Goal: Task Accomplishment & Management: Complete application form

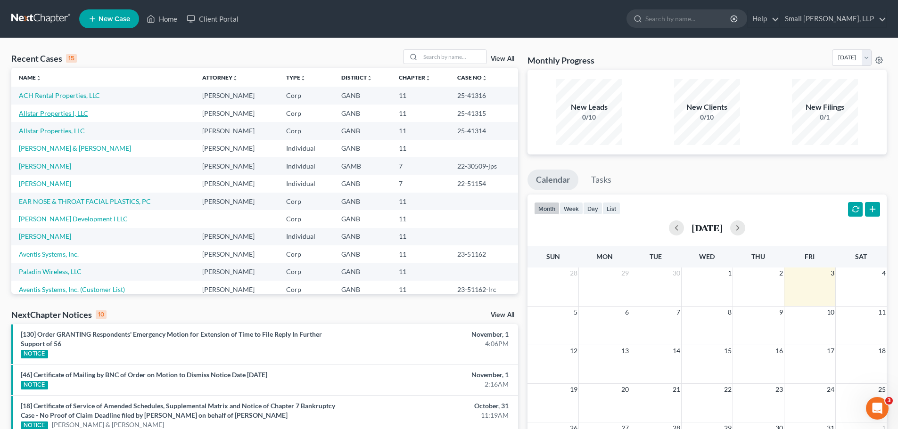
click at [62, 114] on link "Allstar Properties I, LLC" at bounding box center [53, 113] width 69 height 8
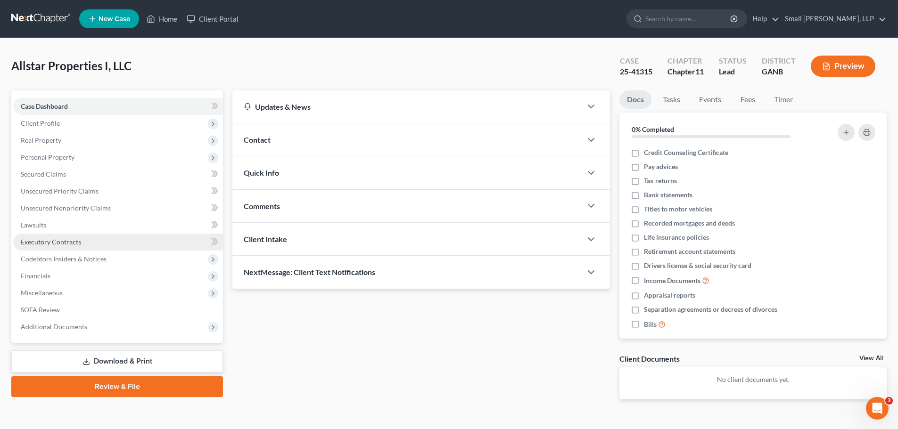
click at [60, 240] on span "Executory Contracts" at bounding box center [51, 242] width 60 height 8
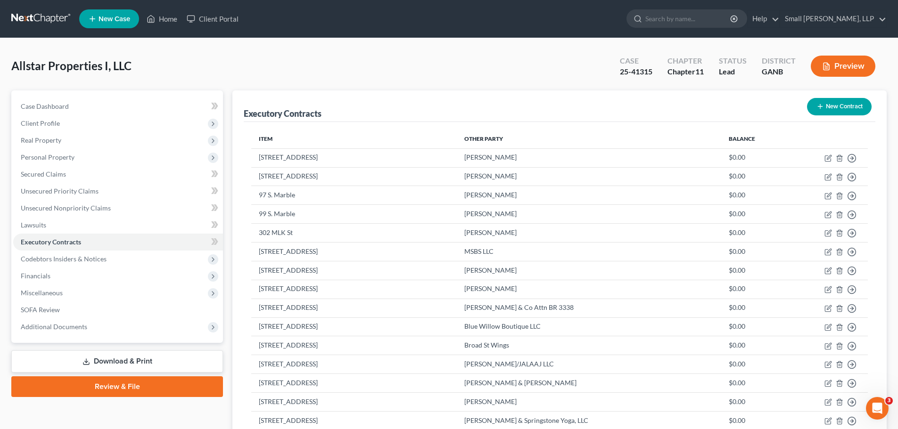
click at [47, 16] on link at bounding box center [41, 18] width 60 height 17
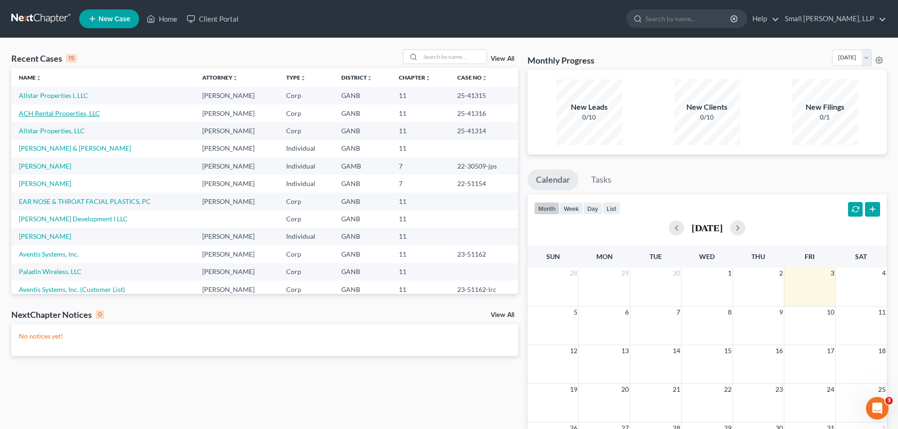
click at [53, 111] on link "ACH Rental Properties, LLC" at bounding box center [59, 113] width 81 height 8
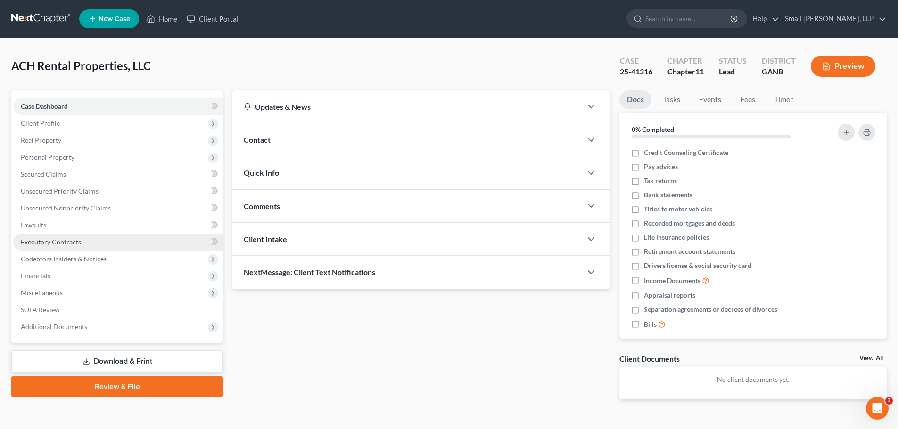
click at [57, 240] on span "Executory Contracts" at bounding box center [51, 242] width 60 height 8
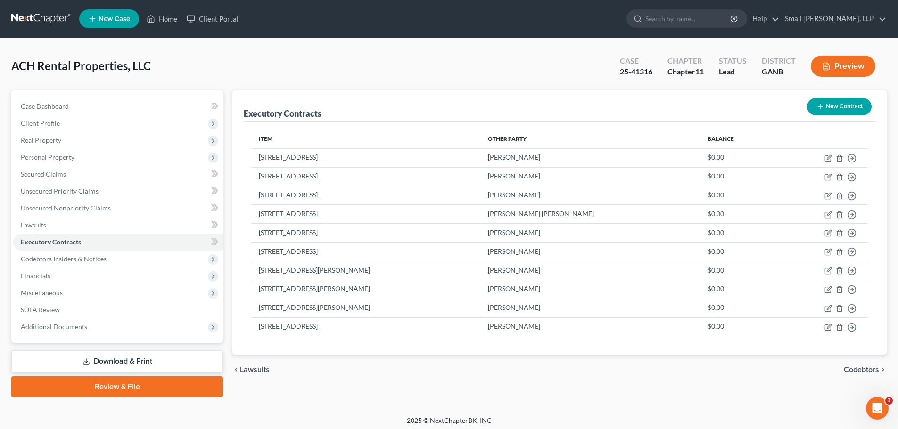
click at [40, 18] on link at bounding box center [41, 18] width 60 height 17
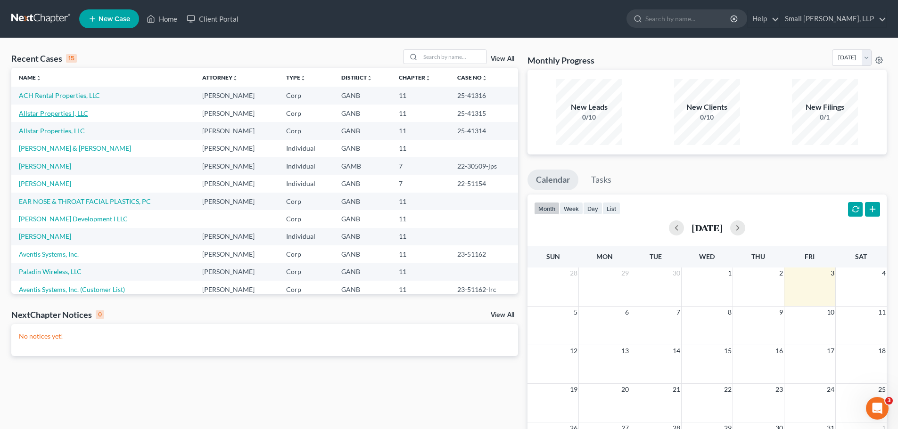
click at [49, 114] on link "Allstar Properties I, LLC" at bounding box center [53, 113] width 69 height 8
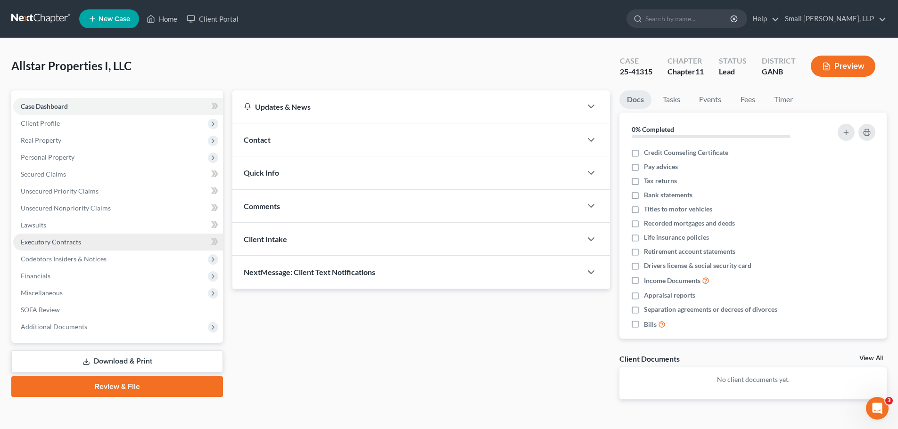
click at [54, 245] on span "Executory Contracts" at bounding box center [51, 242] width 60 height 8
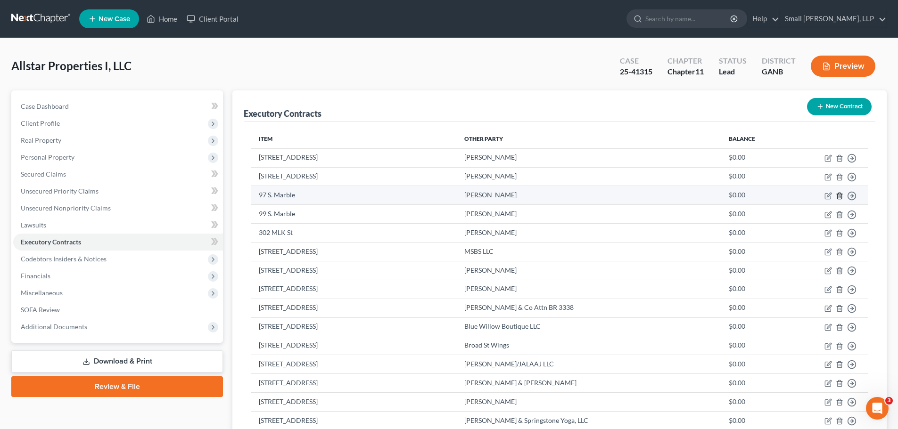
click at [840, 197] on line "button" at bounding box center [840, 197] width 0 height 2
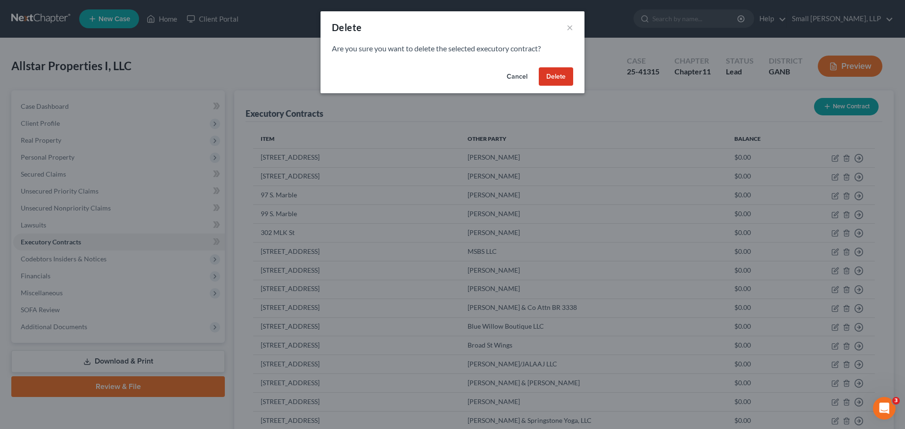
click at [543, 79] on button "Delete" at bounding box center [556, 76] width 34 height 19
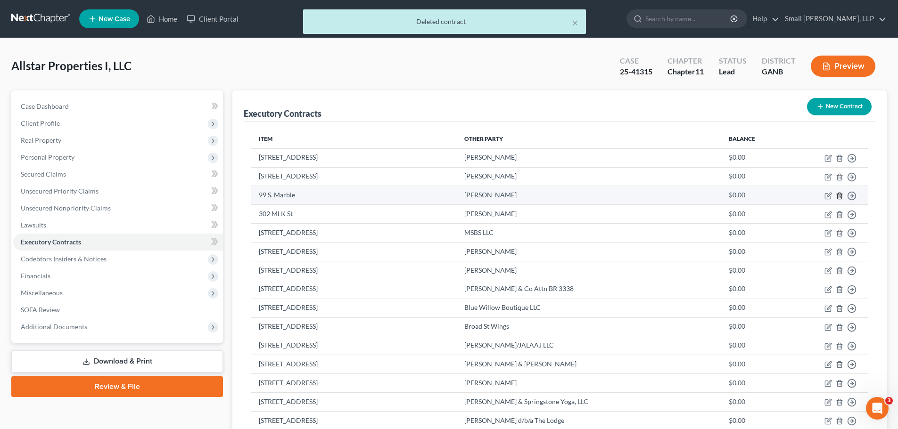
click at [841, 196] on icon "button" at bounding box center [840, 196] width 8 height 8
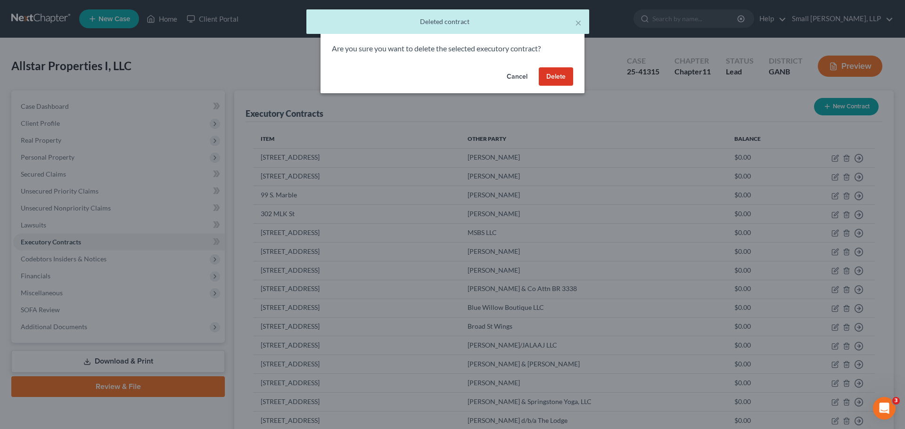
click at [556, 77] on button "Delete" at bounding box center [556, 76] width 34 height 19
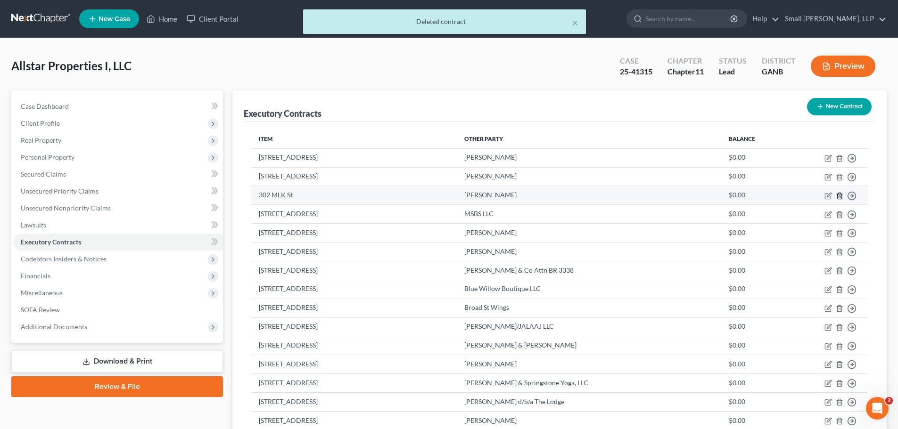
click at [837, 197] on icon "button" at bounding box center [839, 196] width 4 height 6
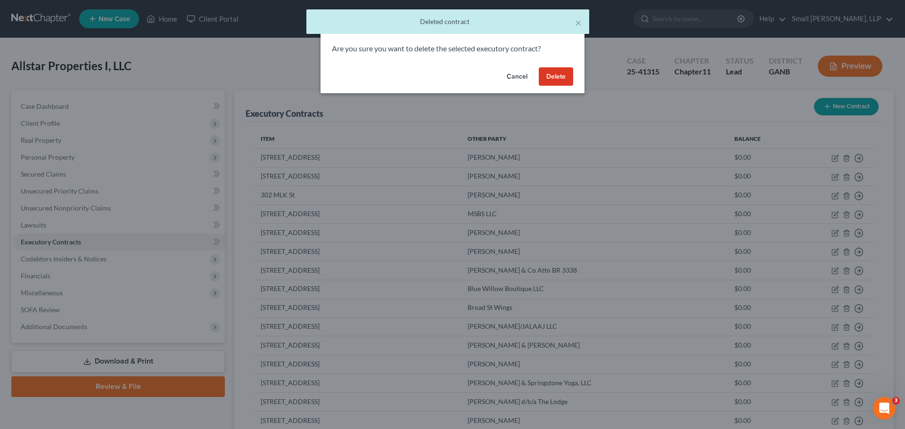
click at [561, 76] on button "Delete" at bounding box center [556, 76] width 34 height 19
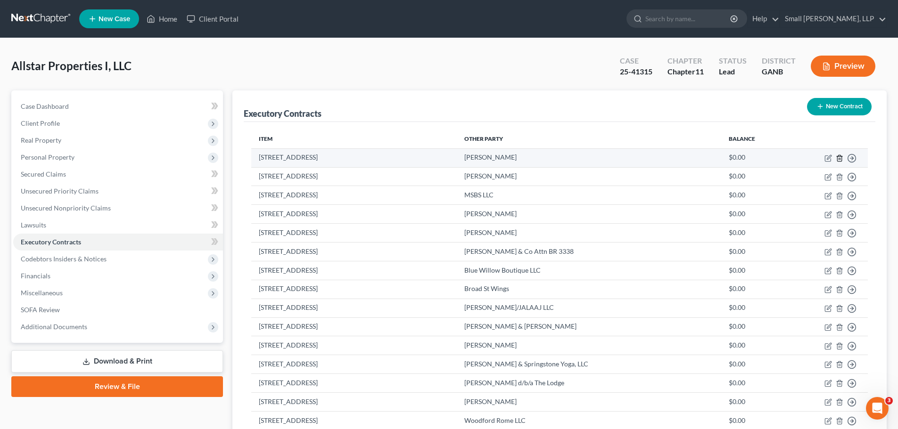
click at [837, 157] on icon "button" at bounding box center [839, 158] width 4 height 6
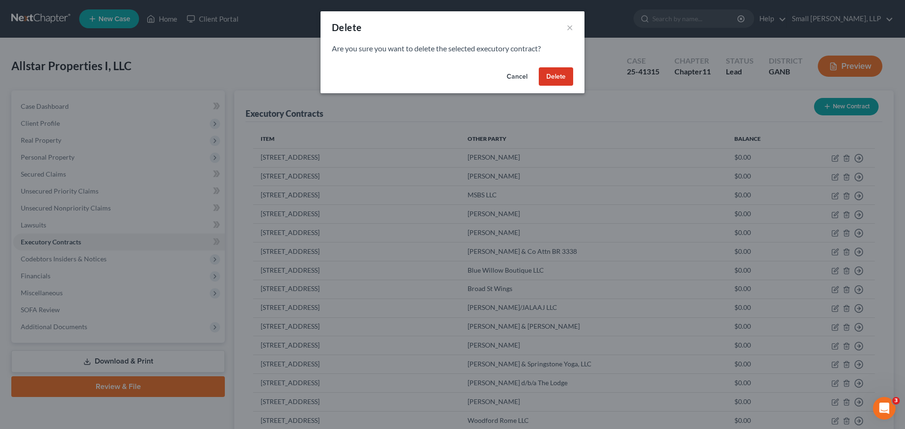
click at [558, 79] on button "Delete" at bounding box center [556, 76] width 34 height 19
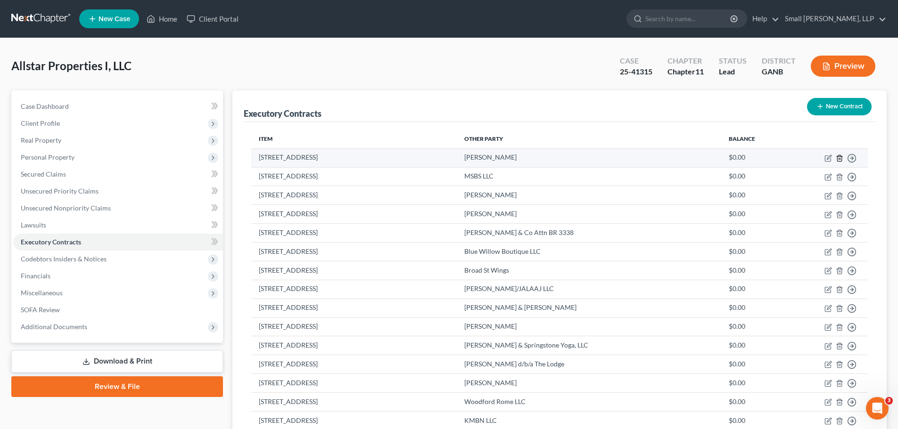
click at [840, 157] on icon "button" at bounding box center [840, 159] width 8 height 8
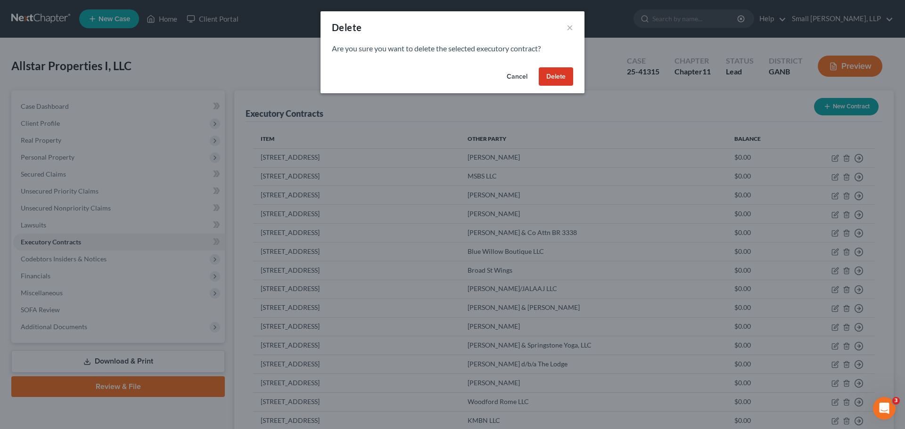
click at [548, 74] on button "Delete" at bounding box center [556, 76] width 34 height 19
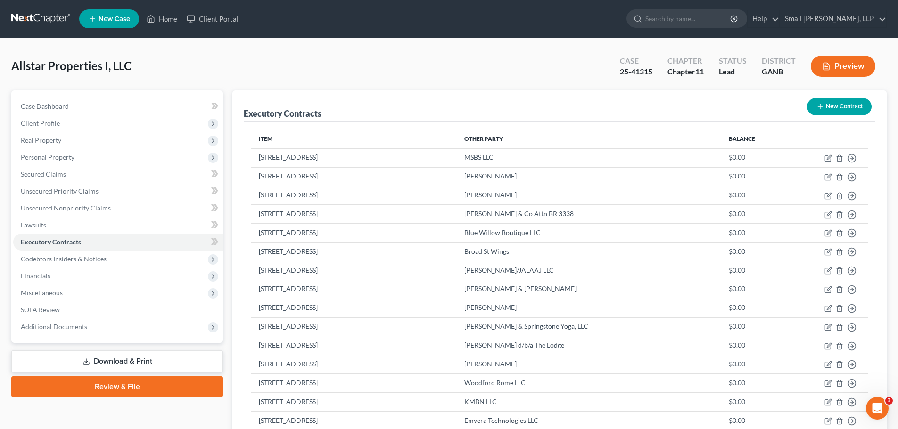
click at [31, 16] on link at bounding box center [41, 18] width 60 height 17
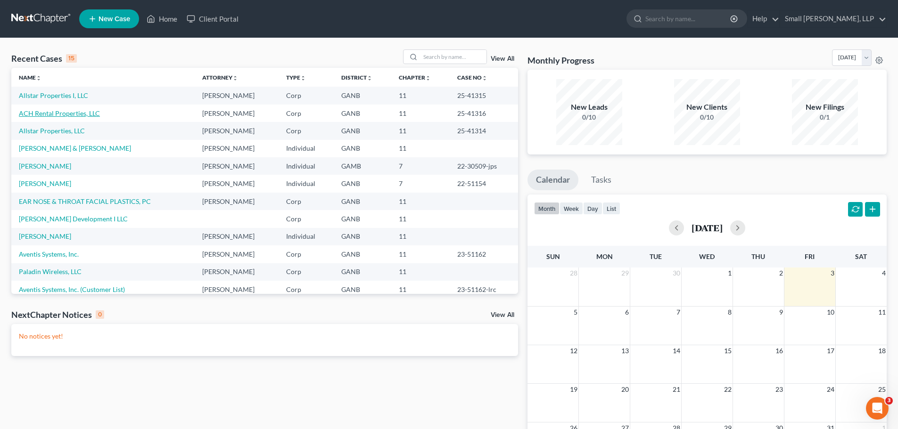
click at [47, 115] on link "ACH Rental Properties, LLC" at bounding box center [59, 113] width 81 height 8
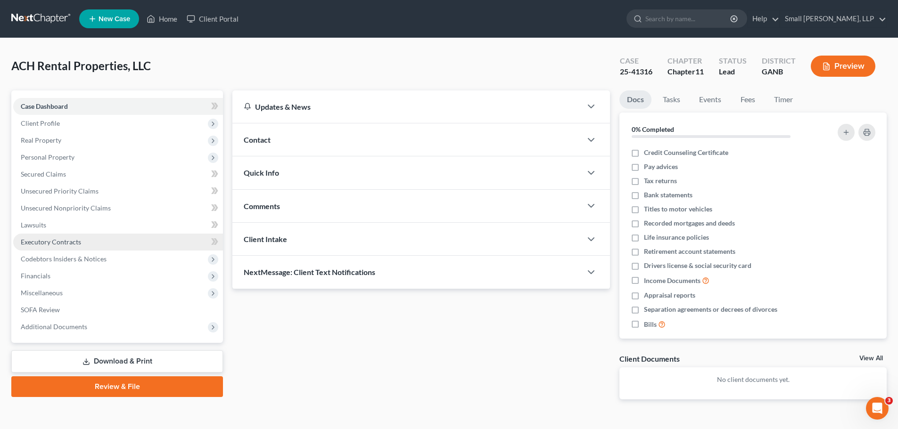
click at [107, 245] on link "Executory Contracts" at bounding box center [118, 242] width 210 height 17
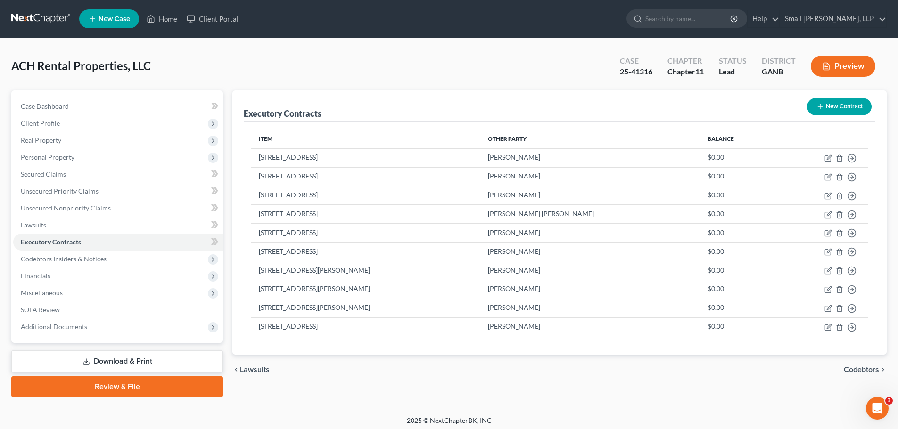
click at [829, 107] on button "New Contract" at bounding box center [839, 106] width 65 height 17
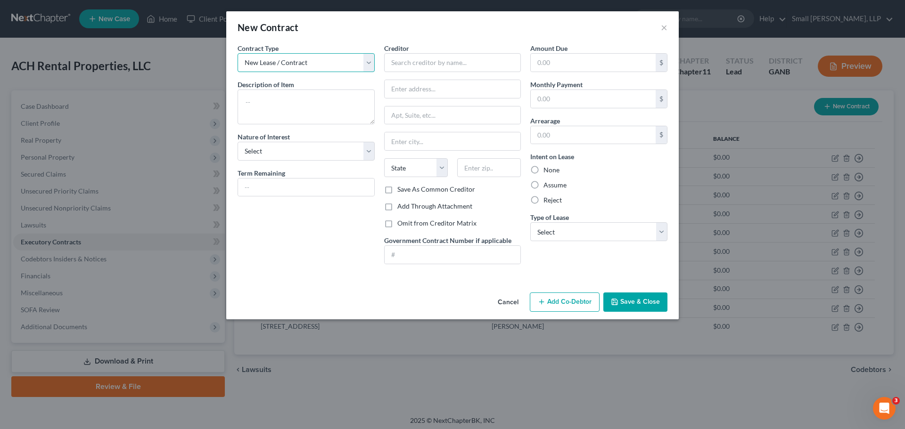
click at [294, 60] on select "New Lease / Contract New Timeshare" at bounding box center [306, 62] width 137 height 19
click at [295, 111] on textarea at bounding box center [306, 107] width 137 height 35
type textarea "223 Bluff St"
click at [287, 150] on select "Select Purchaser Agent Lessor Lessee" at bounding box center [306, 151] width 137 height 19
select select "2"
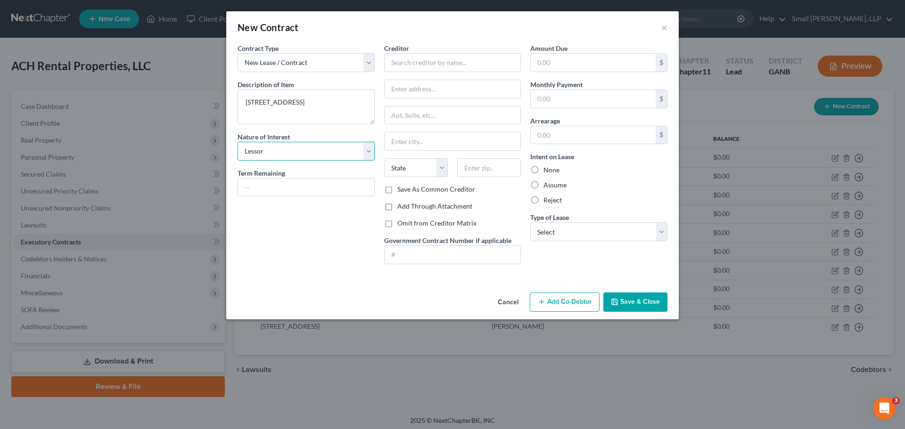
click at [238, 142] on select "Select Purchaser Agent Lessor Lessee" at bounding box center [306, 151] width 137 height 19
click at [288, 189] on input "text" at bounding box center [306, 188] width 136 height 18
drag, startPoint x: 284, startPoint y: 184, endPoint x: 201, endPoint y: 180, distance: 83.5
click at [201, 180] on div "New Contract × Contract Type New Lease / Contract New Timeshare Description of …" at bounding box center [452, 214] width 905 height 429
type input "3 months"
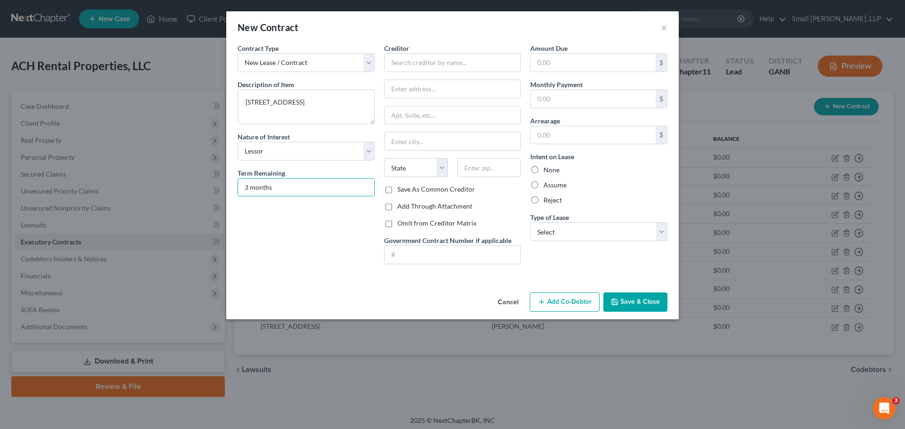
click at [418, 52] on div "Creditor *" at bounding box center [452, 57] width 137 height 29
click at [416, 60] on input "text" at bounding box center [452, 62] width 137 height 19
type input "Brad Graham"
type input "223 Bluff St"
type input "Rockmart"
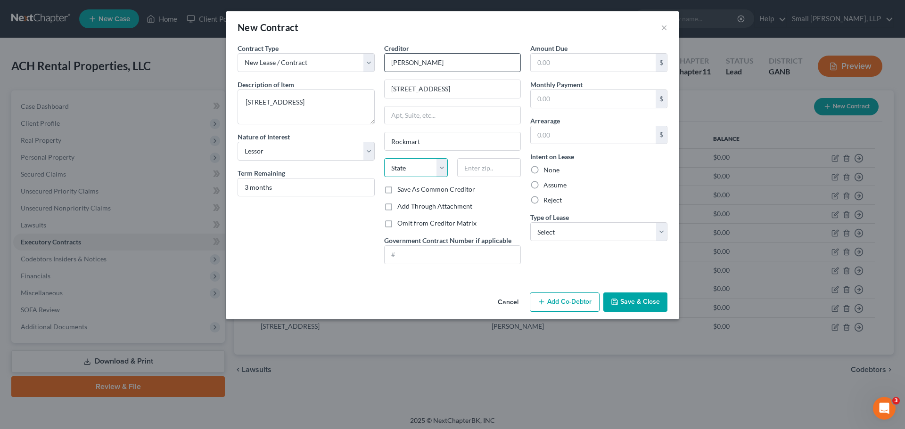
select select "10"
type input "30153"
click at [542, 98] on input "text" at bounding box center [593, 99] width 125 height 18
type input "1,200"
click at [554, 170] on label "None" at bounding box center [551, 169] width 16 height 9
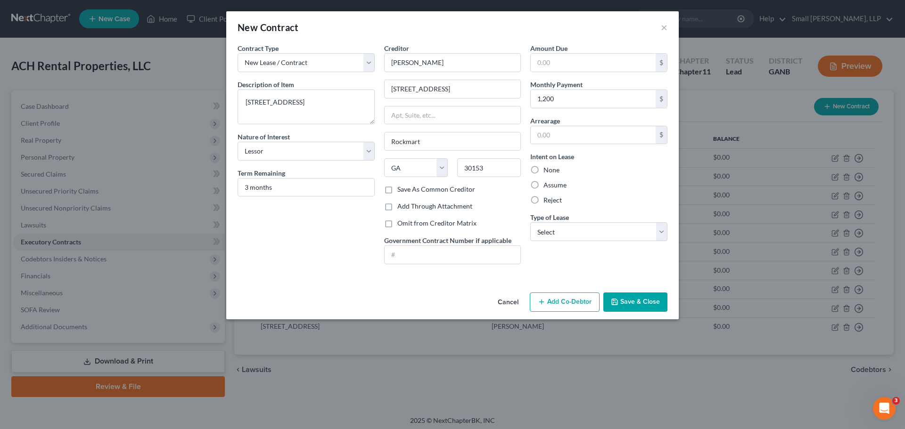
click at [553, 170] on input "None" at bounding box center [550, 168] width 6 height 6
radio input "true"
click at [549, 229] on select "Select Real Estate Car Other" at bounding box center [598, 231] width 137 height 19
select select "0"
click at [530, 222] on select "Select Real Estate Car Other" at bounding box center [598, 231] width 137 height 19
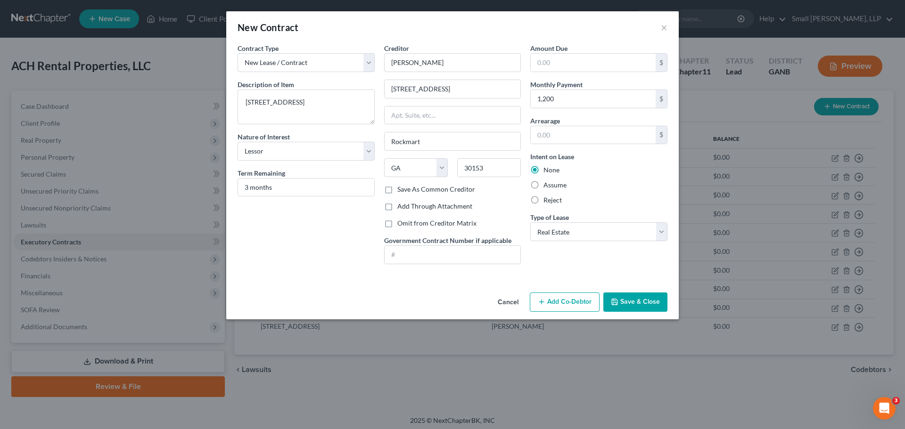
click at [611, 300] on button "Save & Close" at bounding box center [635, 303] width 64 height 20
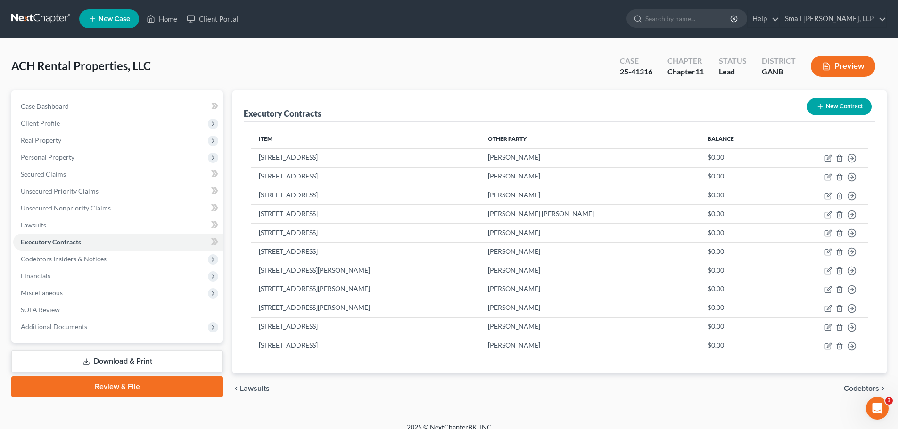
click at [852, 107] on button "New Contract" at bounding box center [839, 106] width 65 height 17
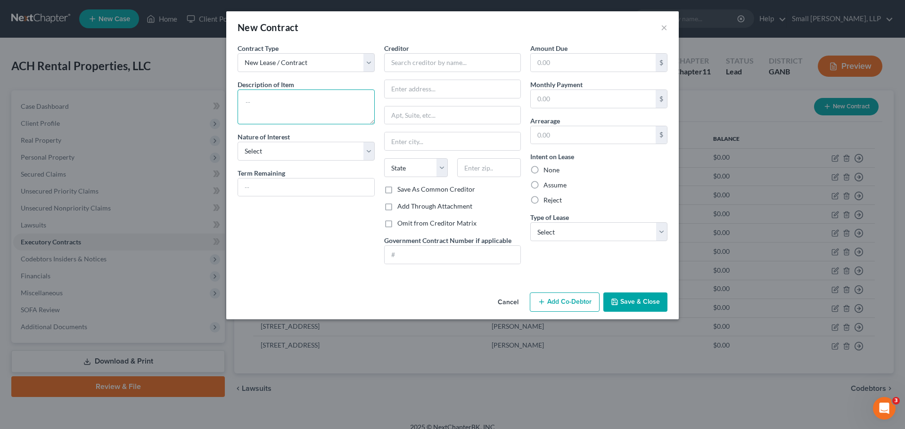
click at [307, 109] on textarea at bounding box center [306, 107] width 137 height 35
type textarea "[STREET_ADDRESS]"
click at [290, 151] on select "Select Purchaser Agent Lessor Lessee" at bounding box center [306, 151] width 137 height 19
select select "2"
click at [238, 142] on select "Select Purchaser Agent Lessor Lessee" at bounding box center [306, 151] width 137 height 19
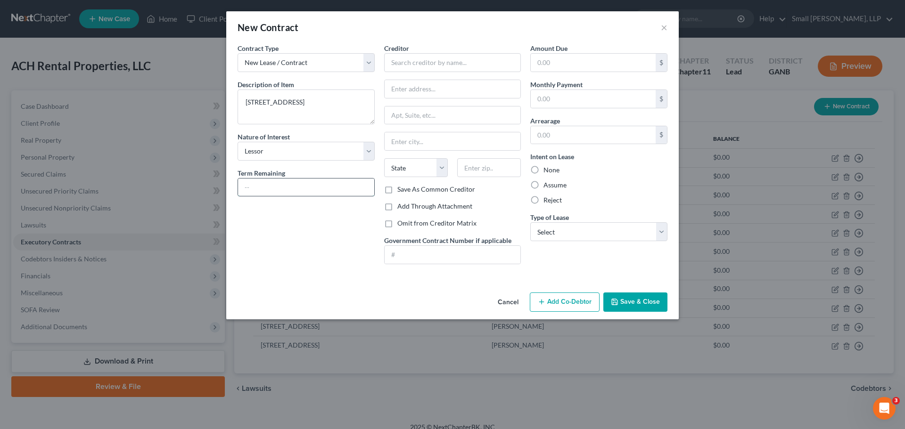
click at [279, 191] on input "text" at bounding box center [306, 188] width 136 height 18
type input "5 months"
click at [419, 61] on input "text" at bounding box center [452, 62] width 137 height 19
type input "[PERSON_NAME] & [PERSON_NAME]"
click at [419, 92] on input "text" at bounding box center [453, 89] width 136 height 18
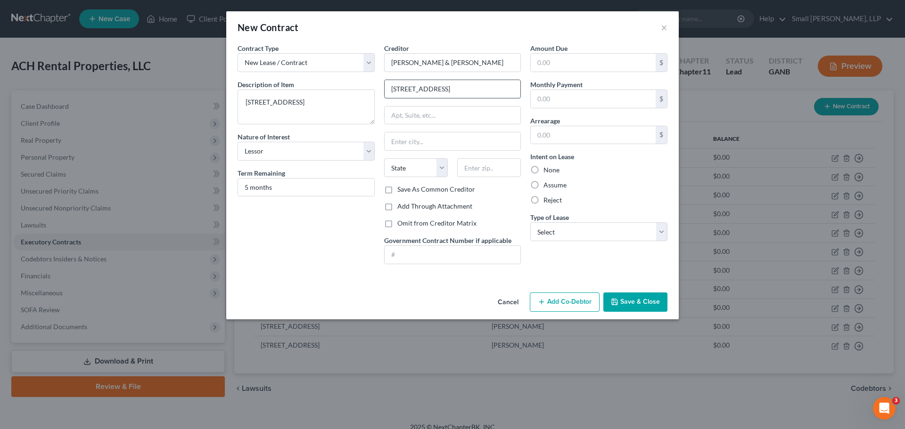
type input "[STREET_ADDRESS]"
type input "r"
type input "Rockmart"
select select "10"
type input "30153"
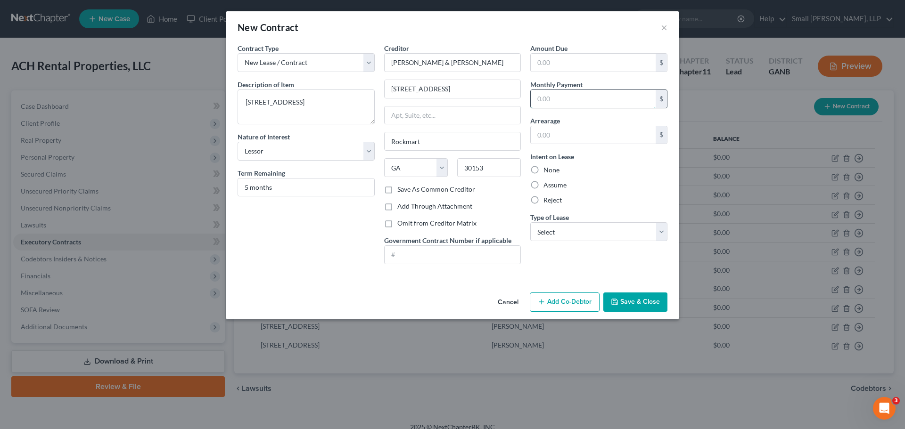
click at [546, 100] on input "text" at bounding box center [593, 99] width 125 height 18
type input "1,100"
click at [544, 171] on label "None" at bounding box center [551, 169] width 16 height 9
click at [547, 171] on input "None" at bounding box center [550, 168] width 6 height 6
radio input "true"
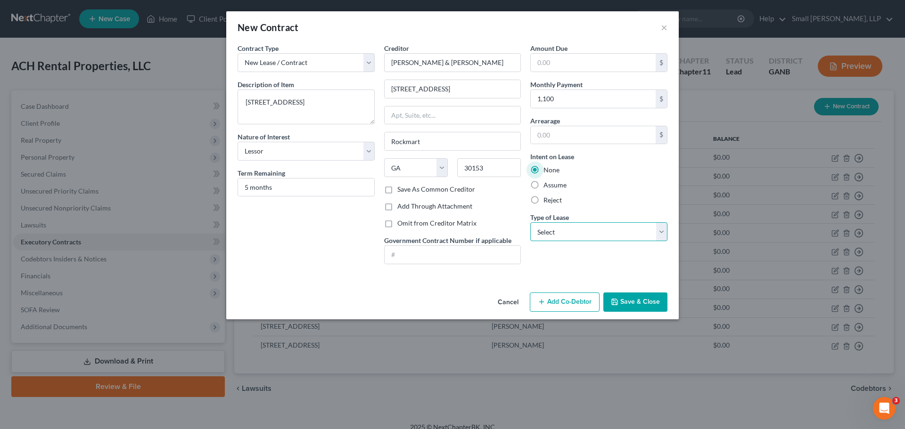
click at [550, 234] on select "Select Real Estate Car Other" at bounding box center [598, 231] width 137 height 19
select select "0"
click at [530, 222] on select "Select Real Estate Car Other" at bounding box center [598, 231] width 137 height 19
click at [627, 302] on button "Save & Close" at bounding box center [635, 303] width 64 height 20
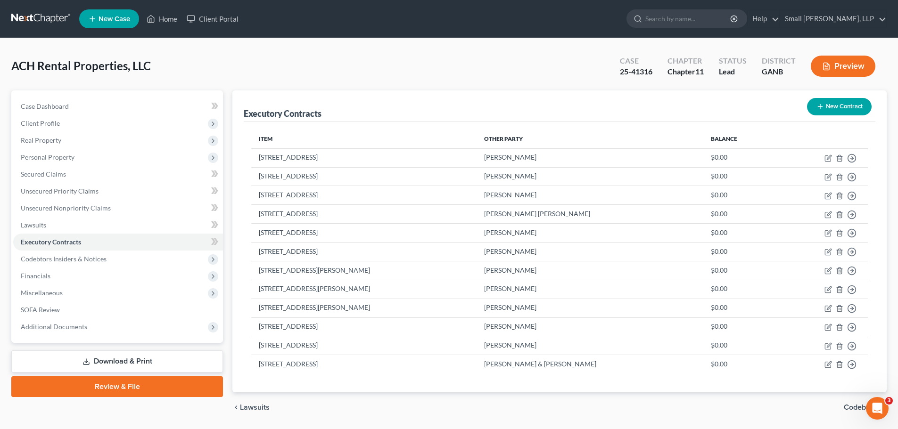
click at [829, 108] on button "New Contract" at bounding box center [839, 106] width 65 height 17
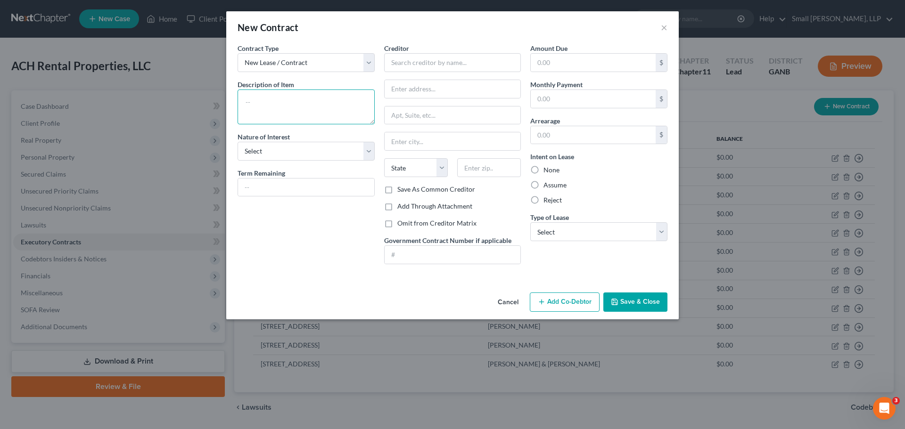
click at [295, 101] on textarea at bounding box center [306, 107] width 137 height 35
type textarea "97 N Marble St"
click at [262, 151] on select "Select Purchaser Agent Lessor Lessee" at bounding box center [306, 151] width 137 height 19
select select "2"
click at [238, 142] on select "Select Purchaser Agent Lessor Lessee" at bounding box center [306, 151] width 137 height 19
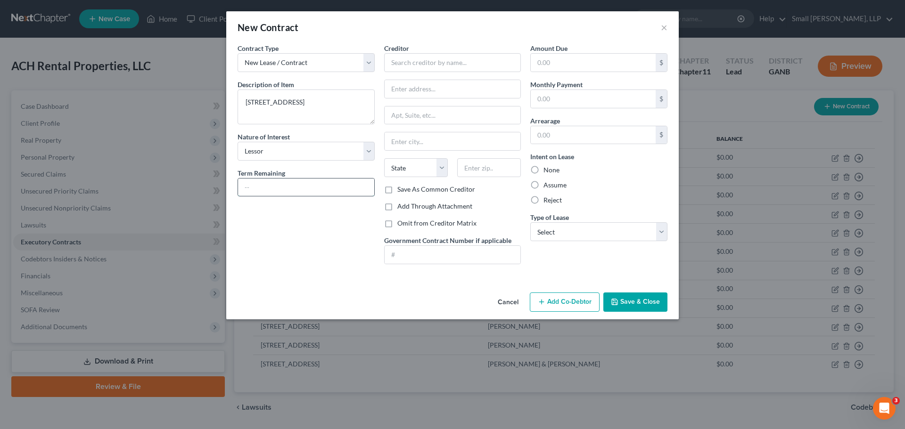
click at [269, 189] on input "text" at bounding box center [306, 188] width 136 height 18
type input "6 months"
click at [445, 61] on input "text" at bounding box center [452, 62] width 137 height 19
type input "Kelli Oliver"
type input "97 N Marble St"
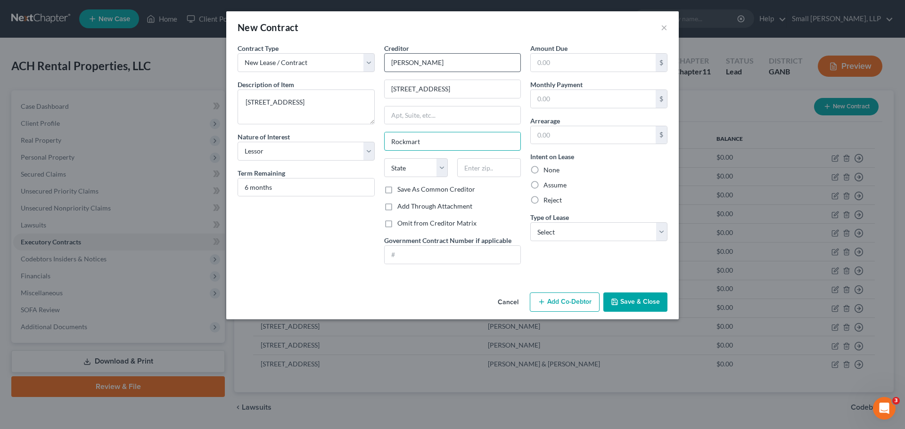
type input "Rockmart"
select select "10"
type input "30153"
click at [553, 102] on input "text" at bounding box center [593, 99] width 125 height 18
type input "900"
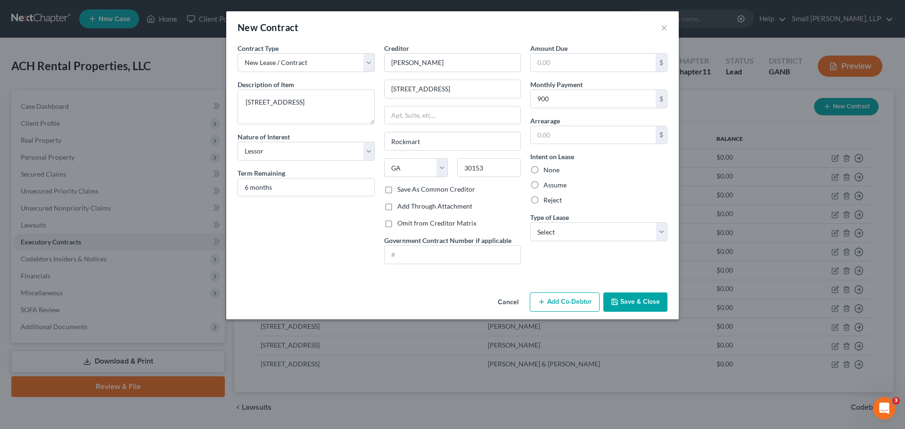
click at [543, 169] on label "None" at bounding box center [551, 169] width 16 height 9
click at [547, 169] on input "None" at bounding box center [550, 168] width 6 height 6
radio input "true"
click at [567, 231] on select "Select Real Estate Car Other" at bounding box center [598, 231] width 137 height 19
select select "0"
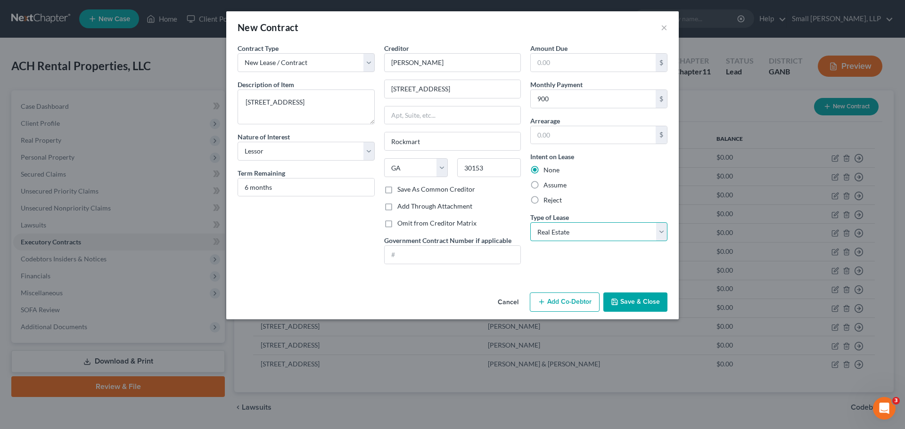
click at [530, 222] on select "Select Real Estate Car Other" at bounding box center [598, 231] width 137 height 19
click at [632, 300] on button "Save & Close" at bounding box center [635, 303] width 64 height 20
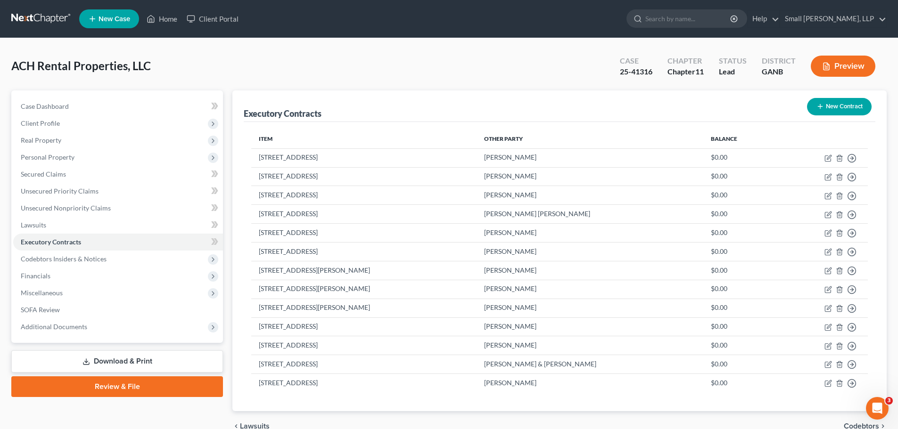
click at [826, 108] on button "New Contract" at bounding box center [839, 106] width 65 height 17
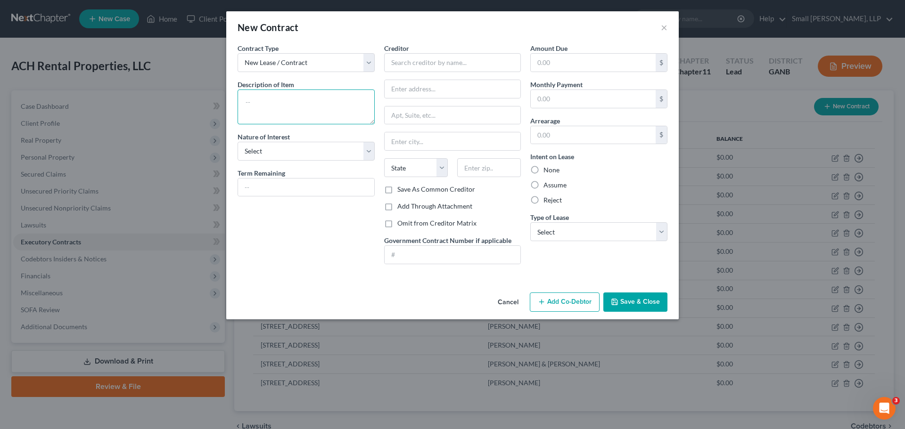
click at [304, 108] on textarea at bounding box center [306, 107] width 137 height 35
type textarea "3205 Rome Hwy"
drag, startPoint x: 294, startPoint y: 152, endPoint x: 299, endPoint y: 149, distance: 5.9
click at [296, 151] on select "Select Purchaser Agent Lessor Lessee" at bounding box center [306, 151] width 137 height 19
select select "2"
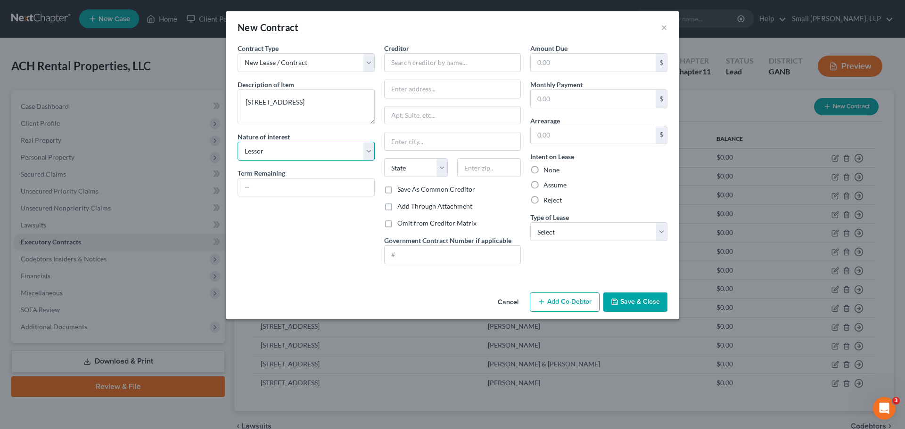
click at [238, 142] on select "Select Purchaser Agent Lessor Lessee" at bounding box center [306, 151] width 137 height 19
click at [550, 226] on select "Select Real Estate Car Other" at bounding box center [598, 231] width 137 height 19
select select "0"
click at [530, 222] on select "Select Real Estate Car Other" at bounding box center [598, 231] width 137 height 19
click at [626, 305] on button "Save & Close" at bounding box center [635, 303] width 64 height 20
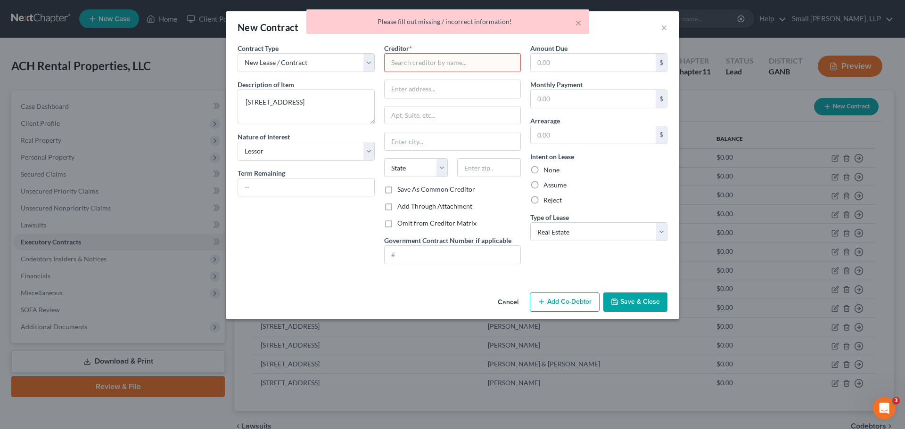
click at [423, 64] on input "text" at bounding box center [452, 62] width 137 height 19
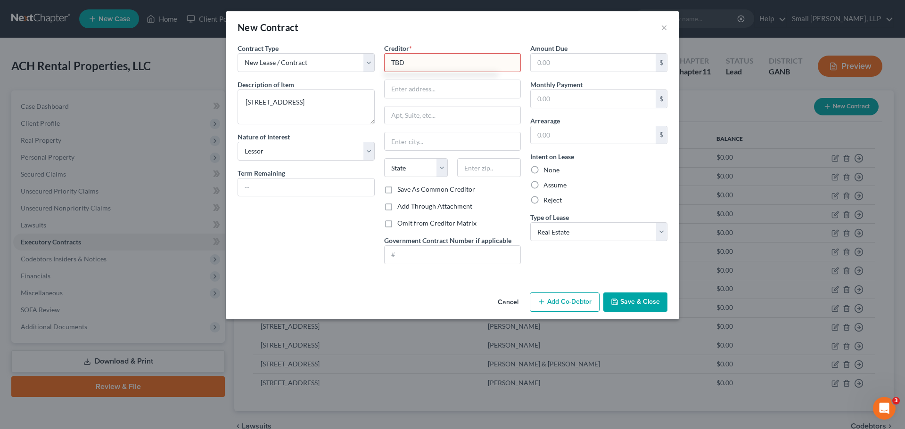
type input "TBD"
click at [636, 294] on button "Save & Close" at bounding box center [635, 303] width 64 height 20
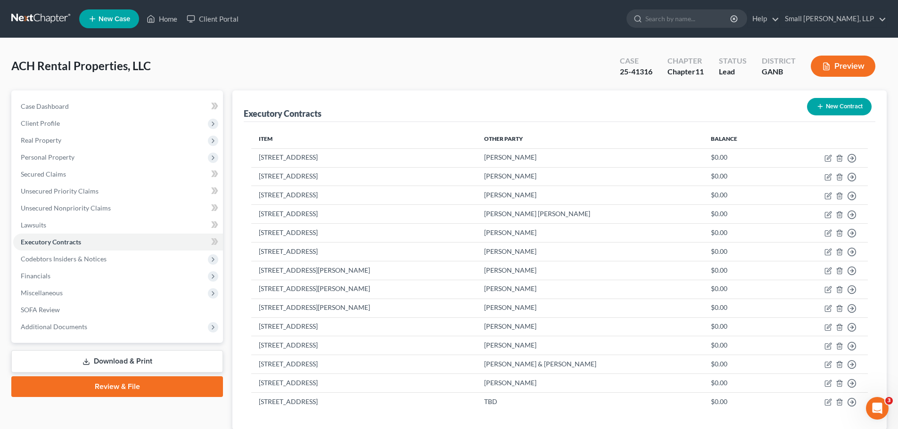
click at [837, 110] on button "New Contract" at bounding box center [839, 106] width 65 height 17
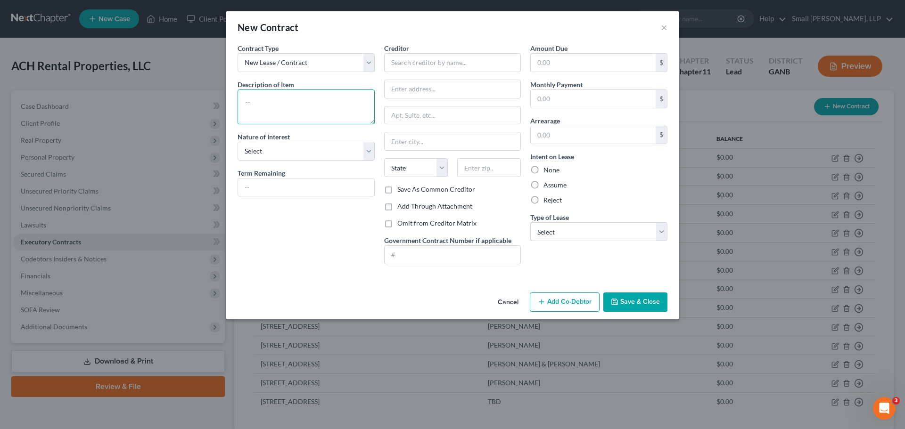
click at [328, 92] on textarea at bounding box center [306, 107] width 137 height 35
type textarea "302 MLK St"
click at [282, 148] on select "Select Purchaser Agent Lessor Lessee" at bounding box center [306, 151] width 137 height 19
select select "2"
click at [238, 142] on select "Select Purchaser Agent Lessor Lessee" at bounding box center [306, 151] width 137 height 19
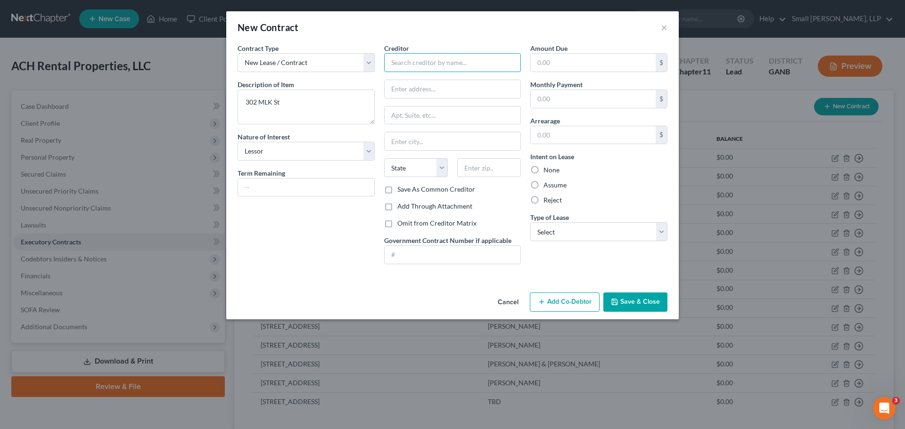
click at [407, 65] on input "text" at bounding box center [452, 62] width 137 height 19
type input "TBD"
click at [551, 168] on label "None" at bounding box center [551, 169] width 16 height 9
click at [551, 168] on input "None" at bounding box center [550, 168] width 6 height 6
radio input "true"
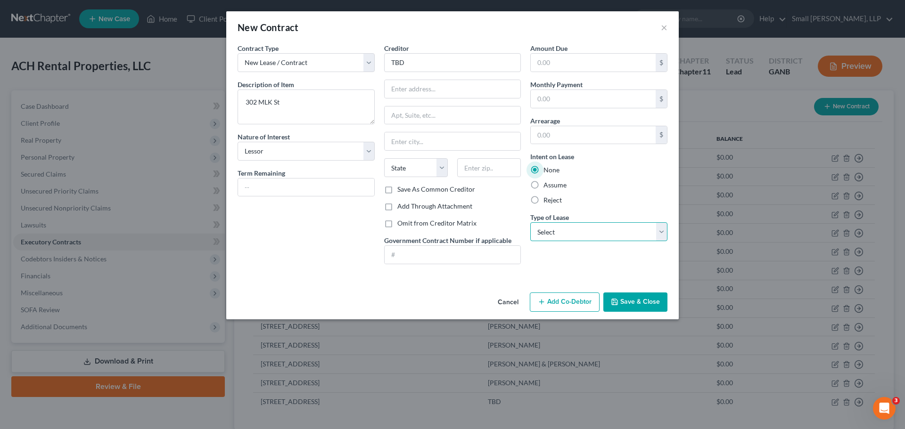
click at [563, 234] on select "Select Real Estate Car Other" at bounding box center [598, 231] width 137 height 19
select select "0"
click at [530, 222] on select "Select Real Estate Car Other" at bounding box center [598, 231] width 137 height 19
click at [630, 300] on button "Save & Close" at bounding box center [635, 303] width 64 height 20
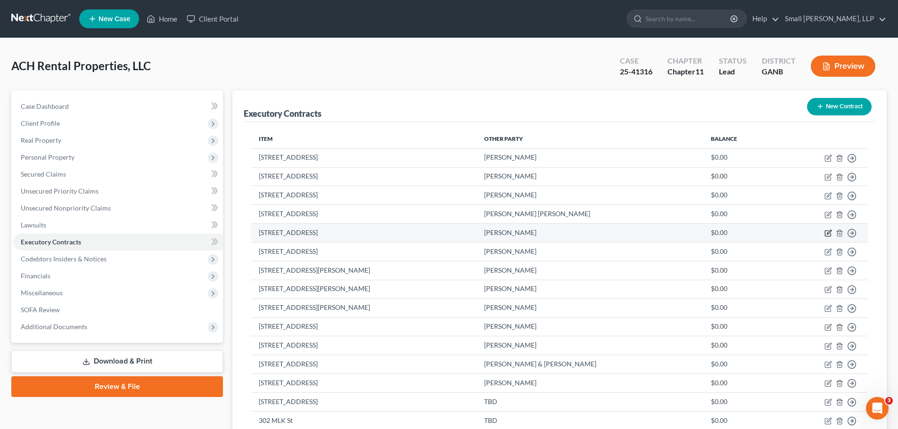
click at [829, 234] on icon "button" at bounding box center [829, 232] width 4 height 4
select select "2"
select select "0"
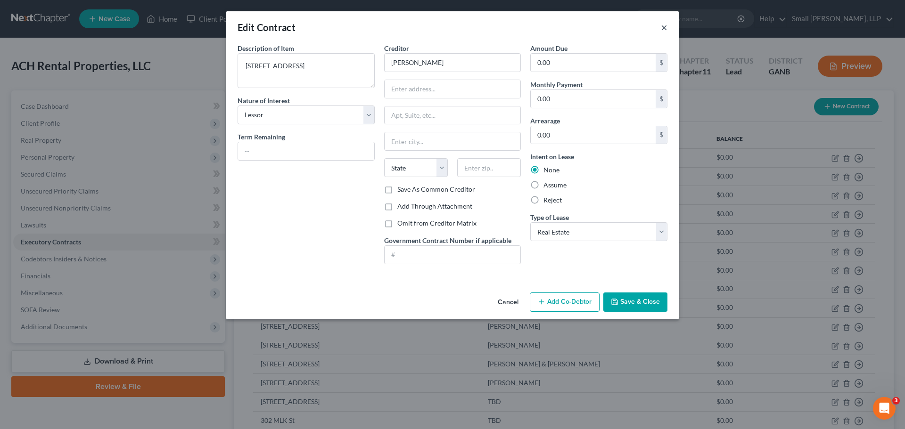
click at [665, 29] on button "×" at bounding box center [664, 27] width 7 height 11
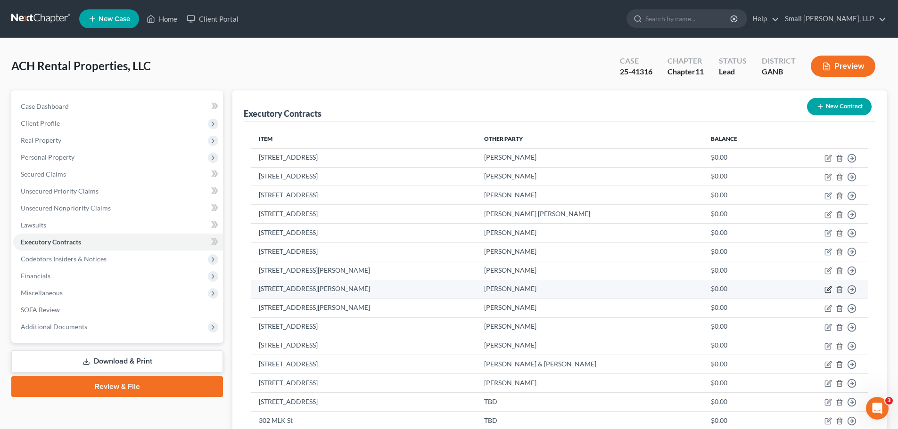
click at [828, 289] on icon "button" at bounding box center [828, 290] width 8 height 8
select select "2"
select select "0"
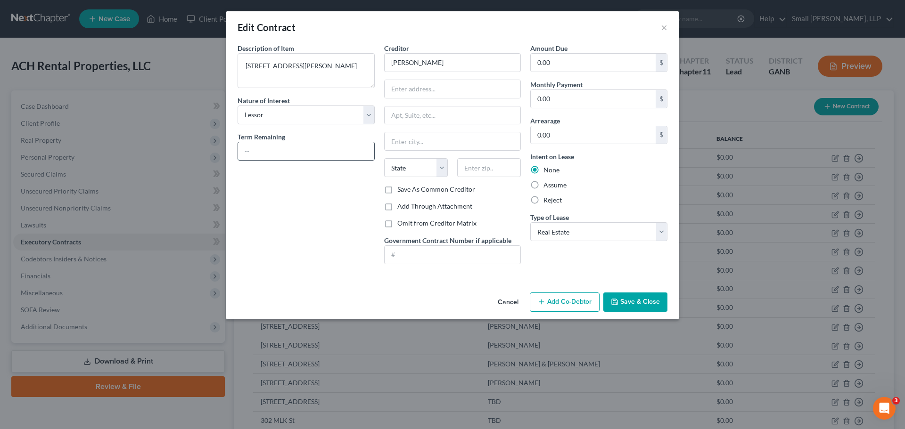
click at [270, 153] on input "text" at bounding box center [306, 151] width 136 height 18
type input "6 months"
click at [414, 92] on input "text" at bounding box center [453, 89] width 136 height 18
type input "404 Byrd Station Rd"
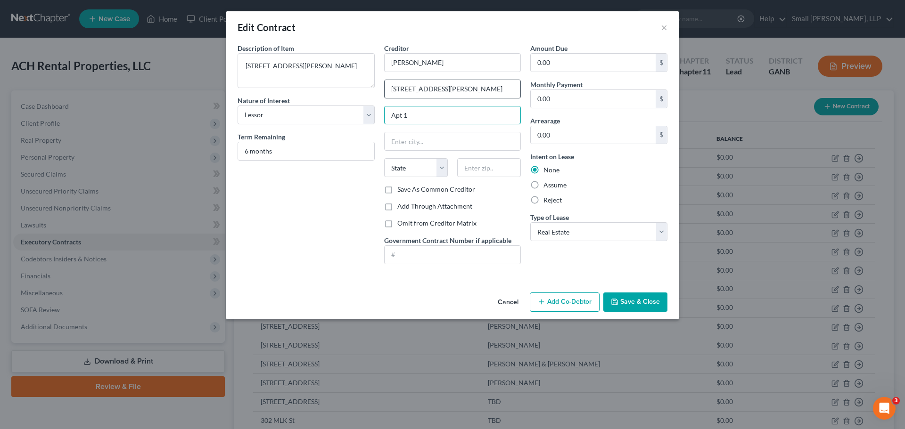
type input "Apt 1"
type input "Silver Creek"
select select "10"
click at [554, 103] on input "0.00" at bounding box center [593, 99] width 125 height 18
type input "850"
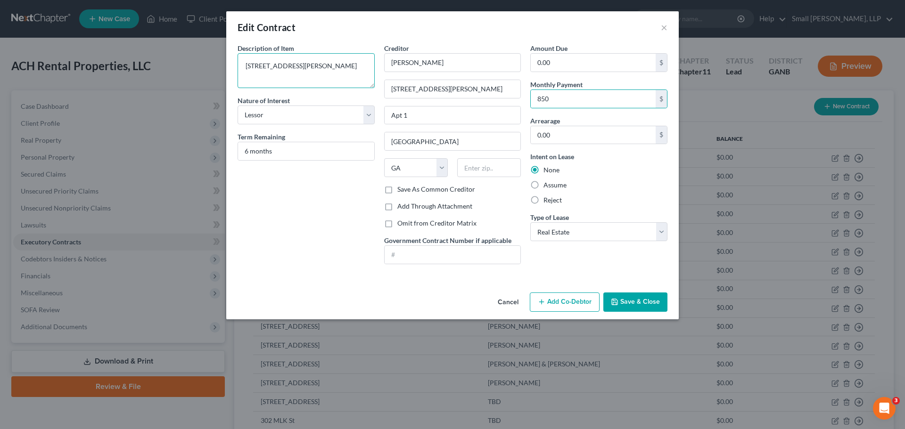
click at [319, 65] on textarea "404 Byrd Station Rd" at bounding box center [306, 70] width 137 height 35
type textarea "404 Byrd Station Rd Apt 1"
click at [635, 296] on button "Save & Close" at bounding box center [635, 303] width 64 height 20
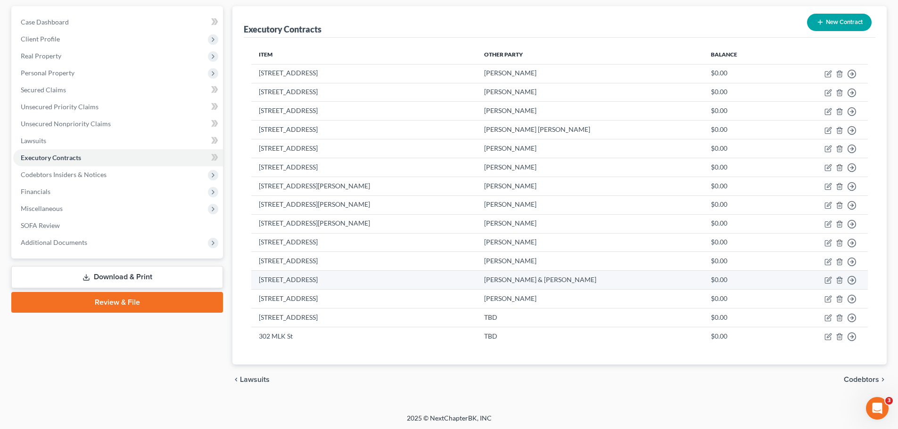
scroll to position [86, 0]
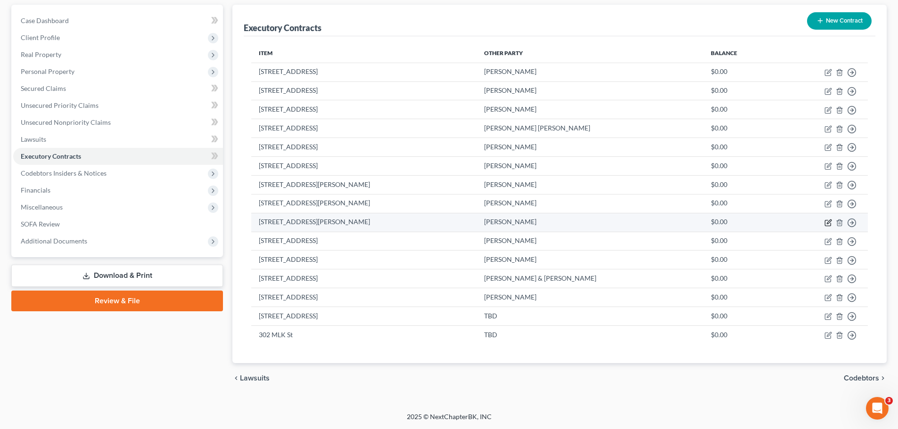
click at [827, 223] on icon "button" at bounding box center [828, 223] width 8 height 8
select select "2"
select select "0"
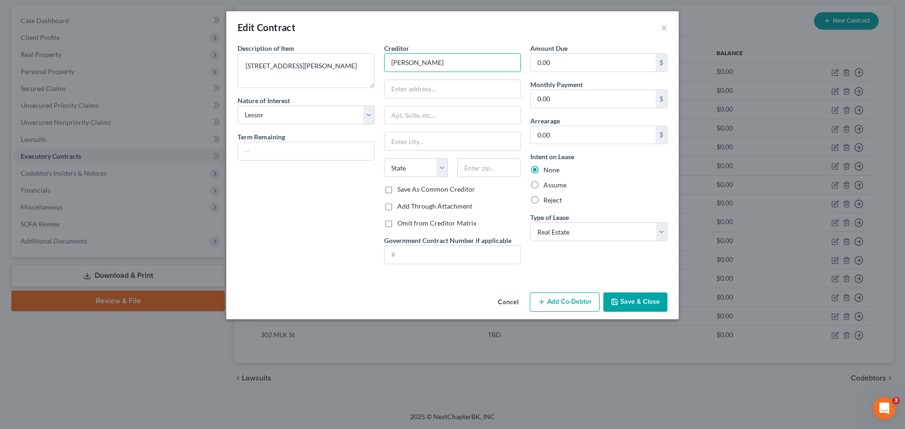
drag, startPoint x: 477, startPoint y: 60, endPoint x: 352, endPoint y: 33, distance: 128.3
click at [349, 39] on div "Edit Contract × Description of non-residential real property * Description of I…" at bounding box center [452, 165] width 452 height 308
type input "a"
type input "Auburn Andrews"
click at [640, 306] on button "Save & Close" at bounding box center [635, 303] width 64 height 20
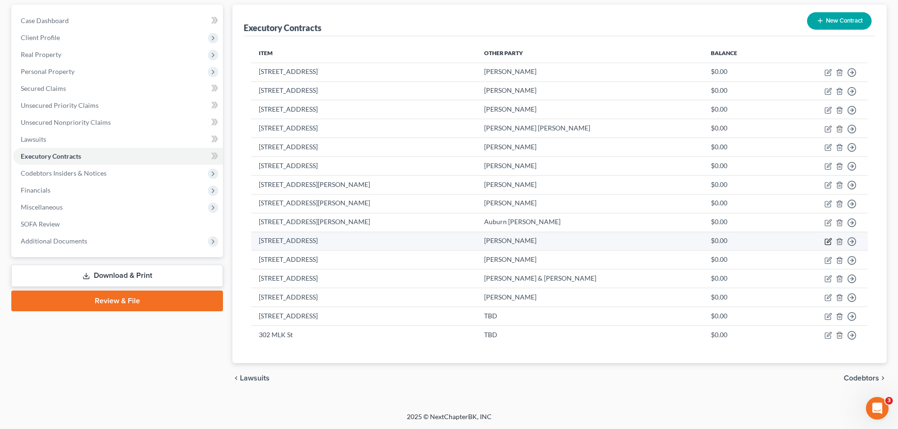
click at [829, 242] on icon "button" at bounding box center [829, 240] width 4 height 4
select select "2"
select select "0"
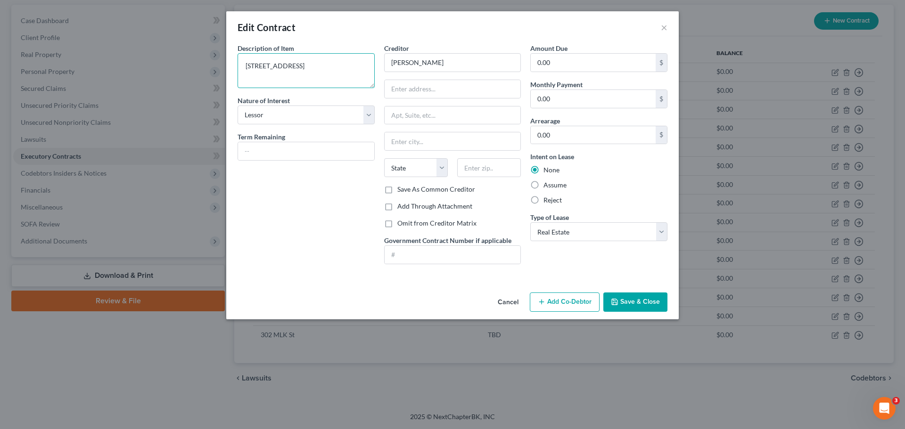
drag, startPoint x: 288, startPoint y: 68, endPoint x: 311, endPoint y: 68, distance: 22.2
click at [289, 68] on textarea "3113 Old Rome Rd" at bounding box center [306, 70] width 137 height 35
click at [284, 65] on textarea "3113 Old Rocmart Rd" at bounding box center [306, 70] width 137 height 35
type textarea "3113 Old Rockmart Rd"
click at [269, 149] on input "text" at bounding box center [306, 151] width 136 height 18
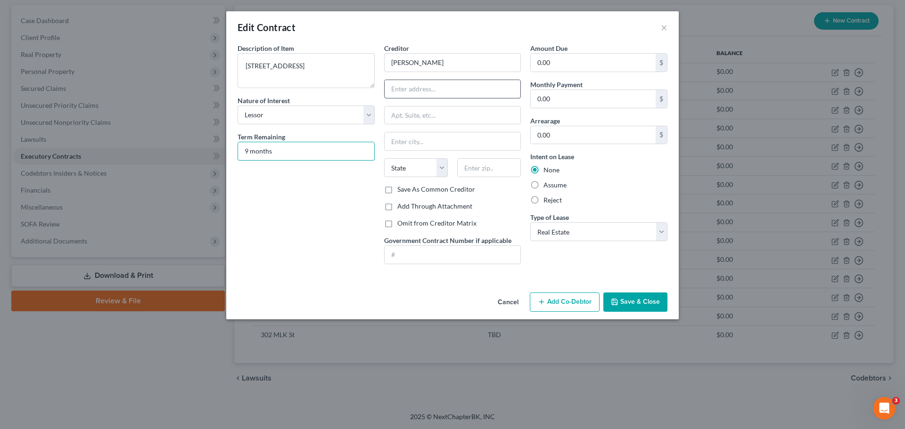
type input "9 months"
click at [404, 82] on input "text" at bounding box center [453, 89] width 136 height 18
type input "3113 Old Rockmart Rd"
type input "Silver Creekg"
click at [401, 168] on select "State AL AK AR AZ CA CO CT DE DC FL GA GU HI ID IL IN IA KS KY LA ME MD MA MI M…" at bounding box center [416, 167] width 64 height 19
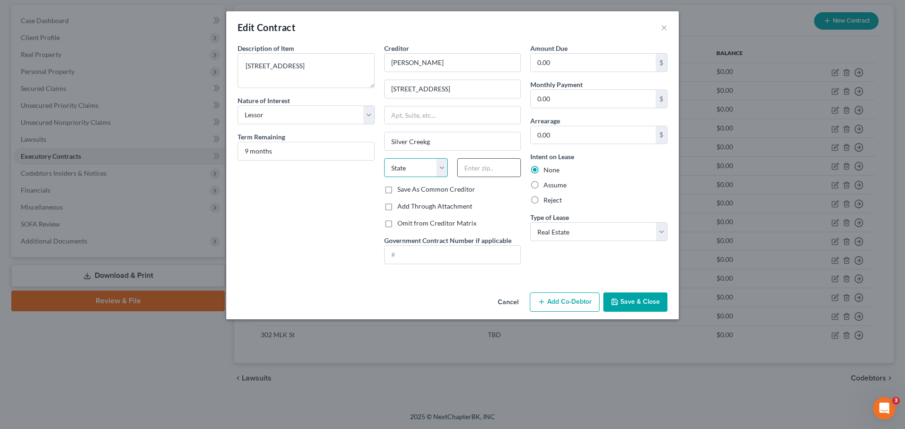
select select "10"
click at [458, 166] on input "text" at bounding box center [489, 167] width 64 height 19
click at [554, 102] on input "0.00" at bounding box center [593, 99] width 125 height 18
type input "800"
click at [438, 145] on input "Silver Creekg" at bounding box center [453, 141] width 136 height 18
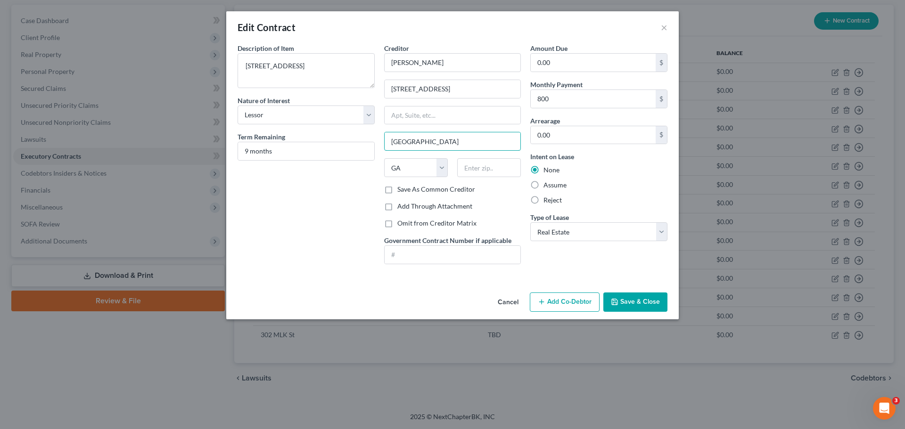
type input "[GEOGRAPHIC_DATA]"
click at [484, 165] on input "text" at bounding box center [489, 167] width 64 height 19
type input "30173"
click at [260, 217] on div "Description of non-residential real property * Description of Item * 3113 Old R…" at bounding box center [306, 157] width 147 height 229
click at [656, 305] on button "Save & Close" at bounding box center [635, 303] width 64 height 20
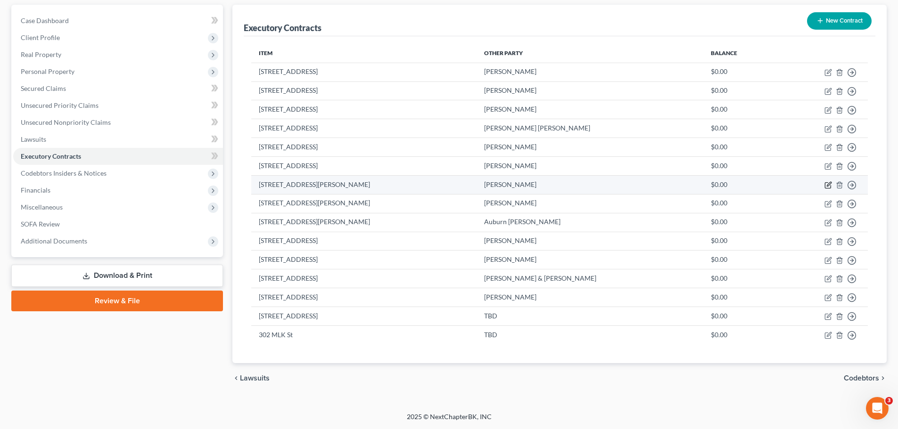
click at [824, 183] on icon "button" at bounding box center [828, 185] width 8 height 8
select select "2"
select select "0"
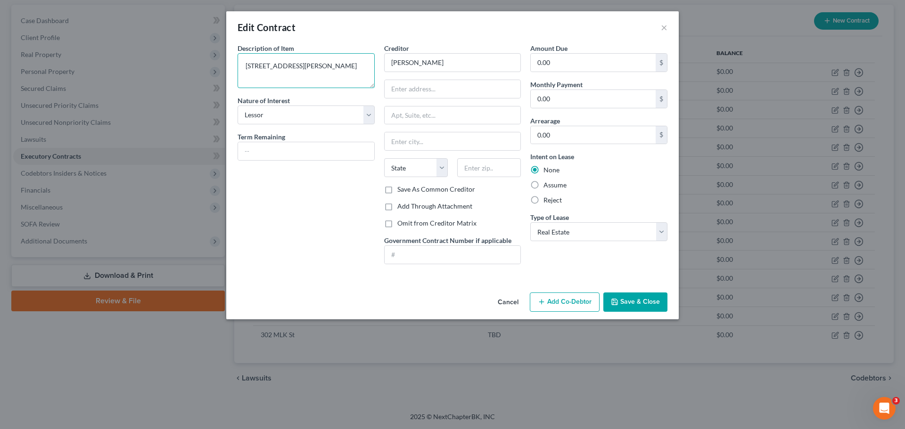
click at [326, 71] on textarea "404 Byrd Station Rd" at bounding box center [306, 70] width 137 height 35
type textarea "[STREET_ADDRESS][PERSON_NAME]"
click at [630, 308] on button "Save & Close" at bounding box center [635, 303] width 64 height 20
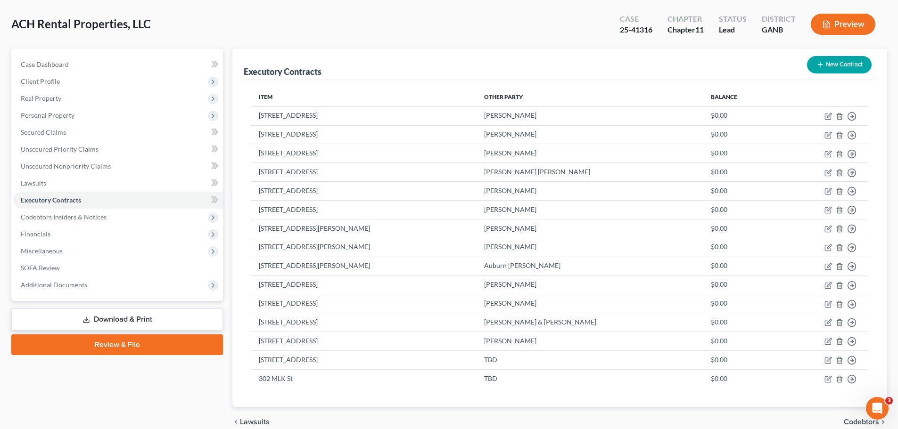
scroll to position [0, 0]
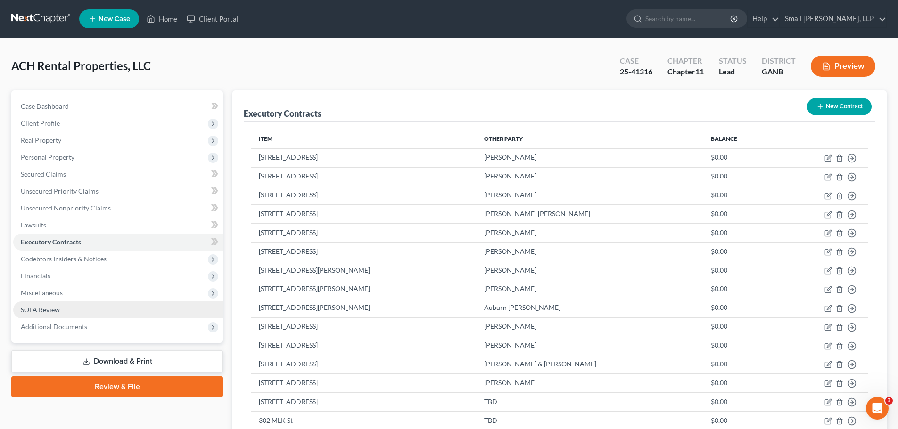
drag, startPoint x: 41, startPoint y: 305, endPoint x: 47, endPoint y: 304, distance: 6.9
click at [41, 305] on link "SOFA Review" at bounding box center [118, 310] width 210 height 17
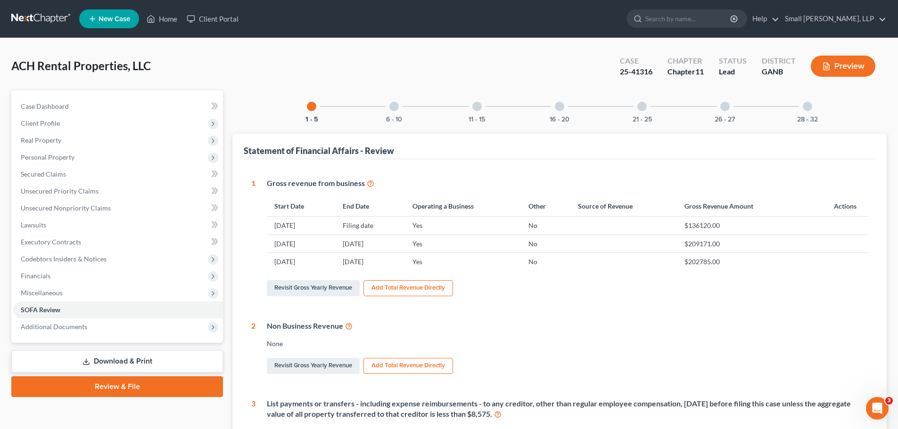
click at [399, 111] on div "6 - 10" at bounding box center [394, 106] width 32 height 32
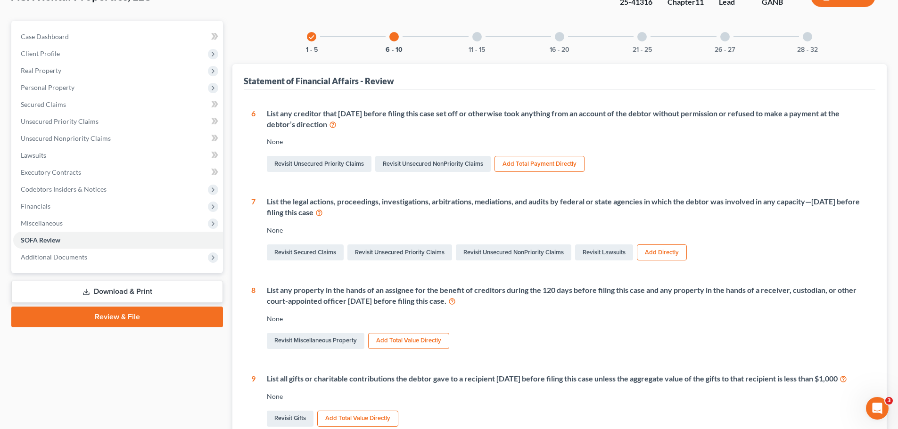
scroll to position [69, 0]
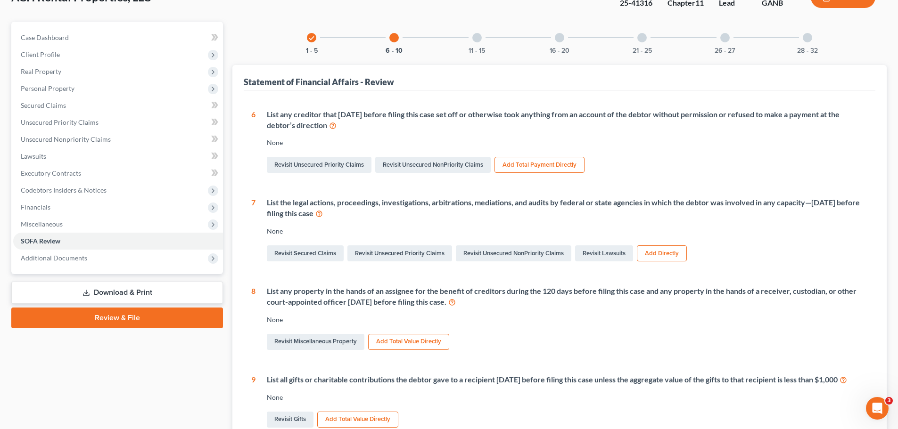
click at [473, 44] on div "11 - 15" at bounding box center [477, 38] width 32 height 32
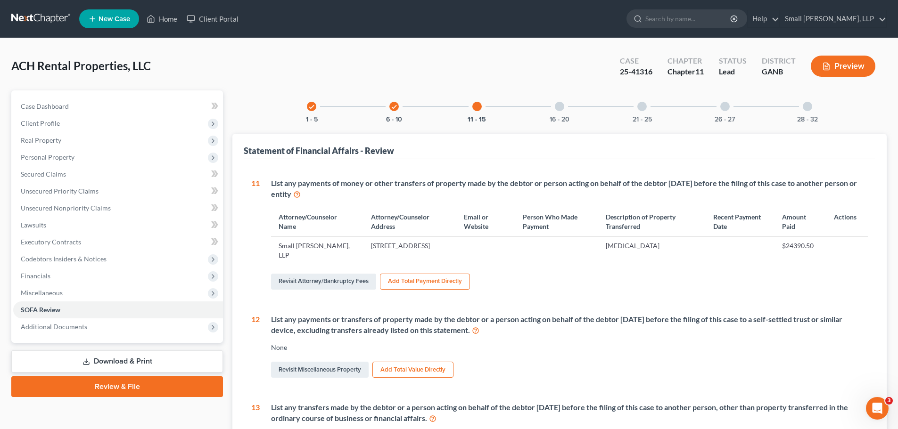
scroll to position [283, 0]
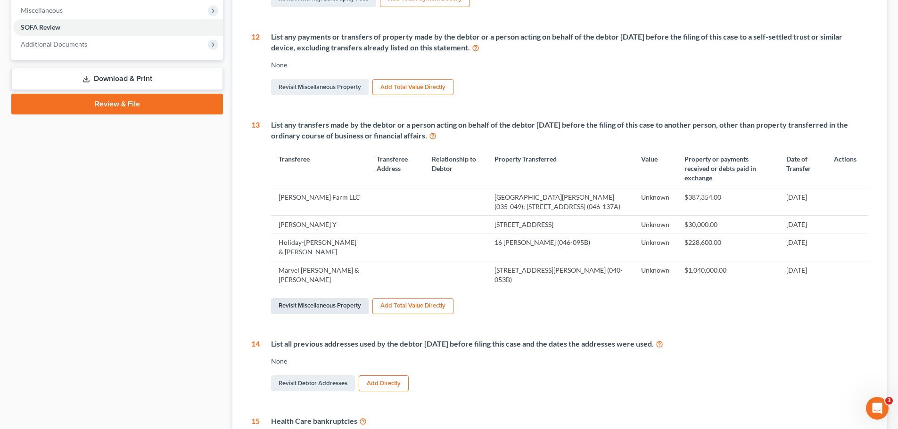
click at [313, 308] on link "Revisit Miscellaneous Property" at bounding box center [320, 306] width 98 height 16
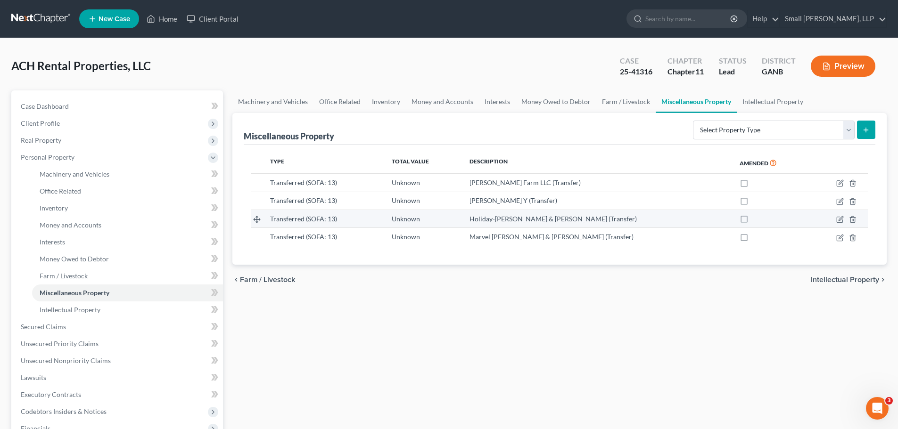
click at [835, 218] on td at bounding box center [839, 219] width 58 height 18
click at [838, 220] on icon "button" at bounding box center [840, 220] width 8 height 8
select select "Ordinary ([DATE])"
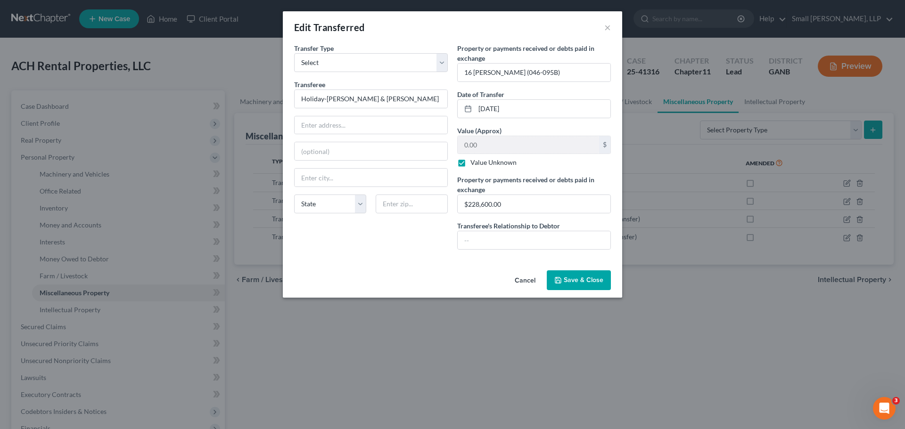
click at [490, 164] on label "Value Unknown" at bounding box center [493, 162] width 46 height 9
click at [480, 164] on input "Value Unknown" at bounding box center [477, 161] width 6 height 6
checkbox input "false"
drag, startPoint x: 514, startPoint y: 203, endPoint x: 426, endPoint y: 200, distance: 87.7
click at [426, 200] on div "Transfer Type * Select Ordinary (within 2 years) Within 10 Years Transferee * H…" at bounding box center [452, 150] width 326 height 214
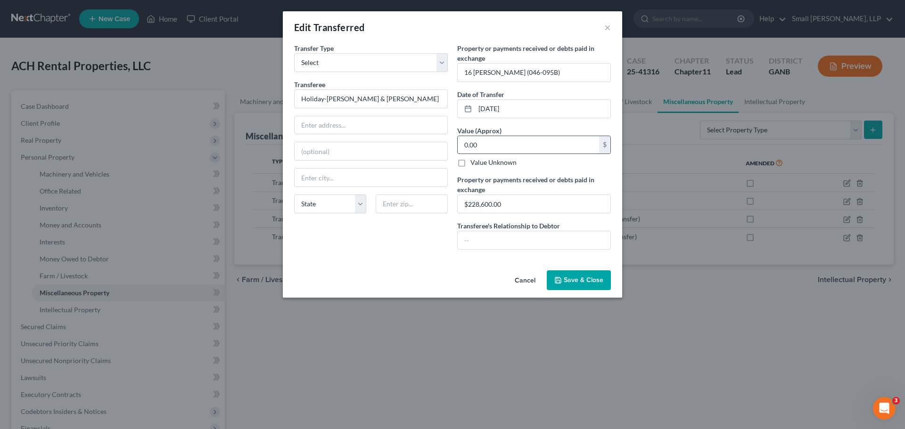
click at [488, 147] on input "0.00" at bounding box center [528, 145] width 141 height 18
paste input "$228,60"
type input "228,600.00"
click at [568, 280] on span "Save & Close" at bounding box center [584, 280] width 40 height 8
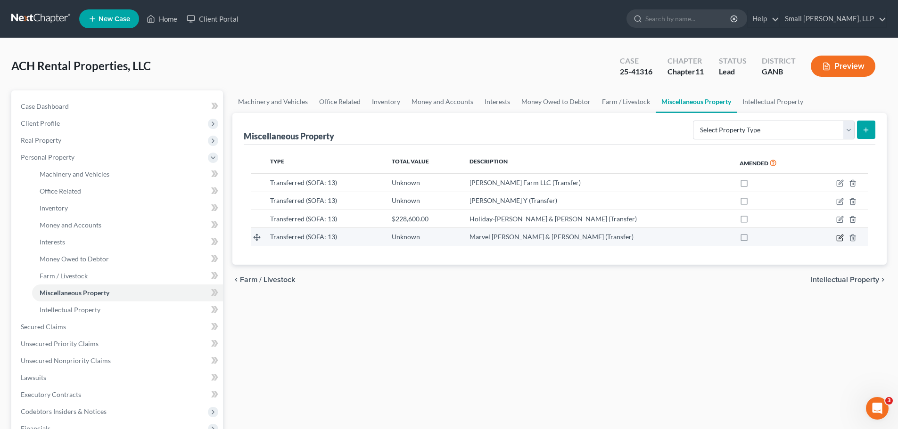
click at [837, 236] on icon "button" at bounding box center [840, 238] width 6 height 6
select select "Ordinary ([DATE])"
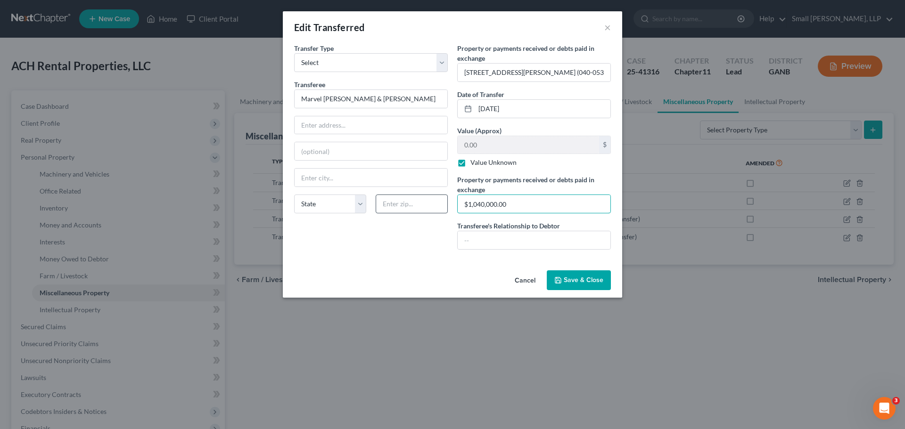
drag, startPoint x: 516, startPoint y: 205, endPoint x: 430, endPoint y: 200, distance: 86.4
click at [430, 200] on div "Transfer Type * Select Ordinary (within 2 years) Within 10 Years Transferee * M…" at bounding box center [452, 150] width 326 height 214
click at [470, 162] on label "Value Unknown" at bounding box center [493, 162] width 46 height 9
click at [474, 162] on input "Value Unknown" at bounding box center [477, 161] width 6 height 6
checkbox input "false"
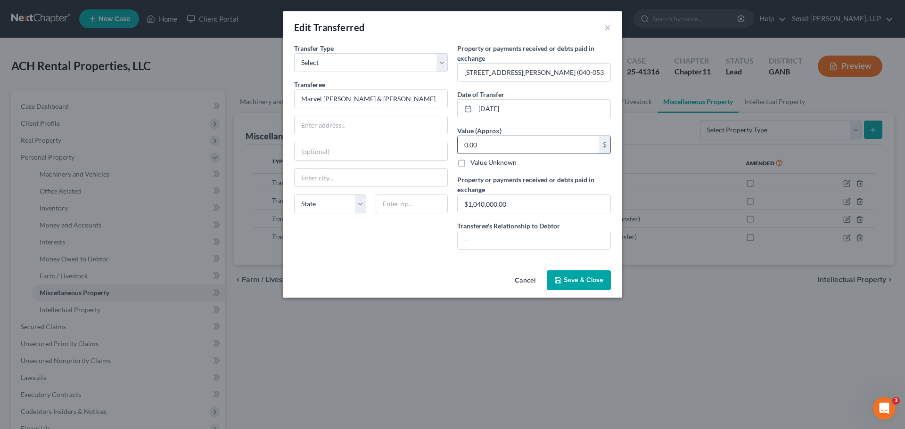
click at [479, 145] on input "0.00" at bounding box center [528, 145] width 141 height 18
paste input "$1,040,00"
type input "1,040,000.00"
click at [572, 282] on span "Save & Close" at bounding box center [584, 280] width 40 height 8
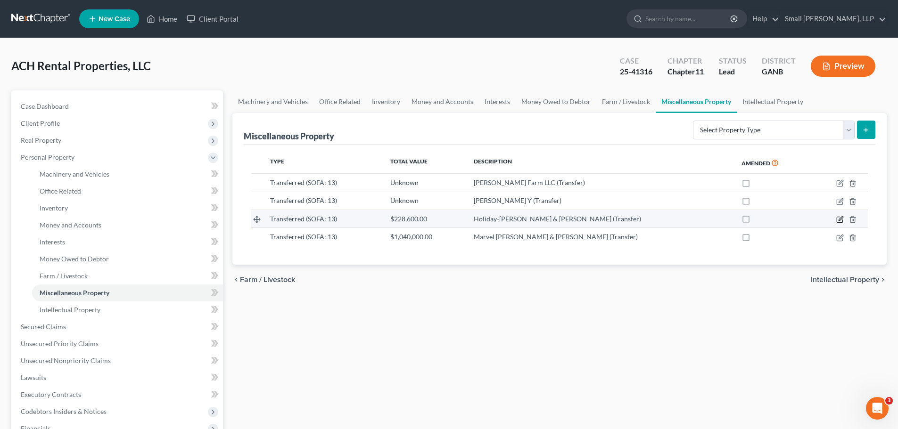
click at [841, 220] on icon "button" at bounding box center [840, 218] width 4 height 4
select select "Ordinary ([DATE])"
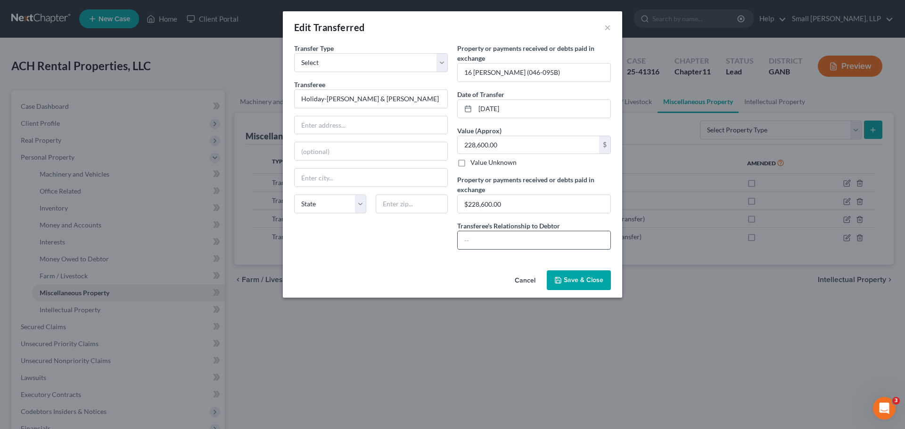
click at [534, 237] on input "text" at bounding box center [534, 240] width 153 height 18
click at [468, 238] on input "unrelated 3rd party" at bounding box center [534, 240] width 153 height 18
type input "Unrelated 3rd party"
click at [475, 268] on div "Cancel Save & Close" at bounding box center [452, 282] width 339 height 31
click at [346, 125] on input "text" at bounding box center [371, 125] width 153 height 18
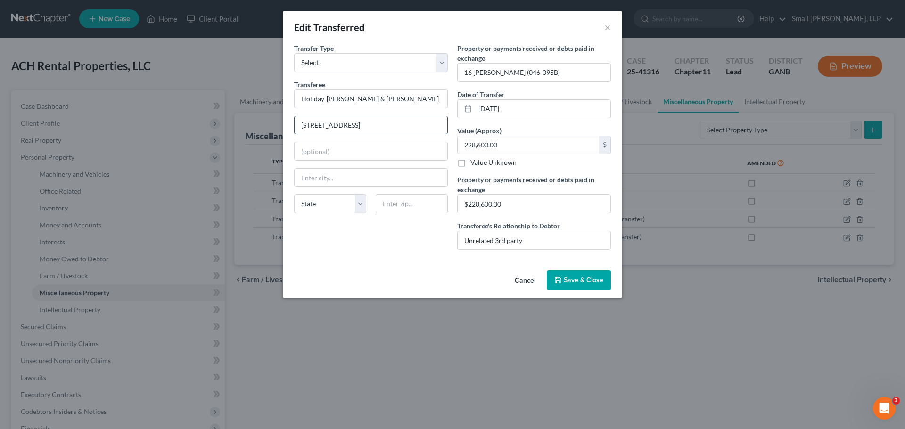
type input "[STREET_ADDRESS]"
type input "Rockmart"
select select "10"
type input "30153"
click at [587, 280] on span "Save & Close" at bounding box center [584, 280] width 40 height 8
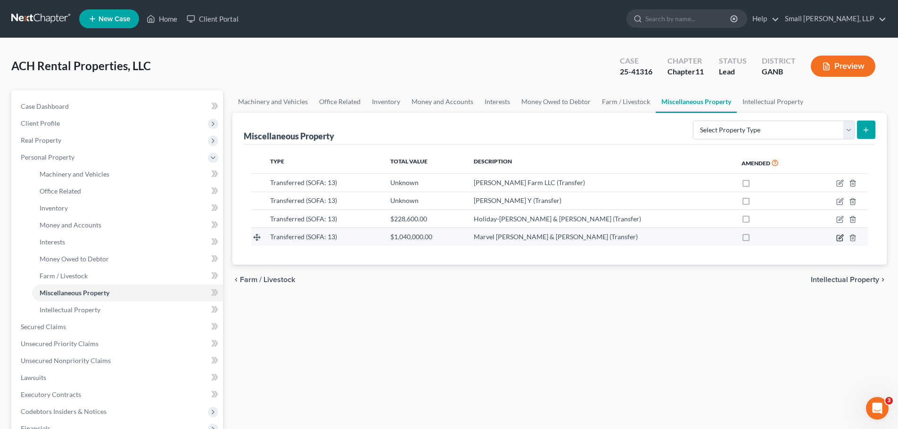
click at [837, 236] on icon "button" at bounding box center [840, 238] width 6 height 6
select select "Ordinary ([DATE])"
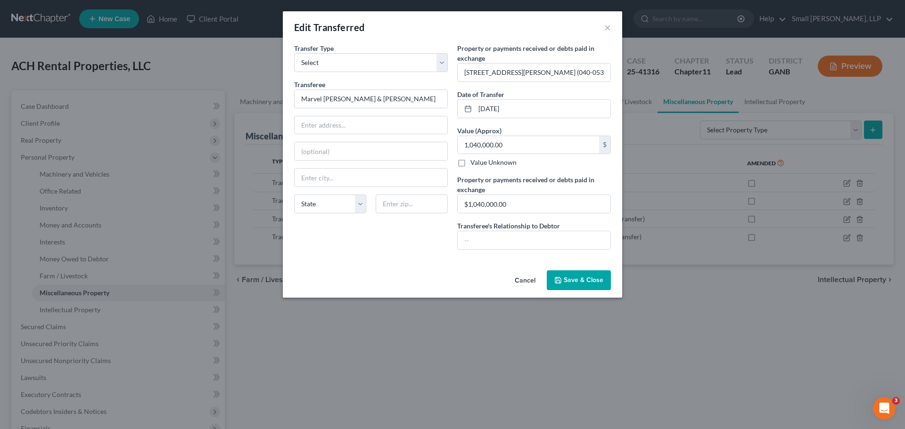
click at [564, 283] on button "Save & Close" at bounding box center [579, 281] width 64 height 20
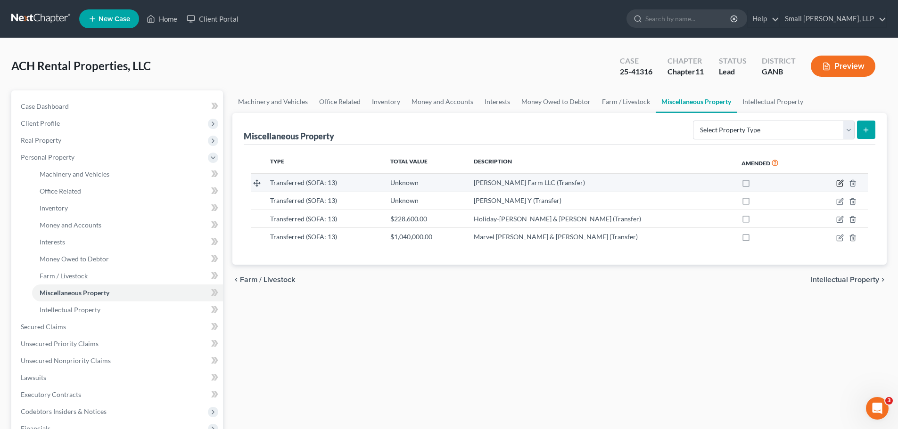
click at [839, 182] on icon "button" at bounding box center [840, 184] width 8 height 8
select select "Ordinary ([DATE])"
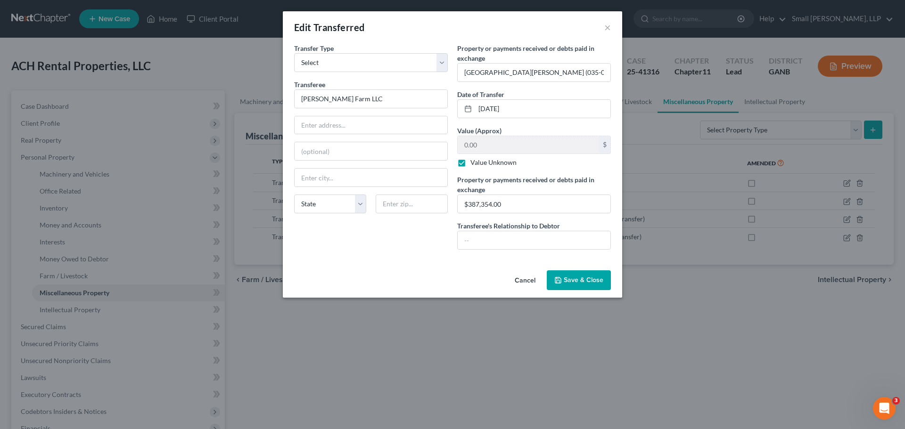
click at [470, 164] on label "Value Unknown" at bounding box center [493, 162] width 46 height 9
click at [474, 164] on input "Value Unknown" at bounding box center [477, 161] width 6 height 6
checkbox input "false"
click at [471, 149] on input "0.00" at bounding box center [528, 145] width 141 height 18
type input "2,500,000"
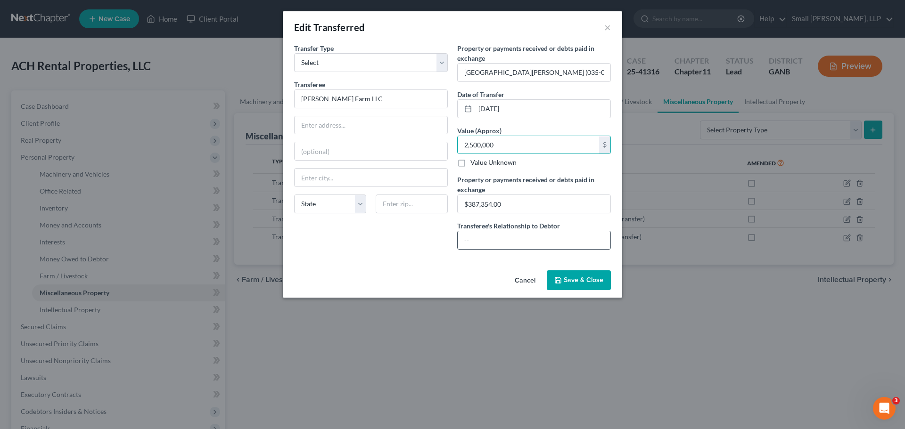
click at [485, 239] on input "text" at bounding box center [534, 240] width 153 height 18
drag, startPoint x: 484, startPoint y: 242, endPoint x: 440, endPoint y: 283, distance: 59.7
click at [440, 283] on div "Cancel Save & Close" at bounding box center [452, 282] width 339 height 31
click at [492, 240] on input "Unrealed 3rd Party Transfer" at bounding box center [534, 240] width 153 height 18
type input "Unrealated 3rd Party Transfer"
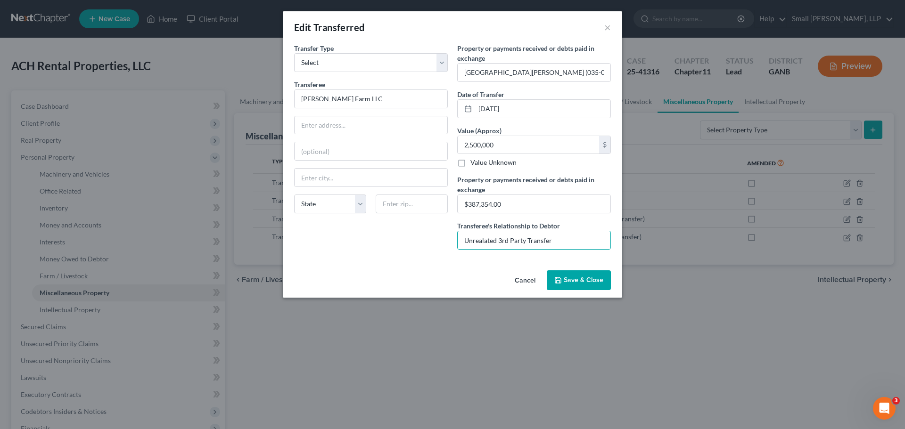
click at [569, 280] on span "Save & Close" at bounding box center [584, 280] width 40 height 8
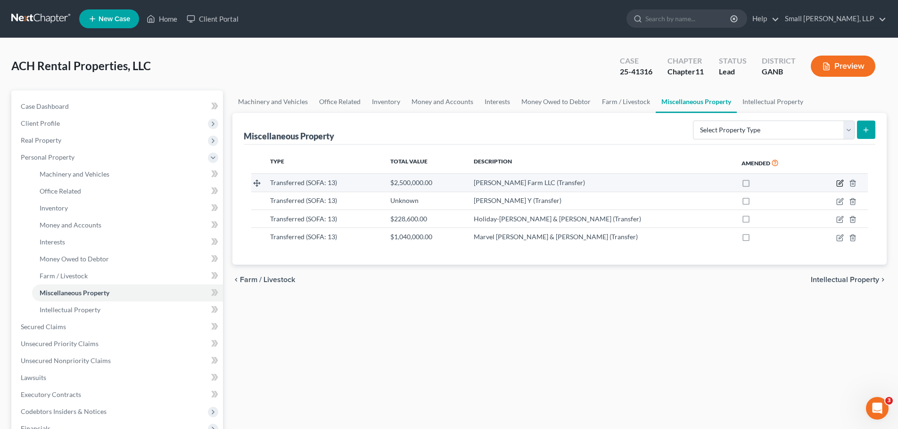
click at [838, 184] on icon "button" at bounding box center [840, 184] width 8 height 8
select select "Ordinary ([DATE])"
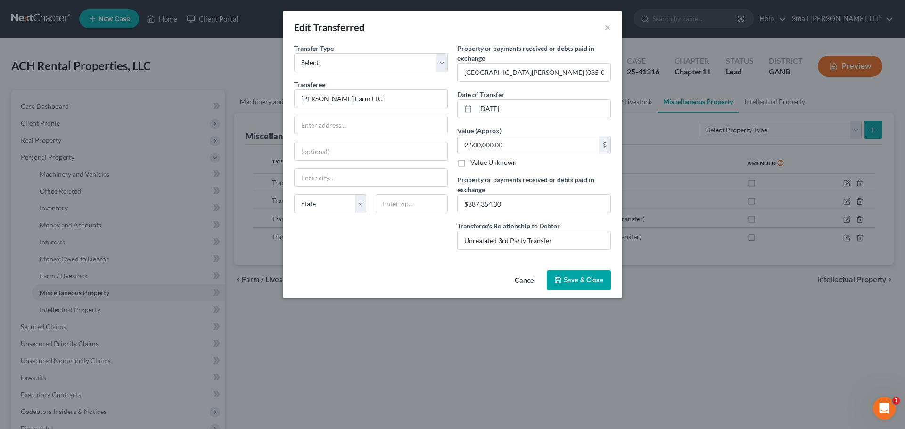
click at [482, 270] on div "Cancel Save & Close" at bounding box center [452, 282] width 339 height 31
type input "Unrelated 3rd Party Transfer"
click at [577, 277] on span "Save & Close" at bounding box center [584, 280] width 40 height 8
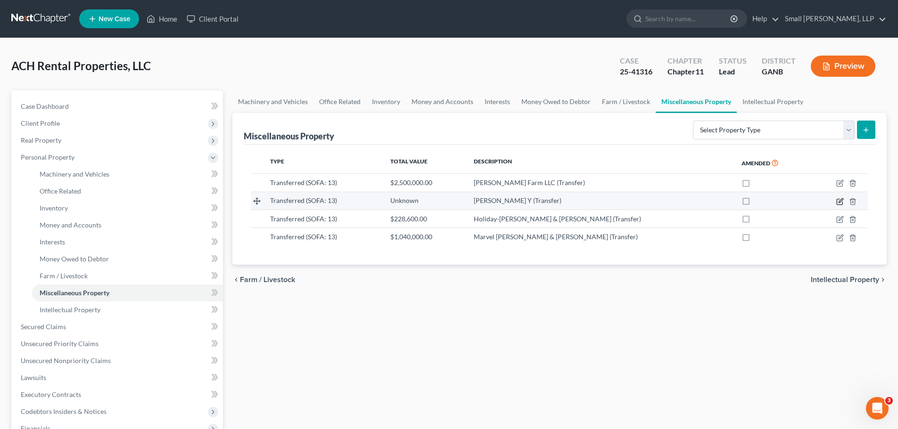
click at [841, 202] on icon "button" at bounding box center [840, 200] width 4 height 4
select select "Ordinary ([DATE])"
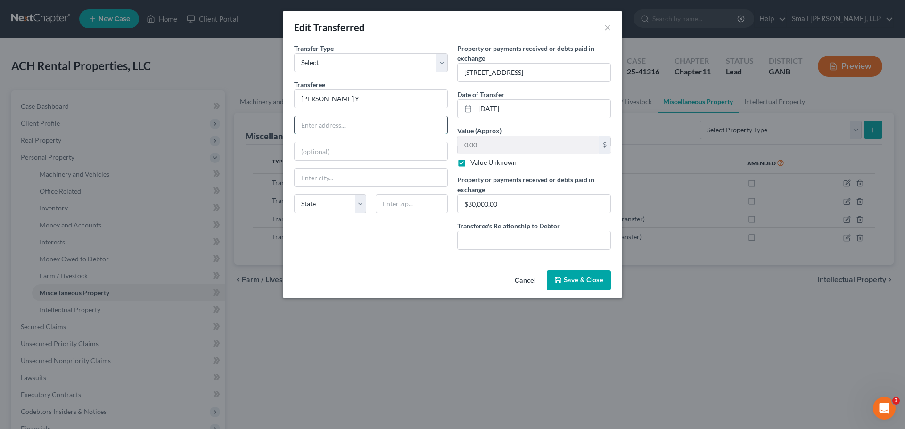
click at [345, 121] on input "text" at bounding box center [371, 125] width 153 height 18
type input "[STREET_ADDRESS]"
type input "[GEOGRAPHIC_DATA]"
select select "10"
type input "30173"
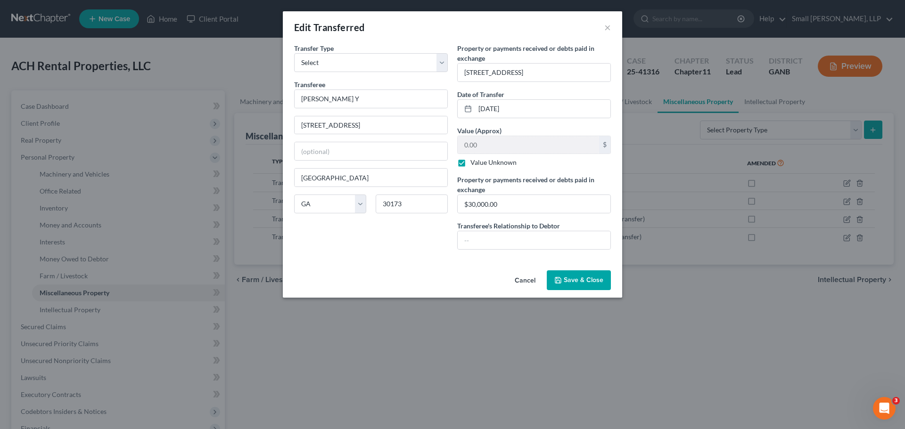
click at [470, 164] on label "Value Unknown" at bounding box center [493, 162] width 46 height 9
click at [474, 164] on input "Value Unknown" at bounding box center [477, 161] width 6 height 6
checkbox input "false"
click at [476, 147] on input "0.00" at bounding box center [528, 145] width 141 height 18
type input "105,000"
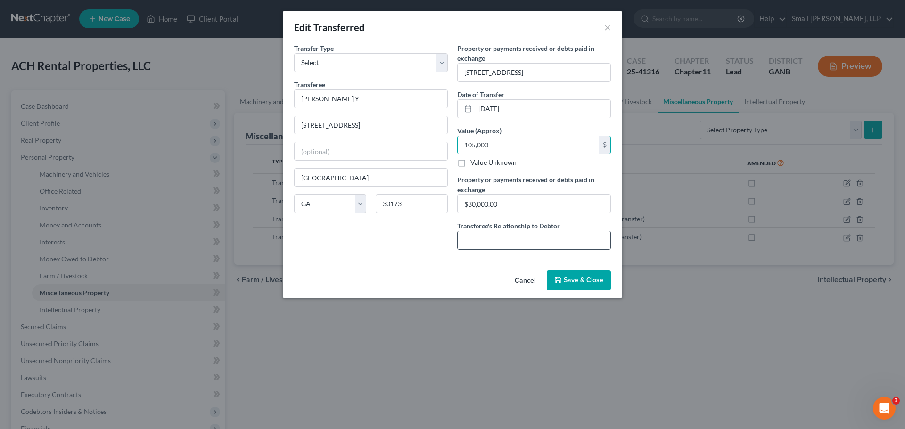
click at [496, 232] on input "text" at bounding box center [534, 240] width 153 height 18
type input "Unrelated 3rd Party Transfer"
click at [568, 277] on span "Save & Close" at bounding box center [584, 280] width 40 height 8
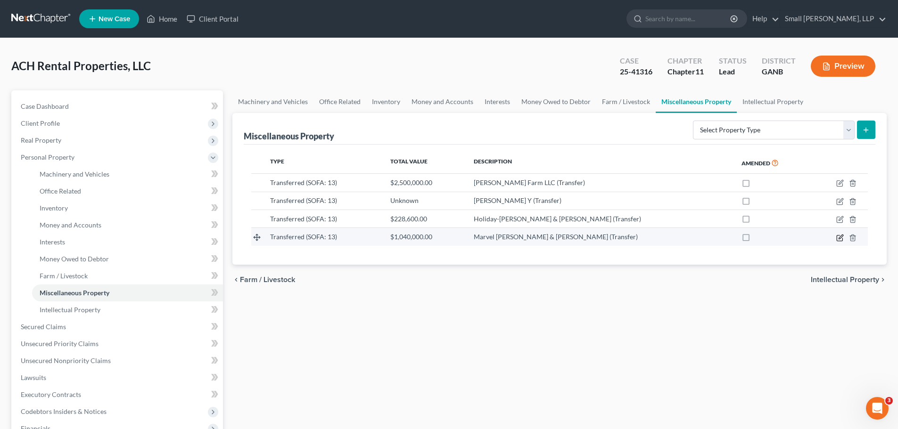
click at [839, 239] on icon "button" at bounding box center [840, 238] width 8 height 8
select select "Ordinary ([DATE])"
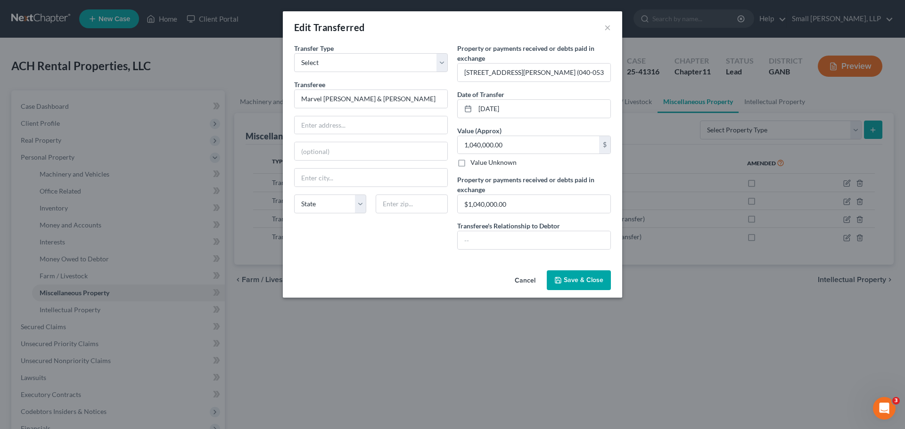
click at [596, 282] on span "Save & Close" at bounding box center [584, 280] width 40 height 8
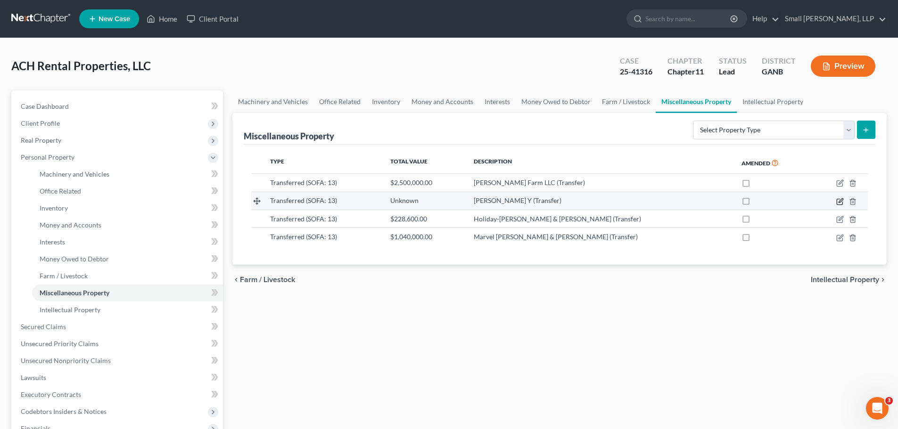
click at [842, 203] on icon "button" at bounding box center [840, 202] width 8 height 8
select select "Ordinary ([DATE])"
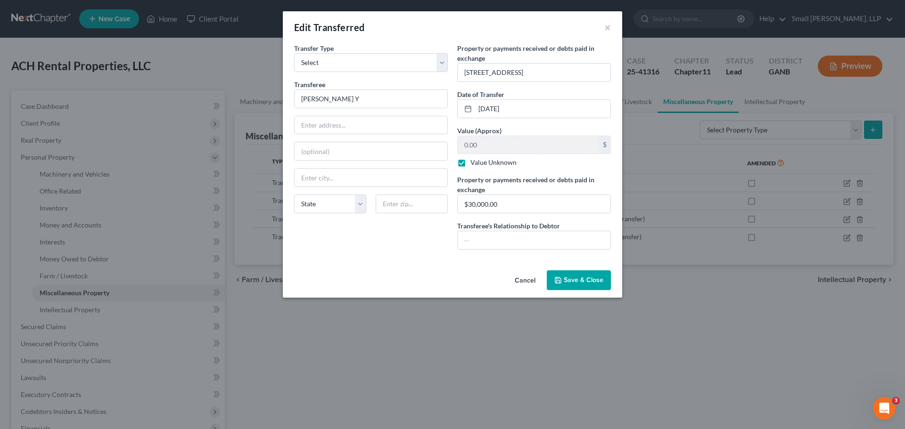
click at [487, 165] on label "Value Unknown" at bounding box center [493, 162] width 46 height 9
click at [480, 164] on input "Value Unknown" at bounding box center [477, 161] width 6 height 6
checkbox input "false"
type input "105,000"
click at [574, 284] on span "Save & Close" at bounding box center [584, 280] width 40 height 8
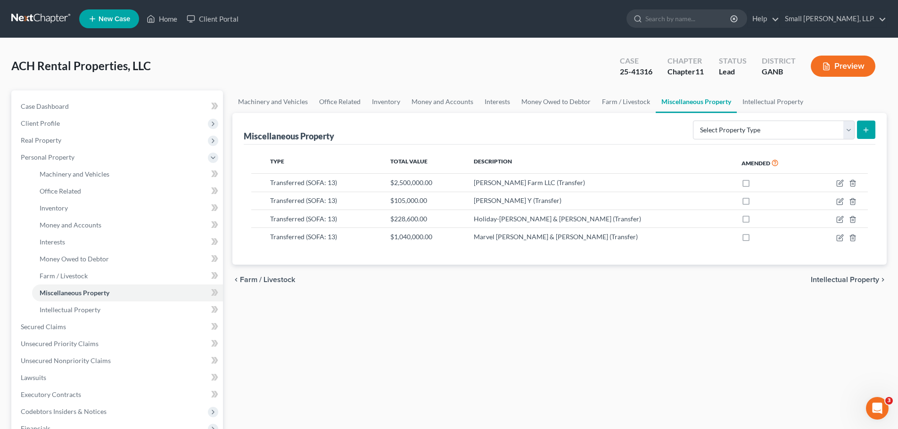
click at [41, 16] on link at bounding box center [41, 18] width 60 height 17
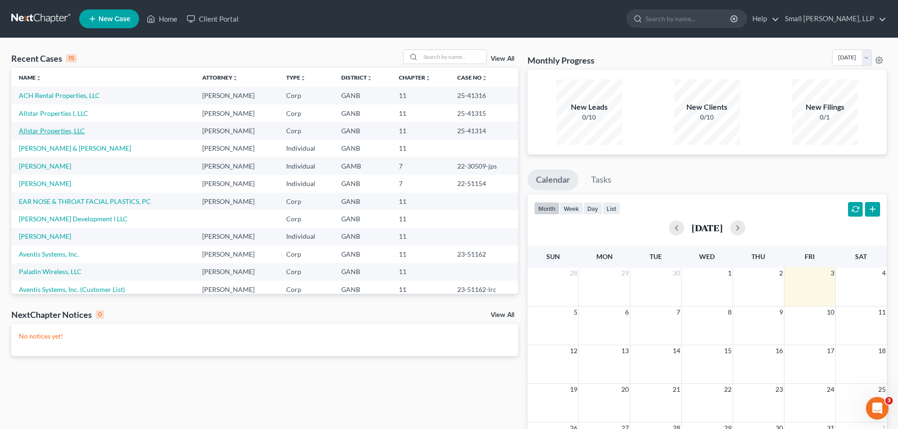
click at [50, 131] on link "Allstar Properties, LLC" at bounding box center [52, 131] width 66 height 8
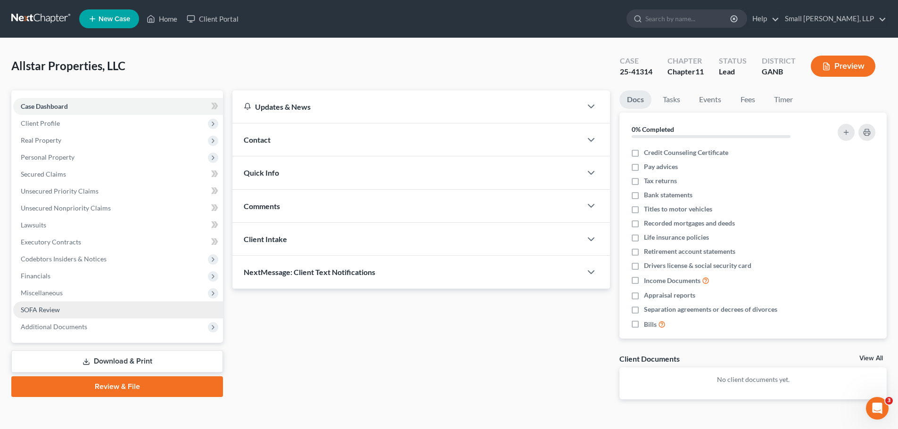
click at [47, 311] on span "SOFA Review" at bounding box center [40, 310] width 39 height 8
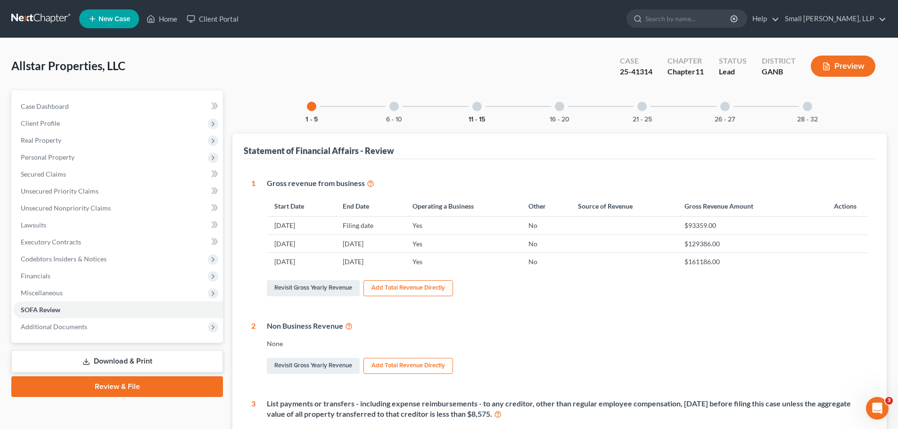
click at [478, 116] on button "11 - 15" at bounding box center [476, 119] width 16 height 7
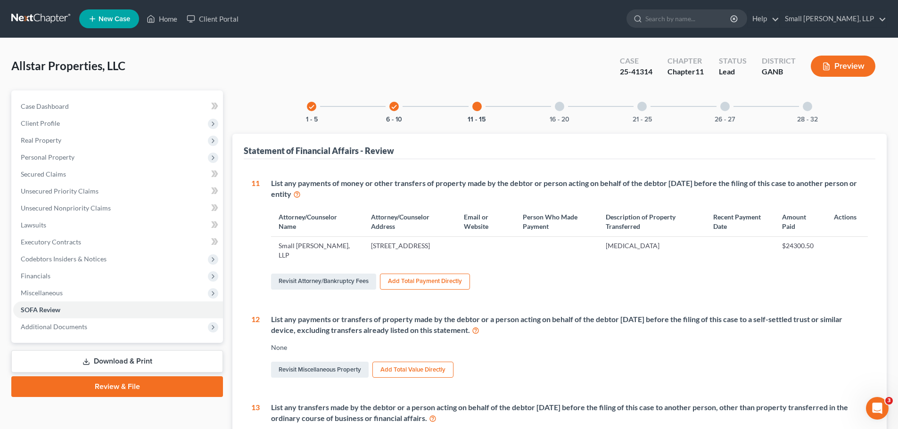
click at [29, 18] on link at bounding box center [41, 18] width 60 height 17
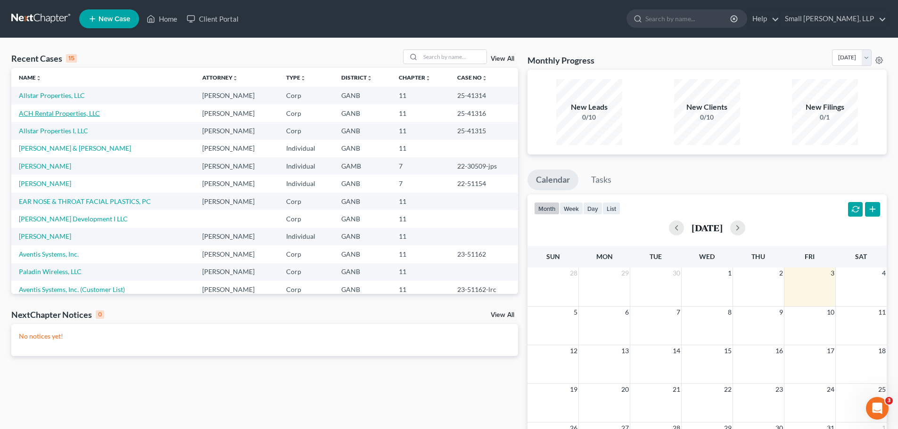
click at [59, 113] on link "ACH Rental Properties, LLC" at bounding box center [59, 113] width 81 height 8
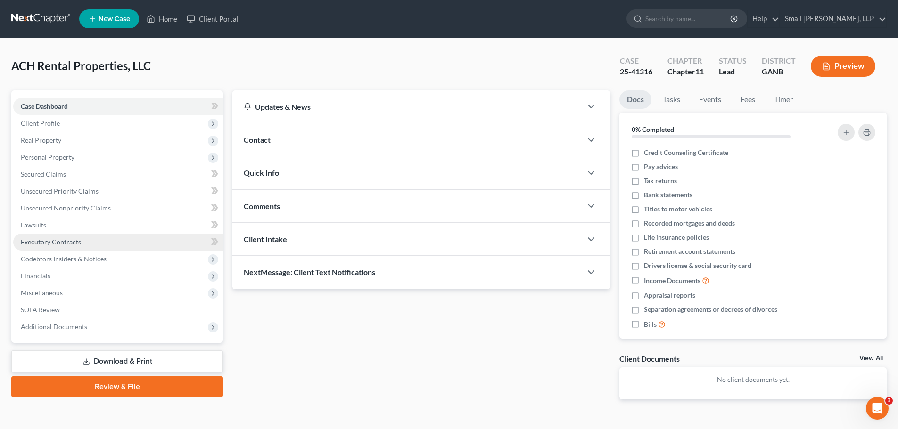
click at [56, 242] on span "Executory Contracts" at bounding box center [51, 242] width 60 height 8
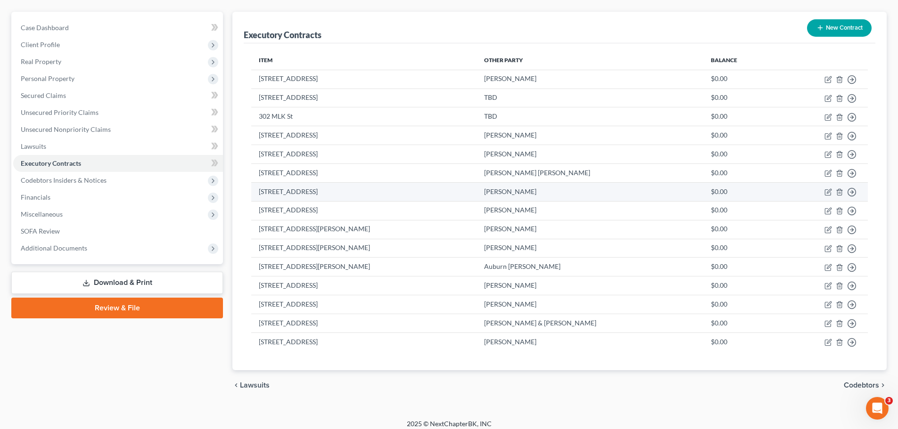
scroll to position [86, 0]
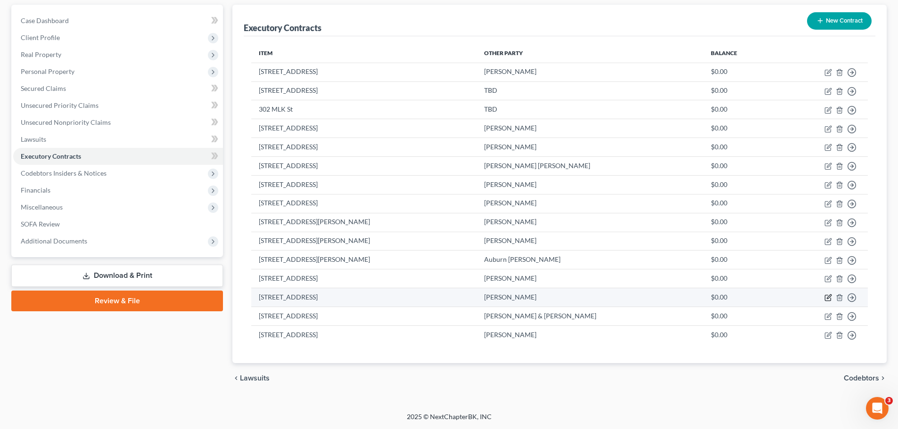
click at [830, 299] on icon "button" at bounding box center [828, 298] width 8 height 8
select select "2"
select select "10"
select select "0"
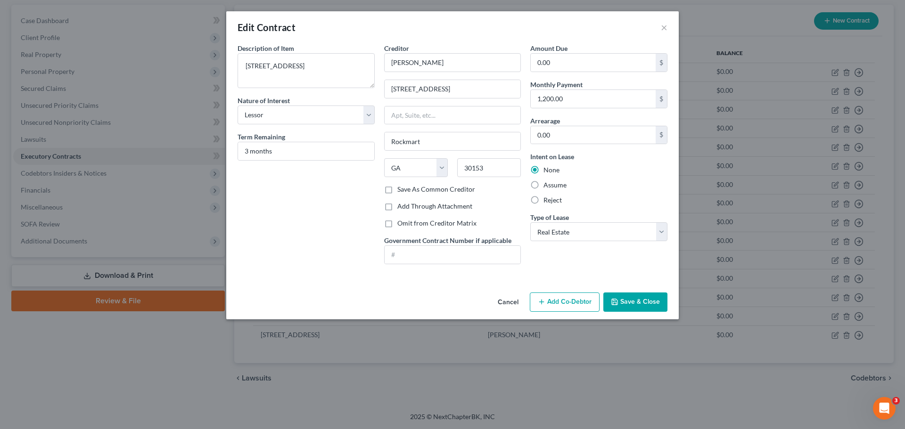
click at [648, 306] on button "Save & Close" at bounding box center [635, 303] width 64 height 20
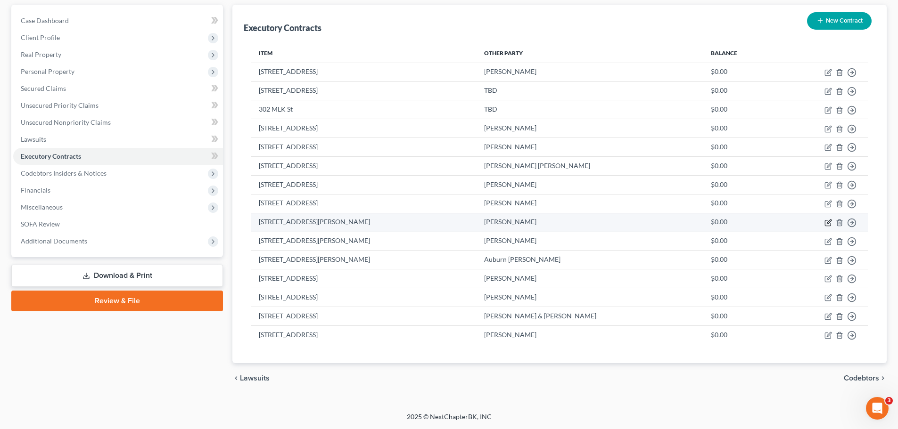
click at [829, 222] on icon "button" at bounding box center [829, 222] width 4 height 4
select select "2"
select select "0"
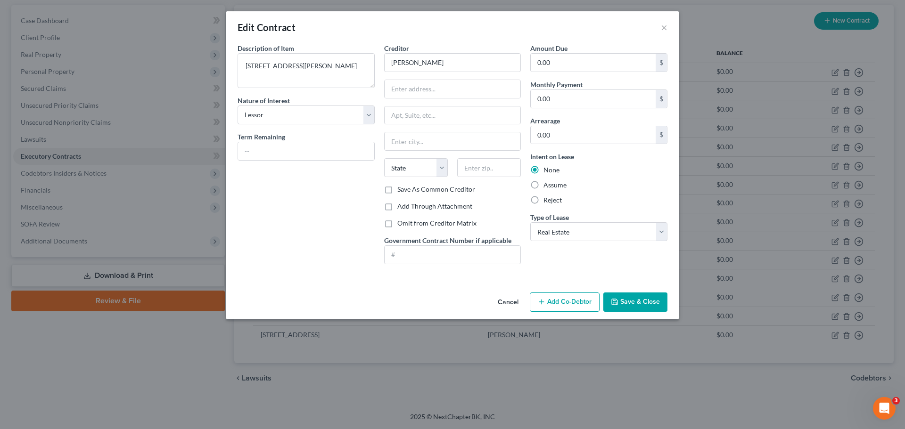
click at [635, 302] on button "Save & Close" at bounding box center [635, 303] width 64 height 20
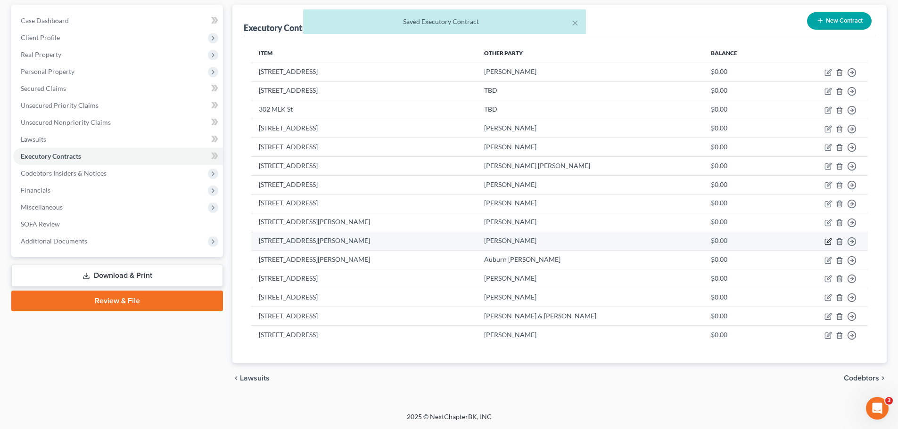
click at [828, 242] on icon "button" at bounding box center [828, 242] width 8 height 8
select select "2"
select select "10"
select select "0"
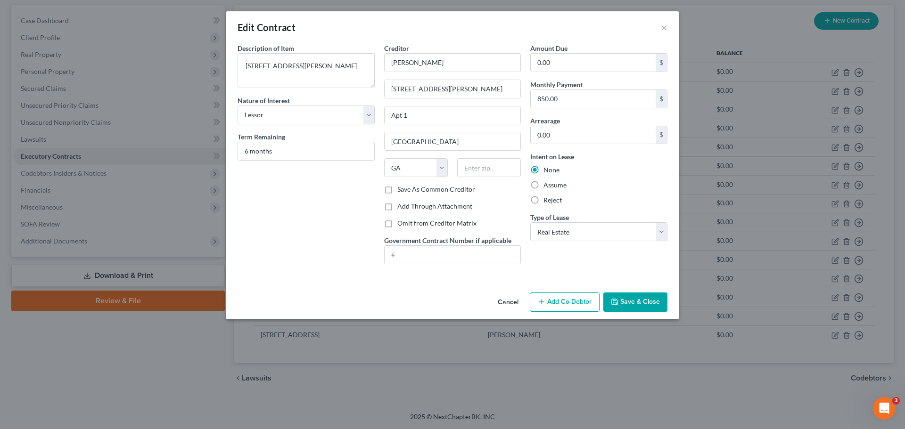
click at [644, 299] on button "Save & Close" at bounding box center [635, 303] width 64 height 20
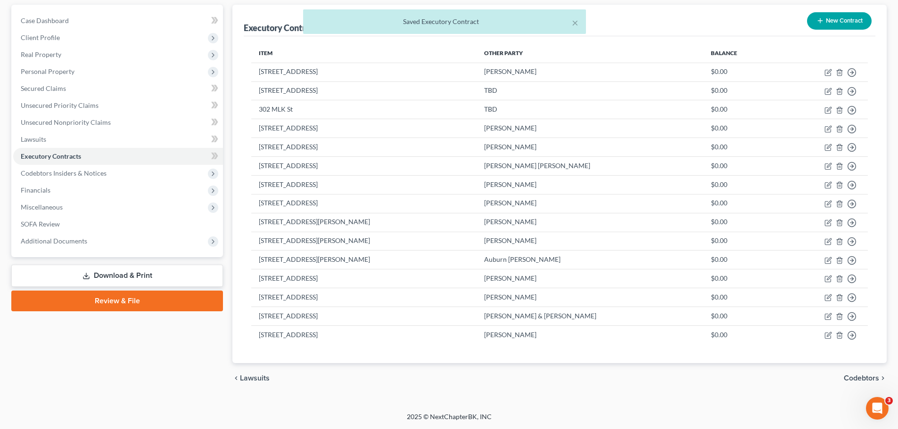
click at [826, 21] on div "× Saved Executory Contract" at bounding box center [444, 23] width 898 height 29
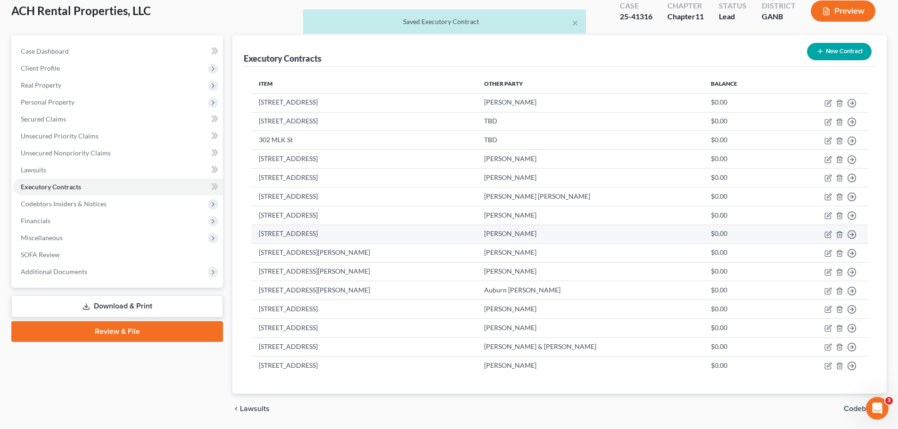
scroll to position [39, 0]
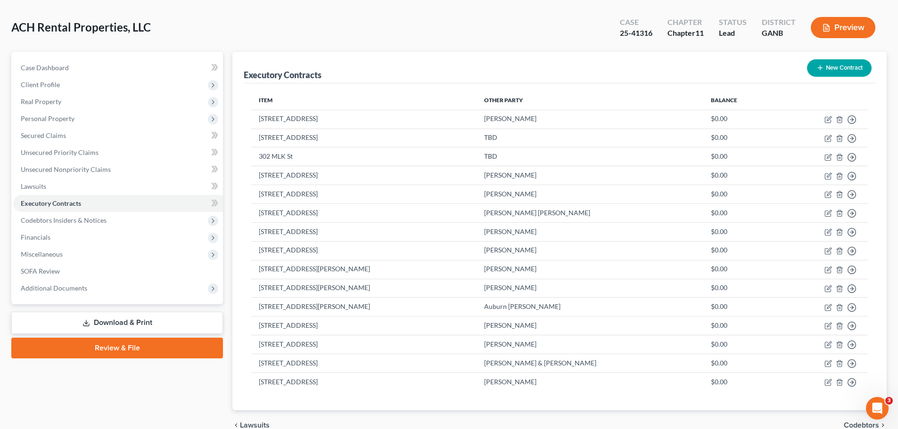
click at [828, 68] on button "New Contract" at bounding box center [839, 67] width 65 height 17
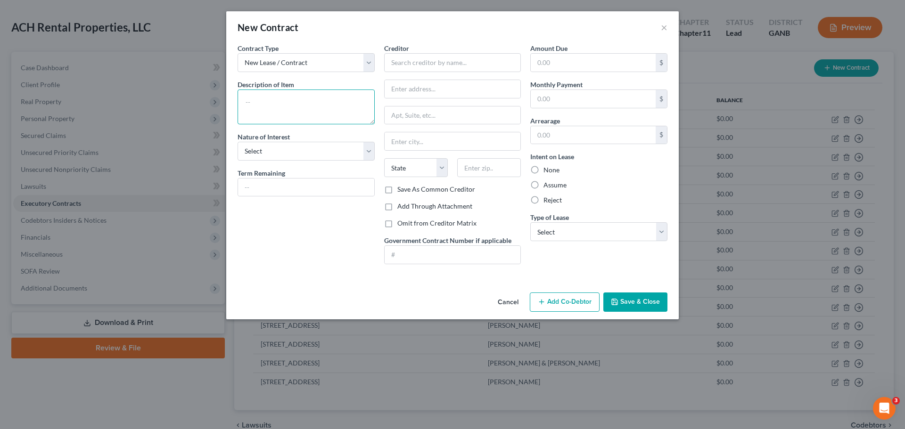
click at [299, 95] on textarea at bounding box center [306, 107] width 137 height 35
type textarea "101 Byrd Station Rd Lot B"
click at [292, 146] on select "Select Purchaser Agent Lessor Lessee" at bounding box center [306, 151] width 137 height 19
select select "2"
click at [238, 142] on select "Select Purchaser Agent Lessor Lessee" at bounding box center [306, 151] width 137 height 19
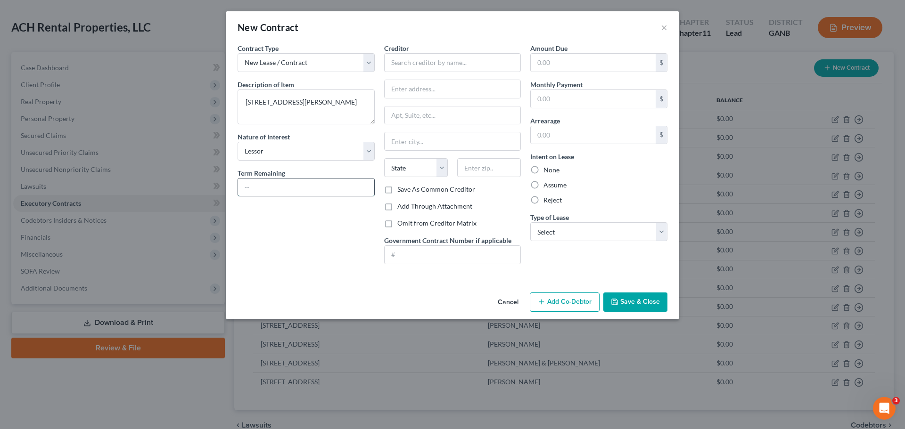
click at [279, 187] on input "text" at bounding box center [306, 188] width 136 height 18
type input "11 months"
click at [465, 60] on input "text" at bounding box center [452, 62] width 137 height 19
type input "Owen Saxon"
type input "404 Byrd Station Rd"
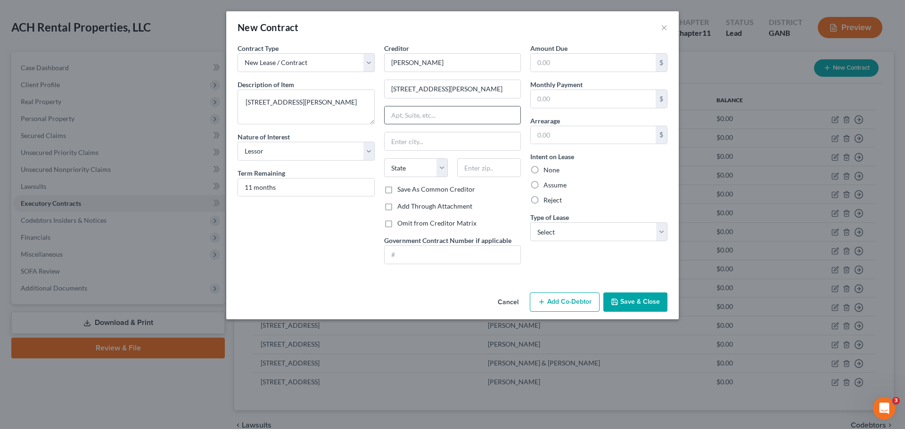
click at [434, 118] on input "text" at bounding box center [453, 116] width 136 height 18
type input "Lot B"
type input "[GEOGRAPHIC_DATA]"
select select "10"
type input "30173"
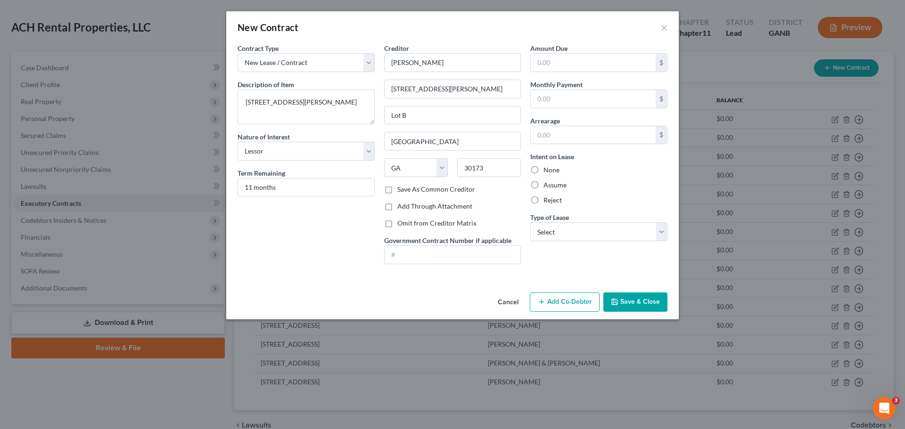
click at [548, 170] on label "None" at bounding box center [551, 169] width 16 height 9
click at [548, 170] on input "None" at bounding box center [550, 168] width 6 height 6
radio input "true"
click at [567, 104] on input "text" at bounding box center [593, 99] width 125 height 18
type input "700"
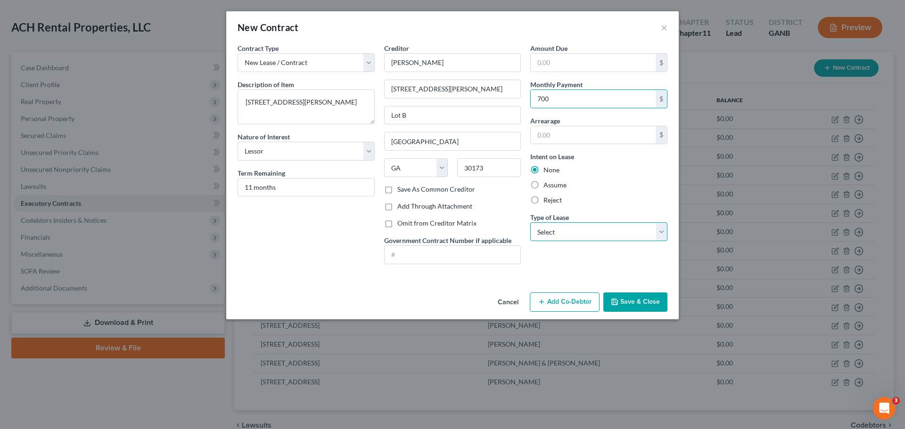
click at [563, 231] on select "Select Real Estate Car Other" at bounding box center [598, 231] width 137 height 19
select select "0"
click at [530, 222] on select "Select Real Estate Car Other" at bounding box center [598, 231] width 137 height 19
click at [633, 302] on button "Save & Close" at bounding box center [635, 303] width 64 height 20
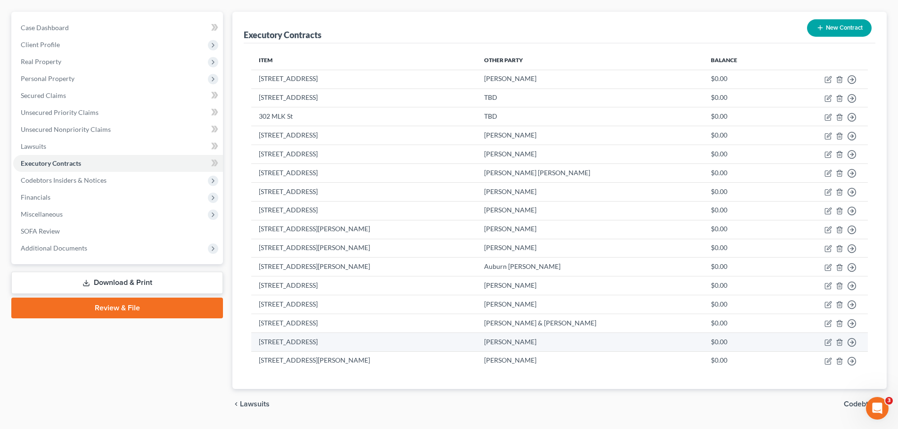
scroll to position [57, 0]
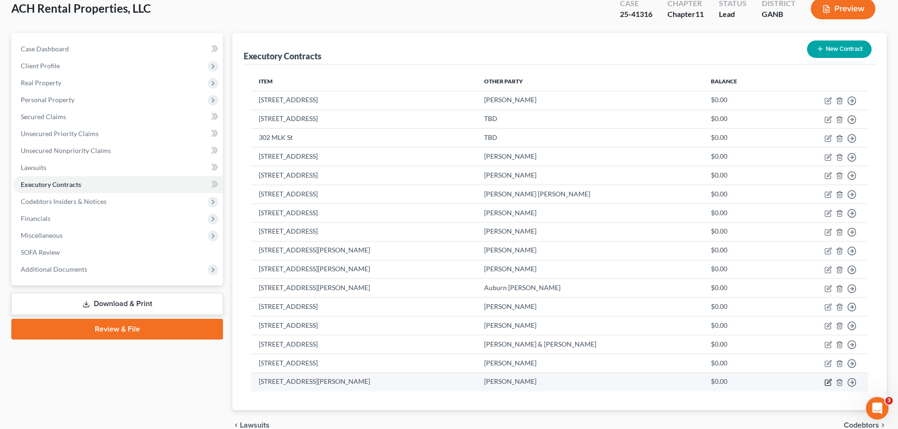
click at [827, 380] on icon "button" at bounding box center [828, 383] width 6 height 6
select select "2"
select select "10"
select select "0"
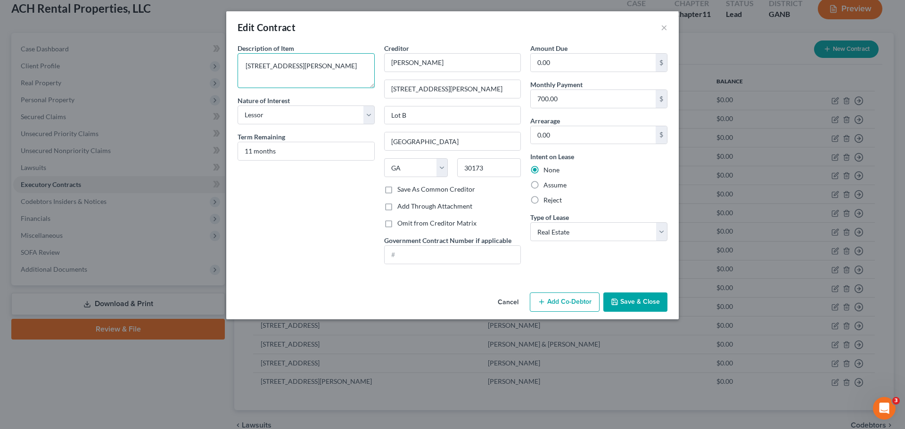
drag, startPoint x: 257, startPoint y: 69, endPoint x: 223, endPoint y: 65, distance: 34.6
click at [223, 65] on div "Edit Contract × Description of non-residential real property * Description of I…" at bounding box center [452, 214] width 905 height 429
type textarea "404 Byrd Station Rd Lot B"
click at [620, 299] on button "Save & Close" at bounding box center [635, 303] width 64 height 20
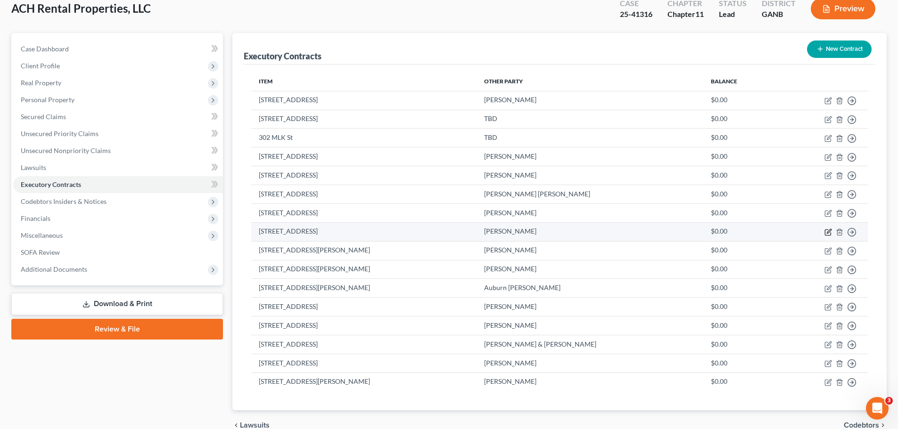
click at [828, 233] on icon "button" at bounding box center [829, 231] width 4 height 4
select select "2"
select select "0"
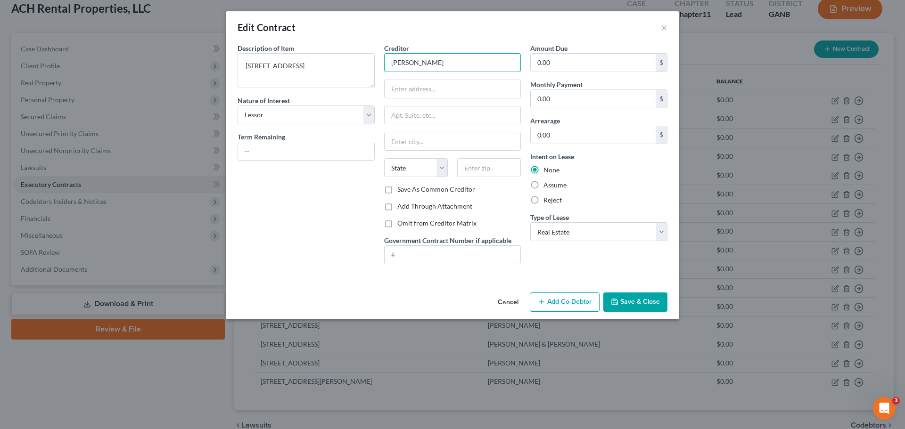
click at [388, 63] on input "Bradley Bates" at bounding box center [452, 62] width 137 height 19
type input "Angela & Bradley Bates"
click at [394, 89] on input "text" at bounding box center [453, 89] width 136 height 18
type input "406 Old Rome Rd"
click at [409, 140] on input "text" at bounding box center [453, 141] width 136 height 18
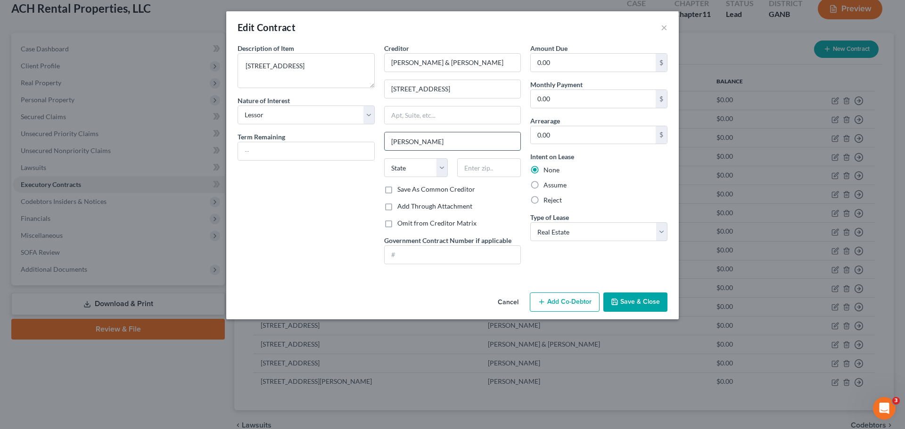
type input "Aragon"
select select "10"
click at [558, 101] on input "0.00" at bounding box center [593, 99] width 125 height 18
type input "1,300"
click at [298, 149] on input "text" at bounding box center [306, 151] width 136 height 18
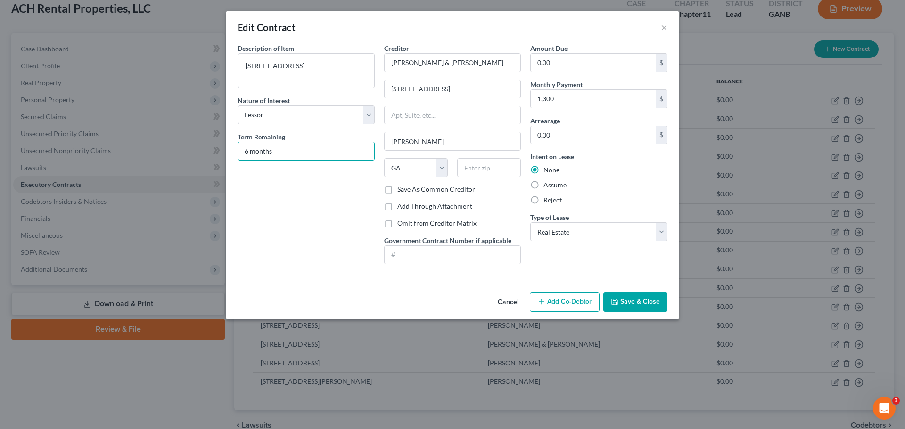
type input "6 months"
click at [469, 167] on input "text" at bounding box center [489, 167] width 64 height 19
type input "30104"
click at [639, 303] on button "Save & Close" at bounding box center [635, 303] width 64 height 20
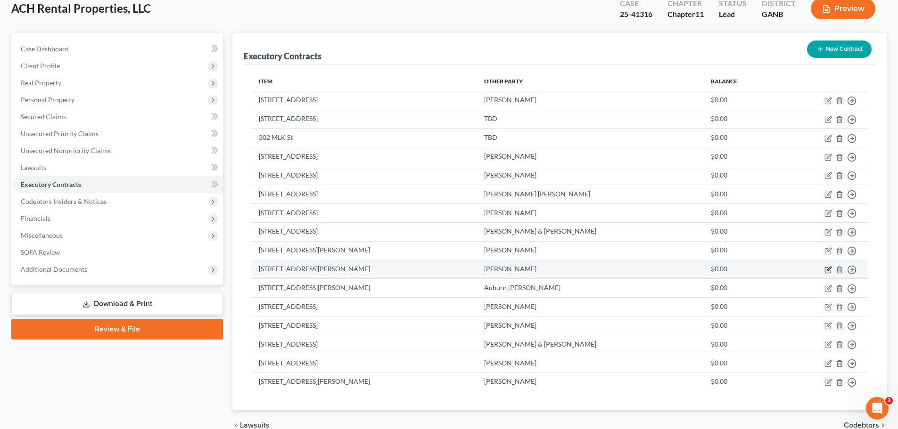
click at [828, 270] on icon "button" at bounding box center [828, 270] width 8 height 8
select select "2"
select select "10"
select select "0"
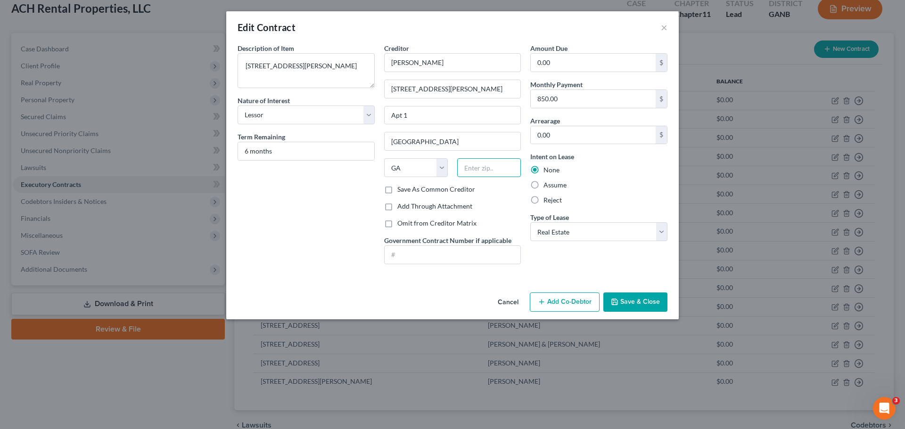
click at [472, 170] on input "text" at bounding box center [489, 167] width 64 height 19
type input "30173"
click at [629, 301] on button "Save & Close" at bounding box center [635, 303] width 64 height 20
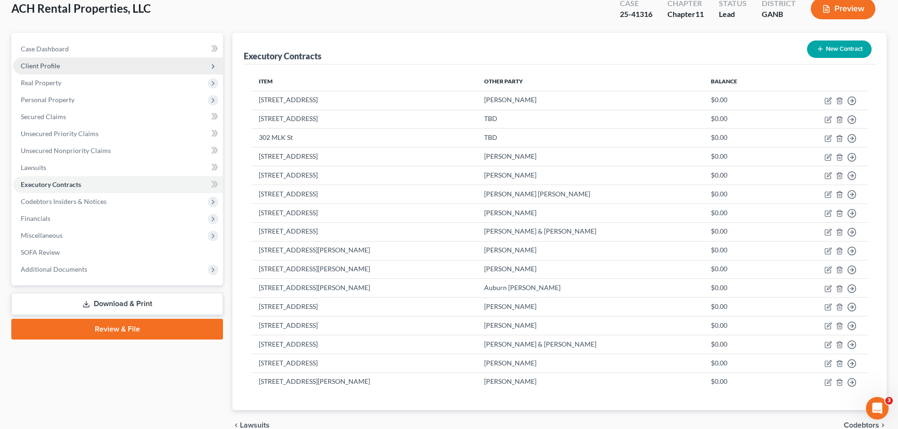
scroll to position [0, 0]
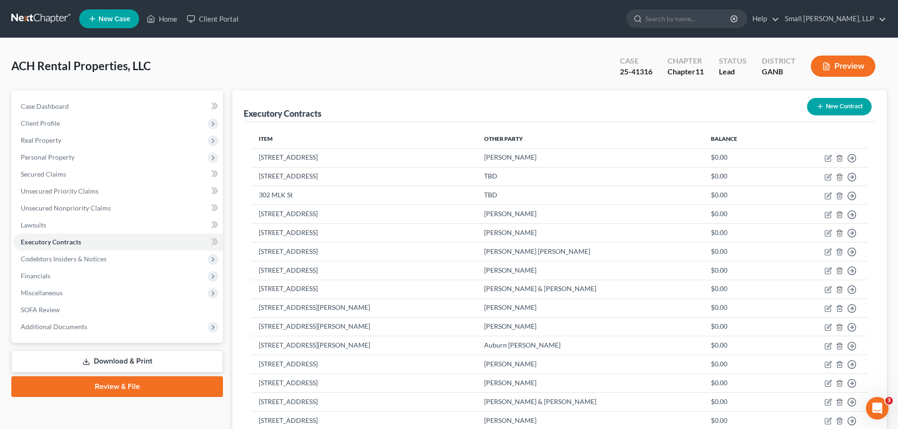
click at [45, 15] on link at bounding box center [41, 18] width 60 height 17
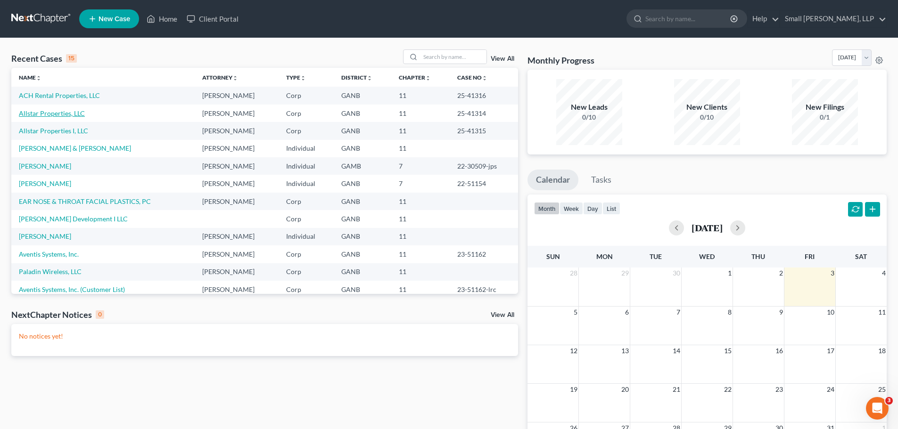
click at [57, 113] on link "Allstar Properties, LLC" at bounding box center [52, 113] width 66 height 8
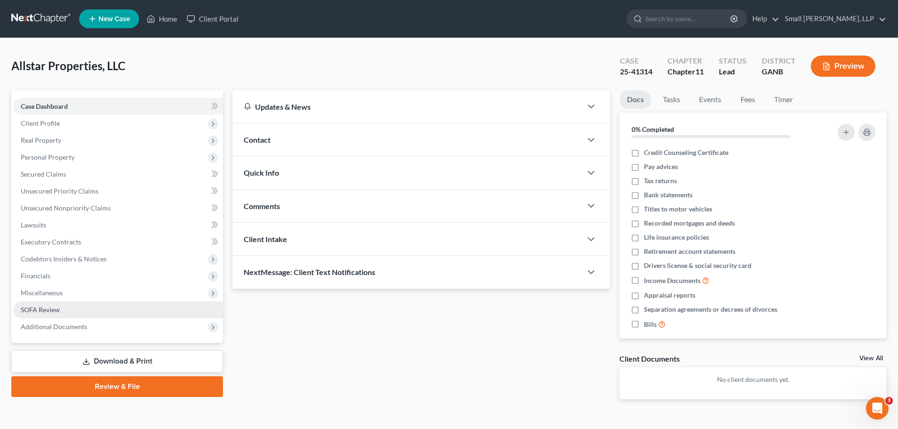
drag, startPoint x: 41, startPoint y: 306, endPoint x: 49, endPoint y: 303, distance: 8.9
click at [41, 306] on span "SOFA Review" at bounding box center [40, 310] width 39 height 8
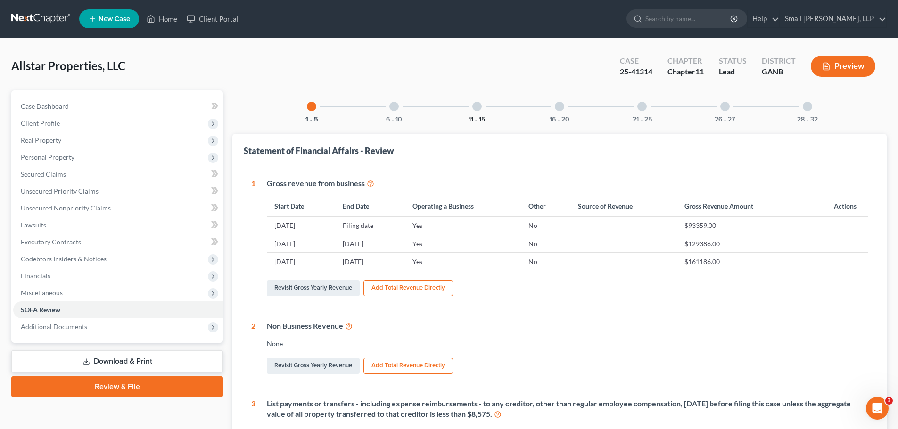
click at [478, 119] on button "11 - 15" at bounding box center [476, 119] width 16 height 7
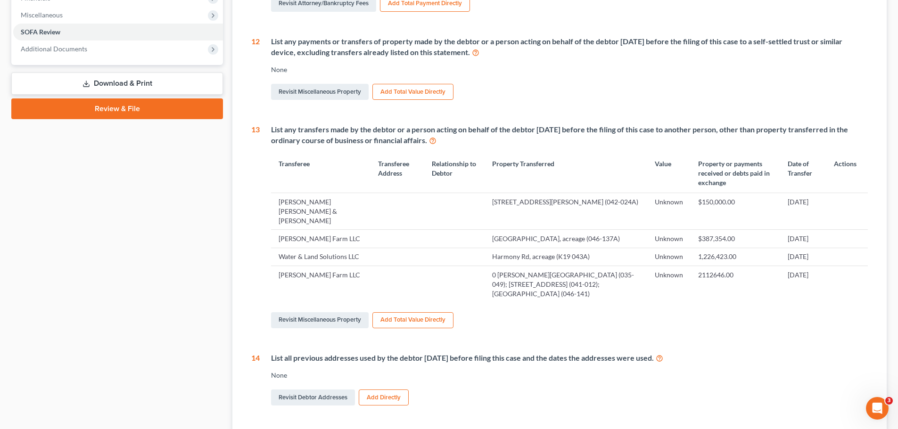
scroll to position [283, 0]
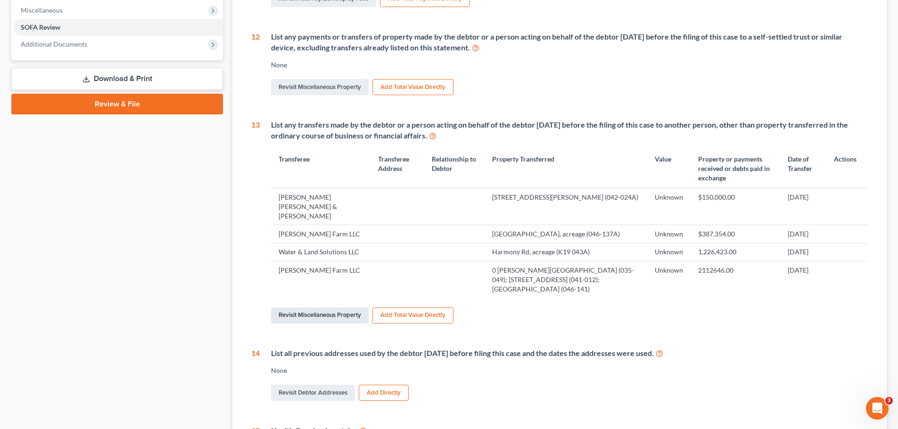
click at [320, 308] on link "Revisit Miscellaneous Property" at bounding box center [320, 316] width 98 height 16
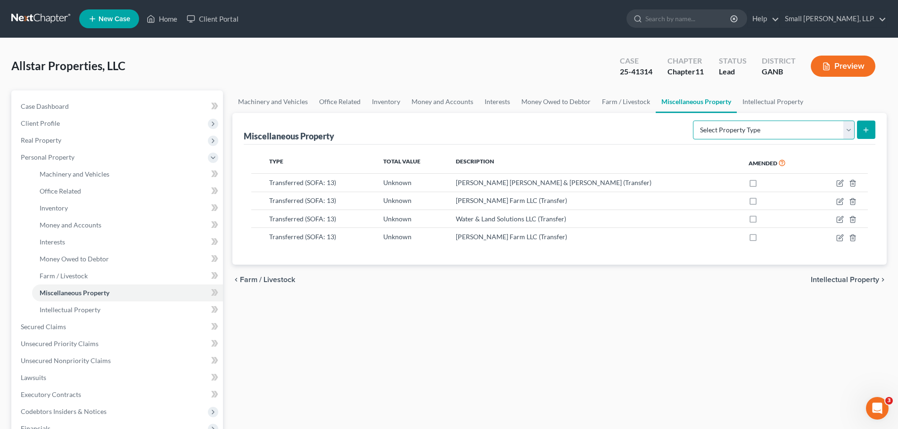
click at [848, 131] on select "Select Property Type Assigned for Creditor Benefit [DATE] (SOFA: 8) Assigned to…" at bounding box center [774, 130] width 162 height 19
select select "transferred"
click at [693, 121] on select "Select Property Type Assigned for Creditor Benefit [DATE] (SOFA: 8) Assigned to…" at bounding box center [774, 130] width 162 height 19
click at [865, 131] on icon "submit" at bounding box center [866, 130] width 8 height 8
select select "Ordinary ([DATE])"
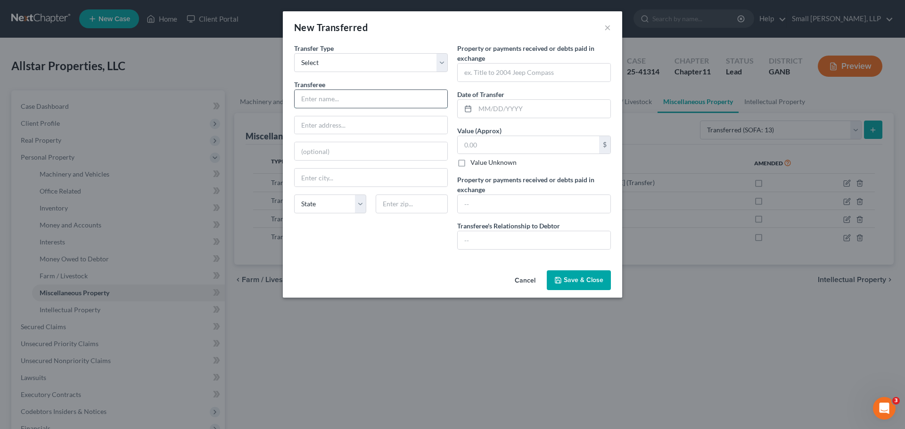
click at [356, 101] on input "text" at bounding box center [371, 99] width 153 height 18
click at [371, 102] on input "Valentin Natanahel" at bounding box center [371, 99] width 153 height 18
type input "Valentin Natanahel Vincent Apolonia Alonzo Y. Alonzo"
click at [341, 124] on input "text" at bounding box center [371, 125] width 153 height 18
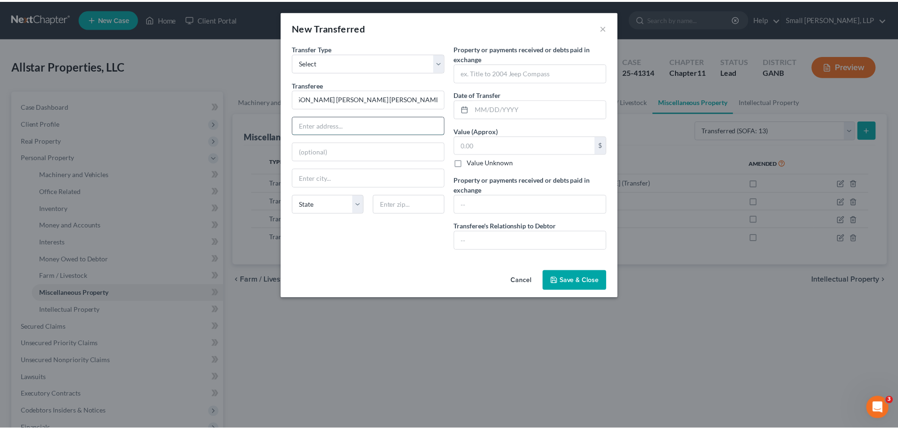
scroll to position [0, 0]
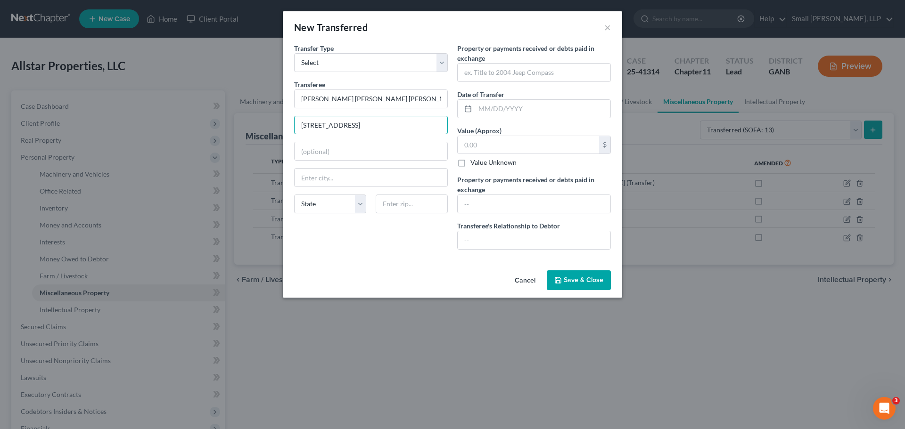
type input "3291 Old Rockmart Rd"
type input "Silver Creek"
select select "10"
type input "30173"
click at [486, 143] on input "text" at bounding box center [528, 145] width 141 height 18
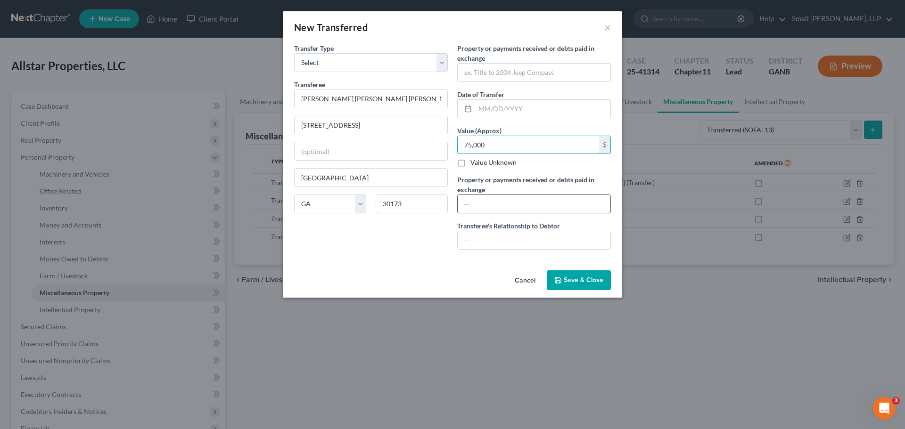
type input "75,000"
click at [461, 199] on input "text" at bounding box center [534, 204] width 153 height 18
click at [497, 107] on input "text" at bounding box center [542, 109] width 135 height 18
click at [488, 110] on input "110/30/2023" at bounding box center [542, 109] width 135 height 18
click at [487, 109] on input "110/30/2023" at bounding box center [542, 109] width 135 height 18
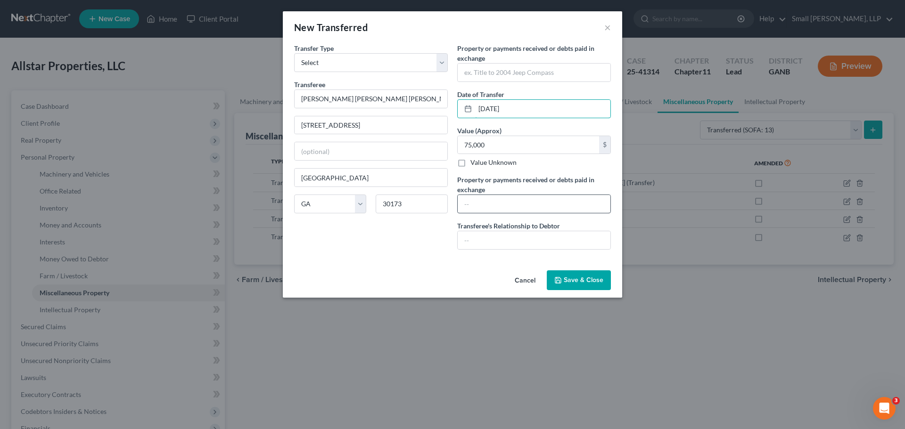
type input "[DATE]"
click at [493, 205] on input "text" at bounding box center [534, 204] width 153 height 18
type input "75000"
click at [496, 240] on input "text" at bounding box center [534, 240] width 153 height 18
type input "Unrelated 3rd Party"
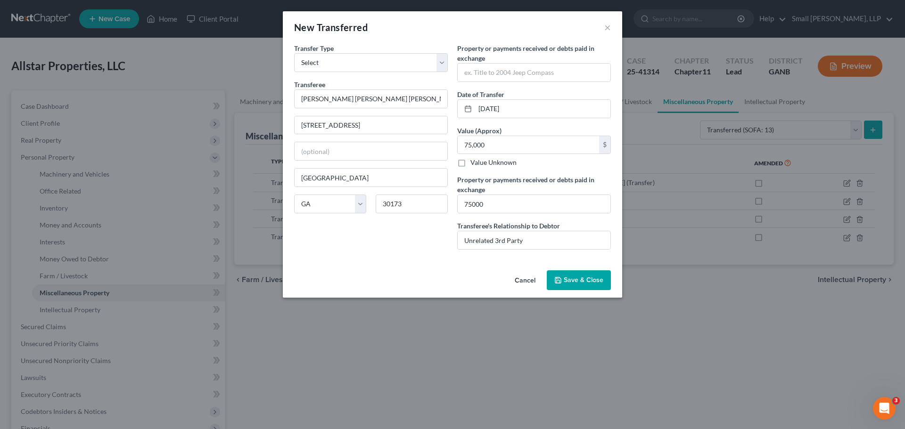
click at [561, 278] on icon "button" at bounding box center [558, 281] width 8 height 8
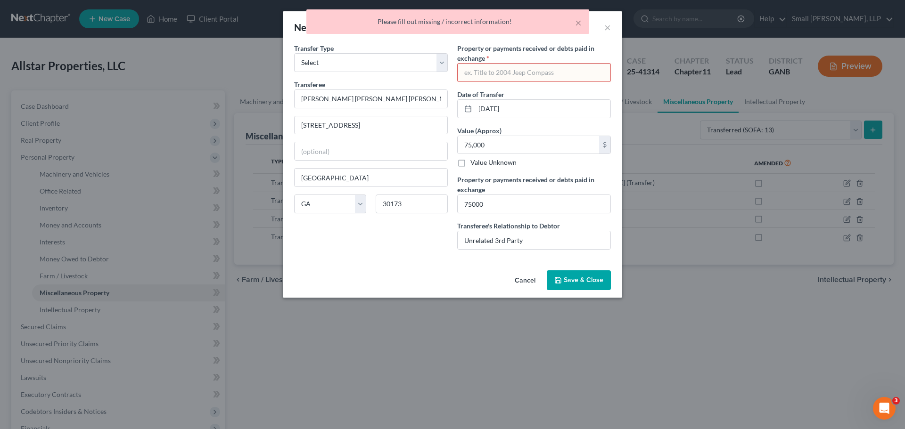
click at [497, 72] on input "text" at bounding box center [534, 73] width 153 height 18
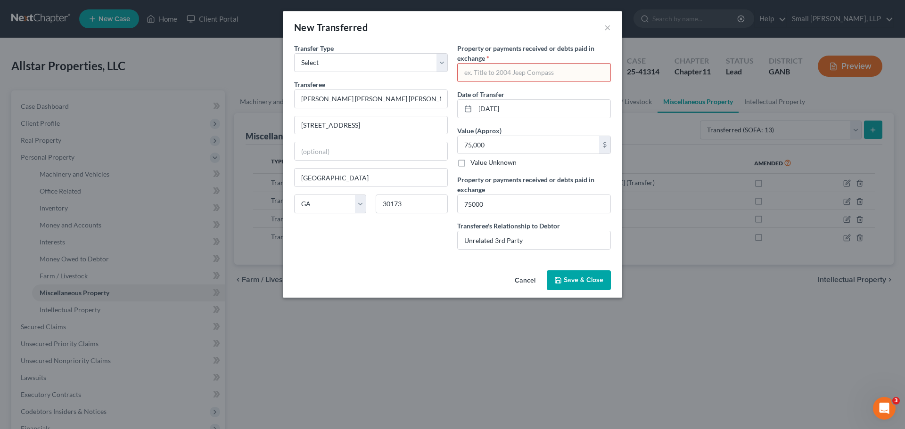
type input "[STREET_ADDRESS]"
click at [568, 278] on span "Save & Close" at bounding box center [584, 280] width 40 height 8
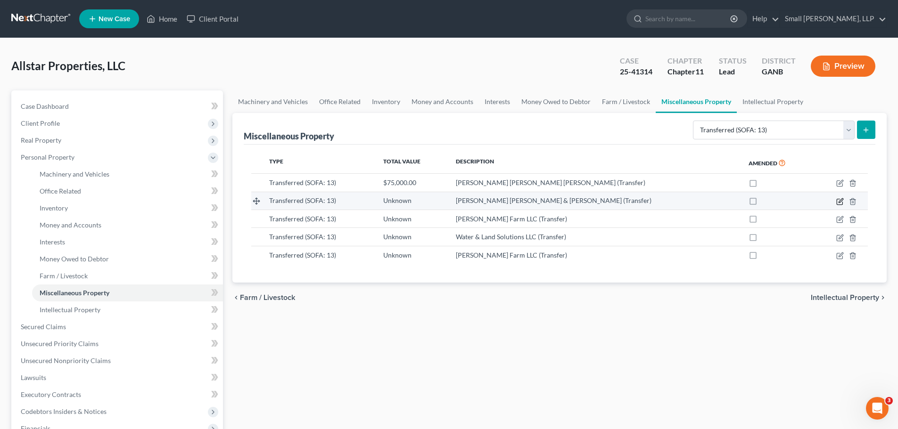
click at [837, 204] on icon "button" at bounding box center [840, 202] width 6 height 6
select select "Ordinary ([DATE])"
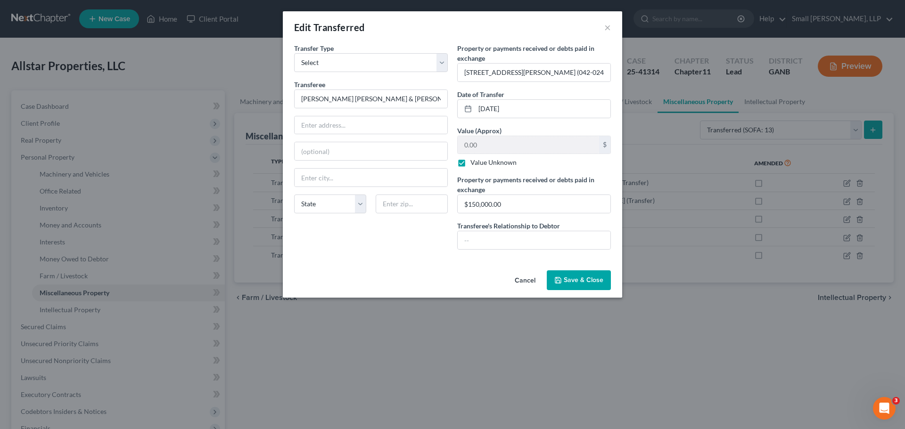
click at [586, 281] on span "Save & Close" at bounding box center [584, 280] width 40 height 8
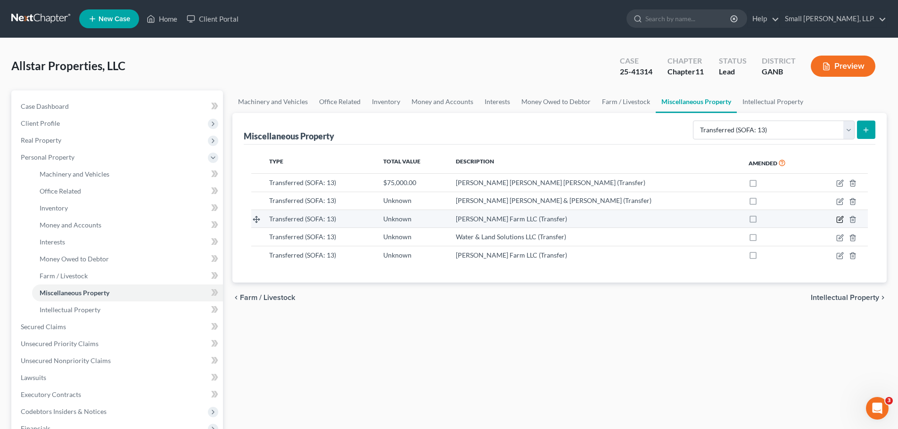
click at [837, 219] on icon "button" at bounding box center [840, 220] width 8 height 8
select select "Ordinary ([DATE])"
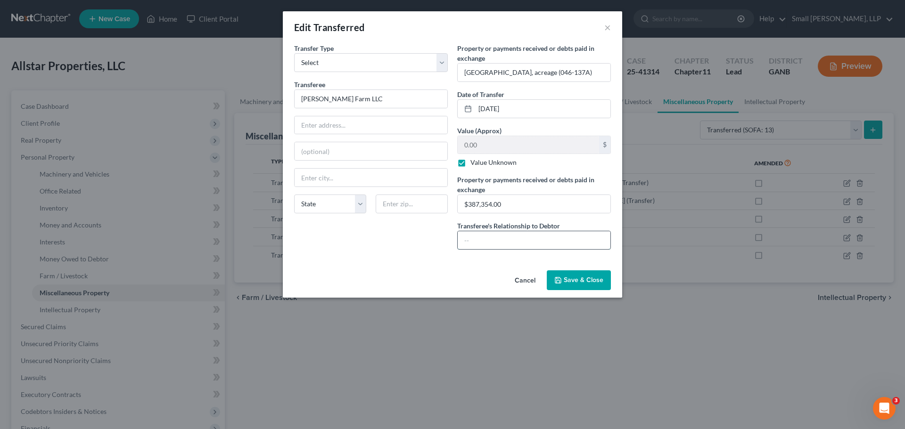
click at [513, 236] on input "text" at bounding box center [534, 240] width 153 height 18
type input "Unrelated 3rd Party"
click at [447, 262] on div "Transfer Type * Select Ordinary (within 2 years) Within 10 Years Transferee * K…" at bounding box center [452, 154] width 339 height 223
click at [439, 61] on select "Select Ordinary (within 2 years) Within 10 Years" at bounding box center [371, 62] width 154 height 19
click at [294, 53] on select "Select Ordinary (within 2 years) Within 10 Years" at bounding box center [371, 62] width 154 height 19
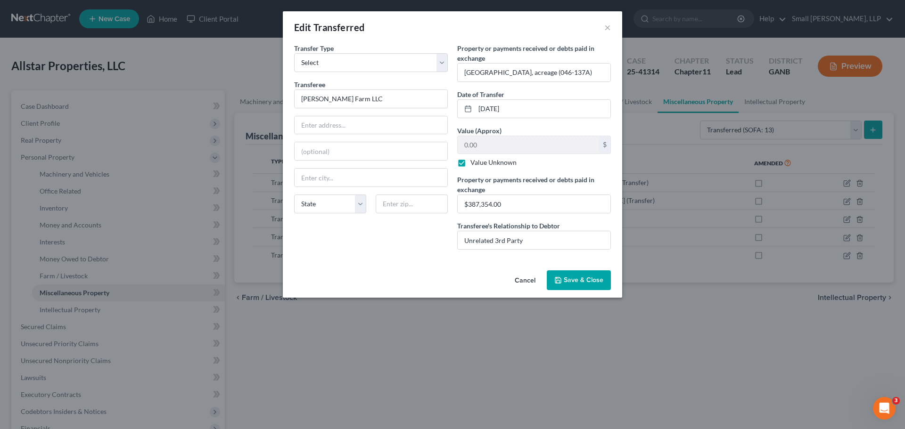
click at [558, 281] on polyline "button" at bounding box center [558, 281] width 3 height 2
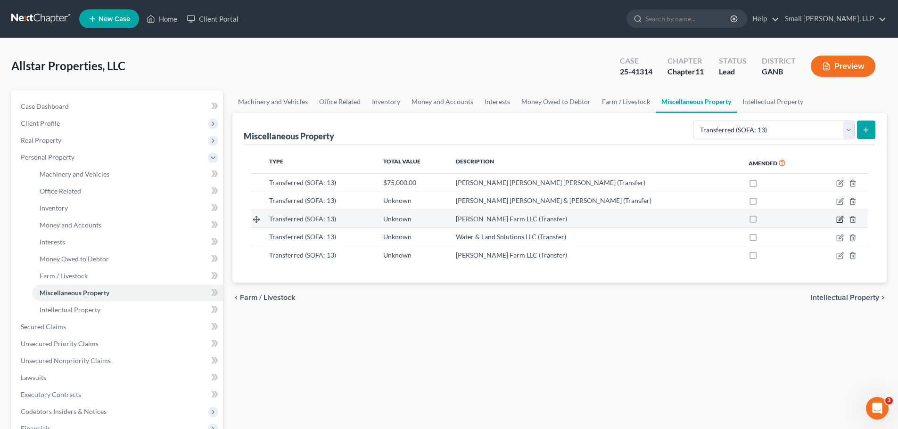
click at [837, 219] on icon "button" at bounding box center [840, 220] width 8 height 8
select select "Ordinary ([DATE])"
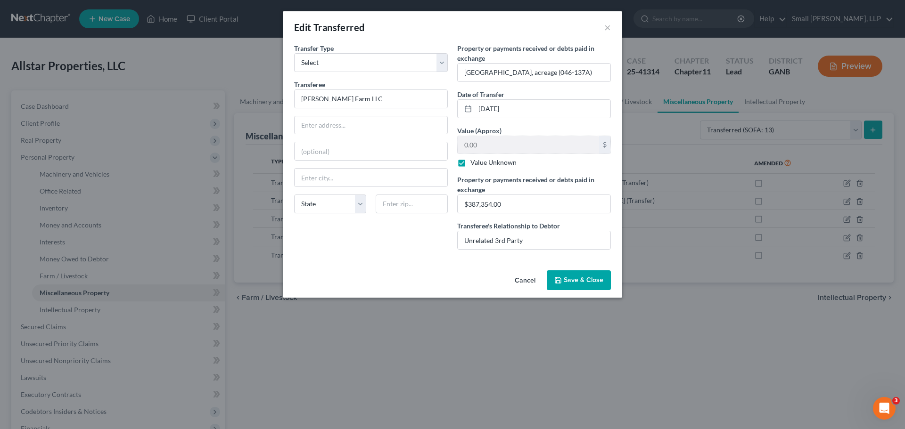
click at [470, 162] on label "Value Unknown" at bounding box center [493, 162] width 46 height 9
click at [474, 162] on input "Value Unknown" at bounding box center [477, 161] width 6 height 6
checkbox input "false"
type input "387,354"
click at [465, 274] on div "Cancel Save & Close" at bounding box center [452, 282] width 339 height 31
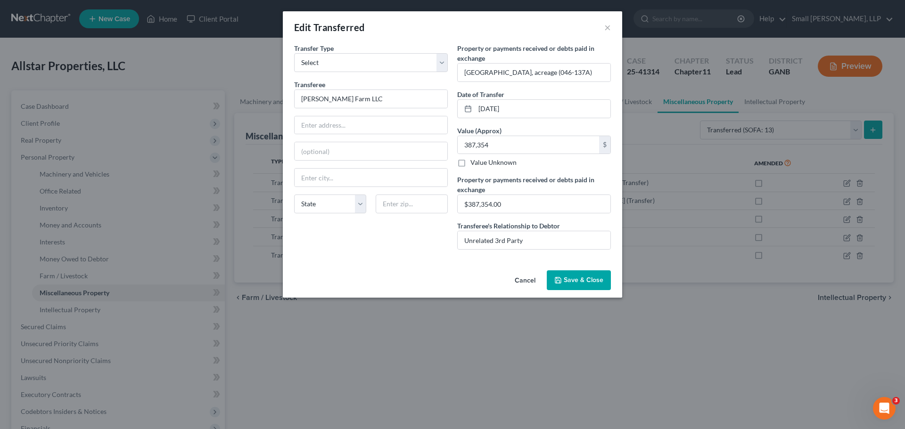
click at [563, 279] on button "Save & Close" at bounding box center [579, 281] width 64 height 20
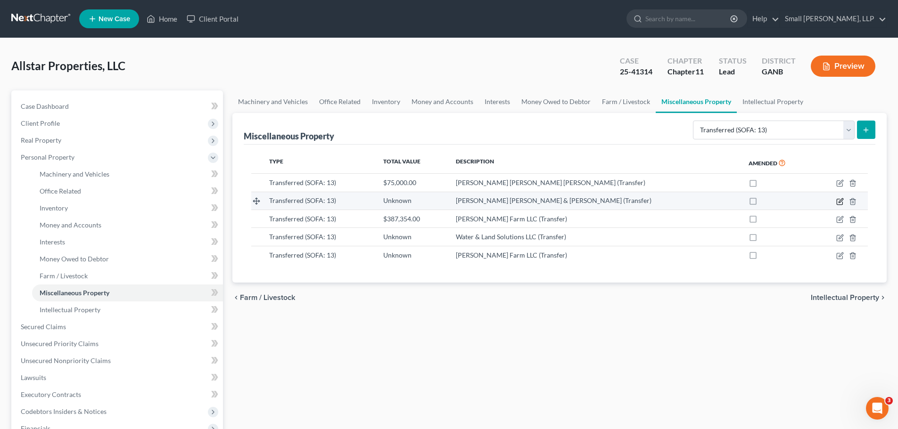
click at [841, 200] on icon "button" at bounding box center [840, 200] width 4 height 4
select select "Ordinary ([DATE])"
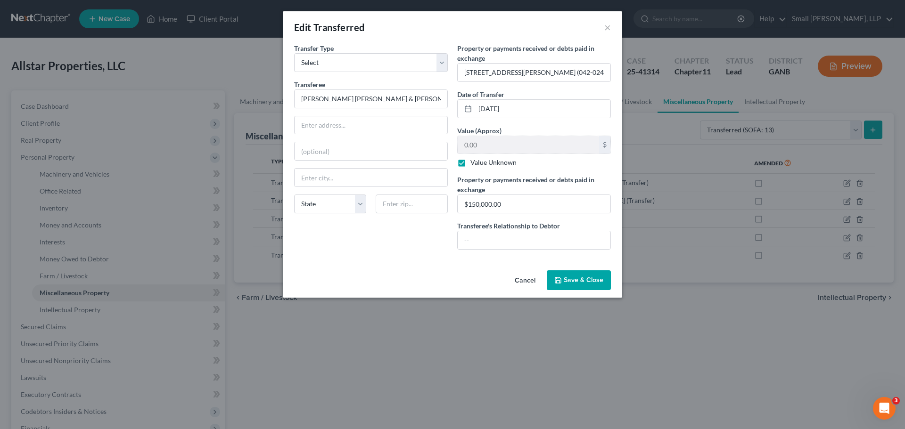
click at [567, 280] on span "Save & Close" at bounding box center [584, 280] width 40 height 8
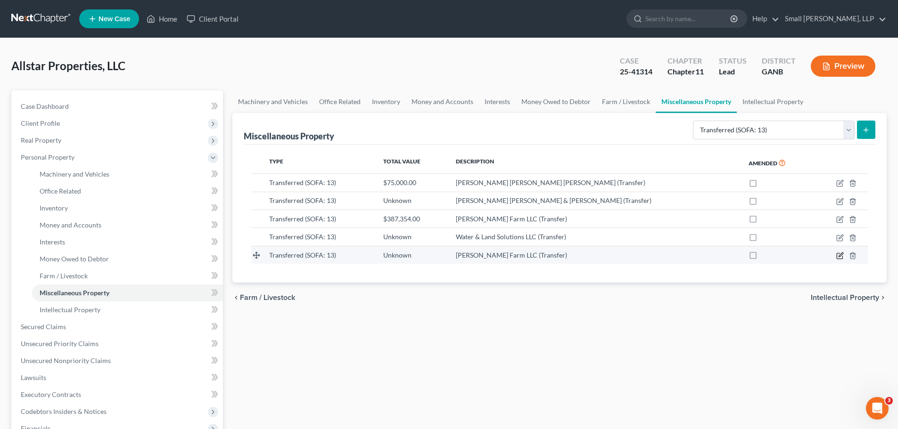
click at [842, 257] on icon "button" at bounding box center [840, 257] width 6 height 6
select select "Ordinary ([DATE])"
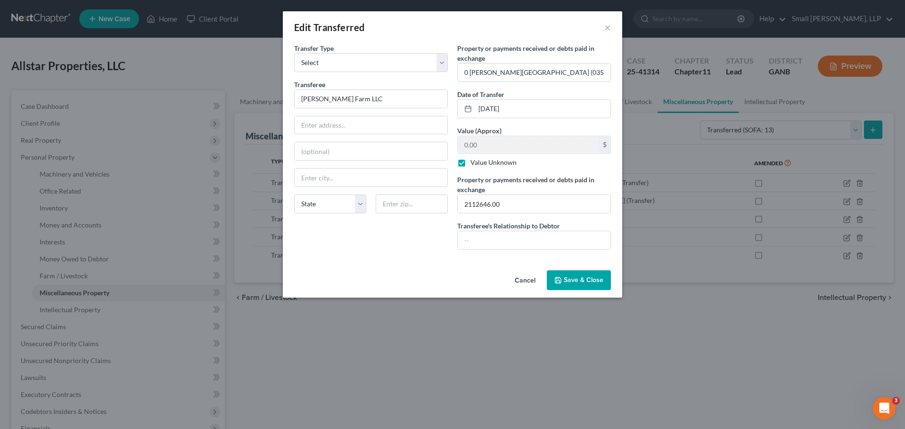
click at [559, 285] on button "Save & Close" at bounding box center [579, 281] width 64 height 20
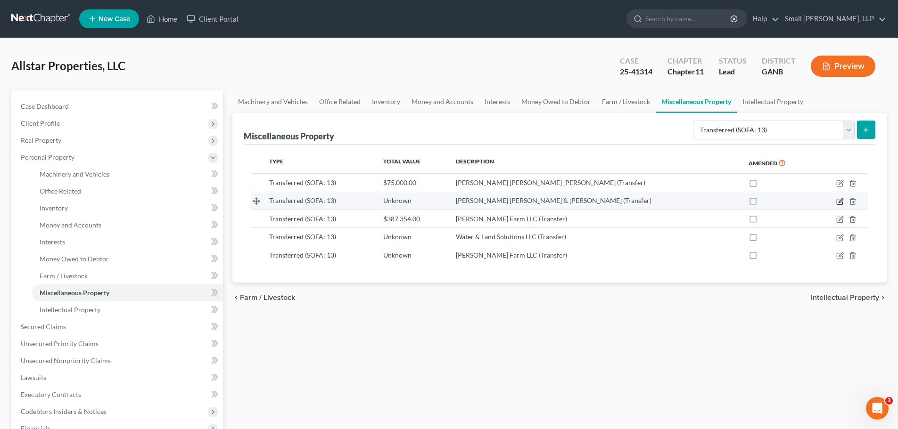
click at [840, 202] on icon "button" at bounding box center [840, 202] width 8 height 8
select select "Ordinary ([DATE])"
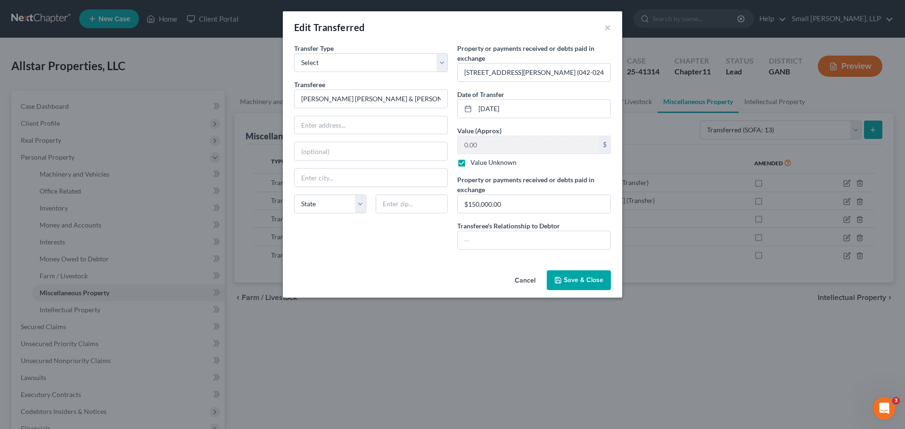
click at [470, 161] on label "Value Unknown" at bounding box center [493, 162] width 46 height 9
click at [474, 161] on input "Value Unknown" at bounding box center [477, 161] width 6 height 6
checkbox input "false"
click at [472, 146] on input "0.00" at bounding box center [528, 145] width 141 height 18
type input "150,000"
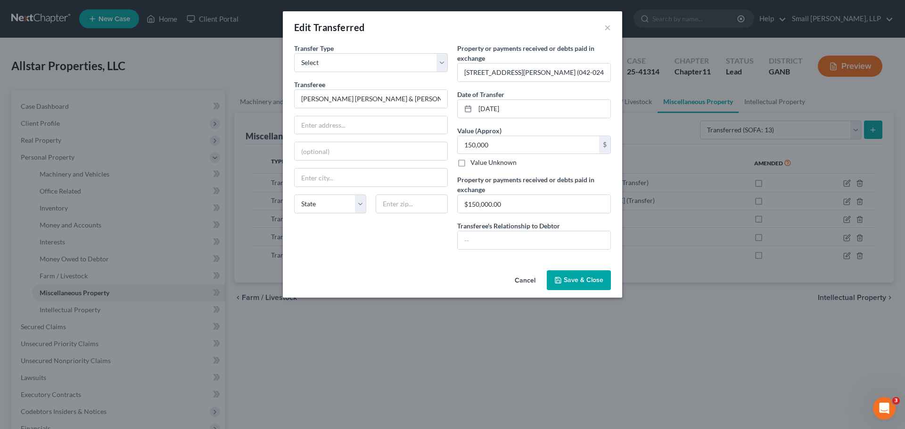
click at [563, 280] on button "Save & Close" at bounding box center [579, 281] width 64 height 20
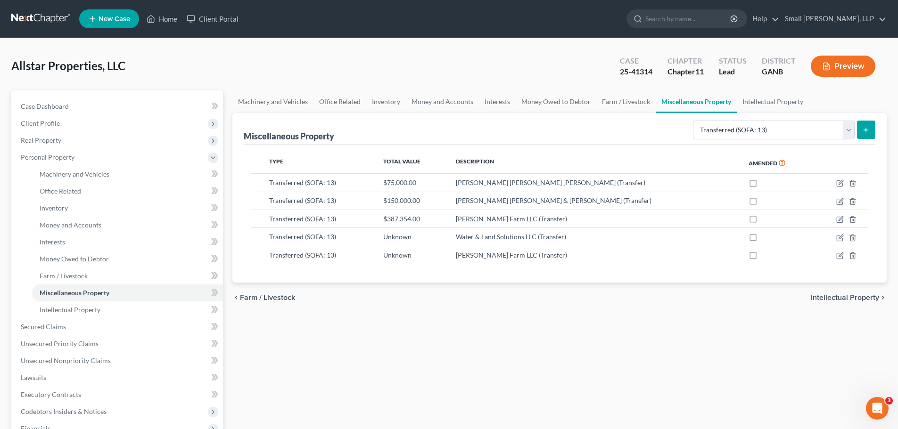
click at [47, 18] on link at bounding box center [41, 18] width 60 height 17
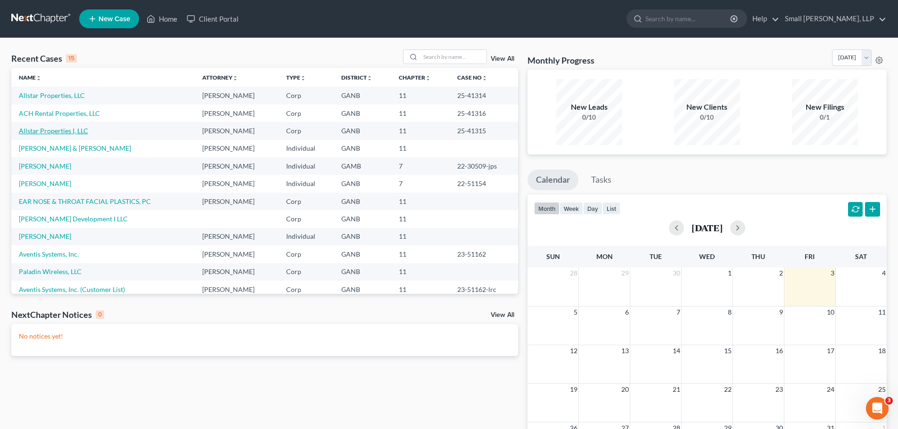
click at [58, 130] on link "Allstar Properties I, LLC" at bounding box center [53, 131] width 69 height 8
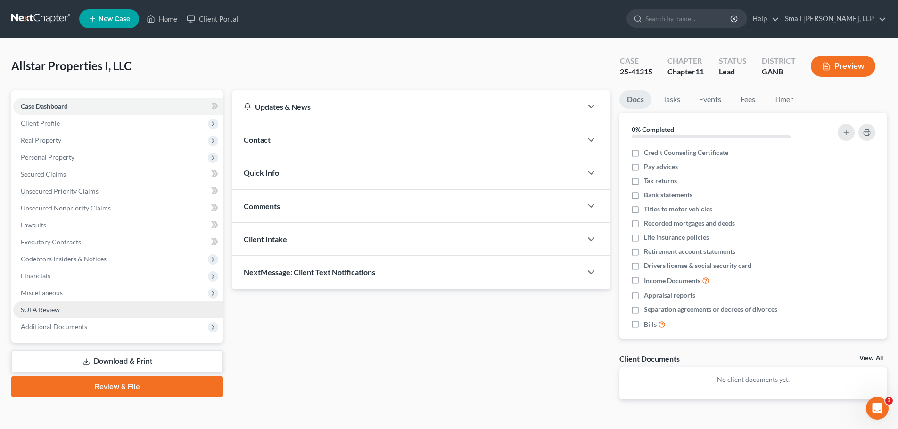
click at [63, 313] on link "SOFA Review" at bounding box center [118, 310] width 210 height 17
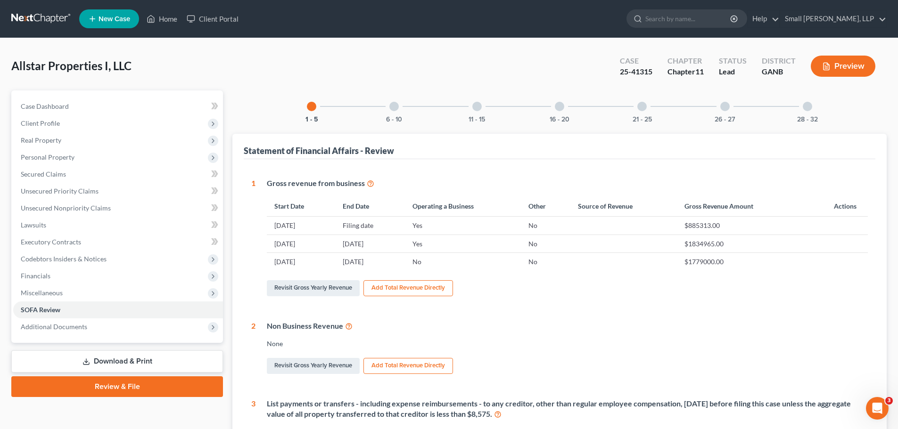
click at [478, 109] on div at bounding box center [476, 106] width 9 height 9
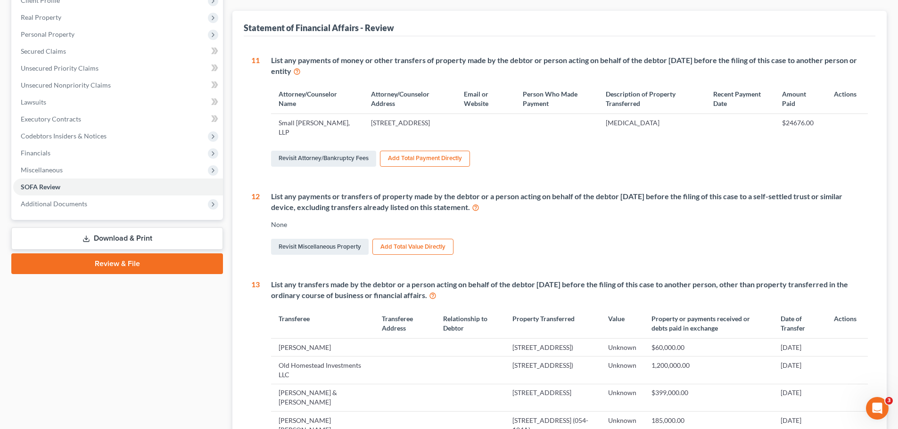
scroll to position [141, 0]
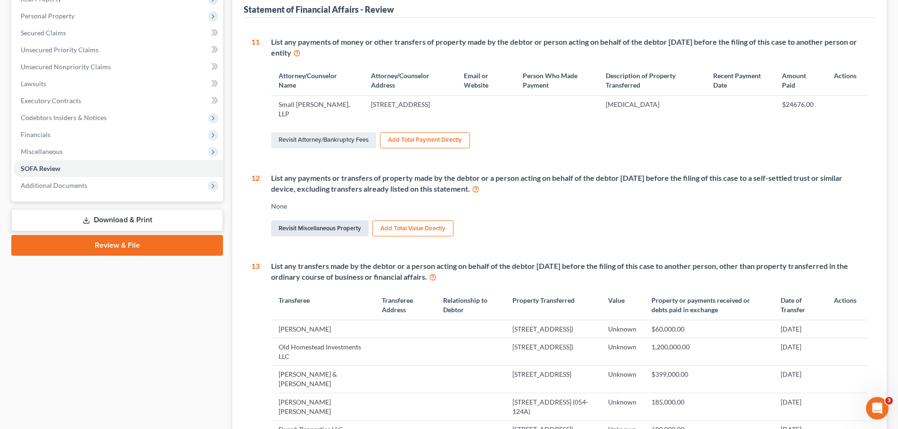
click at [348, 230] on link "Revisit Miscellaneous Property" at bounding box center [320, 229] width 98 height 16
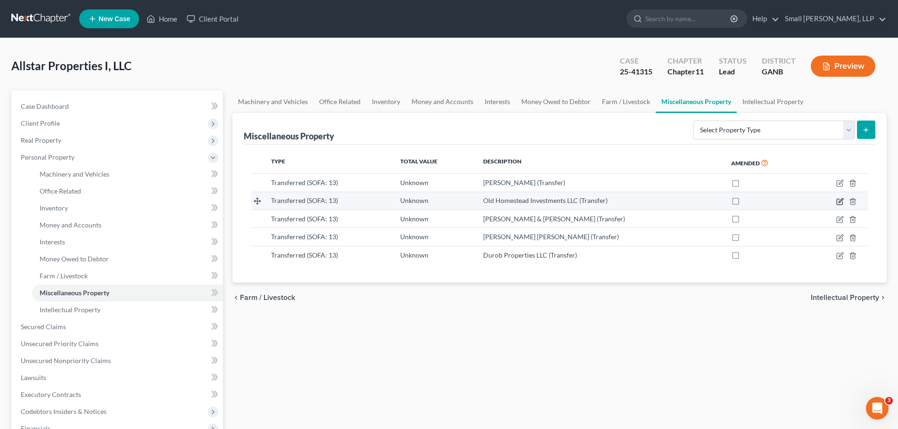
click at [838, 203] on icon "button" at bounding box center [840, 202] width 8 height 8
select select "Ordinary ([DATE])"
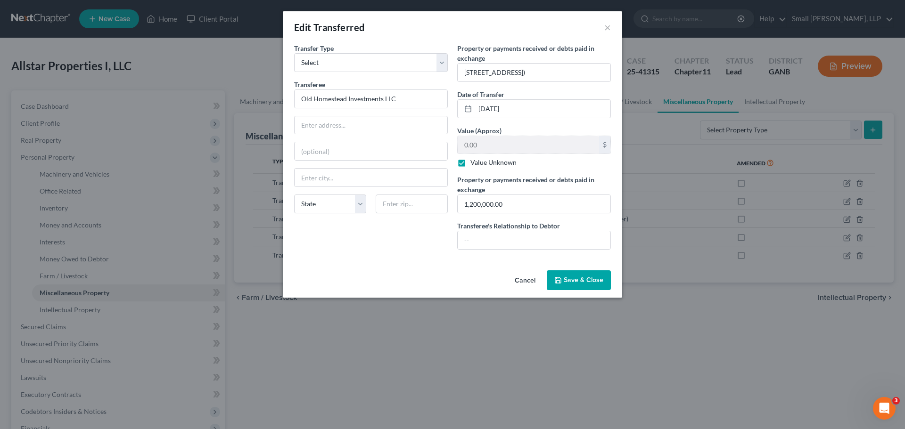
click at [470, 160] on label "Value Unknown" at bounding box center [493, 162] width 46 height 9
click at [474, 160] on input "Value Unknown" at bounding box center [477, 161] width 6 height 6
checkbox input "false"
click at [470, 147] on input "0.00" at bounding box center [528, 145] width 141 height 18
type input "1,200,000"
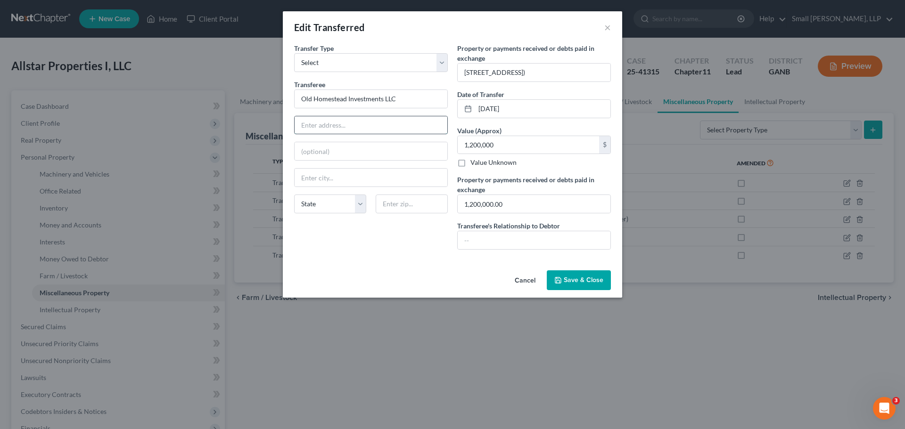
click at [373, 124] on input "text" at bounding box center [371, 125] width 153 height 18
type input "[STREET_ADDRESS]"
type input "[GEOGRAPHIC_DATA]"
select select "10"
type input "30165"
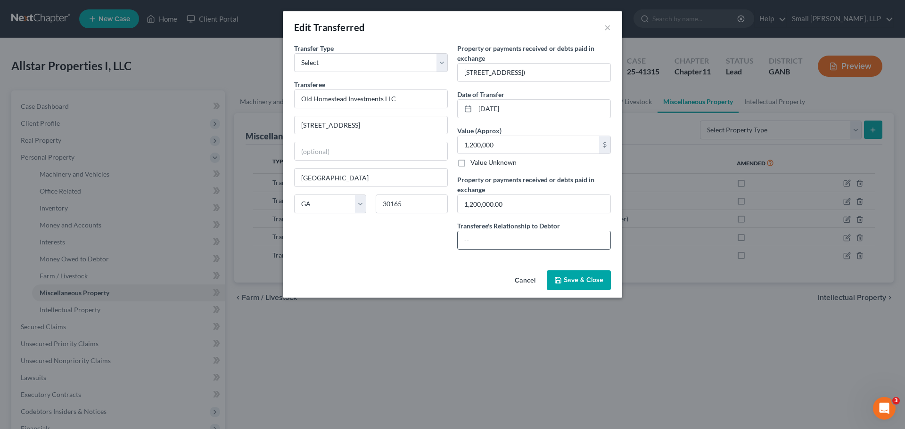
click at [514, 241] on input "text" at bounding box center [534, 240] width 153 height 18
type input "Unrelated 3rd Party"
click at [584, 281] on span "Save & Close" at bounding box center [584, 280] width 40 height 8
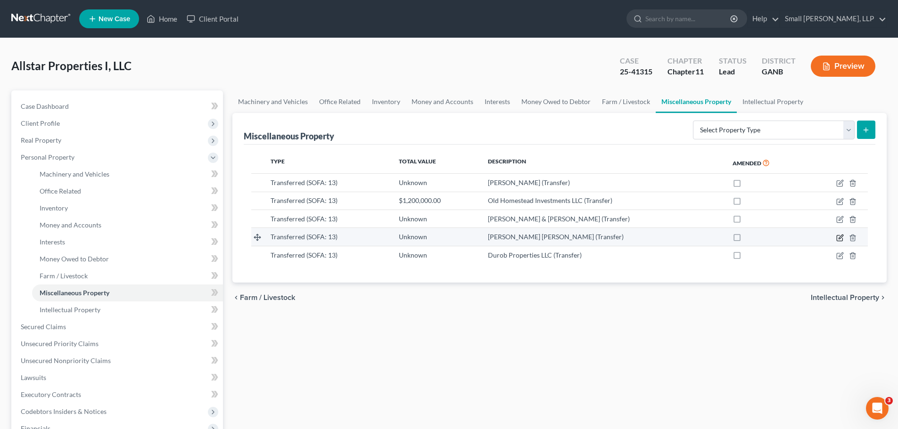
click at [841, 239] on icon "button" at bounding box center [840, 238] width 8 height 8
select select "Ordinary ([DATE])"
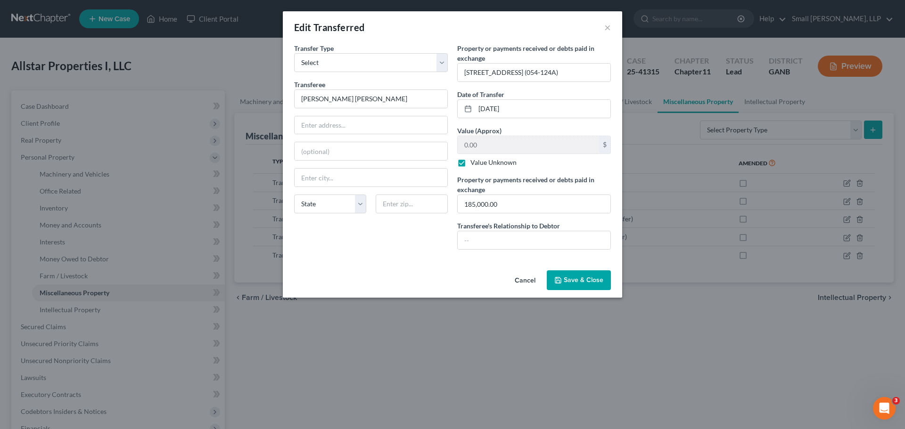
click at [485, 160] on label "Value Unknown" at bounding box center [493, 162] width 46 height 9
click at [480, 160] on input "Value Unknown" at bounding box center [477, 161] width 6 height 6
checkbox input "false"
click at [477, 146] on input "0.00" at bounding box center [528, 145] width 141 height 18
type input "185,000"
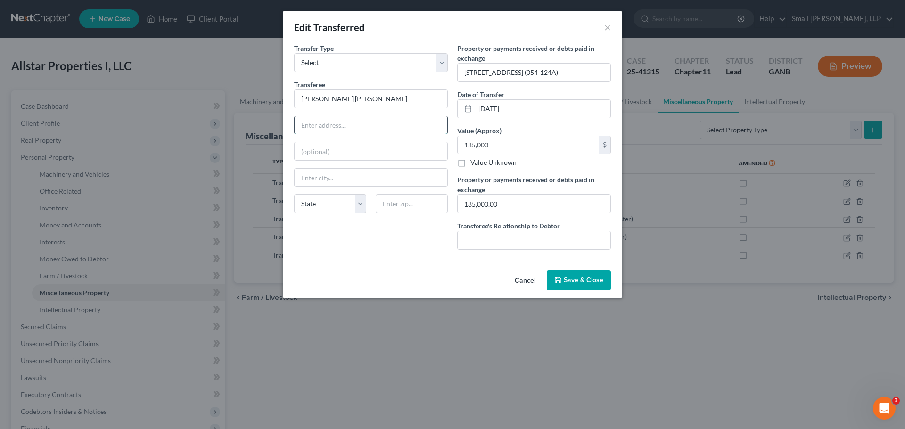
click at [365, 126] on input "text" at bounding box center [371, 125] width 153 height 18
drag, startPoint x: 542, startPoint y: 242, endPoint x: 530, endPoint y: 236, distance: 14.3
click at [542, 242] on input "text" at bounding box center [534, 240] width 153 height 18
type input "Unrelated 3rd Party"
click at [585, 281] on span "Save & Close" at bounding box center [584, 280] width 40 height 8
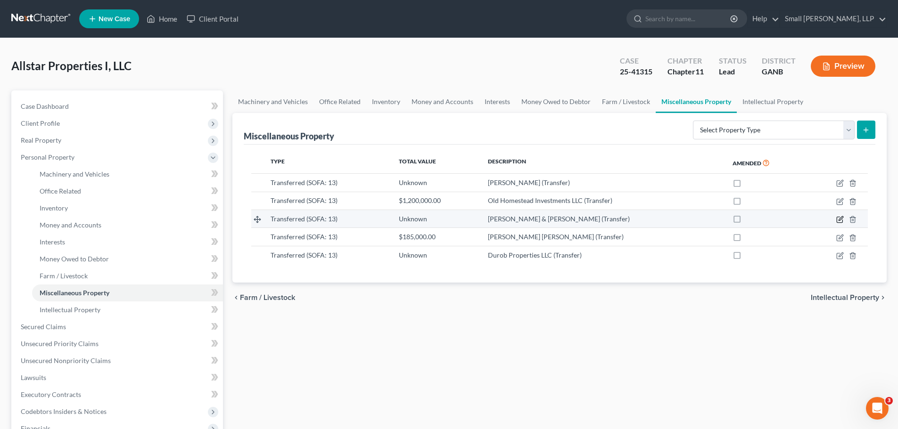
click at [840, 218] on icon "button" at bounding box center [840, 220] width 8 height 8
select select "Ordinary ([DATE])"
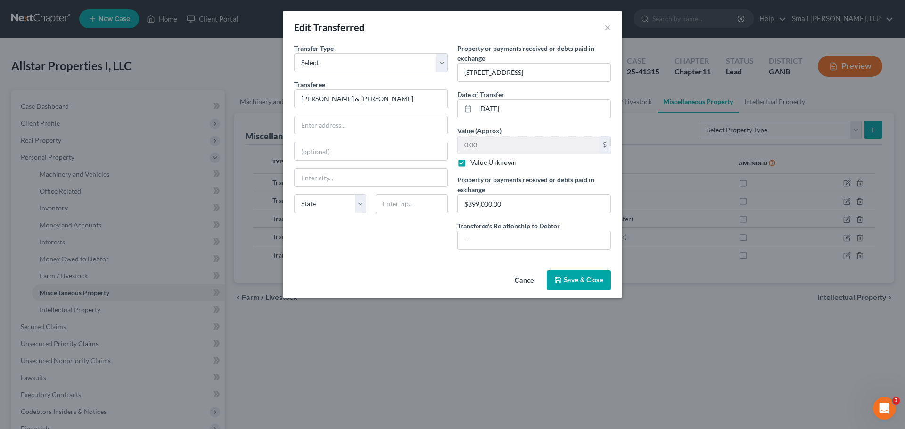
click at [470, 163] on label "Value Unknown" at bounding box center [493, 162] width 46 height 9
click at [474, 163] on input "Value Unknown" at bounding box center [477, 161] width 6 height 6
checkbox input "false"
click at [478, 148] on input "0.00" at bounding box center [528, 145] width 141 height 18
type input "399,000"
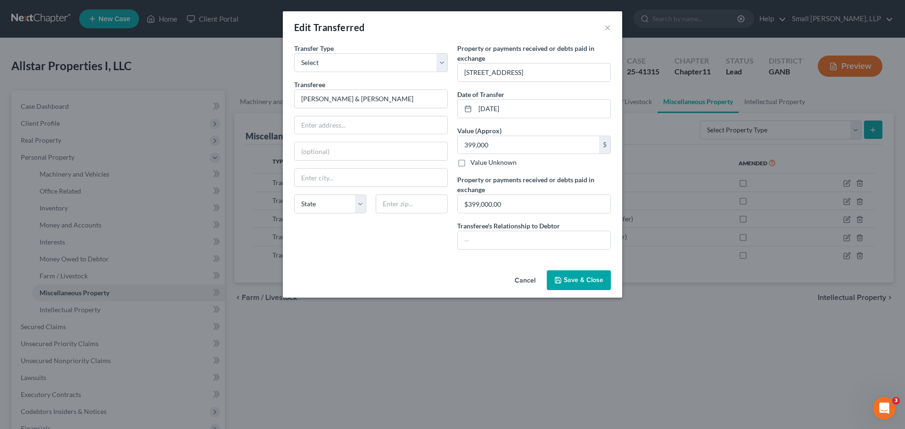
click at [472, 261] on div "Transfer Type * Select Ordinary ([DATE]) [DATE] Transferee * [PERSON_NAME] & [P…" at bounding box center [452, 154] width 339 height 223
click at [343, 130] on input "text" at bounding box center [371, 125] width 153 height 18
type input "[STREET_ADDRESS]"
type input "Rockmart"
click at [311, 206] on select "State AL AK AR AZ CA CO CT DE DC FL GA GU HI ID IL IN IA KS KY LA ME MD MA MI M…" at bounding box center [330, 204] width 72 height 19
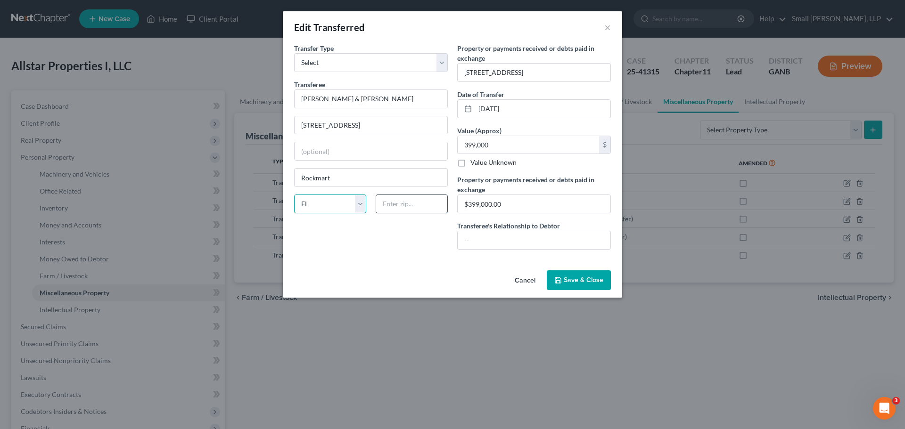
select select "10"
click at [408, 206] on input "text" at bounding box center [412, 204] width 72 height 19
type input "30153"
click at [499, 237] on input "text" at bounding box center [534, 240] width 153 height 18
type input "Unrelated 3rd Party"
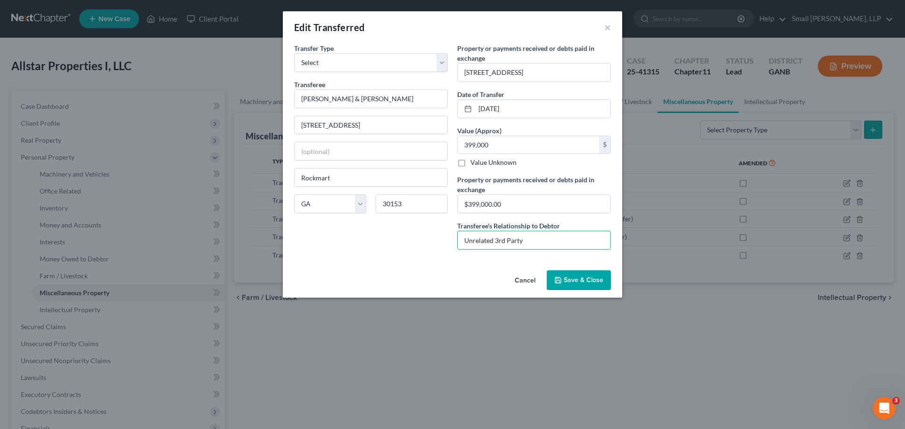
click at [589, 276] on span "Save & Close" at bounding box center [584, 280] width 40 height 8
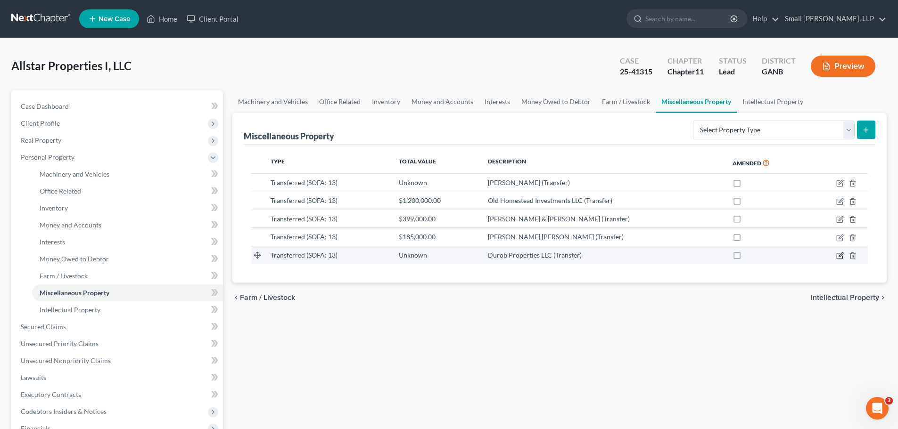
click at [837, 255] on icon "button" at bounding box center [840, 257] width 6 height 6
select select "Ordinary ([DATE])"
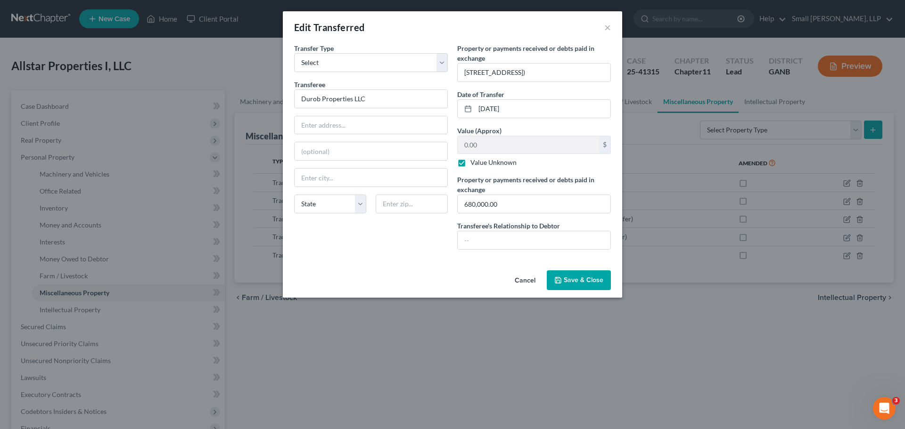
click at [471, 161] on label "Value Unknown" at bounding box center [493, 162] width 46 height 9
click at [474, 161] on input "Value Unknown" at bounding box center [477, 161] width 6 height 6
checkbox input "false"
click at [476, 146] on input "0.00" at bounding box center [528, 145] width 141 height 18
type input "680,000"
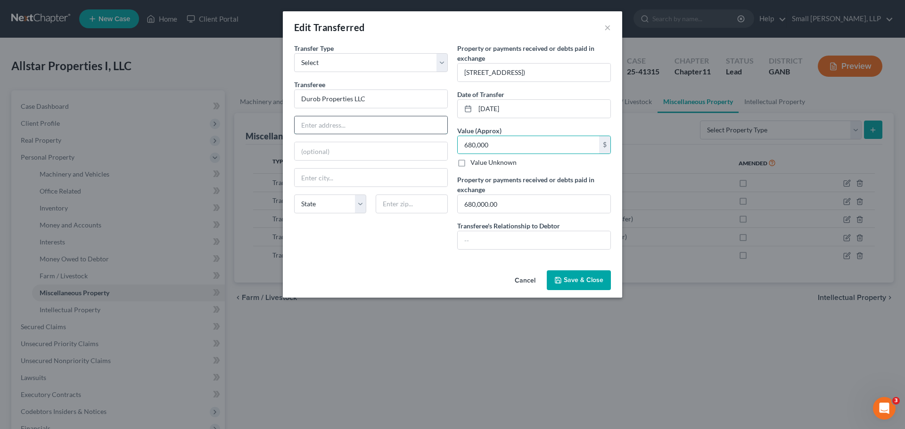
click at [328, 127] on input "text" at bounding box center [371, 125] width 153 height 18
type input "613 Turner McCall Blvd"
type input "Rome"
select select "10"
type input "30165"
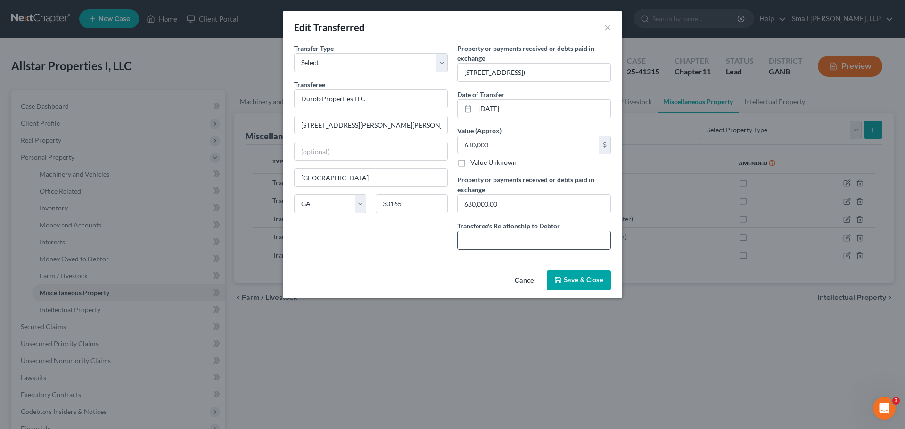
click at [483, 236] on input "text" at bounding box center [534, 240] width 153 height 18
type input "Unrelated 3rd Party"
click at [600, 277] on span "Save & Close" at bounding box center [584, 280] width 40 height 8
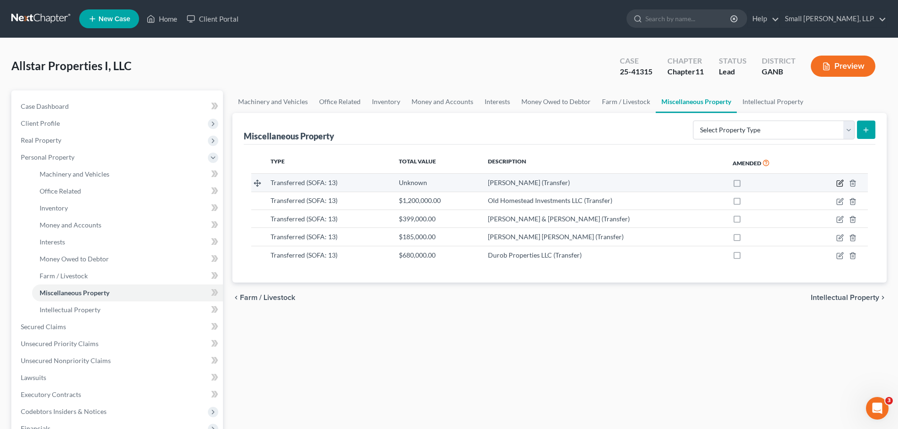
click at [844, 181] on icon "button" at bounding box center [840, 184] width 8 height 8
select select "Ordinary ([DATE])"
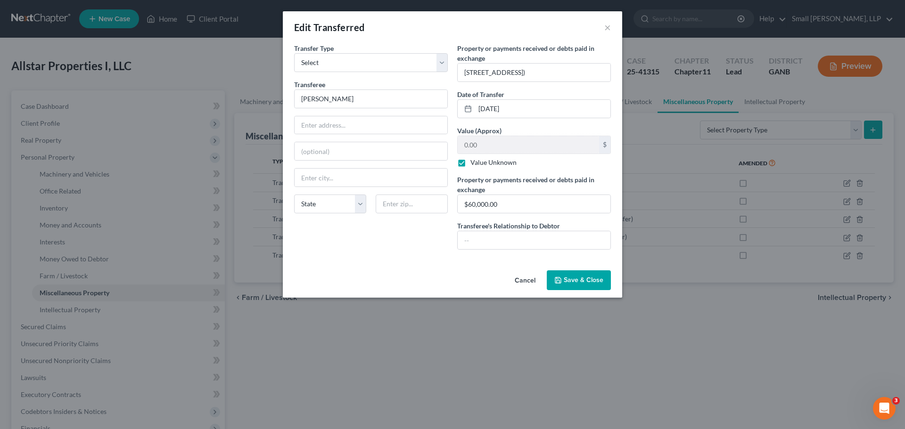
click at [568, 286] on button "Save & Close" at bounding box center [579, 281] width 64 height 20
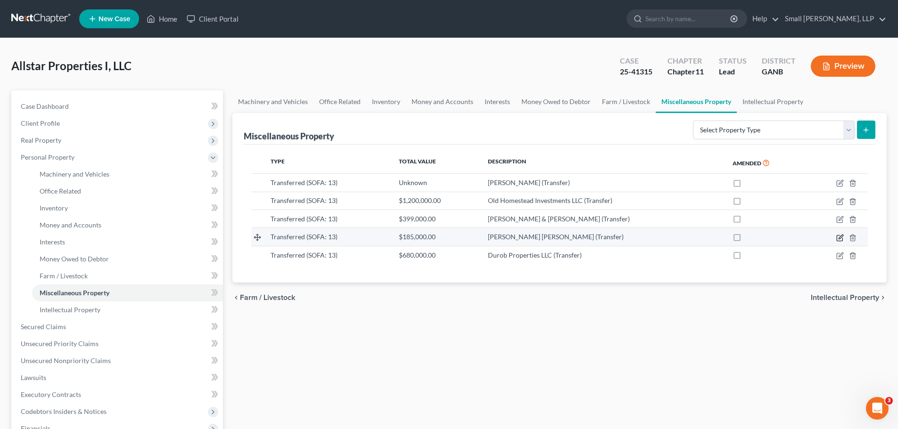
click at [842, 238] on icon "button" at bounding box center [840, 238] width 8 height 8
select select "Ordinary ([DATE])"
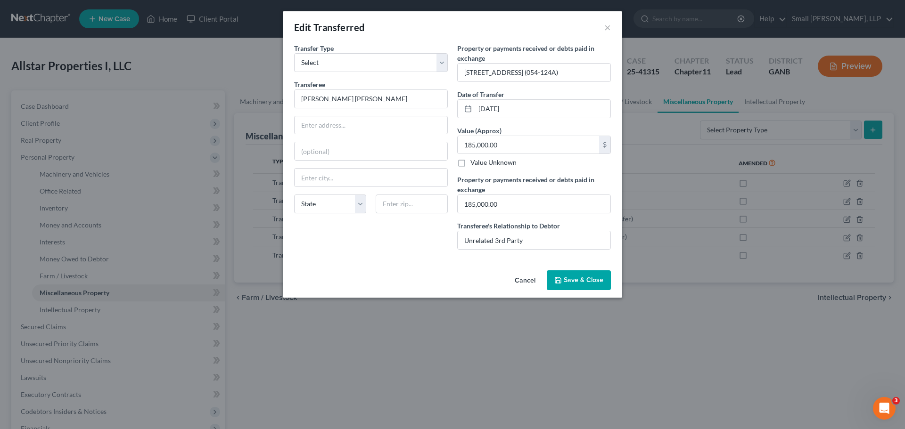
click at [583, 282] on span "Save & Close" at bounding box center [584, 280] width 40 height 8
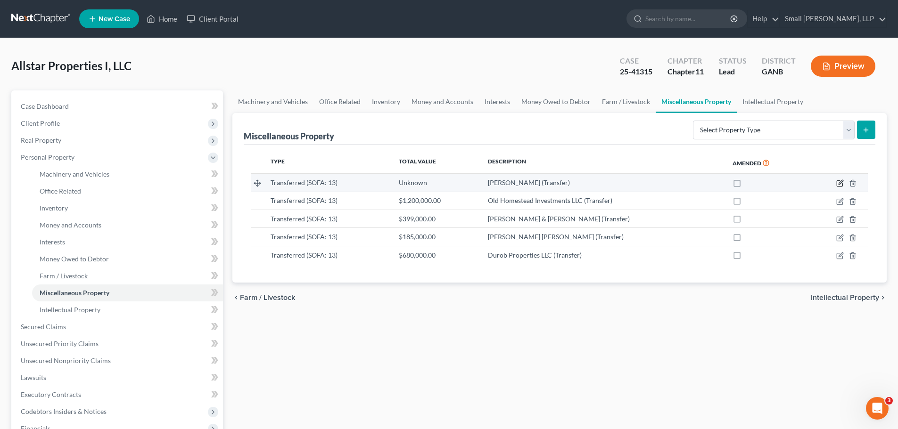
click at [838, 182] on icon "button" at bounding box center [840, 184] width 8 height 8
select select "Ordinary ([DATE])"
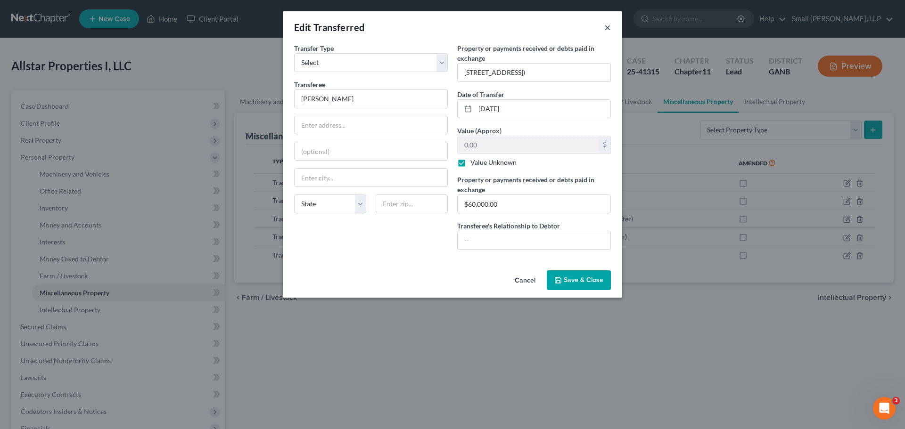
click at [606, 26] on button "×" at bounding box center [607, 27] width 7 height 11
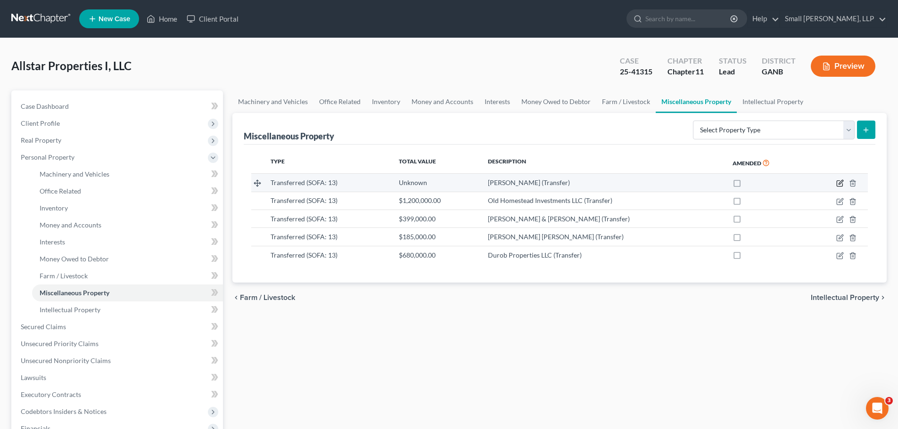
click at [837, 184] on icon "button" at bounding box center [840, 184] width 8 height 8
select select "Ordinary ([DATE])"
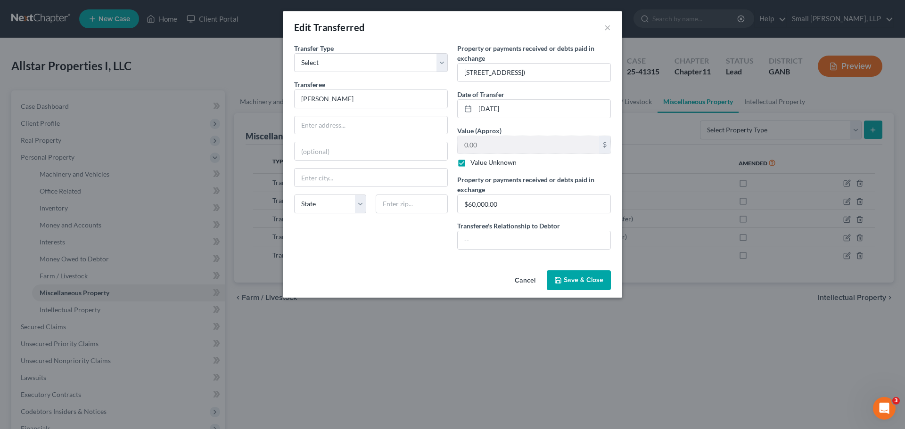
click at [470, 164] on div "Value Unknown" at bounding box center [534, 162] width 154 height 9
click at [470, 163] on label "Value Unknown" at bounding box center [493, 162] width 46 height 9
click at [474, 163] on input "Value Unknown" at bounding box center [477, 161] width 6 height 6
checkbox input "false"
click at [468, 147] on input "0.00" at bounding box center [528, 145] width 141 height 18
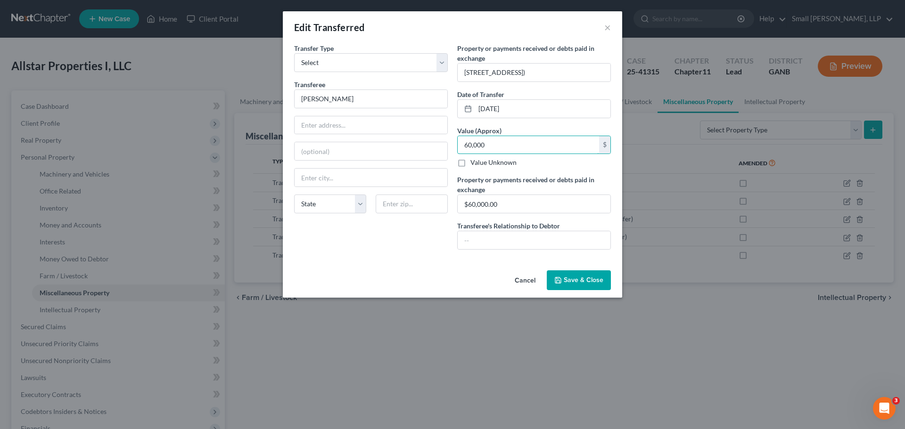
type input "60,000"
click at [571, 281] on span "Save & Close" at bounding box center [584, 280] width 40 height 8
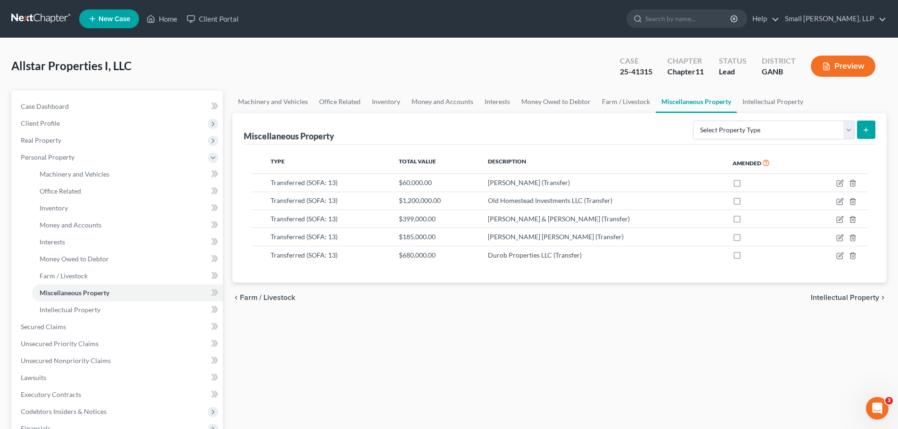
click at [53, 16] on link at bounding box center [41, 18] width 60 height 17
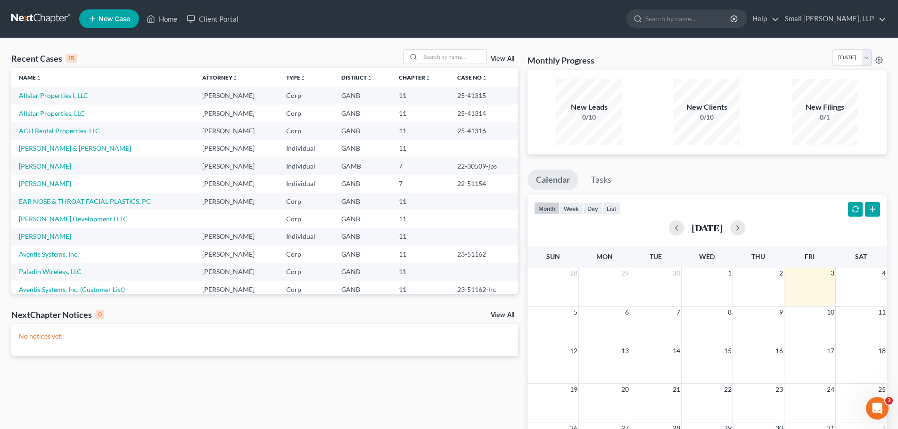
click at [51, 130] on link "ACH Rental Properties, LLC" at bounding box center [59, 131] width 81 height 8
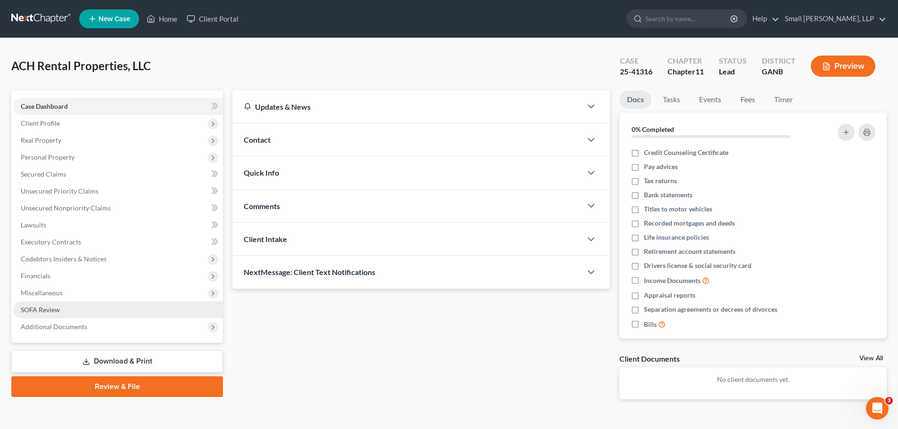
click at [44, 312] on span "SOFA Review" at bounding box center [40, 310] width 39 height 8
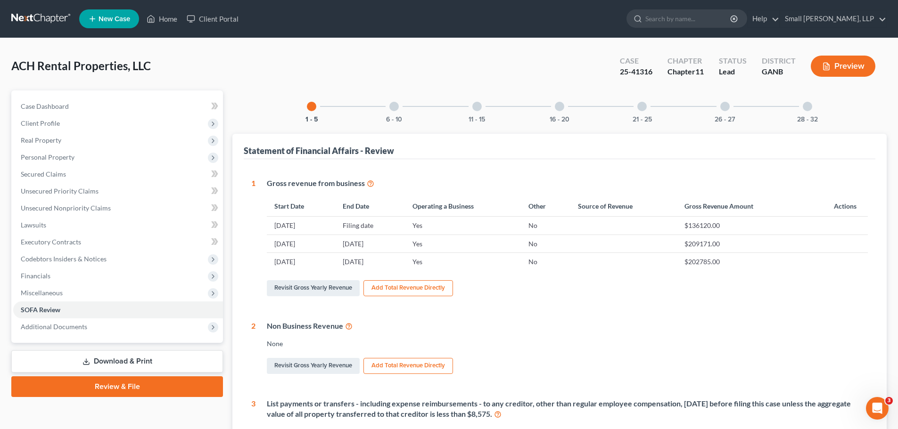
click at [477, 114] on div "11 - 15" at bounding box center [477, 106] width 32 height 32
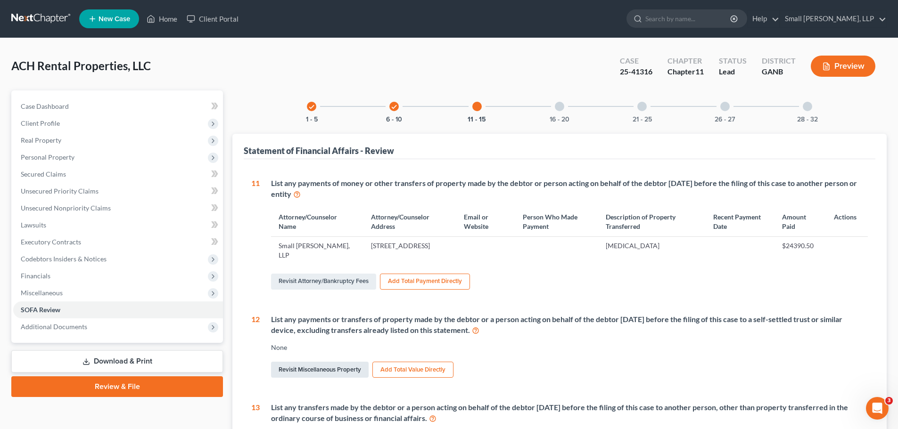
click at [340, 369] on link "Revisit Miscellaneous Property" at bounding box center [320, 370] width 98 height 16
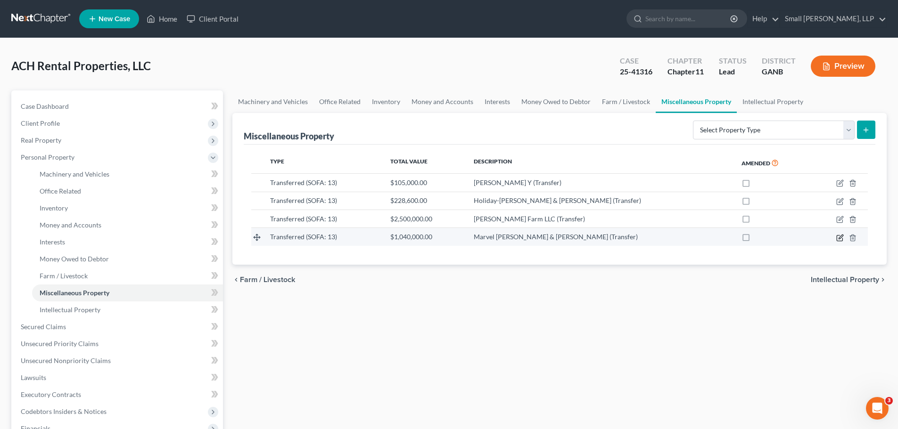
click at [837, 236] on icon "button" at bounding box center [840, 238] width 8 height 8
select select "Ordinary ([DATE])"
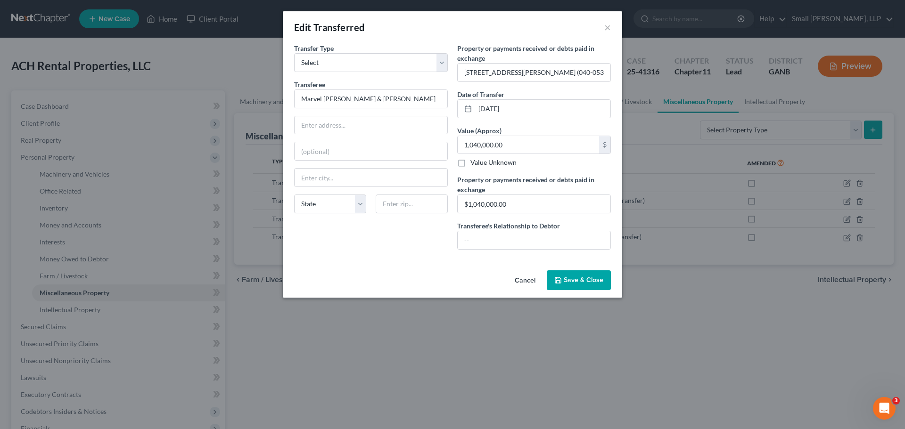
click at [573, 281] on span "Save & Close" at bounding box center [584, 280] width 40 height 8
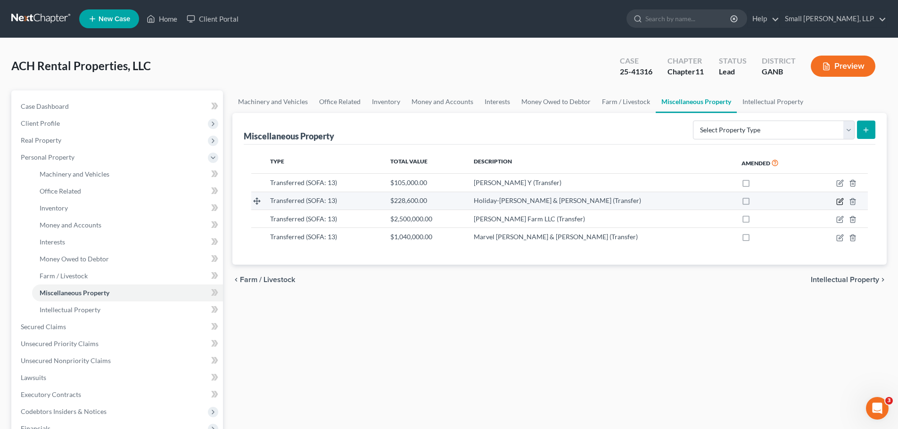
click at [838, 201] on icon "button" at bounding box center [840, 202] width 8 height 8
select select "Ordinary ([DATE])"
select select "10"
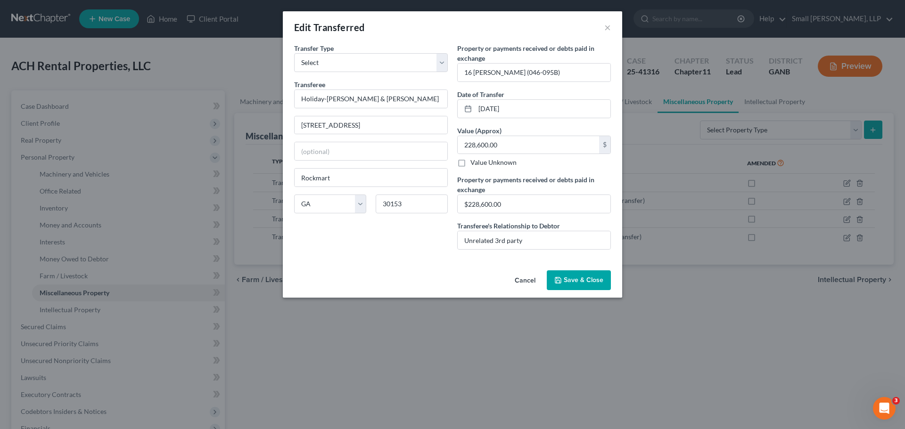
click at [587, 275] on button "Save & Close" at bounding box center [579, 281] width 64 height 20
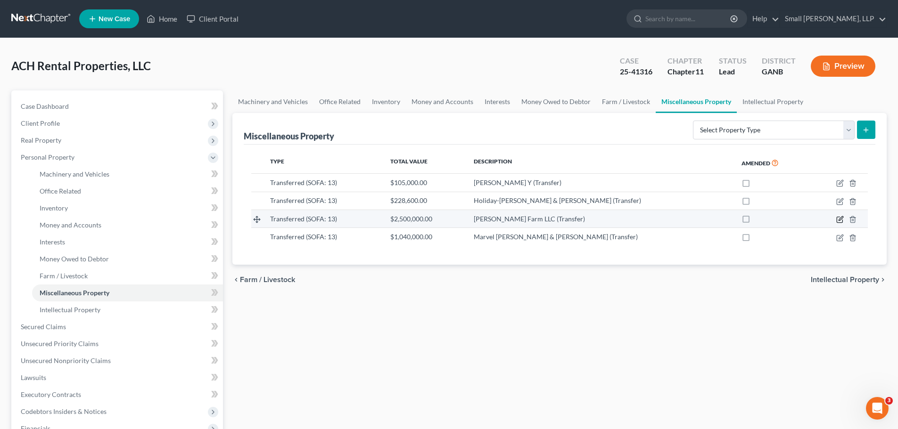
click at [837, 221] on icon "button" at bounding box center [840, 220] width 6 height 6
select select "Ordinary ([DATE])"
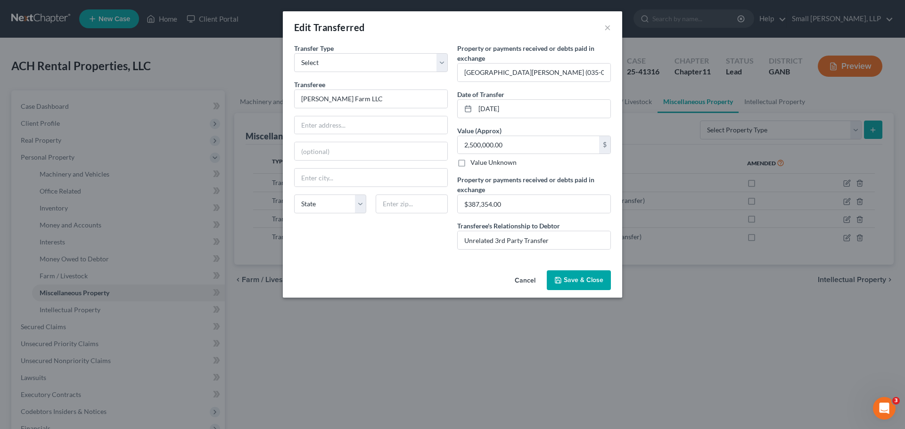
click at [587, 272] on button "Save & Close" at bounding box center [579, 281] width 64 height 20
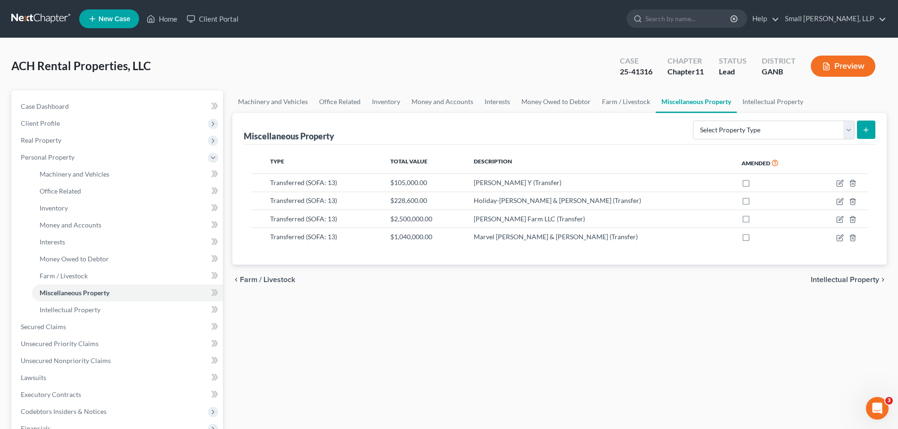
click at [31, 17] on link at bounding box center [41, 18] width 60 height 17
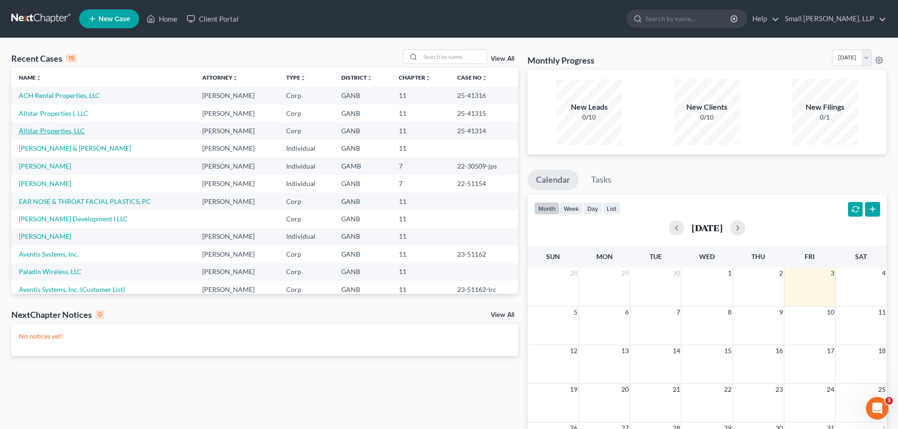
click at [48, 134] on link "Allstar Properties, LLC" at bounding box center [52, 131] width 66 height 8
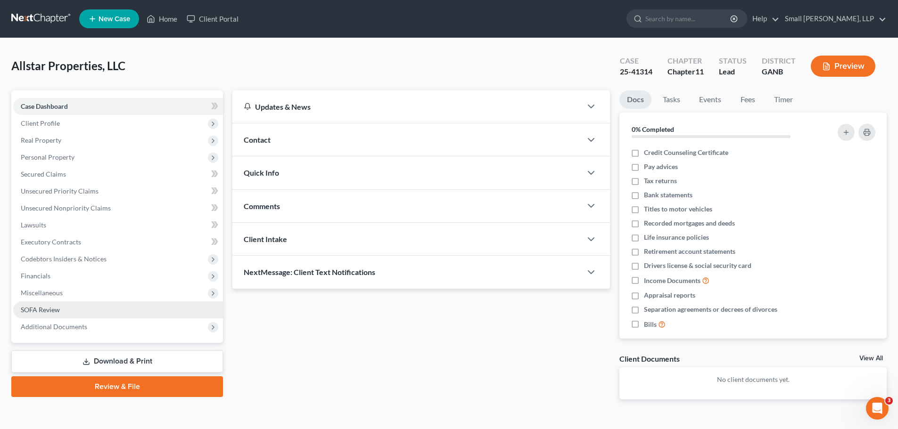
click at [40, 309] on span "SOFA Review" at bounding box center [40, 310] width 39 height 8
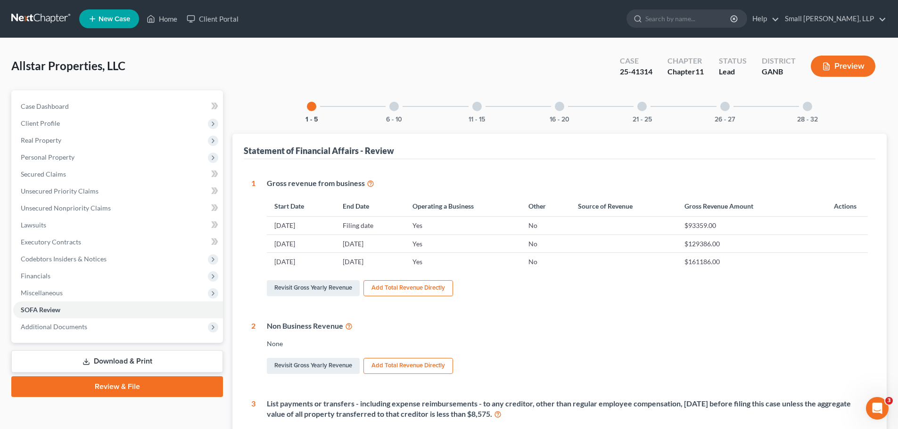
click at [476, 112] on div "11 - 15" at bounding box center [477, 106] width 32 height 32
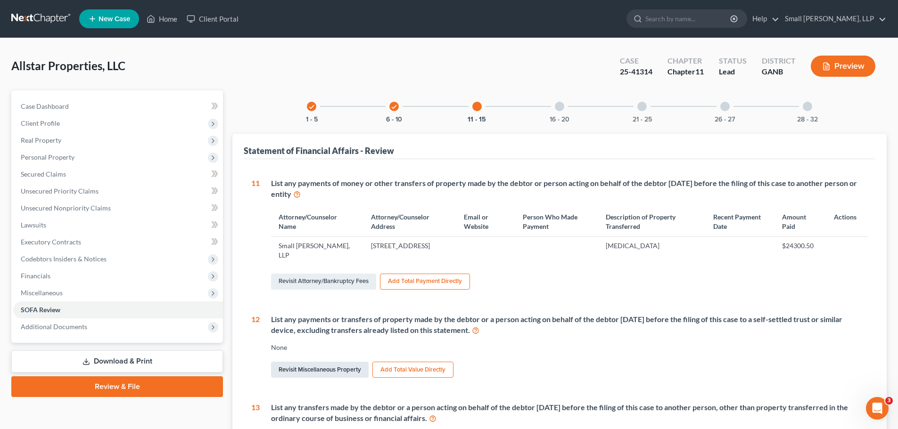
click at [355, 370] on link "Revisit Miscellaneous Property" at bounding box center [320, 370] width 98 height 16
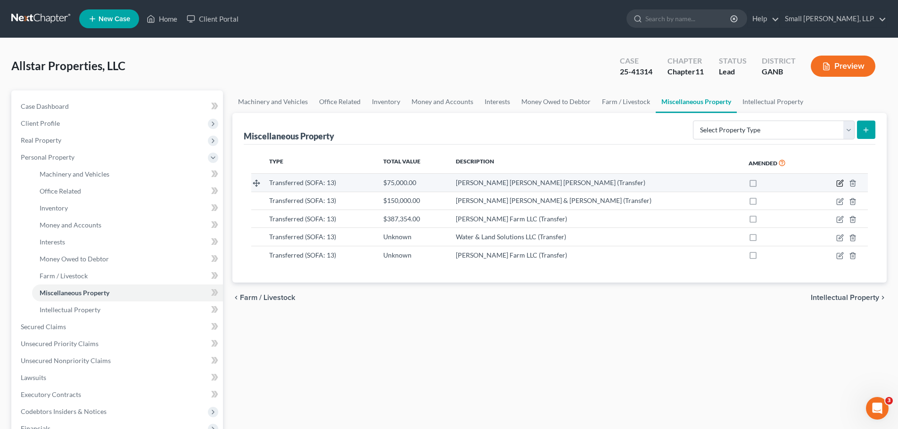
click at [837, 183] on icon "button" at bounding box center [840, 184] width 8 height 8
select select "Ordinary ([DATE])"
select select "10"
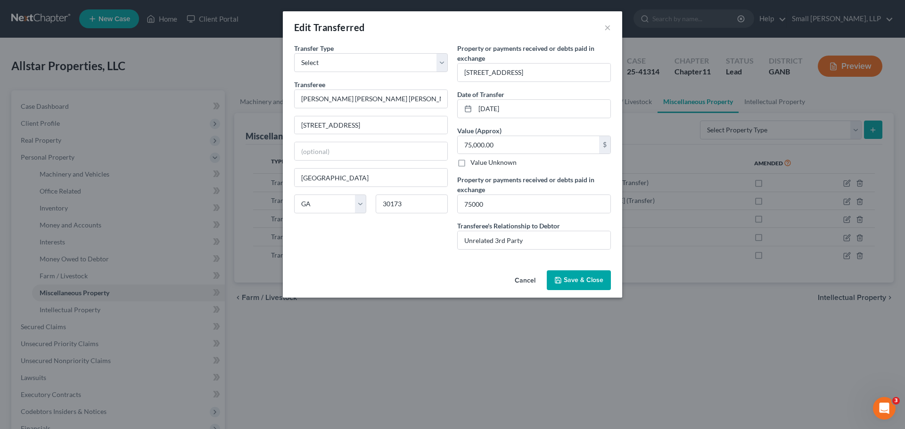
click at [560, 283] on polyline "button" at bounding box center [558, 281] width 3 height 2
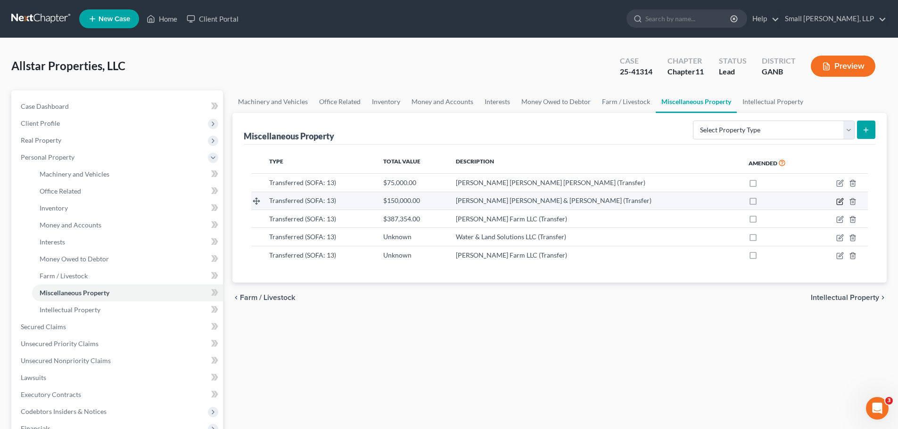
click at [838, 202] on icon "button" at bounding box center [840, 202] width 8 height 8
select select "Ordinary ([DATE])"
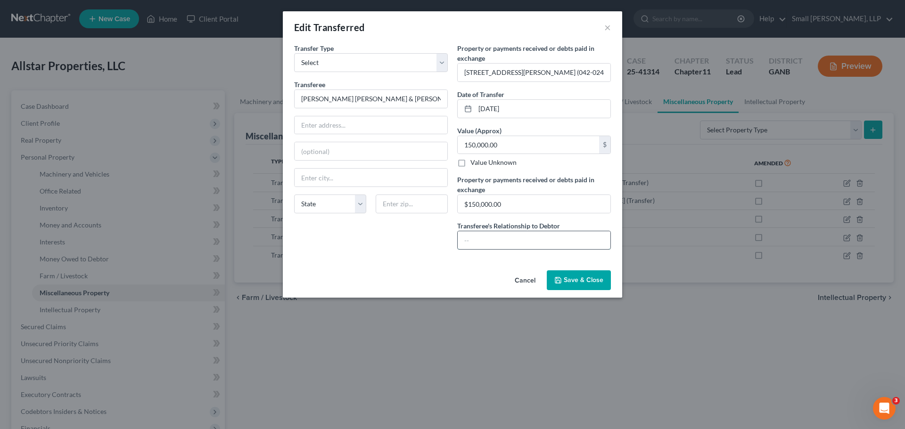
click at [522, 238] on input "text" at bounding box center [534, 240] width 153 height 18
type input "Unrelated 3rd Party"
click at [576, 279] on span "Save & Close" at bounding box center [584, 280] width 40 height 8
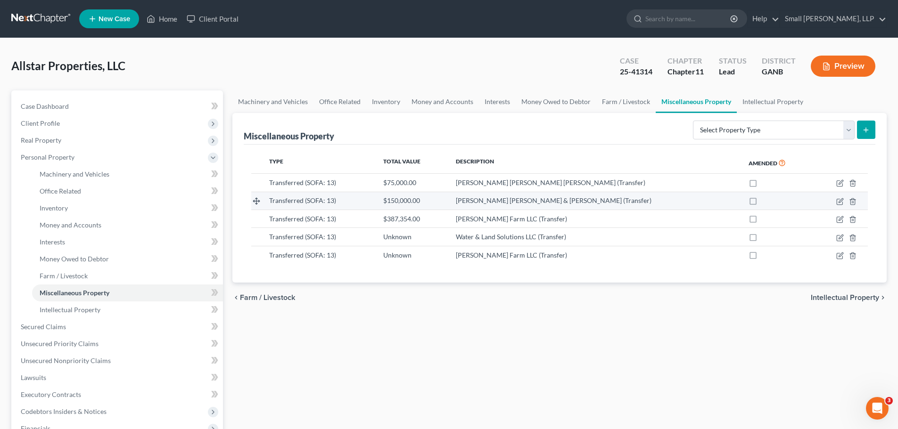
click at [835, 202] on td at bounding box center [840, 201] width 54 height 18
click at [838, 202] on icon "button" at bounding box center [840, 202] width 8 height 8
select select "Ordinary ([DATE])"
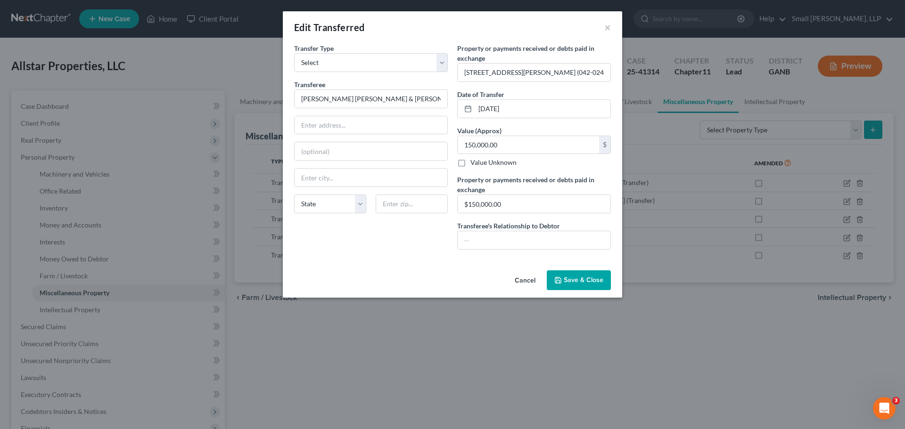
click at [588, 278] on span "Save & Close" at bounding box center [584, 280] width 40 height 8
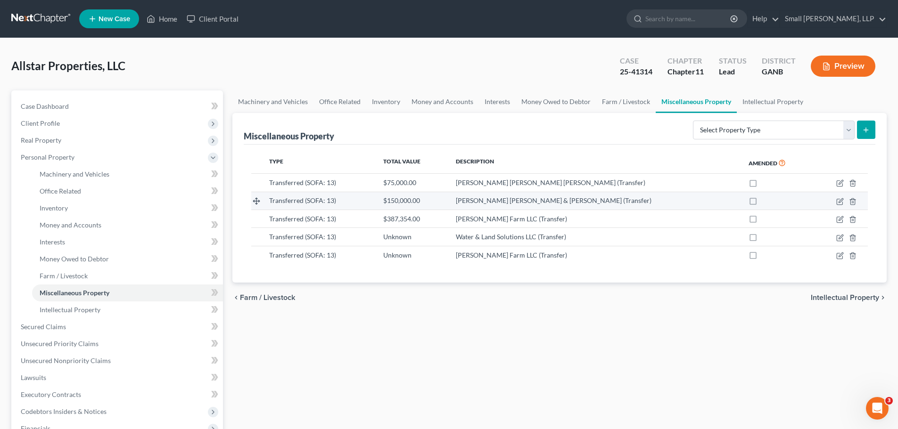
click at [834, 203] on td at bounding box center [840, 201] width 54 height 18
click at [840, 202] on icon "button" at bounding box center [840, 200] width 4 height 4
select select "Ordinary ([DATE])"
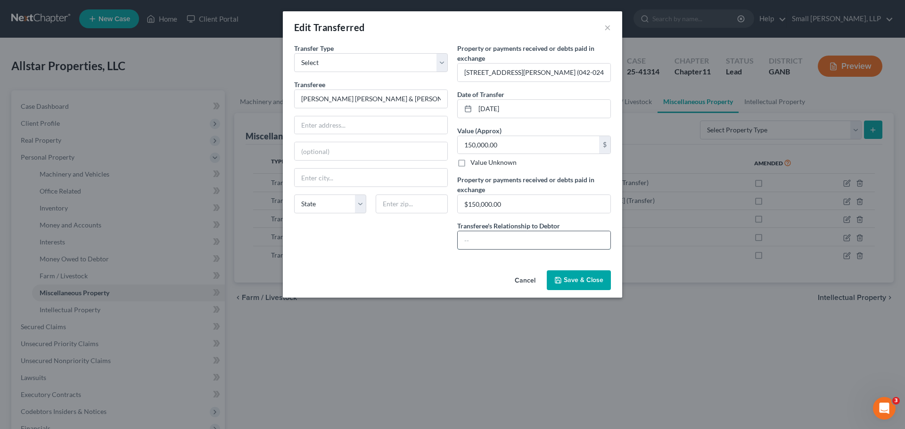
click at [551, 241] on input "text" at bounding box center [534, 240] width 153 height 18
type input "Unrelated 3rd Party"
click at [560, 283] on icon "button" at bounding box center [558, 281] width 8 height 8
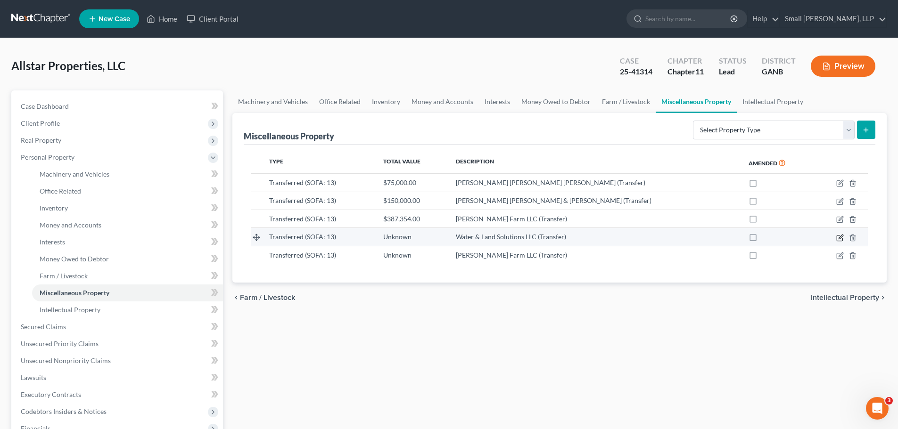
click at [840, 239] on icon "button" at bounding box center [840, 238] width 8 height 8
select select "Ordinary ([DATE])"
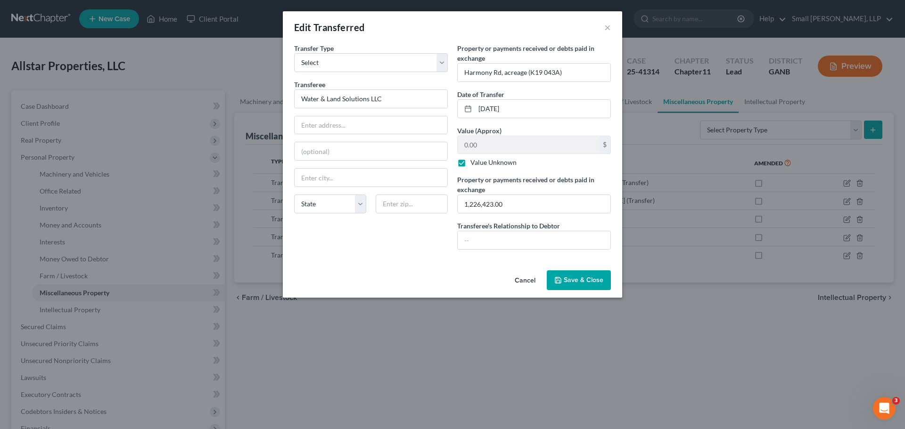
click at [567, 277] on span "Save & Close" at bounding box center [584, 280] width 40 height 8
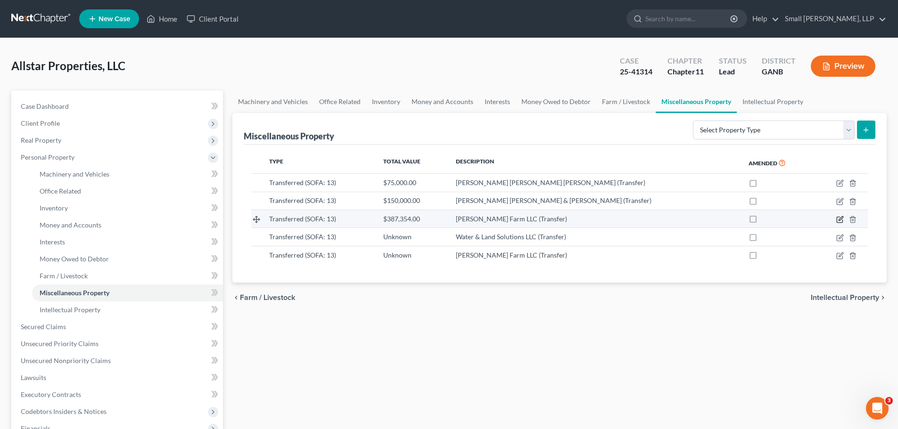
click at [838, 217] on icon "button" at bounding box center [840, 220] width 6 height 6
select select "Ordinary ([DATE])"
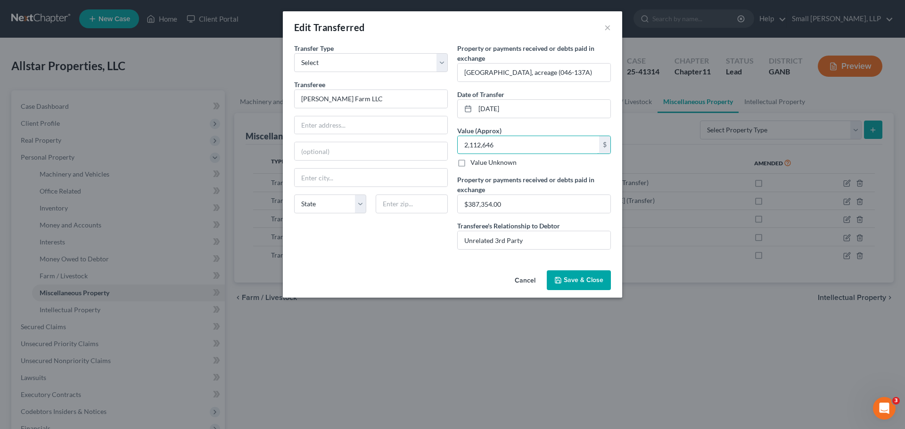
type input "2,112,646"
drag, startPoint x: 355, startPoint y: 298, endPoint x: 364, endPoint y: 296, distance: 9.1
click at [356, 298] on div "Edit Transferred × Transfer Type * Select Ordinary (within 2 years) Within 10 Y…" at bounding box center [452, 214] width 905 height 429
drag, startPoint x: 524, startPoint y: 205, endPoint x: 461, endPoint y: 203, distance: 62.7
click at [460, 204] on input "$387,354.00" at bounding box center [534, 204] width 153 height 18
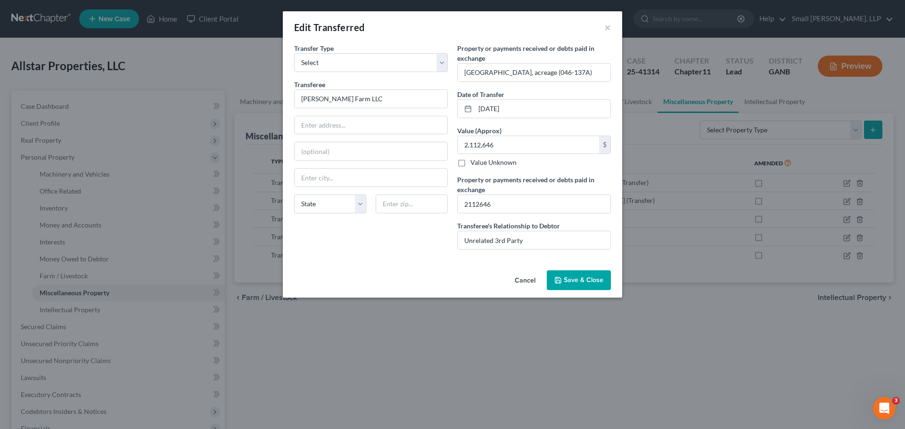
click at [434, 273] on div "Cancel Save & Close" at bounding box center [452, 282] width 339 height 31
click at [468, 205] on input "2112646" at bounding box center [534, 204] width 153 height 18
click at [480, 205] on input "2,112646" at bounding box center [534, 204] width 153 height 18
type input "2,112,646"
click at [433, 265] on div "Transfer Type * Select Ordinary (within 2 years) Within 10 Years Transferee * K…" at bounding box center [452, 154] width 339 height 223
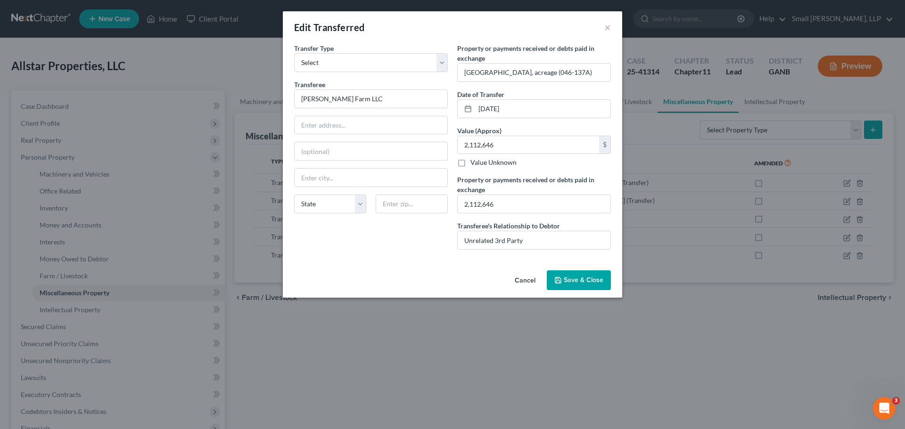
click at [575, 278] on span "Save & Close" at bounding box center [584, 280] width 40 height 8
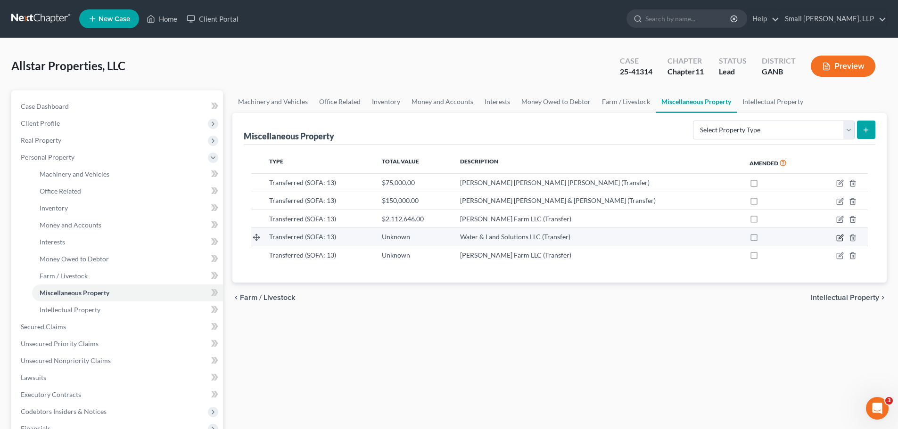
click at [840, 237] on icon "button" at bounding box center [840, 238] width 8 height 8
select select "Ordinary ([DATE])"
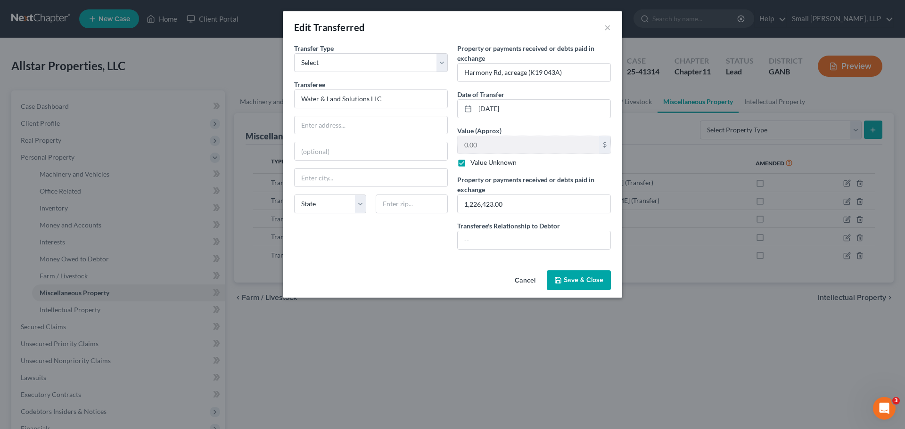
click at [578, 283] on span "Save & Close" at bounding box center [584, 280] width 40 height 8
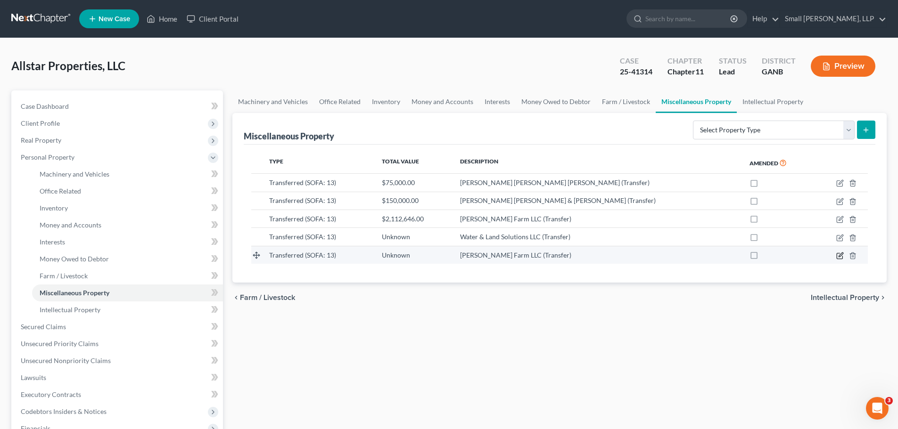
click at [840, 255] on icon "button" at bounding box center [840, 255] width 4 height 4
select select "Ordinary ([DATE])"
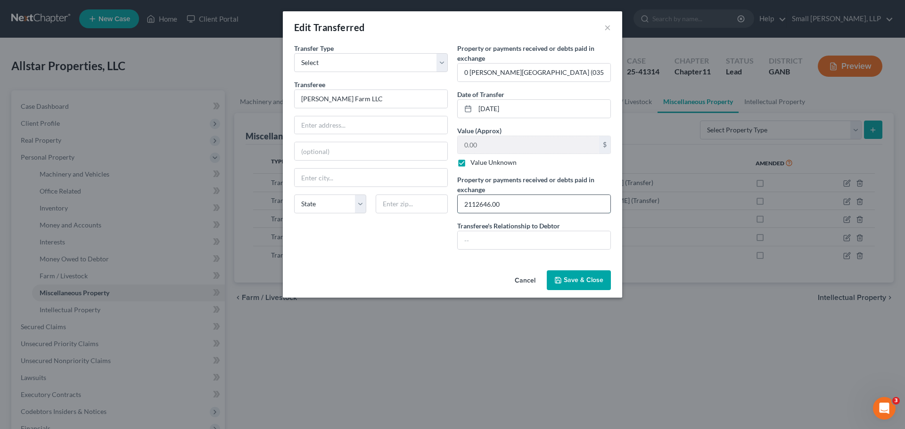
click at [469, 205] on input "2112646.00" at bounding box center [534, 204] width 153 height 18
click at [481, 205] on input "2,112646.00" at bounding box center [534, 204] width 153 height 18
type input "2,112,646.00"
click at [470, 161] on label "Value Unknown" at bounding box center [493, 162] width 46 height 9
click at [474, 161] on input "Value Unknown" at bounding box center [477, 161] width 6 height 6
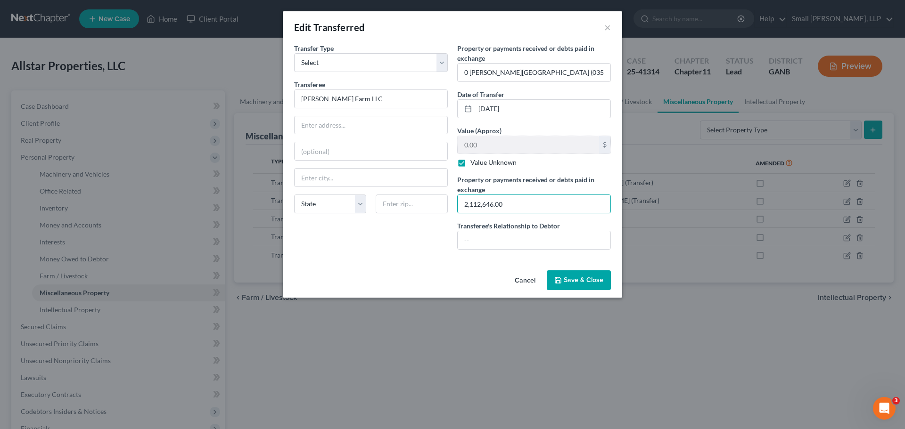
checkbox input "false"
click at [472, 146] on input "0.00" at bounding box center [528, 145] width 141 height 18
type input "2,112,646"
click at [484, 241] on input "text" at bounding box center [534, 240] width 153 height 18
type input "3"
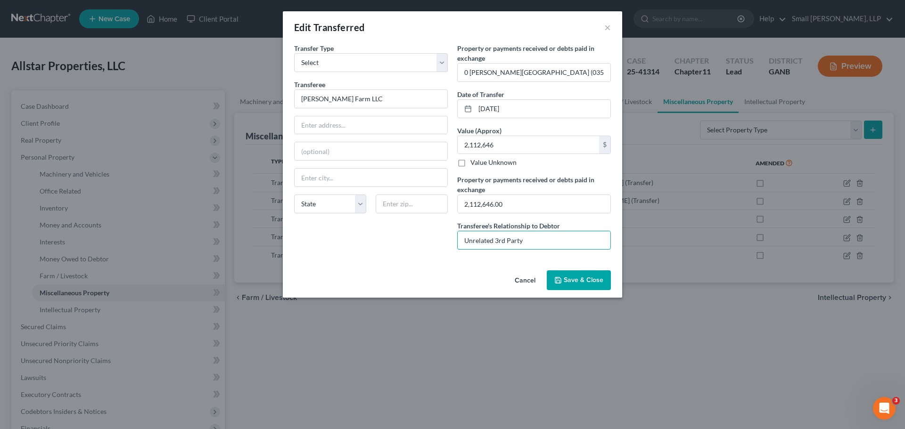
type input "Unrelated 3rd Party"
click at [587, 284] on span "Save & Close" at bounding box center [584, 280] width 40 height 8
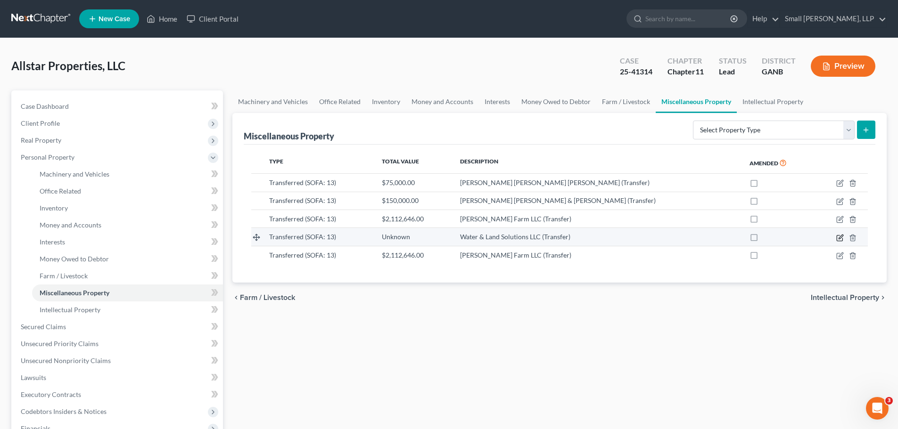
click at [843, 238] on icon "button" at bounding box center [840, 238] width 8 height 8
select select "Ordinary ([DATE])"
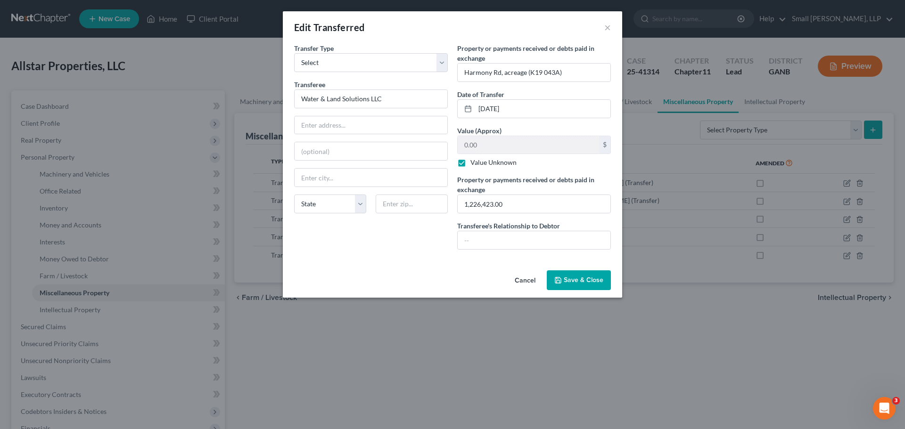
click at [576, 276] on span "Save & Close" at bounding box center [584, 280] width 40 height 8
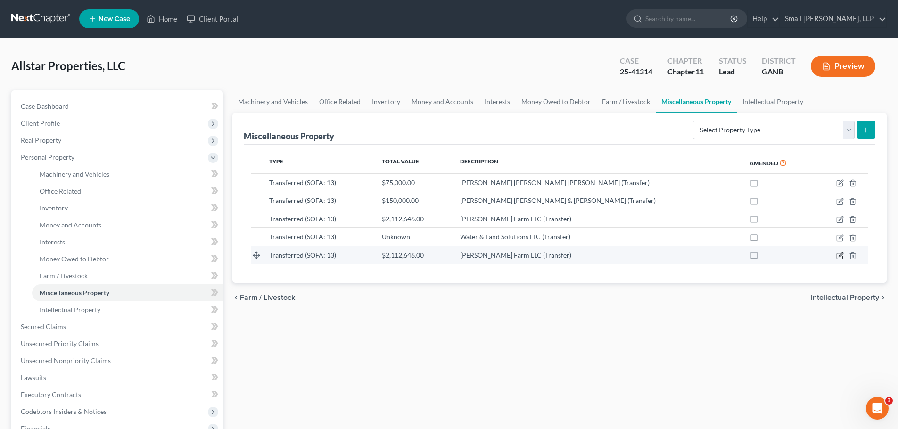
click at [838, 254] on icon "button" at bounding box center [840, 256] width 8 height 8
select select "Ordinary ([DATE])"
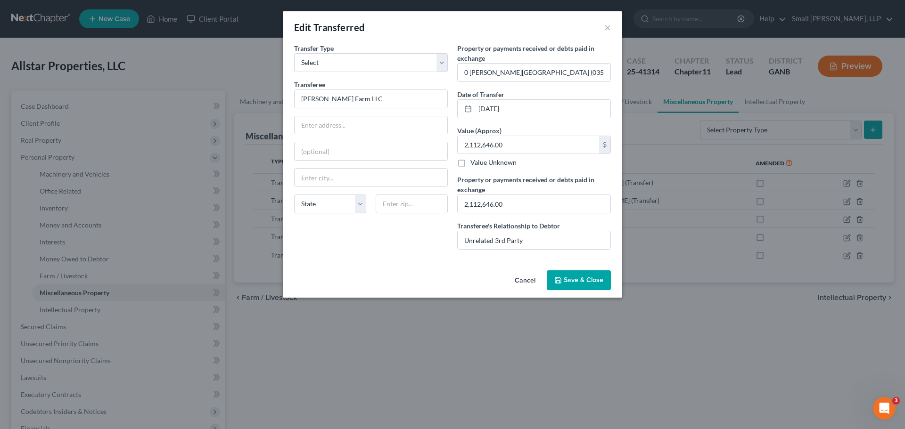
click at [587, 278] on span "Save & Close" at bounding box center [584, 280] width 40 height 8
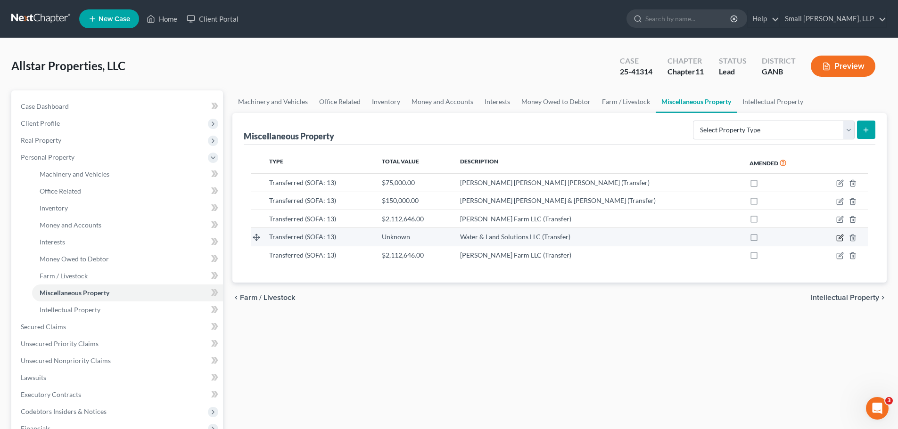
click at [840, 238] on icon "button" at bounding box center [840, 237] width 4 height 4
select select "Ordinary ([DATE])"
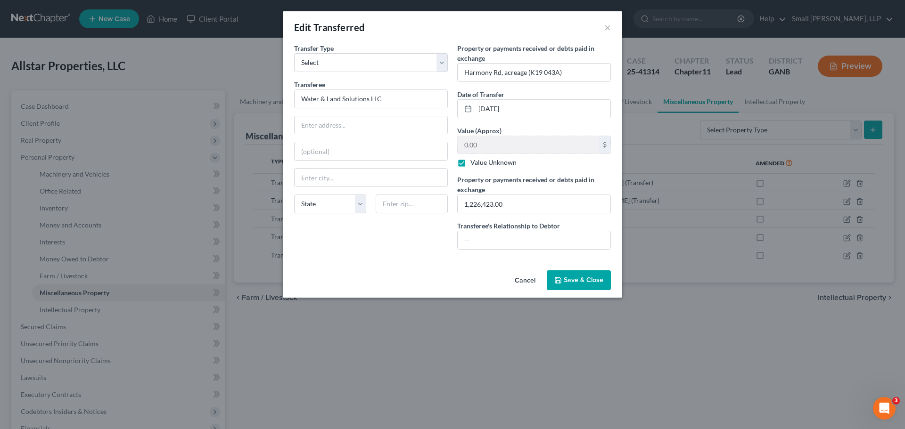
click at [566, 279] on span "Save & Close" at bounding box center [584, 280] width 40 height 8
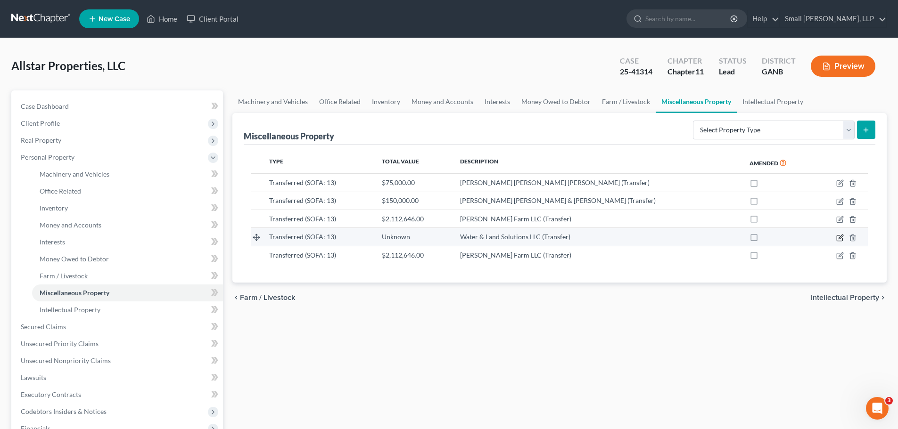
click at [839, 236] on icon "button" at bounding box center [840, 238] width 8 height 8
select select "Ordinary ([DATE])"
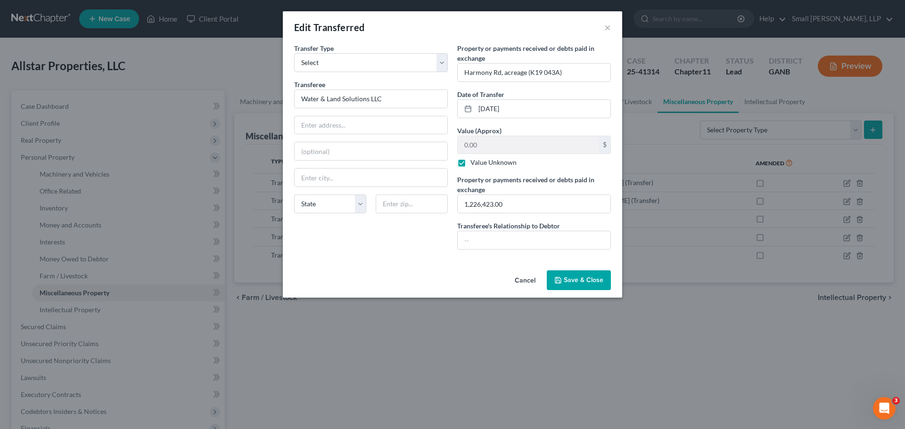
click at [486, 159] on label "Value Unknown" at bounding box center [493, 162] width 46 height 9
click at [480, 159] on input "Value Unknown" at bounding box center [477, 161] width 6 height 6
checkbox input "false"
click at [484, 149] on input "0.00" at bounding box center [528, 145] width 141 height 18
type input "1,226,423"
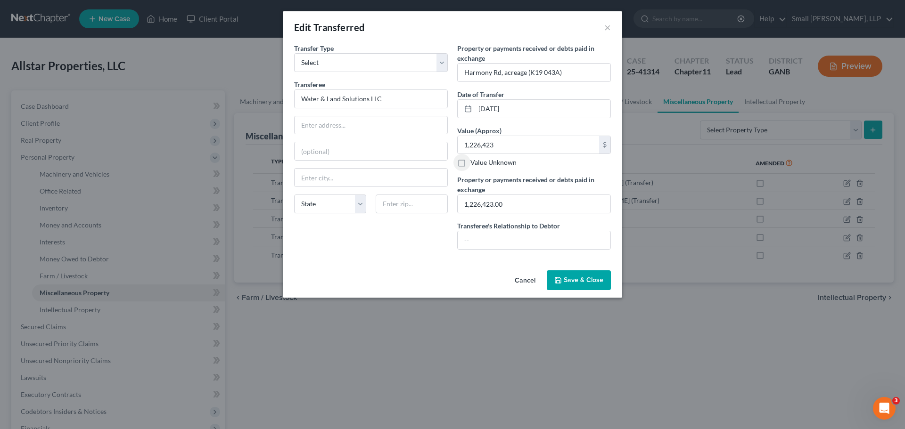
click at [578, 282] on span "Save & Close" at bounding box center [584, 280] width 40 height 8
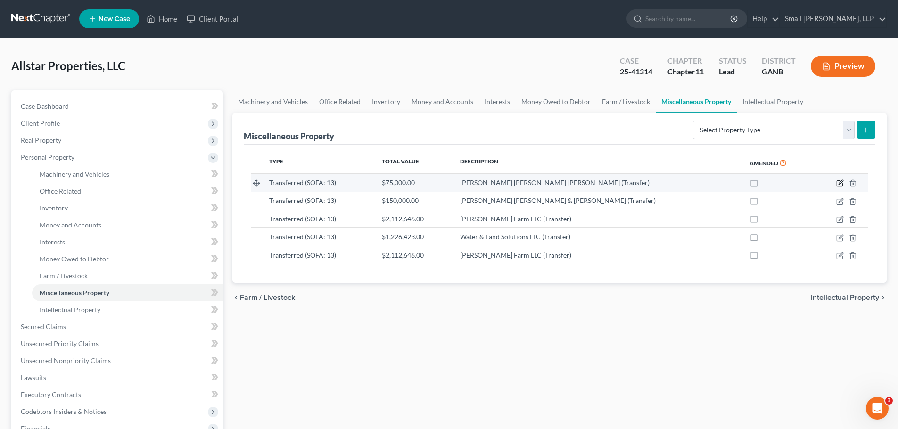
click at [837, 184] on icon "button" at bounding box center [840, 184] width 6 height 6
select select "Ordinary ([DATE])"
select select "10"
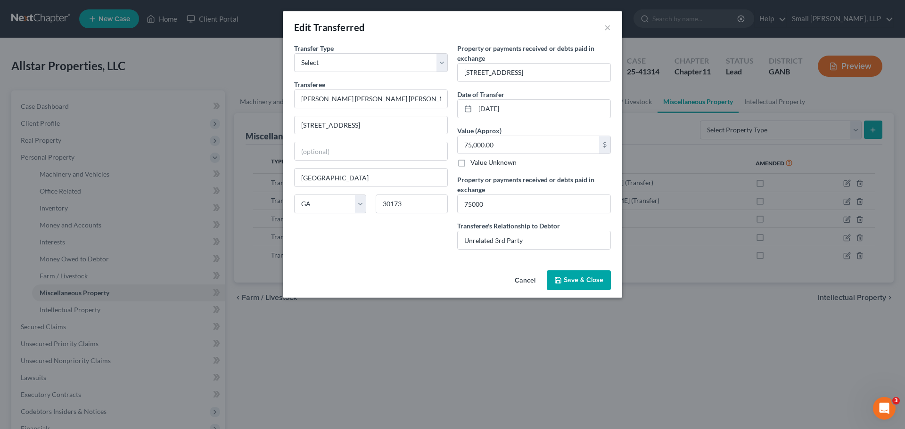
click at [581, 280] on span "Save & Close" at bounding box center [584, 280] width 40 height 8
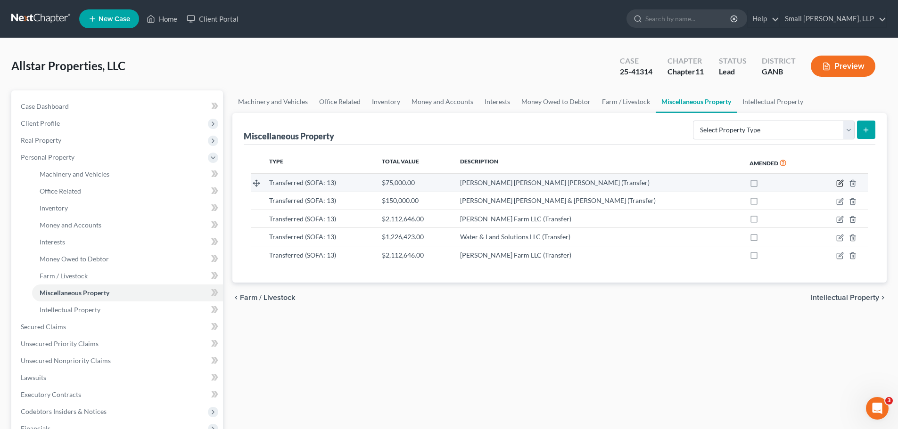
click at [838, 183] on icon "button" at bounding box center [840, 184] width 8 height 8
select select "Ordinary ([DATE])"
select select "10"
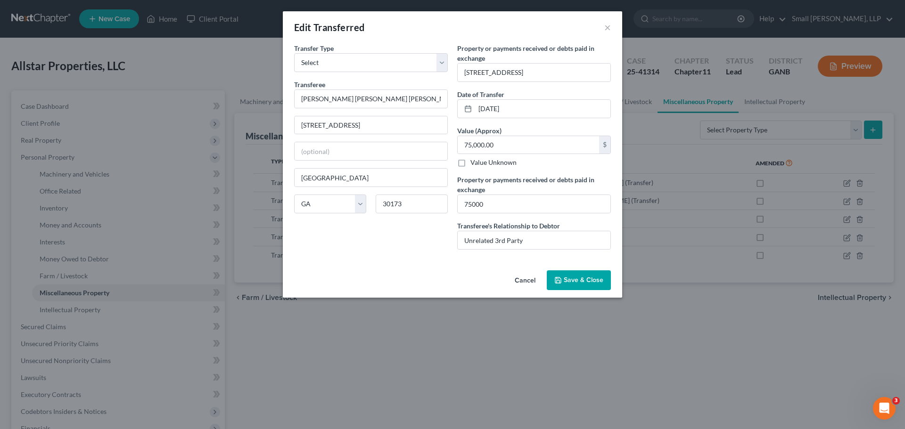
click at [588, 283] on span "Save & Close" at bounding box center [584, 280] width 40 height 8
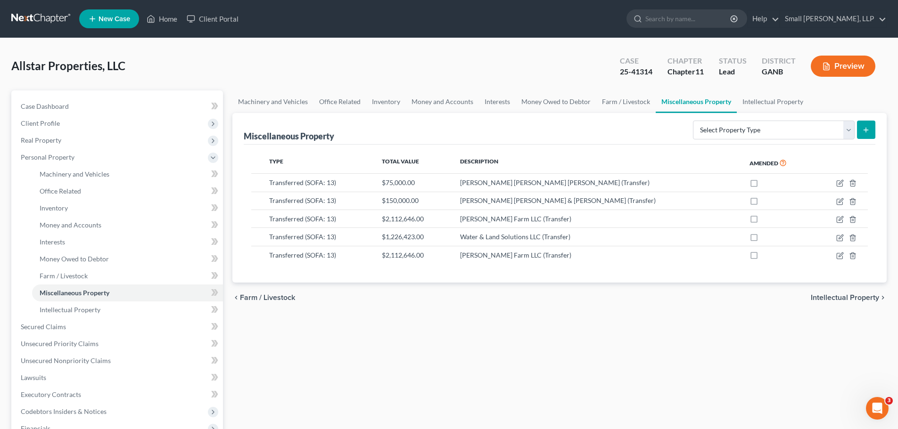
click at [40, 16] on link at bounding box center [41, 18] width 60 height 17
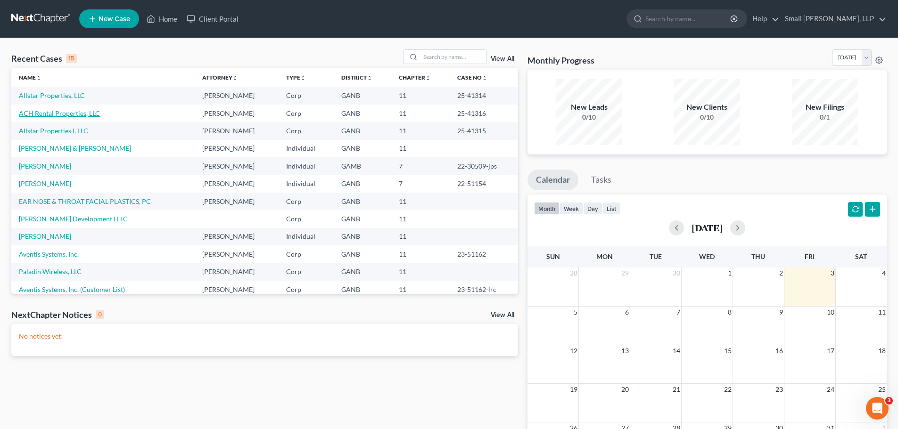
click at [58, 112] on link "ACH Rental Properties, LLC" at bounding box center [59, 113] width 81 height 8
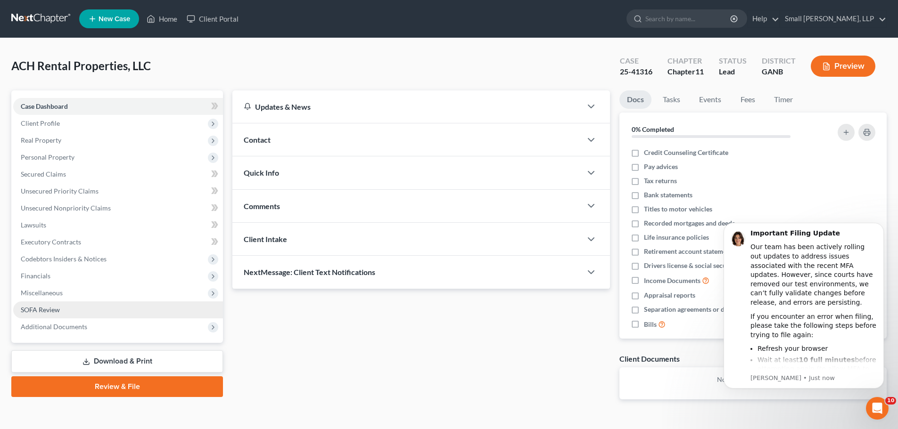
click at [41, 306] on span "SOFA Review" at bounding box center [40, 310] width 39 height 8
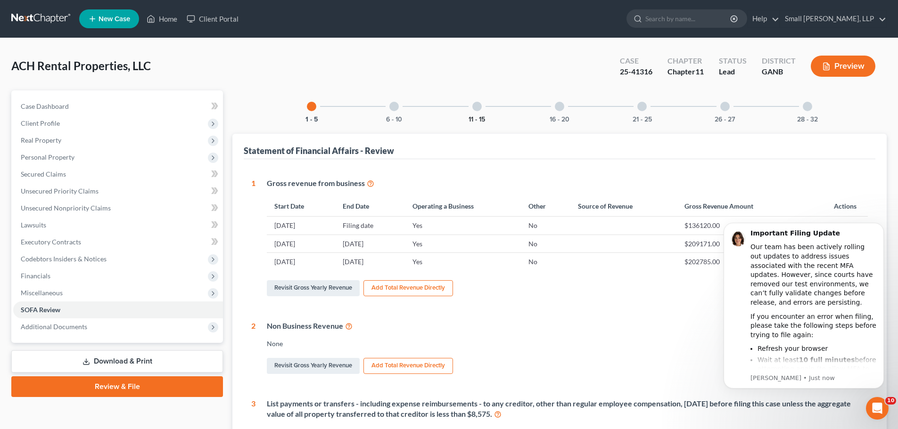
click at [475, 116] on button "11 - 15" at bounding box center [476, 119] width 16 height 7
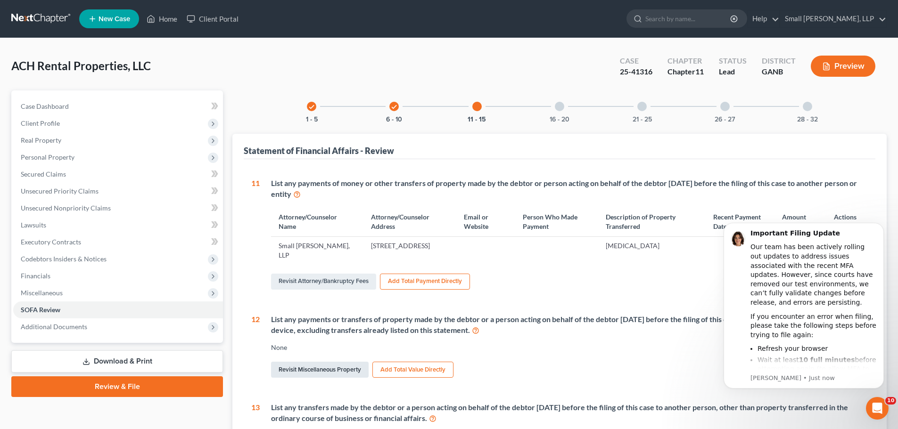
click at [293, 372] on link "Revisit Miscellaneous Property" at bounding box center [320, 370] width 98 height 16
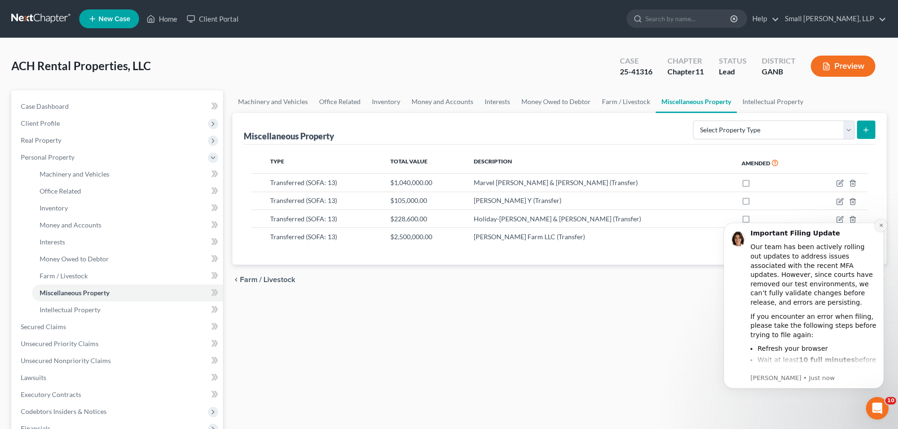
click at [880, 229] on button "Dismiss notification" at bounding box center [881, 226] width 12 height 12
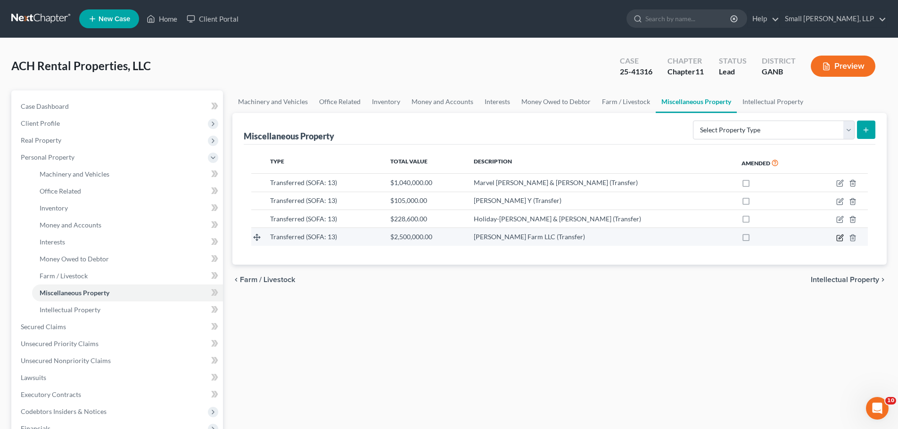
click at [838, 235] on icon "button" at bounding box center [840, 238] width 6 height 6
select select "Ordinary ([DATE])"
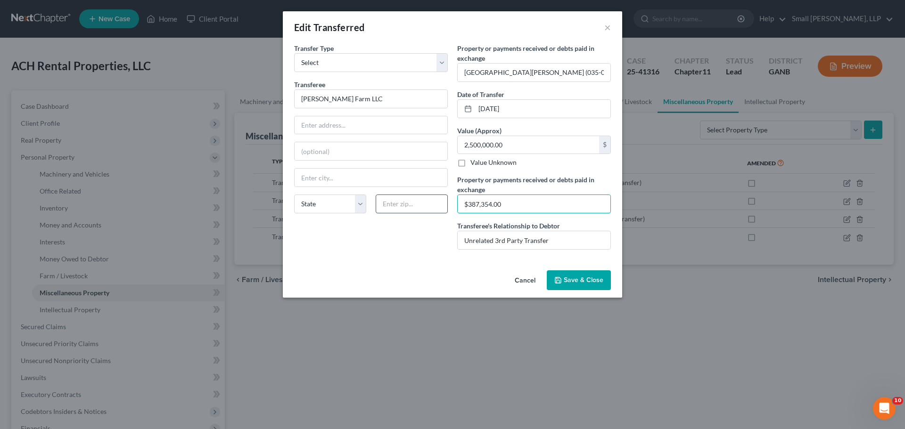
drag, startPoint x: 468, startPoint y: 205, endPoint x: 434, endPoint y: 203, distance: 34.0
click at [434, 203] on div "Transfer Type * Select Ordinary ([DATE]) [DATE] Transferee * [PERSON_NAME] Farm…" at bounding box center [452, 150] width 326 height 214
paste input "$387,354"
type input "$387,354.00"
click at [494, 145] on input "text" at bounding box center [528, 145] width 141 height 18
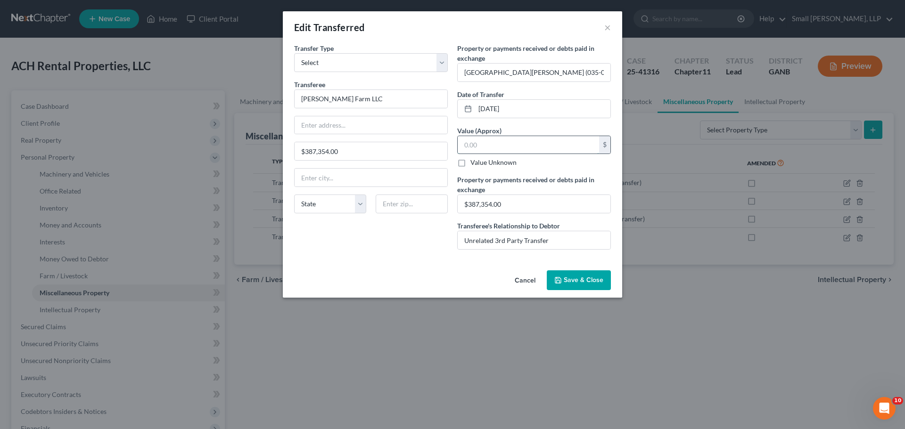
paste input "$387,354.00"
type input "387,354.00"
drag, startPoint x: 358, startPoint y: 154, endPoint x: 270, endPoint y: 152, distance: 88.2
click at [270, 152] on div "Edit Transferred × Transfer Type * Select Ordinary ([DATE]) [DATE] Transferee *…" at bounding box center [452, 214] width 905 height 429
click at [354, 272] on div "Cancel Save & Close" at bounding box center [452, 282] width 339 height 31
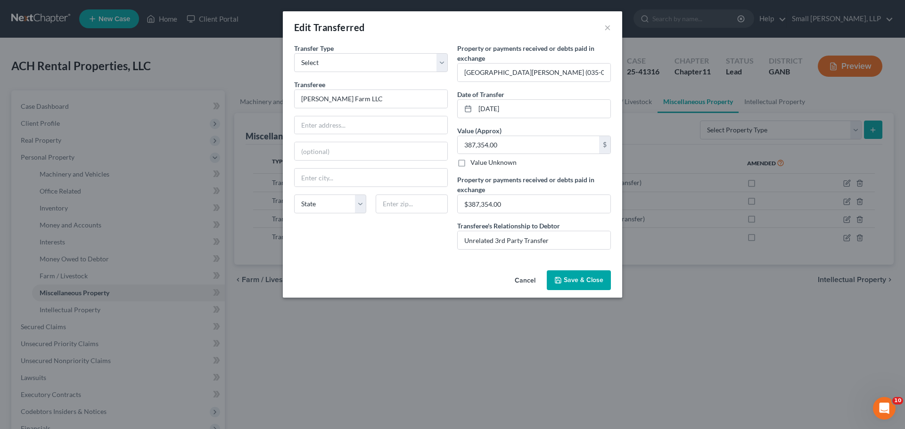
click at [576, 281] on span "Save & Close" at bounding box center [584, 280] width 40 height 8
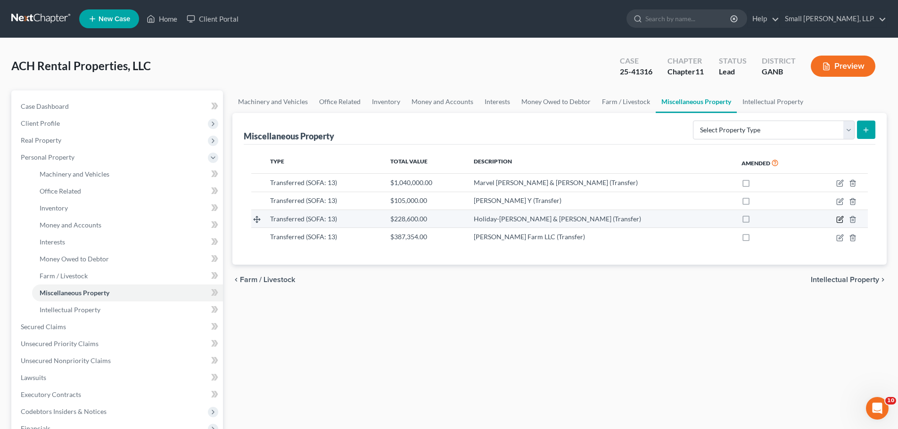
click at [837, 220] on icon "button" at bounding box center [840, 220] width 6 height 6
select select "Ordinary ([DATE])"
select select "10"
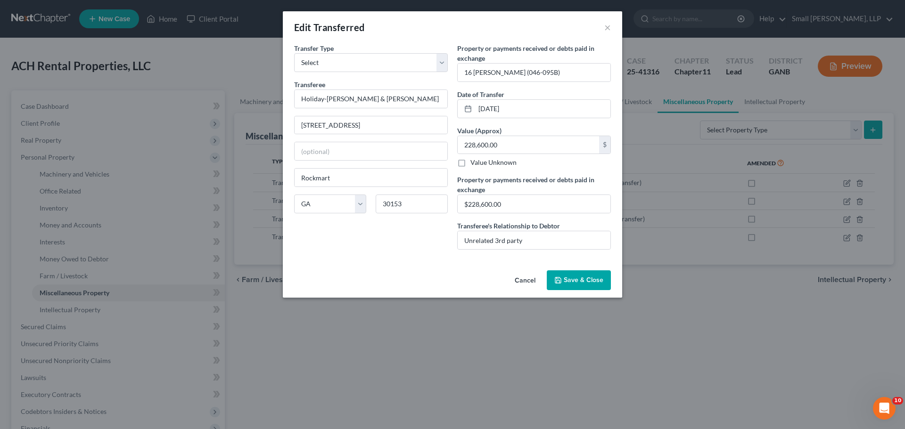
click at [576, 278] on span "Save & Close" at bounding box center [584, 280] width 40 height 8
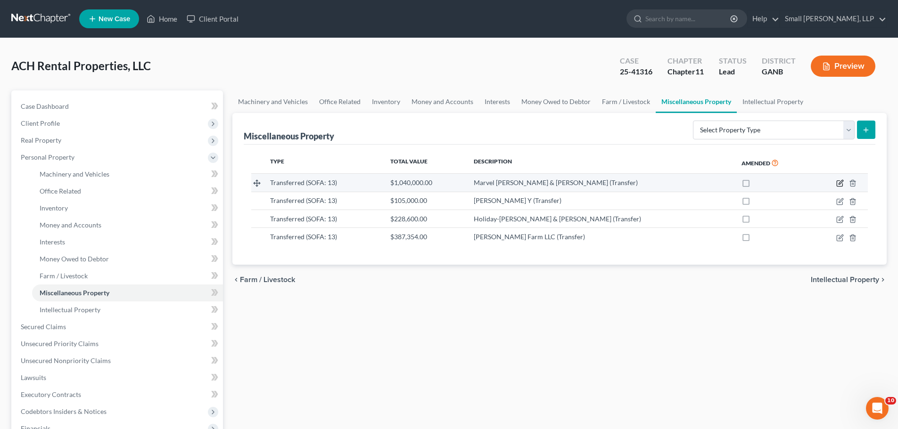
click at [837, 186] on icon "button" at bounding box center [840, 184] width 6 height 6
select select "Ordinary ([DATE])"
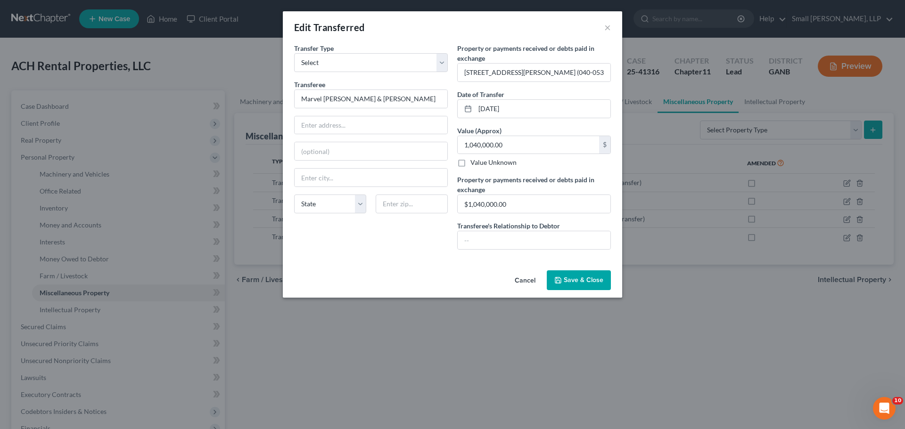
click at [575, 275] on button "Save & Close" at bounding box center [579, 281] width 64 height 20
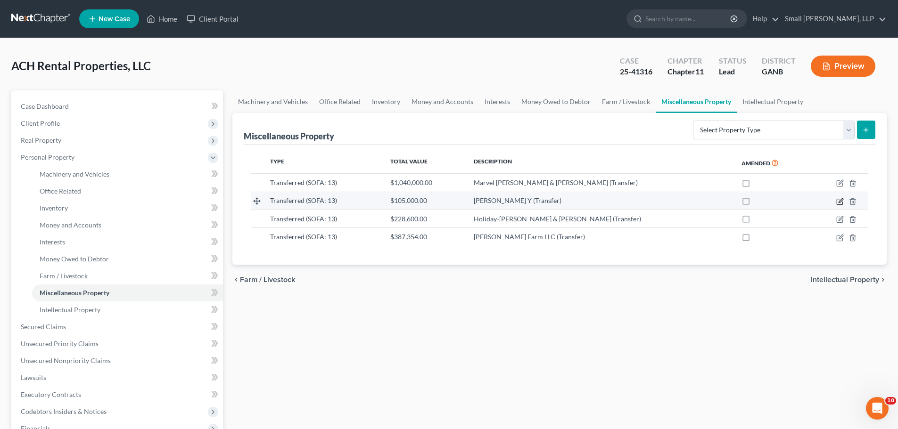
click at [840, 202] on icon "button" at bounding box center [840, 202] width 8 height 8
select select "Ordinary ([DATE])"
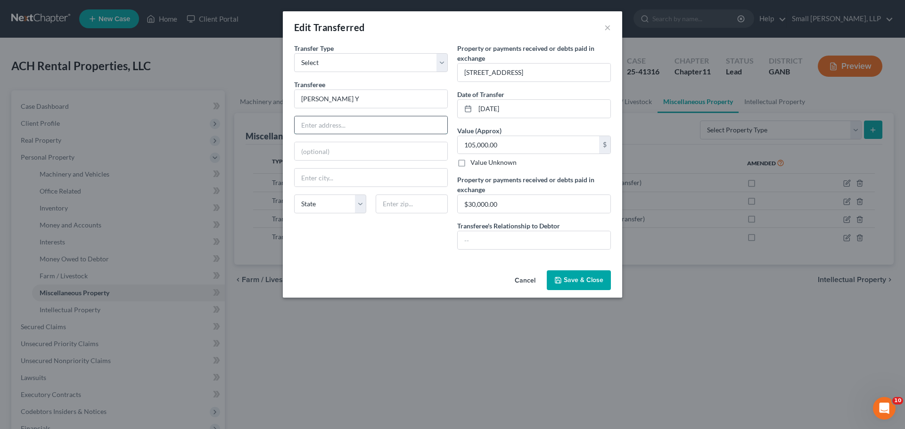
click at [326, 119] on input "text" at bounding box center [371, 125] width 153 height 18
type input "[STREET_ADDRESS]"
type input "[GEOGRAPHIC_DATA]"
select select "10"
type input "30173"
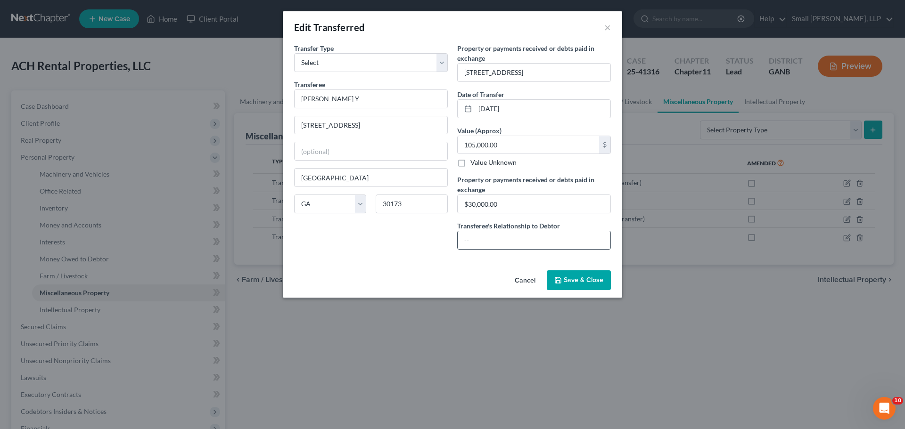
click at [469, 241] on input "text" at bounding box center [534, 240] width 153 height 18
type input "I"
type input "Unrelated 3rd Party"
type input "30,000"
click at [419, 223] on div "Transfer Type * Select Ordinary ([DATE]) [DATE] Transferee * [PERSON_NAME] Y [S…" at bounding box center [370, 150] width 163 height 214
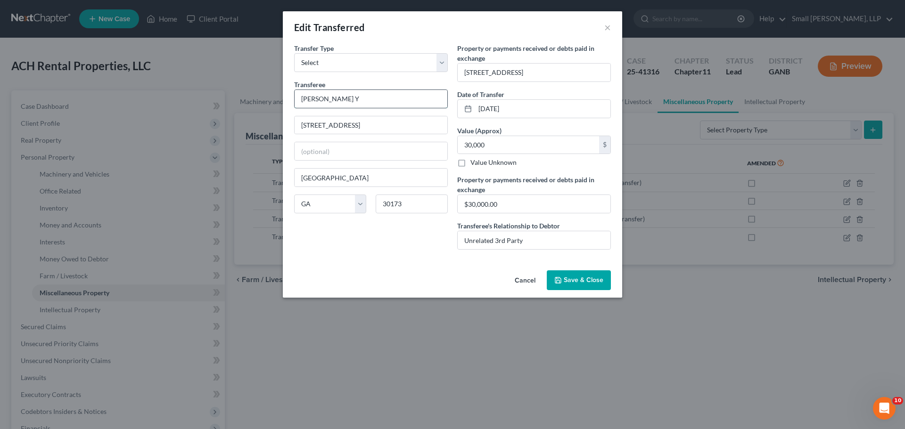
click at [389, 98] on input "[PERSON_NAME] Y" at bounding box center [371, 99] width 153 height 18
type input "[PERSON_NAME] [PERSON_NAME]"
click at [592, 277] on span "Save & Close" at bounding box center [584, 280] width 40 height 8
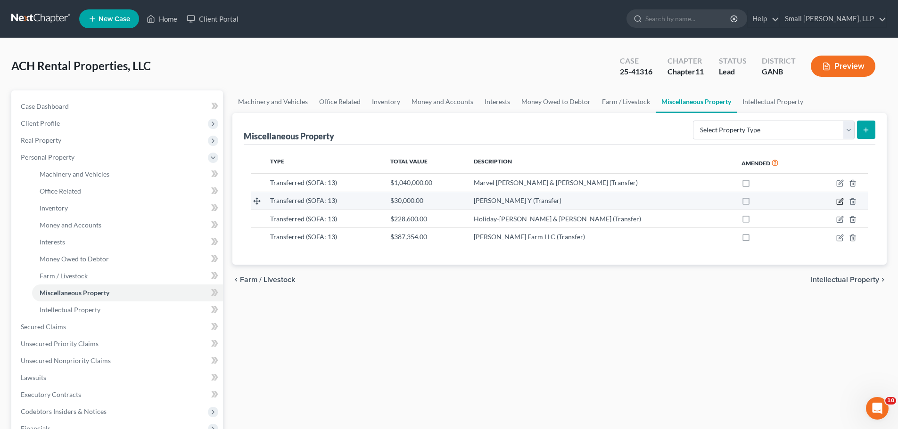
click at [840, 204] on icon "button" at bounding box center [840, 202] width 8 height 8
select select "Ordinary ([DATE])"
select select "10"
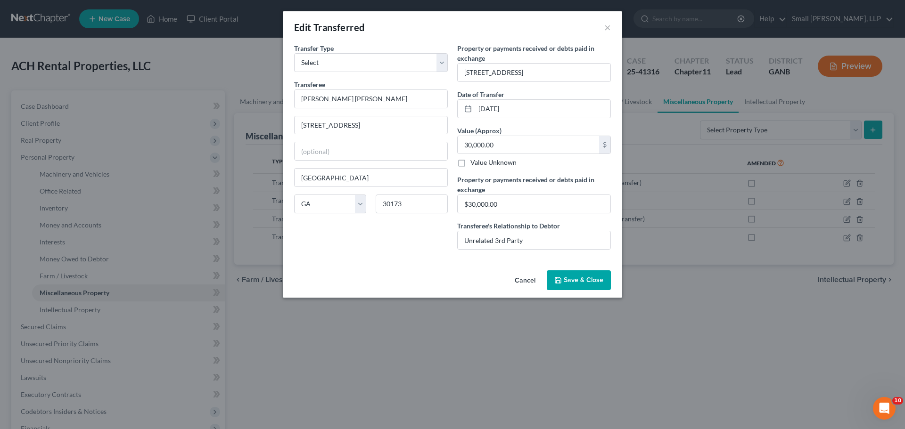
click at [586, 271] on button "Save & Close" at bounding box center [579, 281] width 64 height 20
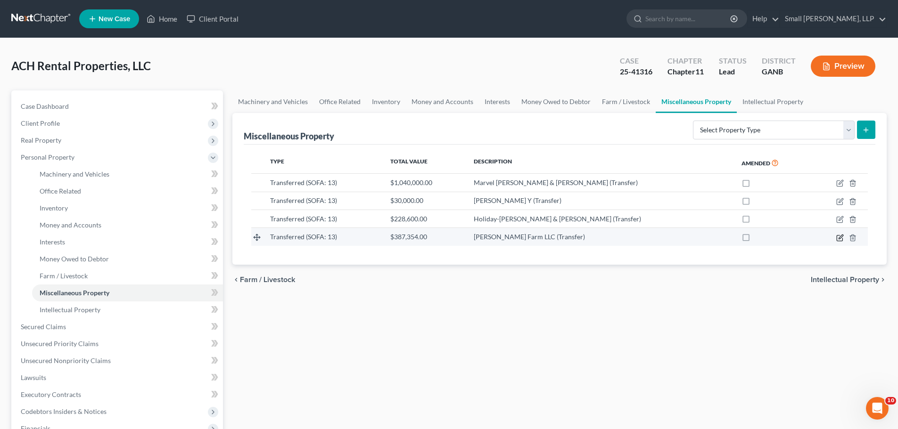
click at [842, 237] on icon "button" at bounding box center [840, 238] width 8 height 8
select select "Ordinary ([DATE])"
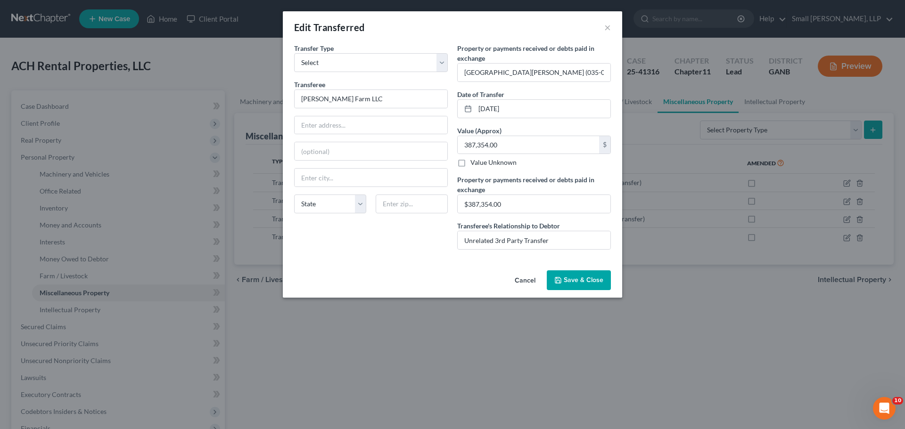
click at [577, 278] on span "Save & Close" at bounding box center [584, 280] width 40 height 8
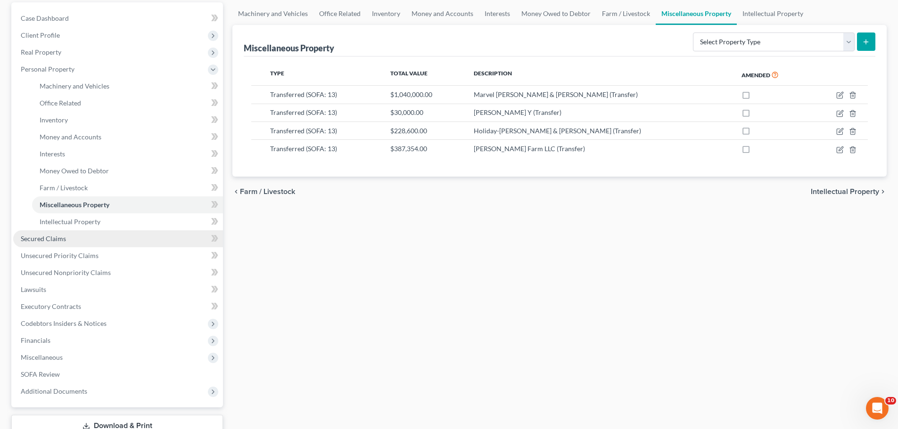
scroll to position [94, 0]
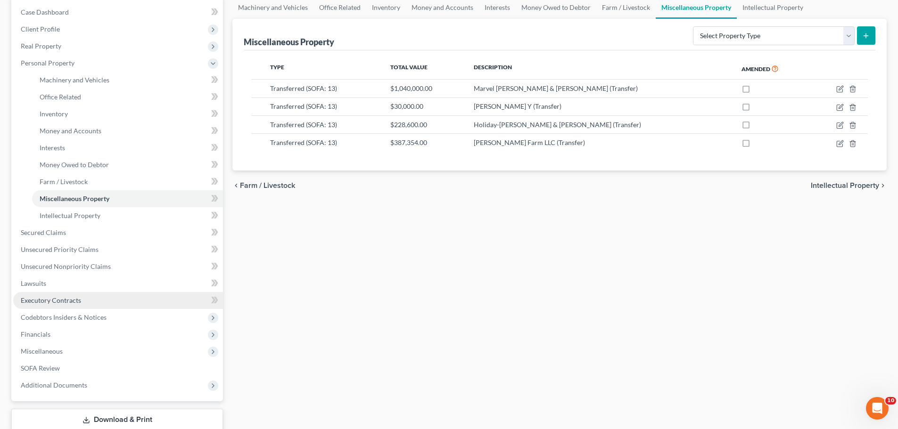
click at [69, 299] on span "Executory Contracts" at bounding box center [51, 300] width 60 height 8
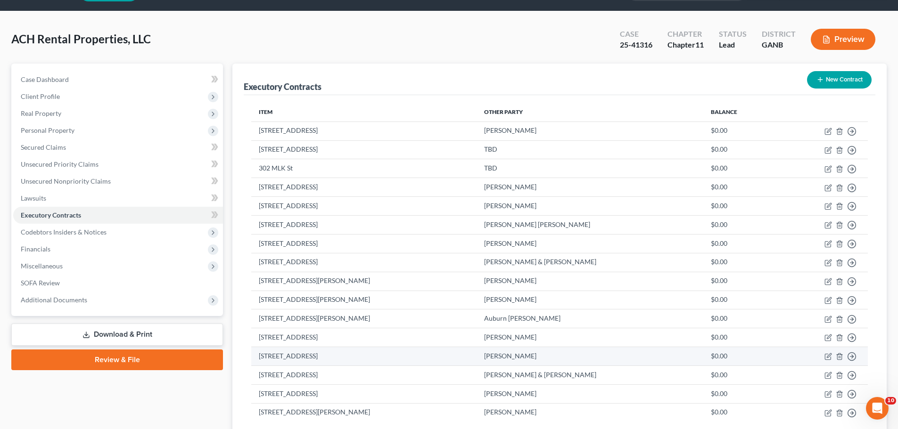
scroll to position [10, 0]
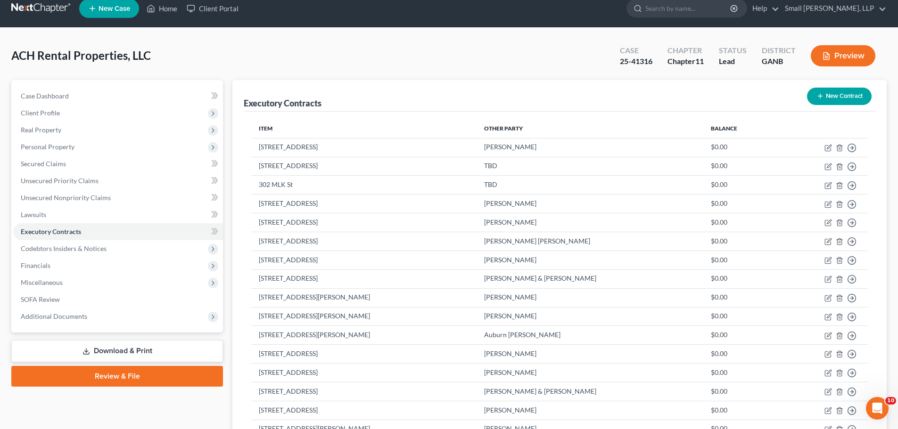
click at [45, 7] on link at bounding box center [41, 8] width 60 height 17
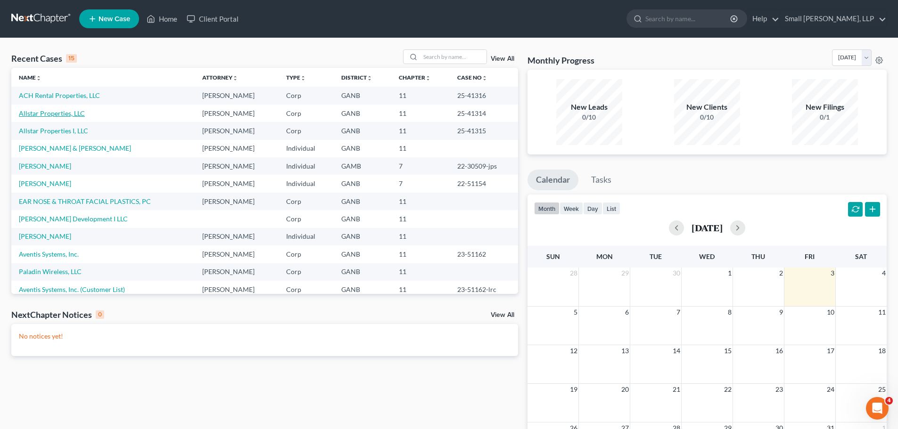
click at [50, 112] on link "Allstar Properties, LLC" at bounding box center [52, 113] width 66 height 8
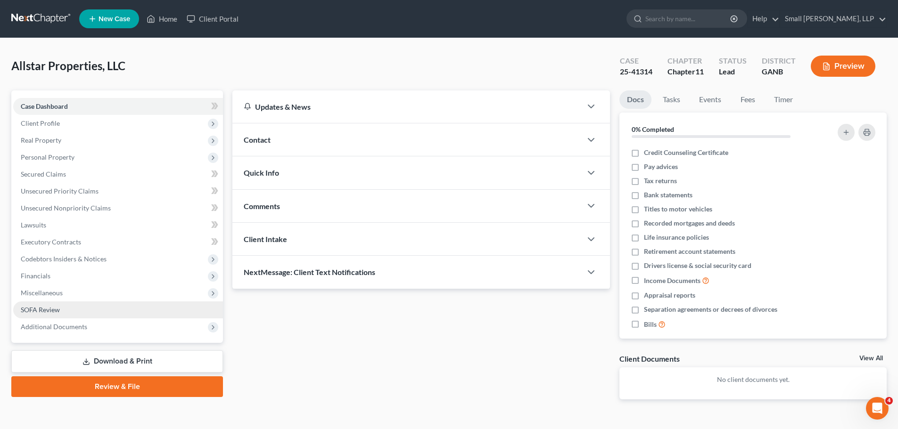
click at [49, 310] on span "SOFA Review" at bounding box center [40, 310] width 39 height 8
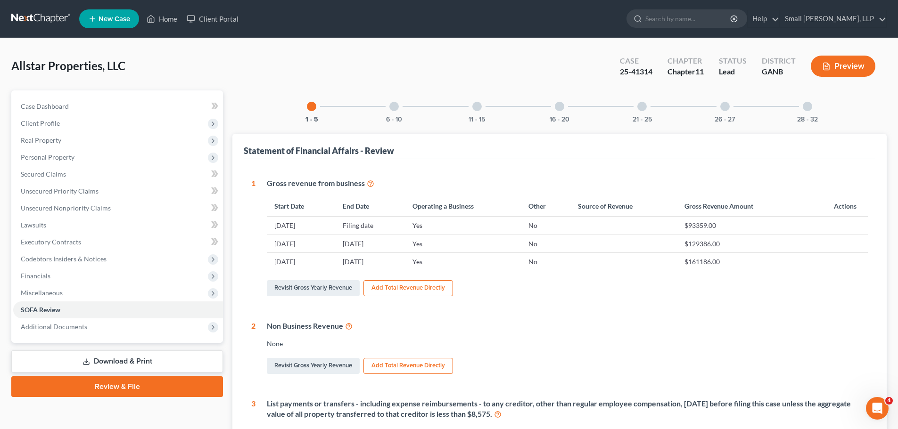
click at [480, 109] on div at bounding box center [476, 106] width 9 height 9
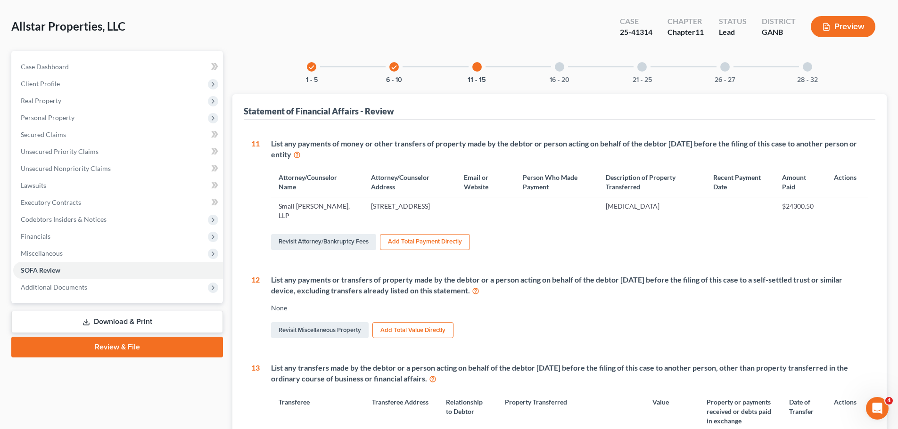
scroll to position [94, 0]
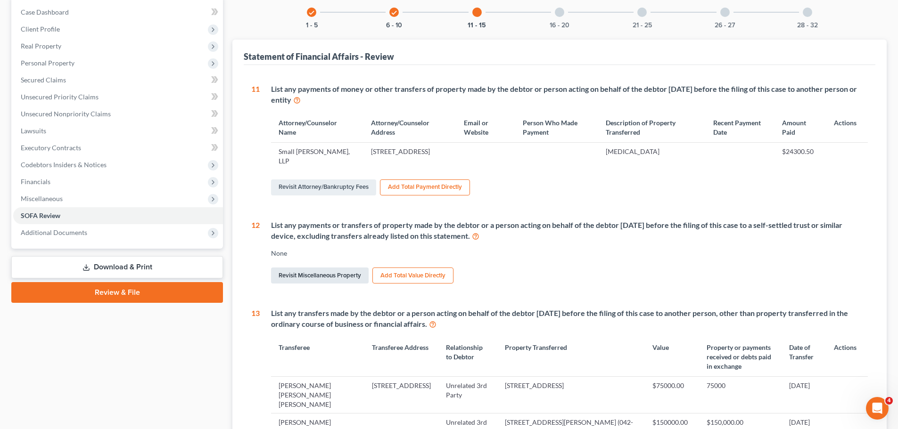
click at [331, 271] on link "Revisit Miscellaneous Property" at bounding box center [320, 276] width 98 height 16
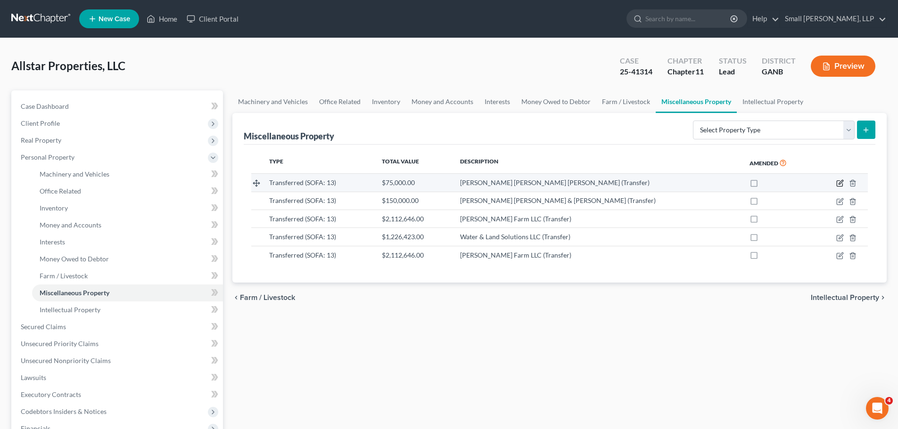
click at [836, 183] on icon "button" at bounding box center [840, 184] width 8 height 8
select select "Ordinary ([DATE])"
select select "10"
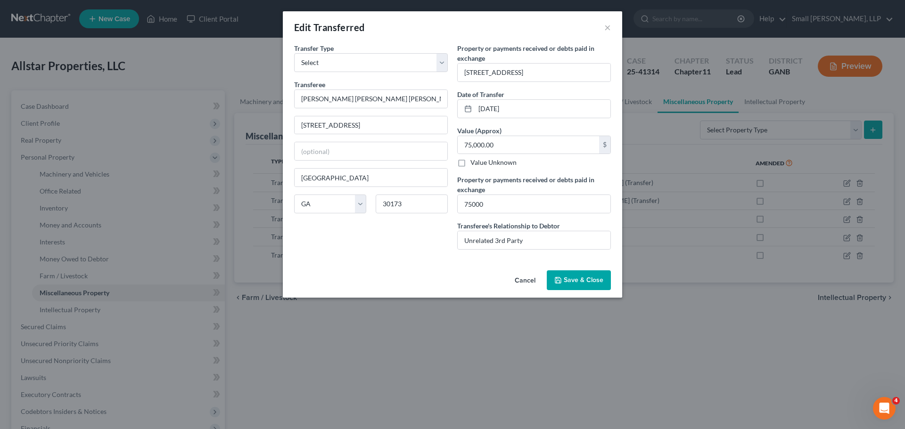
click at [580, 276] on span "Save & Close" at bounding box center [584, 280] width 40 height 8
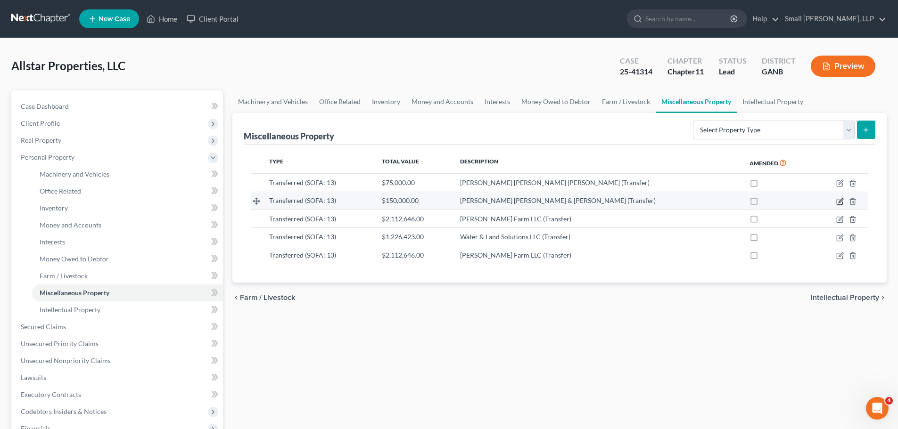
click at [842, 203] on icon "button" at bounding box center [840, 202] width 8 height 8
select select "Ordinary ([DATE])"
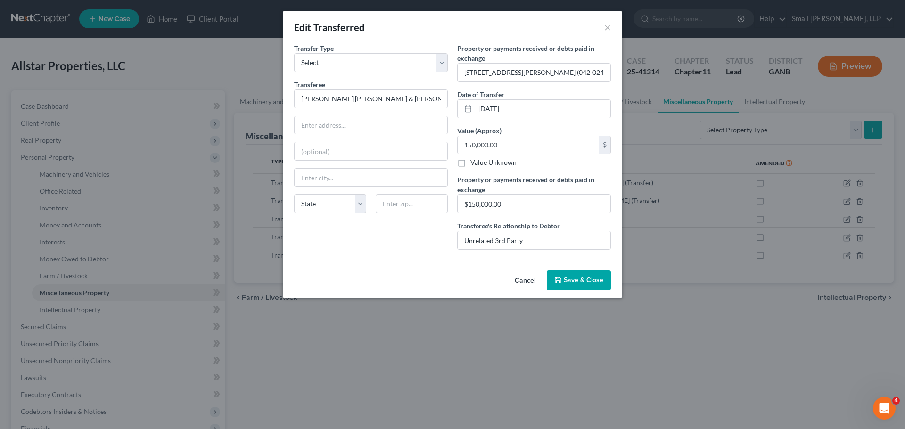
click at [583, 282] on span "Save & Close" at bounding box center [584, 280] width 40 height 8
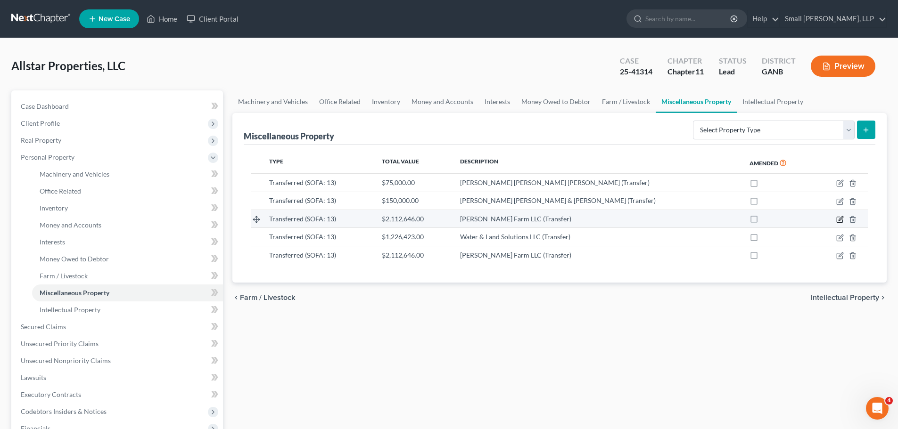
click at [840, 218] on icon "button" at bounding box center [840, 220] width 8 height 8
select select "Ordinary ([DATE])"
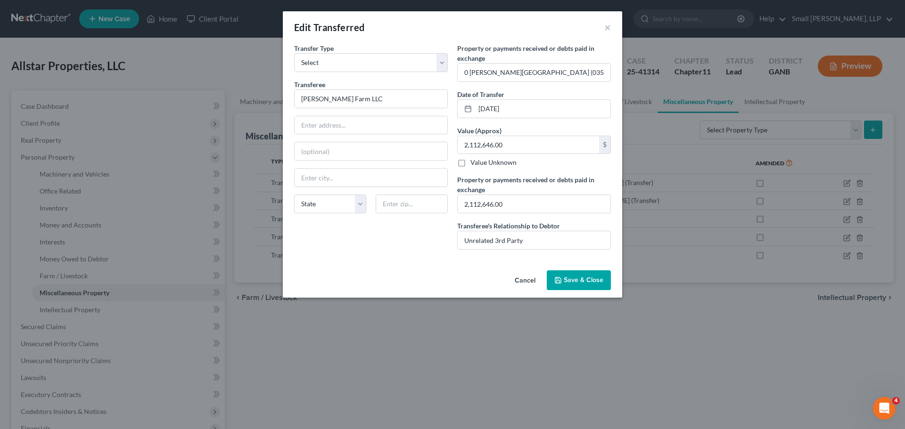
click at [578, 278] on span "Save & Close" at bounding box center [584, 280] width 40 height 8
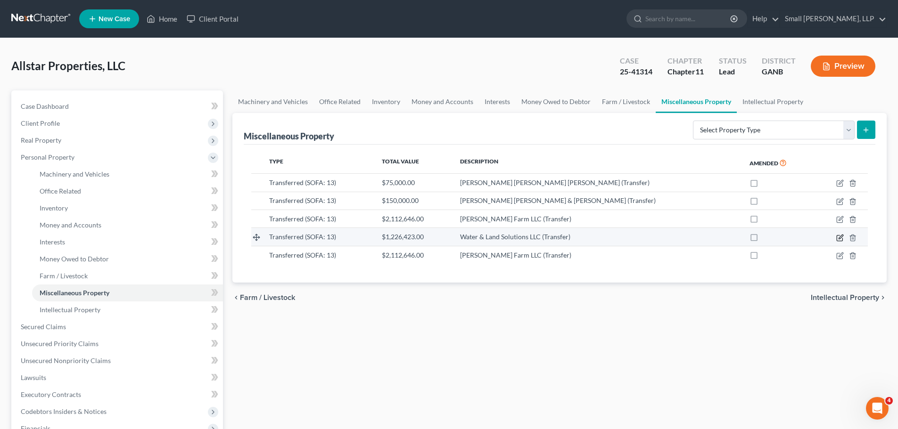
click at [839, 239] on icon "button" at bounding box center [840, 238] width 8 height 8
select select "Ordinary ([DATE])"
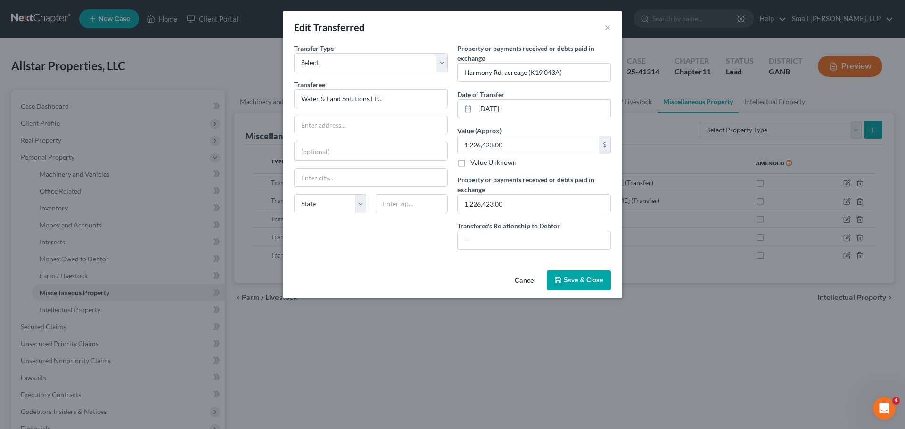
click at [586, 280] on span "Save & Close" at bounding box center [584, 280] width 40 height 8
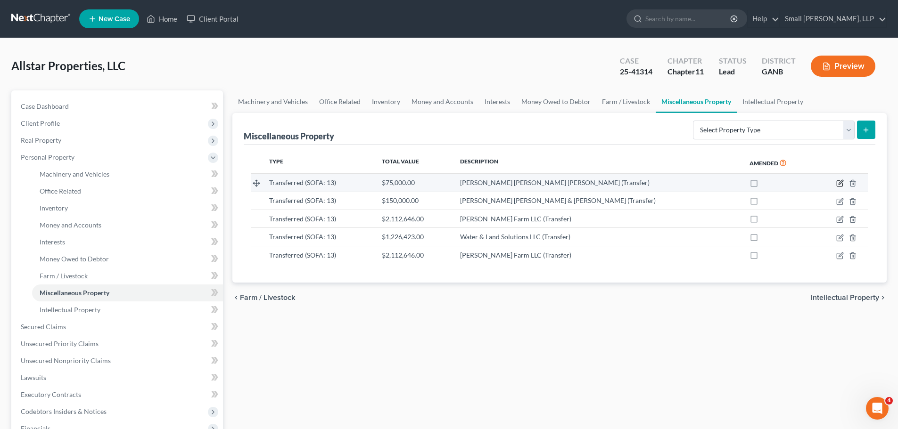
click at [839, 182] on icon "button" at bounding box center [840, 184] width 8 height 8
select select "Ordinary ([DATE])"
select select "10"
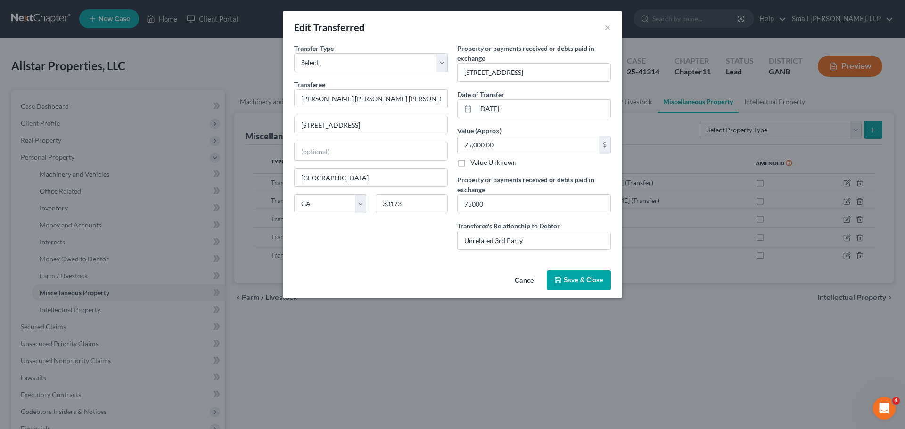
click at [575, 285] on button "Save & Close" at bounding box center [579, 281] width 64 height 20
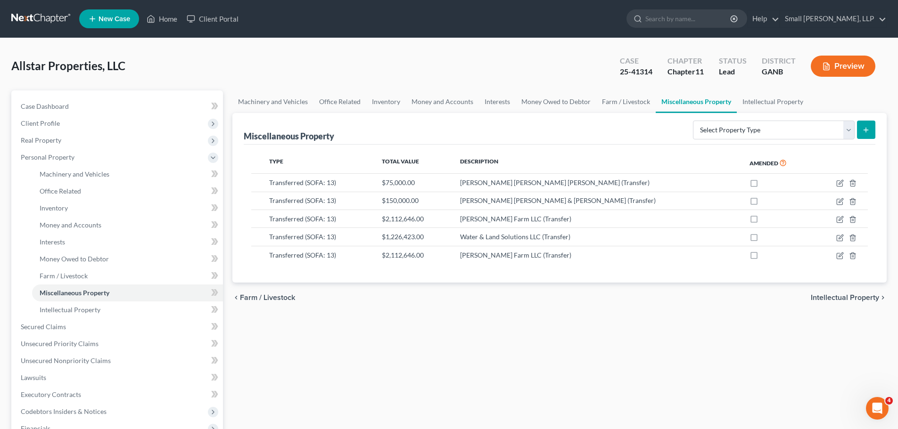
click at [35, 13] on link at bounding box center [41, 18] width 60 height 17
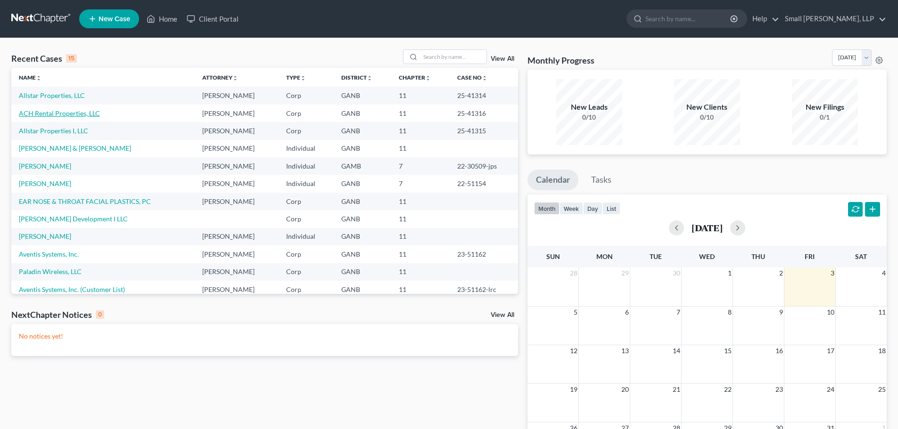
click at [60, 111] on link "ACH Rental Properties, LLC" at bounding box center [59, 113] width 81 height 8
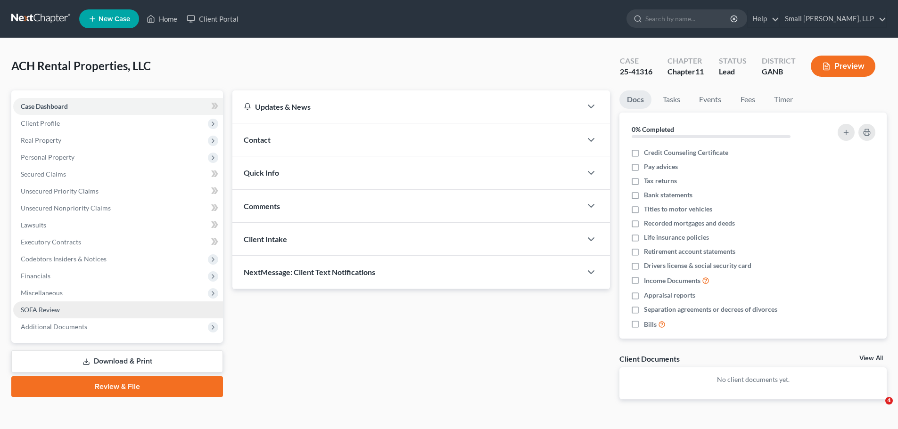
click at [52, 312] on span "SOFA Review" at bounding box center [40, 310] width 39 height 8
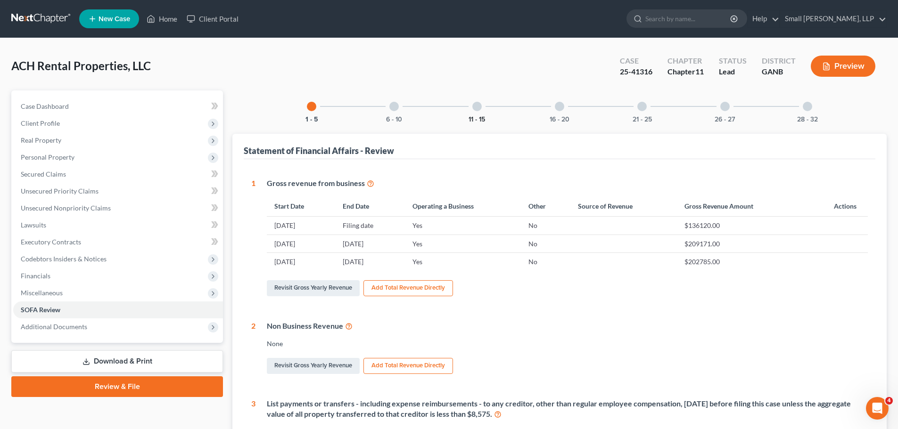
click at [479, 118] on button "11 - 15" at bounding box center [476, 119] width 16 height 7
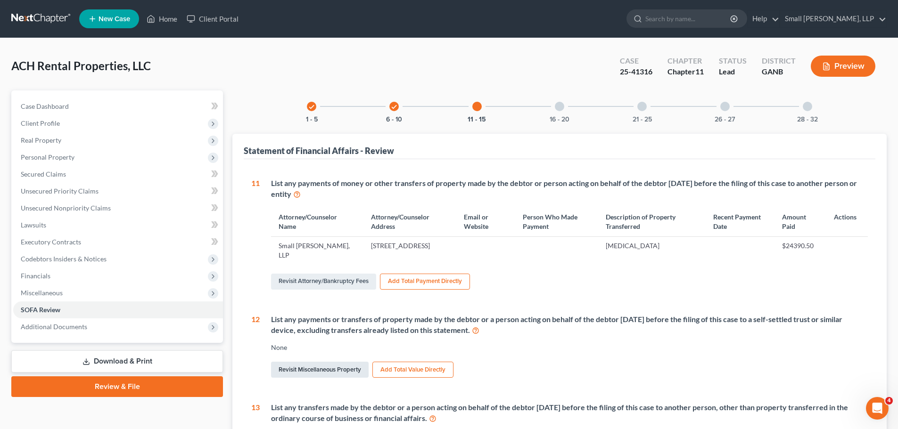
click at [321, 370] on link "Revisit Miscellaneous Property" at bounding box center [320, 370] width 98 height 16
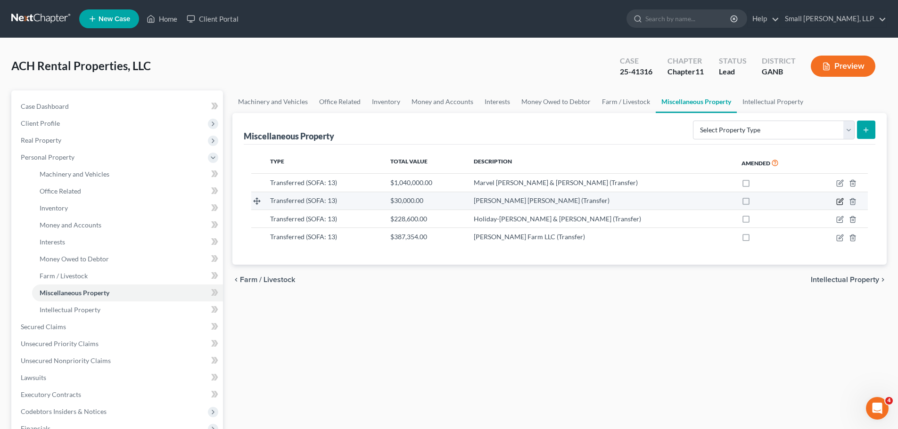
click at [838, 201] on icon "button" at bounding box center [840, 202] width 8 height 8
select select "Ordinary ([DATE])"
select select "10"
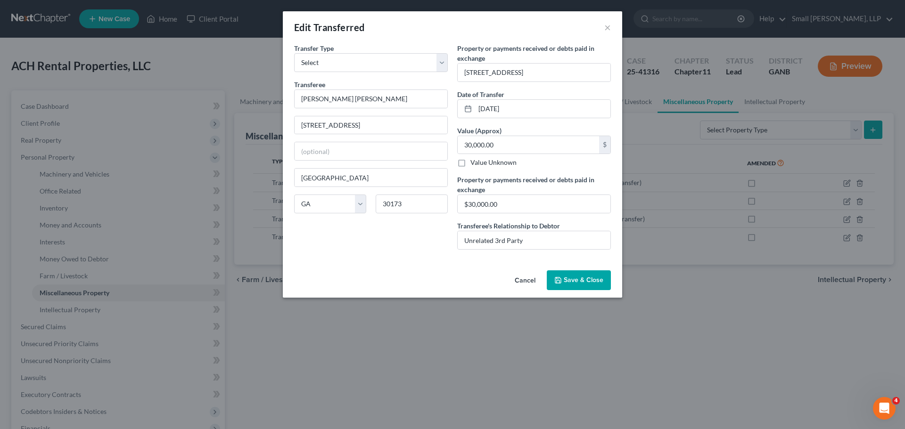
click at [567, 277] on span "Save & Close" at bounding box center [584, 280] width 40 height 8
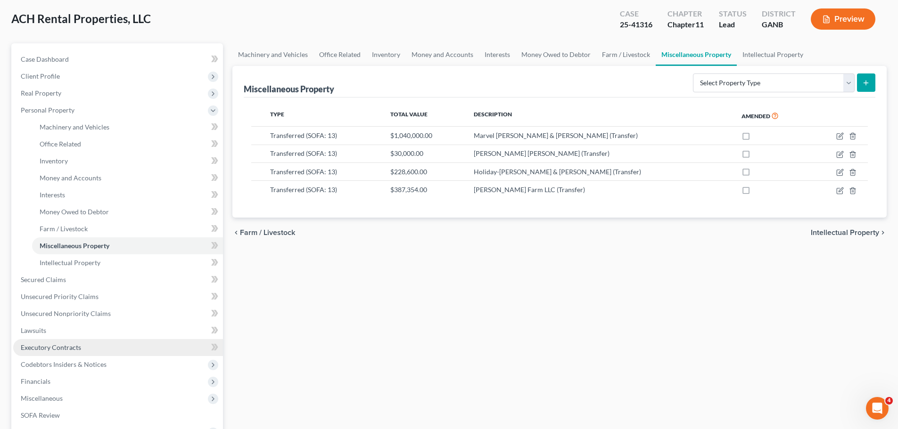
click at [51, 348] on span "Executory Contracts" at bounding box center [51, 348] width 60 height 8
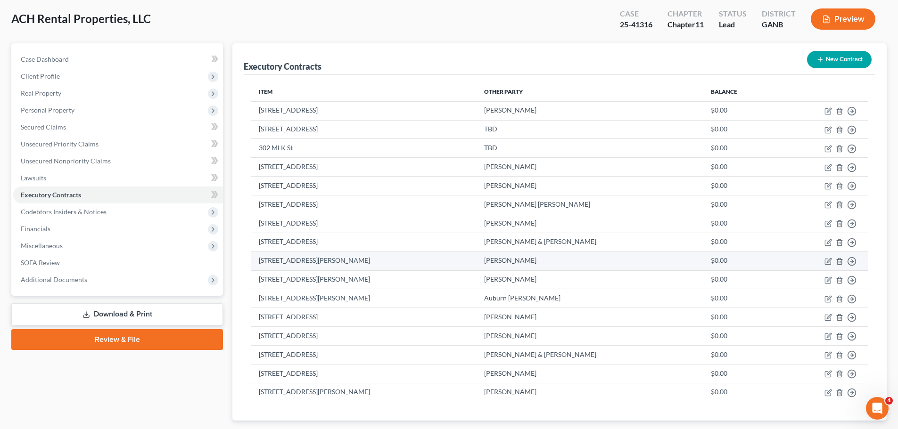
scroll to position [105, 0]
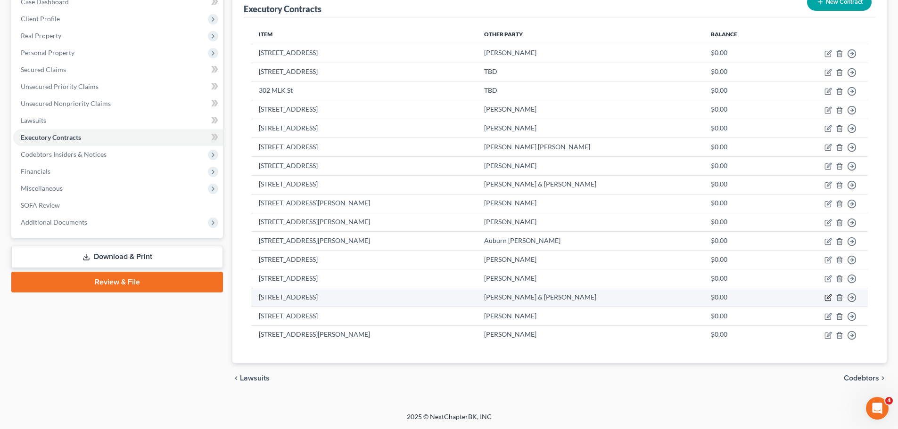
click at [827, 298] on icon "button" at bounding box center [829, 297] width 4 height 4
select select "2"
select select "10"
select select "0"
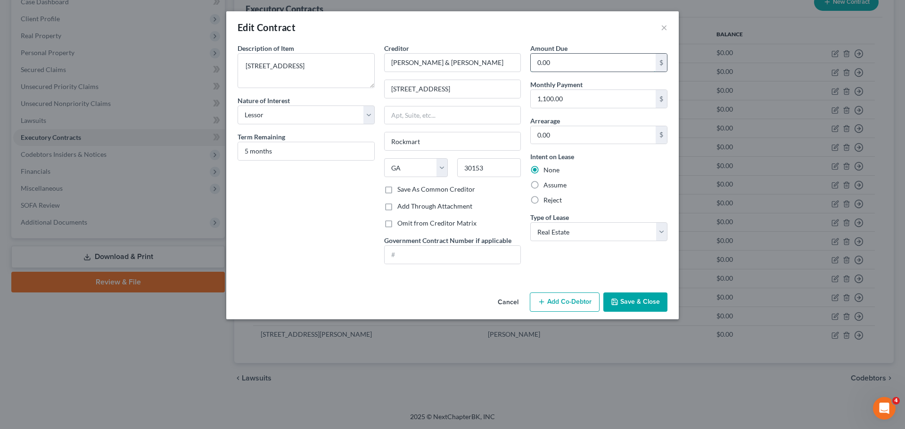
click at [568, 65] on input "0.00" at bounding box center [593, 63] width 125 height 18
type input "5,500"
click at [631, 299] on button "Save & Close" at bounding box center [635, 303] width 64 height 20
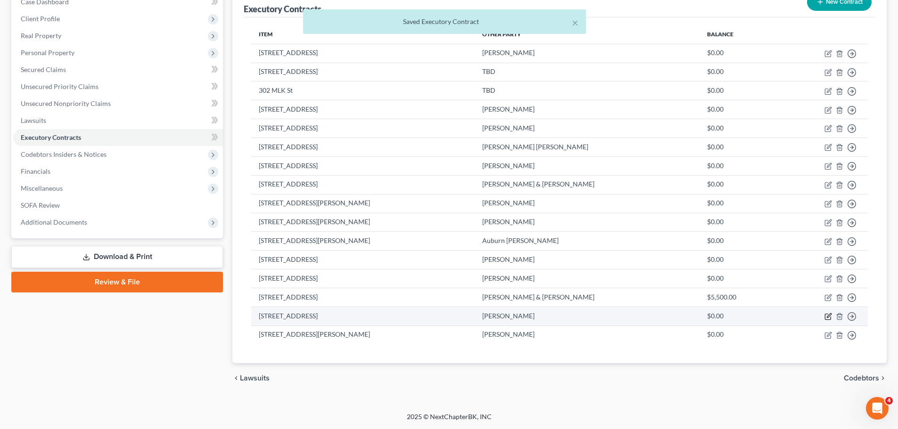
click at [827, 318] on icon "button" at bounding box center [829, 315] width 4 height 4
select select "2"
select select "10"
select select "0"
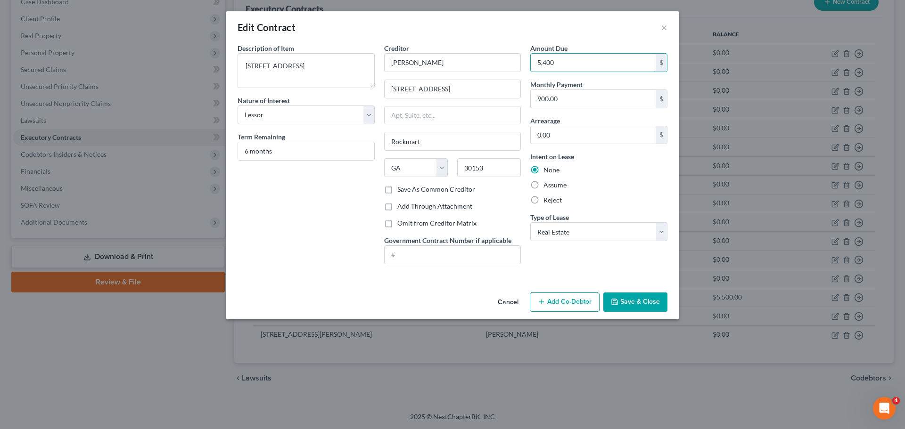
type input "5,400"
click at [617, 304] on icon "button" at bounding box center [615, 302] width 8 height 8
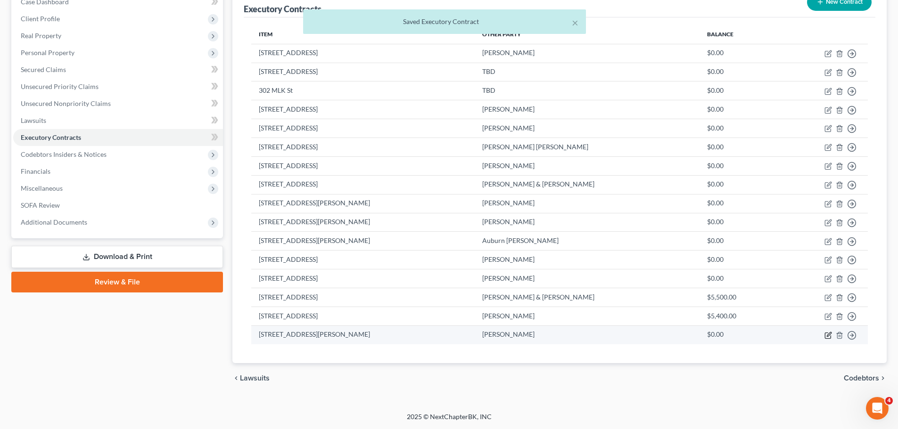
click at [829, 334] on icon "button" at bounding box center [828, 336] width 8 height 8
select select "2"
select select "10"
select select "0"
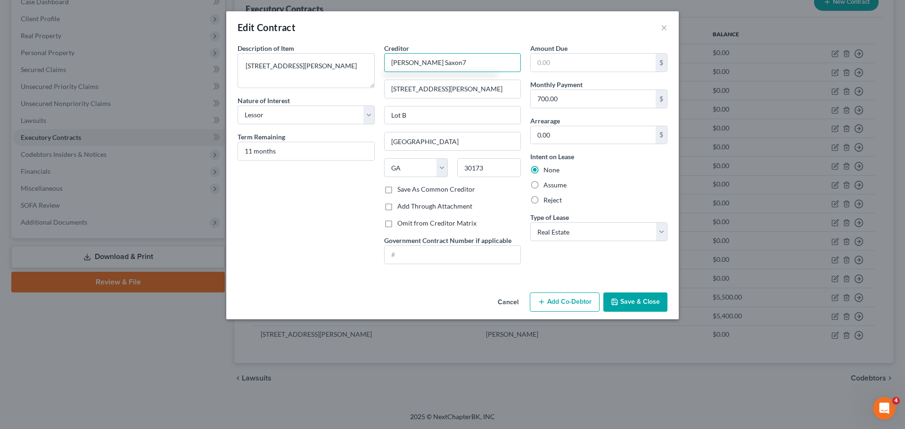
type input "Owen Saxon"
click at [580, 58] on input "text" at bounding box center [593, 63] width 125 height 18
type input "7,700"
click at [618, 296] on button "Save & Close" at bounding box center [635, 303] width 64 height 20
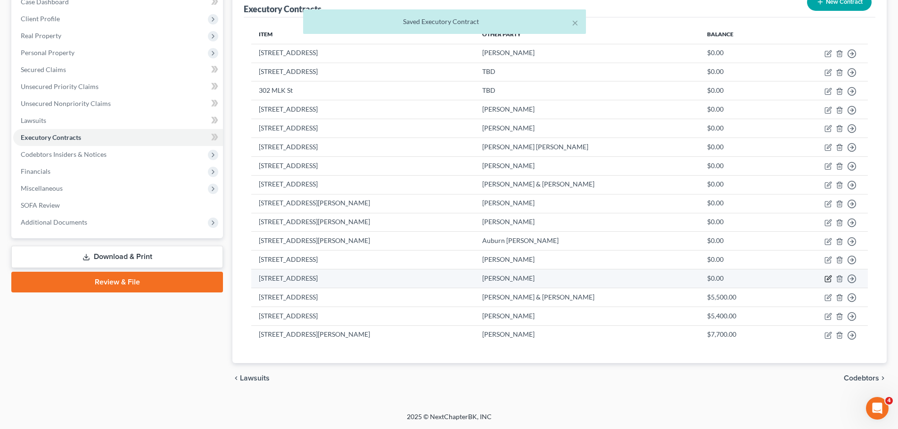
click at [827, 278] on icon "button" at bounding box center [828, 279] width 8 height 8
select select "2"
select select "10"
select select "0"
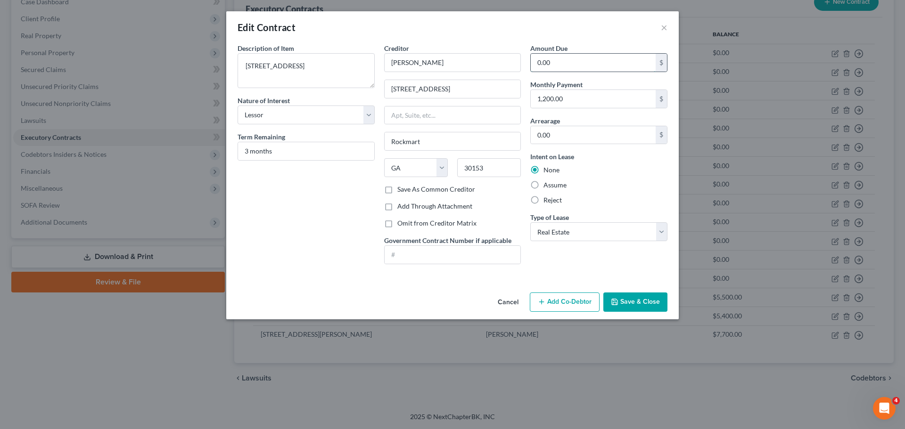
click at [569, 61] on input "0.00" at bounding box center [593, 63] width 125 height 18
type input "3,600"
click at [637, 299] on button "Save & Close" at bounding box center [635, 303] width 64 height 20
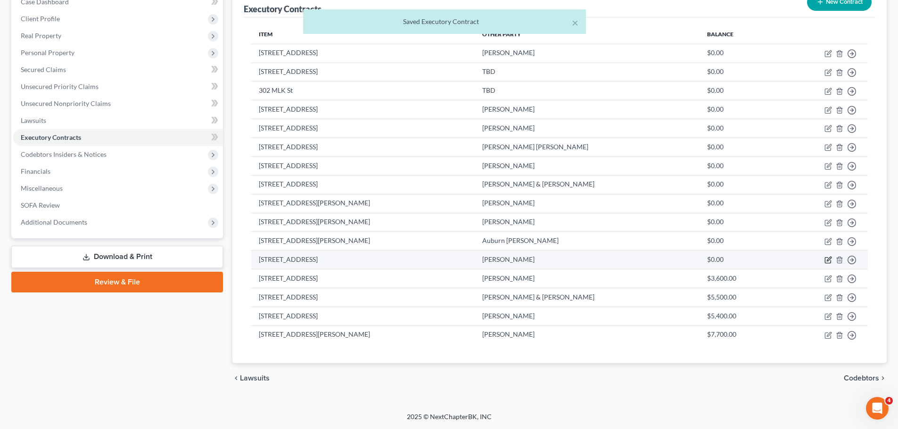
click at [825, 260] on icon "button" at bounding box center [828, 261] width 6 height 6
select select "2"
select select "10"
select select "0"
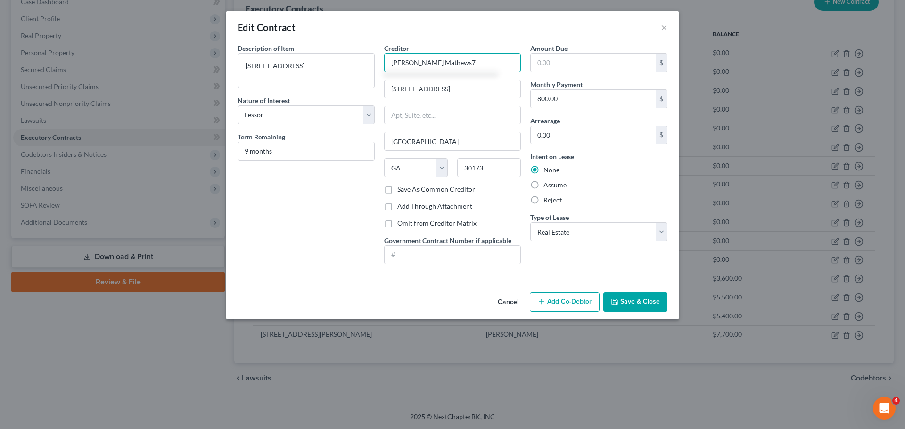
type input "Darla Mathews"
click at [625, 56] on input "text" at bounding box center [593, 63] width 125 height 18
type input "7,200"
click at [639, 301] on button "Save & Close" at bounding box center [635, 303] width 64 height 20
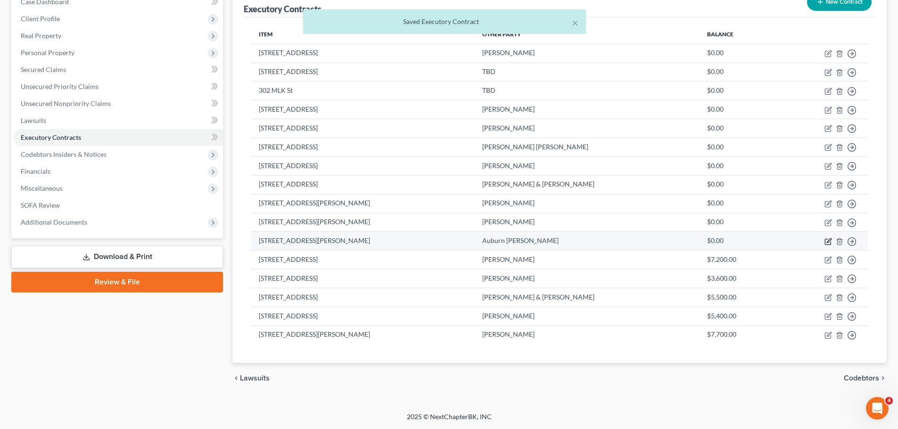
click at [828, 241] on icon "button" at bounding box center [828, 242] width 8 height 8
select select "2"
select select "0"
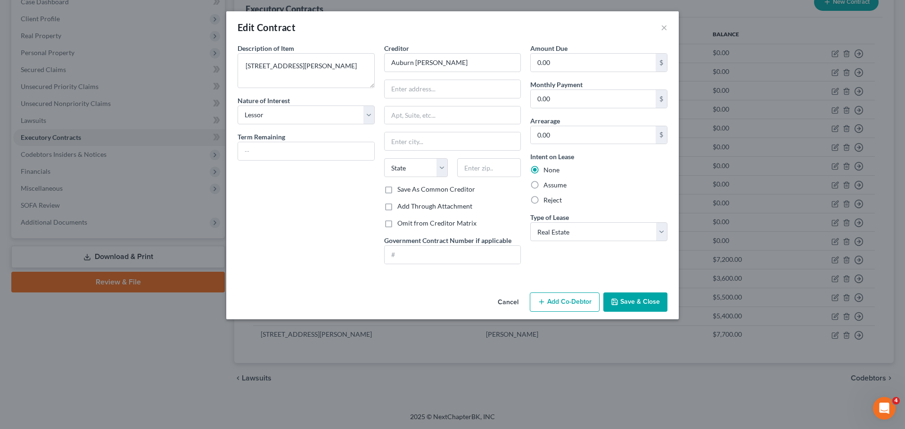
click at [635, 303] on button "Save & Close" at bounding box center [635, 303] width 64 height 20
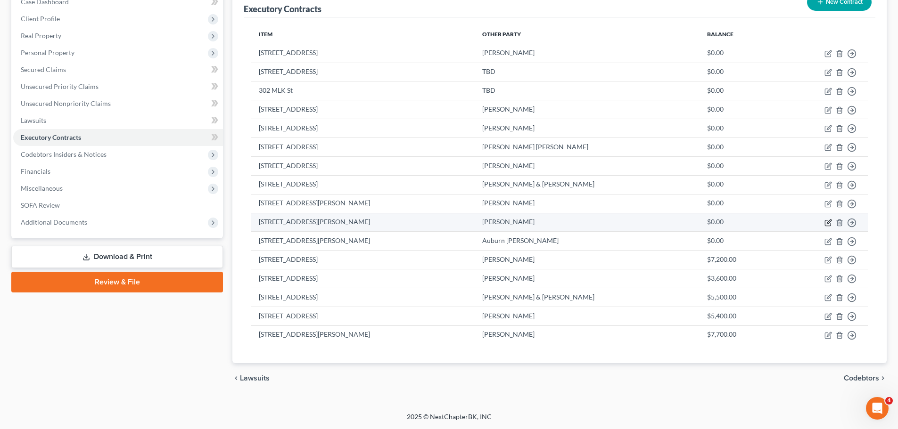
click at [826, 222] on icon "button" at bounding box center [828, 223] width 8 height 8
select select "2"
select select "10"
select select "0"
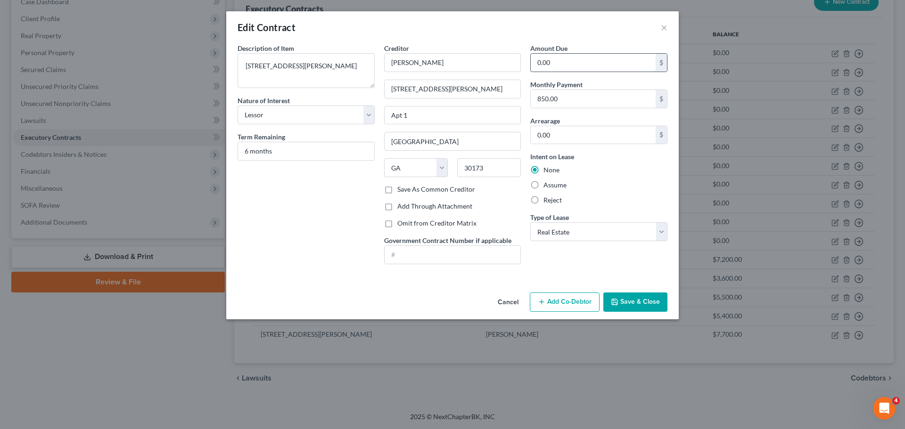
click at [573, 67] on input "0.00" at bounding box center [593, 63] width 125 height 18
type input "5,100"
click at [626, 306] on button "Save & Close" at bounding box center [635, 303] width 64 height 20
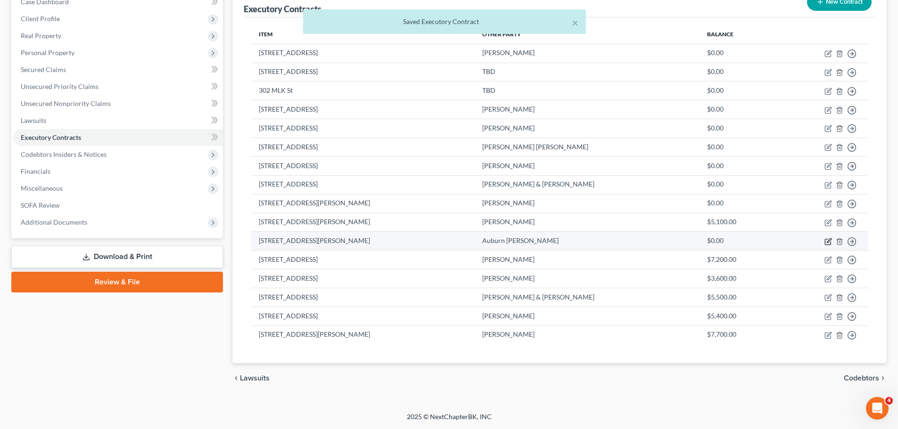
click at [825, 242] on icon "button" at bounding box center [828, 242] width 6 height 6
select select "2"
select select "0"
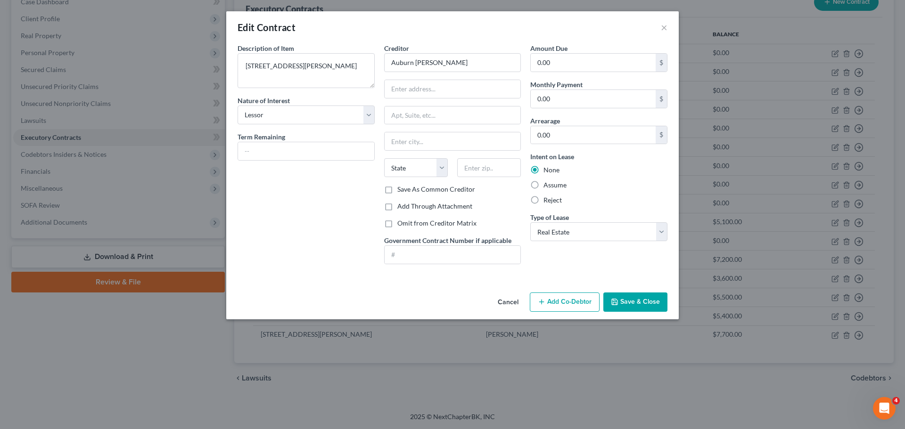
click at [649, 297] on button "Save & Close" at bounding box center [635, 303] width 64 height 20
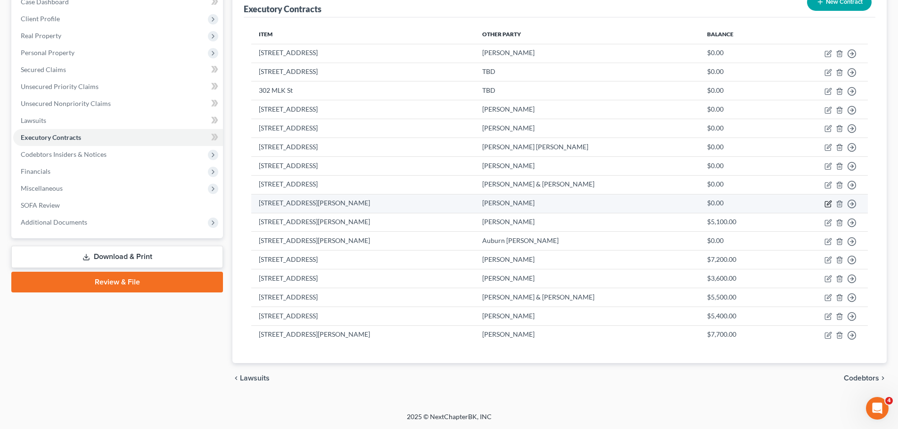
click at [829, 204] on icon "button" at bounding box center [829, 203] width 4 height 4
select select "2"
select select "0"
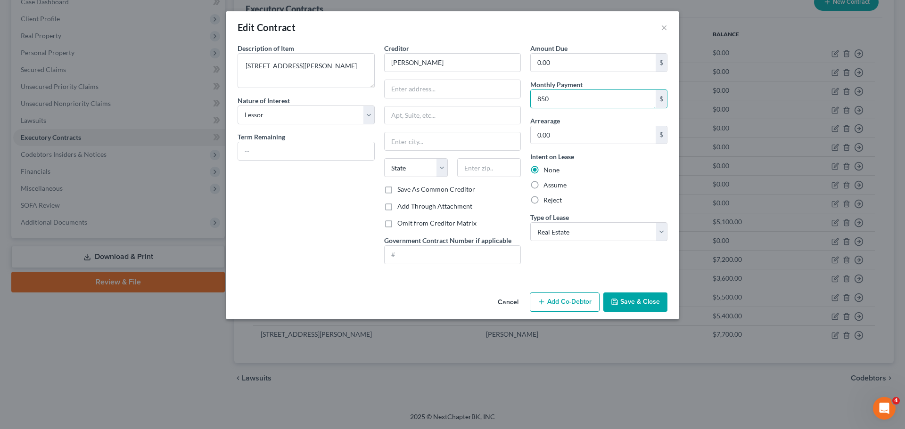
type input "850"
click at [625, 301] on button "Save & Close" at bounding box center [635, 303] width 64 height 20
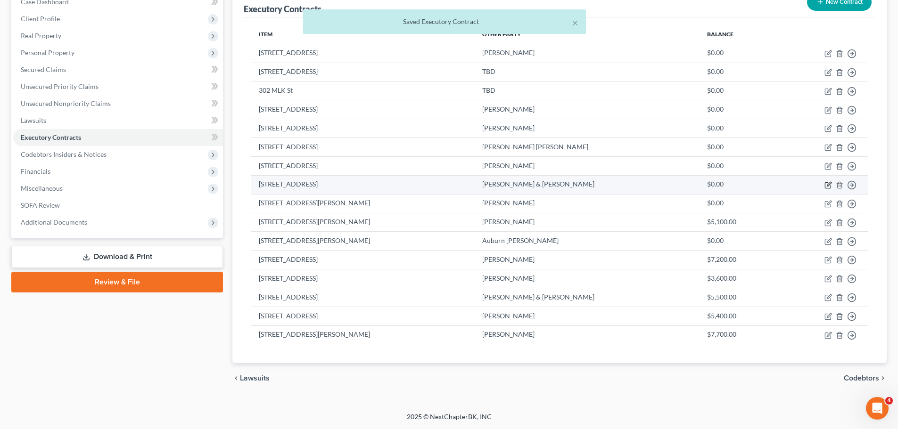
click at [828, 185] on icon "button" at bounding box center [828, 185] width 8 height 8
select select "2"
select select "10"
select select "0"
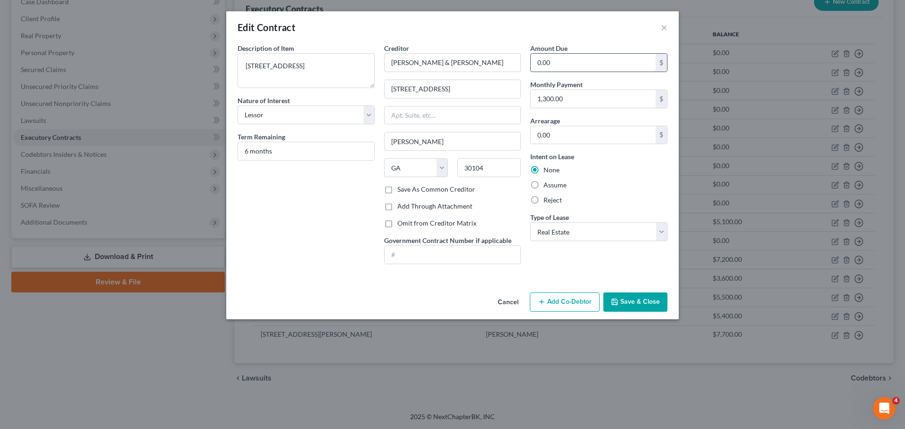
click at [561, 61] on input "0.00" at bounding box center [593, 63] width 125 height 18
type input "7,800"
click at [651, 305] on button "Save & Close" at bounding box center [635, 303] width 64 height 20
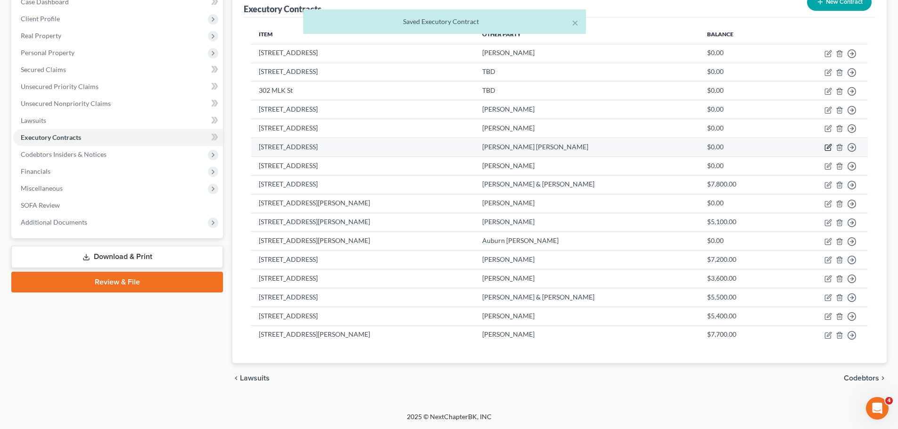
click at [825, 148] on icon "button" at bounding box center [828, 148] width 6 height 6
select select "2"
select select "0"
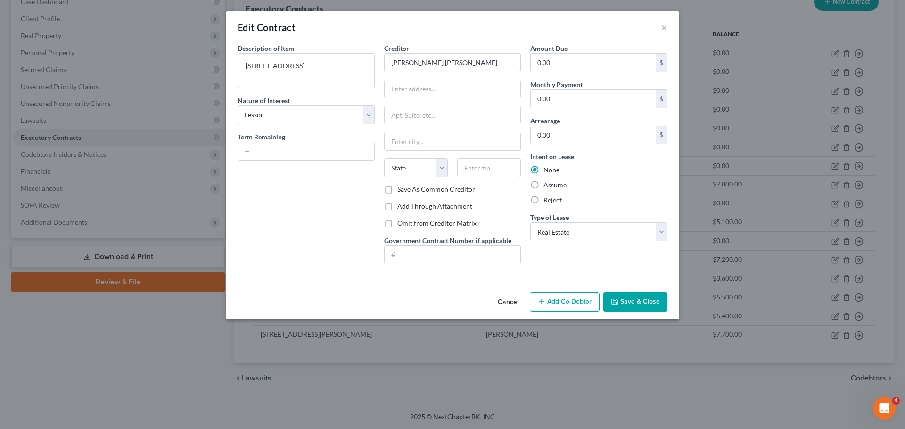
click at [650, 298] on button "Save & Close" at bounding box center [635, 303] width 64 height 20
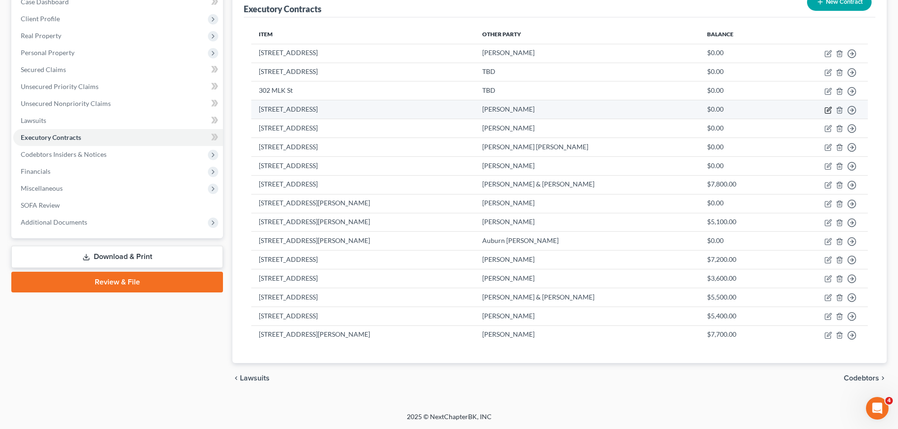
click at [828, 110] on icon "button" at bounding box center [828, 111] width 8 height 8
select select "2"
select select "0"
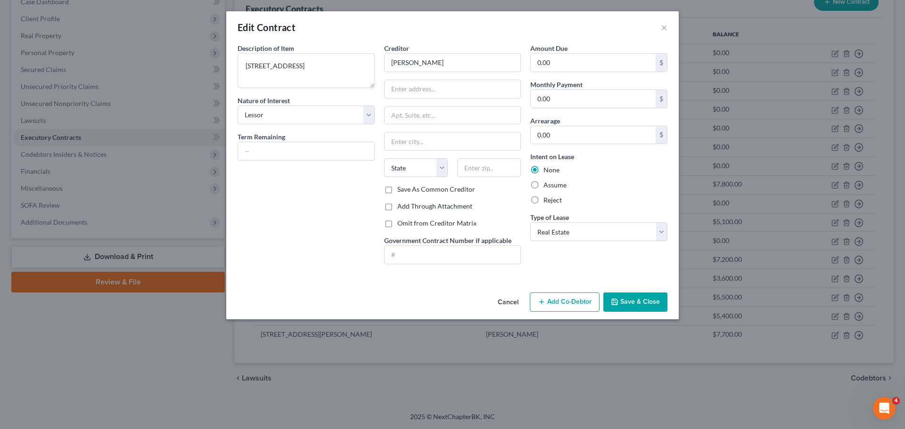
click at [652, 303] on button "Save & Close" at bounding box center [635, 303] width 64 height 20
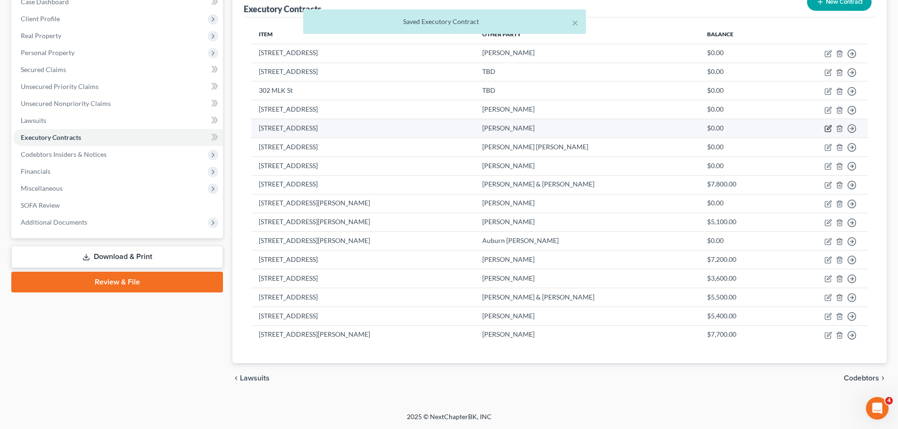
click at [825, 130] on icon "button" at bounding box center [828, 129] width 6 height 6
select select "2"
select select "0"
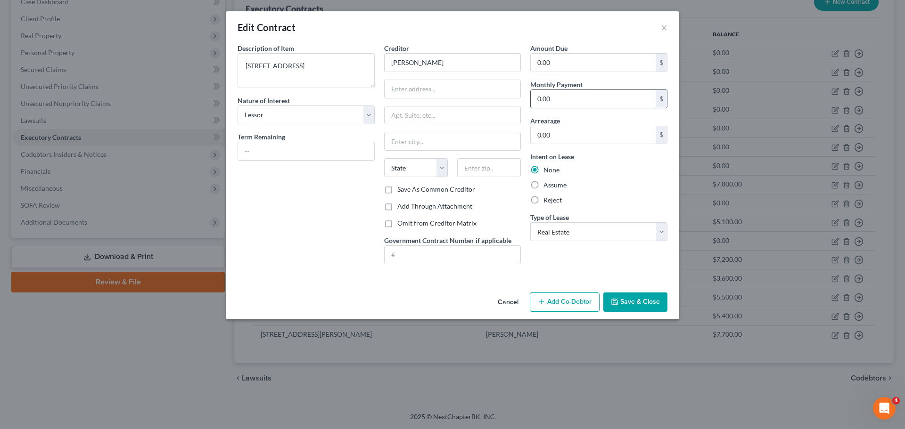
click at [572, 105] on input "0.00" at bounding box center [593, 99] width 125 height 18
type input "875"
click at [638, 303] on button "Save & Close" at bounding box center [635, 303] width 64 height 20
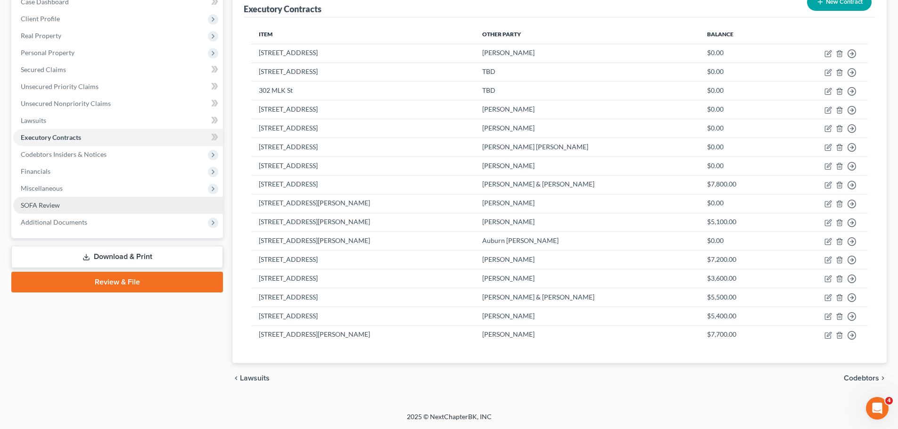
click at [41, 205] on span "SOFA Review" at bounding box center [40, 205] width 39 height 8
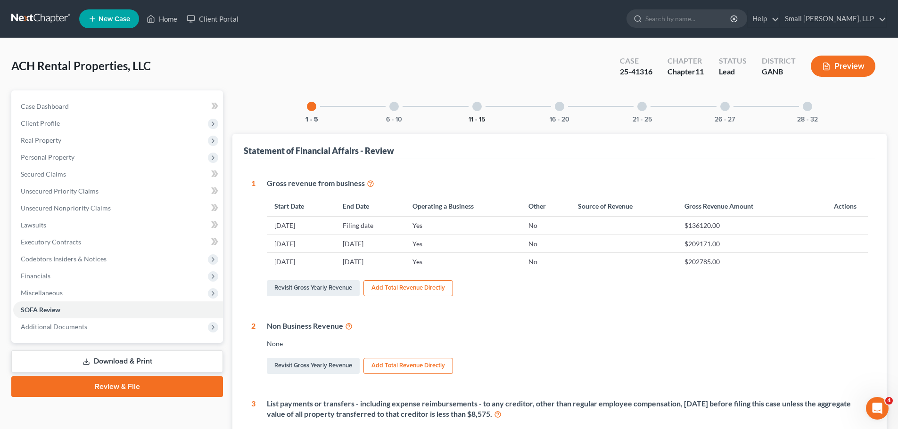
click at [473, 116] on button "11 - 15" at bounding box center [476, 119] width 16 height 7
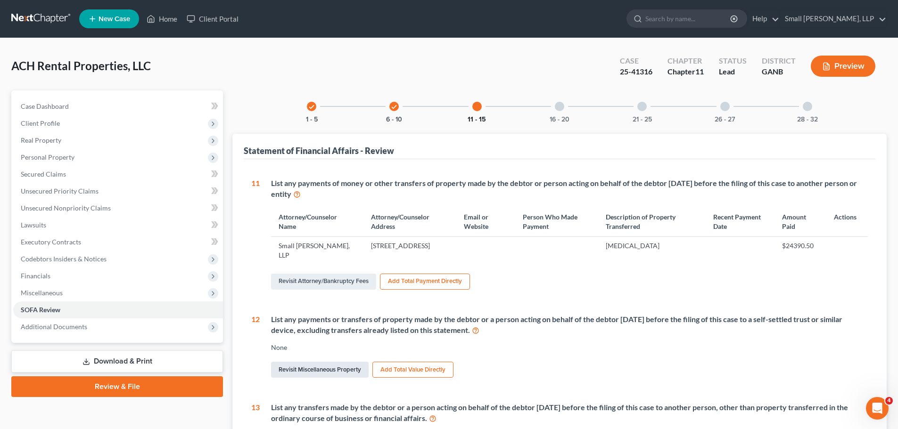
scroll to position [47, 0]
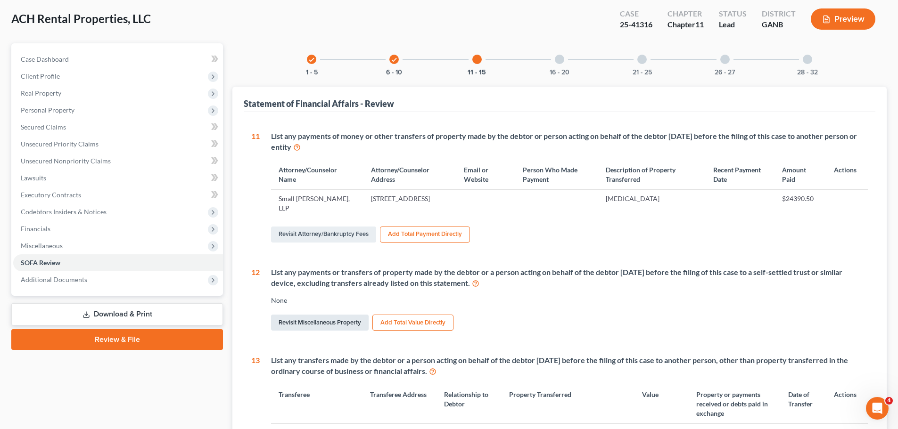
click at [335, 324] on link "Revisit Miscellaneous Property" at bounding box center [320, 323] width 98 height 16
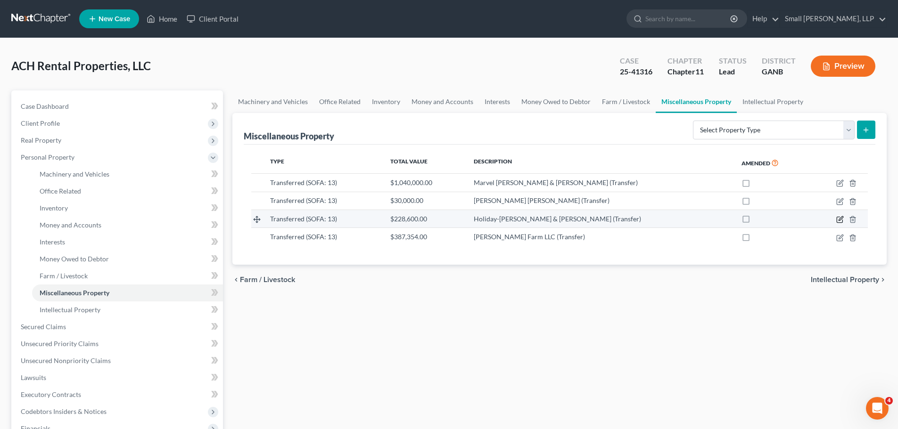
click at [837, 222] on icon "button" at bounding box center [840, 220] width 6 height 6
select select "Ordinary (within 2 years)"
select select "10"
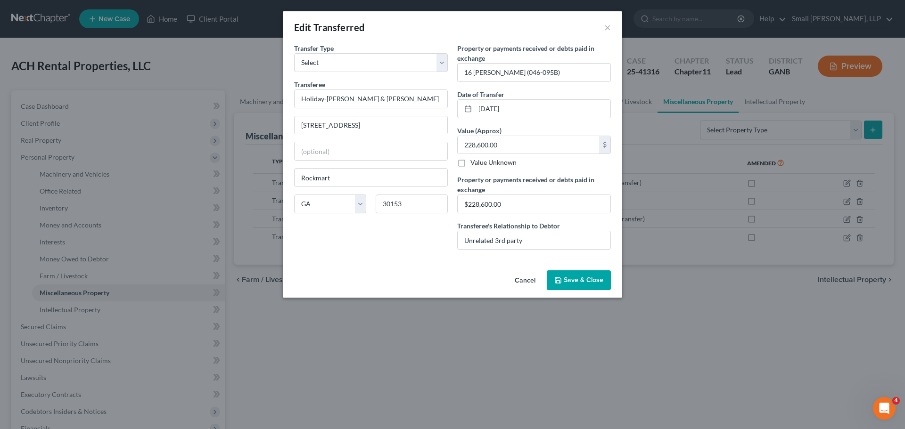
click at [591, 276] on span "Save & Close" at bounding box center [584, 280] width 40 height 8
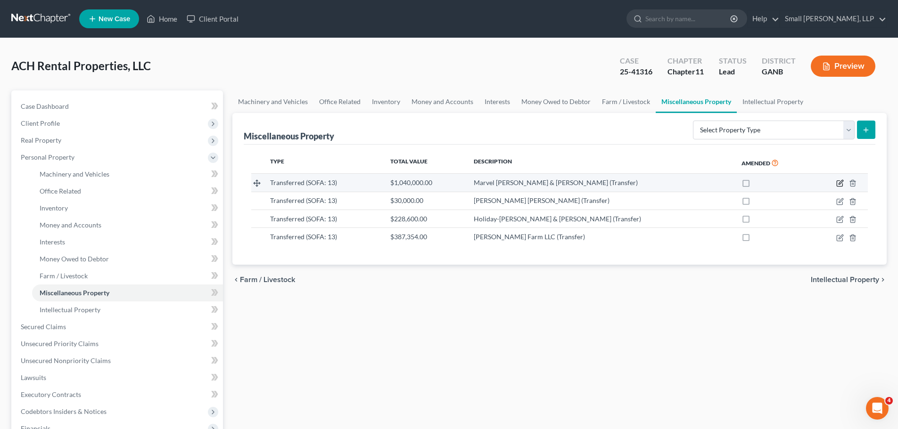
click at [841, 187] on icon "button" at bounding box center [840, 184] width 6 height 6
select select "Ordinary (within 2 years)"
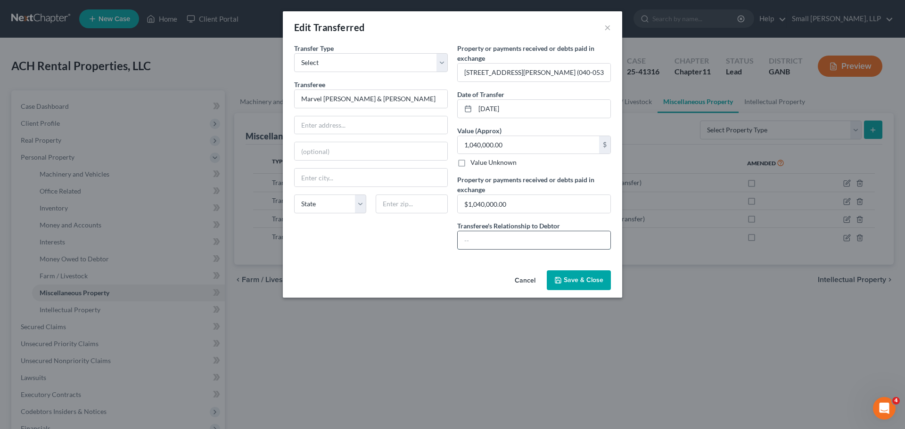
click at [486, 240] on input "text" at bounding box center [534, 240] width 153 height 18
type input "Unrelated 3rd Party"
click at [585, 286] on button "Save & Close" at bounding box center [579, 281] width 64 height 20
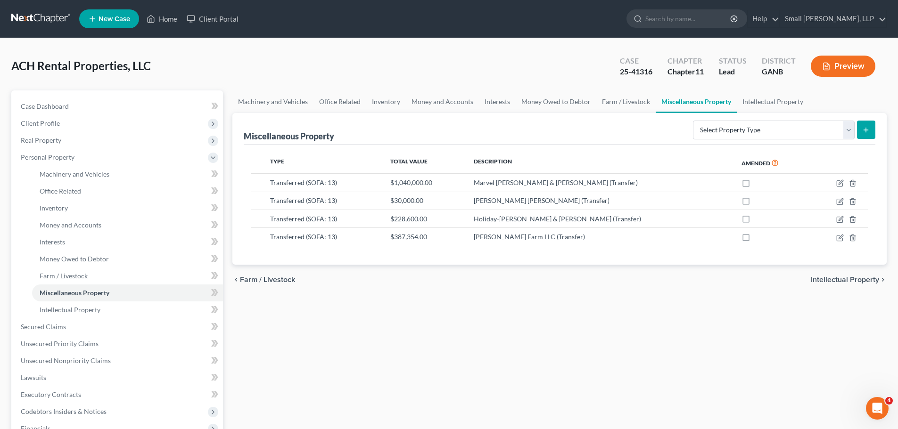
click at [53, 19] on link at bounding box center [41, 18] width 60 height 17
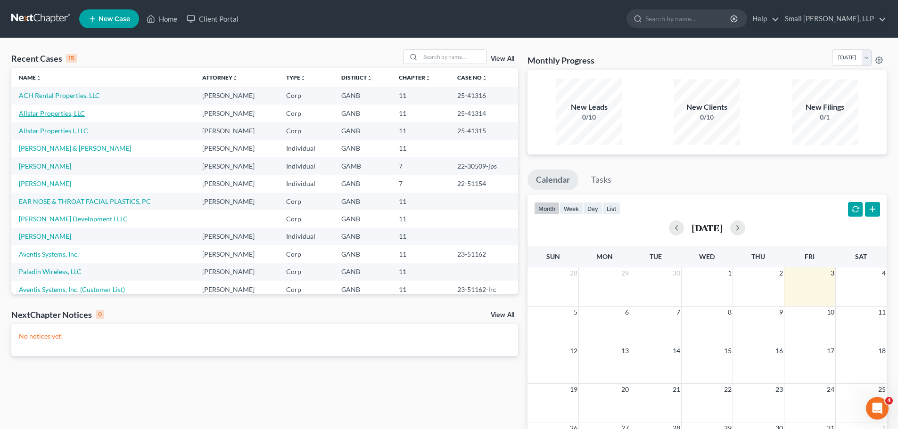
click at [40, 112] on link "Allstar Properties, LLC" at bounding box center [52, 113] width 66 height 8
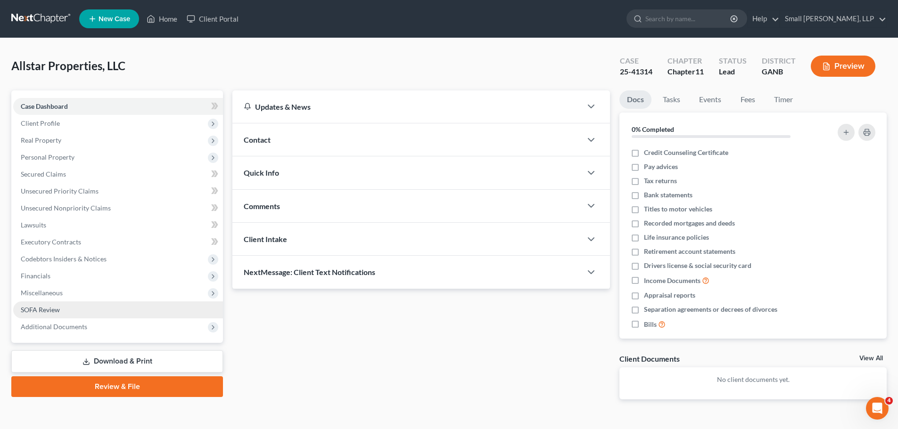
click at [37, 309] on span "SOFA Review" at bounding box center [40, 310] width 39 height 8
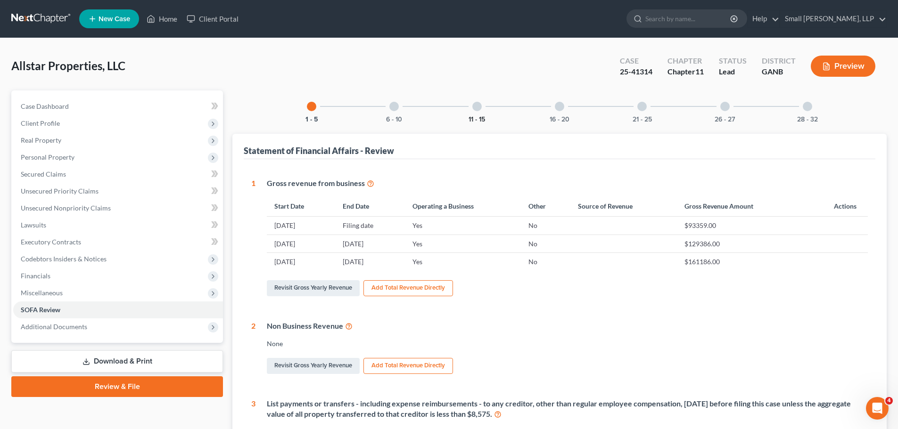
click at [474, 120] on button "11 - 15" at bounding box center [476, 119] width 16 height 7
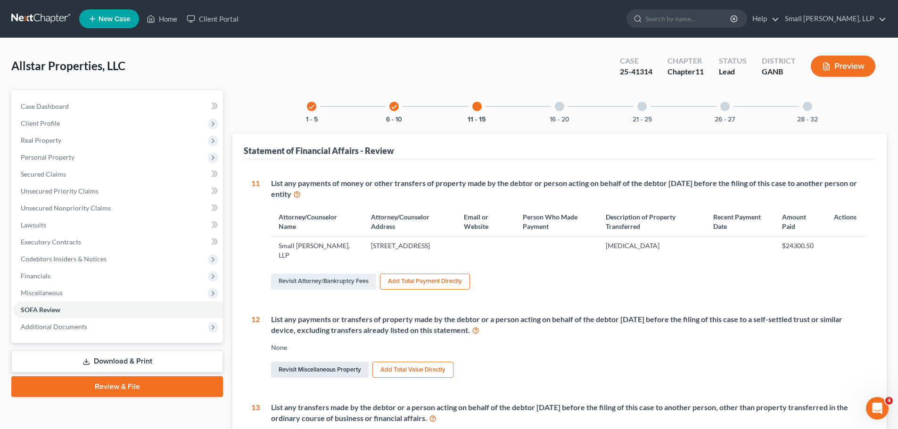
click at [314, 369] on link "Revisit Miscellaneous Property" at bounding box center [320, 370] width 98 height 16
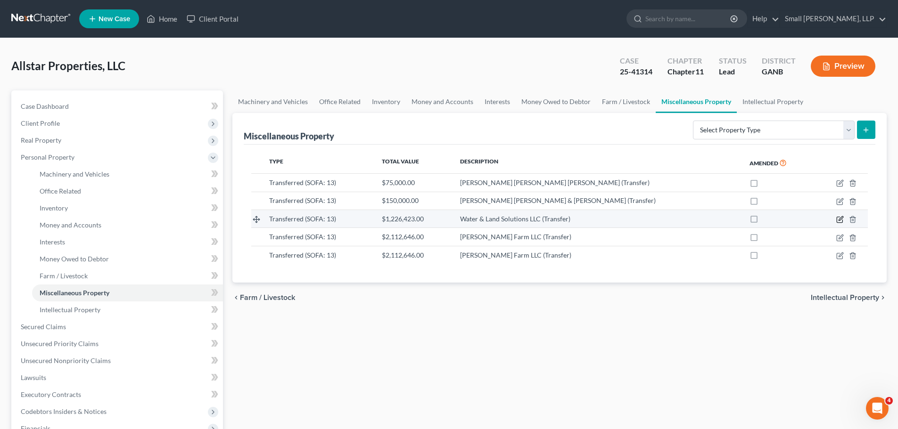
click at [838, 221] on icon "button" at bounding box center [840, 220] width 8 height 8
select select "Ordinary ([DATE])"
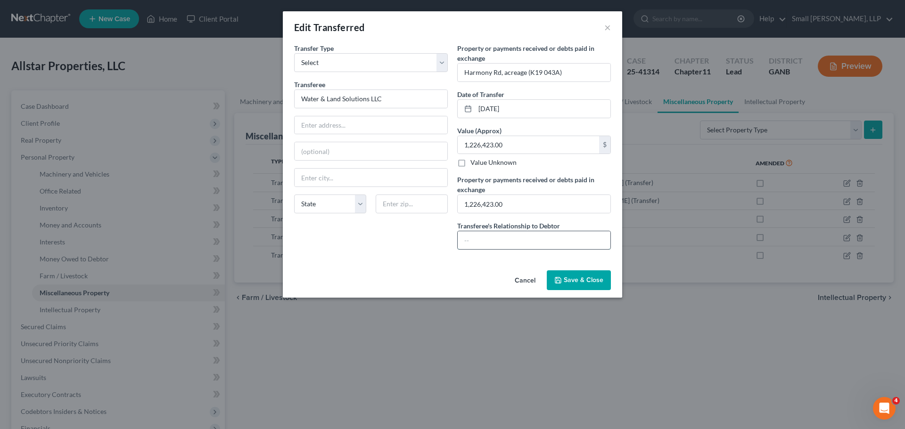
click at [488, 245] on input "text" at bounding box center [534, 240] width 153 height 18
type input "Unrelated 3rd Party"
click at [591, 276] on span "Save & Close" at bounding box center [584, 280] width 40 height 8
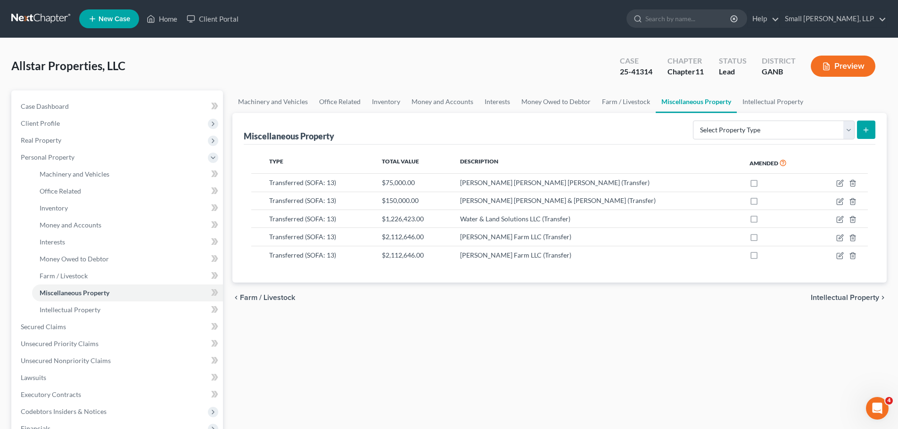
click at [52, 16] on link at bounding box center [41, 18] width 60 height 17
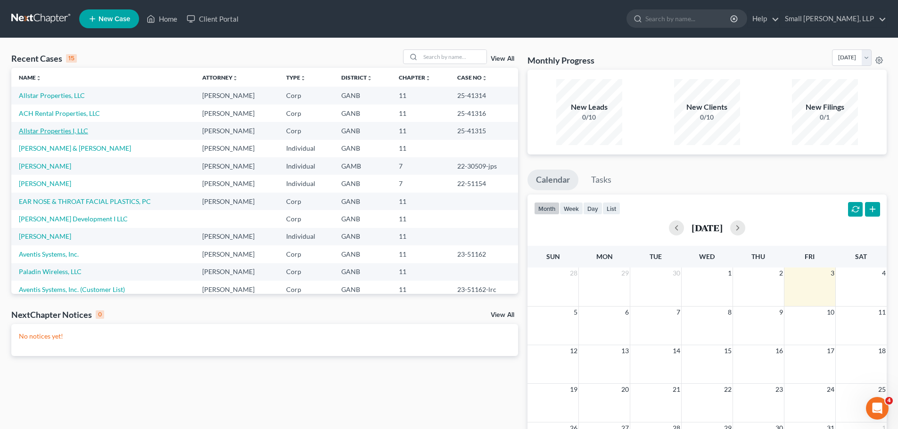
click at [50, 131] on link "Allstar Properties I, LLC" at bounding box center [53, 131] width 69 height 8
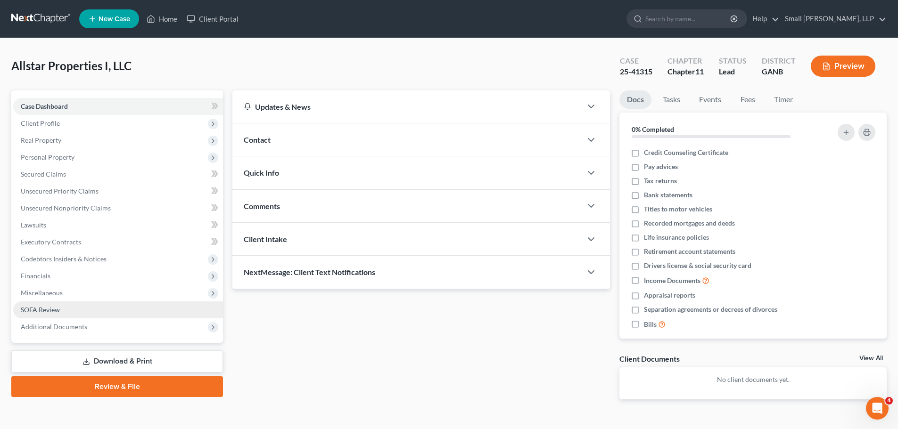
click at [36, 310] on span "SOFA Review" at bounding box center [40, 310] width 39 height 8
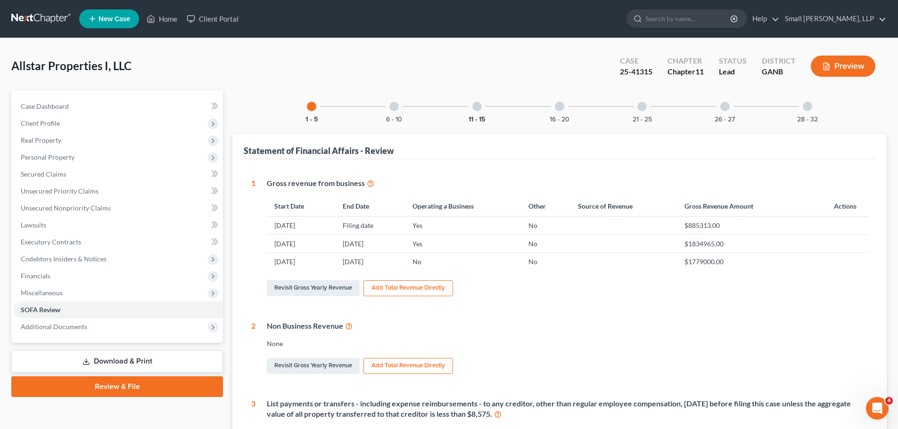
click at [482, 118] on button "11 - 15" at bounding box center [476, 119] width 16 height 7
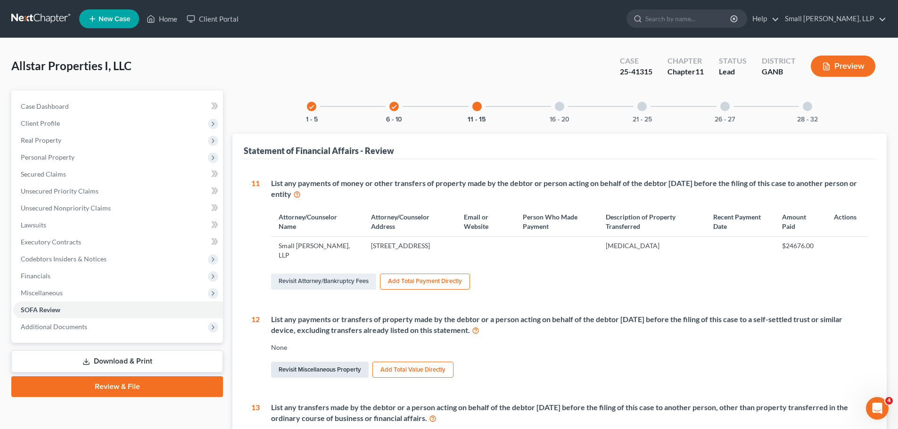
click at [300, 372] on link "Revisit Miscellaneous Property" at bounding box center [320, 370] width 98 height 16
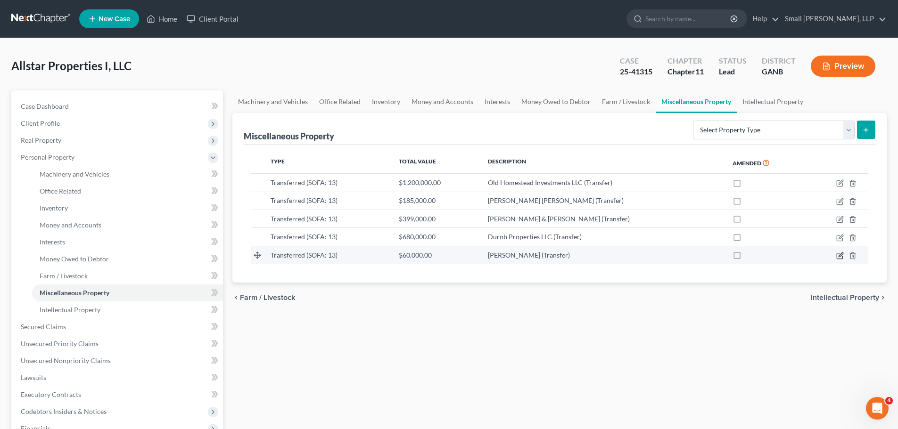
click at [840, 254] on icon "button" at bounding box center [840, 256] width 8 height 8
select select "Ordinary ([DATE])"
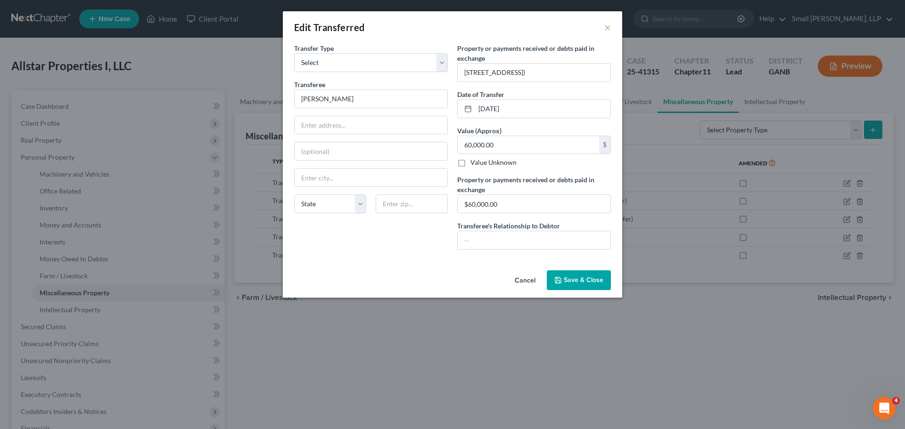
click at [470, 230] on label "Transferee's Relationship to Debtor" at bounding box center [508, 226] width 103 height 10
click at [476, 240] on input "text" at bounding box center [534, 240] width 153 height 18
type input "Unrelated 3rd Party"
click at [589, 279] on span "Save & Close" at bounding box center [584, 280] width 40 height 8
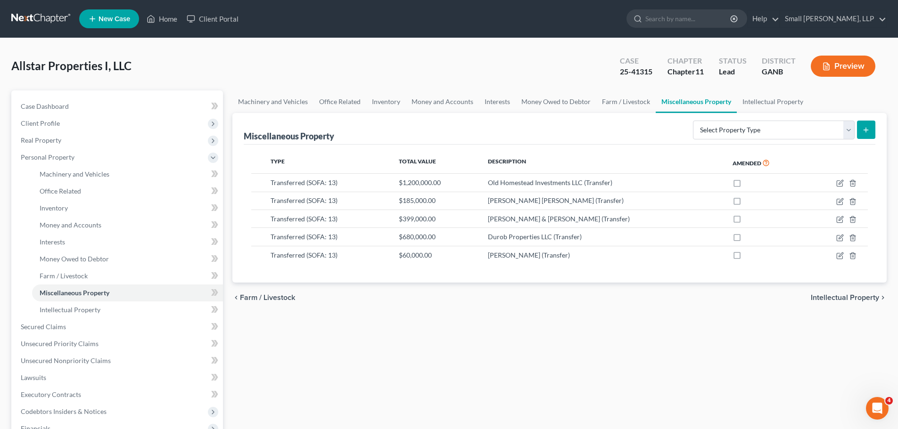
click at [30, 15] on link at bounding box center [41, 18] width 60 height 17
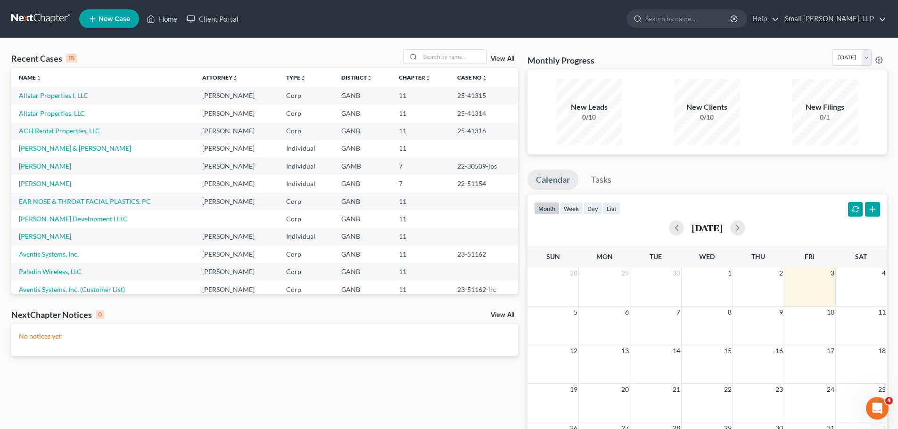
click at [59, 130] on link "ACH Rental Properties, LLC" at bounding box center [59, 131] width 81 height 8
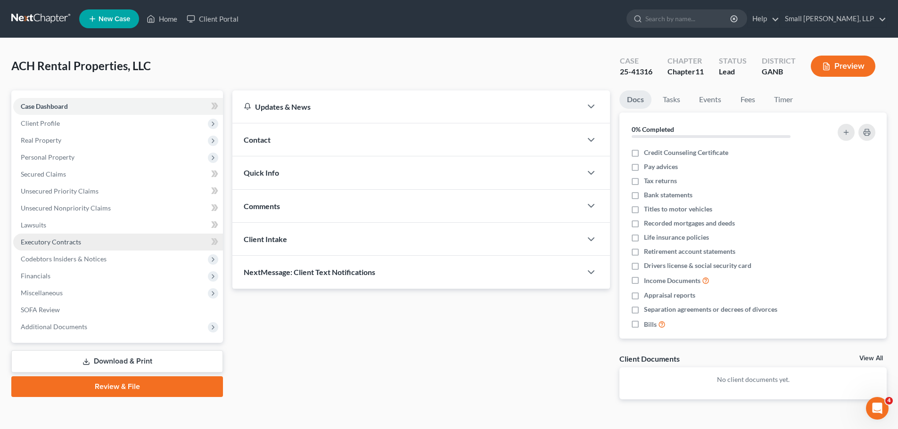
click at [49, 241] on span "Executory Contracts" at bounding box center [51, 242] width 60 height 8
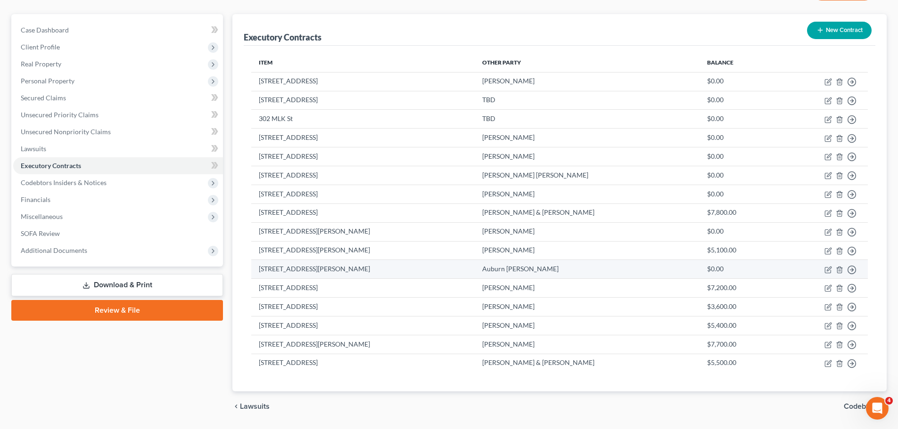
scroll to position [105, 0]
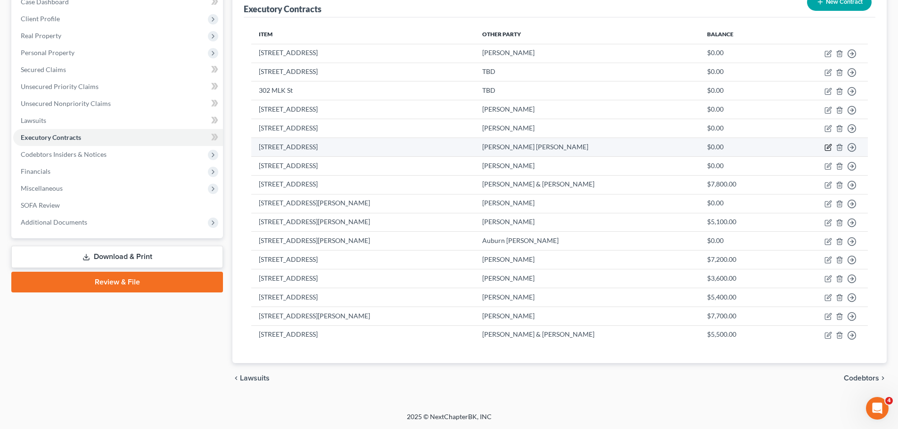
click at [829, 147] on icon "button" at bounding box center [828, 148] width 8 height 8
select select "2"
select select "0"
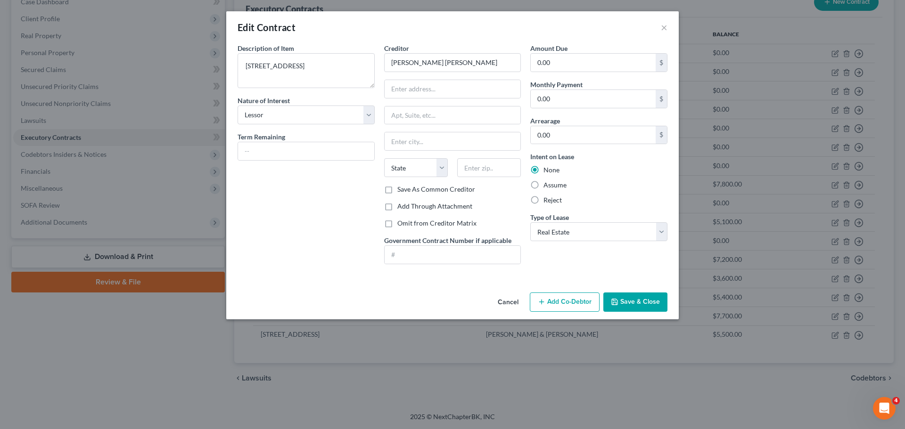
click at [644, 308] on button "Save & Close" at bounding box center [635, 303] width 64 height 20
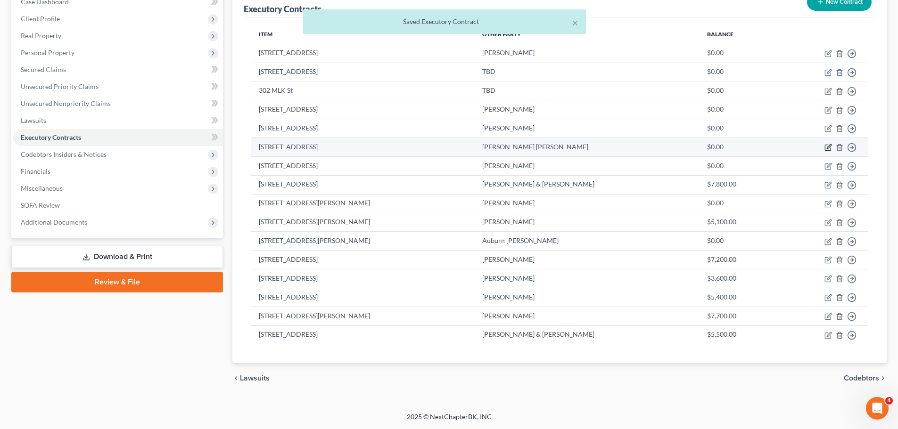
click at [830, 148] on icon "button" at bounding box center [828, 148] width 6 height 6
select select "2"
select select "0"
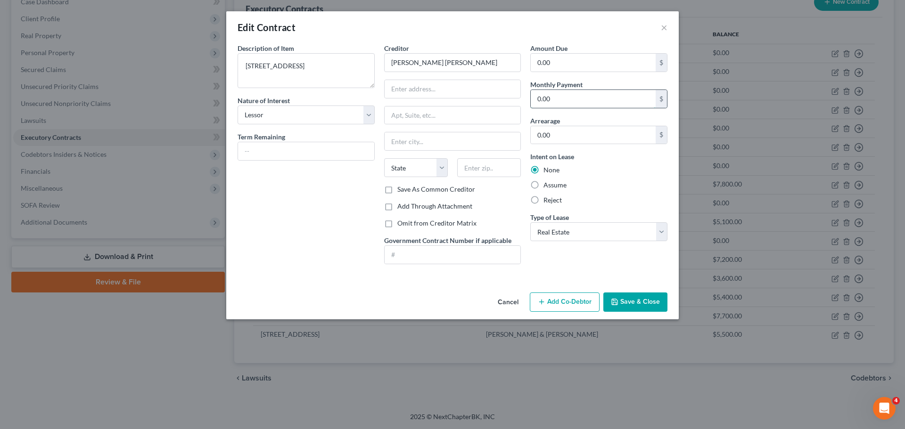
click at [559, 100] on input "0.00" at bounding box center [593, 99] width 125 height 18
type input "7"
type input "975"
click at [623, 303] on button "Save & Close" at bounding box center [635, 303] width 64 height 20
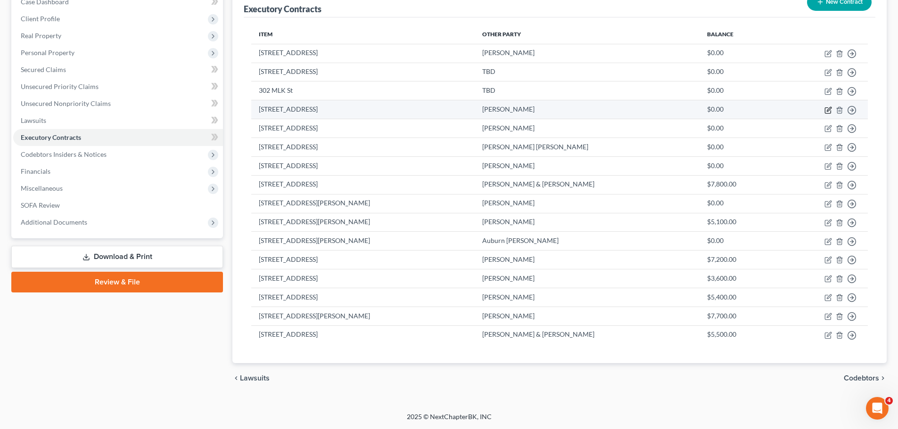
click at [826, 109] on icon "button" at bounding box center [828, 111] width 8 height 8
select select "2"
select select "0"
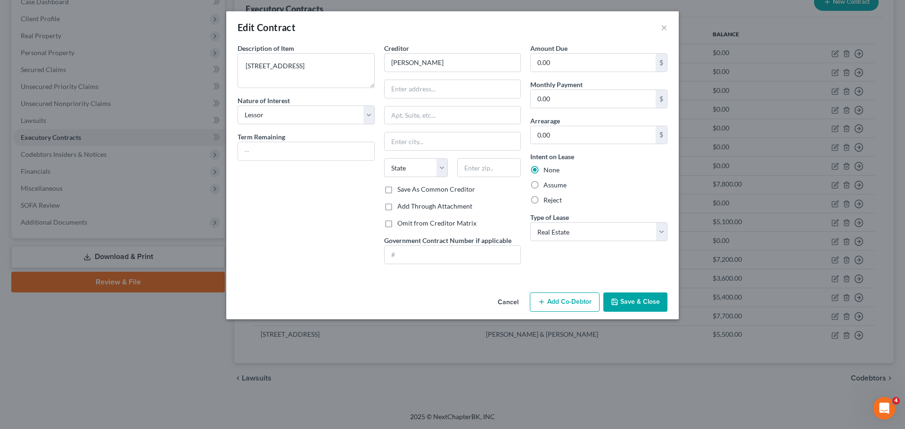
click at [645, 301] on button "Save & Close" at bounding box center [635, 303] width 64 height 20
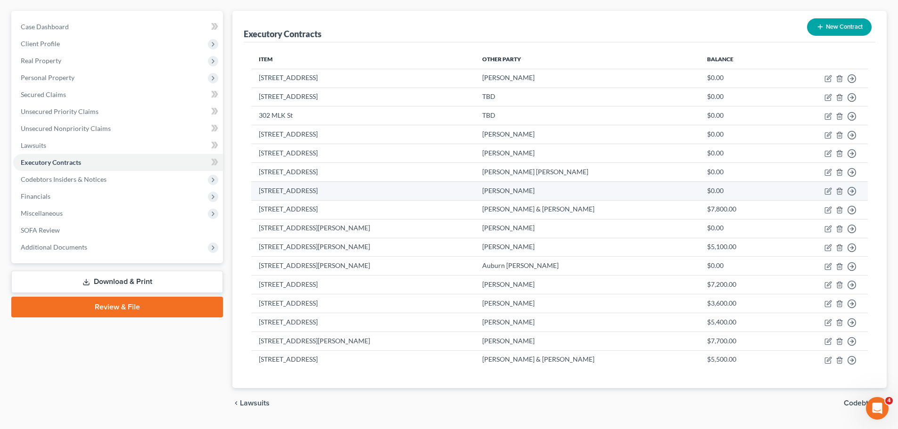
scroll to position [57, 0]
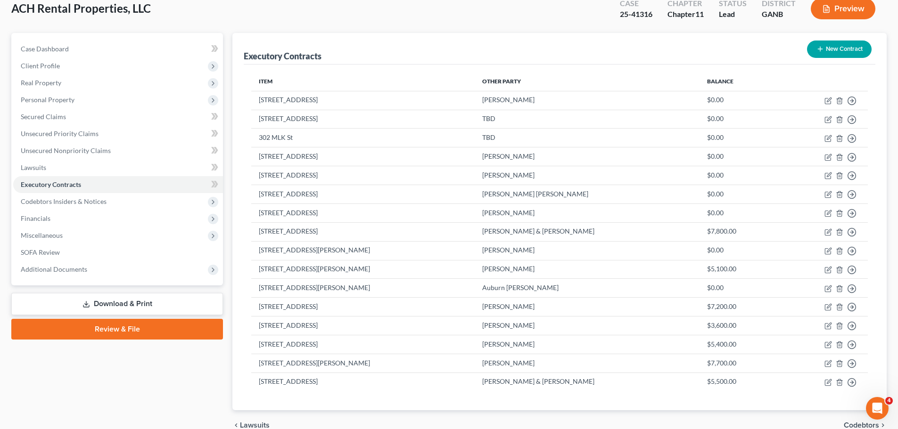
click at [824, 48] on button "New Contract" at bounding box center [839, 49] width 65 height 17
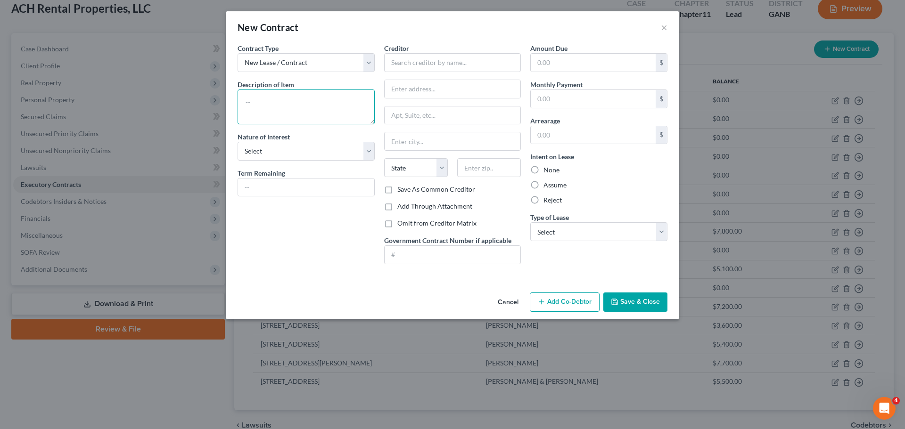
click at [304, 106] on textarea at bounding box center [306, 107] width 137 height 35
type textarea "860 Abrams Rd"
click at [294, 147] on select "Select Purchaser Agent Lessor Lessee" at bounding box center [306, 151] width 137 height 19
select select "2"
click at [238, 142] on select "Select Purchaser Agent Lessor Lessee" at bounding box center [306, 151] width 137 height 19
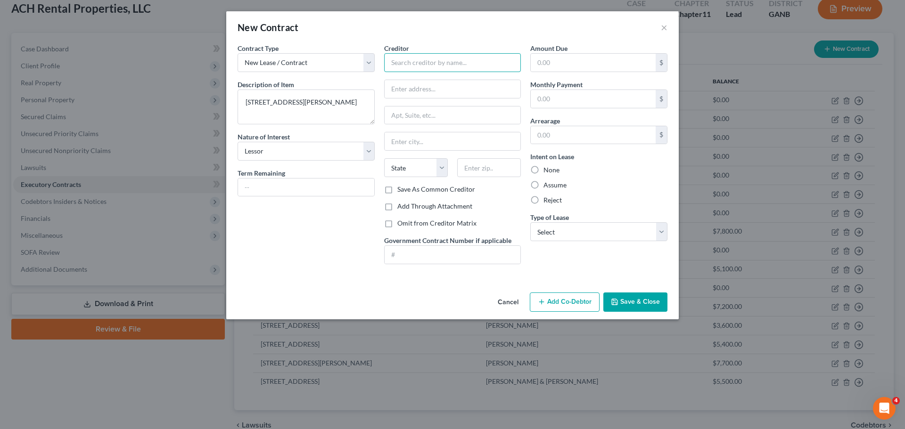
click at [401, 61] on input "text" at bounding box center [452, 62] width 137 height 19
type input "Kenneth Costlow"
click at [569, 230] on select "Select Real Estate Car Other" at bounding box center [598, 231] width 137 height 19
select select "0"
click at [530, 222] on select "Select Real Estate Car Other" at bounding box center [598, 231] width 137 height 19
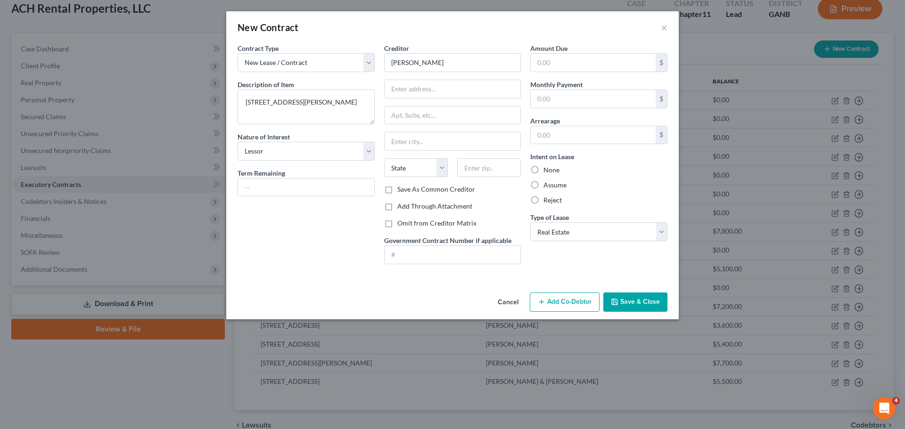
click at [559, 175] on div "None" at bounding box center [598, 169] width 137 height 9
click at [621, 296] on button "Save & Close" at bounding box center [635, 303] width 64 height 20
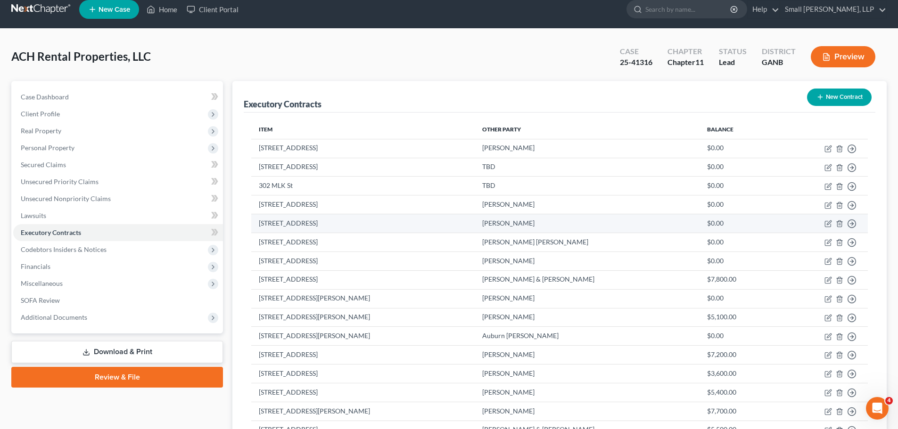
scroll to position [0, 0]
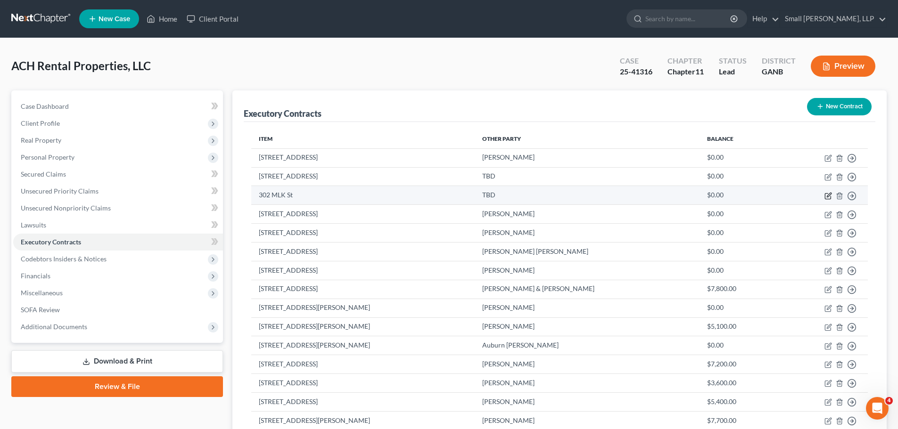
click at [829, 197] on icon "button" at bounding box center [828, 196] width 8 height 8
select select "2"
select select "0"
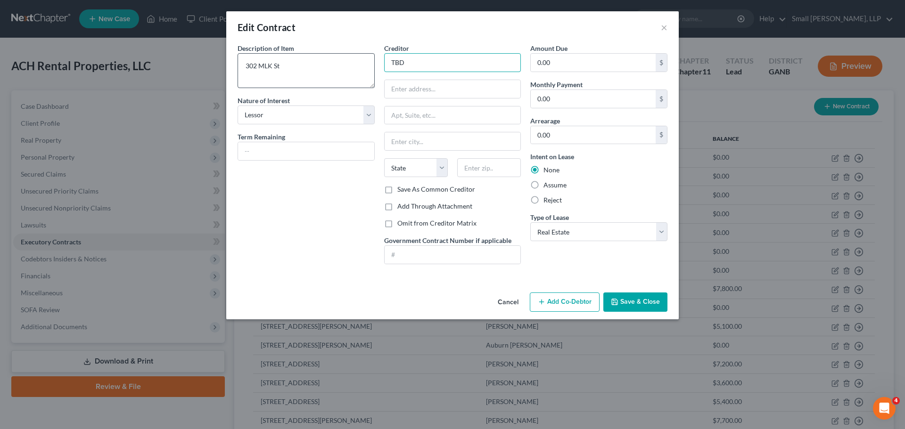
drag, startPoint x: 416, startPoint y: 59, endPoint x: 361, endPoint y: 57, distance: 54.7
click at [361, 57] on div "Description of non-residential real property * Description of Item * 302 MLK St…" at bounding box center [452, 157] width 439 height 229
type input "Reimond Astria"
click at [441, 95] on input "text" at bounding box center [453, 89] width 136 height 18
type input "302 MLK St"
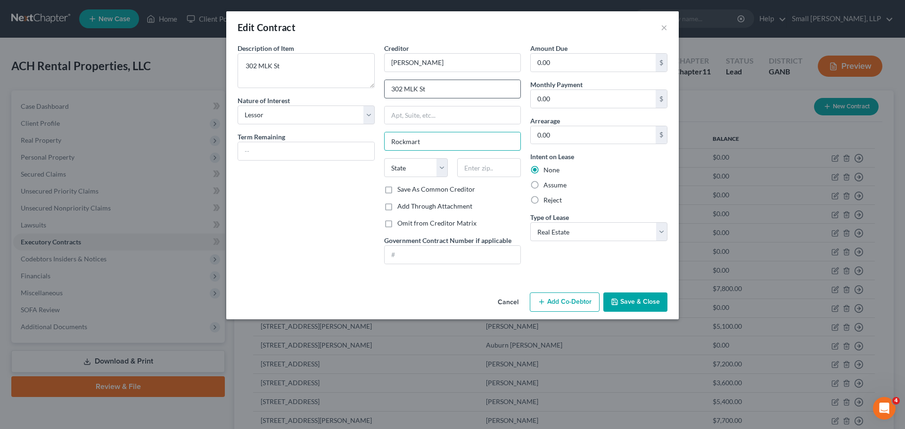
type input "Rockmart"
select select "10"
type input "30153"
click at [550, 99] on input "0.00" at bounding box center [593, 99] width 125 height 18
type input "600"
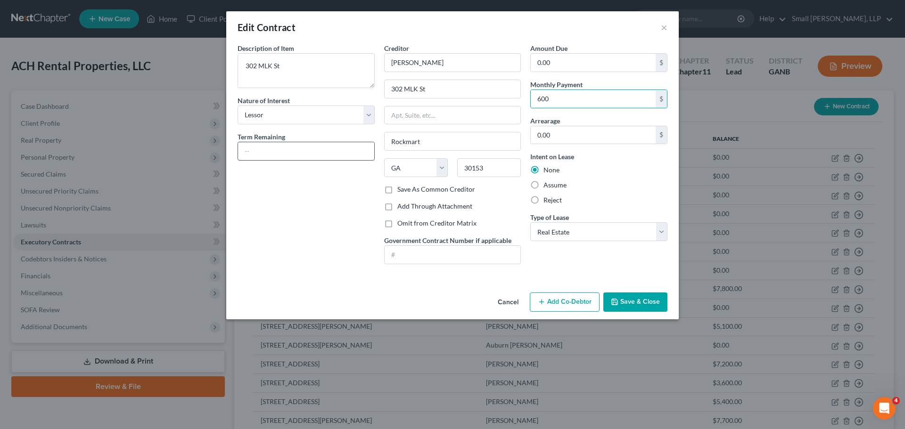
click at [328, 154] on input "text" at bounding box center [306, 151] width 136 height 18
type input "month to month"
click at [559, 56] on input "0.00" at bounding box center [593, 63] width 125 height 18
type input "600"
click at [636, 296] on button "Save & Close" at bounding box center [635, 303] width 64 height 20
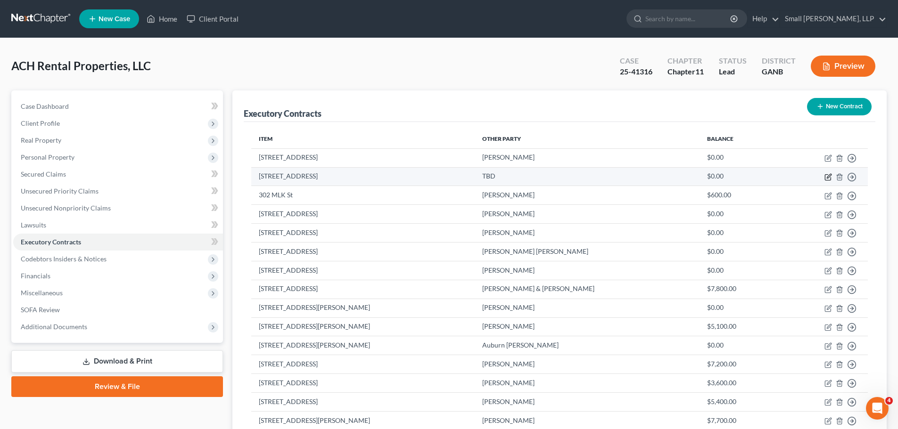
click at [830, 179] on icon "button" at bounding box center [828, 177] width 6 height 6
select select "2"
select select "0"
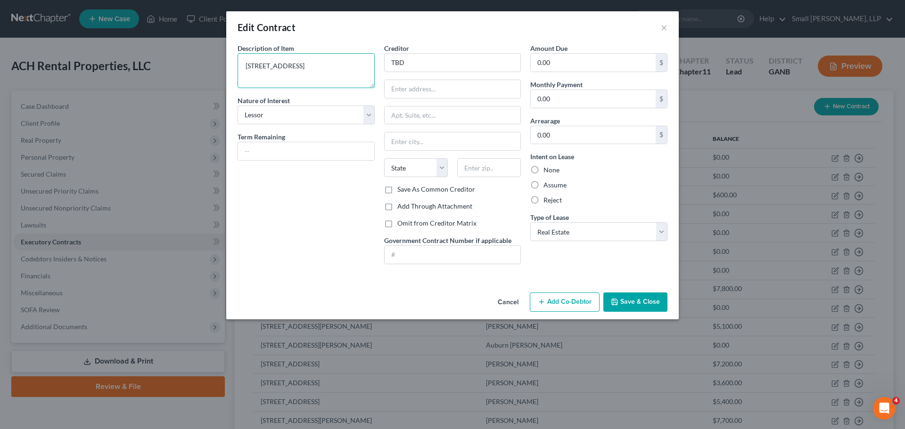
click at [260, 65] on textarea "[STREET_ADDRESS]" at bounding box center [306, 70] width 137 height 35
type textarea "[STREET_ADDRESS]"
drag, startPoint x: 404, startPoint y: 64, endPoint x: 382, endPoint y: 62, distance: 22.7
click at [382, 62] on div "Creditor * TBD State AL AK AR AZ CA CO CT DE DC FL GA GU HI ID IL IN IA KS KY L…" at bounding box center [452, 157] width 147 height 229
type input "Jeremy Benefiled"
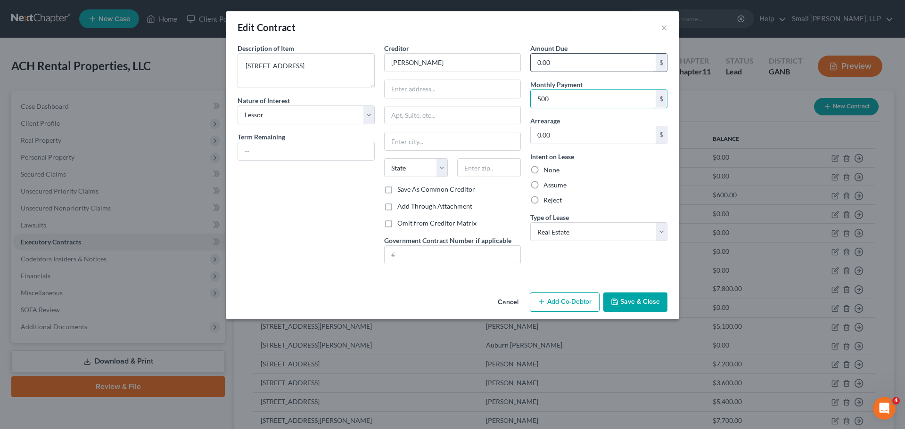
type input "500"
click at [557, 62] on input "0.00" at bounding box center [593, 63] width 125 height 18
type input "500"
click at [307, 155] on input "text" at bounding box center [306, 151] width 136 height 18
type input "month to month"
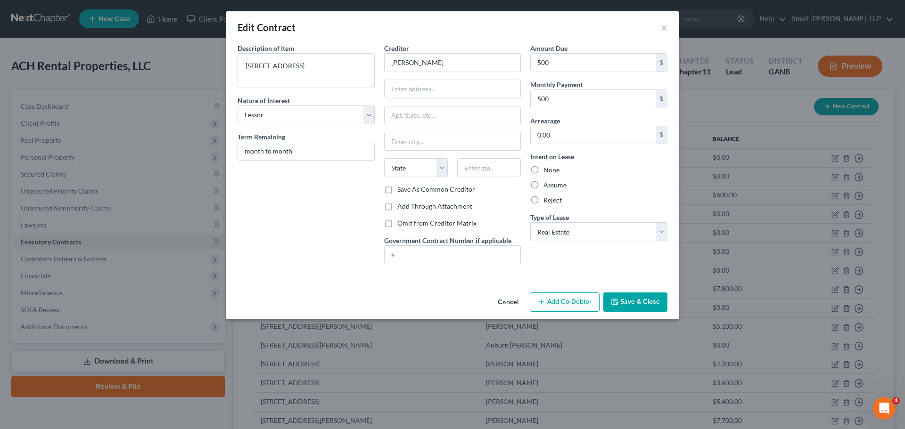
click at [636, 304] on button "Save & Close" at bounding box center [635, 303] width 64 height 20
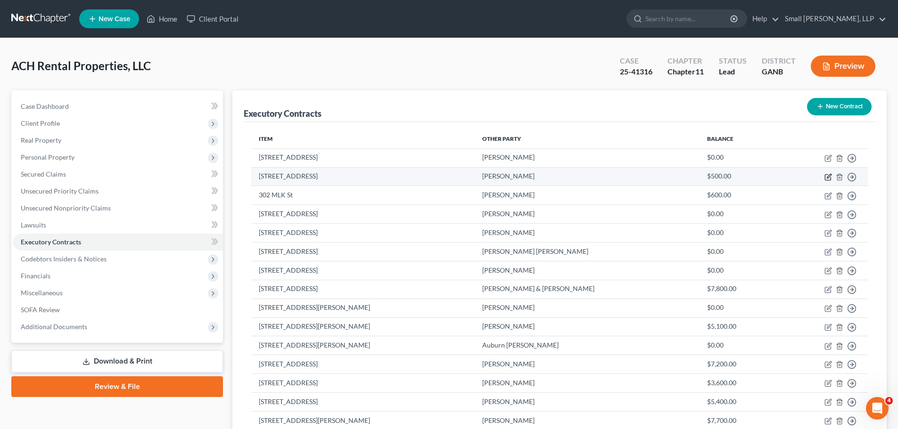
click at [826, 176] on icon "button" at bounding box center [828, 177] width 8 height 8
select select "2"
select select "0"
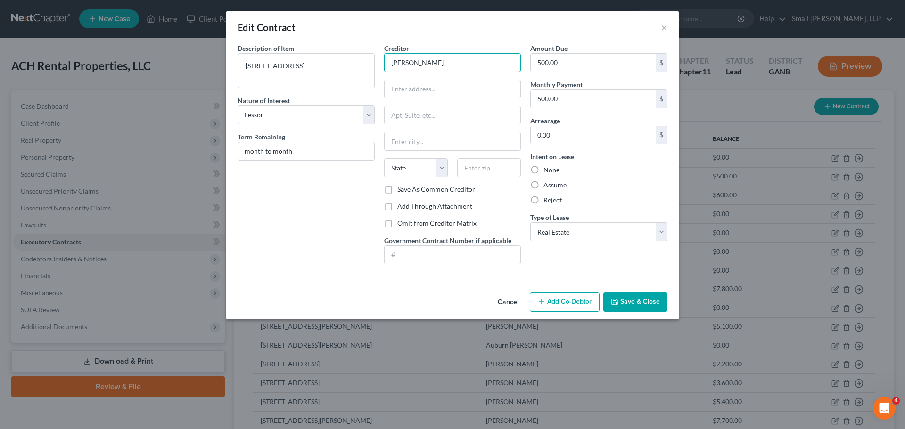
click at [447, 60] on input "Jeremy Benefiled" at bounding box center [452, 62] width 137 height 19
type input "Jeremy Benefield"
click at [628, 306] on button "Save & Close" at bounding box center [635, 303] width 64 height 20
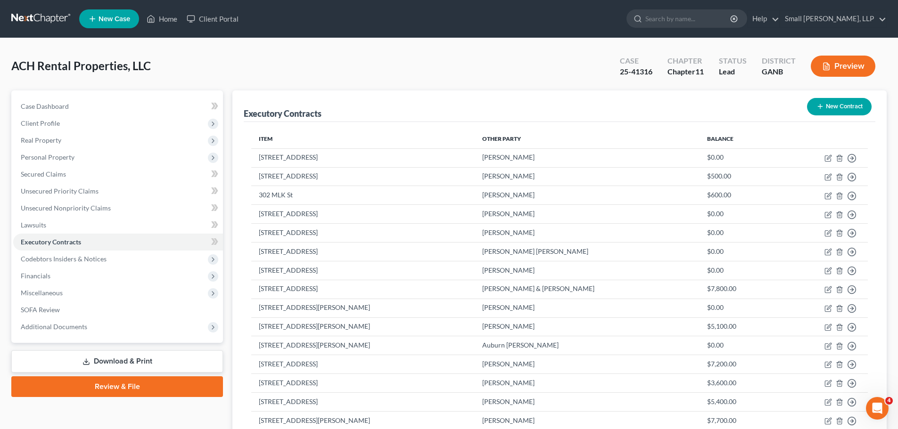
click at [838, 103] on button "New Contract" at bounding box center [839, 106] width 65 height 17
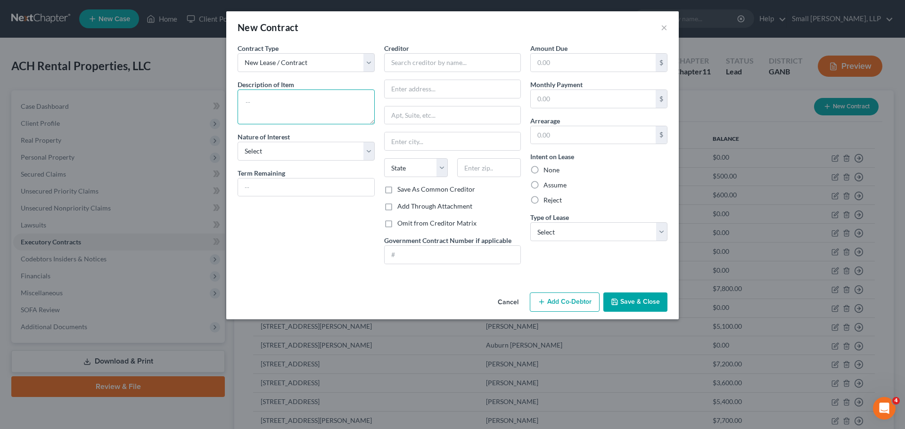
click at [309, 100] on textarea at bounding box center [306, 107] width 137 height 35
type textarea "3205 Rome Hwy Aragon"
click at [305, 156] on select "Select Purchaser Agent Lessor Lessee" at bounding box center [306, 151] width 137 height 19
select select "2"
click at [238, 142] on select "Select Purchaser Agent Lessor Lessee" at bounding box center [306, 151] width 137 height 19
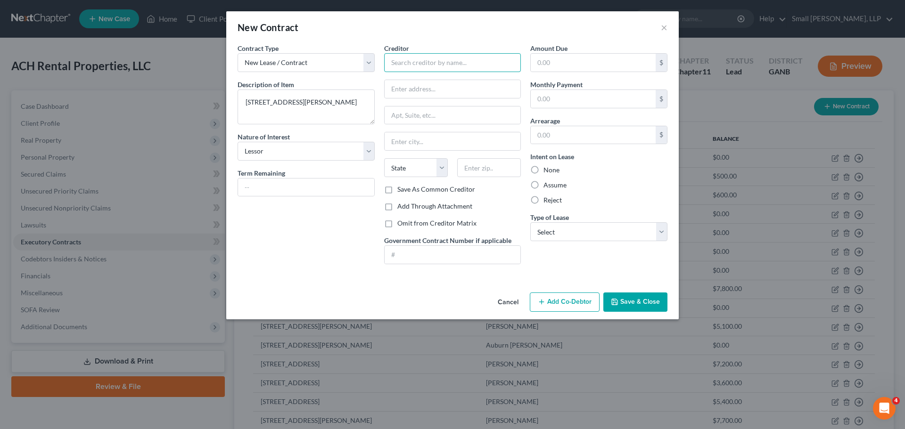
click at [419, 68] on input "text" at bounding box center [452, 62] width 137 height 19
type input "Bobby Edwards"
click at [338, 188] on input "text" at bounding box center [306, 188] width 136 height 18
type input "month to month"
click at [572, 96] on input "text" at bounding box center [593, 99] width 125 height 18
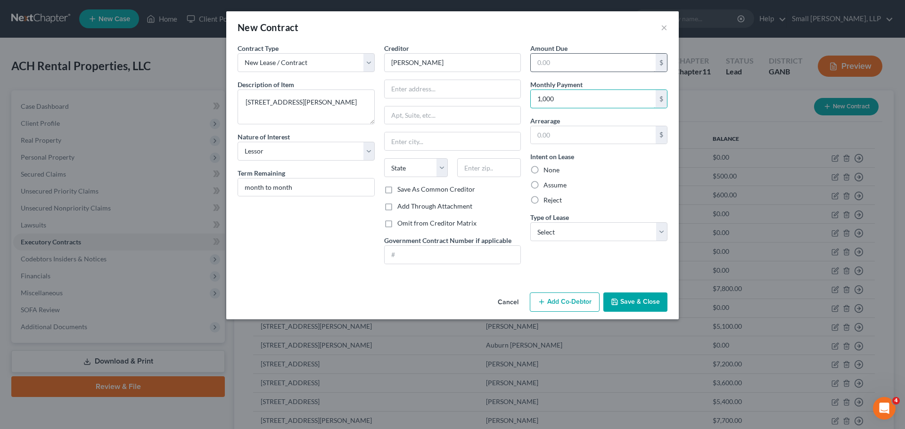
type input "1,000"
click at [577, 66] on input "text" at bounding box center [593, 63] width 125 height 18
type input "1,000"
click at [565, 229] on select "Select Real Estate Car Other" at bounding box center [598, 231] width 137 height 19
select select "0"
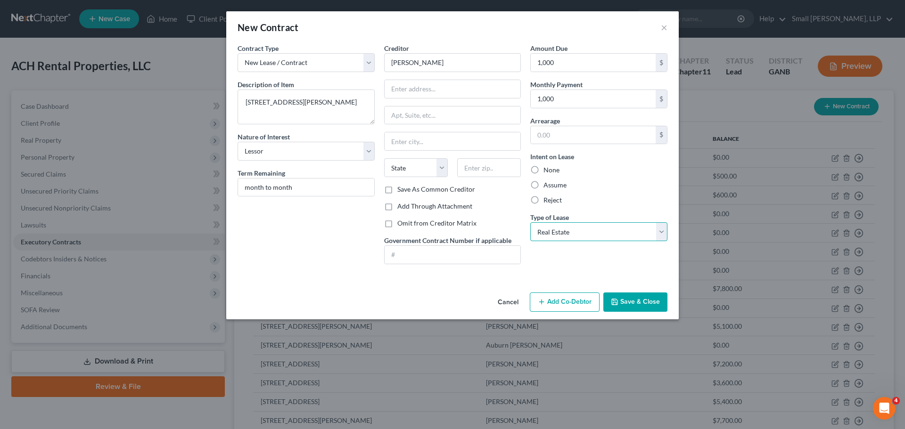
click at [530, 222] on select "Select Real Estate Car Other" at bounding box center [598, 231] width 137 height 19
click at [403, 89] on input "text" at bounding box center [453, 89] width 136 height 18
type input "3205 Rome Hwy"
type input "[PERSON_NAME]"
select select "10"
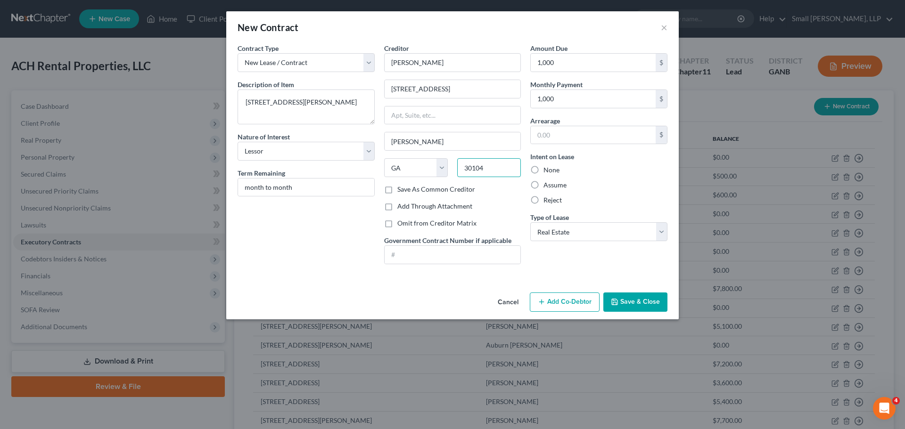
type input "30104"
click at [617, 302] on icon "button" at bounding box center [615, 302] width 6 height 6
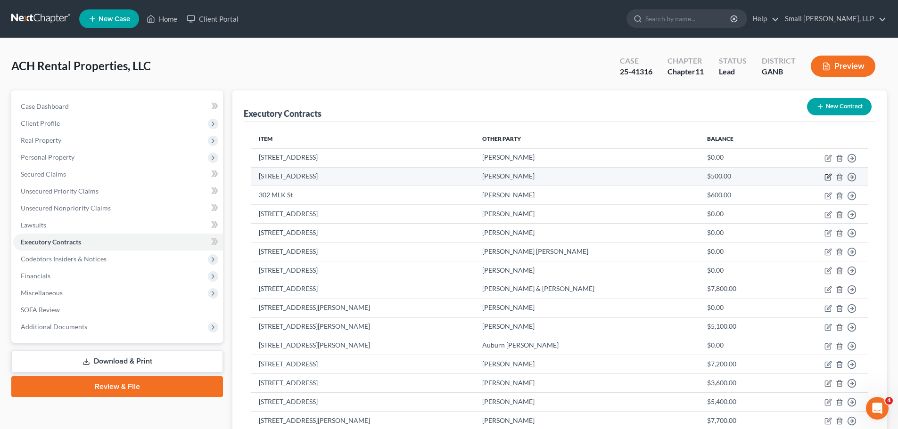
click at [828, 176] on icon "button" at bounding box center [828, 177] width 8 height 8
select select "2"
select select "0"
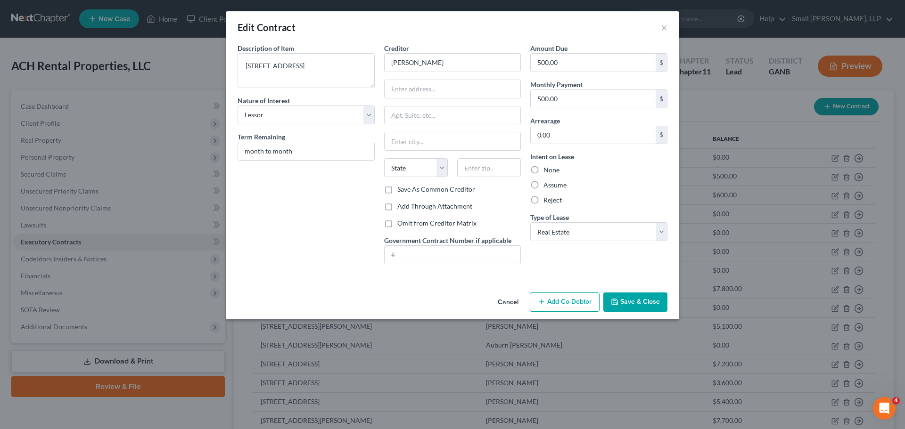
click at [645, 306] on button "Save & Close" at bounding box center [635, 303] width 64 height 20
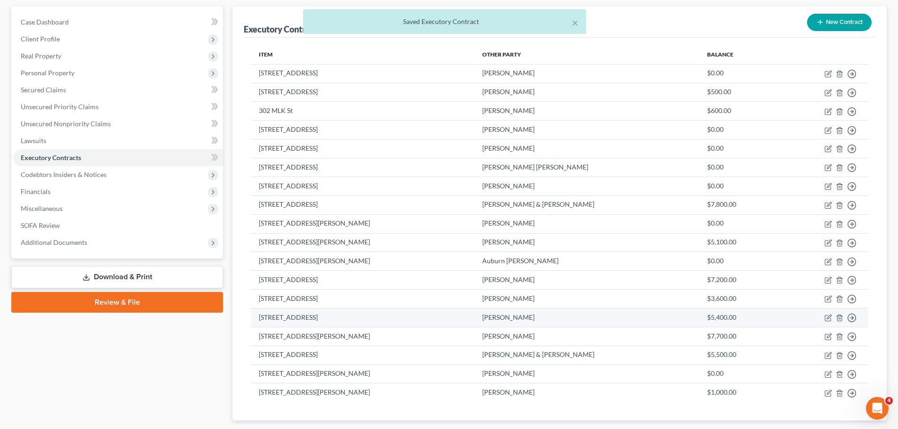
scroll to position [142, 0]
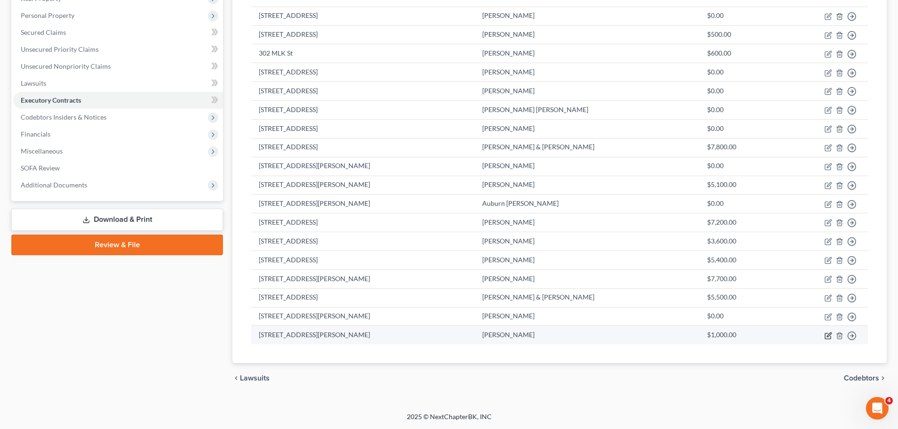
click at [831, 334] on icon "button" at bounding box center [829, 335] width 4 height 4
select select "2"
select select "10"
select select "0"
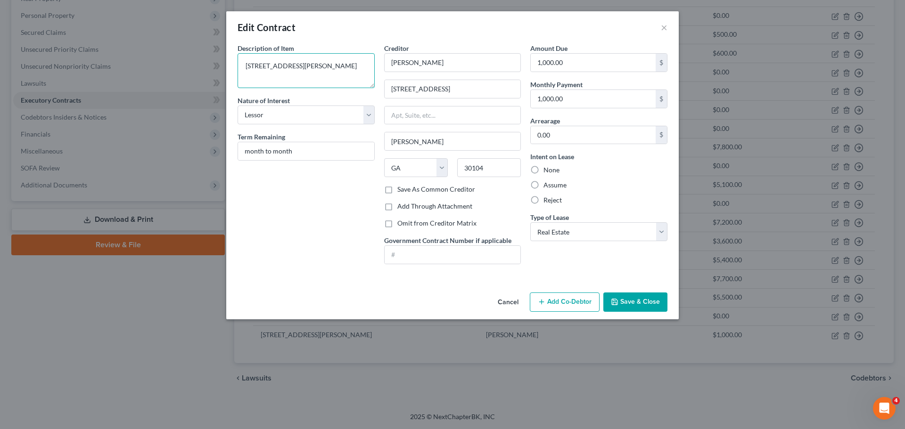
click at [350, 69] on textarea "3205 Rome Hwy Aragon" at bounding box center [306, 70] width 137 height 35
type textarea "3205 Rome Hwy"
click at [632, 299] on button "Save & Close" at bounding box center [635, 303] width 64 height 20
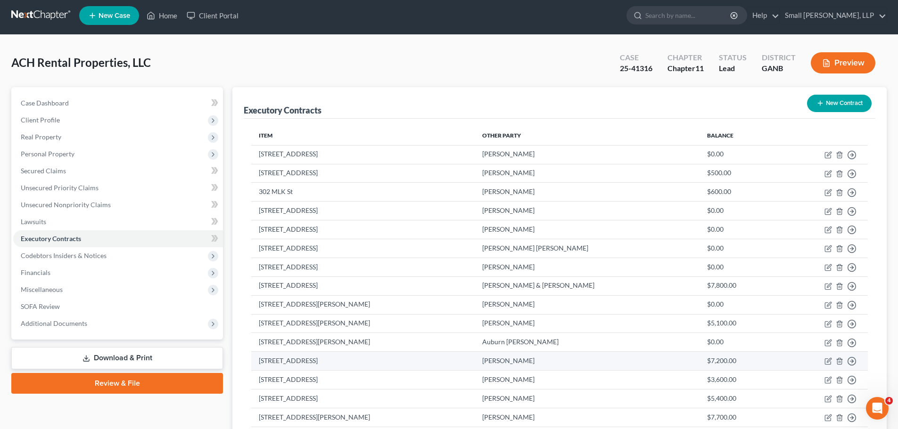
scroll to position [0, 0]
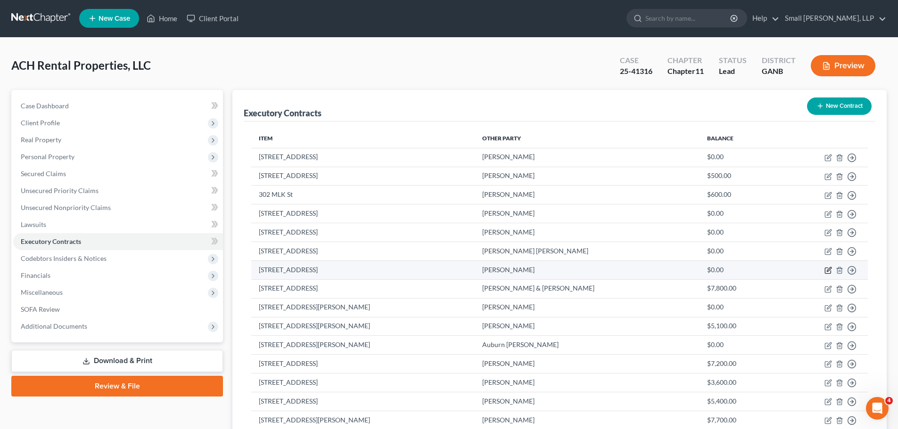
click at [829, 272] on icon "button" at bounding box center [828, 271] width 8 height 8
select select "2"
select select "0"
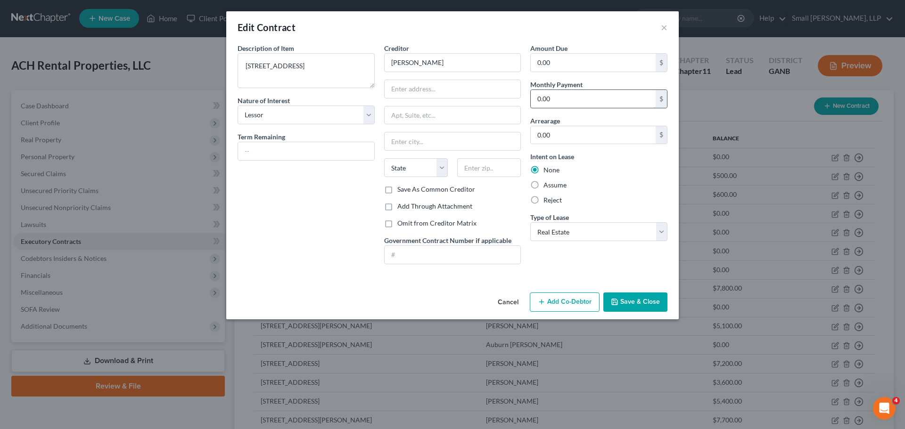
click at [546, 101] on input "0.00" at bounding box center [593, 99] width 125 height 18
type input "1,300"
click at [553, 61] on input "0.00" at bounding box center [593, 63] width 125 height 18
type input "1,300"
click at [314, 149] on input "text" at bounding box center [306, 151] width 136 height 18
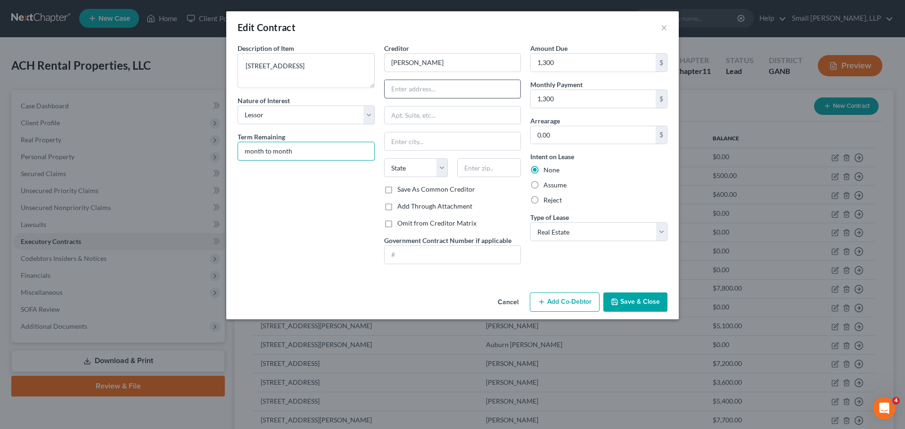
type input "month to month"
click at [422, 85] on input "text" at bounding box center [453, 89] width 136 height 18
type input "5617 Rockmart Rd"
type input "Silver Creek"
select select "10"
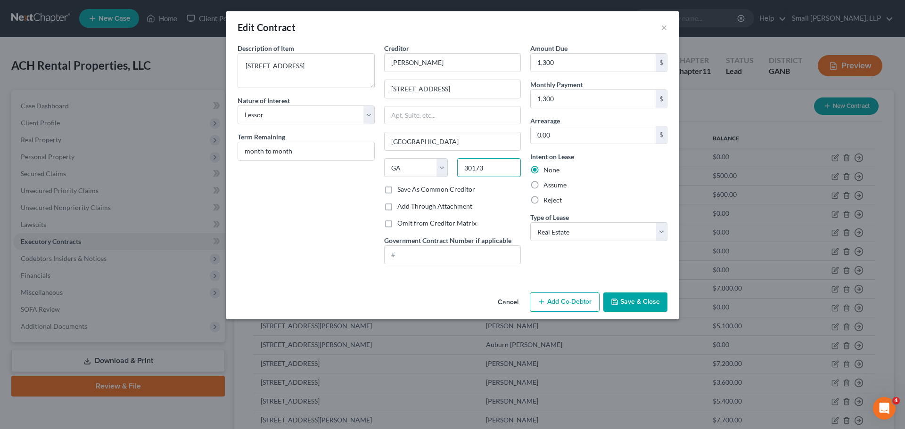
type input "30173"
click at [620, 301] on button "Save & Close" at bounding box center [635, 303] width 64 height 20
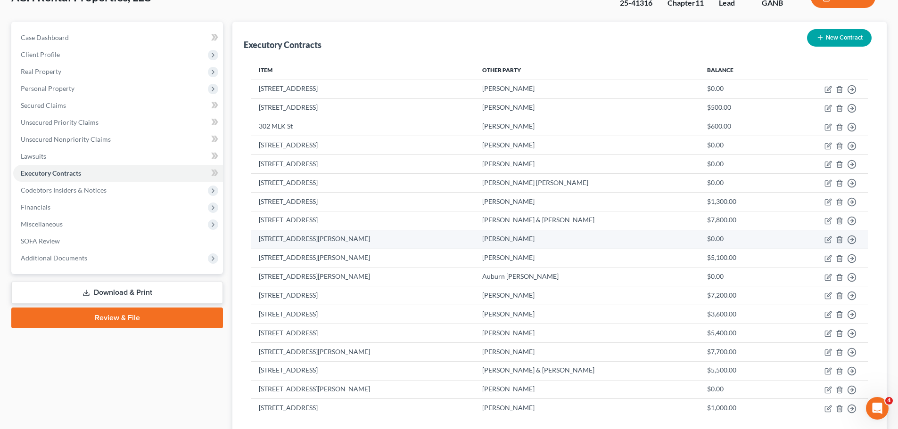
scroll to position [48, 0]
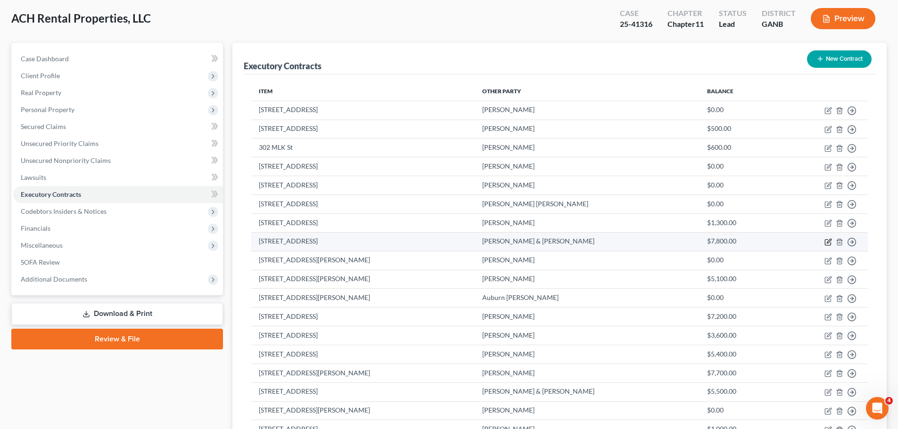
click at [826, 245] on icon "button" at bounding box center [828, 242] width 8 height 8
select select "2"
select select "10"
select select "0"
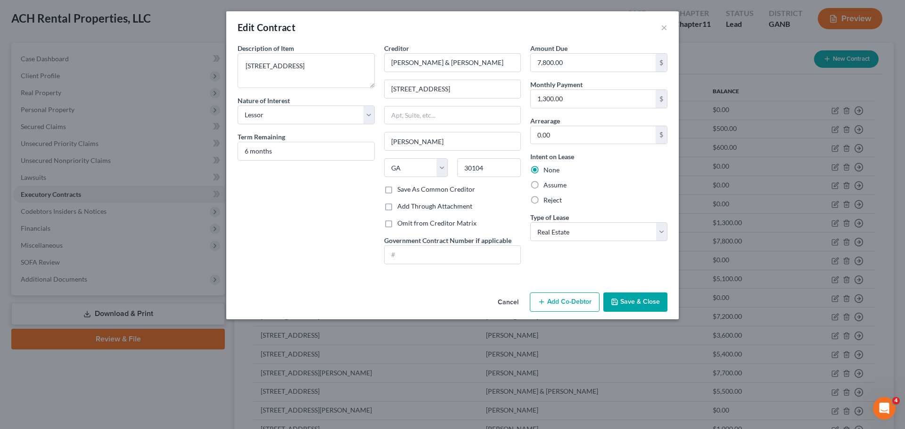
click at [656, 305] on button "Save & Close" at bounding box center [635, 303] width 64 height 20
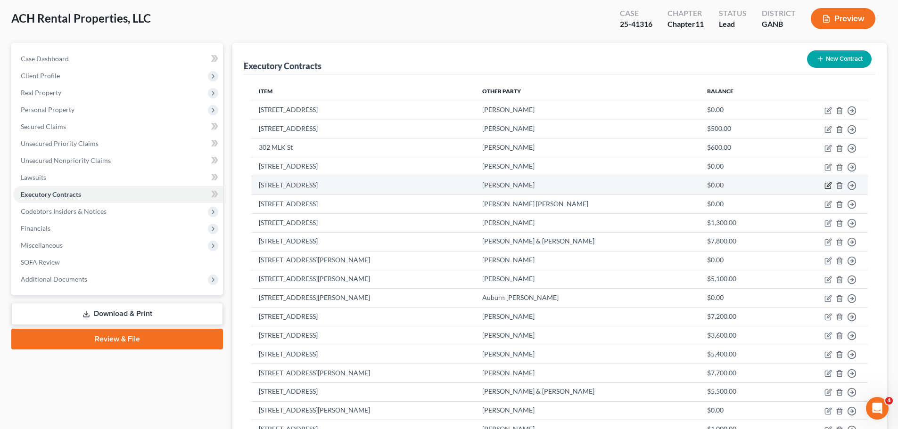
click at [826, 185] on icon "button" at bounding box center [828, 186] width 8 height 8
select select "2"
select select "0"
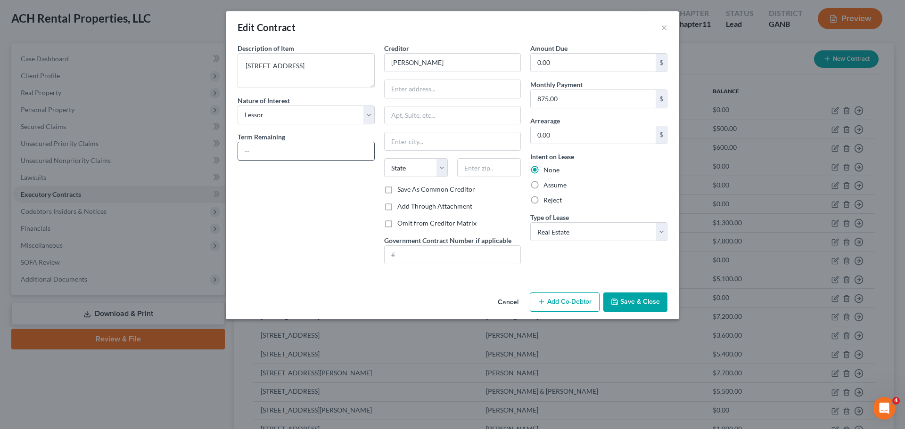
click at [288, 148] on input "text" at bounding box center [306, 151] width 136 height 18
type input "month to month"
click at [400, 90] on input "text" at bounding box center [453, 89] width 136 height 18
type input "410 Old Rockmart Rd"
click at [412, 143] on input "text" at bounding box center [453, 141] width 136 height 18
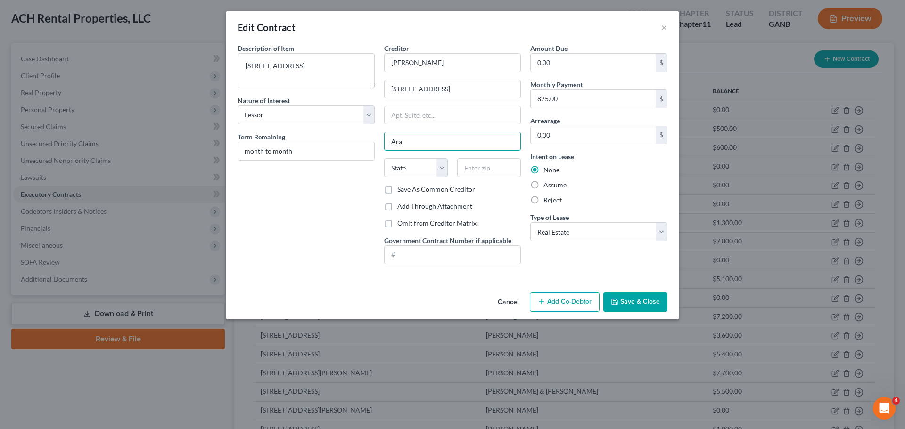
type input "[PERSON_NAME]"
select select "10"
type input "30104"
click at [563, 67] on input "0.00" at bounding box center [593, 63] width 125 height 18
type input "875"
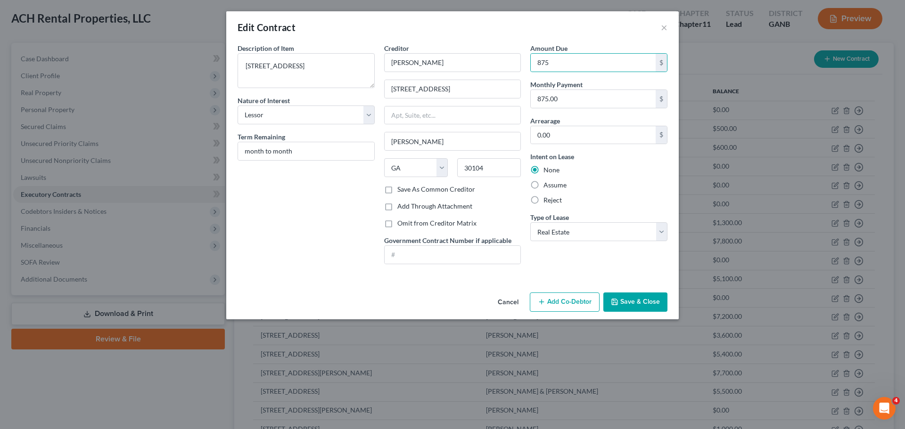
click at [639, 295] on button "Save & Close" at bounding box center [635, 303] width 64 height 20
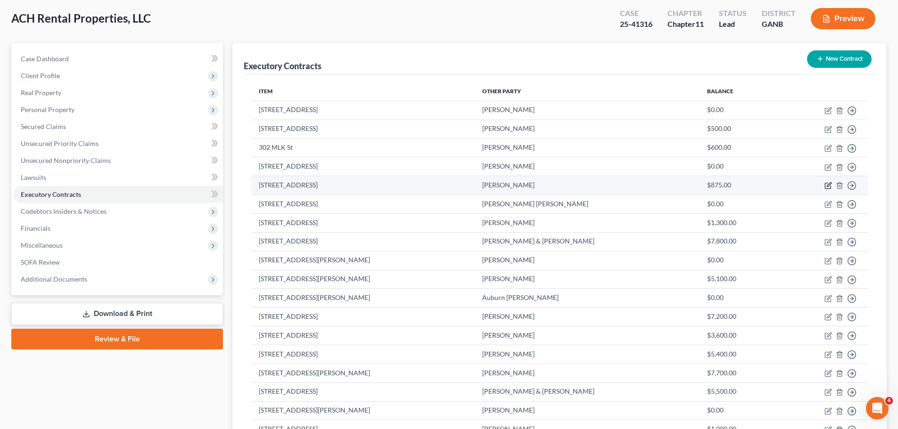
click at [826, 187] on icon "button" at bounding box center [828, 186] width 8 height 8
select select "2"
select select "10"
select select "0"
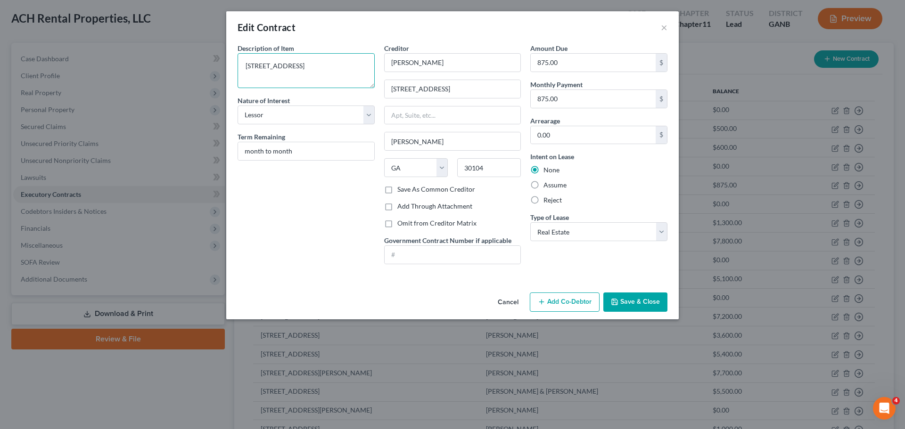
drag, startPoint x: 290, startPoint y: 67, endPoint x: 259, endPoint y: 66, distance: 31.2
click at [259, 66] on textarea "410 Rome Rd" at bounding box center [306, 70] width 137 height 35
type textarea "[STREET_ADDRESS]"
click at [626, 298] on button "Save & Close" at bounding box center [635, 303] width 64 height 20
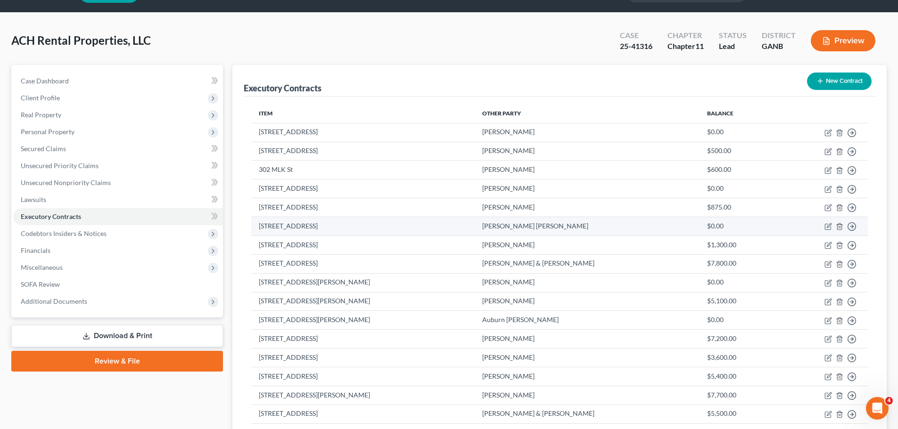
scroll to position [47, 0]
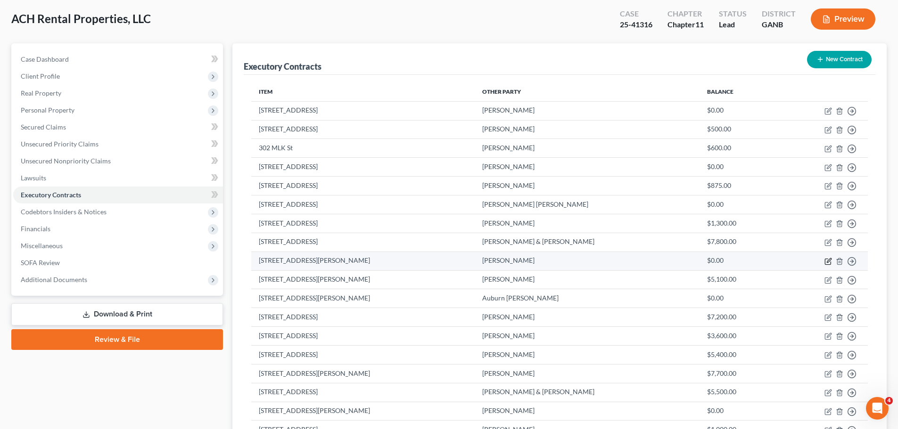
click at [829, 263] on icon "button" at bounding box center [828, 262] width 8 height 8
select select "2"
select select "0"
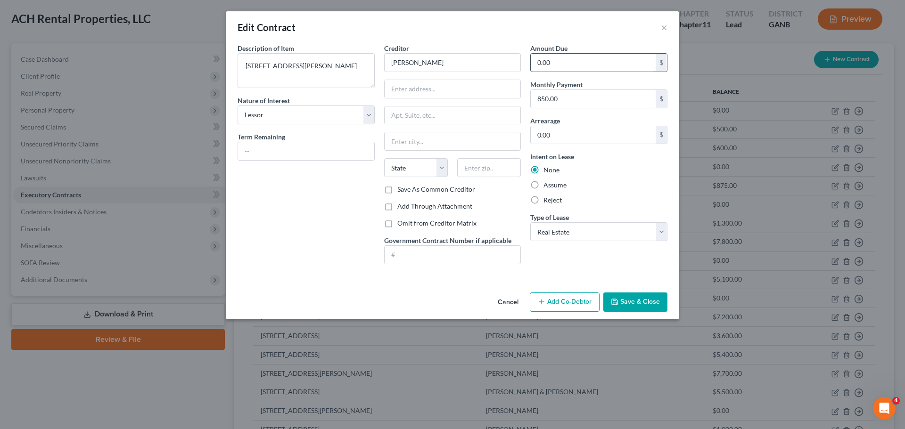
click at [585, 63] on input "0.00" at bounding box center [593, 63] width 125 height 18
type input "850"
click at [266, 142] on input "text" at bounding box center [306, 151] width 136 height 18
type input "month to month"
click at [430, 86] on input "text" at bounding box center [453, 89] width 136 height 18
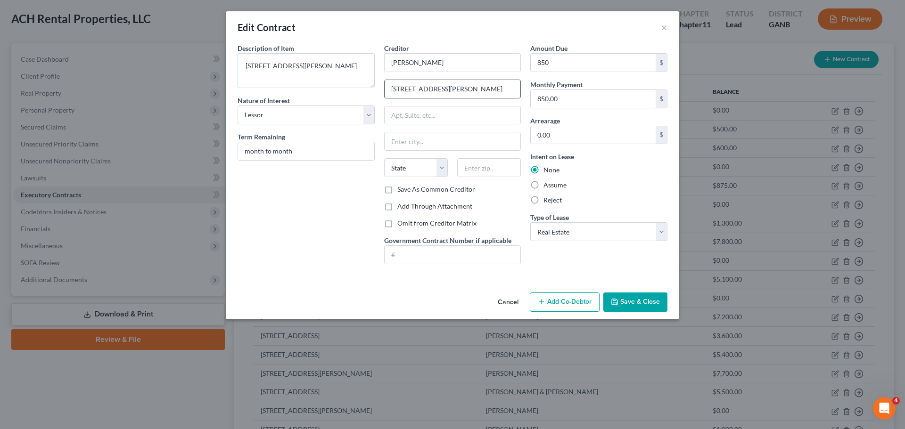
type input "404 Byrd Station Rd"
type input "Apt 2"
type input "R"
type input "Silver Creek"
select select "10"
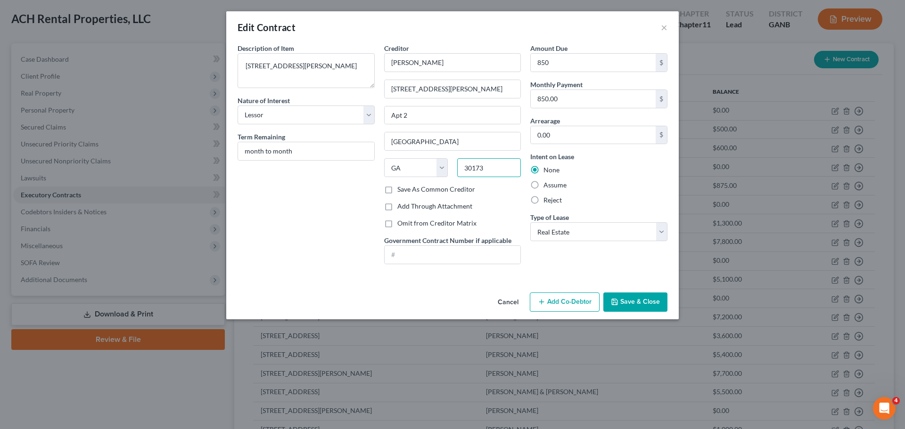
type input "30173"
click at [632, 311] on button "Save & Close" at bounding box center [635, 303] width 64 height 20
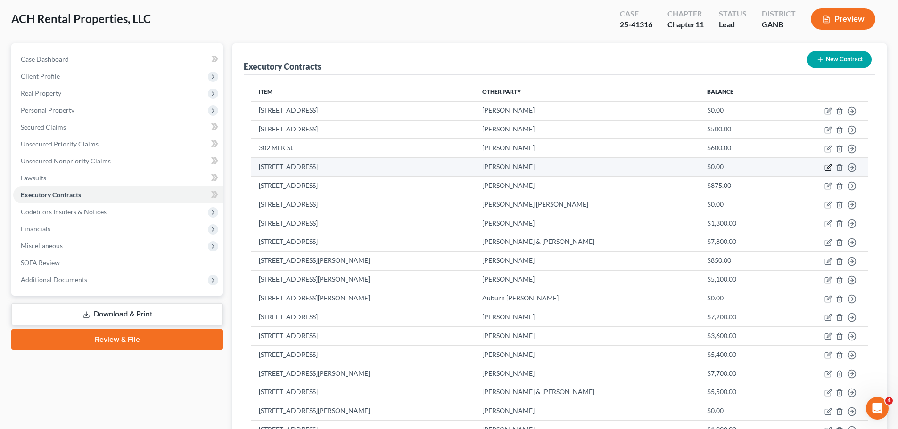
click at [829, 167] on icon "button" at bounding box center [829, 166] width 4 height 4
select select "2"
select select "0"
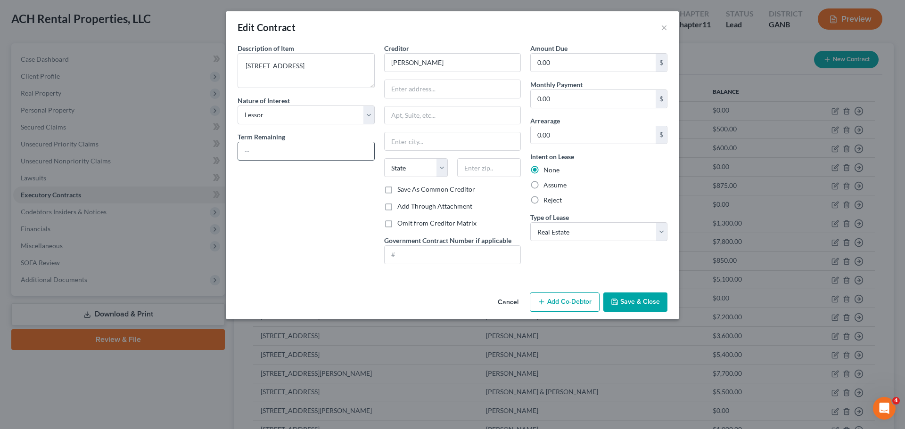
click at [294, 149] on input "text" at bounding box center [306, 151] width 136 height 18
type input "month to month"
click at [557, 96] on input "0.00" at bounding box center [593, 99] width 125 height 18
type input "720"
click at [562, 61] on input "0.00" at bounding box center [593, 63] width 125 height 18
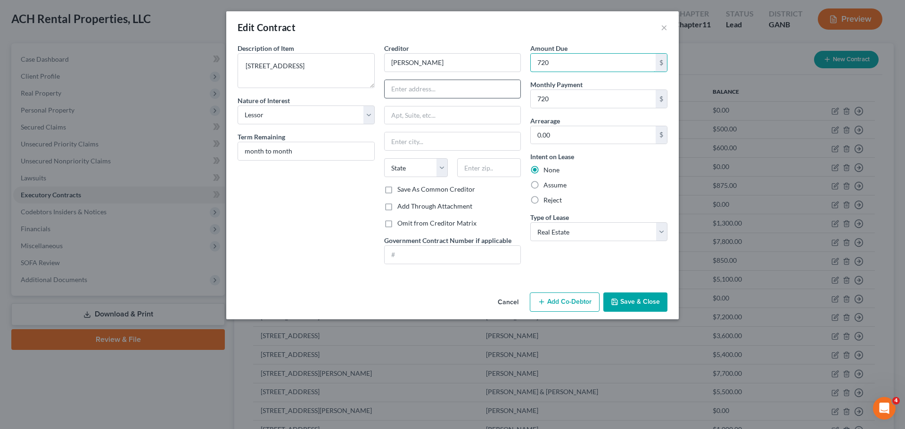
type input "720"
click at [483, 82] on input "text" at bounding box center [453, 89] width 136 height 18
type input "3750 Rome Hwy"
type input "Apt A"
type input "[PERSON_NAME]"
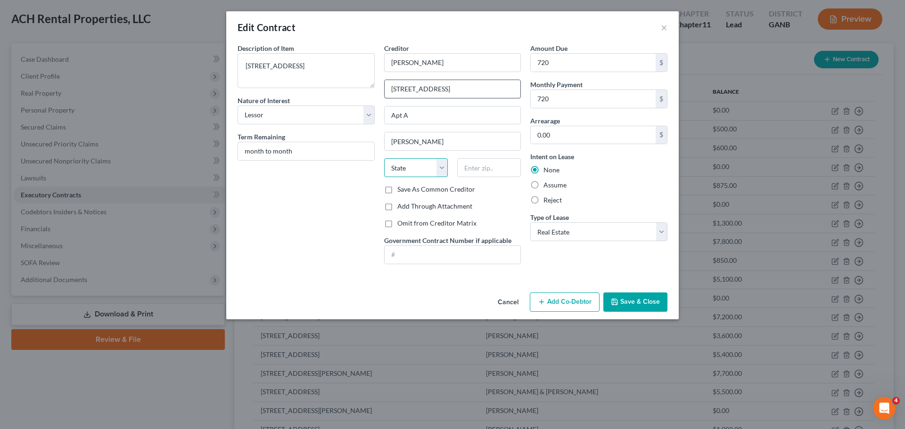
select select "10"
type input "30104"
click at [316, 65] on textarea "3750 Rome Hwy" at bounding box center [306, 70] width 137 height 35
type textarea "3750 Rome Hwy Apt A"
click at [624, 310] on button "Save & Close" at bounding box center [635, 303] width 64 height 20
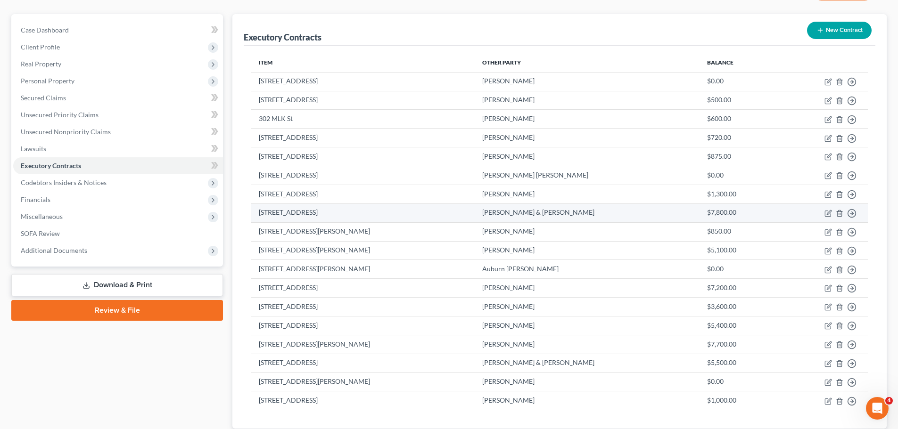
scroll to position [142, 0]
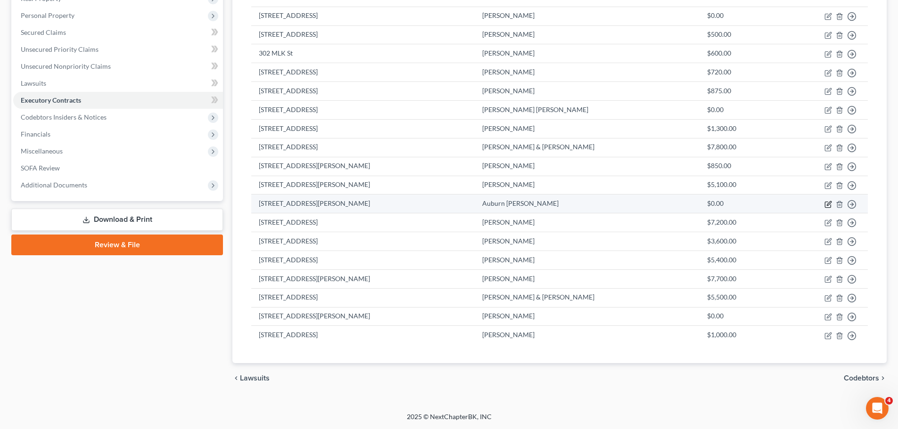
click at [830, 204] on icon "button" at bounding box center [828, 205] width 8 height 8
select select "2"
select select "0"
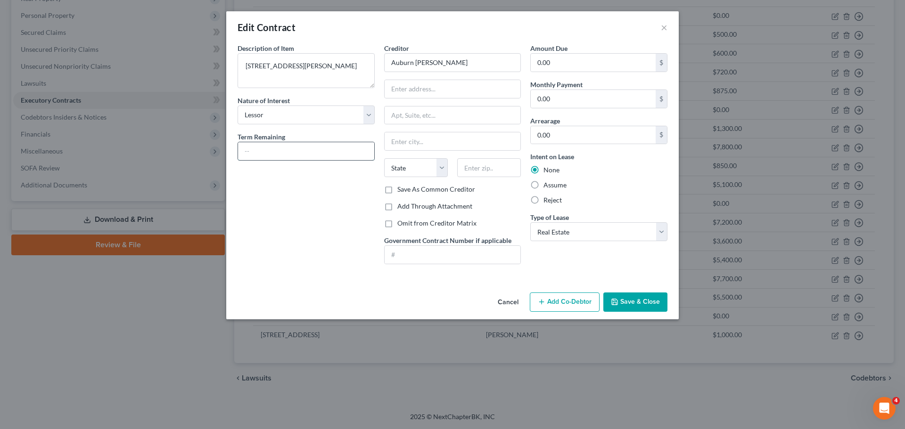
click at [309, 148] on input "text" at bounding box center [306, 151] width 136 height 18
type input "month to month"
click at [578, 98] on input "0.00" at bounding box center [593, 99] width 125 height 18
type input "1,000"
click at [576, 68] on input "0.00" at bounding box center [593, 63] width 125 height 18
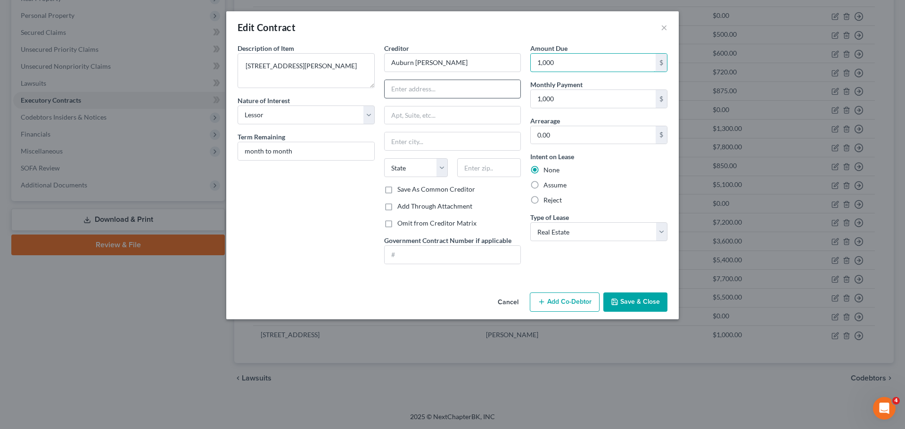
type input "1,000"
click at [434, 92] on input "text" at bounding box center [453, 89] width 136 height 18
type input "231 Doc Moates Rd"
type input "[PERSON_NAME]"
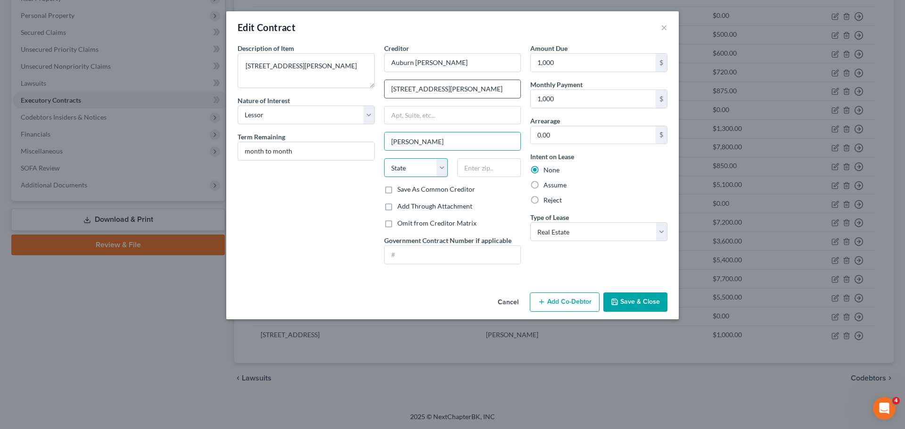
select select "10"
type input "30104"
click at [626, 303] on button "Save & Close" at bounding box center [635, 303] width 64 height 20
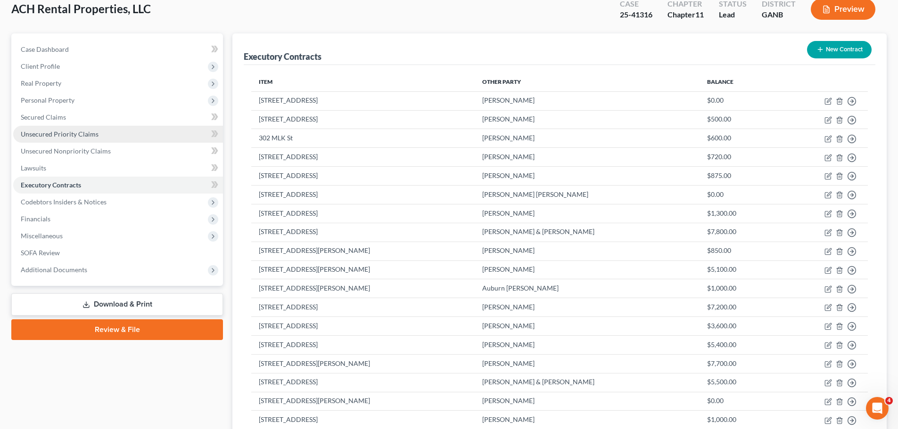
scroll to position [141, 0]
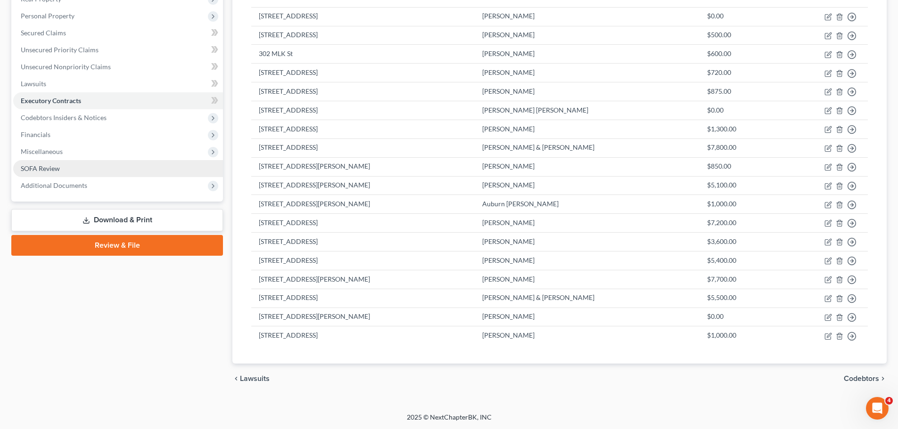
click at [42, 166] on span "SOFA Review" at bounding box center [40, 168] width 39 height 8
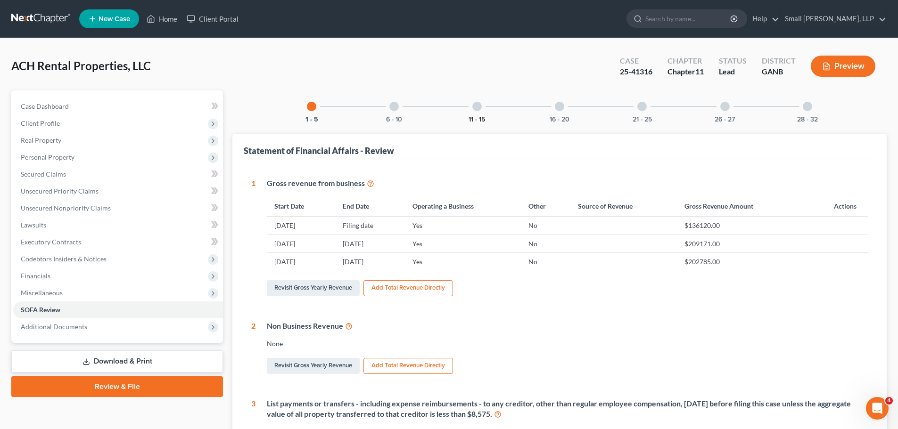
click at [478, 116] on button "11 - 15" at bounding box center [476, 119] width 16 height 7
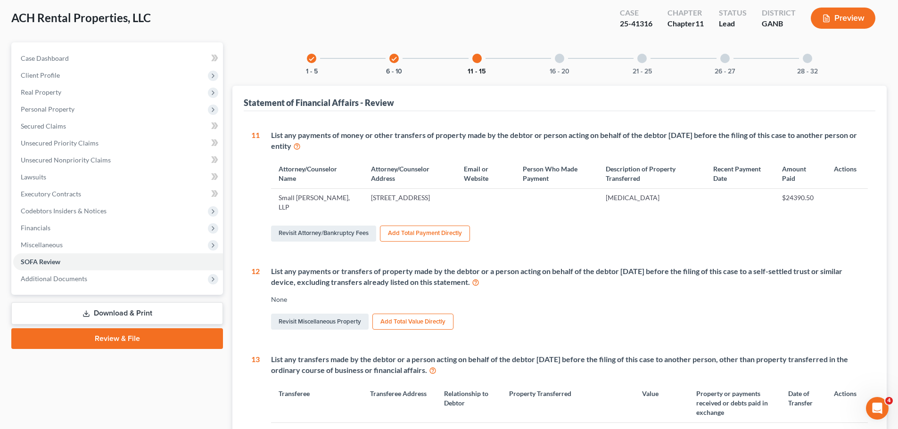
scroll to position [94, 0]
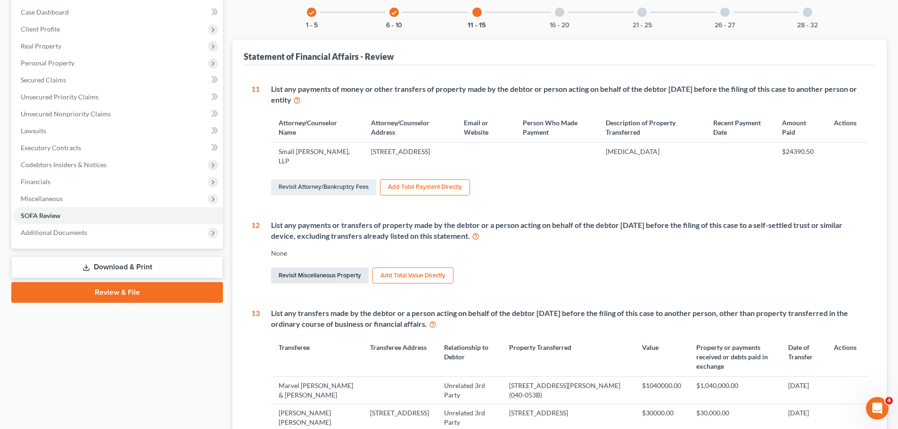
click at [333, 277] on link "Revisit Miscellaneous Property" at bounding box center [320, 276] width 98 height 16
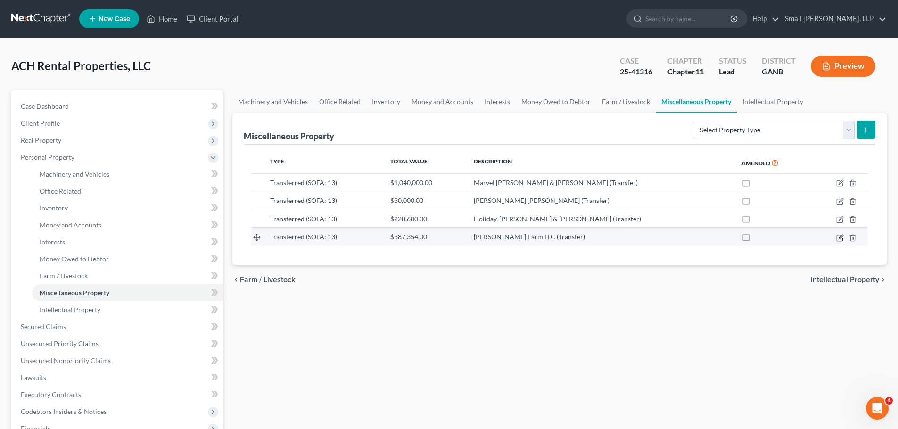
click at [840, 239] on icon "button" at bounding box center [840, 237] width 4 height 4
select select "Ordinary (within 2 years)"
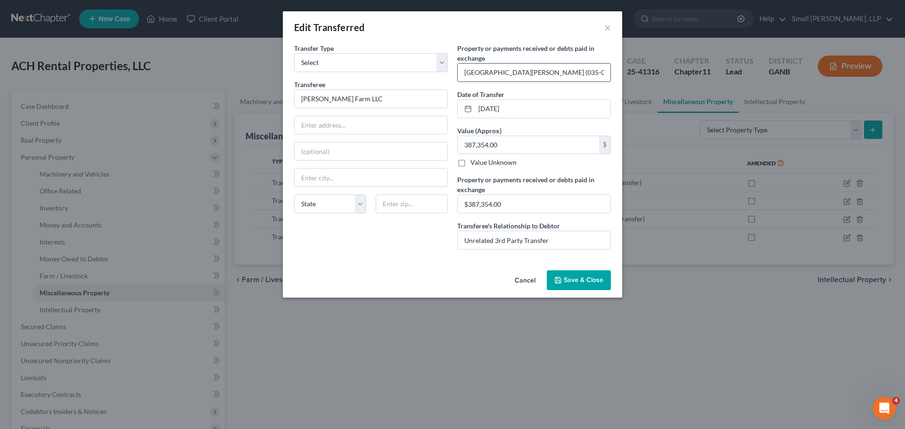
drag, startPoint x: 549, startPoint y: 72, endPoint x: 526, endPoint y: 72, distance: 22.6
click at [526, 72] on input "2699 Collard Valley (035-049); 520 Old Rome Rd (046-137A)" at bounding box center [534, 73] width 153 height 18
click at [325, 125] on input "text" at bounding box center [371, 125] width 153 height 18
type input "210 Road 1 South"
type input "Cartersville"
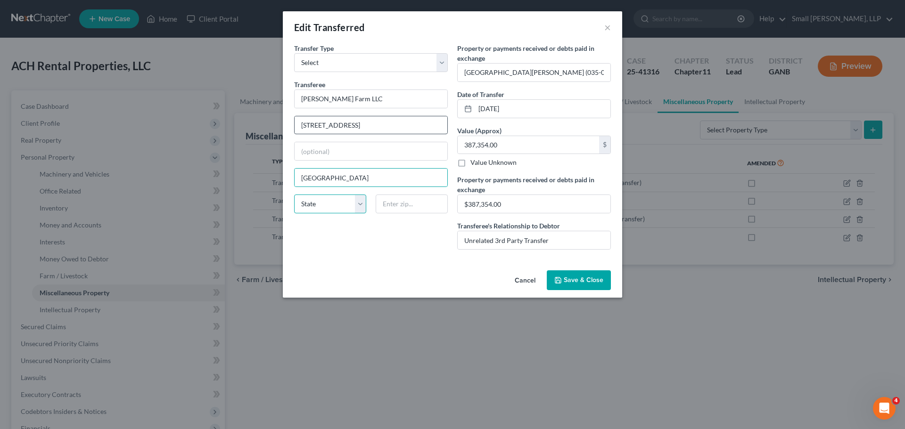
select select "10"
type input "30120"
click at [560, 279] on icon "button" at bounding box center [558, 281] width 8 height 8
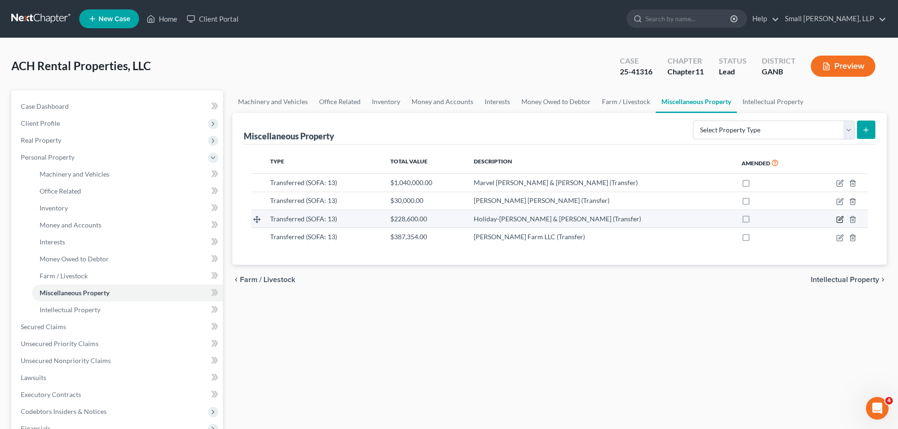
click at [838, 218] on icon "button" at bounding box center [840, 220] width 8 height 8
select select "Ordinary (within 2 years)"
select select "10"
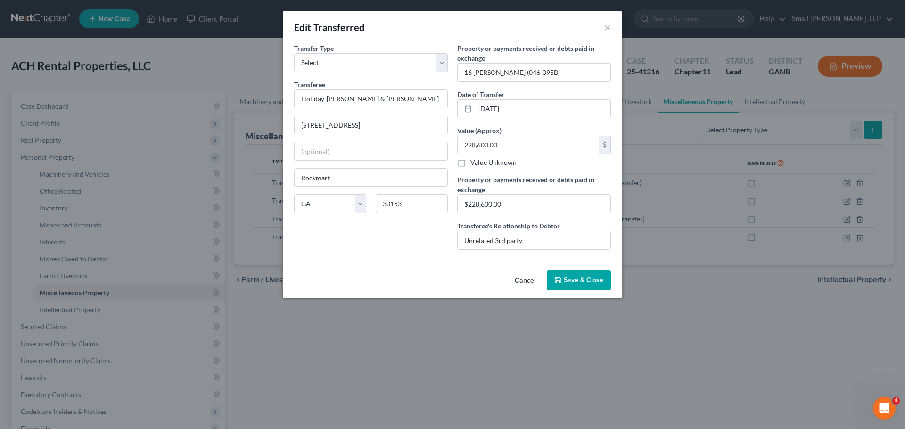
click at [604, 280] on button "Save & Close" at bounding box center [579, 281] width 64 height 20
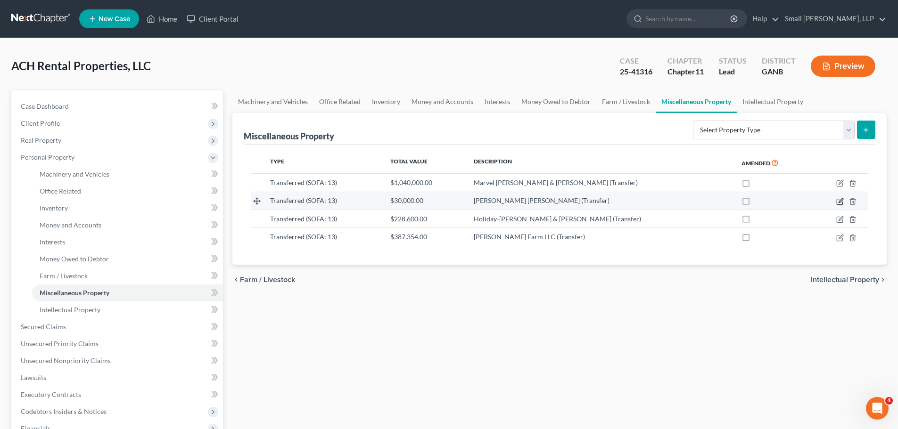
click at [837, 202] on icon "button" at bounding box center [840, 202] width 6 height 6
select select "Ordinary (within 2 years)"
select select "10"
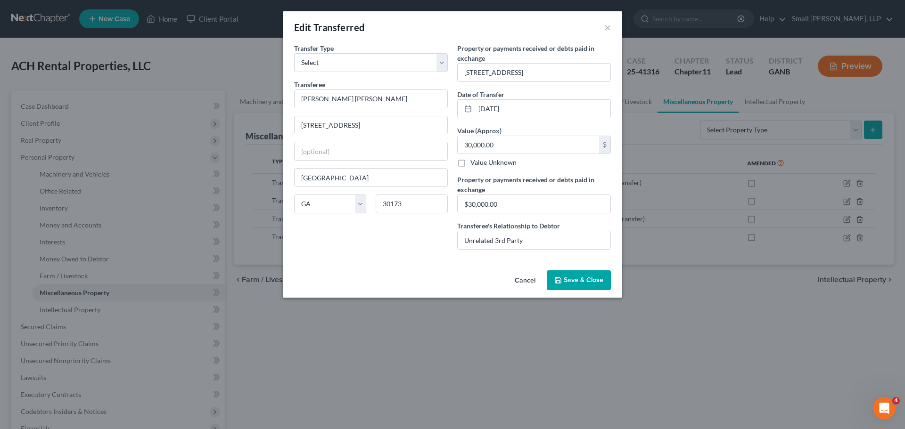
click at [566, 278] on span "Save & Close" at bounding box center [584, 280] width 40 height 8
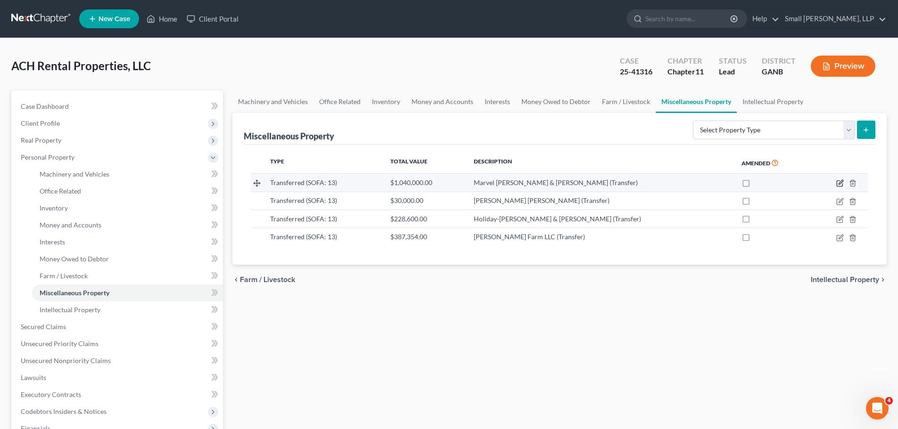
click at [837, 183] on icon "button" at bounding box center [840, 184] width 6 height 6
select select "Ordinary (within 2 years)"
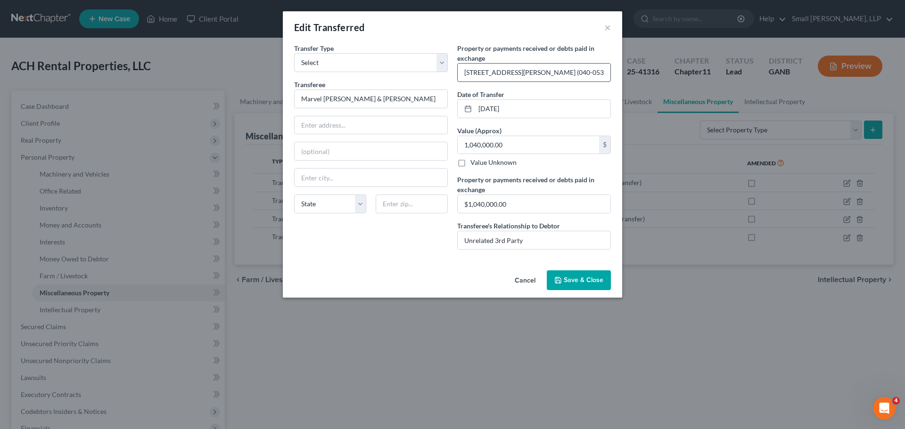
drag, startPoint x: 537, startPoint y: 72, endPoint x: 510, endPoint y: 72, distance: 26.9
click at [510, 72] on input "94 Stewart Rd (040-053B)" at bounding box center [534, 73] width 153 height 18
click at [350, 127] on input "text" at bounding box center [371, 125] width 153 height 18
drag, startPoint x: 300, startPoint y: 123, endPoint x: 275, endPoint y: 123, distance: 25.0
click at [275, 123] on div "Edit Transferred × Transfer Type * Select Ordinary (within 2 years) Within 10 Y…" at bounding box center [452, 214] width 905 height 429
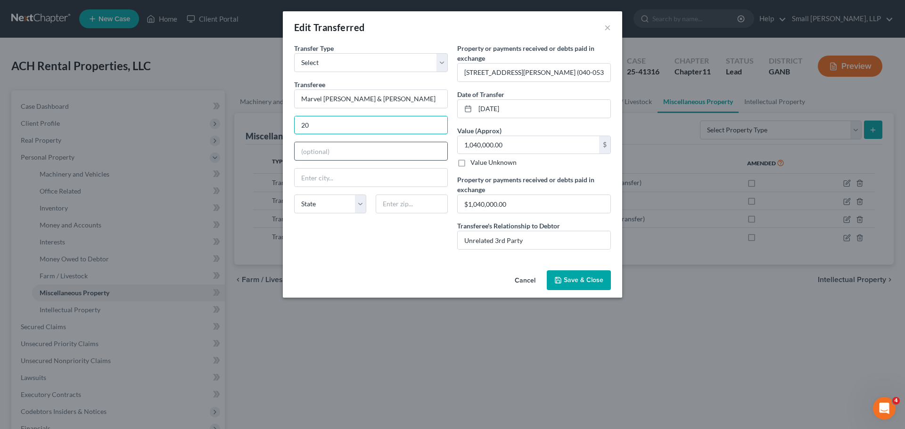
paste input "STEWART RD CEDARTOWN, GA 30125"
type input "20 STEWART RD CEDARTOWN, GA 30125"
click at [316, 171] on input "text" at bounding box center [371, 178] width 153 height 18
type input "Cedartown"
select select "10"
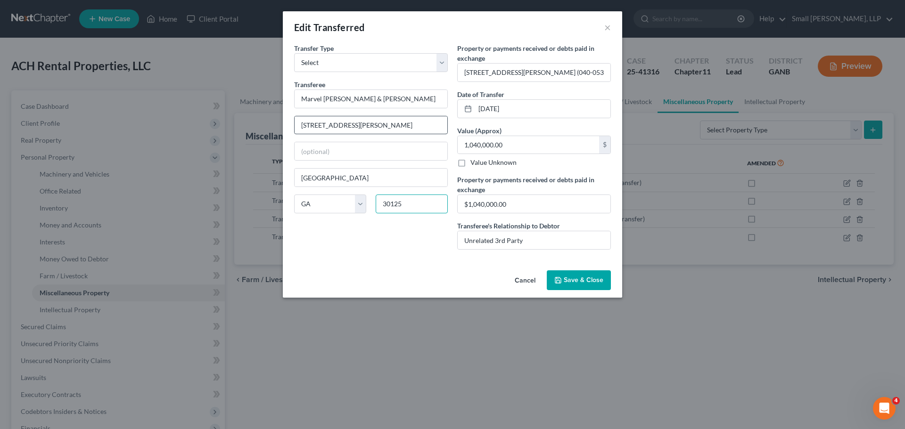
type input "30125"
drag, startPoint x: 431, startPoint y: 127, endPoint x: 351, endPoint y: 128, distance: 80.1
click at [351, 128] on input "20 STEWART RD CEDARTOWN, GA 30125" at bounding box center [371, 125] width 153 height 18
type input "20 STEWART RD"
click at [568, 279] on span "Save & Close" at bounding box center [584, 280] width 40 height 8
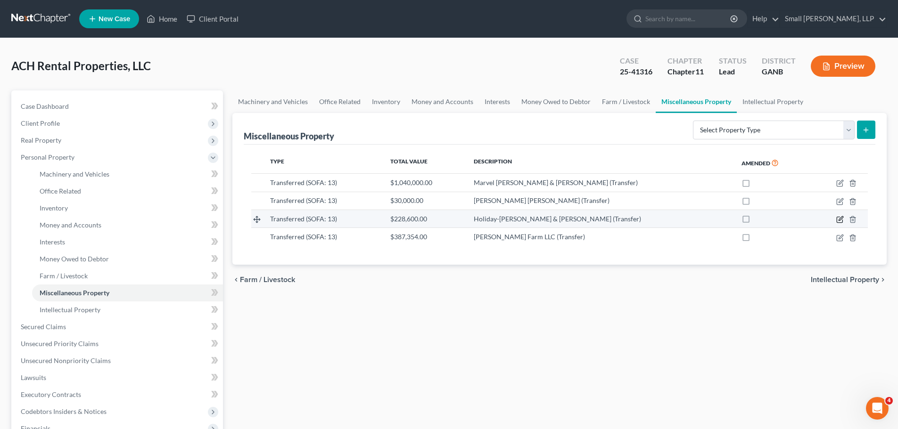
click at [839, 221] on icon "button" at bounding box center [840, 218] width 4 height 4
select select "Ordinary (within 2 years)"
select select "10"
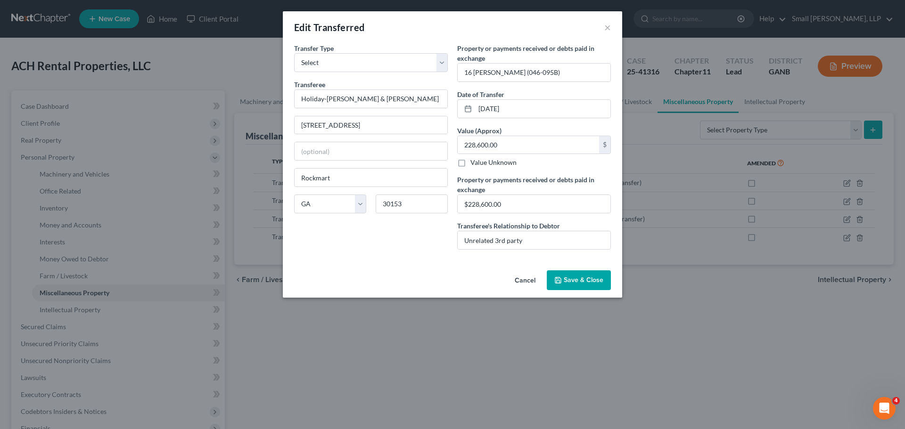
click at [601, 284] on button "Save & Close" at bounding box center [579, 281] width 64 height 20
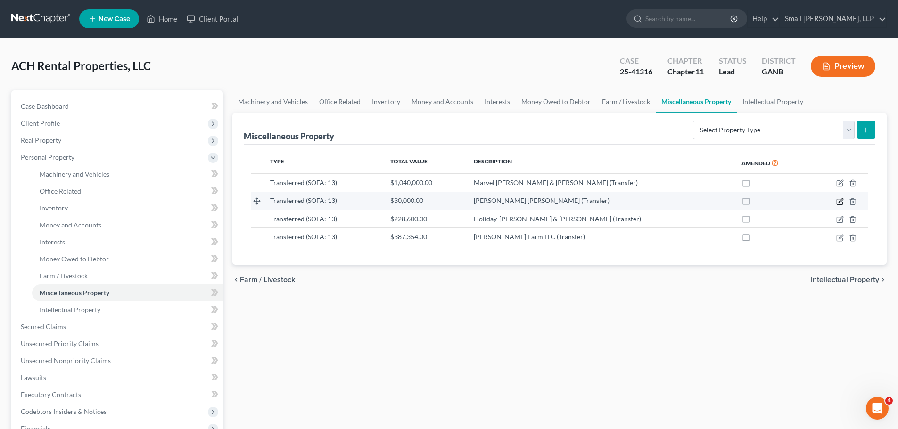
click at [839, 201] on icon "button" at bounding box center [840, 202] width 8 height 8
select select "Ordinary (within 2 years)"
select select "10"
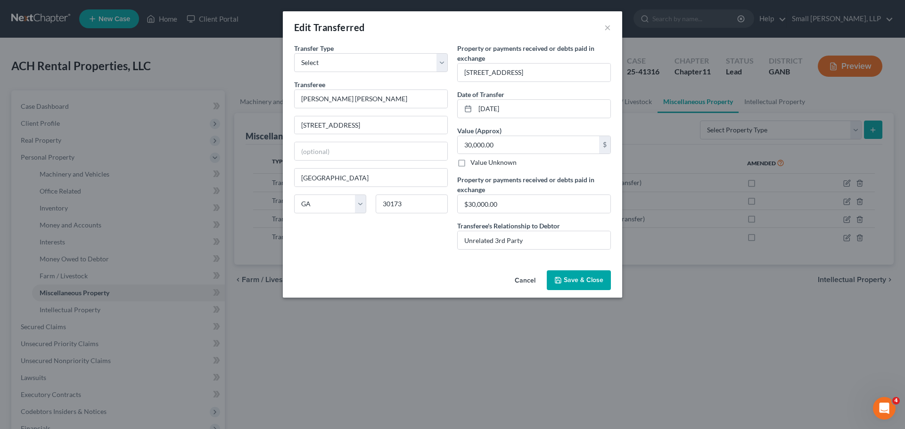
click at [588, 284] on button "Save & Close" at bounding box center [579, 281] width 64 height 20
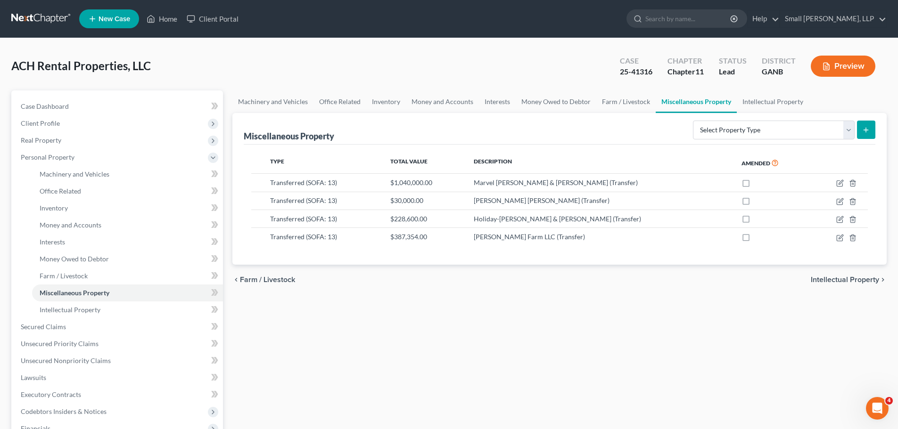
click at [43, 17] on link at bounding box center [41, 18] width 60 height 17
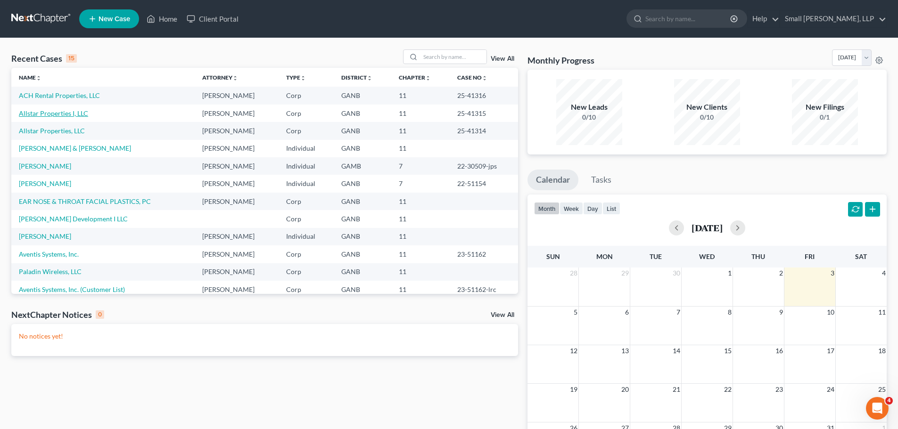
click at [61, 113] on link "Allstar Properties I, LLC" at bounding box center [53, 113] width 69 height 8
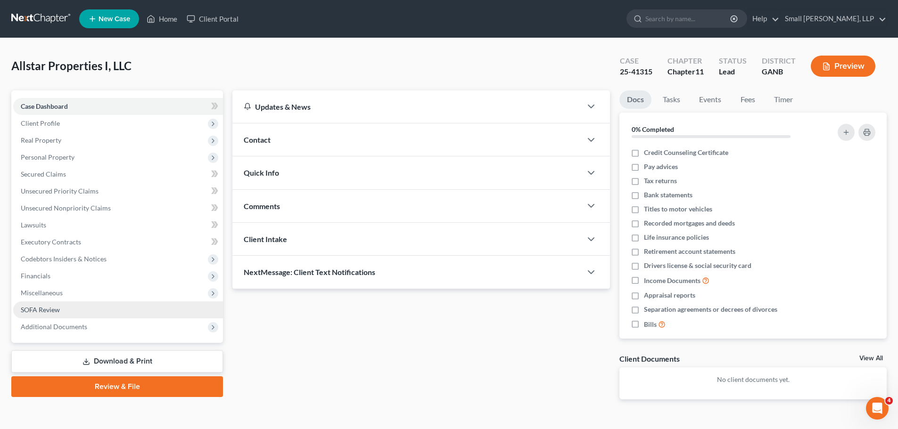
click at [66, 312] on link "SOFA Review" at bounding box center [118, 310] width 210 height 17
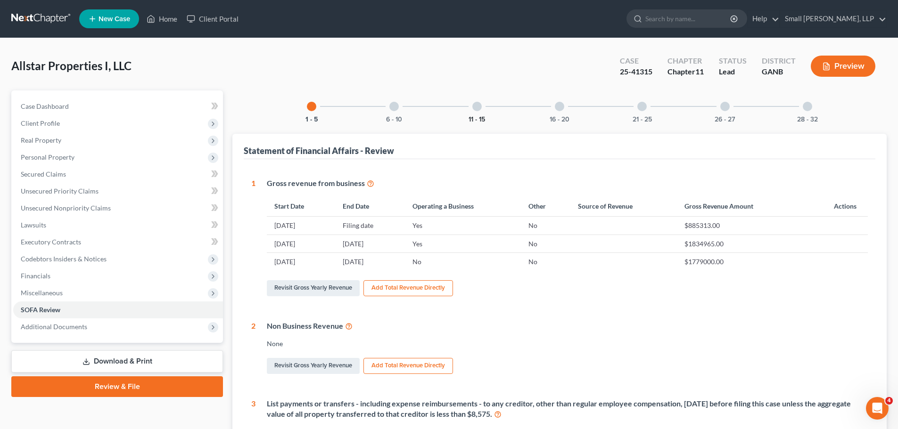
click at [471, 116] on button "11 - 15" at bounding box center [476, 119] width 16 height 7
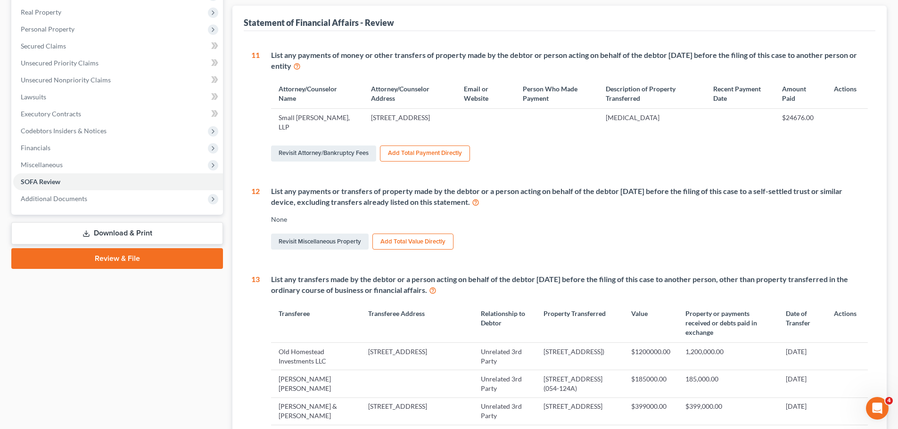
scroll to position [141, 0]
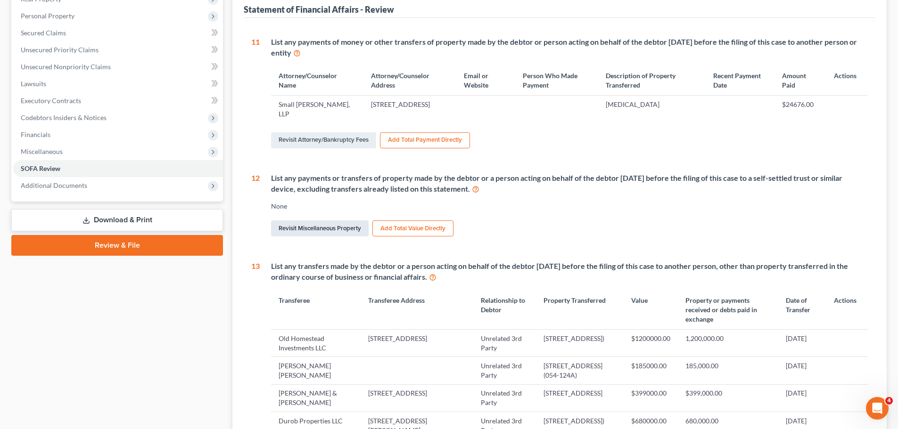
click at [345, 225] on link "Revisit Miscellaneous Property" at bounding box center [320, 229] width 98 height 16
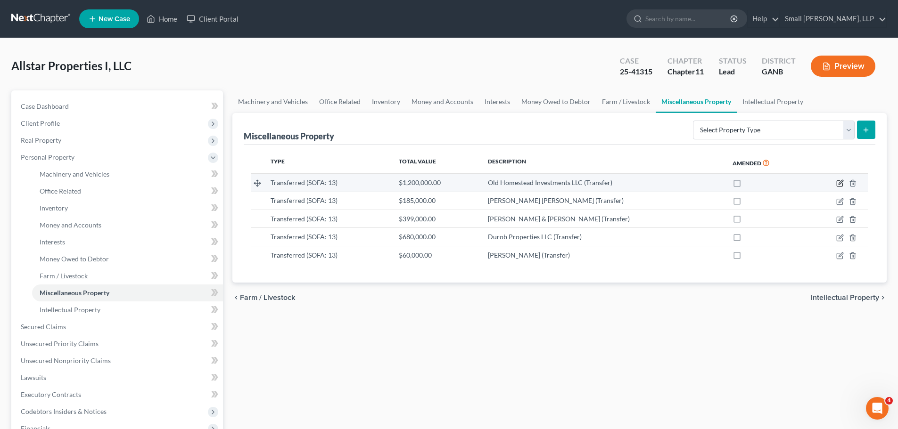
click at [838, 184] on icon "button" at bounding box center [840, 184] width 8 height 8
select select "Ordinary ([DATE])"
select select "10"
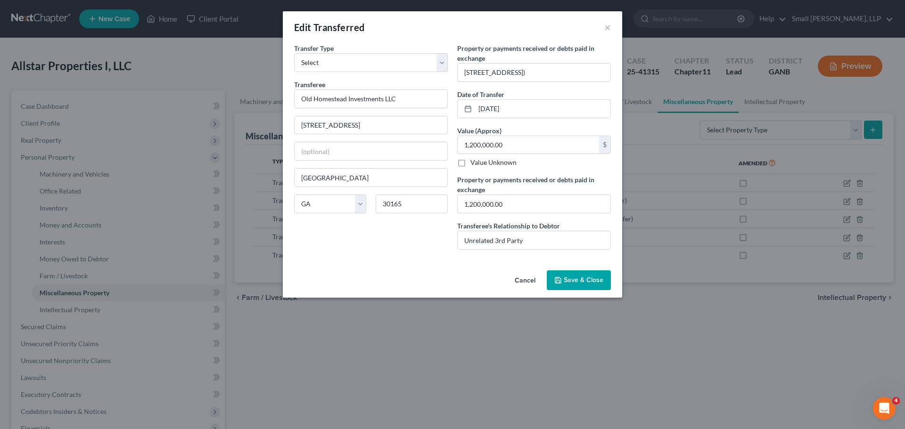
click at [586, 277] on span "Save & Close" at bounding box center [584, 280] width 40 height 8
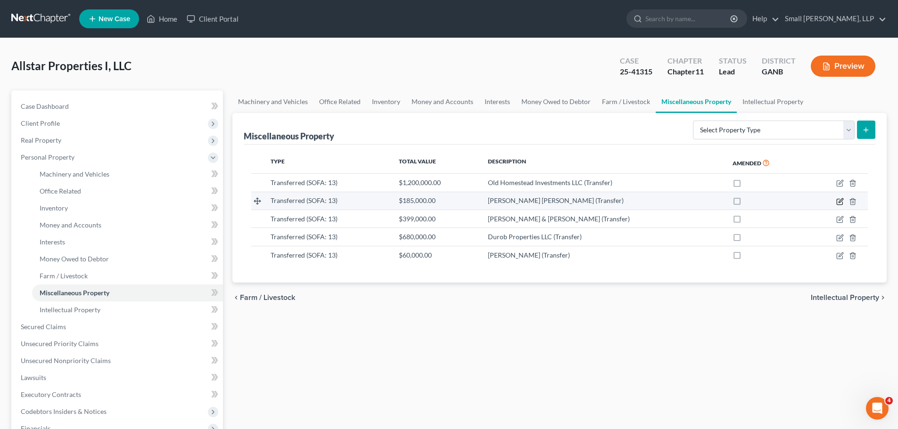
click at [837, 201] on icon "button" at bounding box center [840, 202] width 6 height 6
select select "Ordinary ([DATE])"
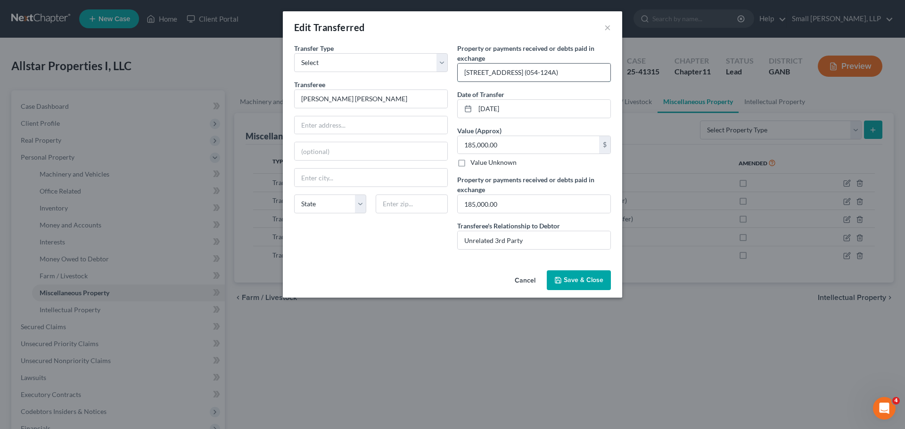
drag, startPoint x: 544, startPoint y: 71, endPoint x: 516, endPoint y: 72, distance: 27.8
click at [516, 72] on input "[STREET_ADDRESS] (054-124A)" at bounding box center [534, 73] width 153 height 18
click at [333, 123] on input "text" at bounding box center [371, 125] width 153 height 18
paste input "[PERSON_NAME] [PERSON_NAME] [GEOGRAPHIC_DATA]"
drag, startPoint x: 343, startPoint y: 125, endPoint x: 246, endPoint y: 127, distance: 97.6
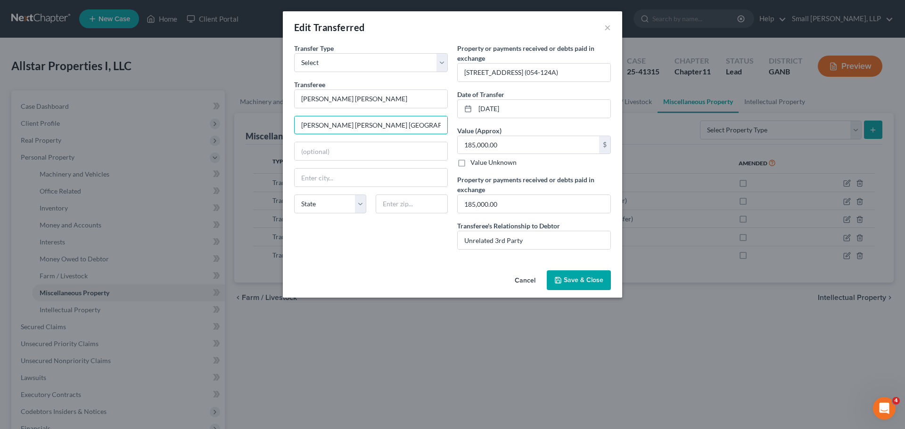
click at [246, 127] on div "Edit Transferred × Transfer Type * Select Ordinary ([DATE]) [DATE] Transferee *…" at bounding box center [452, 214] width 905 height 429
type input "[STREET_ADDRESS]"
click at [316, 176] on input "text" at bounding box center [371, 178] width 153 height 18
type input "[GEOGRAPHIC_DATA]"
select select "10"
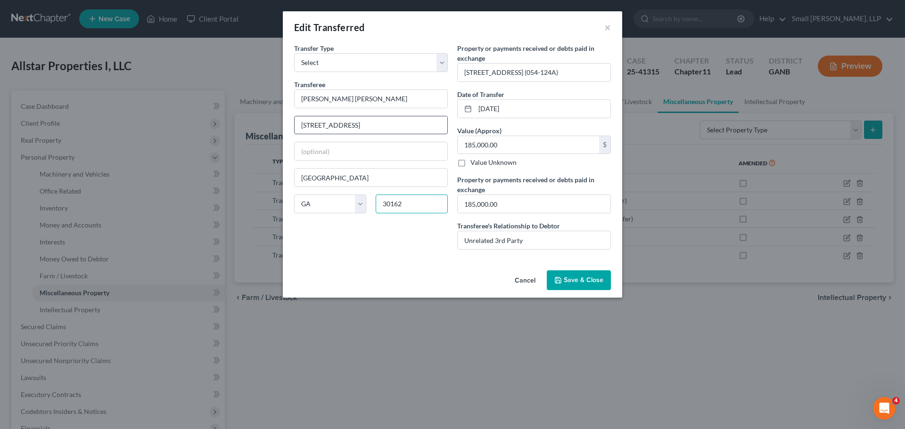
type input "30162"
drag, startPoint x: 401, startPoint y: 129, endPoint x: 342, endPoint y: 127, distance: 58.9
click at [342, 127] on input "[STREET_ADDRESS]" at bounding box center [371, 125] width 153 height 18
type input "PO BOX 431"
click at [591, 284] on span "Save & Close" at bounding box center [584, 280] width 40 height 8
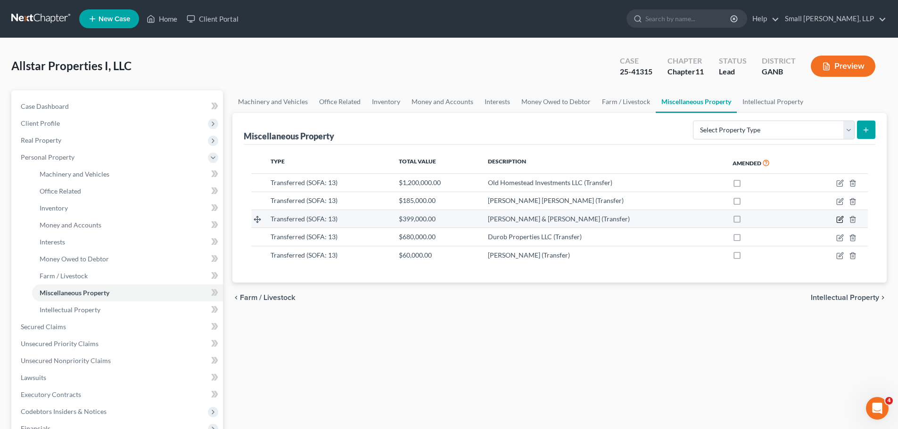
click at [840, 221] on icon "button" at bounding box center [840, 218] width 4 height 4
select select "Ordinary ([DATE])"
select select "10"
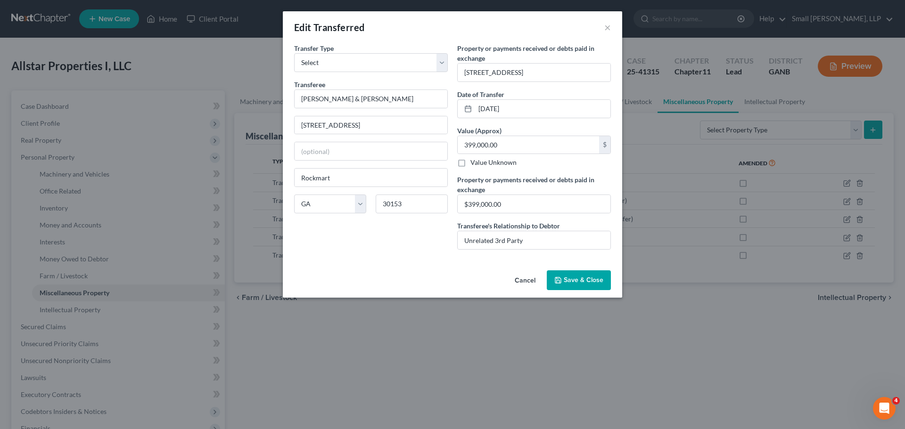
click at [568, 282] on span "Save & Close" at bounding box center [584, 280] width 40 height 8
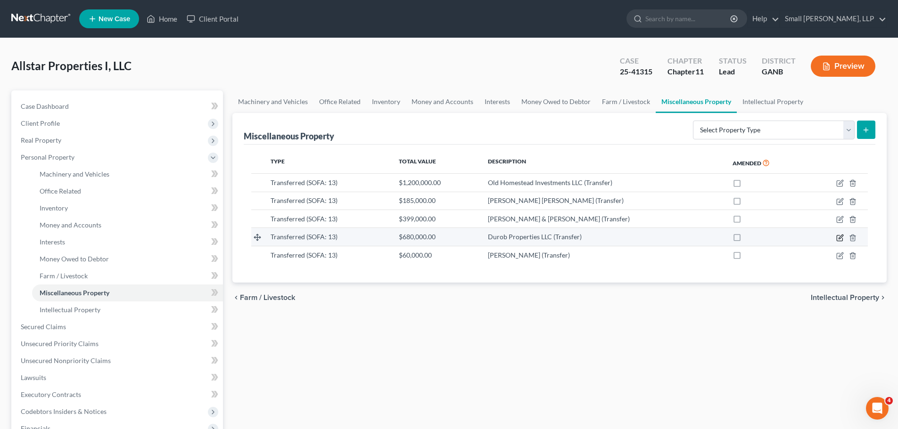
click at [837, 240] on icon "button" at bounding box center [840, 238] width 6 height 6
select select "Ordinary ([DATE])"
select select "10"
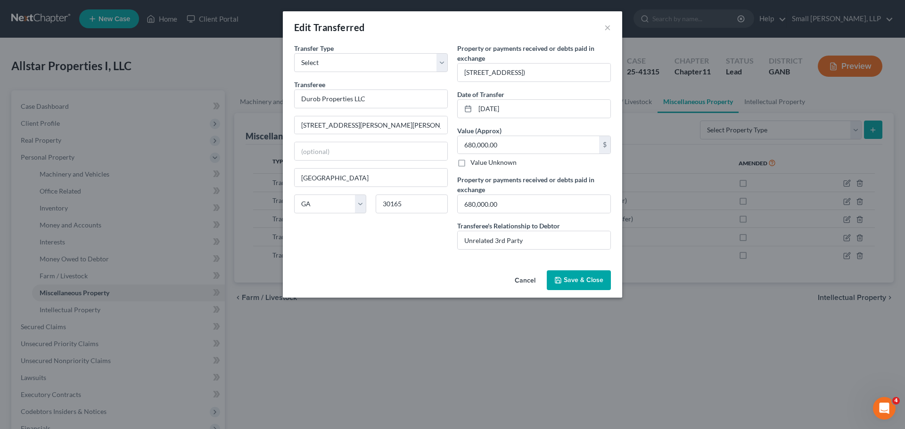
click at [591, 272] on button "Save & Close" at bounding box center [579, 281] width 64 height 20
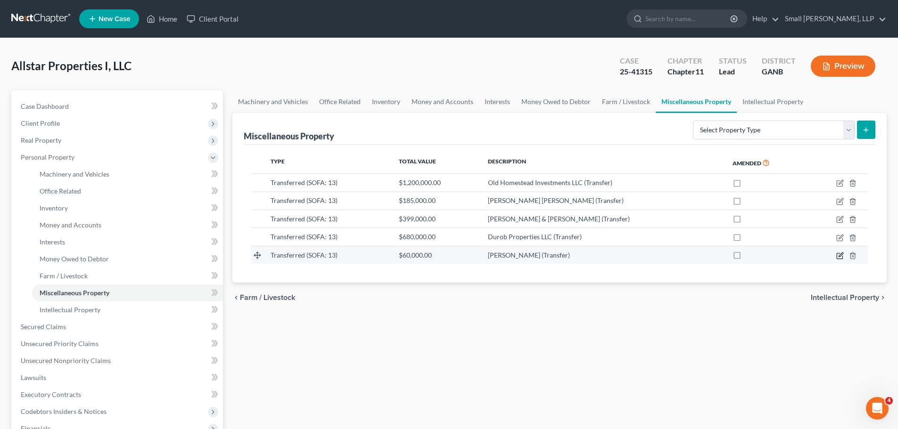
click at [838, 257] on icon "button" at bounding box center [840, 256] width 8 height 8
select select "Ordinary ([DATE])"
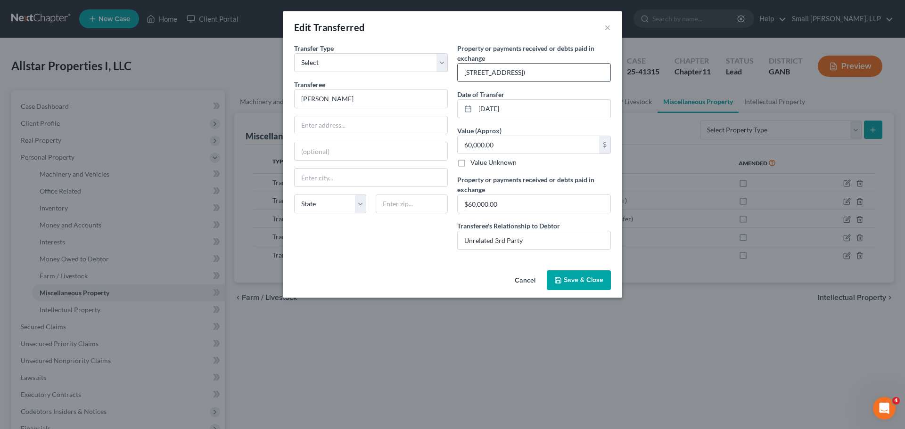
drag, startPoint x: 557, startPoint y: 74, endPoint x: 533, endPoint y: 77, distance: 23.8
click at [533, 77] on input "[STREET_ADDRESS])" at bounding box center [534, 73] width 153 height 18
click at [572, 282] on span "Save & Close" at bounding box center [584, 280] width 40 height 8
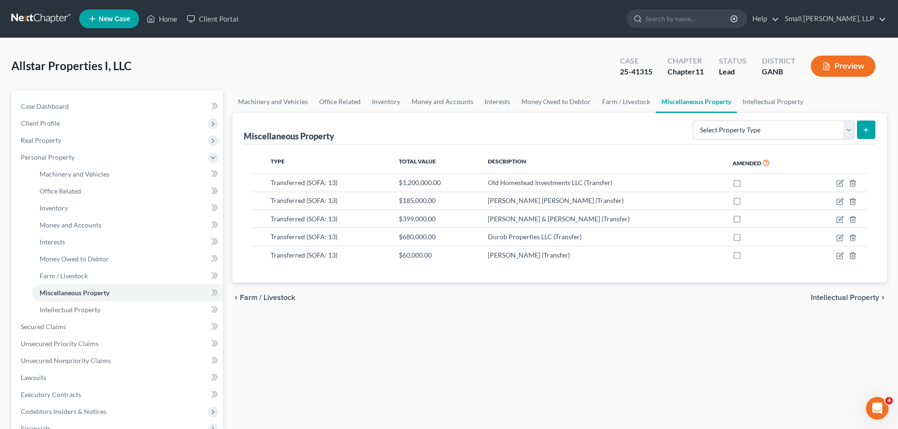
click at [29, 19] on link at bounding box center [41, 18] width 60 height 17
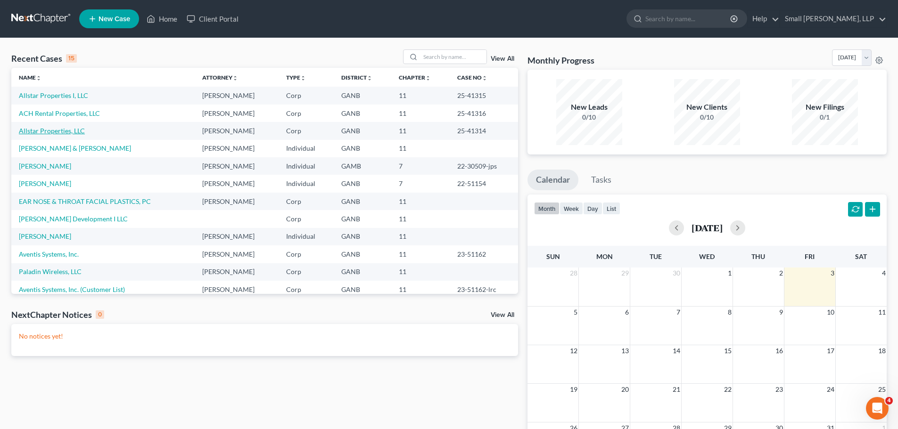
click at [48, 130] on link "Allstar Properties, LLC" at bounding box center [52, 131] width 66 height 8
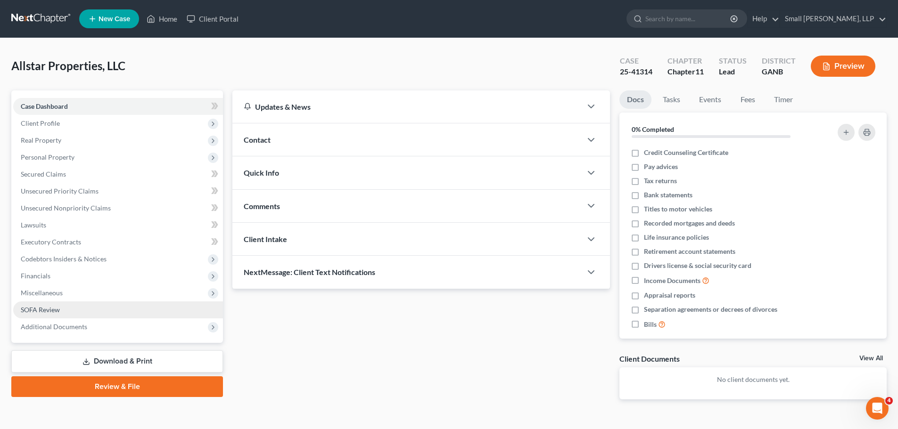
click at [53, 312] on span "SOFA Review" at bounding box center [40, 310] width 39 height 8
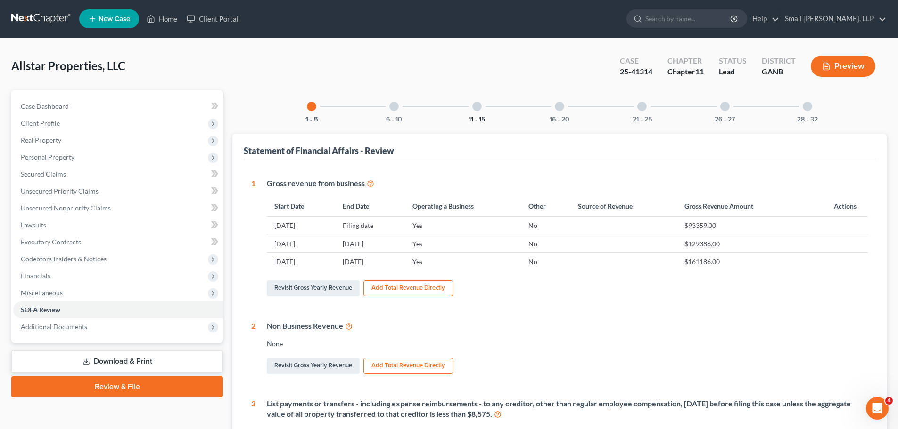
click at [481, 119] on button "11 - 15" at bounding box center [476, 119] width 16 height 7
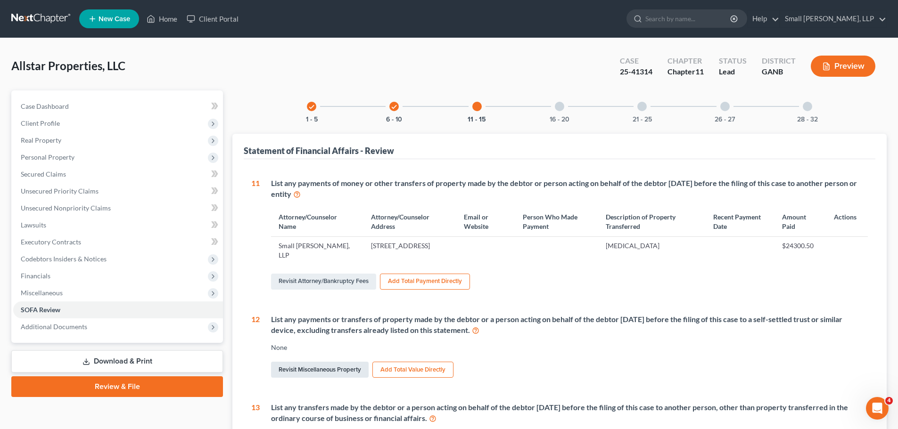
click at [310, 372] on link "Revisit Miscellaneous Property" at bounding box center [320, 370] width 98 height 16
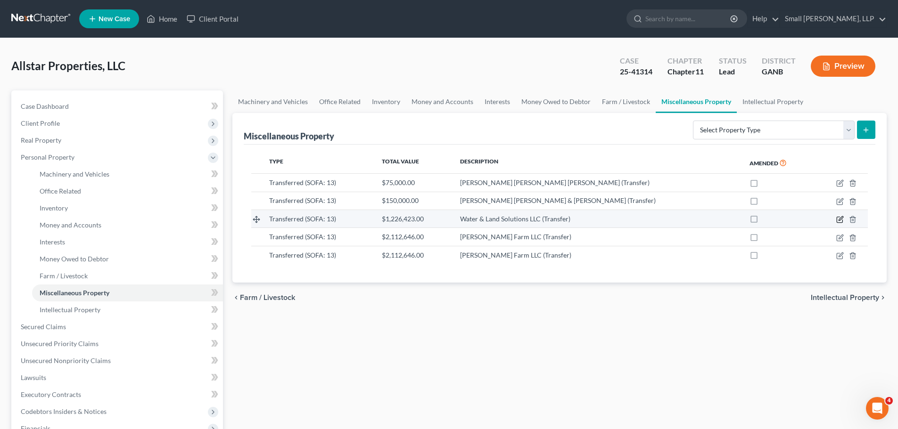
click at [839, 221] on icon "button" at bounding box center [840, 218] width 4 height 4
select select "Ordinary (within 2 years)"
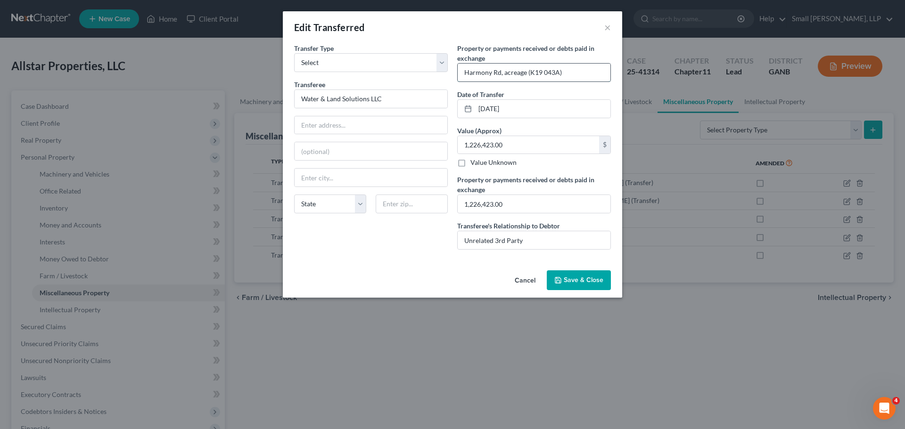
drag, startPoint x: 557, startPoint y: 74, endPoint x: 531, endPoint y: 74, distance: 26.4
click at [531, 74] on input "Harmony Rd, acreage (K19 043A)" at bounding box center [534, 73] width 153 height 18
click at [568, 282] on span "Save & Close" at bounding box center [584, 280] width 40 height 8
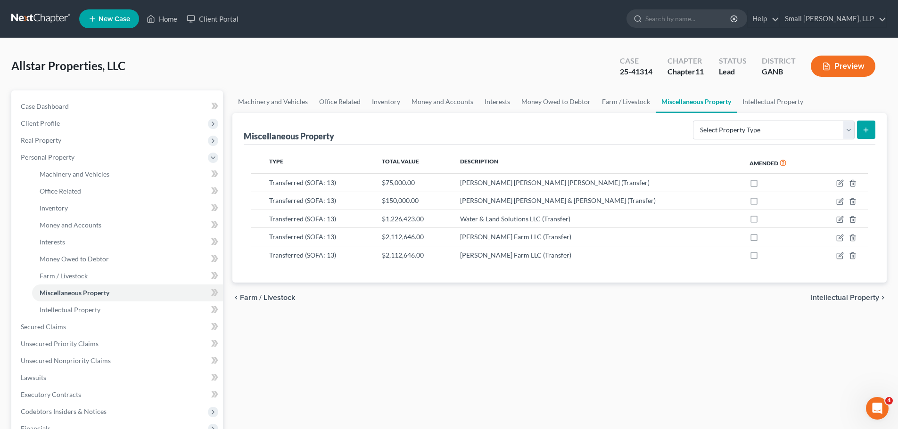
click at [52, 19] on link at bounding box center [41, 18] width 60 height 17
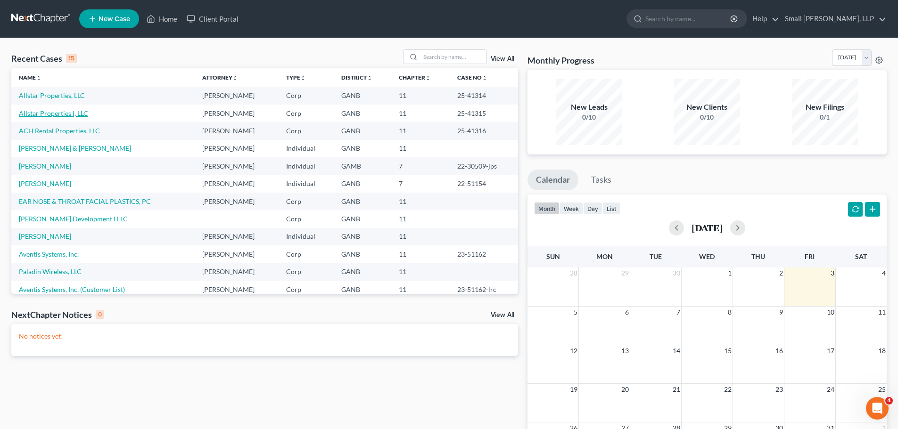
click at [59, 114] on link "Allstar Properties I, LLC" at bounding box center [53, 113] width 69 height 8
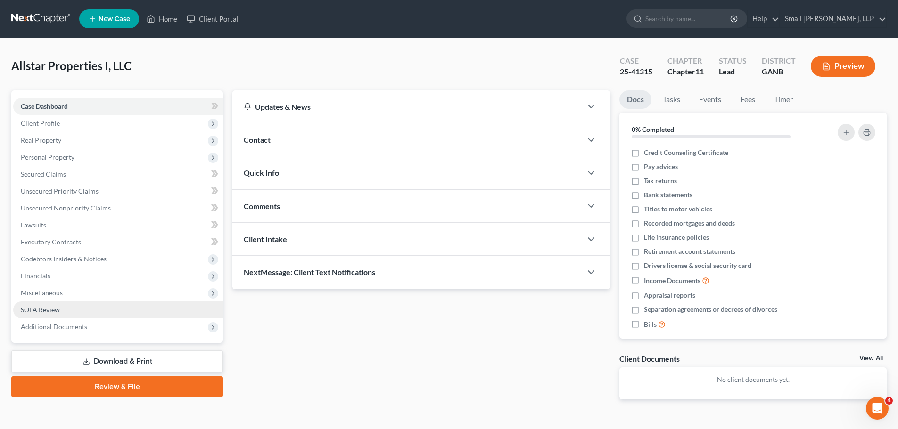
click at [90, 312] on link "SOFA Review" at bounding box center [118, 310] width 210 height 17
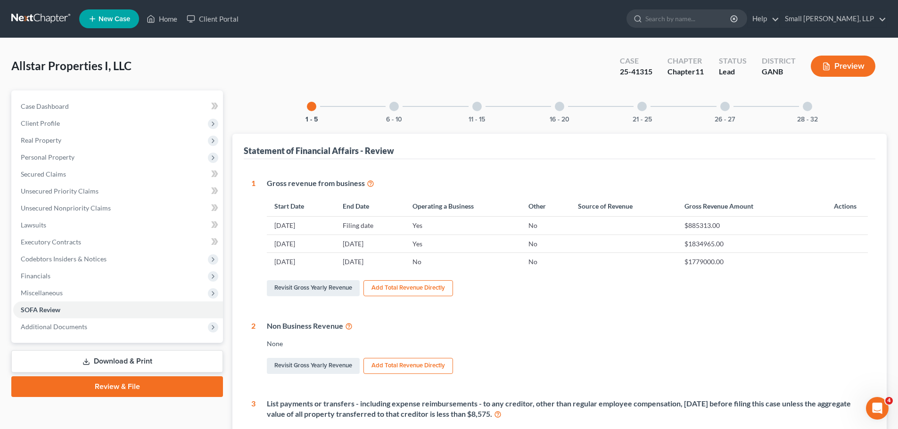
click at [396, 115] on div "6 - 10" at bounding box center [394, 106] width 32 height 32
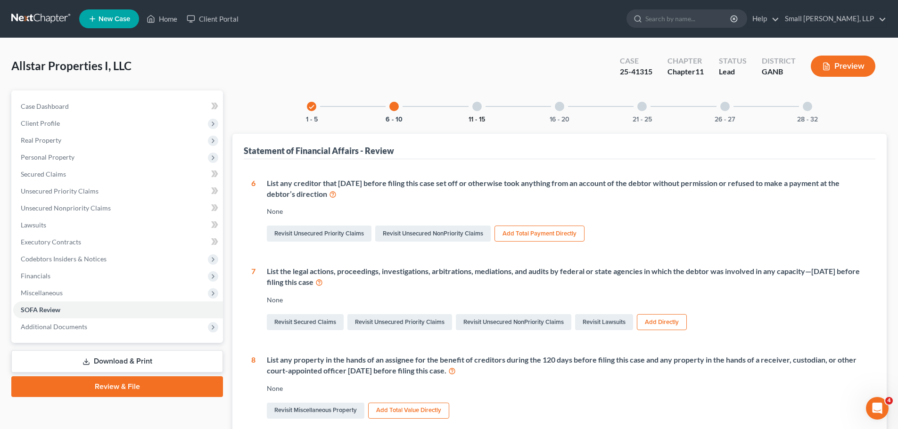
click at [478, 118] on button "11 - 15" at bounding box center [476, 119] width 16 height 7
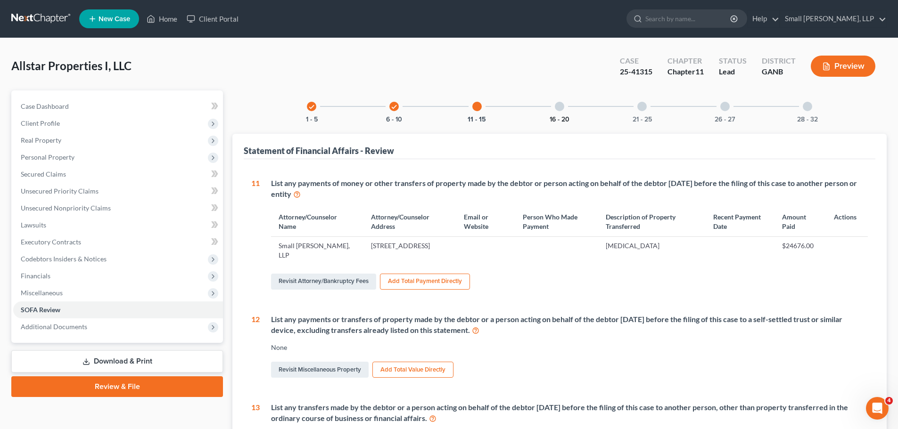
click at [562, 116] on button "16 - 20" at bounding box center [560, 119] width 20 height 7
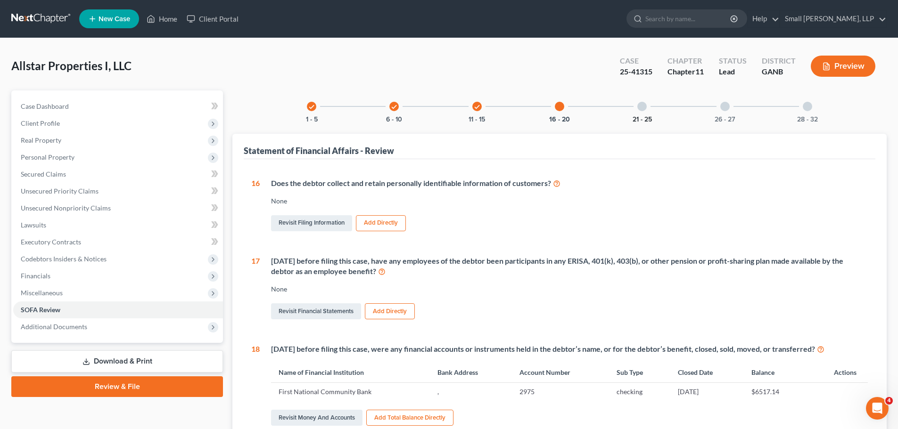
click at [643, 118] on button "21 - 25" at bounding box center [641, 119] width 19 height 7
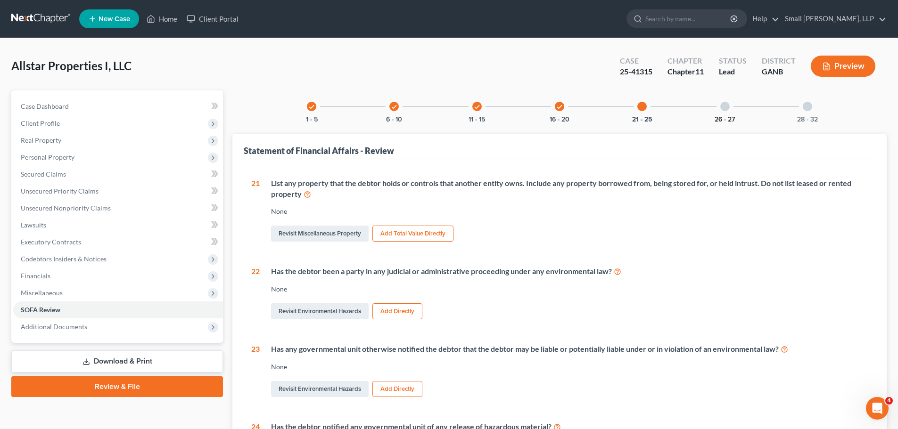
click at [720, 117] on button "26 - 27" at bounding box center [724, 119] width 20 height 7
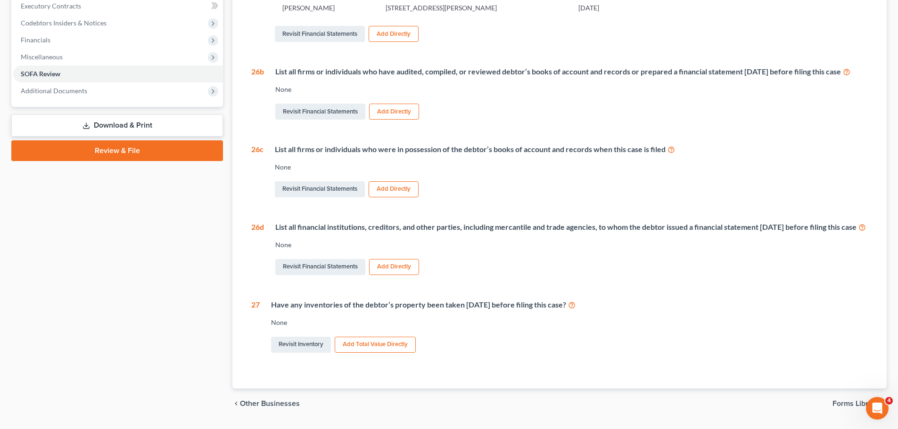
scroll to position [94, 0]
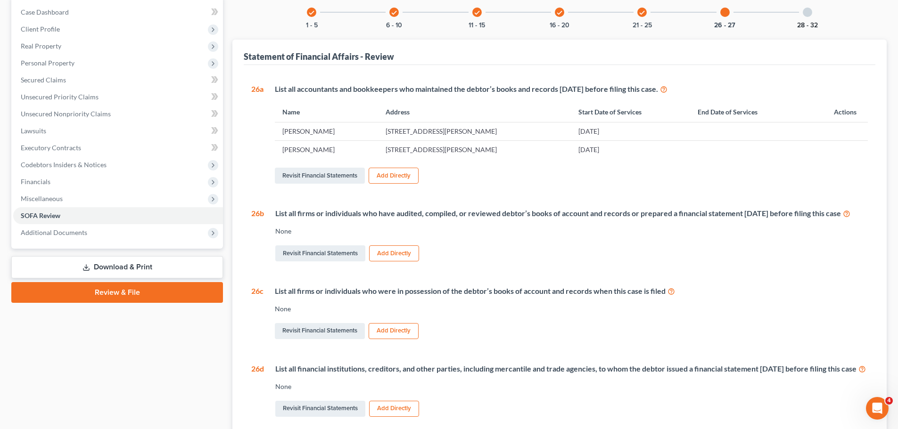
click at [803, 25] on button "28 - 32" at bounding box center [807, 25] width 21 height 7
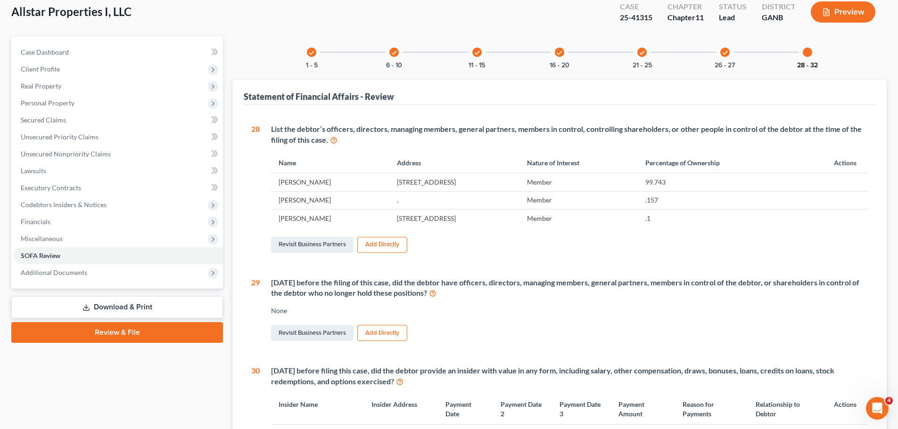
scroll to position [47, 0]
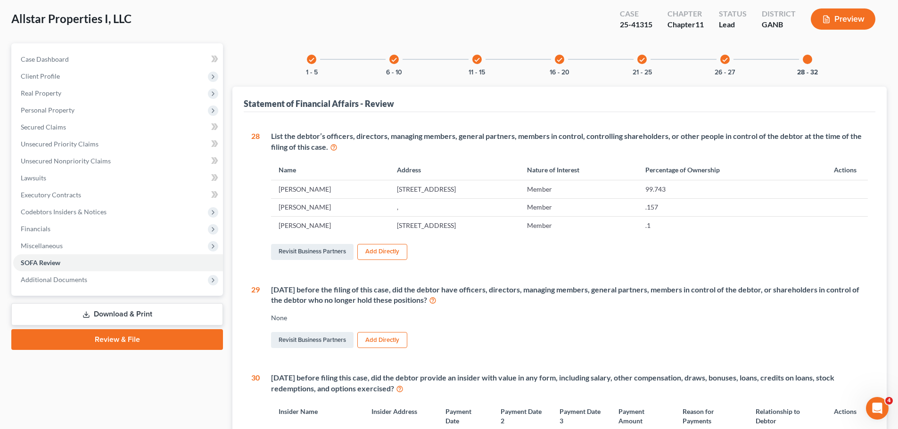
click at [641, 67] on div "check 21 - 25" at bounding box center [642, 59] width 32 height 32
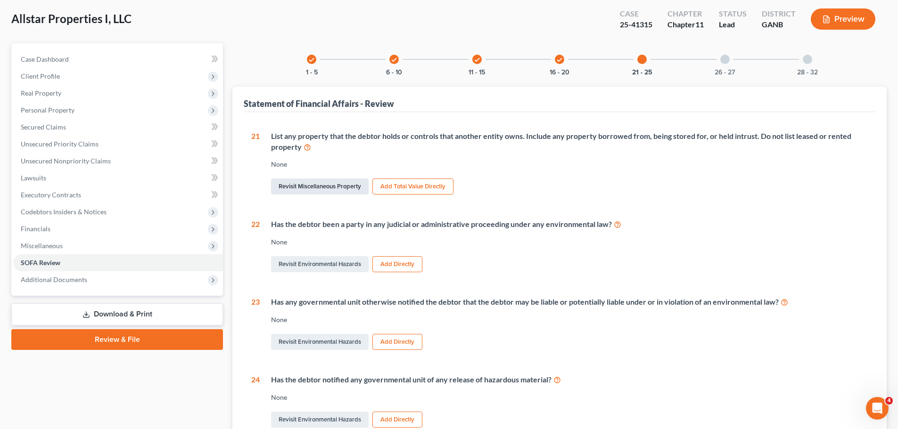
click at [337, 191] on link "Revisit Miscellaneous Property" at bounding box center [320, 187] width 98 height 16
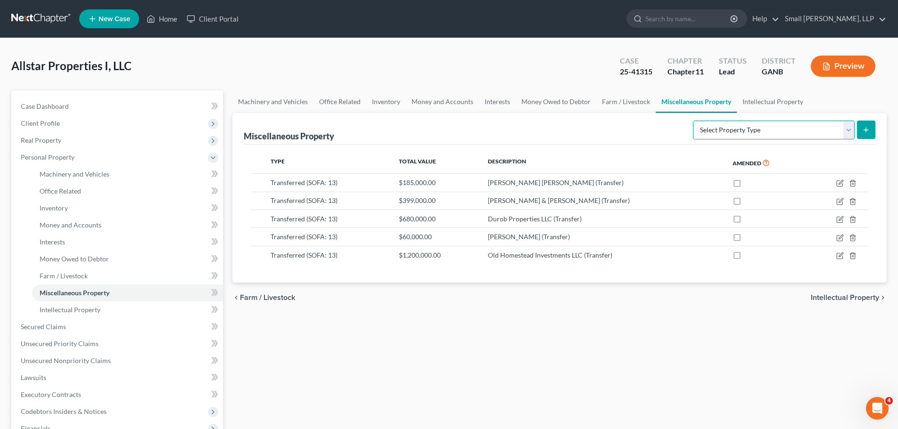
click at [845, 131] on select "Select Property Type Assigned for Creditor Benefit [DATE] (SOFA: 8) Assigned to…" at bounding box center [774, 130] width 162 height 19
select select "holding_for_another"
click at [693, 121] on select "Select Property Type Assigned for Creditor Benefit [DATE] (SOFA: 8) Assigned to…" at bounding box center [774, 130] width 162 height 19
click at [860, 129] on button "submit" at bounding box center [866, 130] width 18 height 18
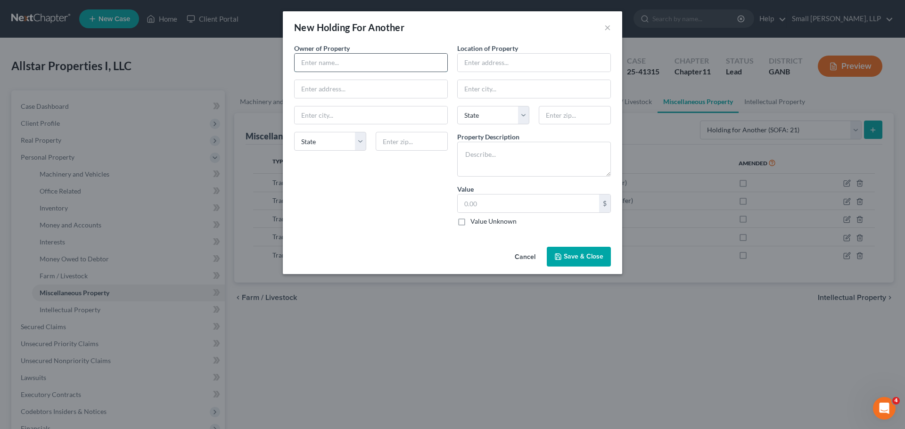
click at [328, 63] on input "text" at bounding box center [371, 63] width 153 height 18
type input "Tenant Deposits Held by [PERSON_NAME] Co."
click at [500, 202] on input "text" at bounding box center [528, 204] width 141 height 18
type input "28,200"
click at [482, 162] on textarea at bounding box center [534, 159] width 154 height 35
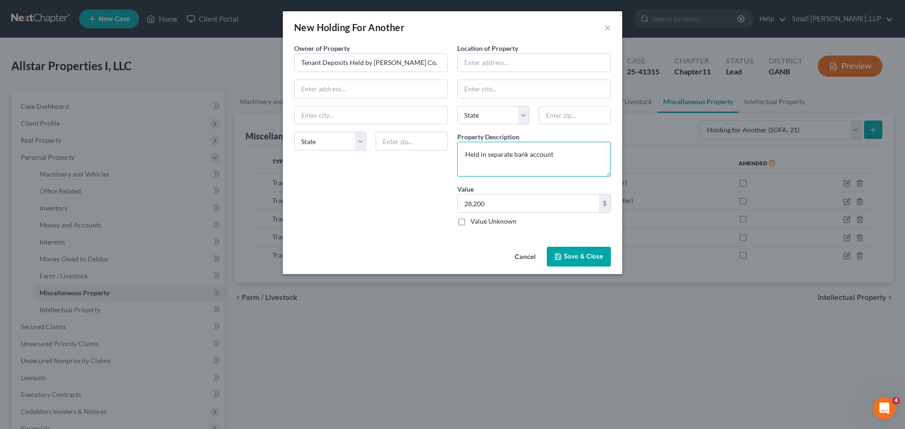
type textarea "Held in separate bank account"
click at [575, 252] on button "Save & Close" at bounding box center [579, 257] width 64 height 20
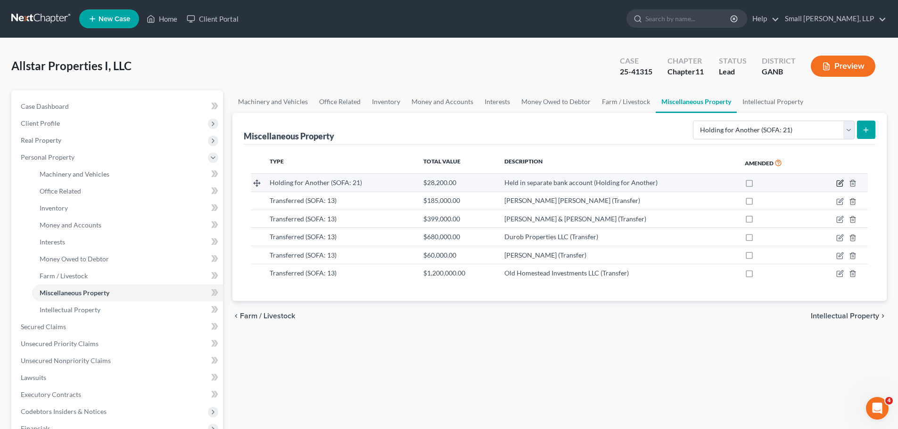
click at [836, 182] on icon "button" at bounding box center [840, 184] width 8 height 8
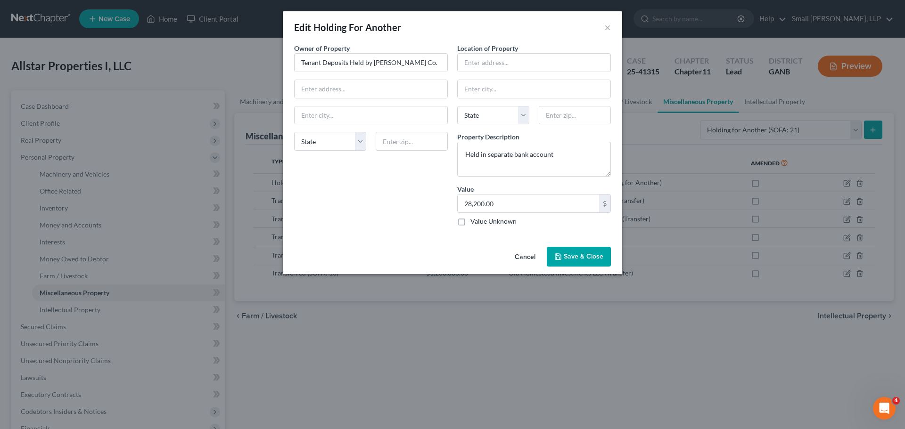
click at [597, 256] on span "Save & Close" at bounding box center [584, 257] width 40 height 8
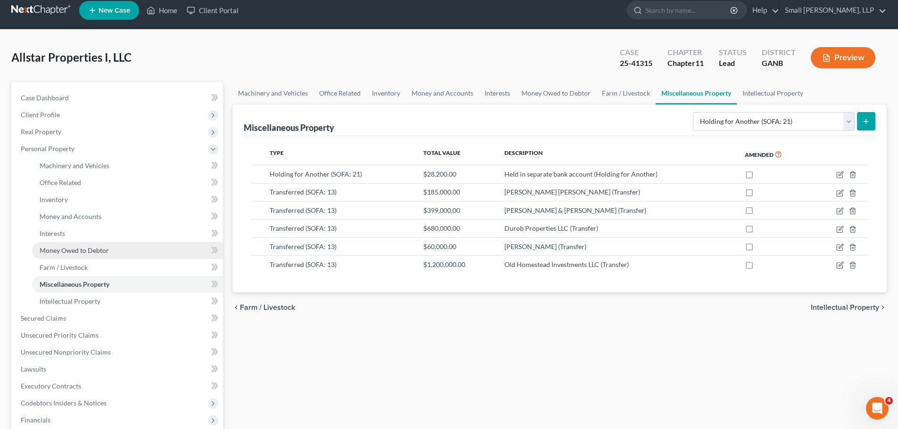
scroll to position [141, 0]
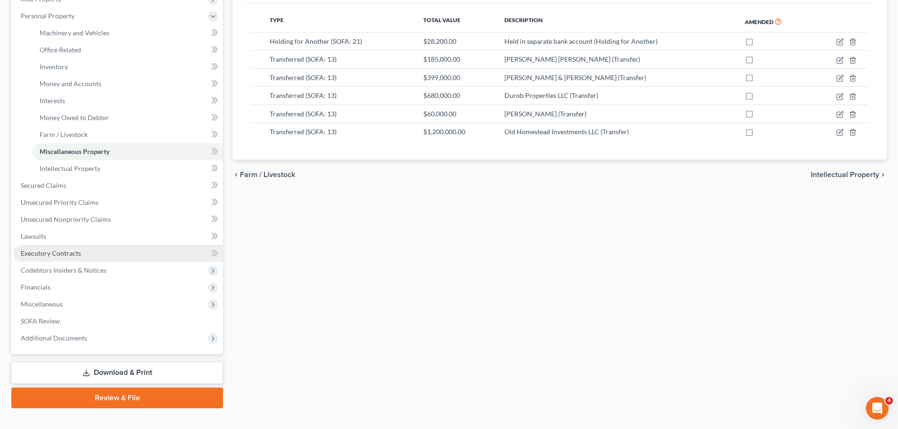
click at [59, 259] on link "Executory Contracts" at bounding box center [118, 253] width 210 height 17
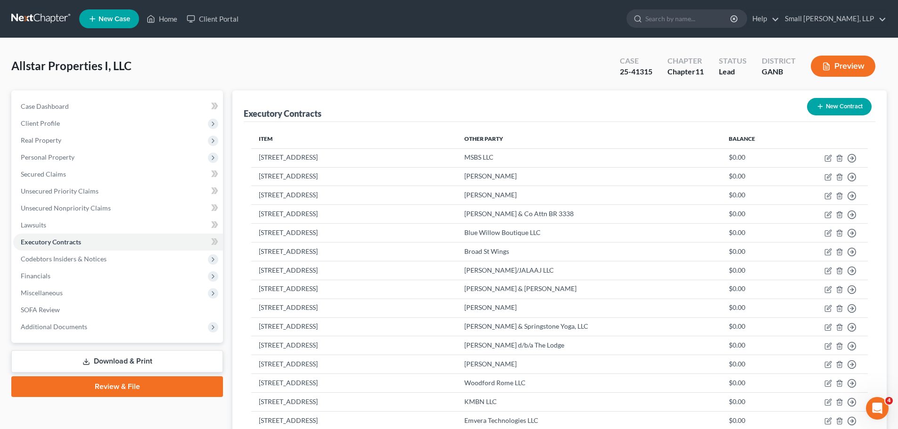
click at [39, 17] on link at bounding box center [41, 18] width 60 height 17
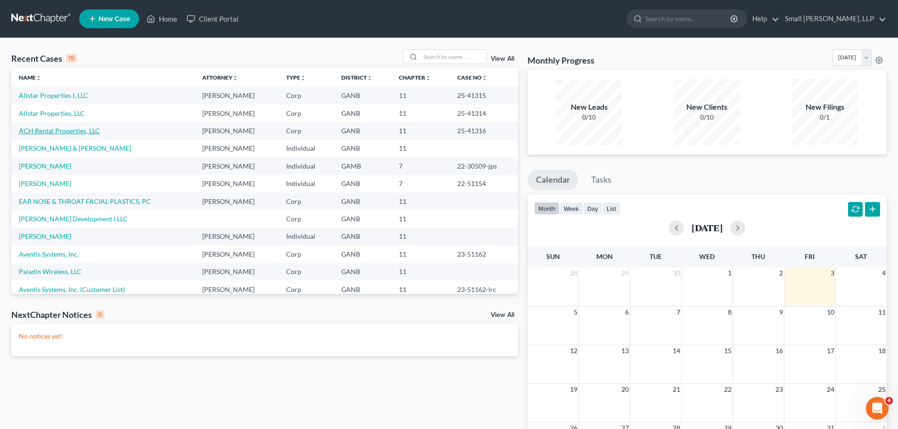
click at [57, 131] on link "ACH Rental Properties, LLC" at bounding box center [59, 131] width 81 height 8
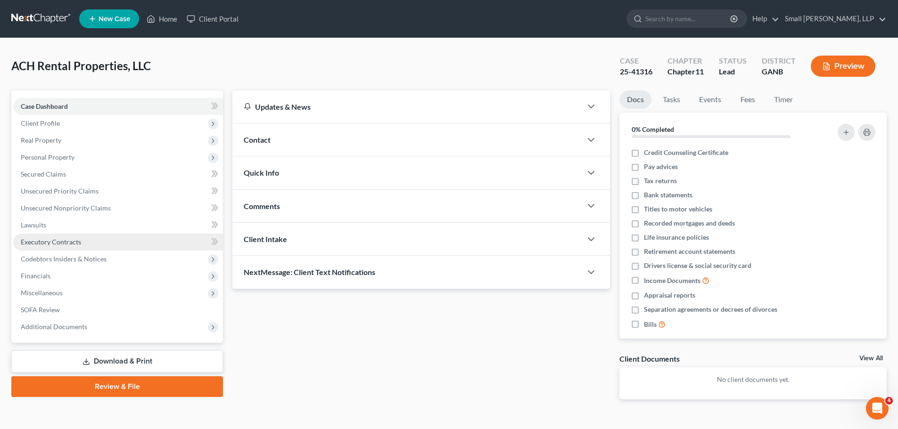
click at [41, 241] on span "Executory Contracts" at bounding box center [51, 242] width 60 height 8
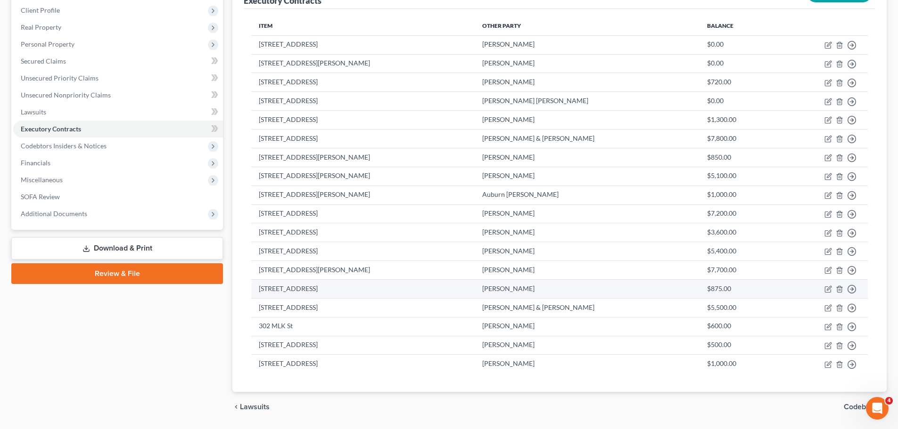
scroll to position [142, 0]
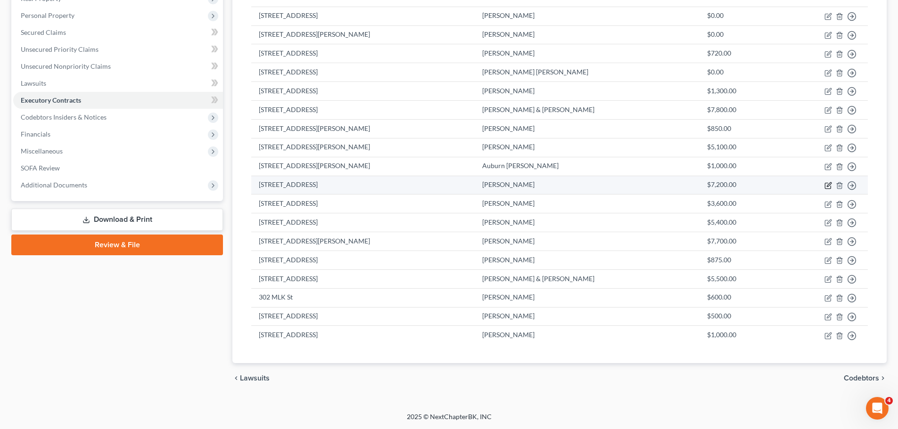
click at [829, 186] on icon "button" at bounding box center [829, 184] width 4 height 4
select select "2"
select select "10"
select select "0"
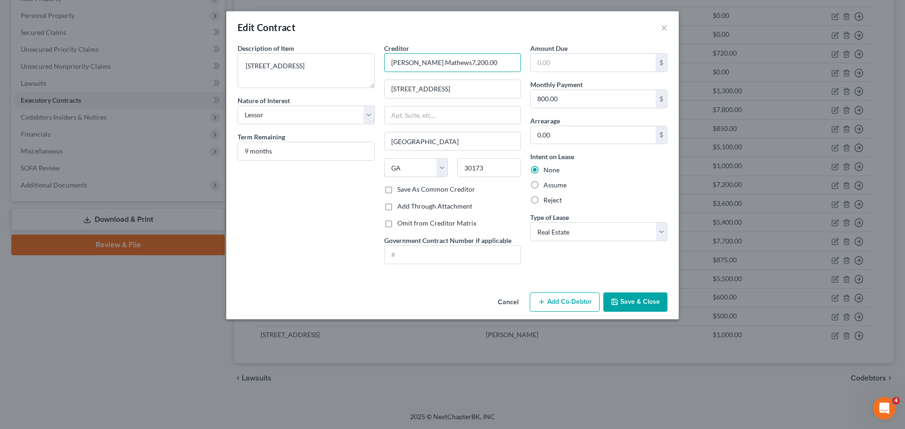
type input "Darla Mathews"
click at [636, 302] on button "Save & Close" at bounding box center [635, 303] width 64 height 20
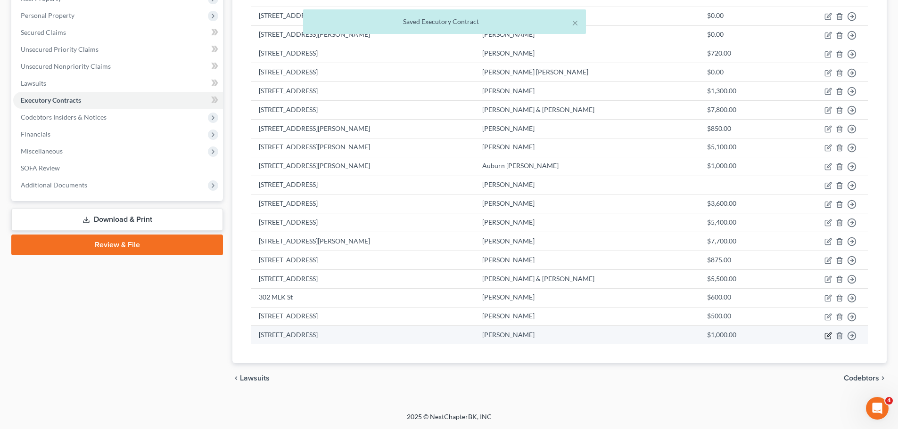
click at [826, 337] on icon "button" at bounding box center [828, 336] width 8 height 8
select select "2"
select select "10"
select select "0"
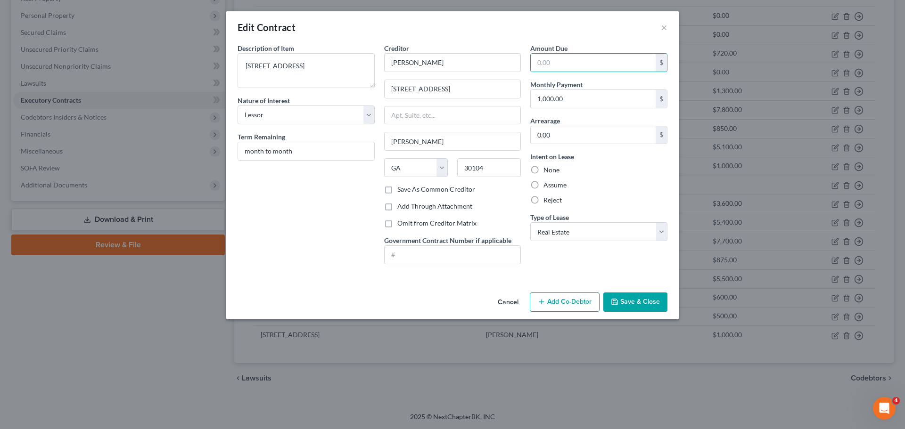
click at [635, 305] on button "Save & Close" at bounding box center [635, 303] width 64 height 20
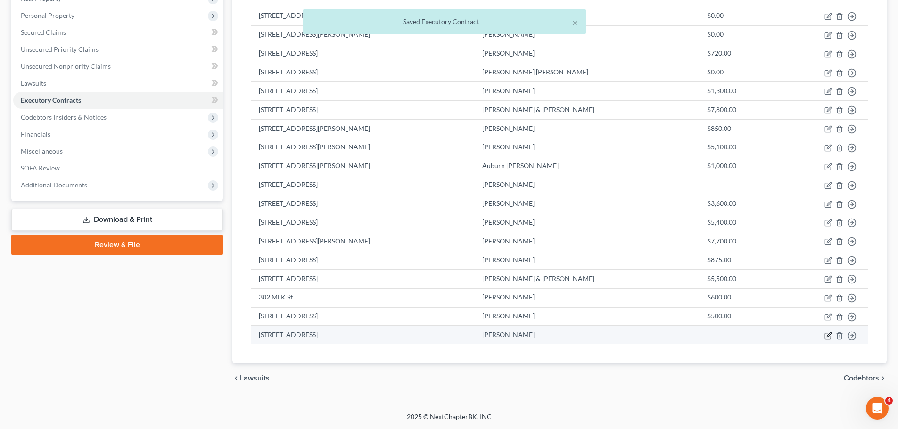
click at [830, 335] on icon "button" at bounding box center [829, 335] width 4 height 4
select select "2"
select select "10"
select select "0"
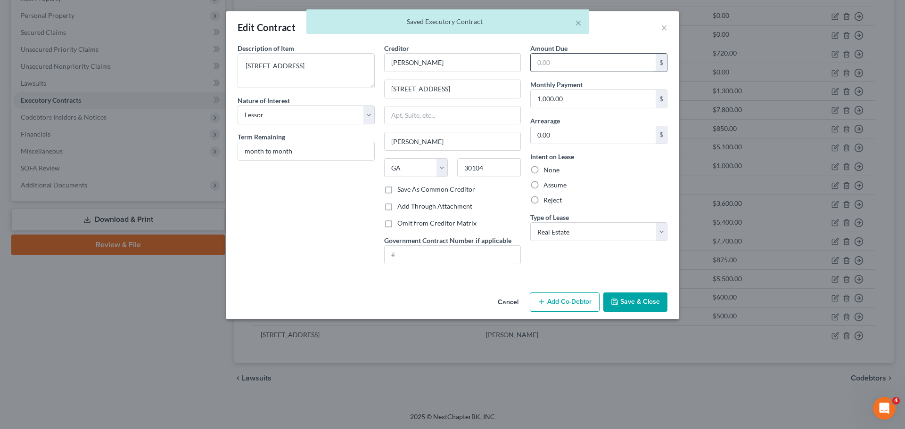
drag, startPoint x: 595, startPoint y: 66, endPoint x: 606, endPoint y: 69, distance: 11.1
click at [595, 66] on input "text" at bounding box center [593, 63] width 125 height 18
click at [657, 306] on button "Save & Close" at bounding box center [635, 303] width 64 height 20
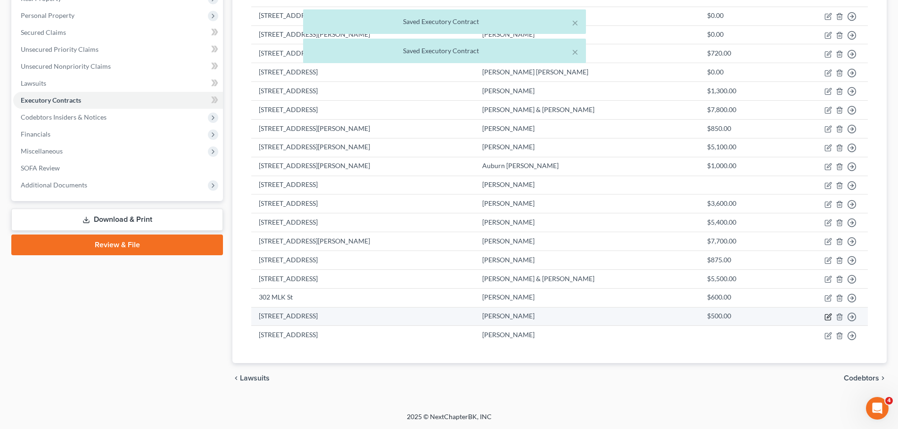
click at [825, 320] on icon "button" at bounding box center [828, 317] width 6 height 6
select select "2"
select select "0"
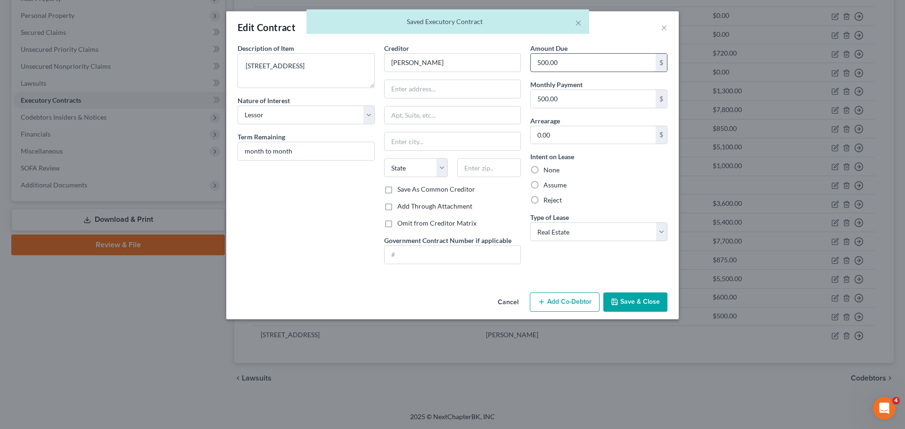
click at [580, 62] on input "500.00" at bounding box center [593, 63] width 125 height 18
click at [637, 303] on button "Save & Close" at bounding box center [635, 303] width 64 height 20
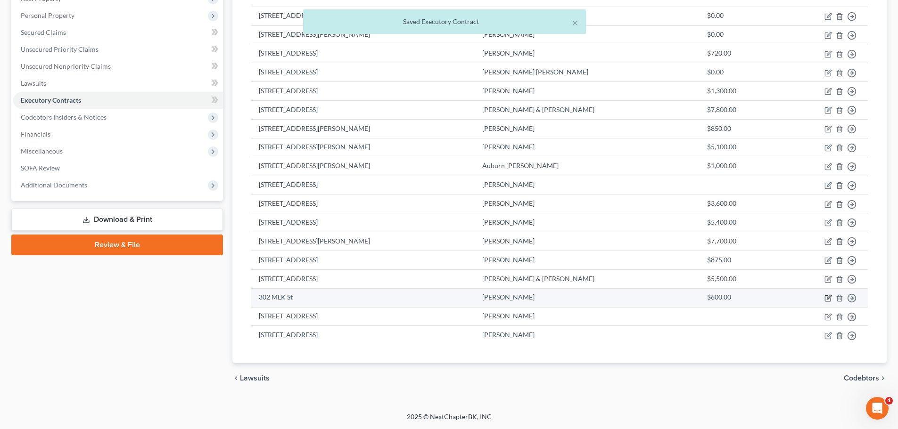
click at [828, 298] on icon "button" at bounding box center [828, 299] width 8 height 8
select select "2"
select select "10"
select select "0"
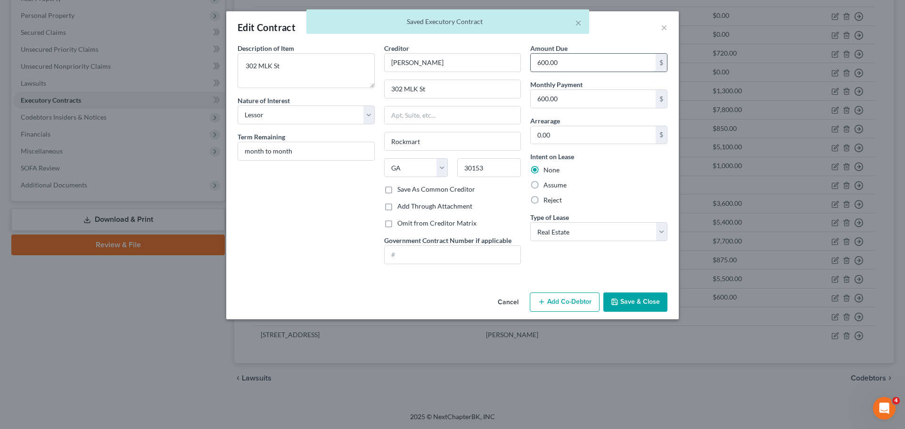
click at [588, 66] on input "600.00" at bounding box center [593, 63] width 125 height 18
type input "0"
click at [637, 305] on button "Save & Close" at bounding box center [635, 303] width 64 height 20
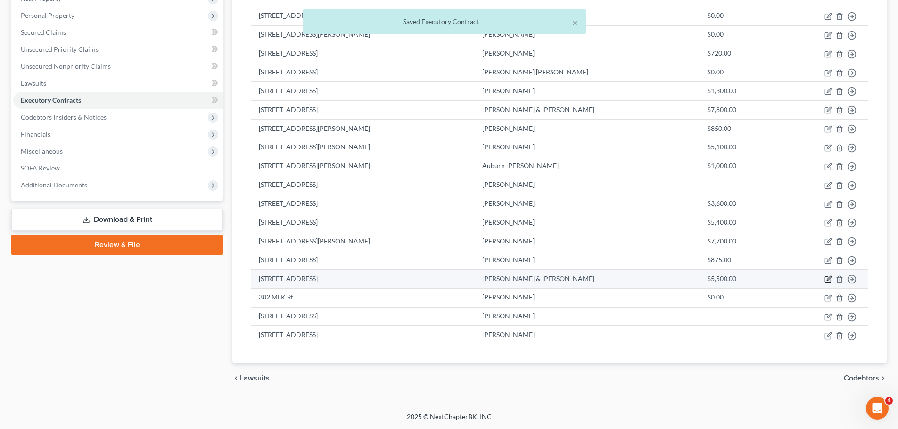
click at [831, 279] on icon "button" at bounding box center [828, 280] width 8 height 8
select select "2"
select select "10"
select select "0"
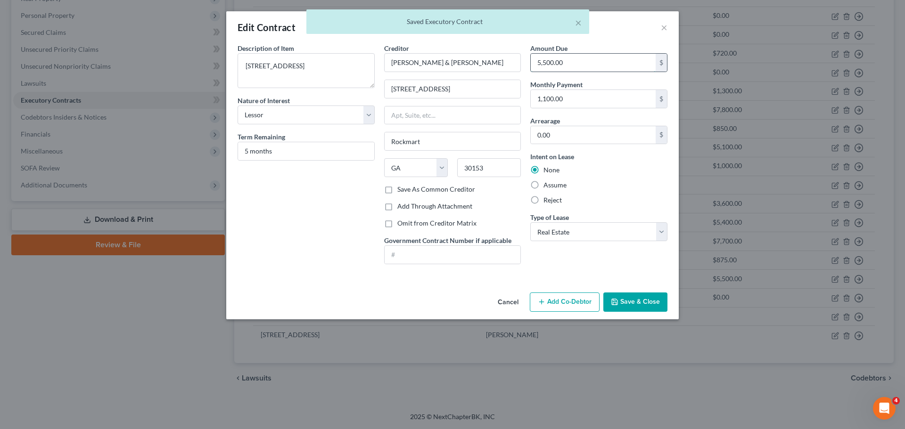
click at [598, 62] on input "5,500.00" at bounding box center [593, 63] width 125 height 18
type input "0"
click at [625, 304] on button "Save & Close" at bounding box center [635, 303] width 64 height 20
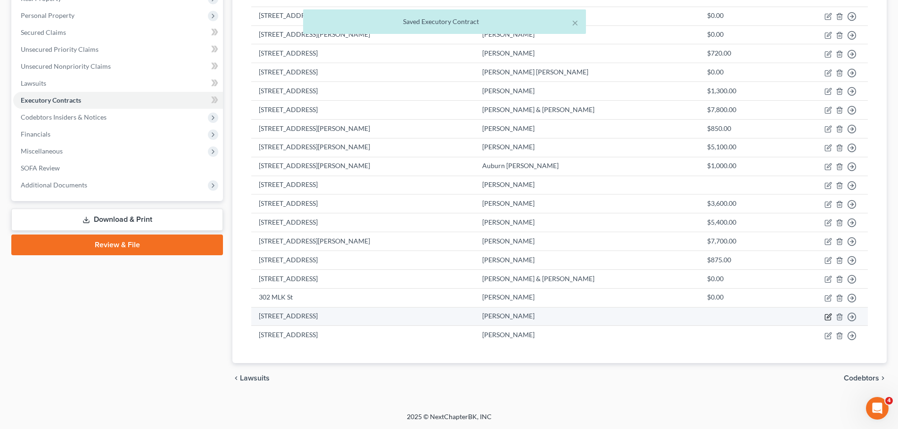
click at [827, 318] on icon "button" at bounding box center [829, 316] width 4 height 4
select select "2"
select select "0"
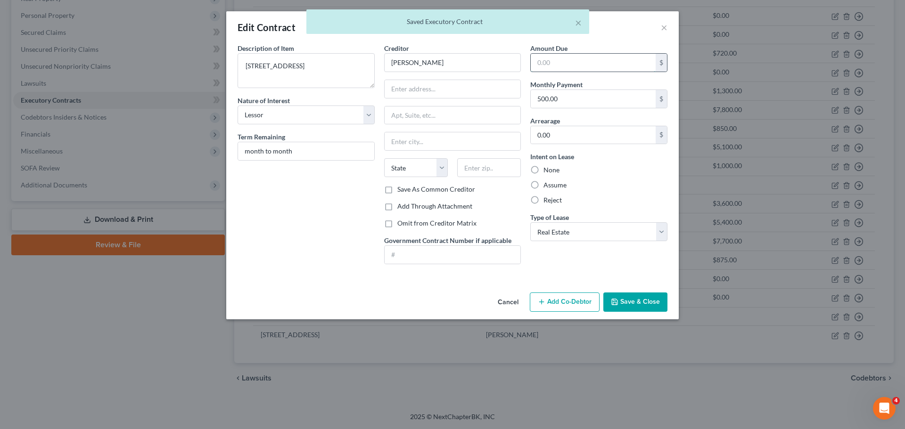
click at [558, 64] on input "text" at bounding box center [593, 63] width 125 height 18
type input "0"
click at [627, 302] on button "Save & Close" at bounding box center [635, 303] width 64 height 20
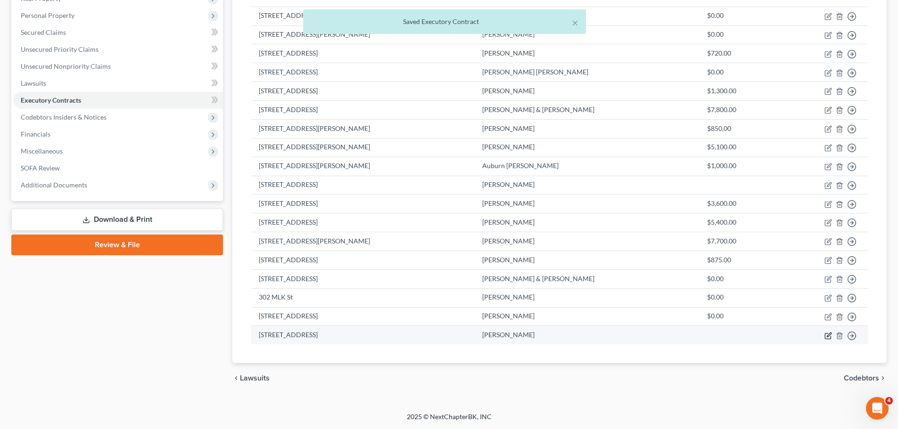
click at [831, 338] on icon "button" at bounding box center [828, 336] width 8 height 8
select select "2"
select select "10"
select select "0"
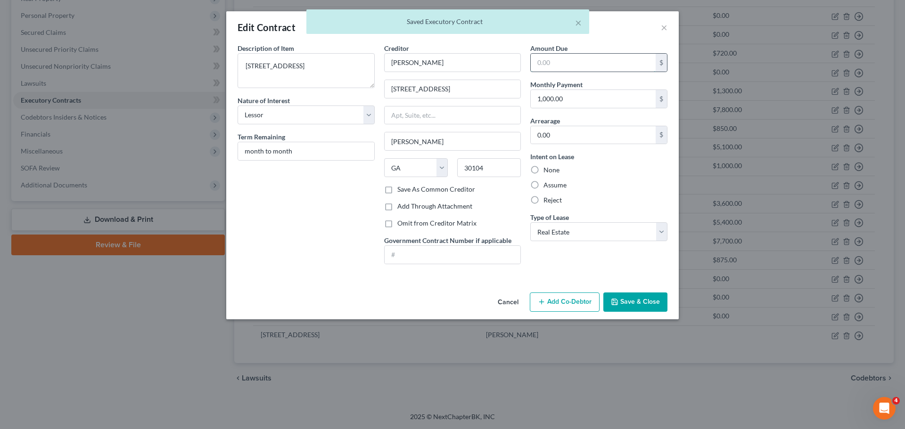
click at [581, 64] on input "text" at bounding box center [593, 63] width 125 height 18
type input "0"
click at [652, 303] on button "Save & Close" at bounding box center [635, 303] width 64 height 20
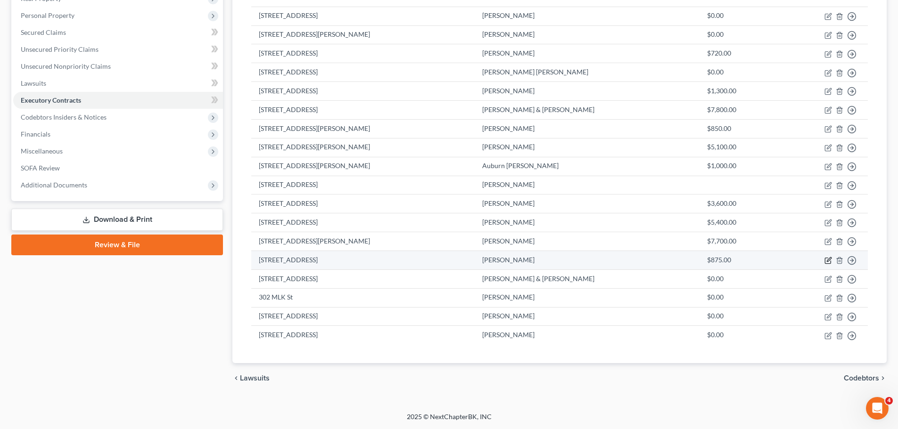
click at [830, 261] on icon "button" at bounding box center [828, 261] width 8 height 8
select select "2"
select select "10"
select select "0"
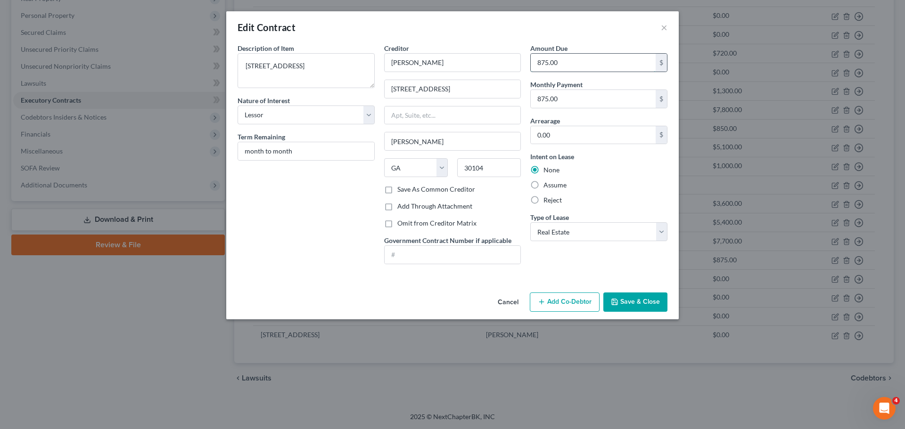
click at [598, 66] on input "875.00" at bounding box center [593, 63] width 125 height 18
type input "0"
click at [294, 288] on div "Description of non-residential real property * Description of Item * 410 Old Ro…" at bounding box center [452, 166] width 452 height 246
click at [635, 305] on button "Save & Close" at bounding box center [635, 303] width 64 height 20
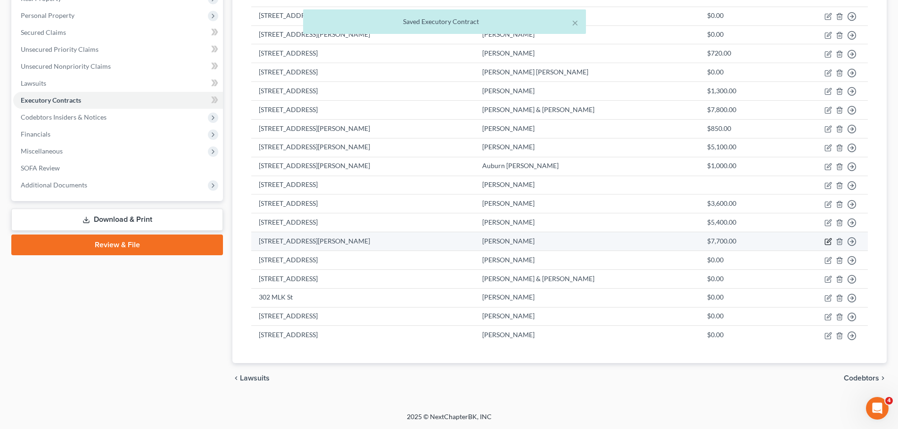
click at [829, 242] on icon "button" at bounding box center [829, 240] width 4 height 4
select select "2"
select select "10"
select select "0"
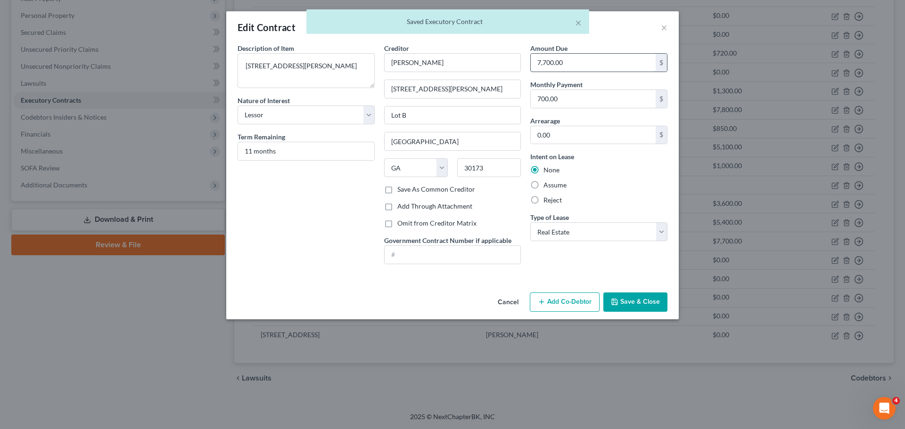
click at [572, 67] on input "7,700.00" at bounding box center [593, 63] width 125 height 18
type input "0"
click at [629, 303] on button "Save & Close" at bounding box center [635, 303] width 64 height 20
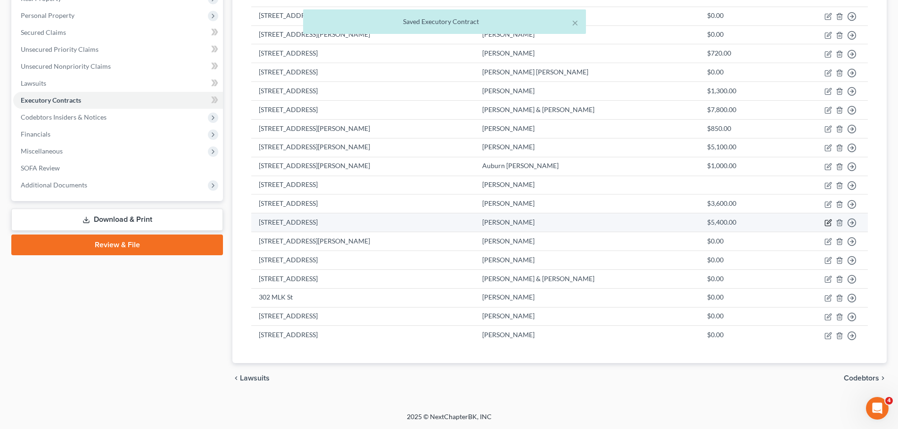
click at [827, 224] on icon "button" at bounding box center [829, 222] width 4 height 4
select select "2"
select select "10"
select select "0"
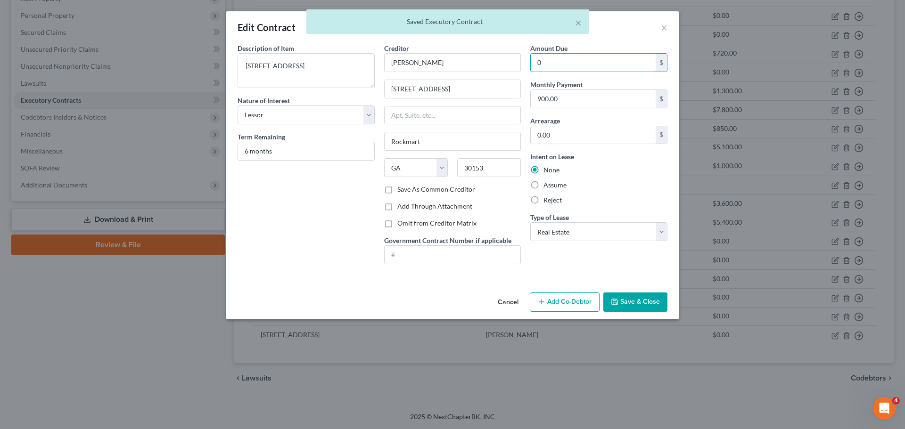
type input "0"
click at [636, 298] on button "Save & Close" at bounding box center [635, 303] width 64 height 20
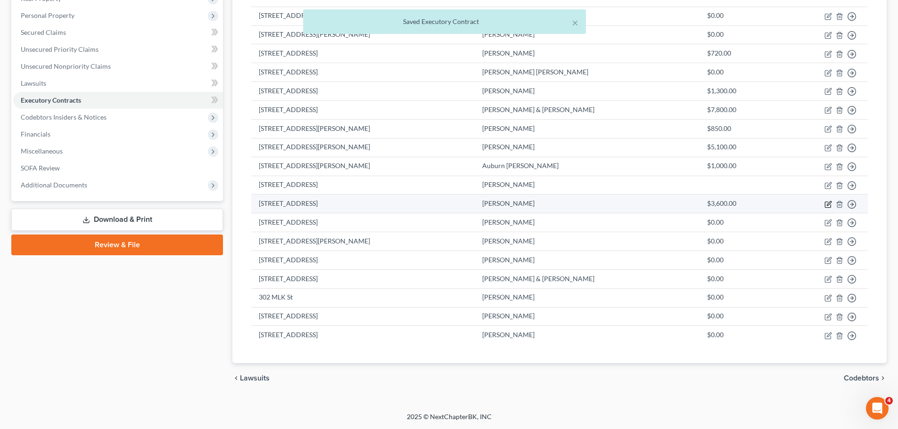
click at [830, 205] on icon "button" at bounding box center [828, 205] width 8 height 8
select select "2"
select select "10"
select select "0"
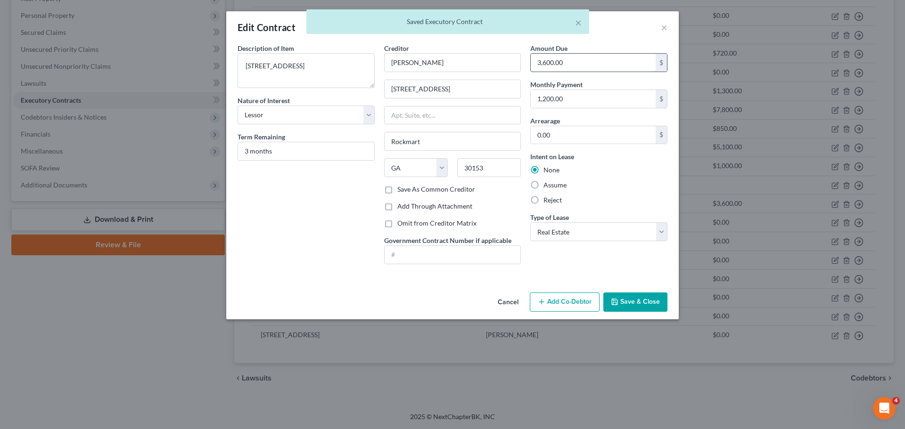
click at [583, 62] on input "3,600.00" at bounding box center [593, 63] width 125 height 18
type input "0"
click at [624, 300] on button "Save & Close" at bounding box center [635, 303] width 64 height 20
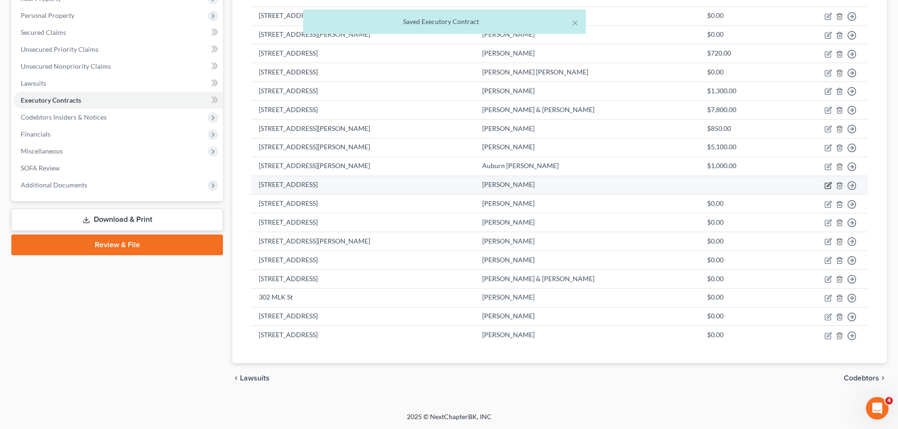
click at [826, 184] on icon "button" at bounding box center [828, 186] width 8 height 8
select select "2"
select select "10"
select select "0"
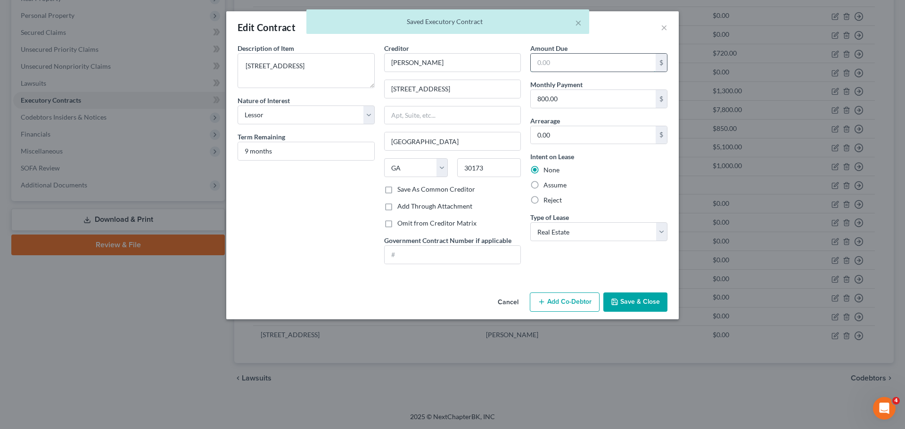
click at [566, 64] on input "text" at bounding box center [593, 63] width 125 height 18
type input "0"
click at [635, 298] on button "Save & Close" at bounding box center [635, 303] width 64 height 20
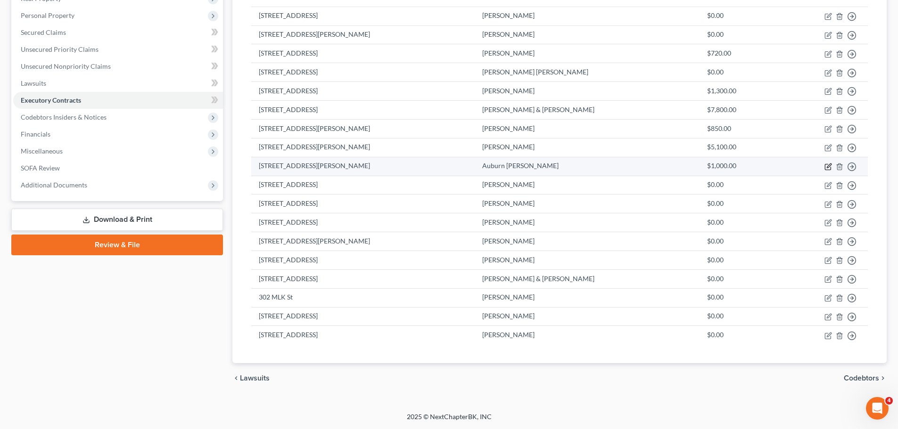
click at [830, 167] on icon "button" at bounding box center [828, 167] width 6 height 6
select select "2"
select select "10"
select select "0"
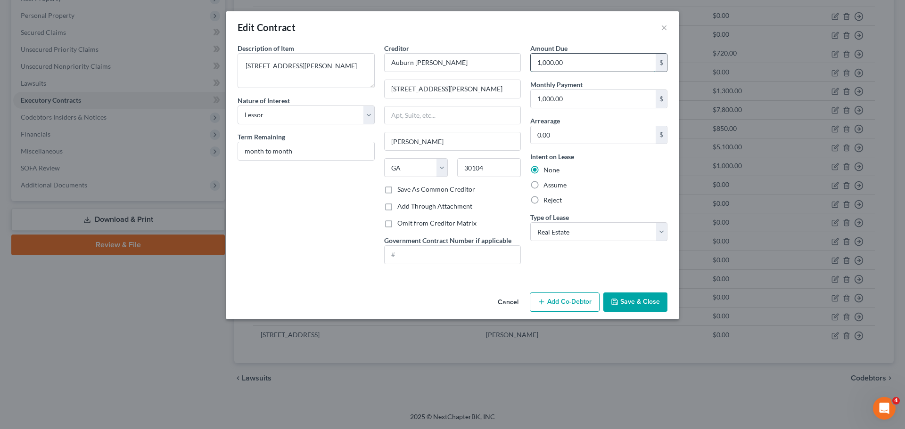
click at [583, 66] on input "1,000.00" at bounding box center [593, 63] width 125 height 18
type input "0"
click at [615, 203] on div "Reject" at bounding box center [598, 200] width 137 height 9
click at [624, 297] on button "Save & Close" at bounding box center [635, 303] width 64 height 20
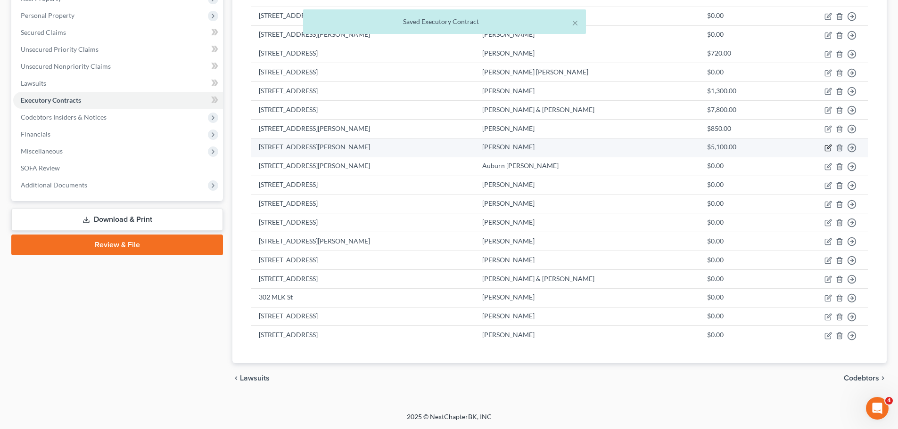
click at [827, 149] on icon "button" at bounding box center [829, 147] width 4 height 4
select select "2"
select select "10"
select select "0"
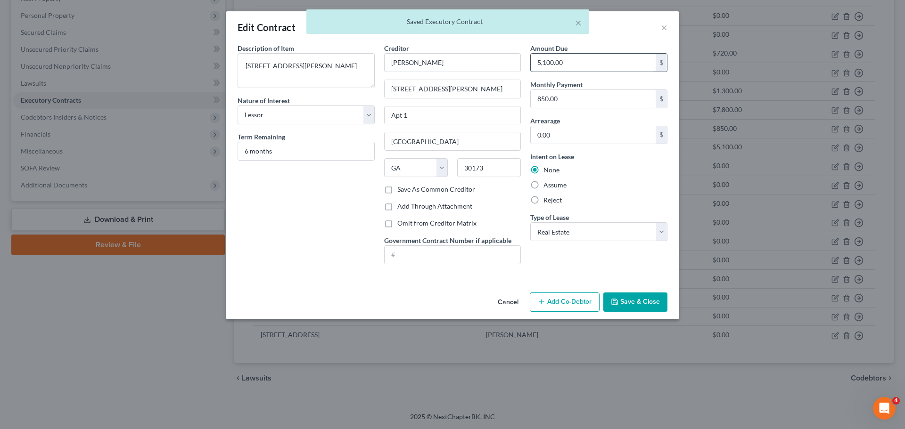
click at [575, 62] on input "5,100.00" at bounding box center [593, 63] width 125 height 18
type input "0"
click at [627, 304] on button "Save & Close" at bounding box center [635, 303] width 64 height 20
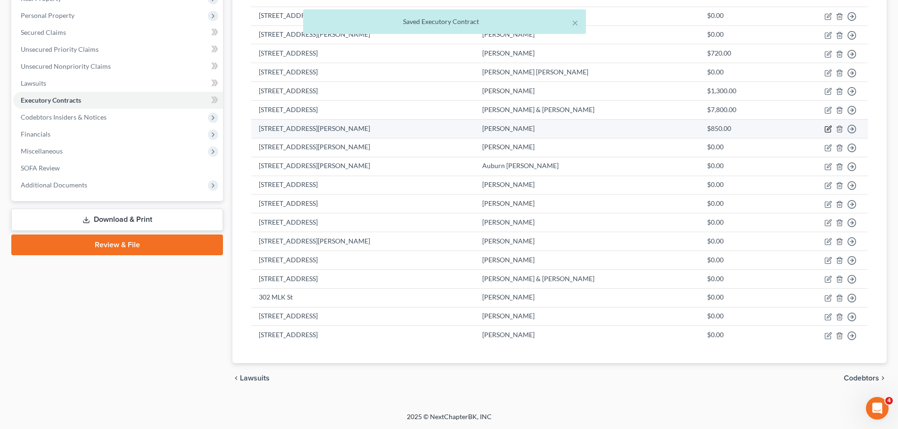
click at [827, 130] on icon "button" at bounding box center [829, 128] width 4 height 4
select select "2"
select select "10"
select select "0"
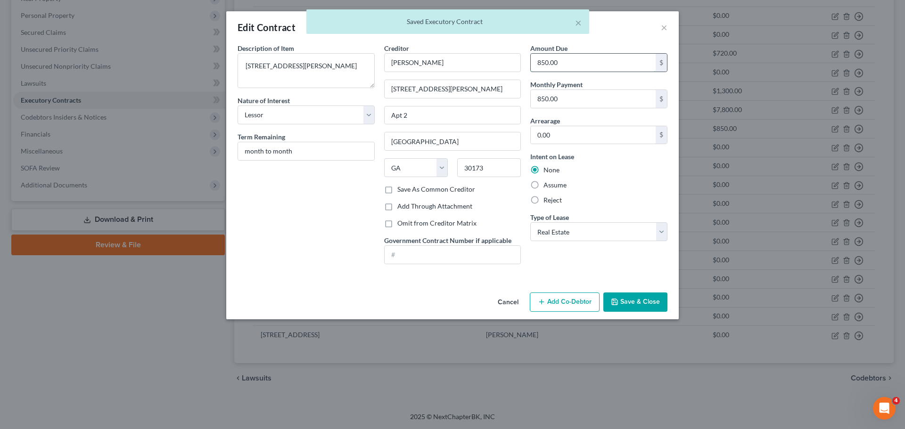
click at [598, 64] on input "850.00" at bounding box center [593, 63] width 125 height 18
type input "0"
click at [635, 304] on button "Save & Close" at bounding box center [635, 303] width 64 height 20
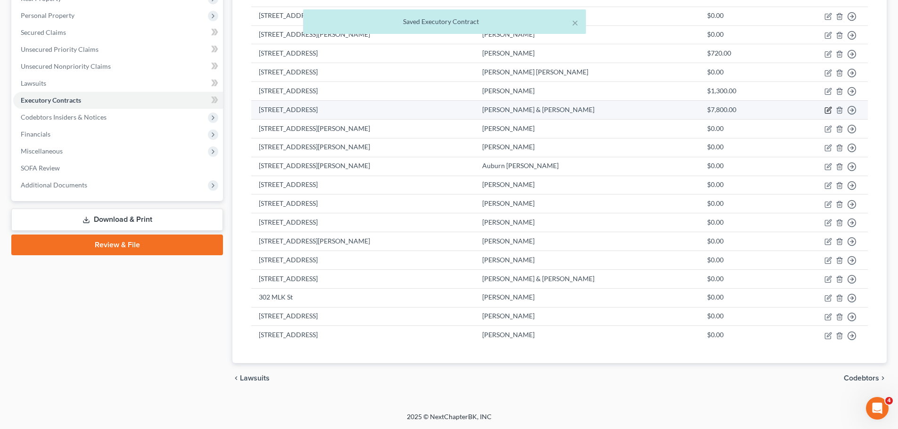
click at [828, 109] on icon "button" at bounding box center [829, 109] width 4 height 4
select select "2"
select select "10"
select select "0"
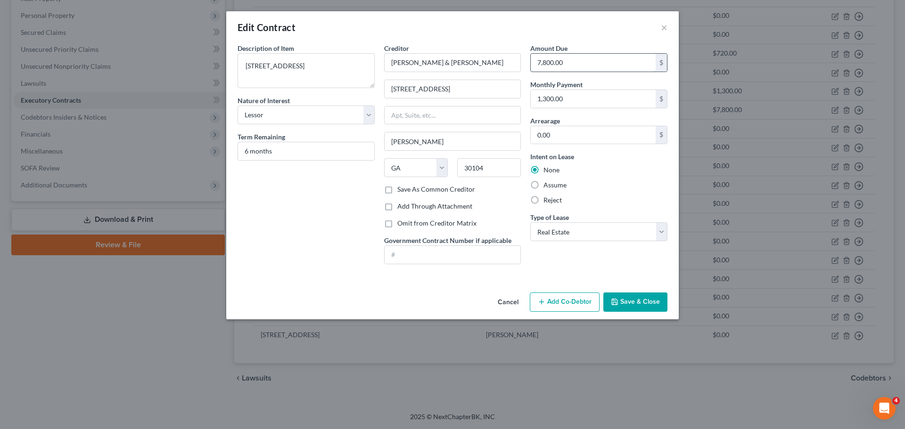
click at [581, 57] on input "7,800.00" at bounding box center [593, 63] width 125 height 18
type input "0"
click at [635, 302] on button "Save & Close" at bounding box center [635, 303] width 64 height 20
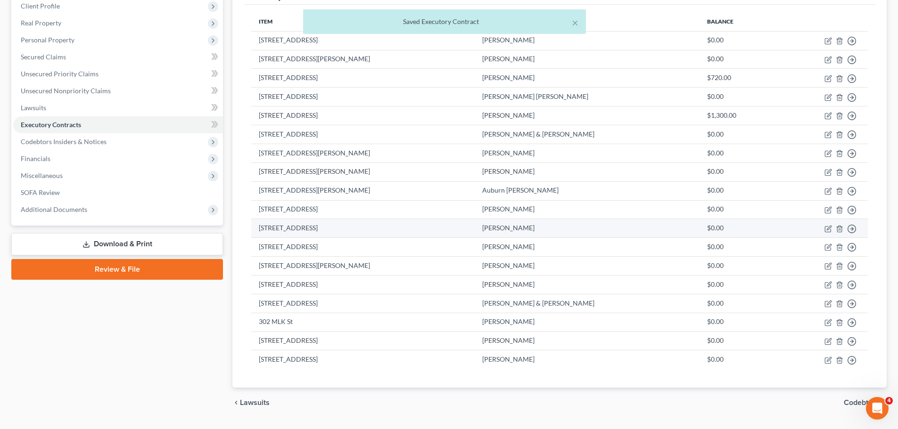
scroll to position [95, 0]
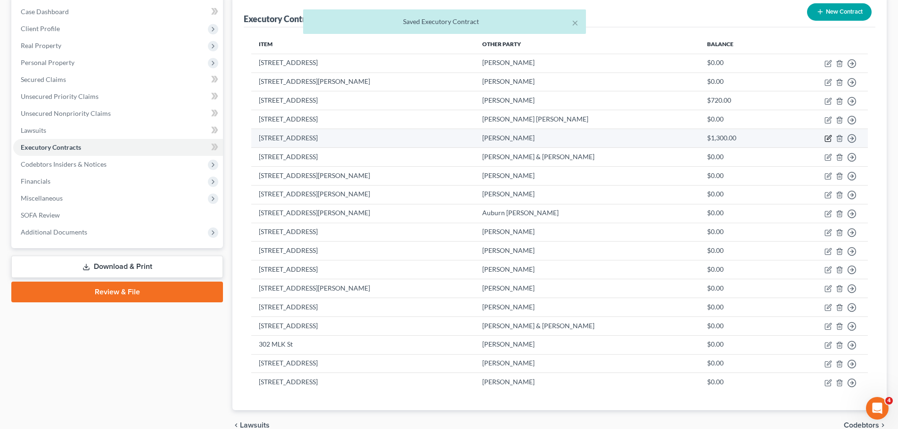
click at [829, 137] on icon "button" at bounding box center [829, 138] width 4 height 4
select select "2"
select select "10"
select select "0"
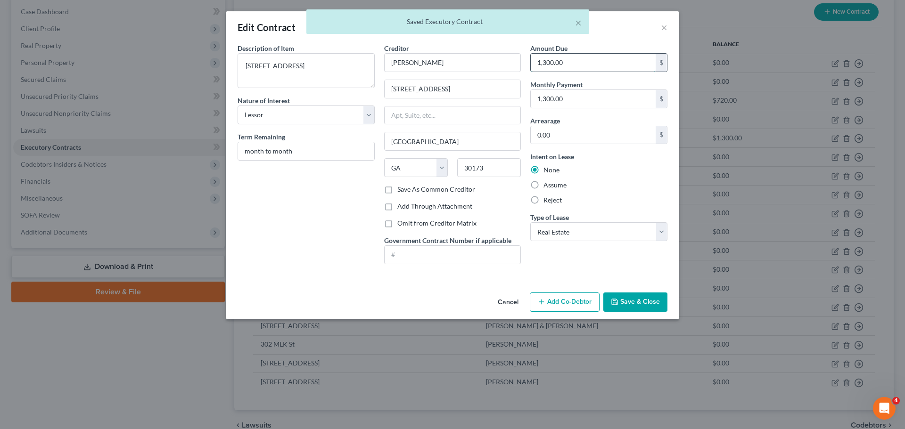
click at [618, 67] on input "1,300.00" at bounding box center [593, 63] width 125 height 18
type input "0"
click at [638, 298] on button "Save & Close" at bounding box center [635, 303] width 64 height 20
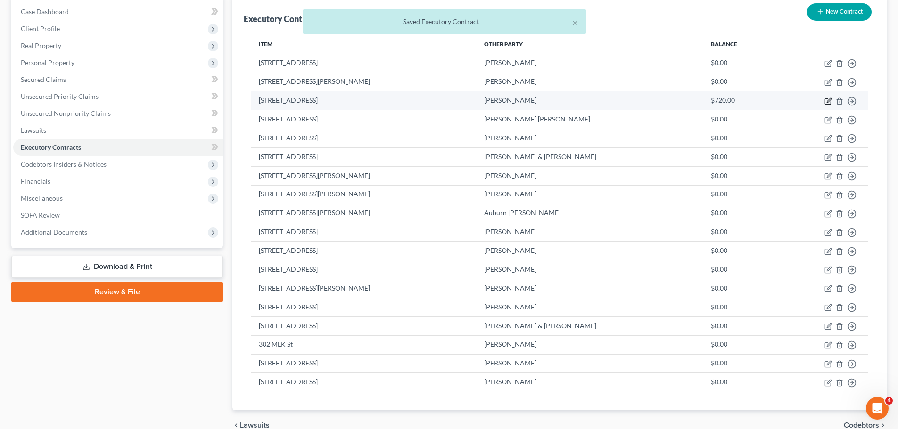
click at [826, 101] on icon "button" at bounding box center [828, 102] width 8 height 8
select select "2"
select select "10"
select select "0"
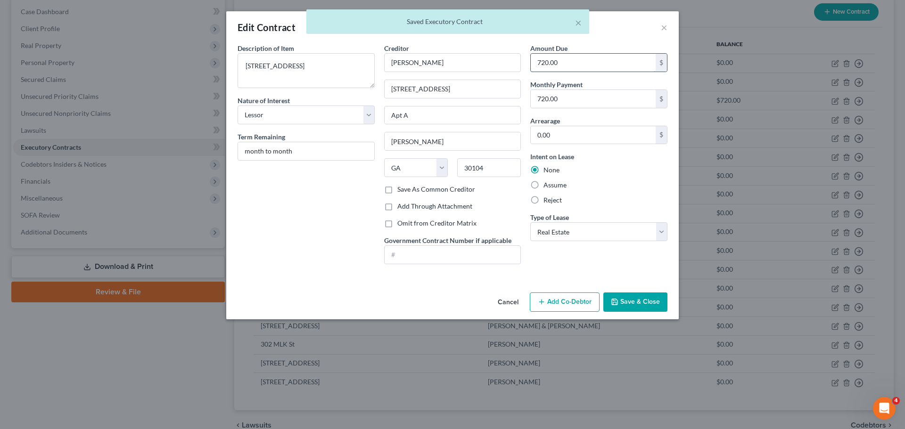
click at [616, 64] on input "720.00" at bounding box center [593, 63] width 125 height 18
type input "0"
click at [650, 302] on button "Save & Close" at bounding box center [635, 303] width 64 height 20
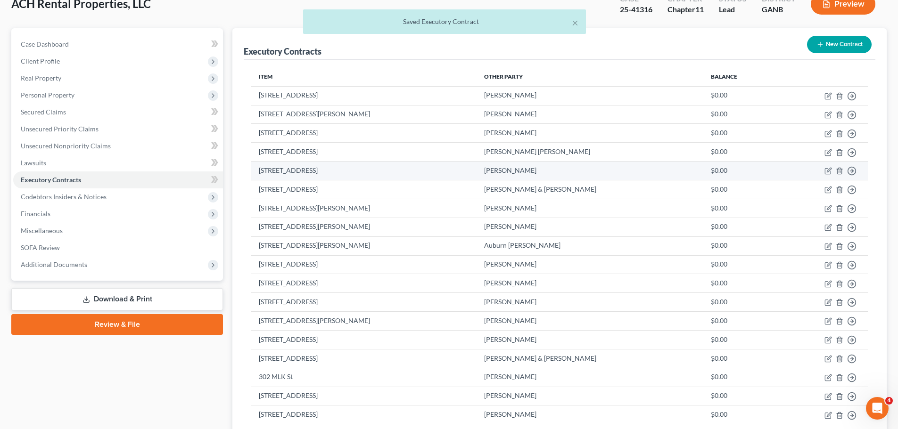
scroll to position [0, 0]
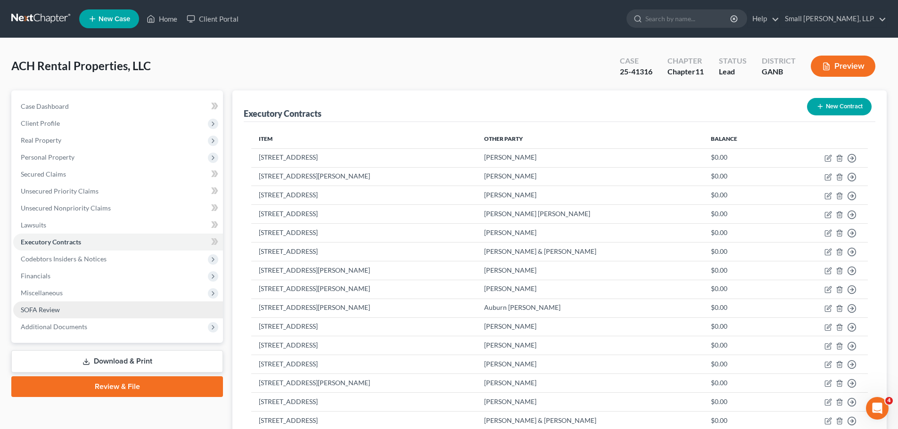
click at [46, 308] on span "SOFA Review" at bounding box center [40, 310] width 39 height 8
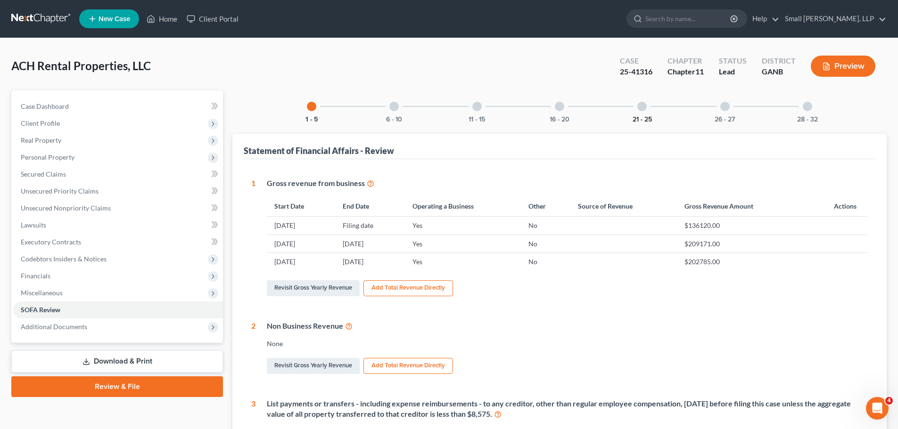
click at [636, 117] on button "21 - 25" at bounding box center [641, 119] width 19 height 7
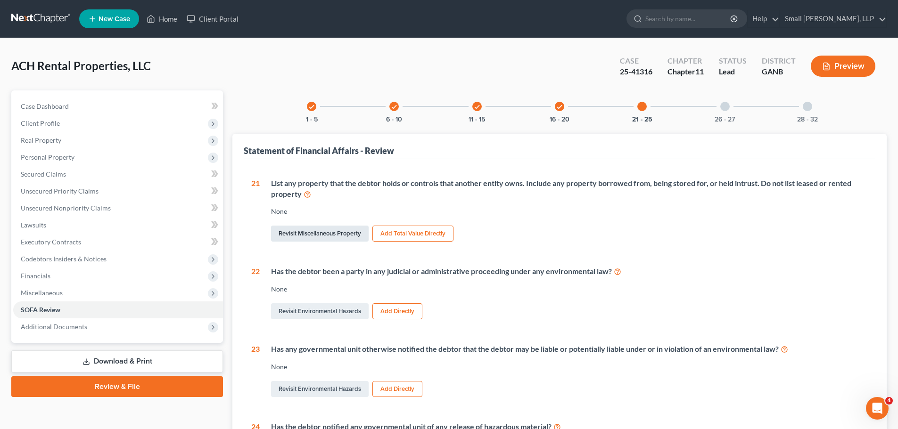
click at [330, 231] on link "Revisit Miscellaneous Property" at bounding box center [320, 234] width 98 height 16
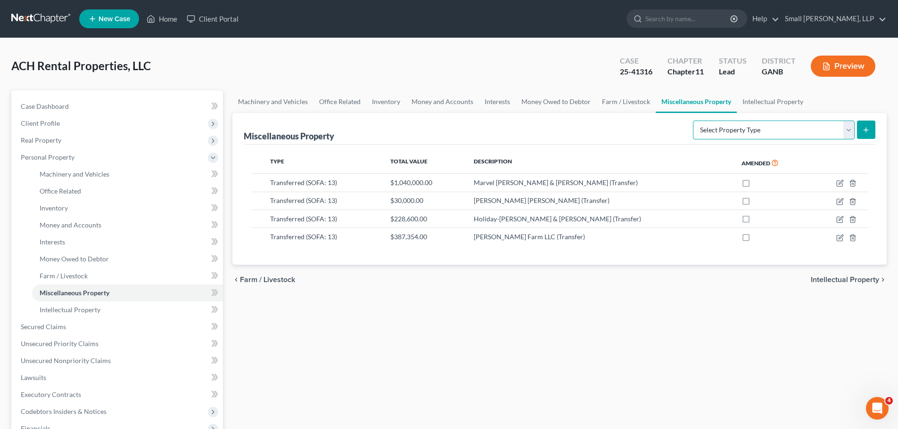
click at [845, 132] on select "Select Property Type Assigned for Creditor Benefit Within 120 Days (SOFA: 8) As…" at bounding box center [774, 130] width 162 height 19
select select "holding_for_another"
click at [693, 121] on select "Select Property Type Assigned for Creditor Benefit Within 120 Days (SOFA: 8) As…" at bounding box center [774, 130] width 162 height 19
click at [861, 131] on button "submit" at bounding box center [866, 130] width 18 height 18
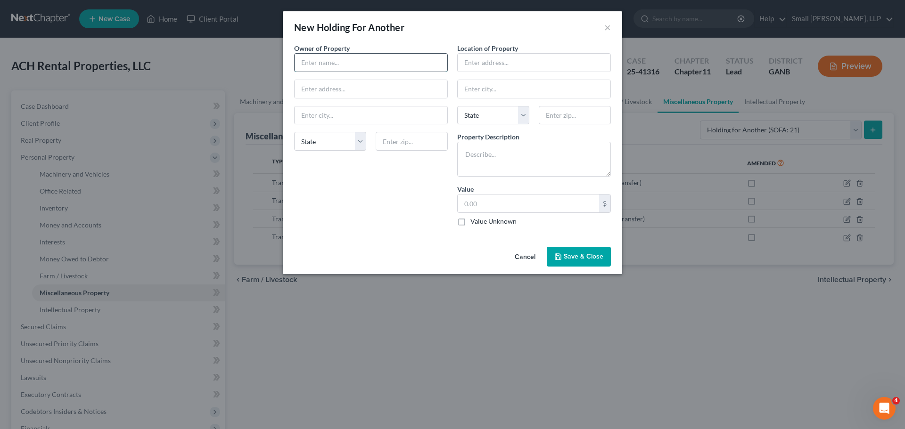
click at [333, 67] on input "text" at bounding box center [371, 63] width 153 height 18
type input "Tenant Deposits Held by Harvey Given Co."
click at [481, 160] on textarea at bounding box center [534, 159] width 154 height 35
type textarea "Held in separate bank account"
click at [529, 203] on input "text" at bounding box center [528, 204] width 141 height 18
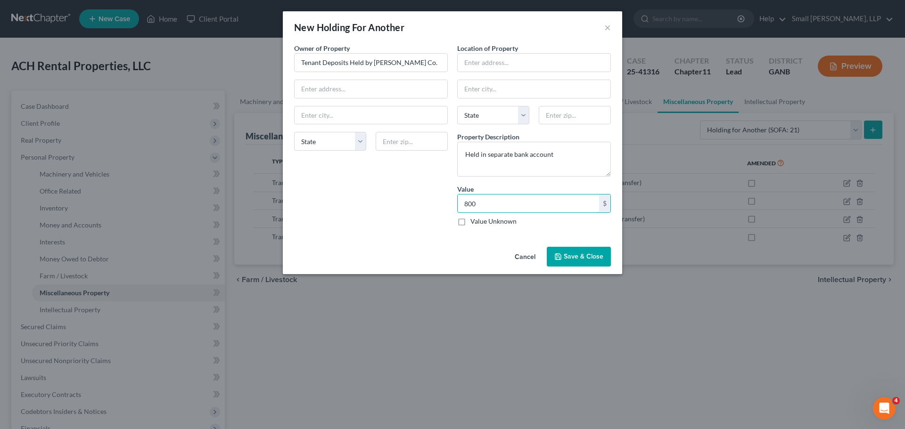
type input "800"
click at [570, 257] on span "Save & Close" at bounding box center [584, 257] width 40 height 8
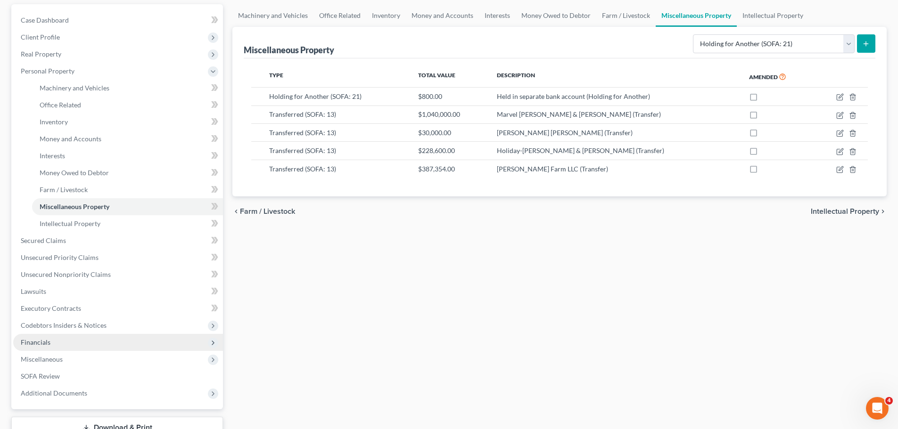
scroll to position [94, 0]
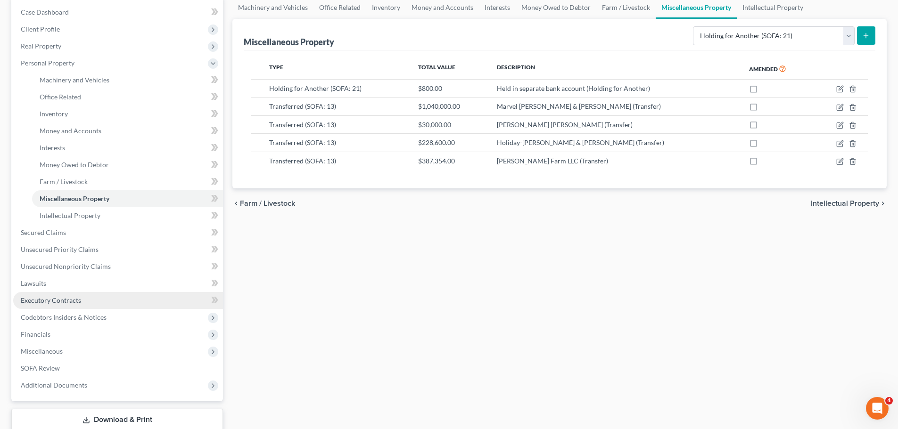
click at [63, 298] on span "Executory Contracts" at bounding box center [51, 300] width 60 height 8
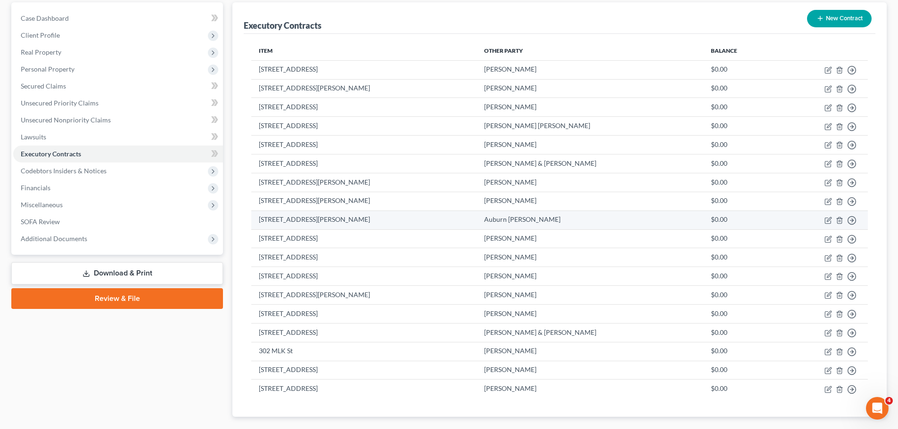
scroll to position [142, 0]
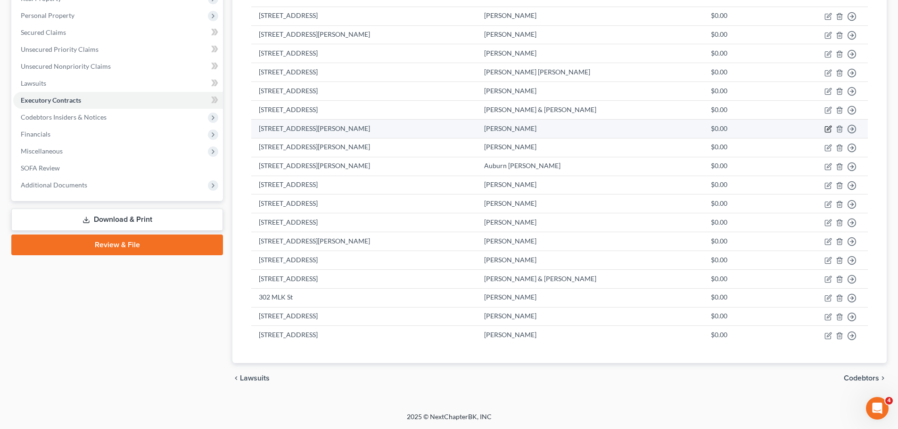
click at [829, 127] on icon "button" at bounding box center [829, 128] width 4 height 4
select select "2"
select select "10"
select select "0"
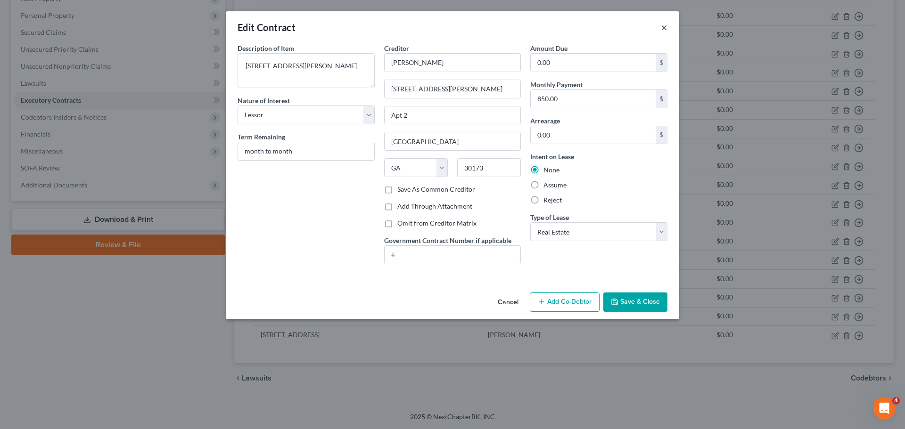
click at [665, 31] on button "×" at bounding box center [664, 27] width 7 height 11
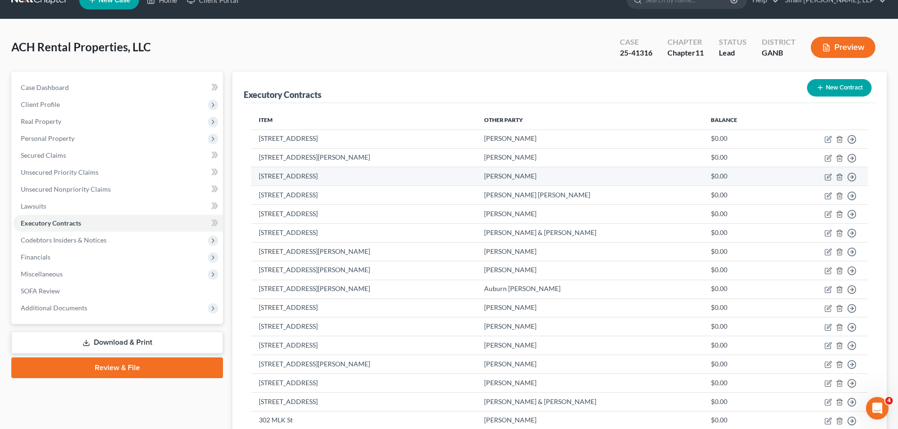
scroll to position [0, 0]
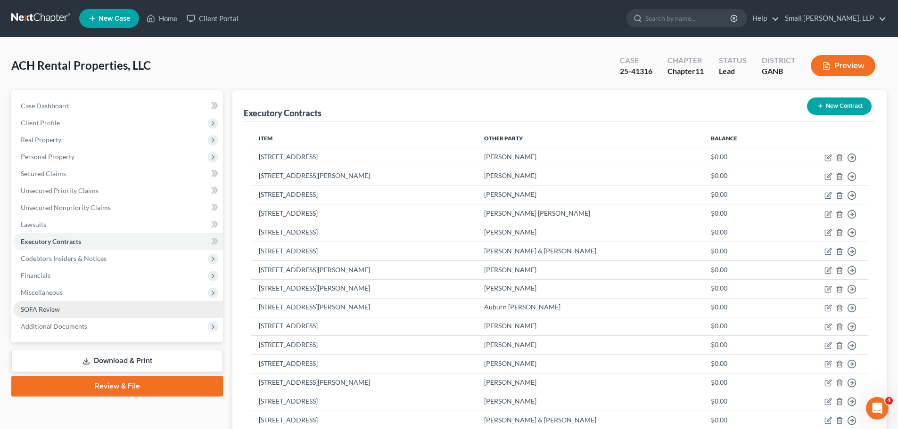
click at [57, 309] on span "SOFA Review" at bounding box center [40, 309] width 39 height 8
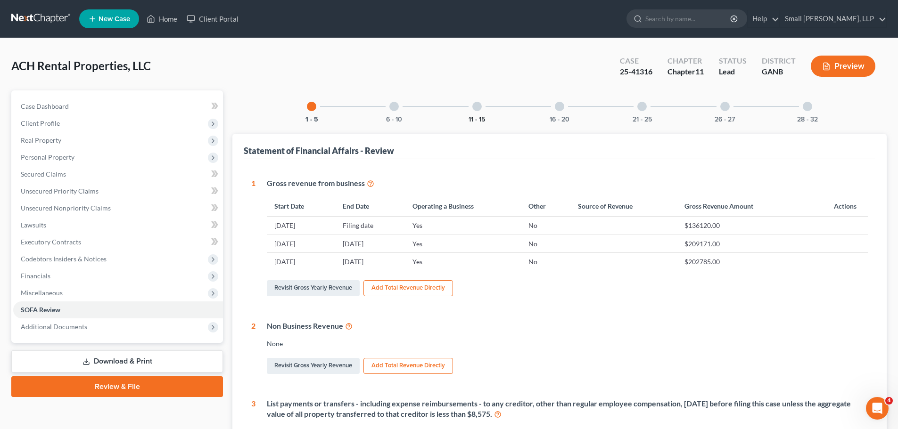
click at [480, 119] on button "11 - 15" at bounding box center [476, 119] width 16 height 7
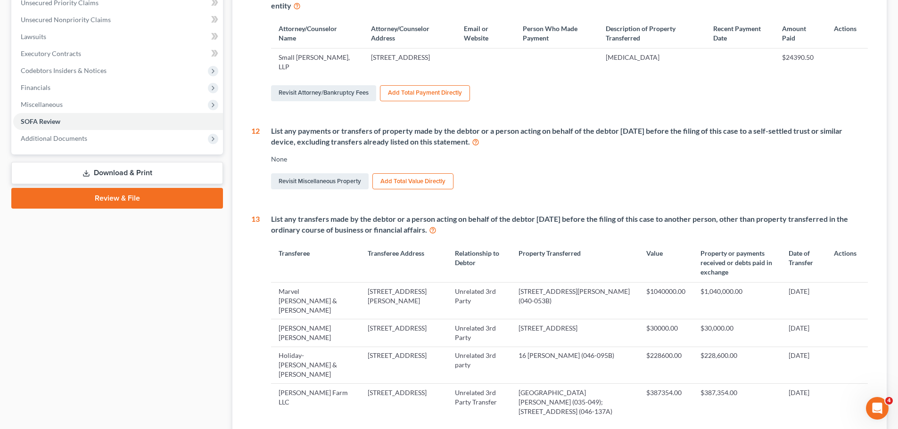
scroll to position [283, 0]
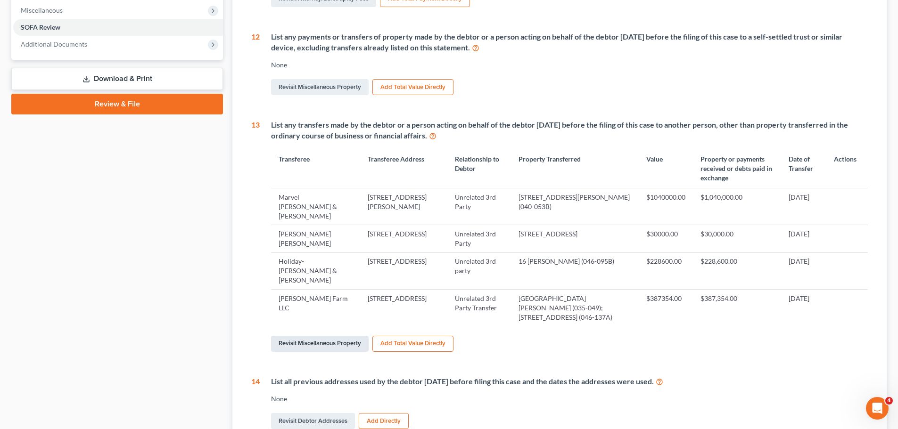
click at [345, 336] on link "Revisit Miscellaneous Property" at bounding box center [320, 344] width 98 height 16
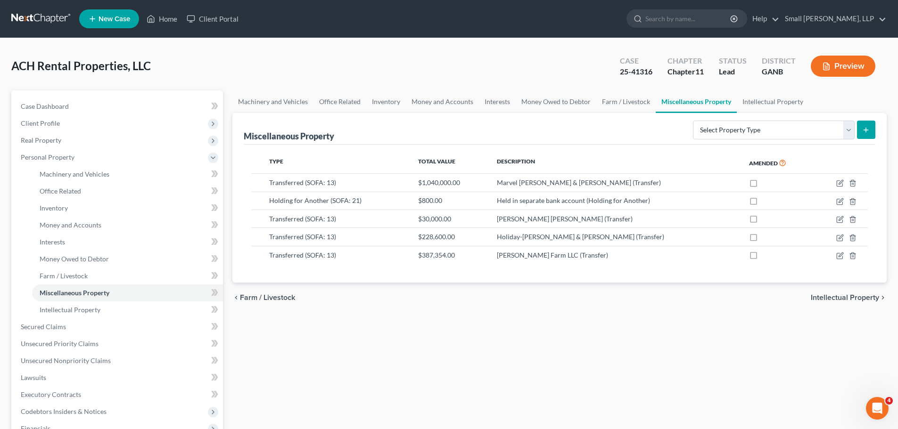
click at [48, 18] on link at bounding box center [41, 18] width 60 height 17
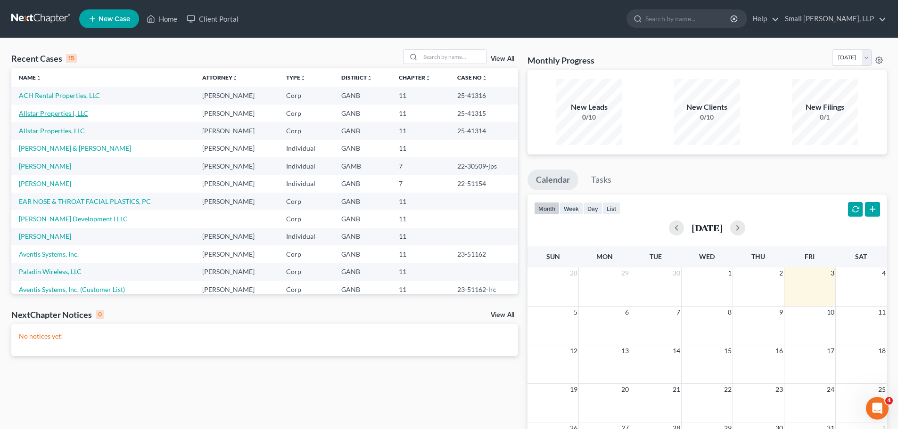
click at [64, 113] on link "Allstar Properties I, LLC" at bounding box center [53, 113] width 69 height 8
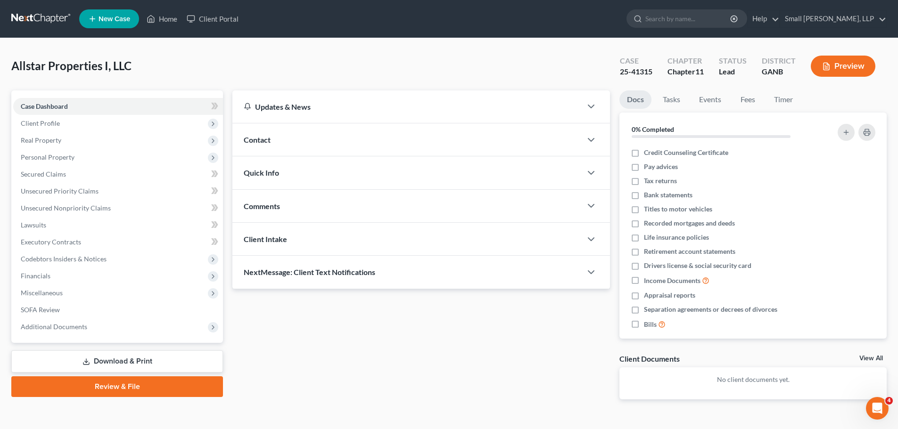
click at [38, 16] on link at bounding box center [41, 18] width 60 height 17
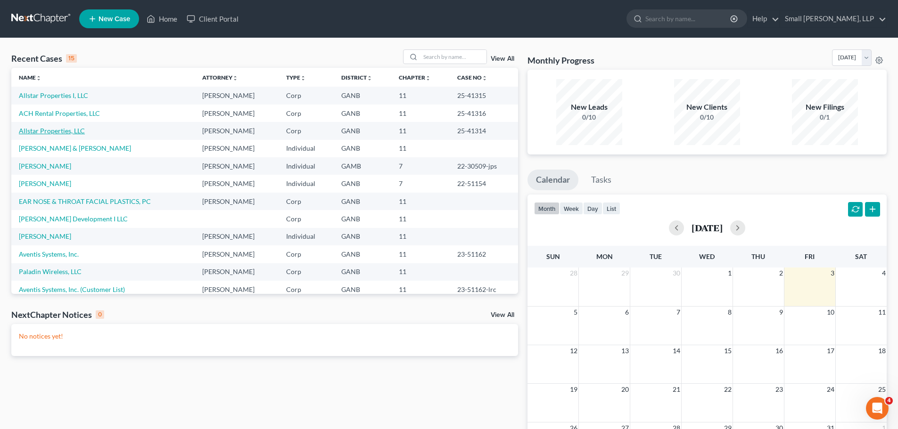
click at [55, 132] on link "Allstar Properties, LLC" at bounding box center [52, 131] width 66 height 8
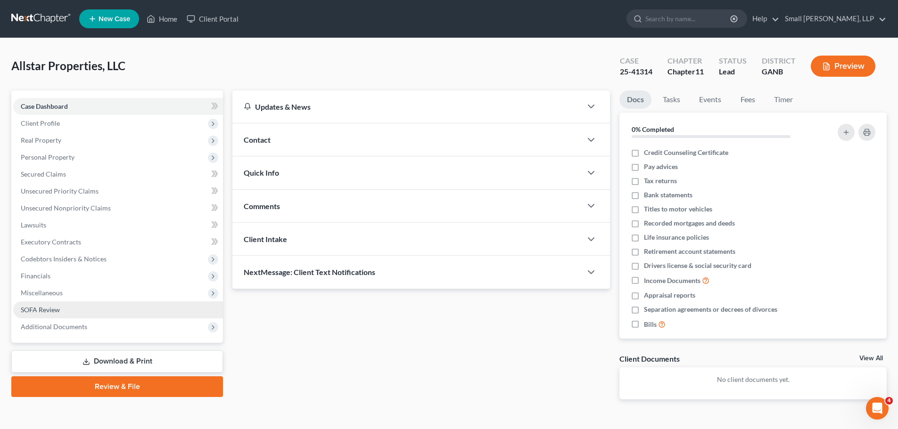
click at [69, 307] on link "SOFA Review" at bounding box center [118, 310] width 210 height 17
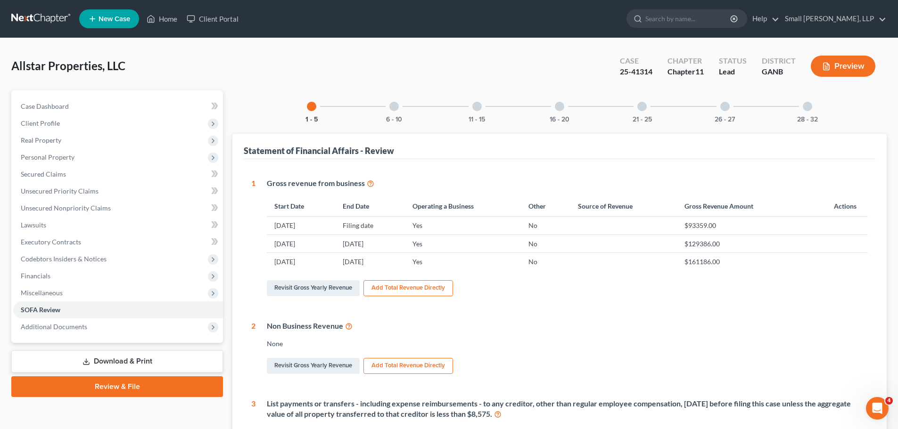
click at [468, 114] on div "11 - 15" at bounding box center [477, 106] width 32 height 32
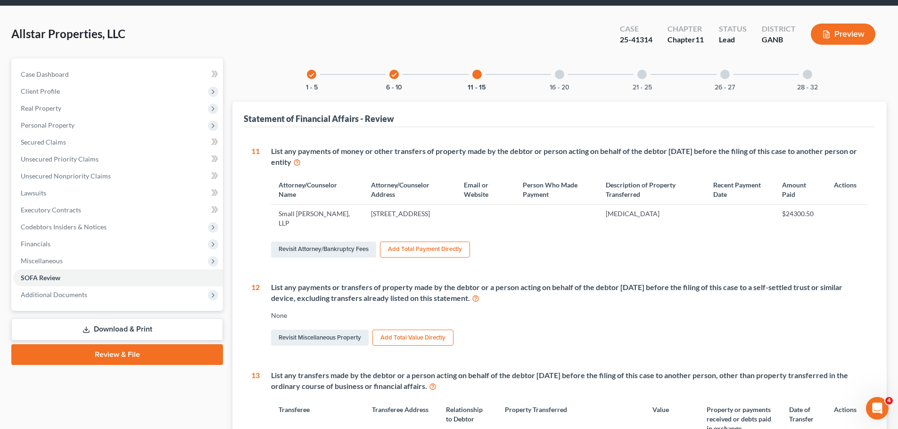
scroll to position [141, 0]
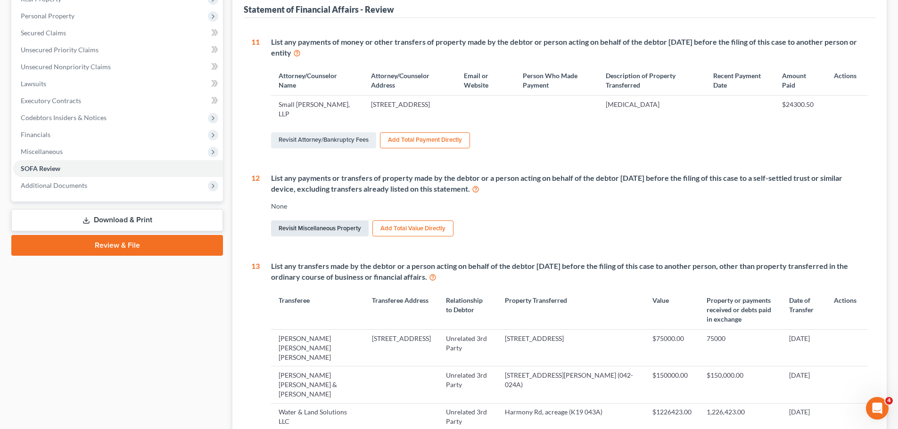
click at [334, 229] on link "Revisit Miscellaneous Property" at bounding box center [320, 229] width 98 height 16
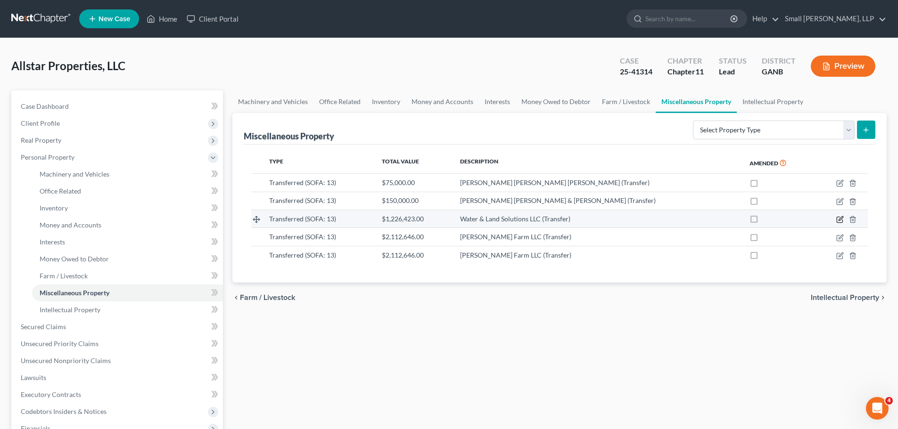
click at [840, 220] on icon "button" at bounding box center [840, 220] width 8 height 8
select select "Ordinary ([DATE])"
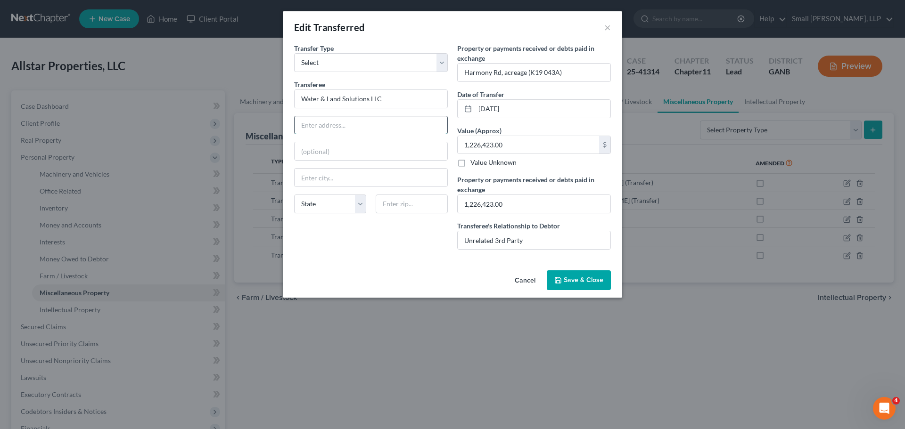
click at [347, 131] on input "text" at bounding box center [371, 125] width 153 height 18
type input "[STREET_ADDRESS]"
type input "Suite 130"
type input "[GEOGRAPHIC_DATA]"
select select "28"
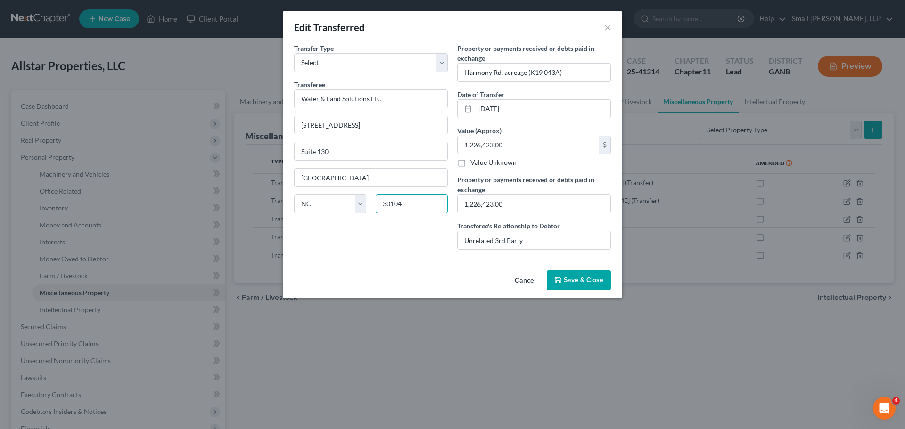
type input "30104"
type input "[PERSON_NAME]"
click at [564, 280] on button "Save & Close" at bounding box center [579, 281] width 64 height 20
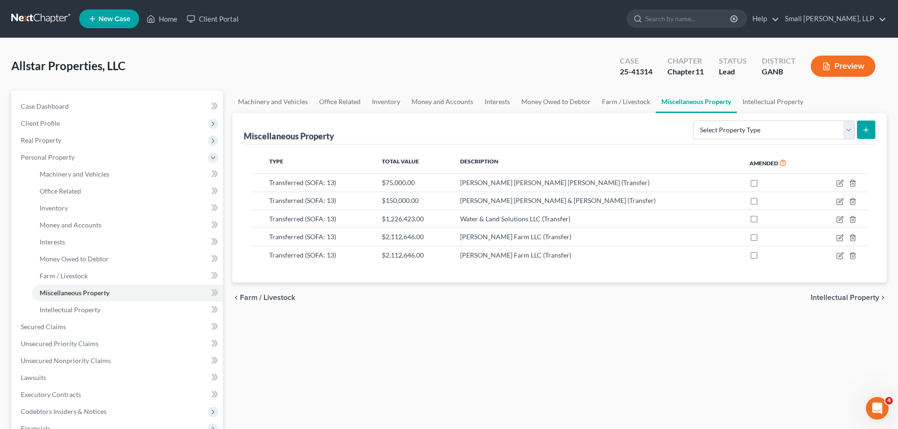
click at [33, 21] on link at bounding box center [41, 18] width 60 height 17
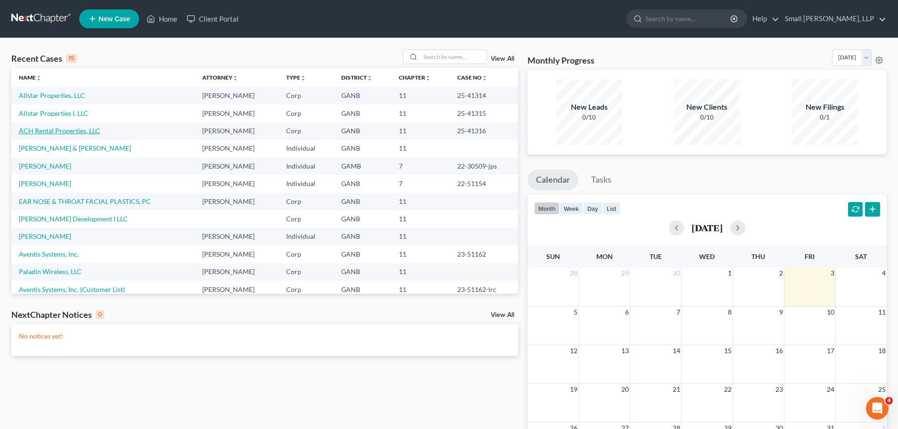
click at [50, 131] on link "ACH Rental Properties, LLC" at bounding box center [59, 131] width 81 height 8
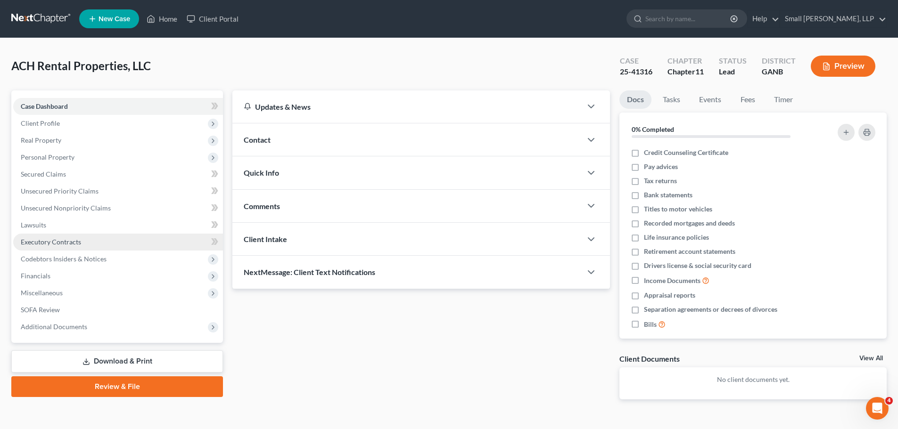
click at [40, 237] on link "Executory Contracts" at bounding box center [118, 242] width 210 height 17
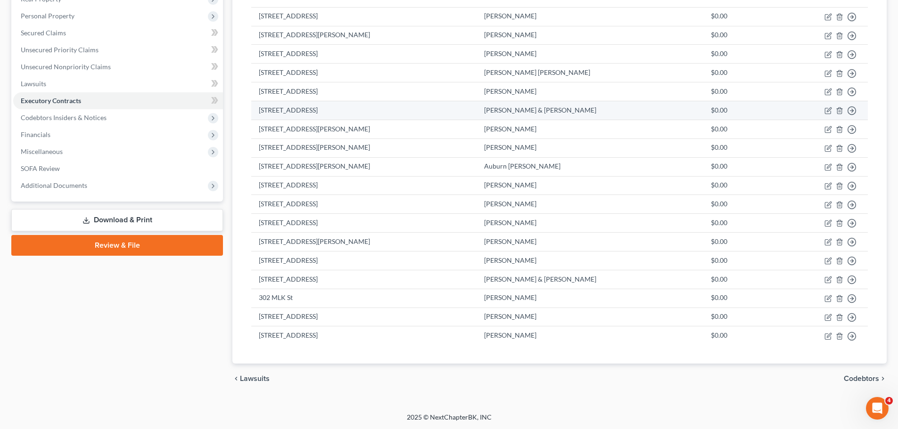
scroll to position [142, 0]
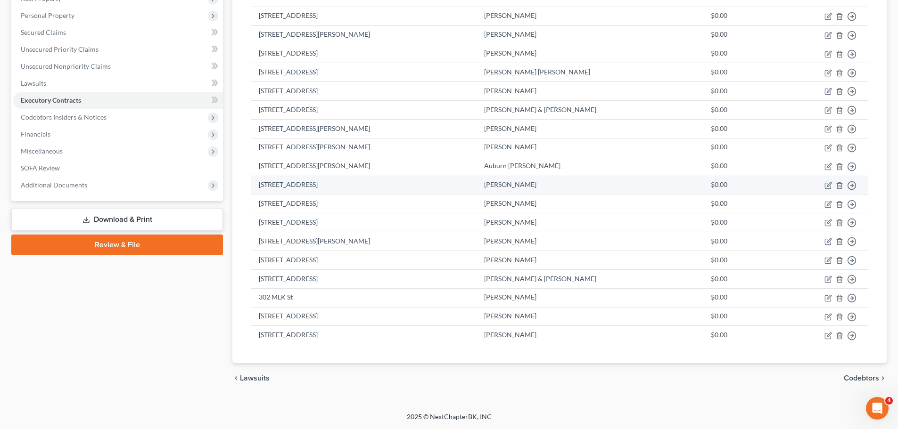
click at [410, 193] on td "[STREET_ADDRESS]" at bounding box center [363, 185] width 225 height 19
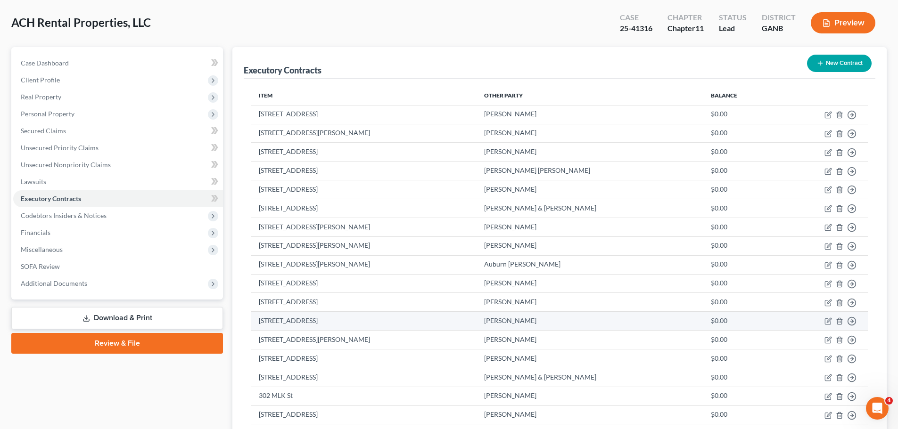
scroll to position [0, 0]
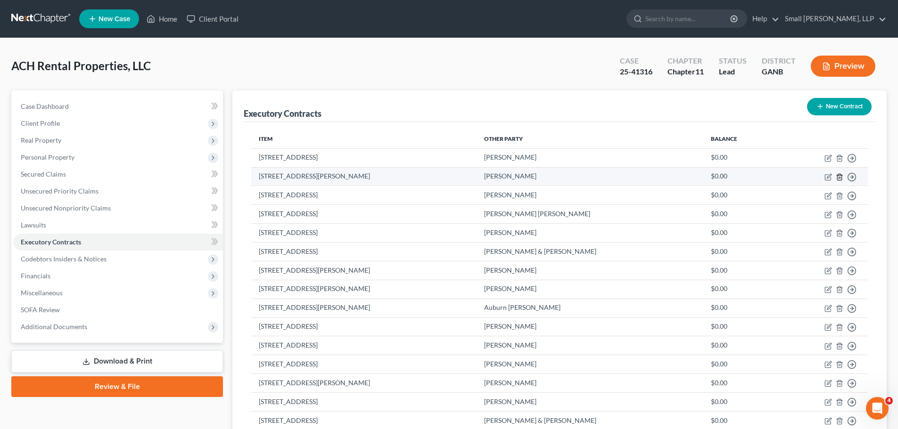
click at [838, 177] on icon "button" at bounding box center [840, 177] width 8 height 8
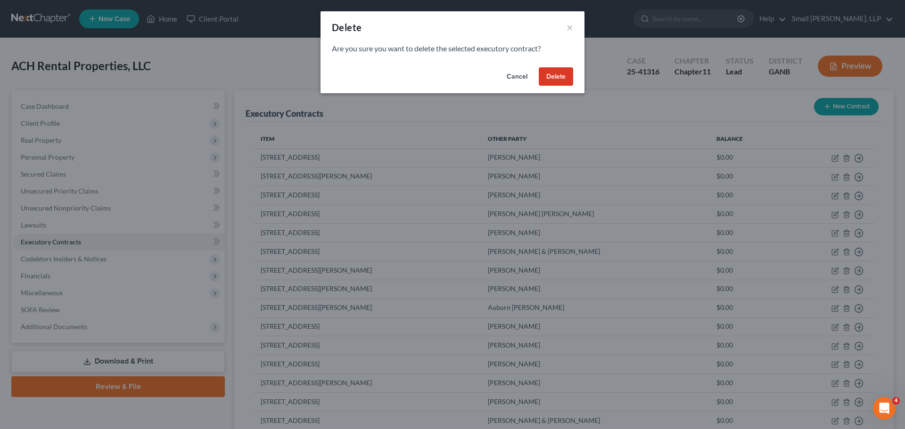
click at [555, 74] on button "Delete" at bounding box center [556, 76] width 34 height 19
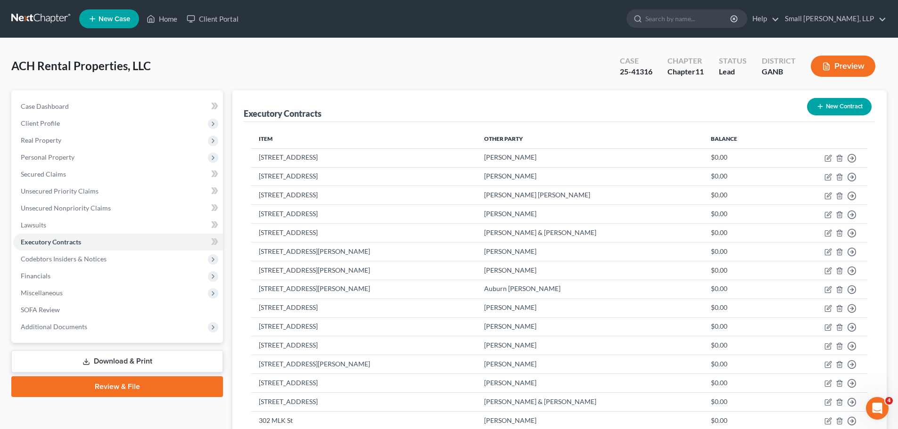
click at [36, 16] on link at bounding box center [41, 18] width 60 height 17
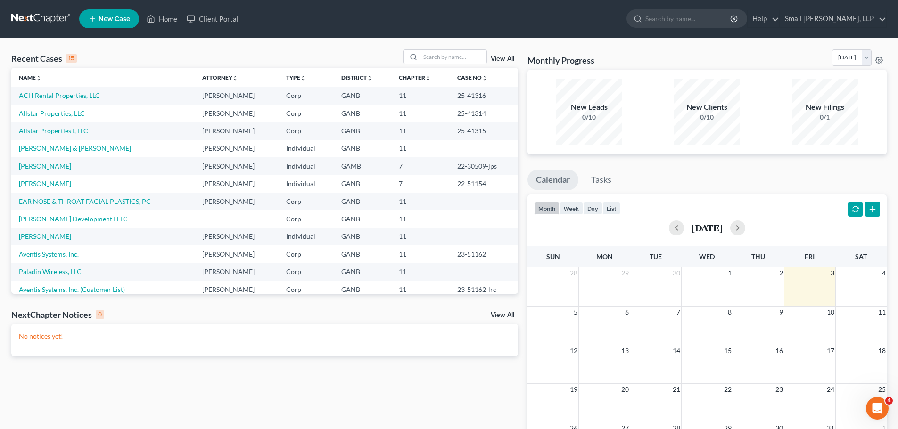
click at [40, 130] on link "Allstar Properties I, LLC" at bounding box center [53, 131] width 69 height 8
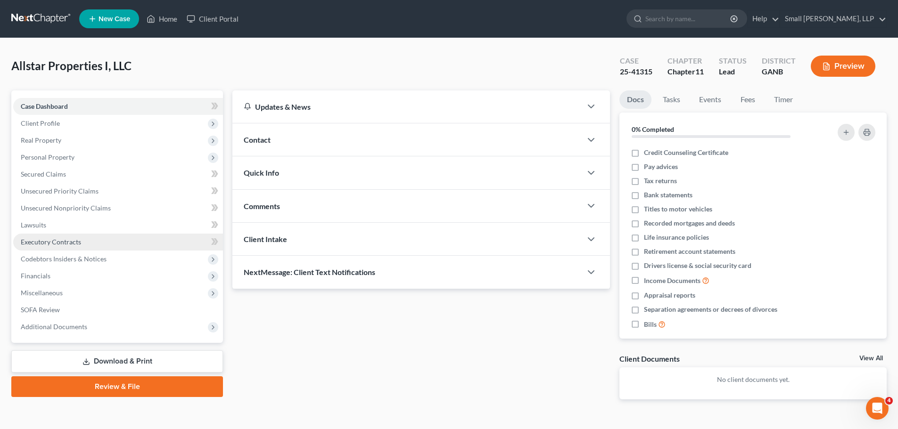
click at [62, 242] on span "Executory Contracts" at bounding box center [51, 242] width 60 height 8
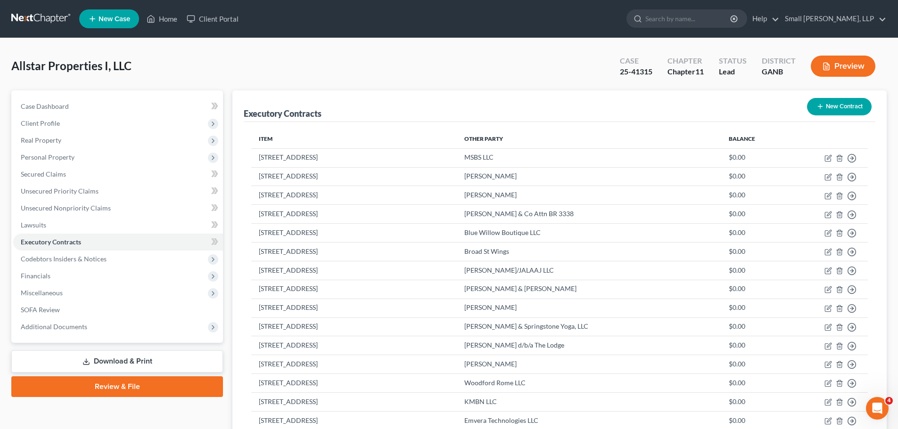
click at [828, 107] on button "New Contract" at bounding box center [839, 106] width 65 height 17
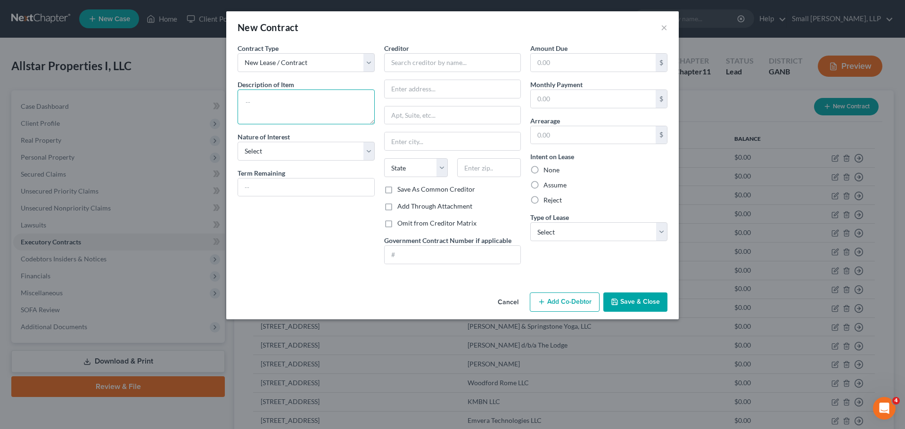
click at [282, 101] on textarea at bounding box center [306, 107] width 137 height 35
type textarea "[STREET_ADDRESS]"
click at [279, 152] on select "Select Purchaser Agent Lessor Lessee" at bounding box center [306, 151] width 137 height 19
select select "2"
click at [238, 142] on select "Select Purchaser Agent Lessor Lessee" at bounding box center [306, 151] width 137 height 19
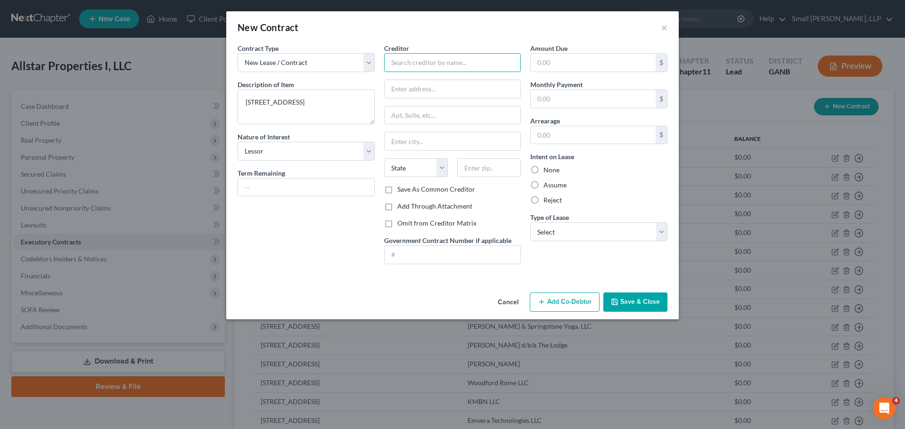
click at [416, 62] on input "text" at bounding box center [452, 62] width 137 height 19
type input "[PERSON_NAME]"
click at [550, 229] on select "Select Real Estate Car Other" at bounding box center [598, 231] width 137 height 19
select select "0"
click at [530, 222] on select "Select Real Estate Car Other" at bounding box center [598, 231] width 137 height 19
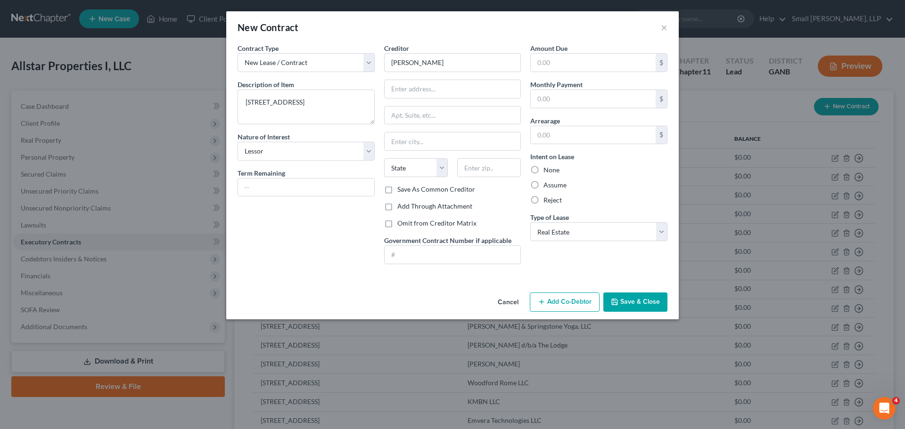
click at [550, 168] on label "None" at bounding box center [551, 169] width 16 height 9
click at [550, 168] on input "None" at bounding box center [550, 168] width 6 height 6
radio input "true"
click at [624, 298] on button "Save & Close" at bounding box center [635, 303] width 64 height 20
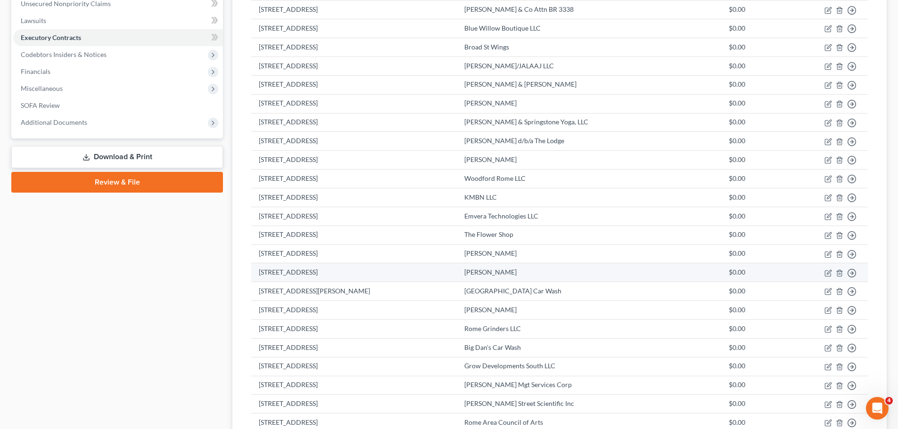
scroll to position [197, 0]
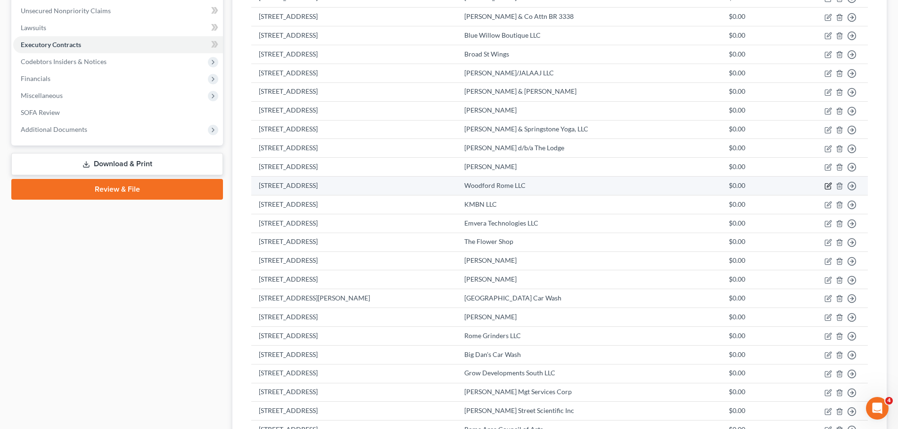
click at [827, 186] on icon "button" at bounding box center [829, 185] width 4 height 4
select select "2"
select select "0"
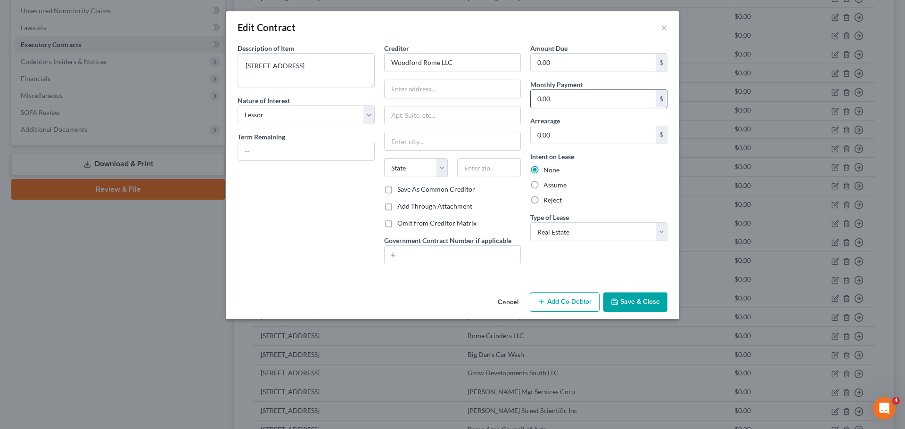
click at [562, 91] on input "0.00" at bounding box center [593, 99] width 125 height 18
type input "5,000"
click at [277, 146] on input "text" at bounding box center [306, 151] width 136 height 18
type input "month to month"
click at [270, 213] on div "Description of non-residential real property * Description of Item * 13 E. 3rd …" at bounding box center [306, 157] width 147 height 229
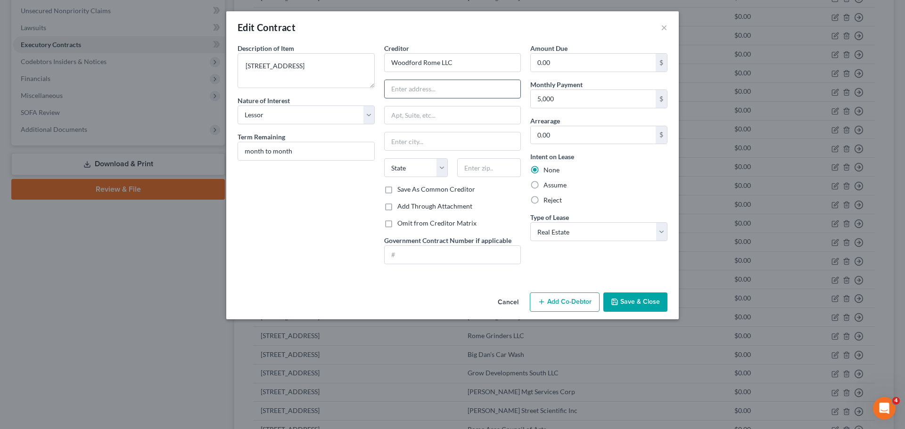
click at [499, 90] on input "text" at bounding box center [453, 89] width 136 height 18
type input "13 & 15 East Third Ave"
type input "Rome"
select select "10"
type input "30161"
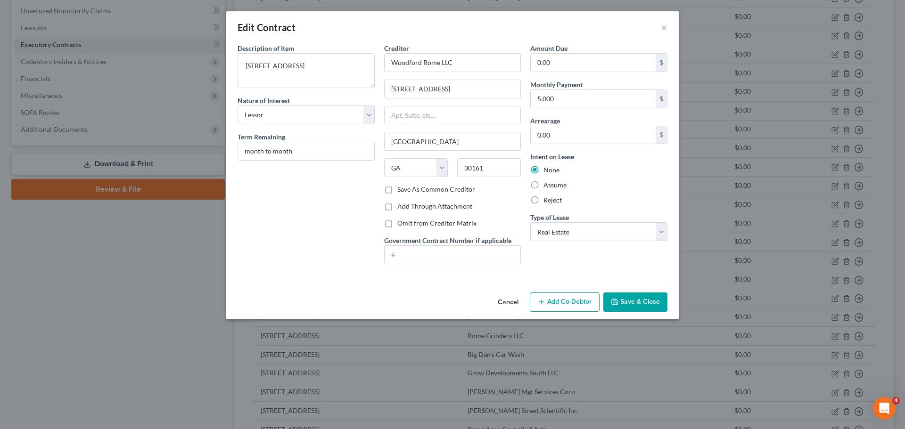
click at [648, 302] on button "Save & Close" at bounding box center [635, 303] width 64 height 20
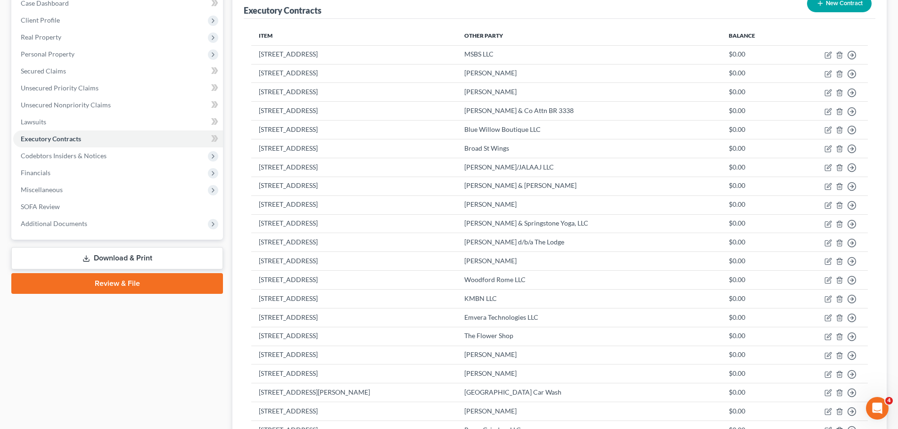
scroll to position [0, 0]
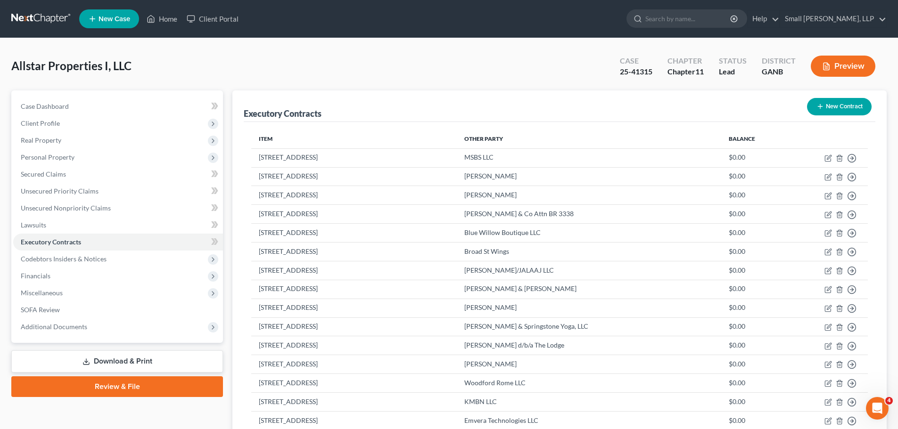
click at [834, 108] on button "New Contract" at bounding box center [839, 106] width 65 height 17
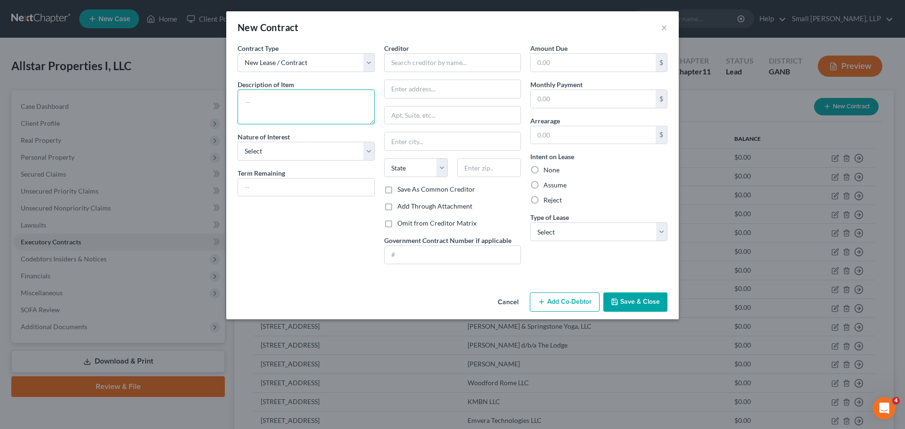
click at [275, 114] on textarea at bounding box center [306, 107] width 137 height 35
type textarea "[STREET_ADDRESS]"
click at [328, 182] on input "text" at bounding box center [306, 188] width 136 height 18
type input "month to month"
click at [316, 154] on select "Select Purchaser Agent Lessor Lessee" at bounding box center [306, 151] width 137 height 19
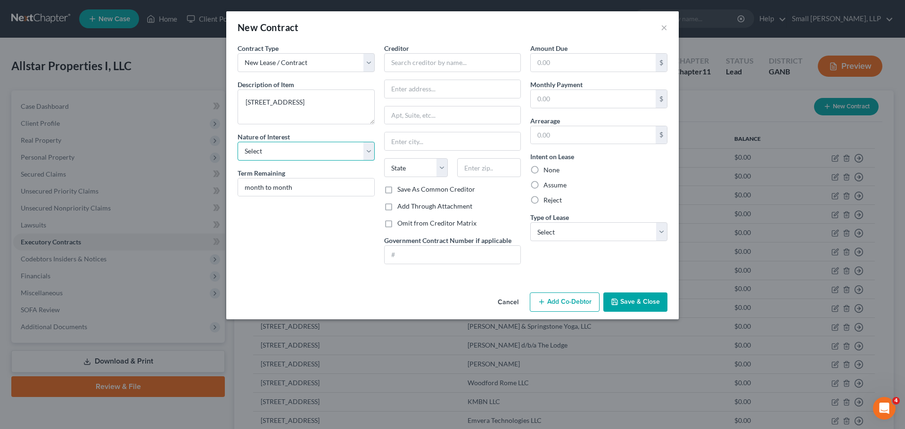
select select "2"
click at [238, 142] on select "Select Purchaser Agent Lessor Lessee" at bounding box center [306, 151] width 137 height 19
click at [423, 66] on input "text" at bounding box center [452, 62] width 137 height 19
click at [551, 63] on input "text" at bounding box center [593, 63] width 125 height 18
type input "[PERSON_NAME]/[PERSON_NAME] Photography"
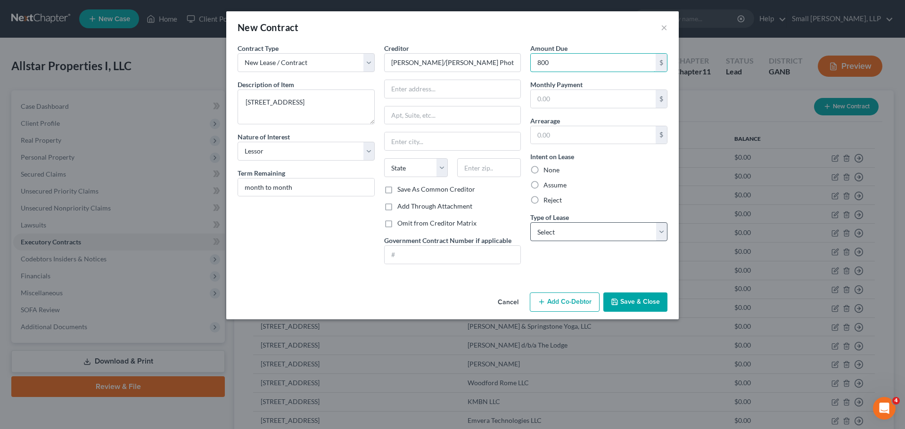
type input "800"
click at [542, 232] on select "Select Real Estate Car Other" at bounding box center [598, 231] width 137 height 19
select select "0"
click at [530, 222] on select "Select Real Estate Car Other" at bounding box center [598, 231] width 137 height 19
click at [420, 90] on input "text" at bounding box center [453, 89] width 136 height 18
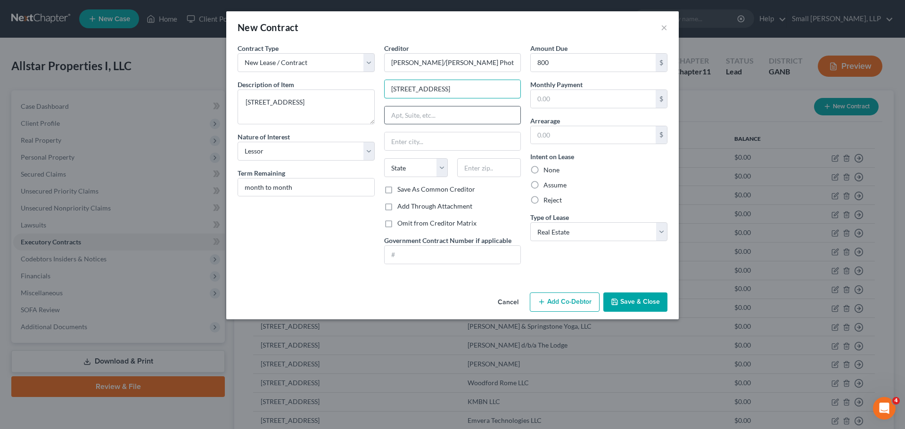
type input "[STREET_ADDRESS]"
type input "Aragon"
select select "10"
type input "30104"
click at [489, 289] on div "Cancel Add Co-Debtor Save & Close" at bounding box center [452, 304] width 452 height 31
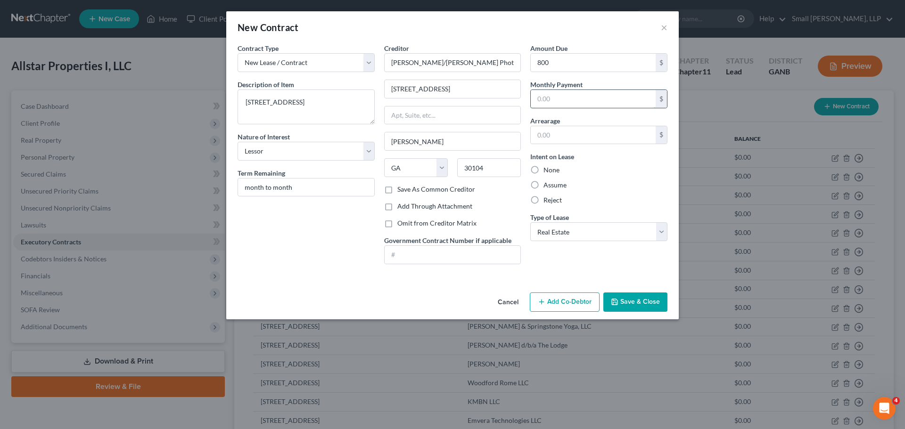
click at [567, 96] on input "text" at bounding box center [593, 99] width 125 height 18
type input "800"
click at [653, 301] on button "Save & Close" at bounding box center [635, 303] width 64 height 20
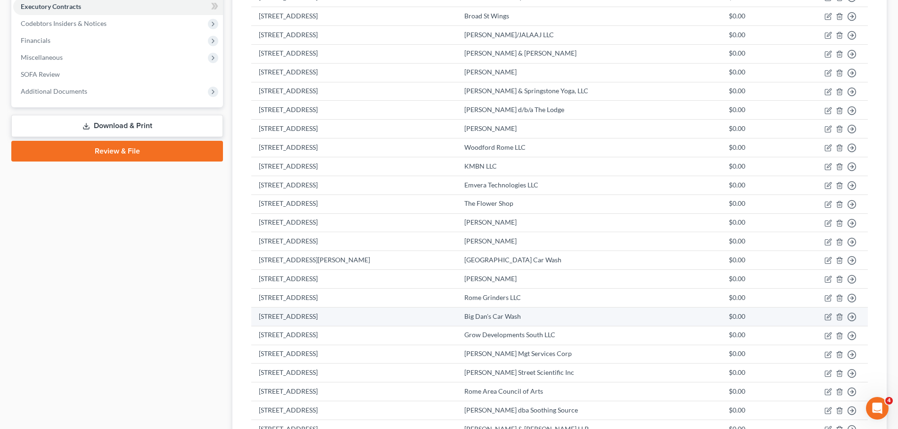
scroll to position [499, 0]
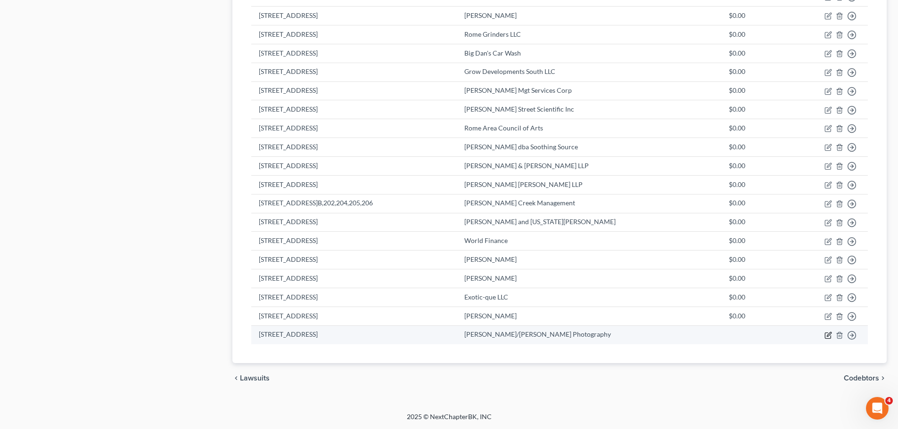
click at [828, 334] on icon "button" at bounding box center [829, 334] width 4 height 4
select select "2"
select select "10"
select select "0"
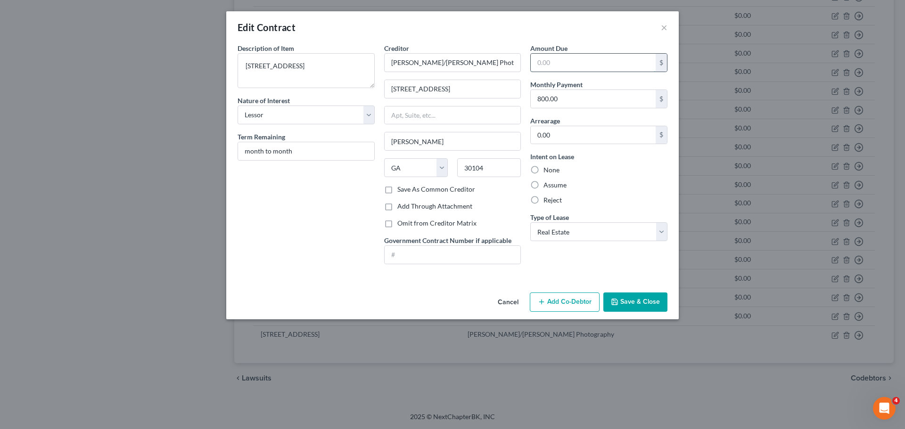
click at [578, 64] on input "text" at bounding box center [593, 63] width 125 height 18
type input "0"
click at [451, 290] on div "Cancel Add Co-Debtor Save & Close" at bounding box center [452, 304] width 452 height 31
click at [629, 300] on button "Save & Close" at bounding box center [635, 303] width 64 height 20
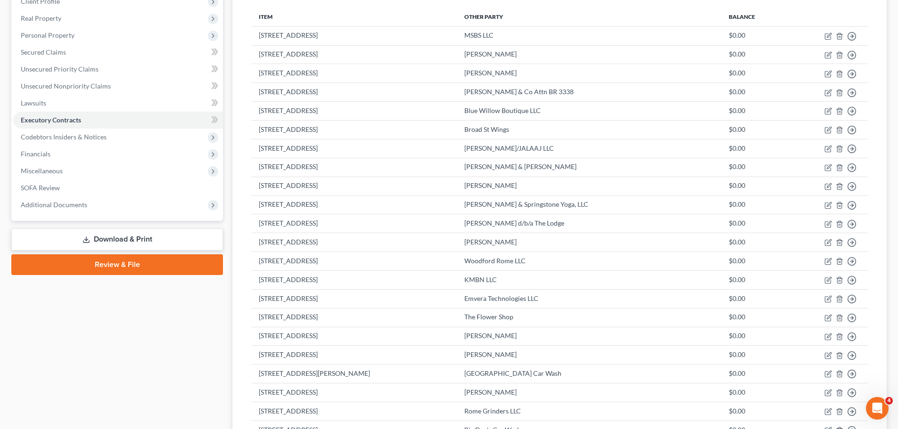
scroll to position [0, 0]
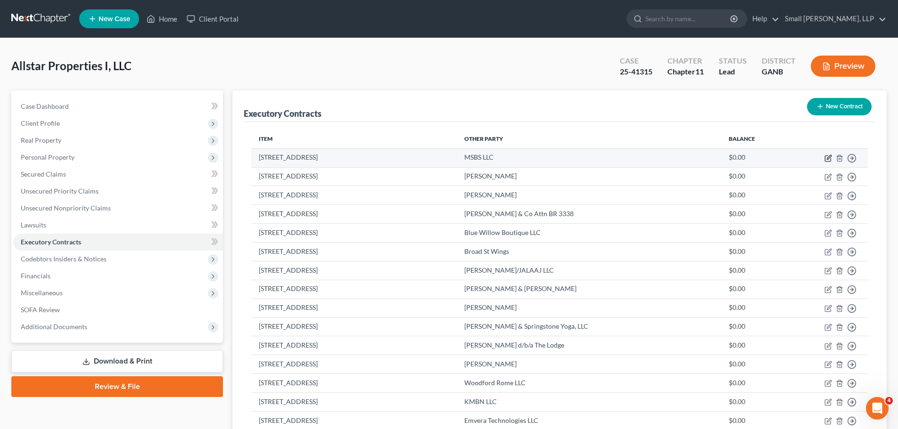
click at [828, 160] on icon "button" at bounding box center [828, 159] width 8 height 8
select select "2"
select select "0"
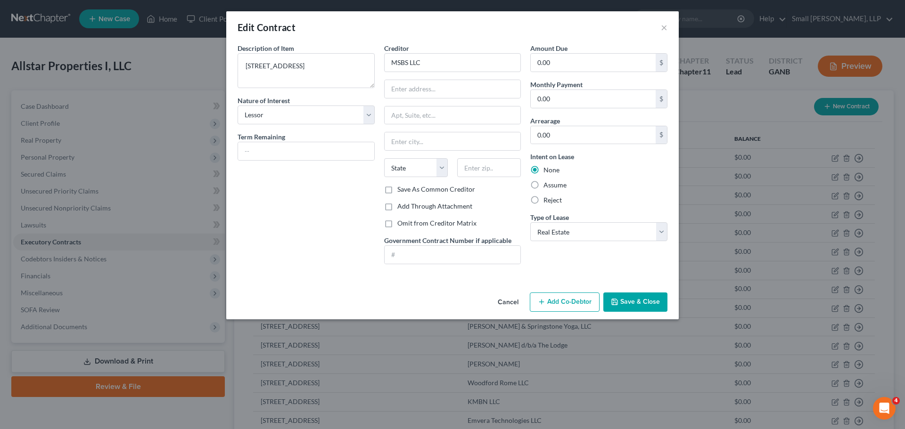
click at [646, 299] on button "Save & Close" at bounding box center [635, 303] width 64 height 20
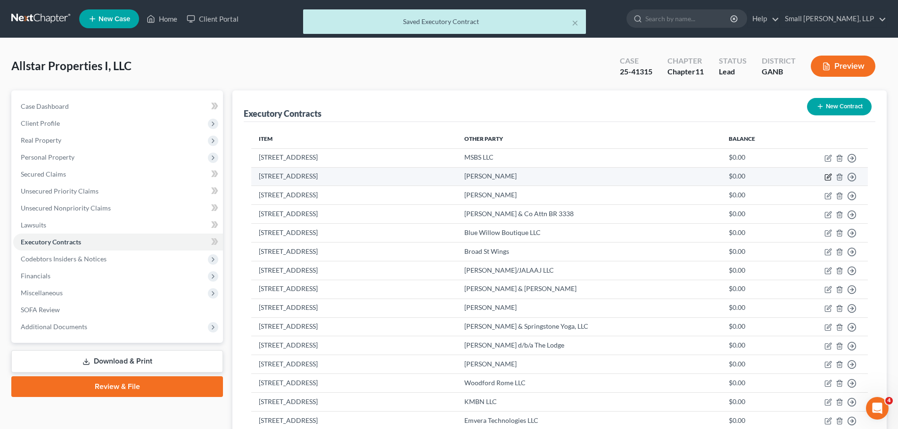
click at [828, 179] on icon "button" at bounding box center [828, 177] width 8 height 8
select select "2"
select select "0"
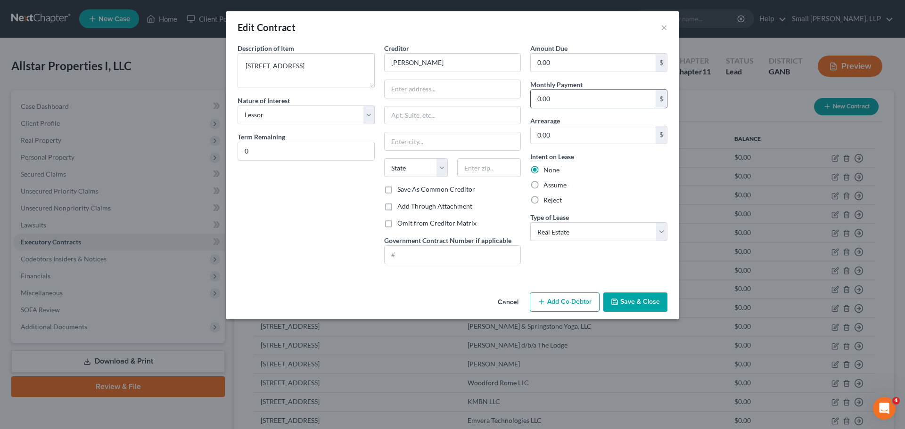
click at [550, 106] on input "0.00" at bounding box center [593, 99] width 125 height 18
type input "2,350"
click at [293, 254] on div "Description of non-residential real property * Description of Item * 113 Broad …" at bounding box center [306, 157] width 147 height 229
click at [306, 150] on input "0" at bounding box center [306, 151] width 136 height 18
type input "0"
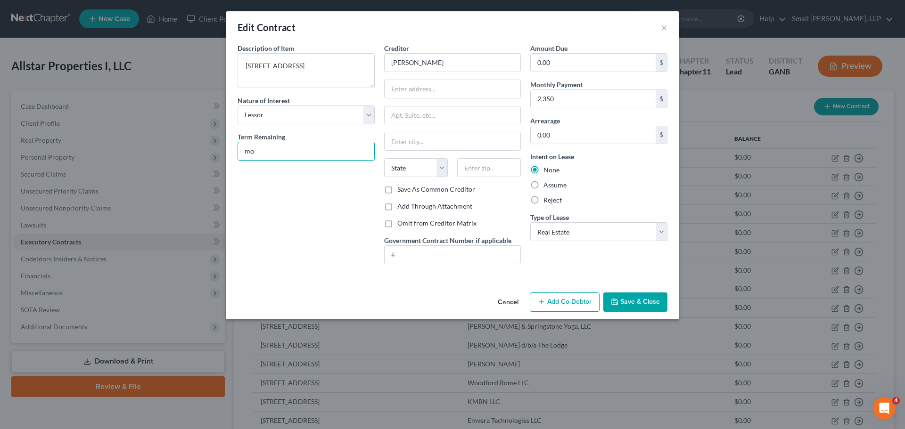
type input "month to month"
click at [437, 91] on input "text" at bounding box center [453, 89] width 136 height 18
type input "113 Broad Street"
type input "Unit 2001"
type input "Rome"
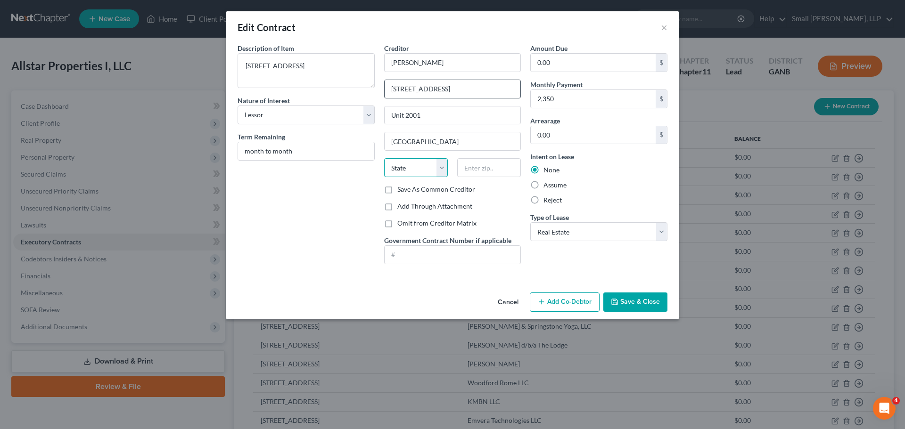
select select "10"
click at [634, 306] on button "Save & Close" at bounding box center [635, 303] width 64 height 20
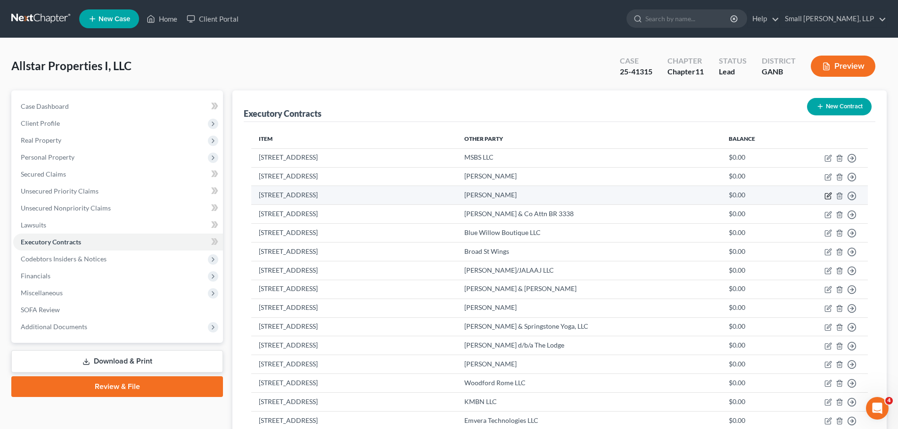
click at [827, 198] on icon "button" at bounding box center [828, 196] width 8 height 8
select select "2"
select select "0"
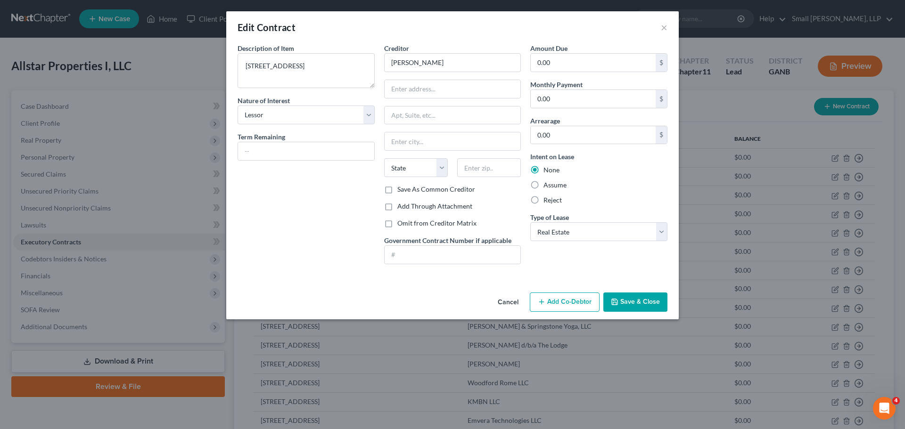
click at [662, 308] on button "Save & Close" at bounding box center [635, 303] width 64 height 20
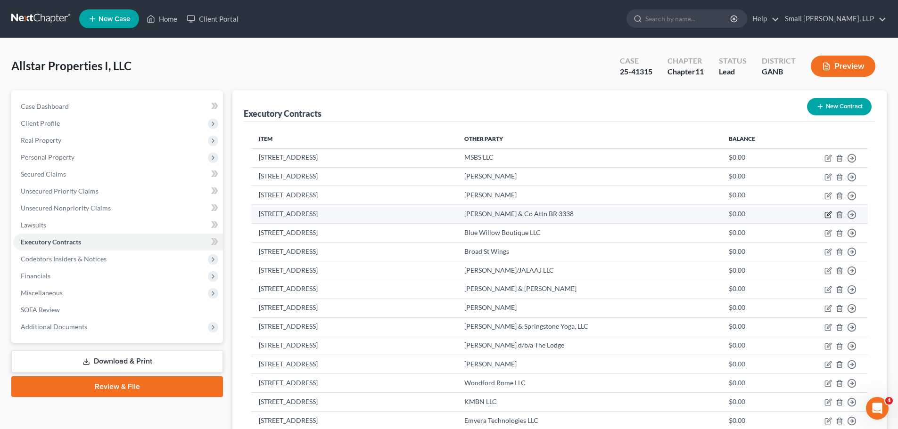
click at [828, 217] on icon "button" at bounding box center [828, 215] width 8 height 8
select select "2"
select select "26"
select select "0"
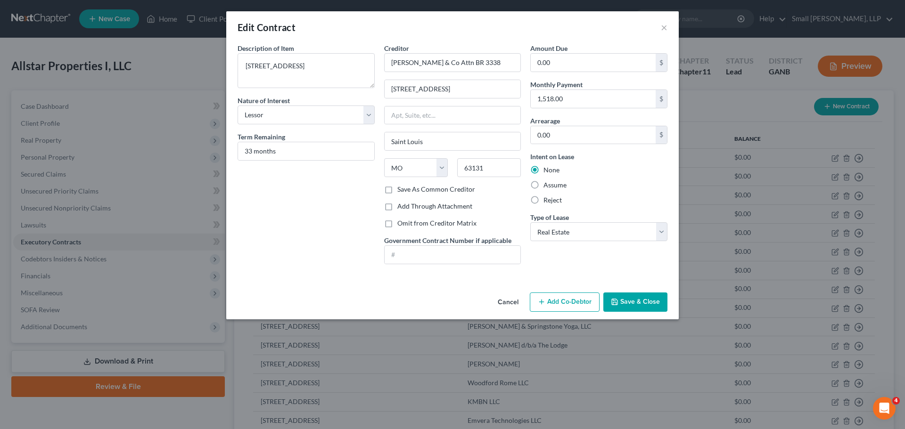
click at [652, 295] on button "Save & Close" at bounding box center [635, 303] width 64 height 20
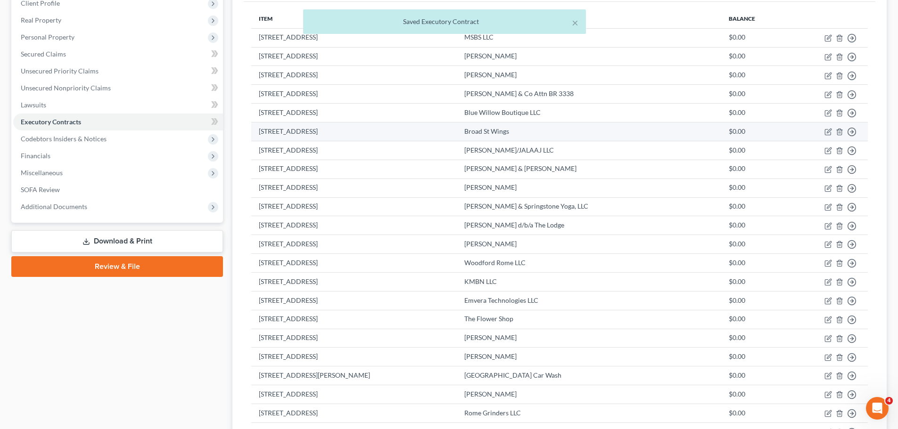
scroll to position [141, 0]
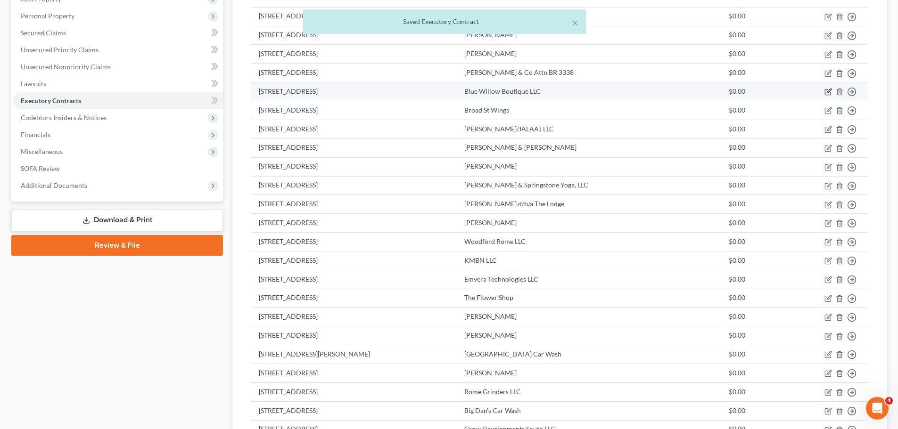
click at [829, 94] on icon "button" at bounding box center [828, 92] width 8 height 8
select select "2"
select select "0"
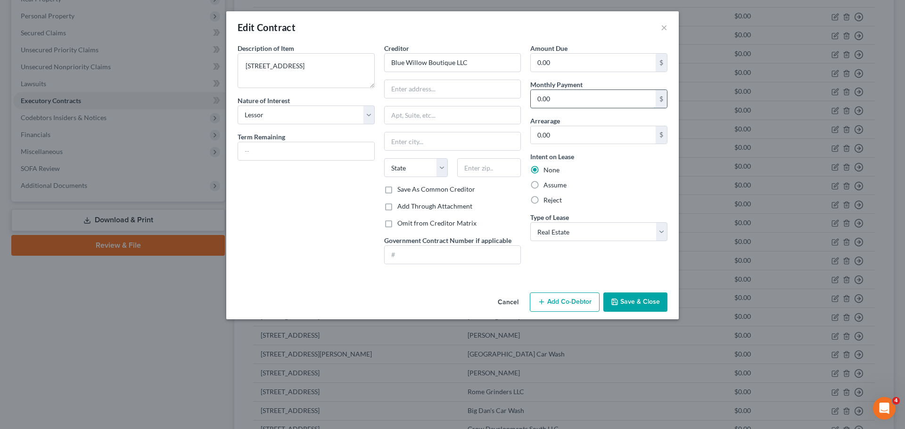
click at [536, 100] on input "0.00" at bounding box center [593, 99] width 125 height 18
type input "1,850"
click at [607, 161] on div "Intent on Lease None Assume Reject" at bounding box center [598, 178] width 137 height 53
click at [428, 90] on input "text" at bounding box center [453, 89] width 136 height 18
type input "338 Broad Street"
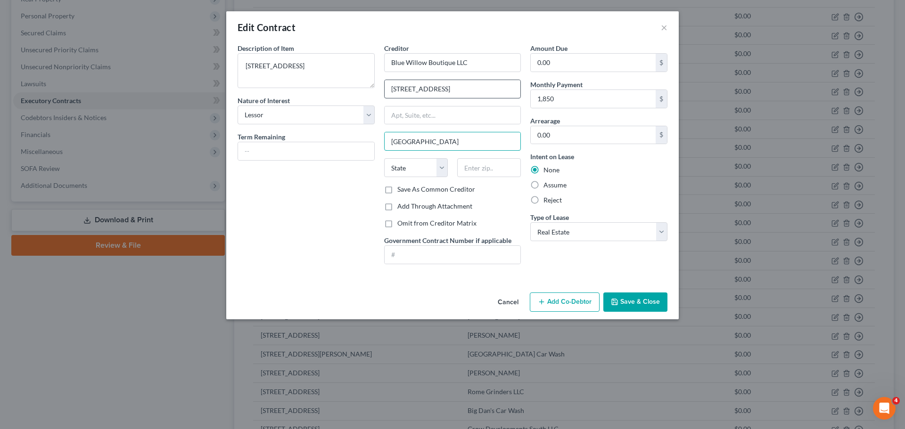
type input "Rome"
select select "10"
type input "30161"
click at [289, 215] on div "Description of non-residential real property * Description of Item * 338 Broad …" at bounding box center [306, 157] width 147 height 229
click at [364, 150] on input "text" at bounding box center [306, 151] width 136 height 18
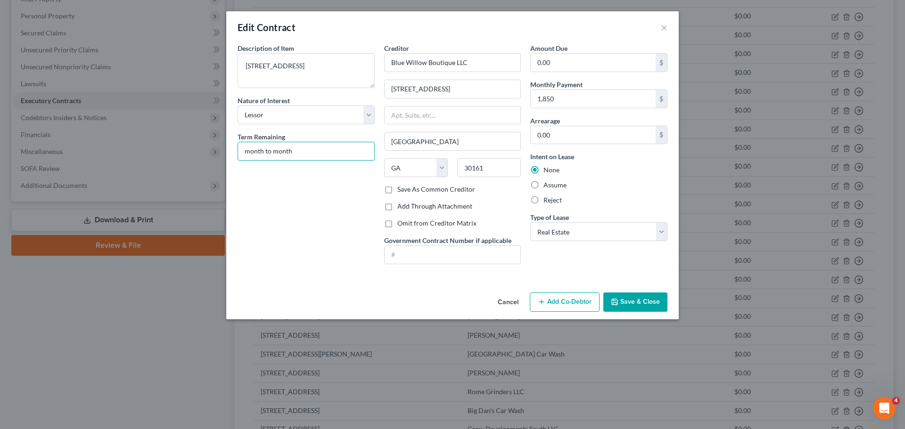
type input "month to month"
click at [624, 298] on button "Save & Close" at bounding box center [635, 303] width 64 height 20
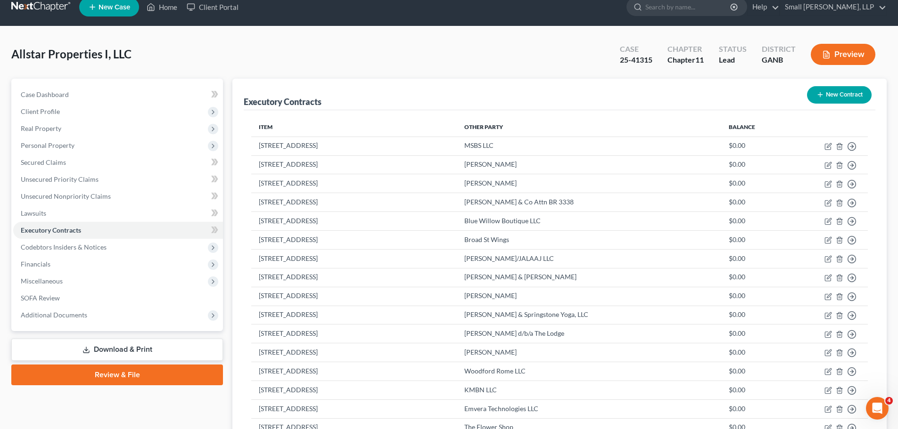
scroll to position [0, 0]
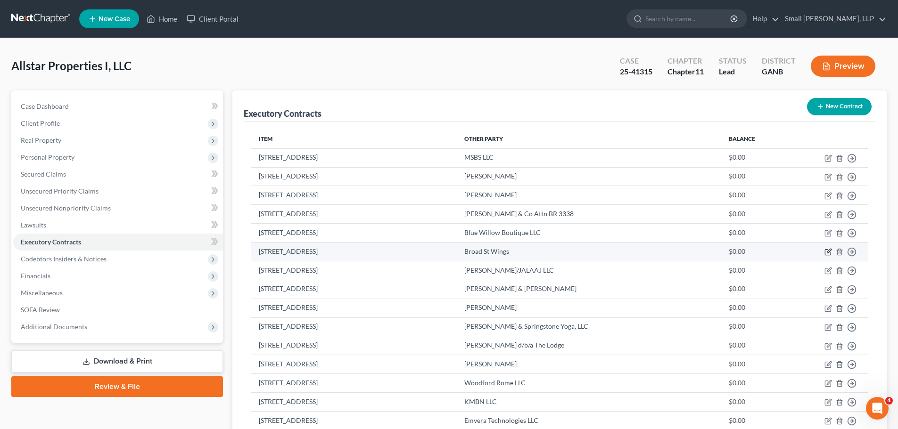
click at [826, 251] on icon "button" at bounding box center [828, 252] width 8 height 8
select select "2"
select select "10"
select select "0"
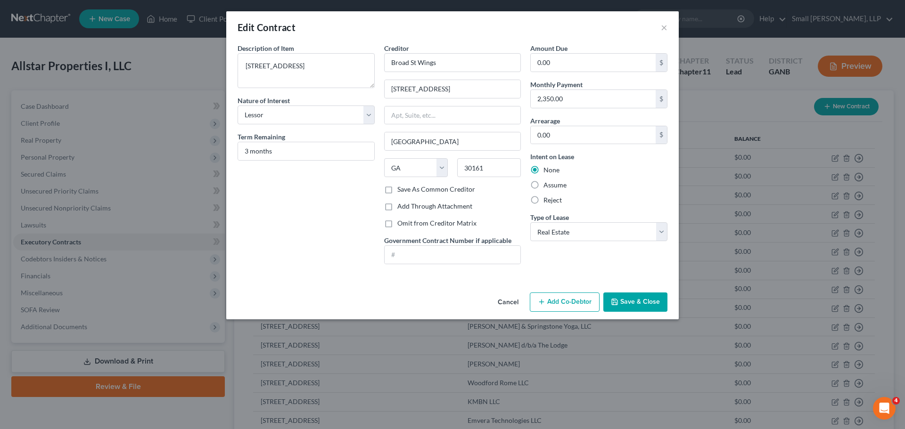
click at [645, 303] on button "Save & Close" at bounding box center [635, 303] width 64 height 20
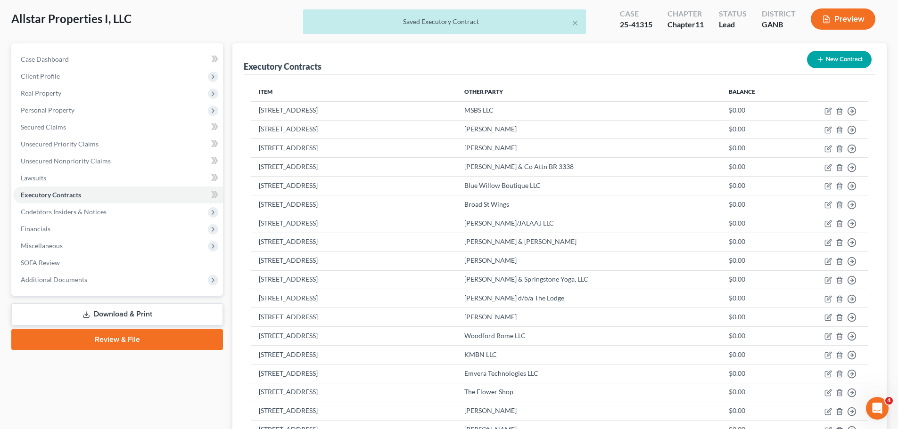
scroll to position [94, 0]
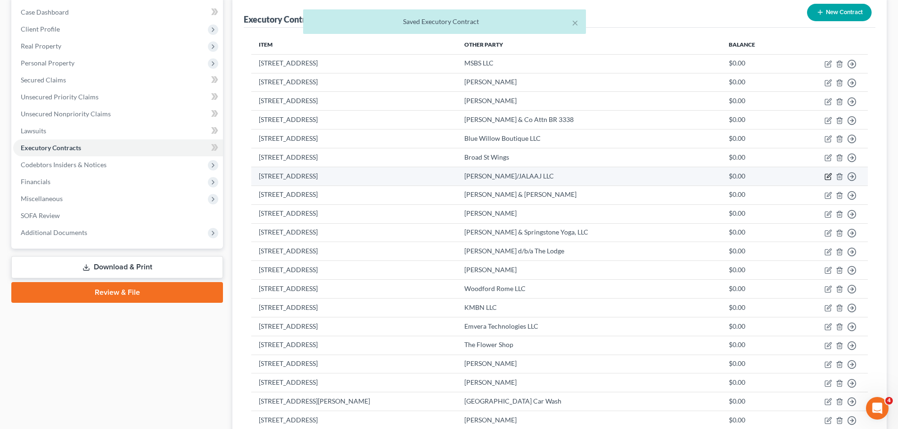
click at [827, 178] on icon "button" at bounding box center [829, 175] width 4 height 4
select select "2"
select select "10"
select select "0"
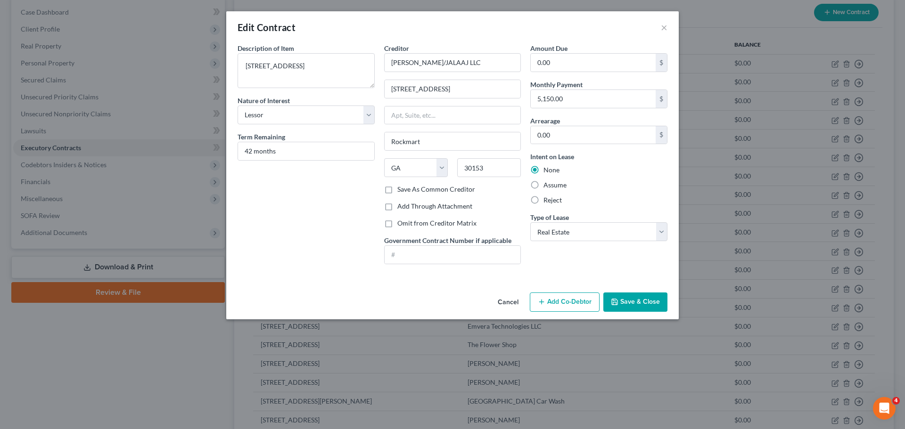
click at [654, 301] on button "Save & Close" at bounding box center [635, 303] width 64 height 20
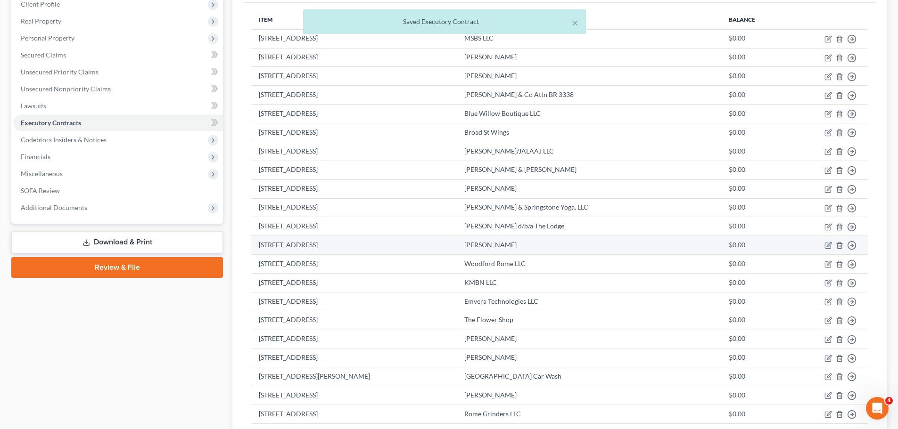
scroll to position [141, 0]
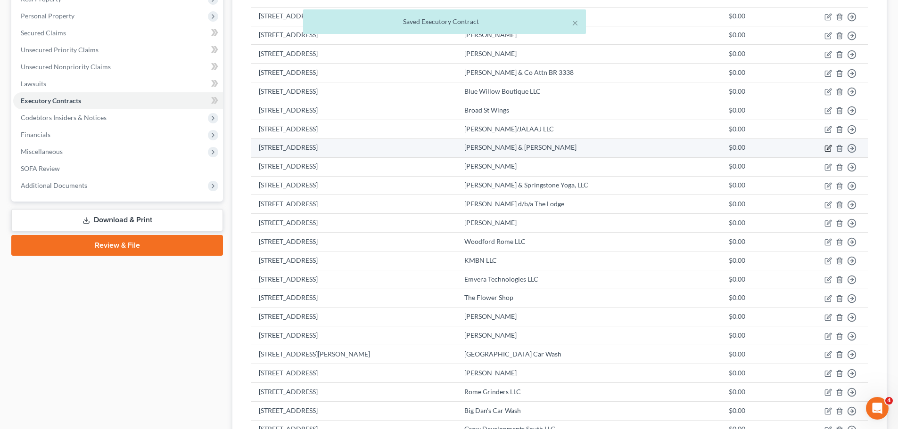
click at [828, 149] on icon "button" at bounding box center [829, 147] width 4 height 4
select select "2"
select select "0"
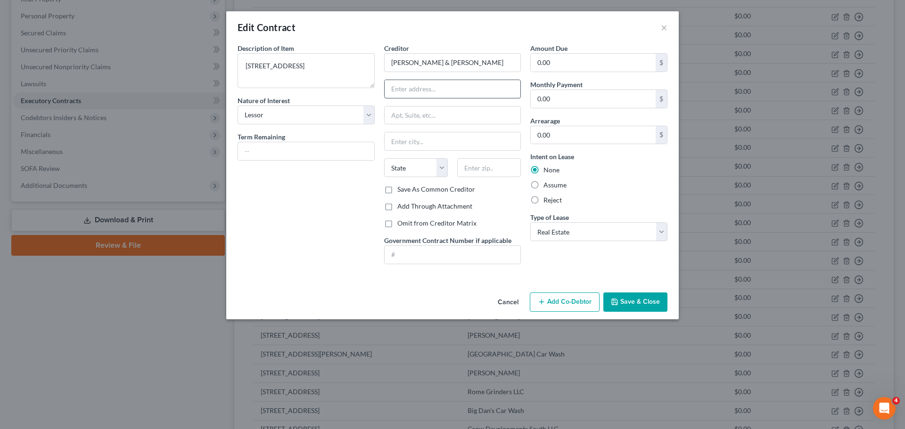
click at [425, 94] on input "text" at bounding box center [453, 89] width 136 height 18
type input "336 Broad Street"
type input "Apt 303"
type input "Rome"
select select "10"
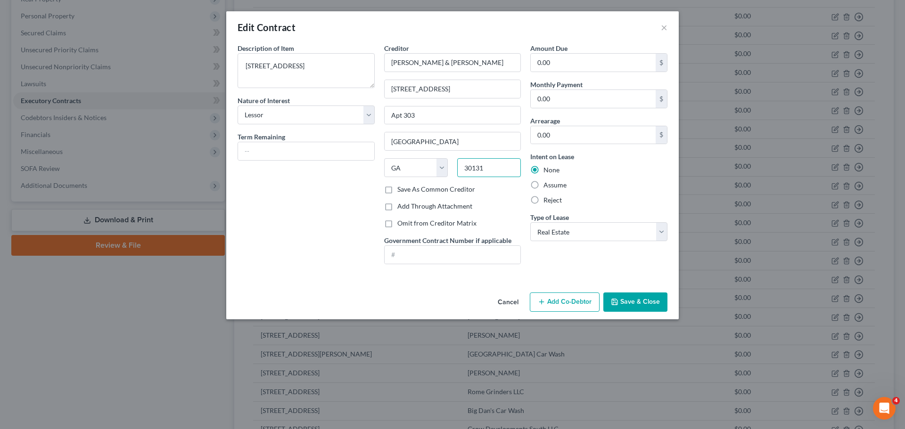
type input "30131"
click at [558, 100] on input "0.00" at bounding box center [593, 99] width 125 height 18
type input "1,600"
click at [312, 199] on div "Description of non-residential real property * Description of Item * 336 Broad …" at bounding box center [306, 157] width 147 height 229
click at [323, 154] on input "text" at bounding box center [306, 151] width 136 height 18
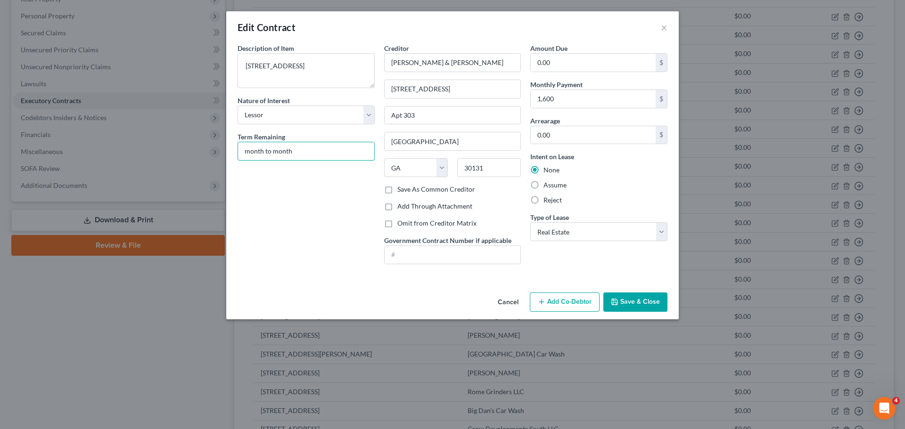
type input "month to month"
click at [312, 259] on div "Description of non-residential real property * Description of Item * 336 Broad …" at bounding box center [306, 157] width 147 height 229
click at [622, 302] on button "Save & Close" at bounding box center [635, 303] width 64 height 20
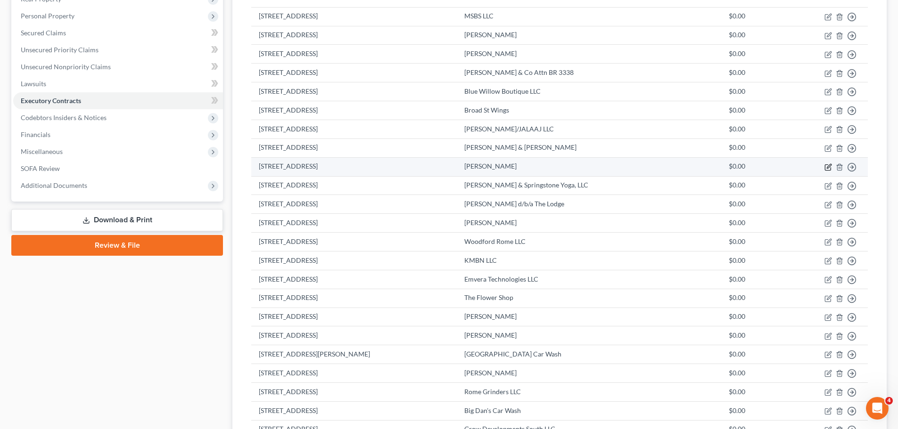
click at [827, 168] on icon "button" at bounding box center [829, 166] width 4 height 4
select select "2"
select select "0"
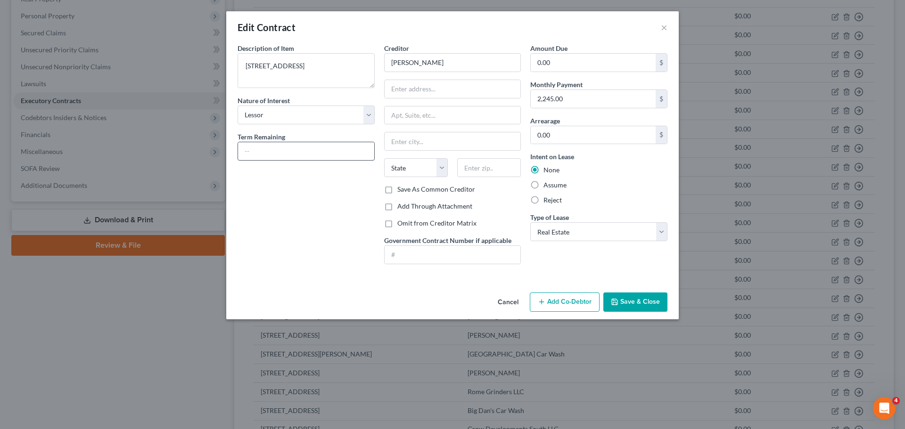
click at [296, 149] on input "text" at bounding box center [306, 151] width 136 height 18
type input "month to month"
click at [395, 89] on input "text" at bounding box center [453, 89] width 136 height 18
type input "[STREET_ADDRESS]"
type input "S"
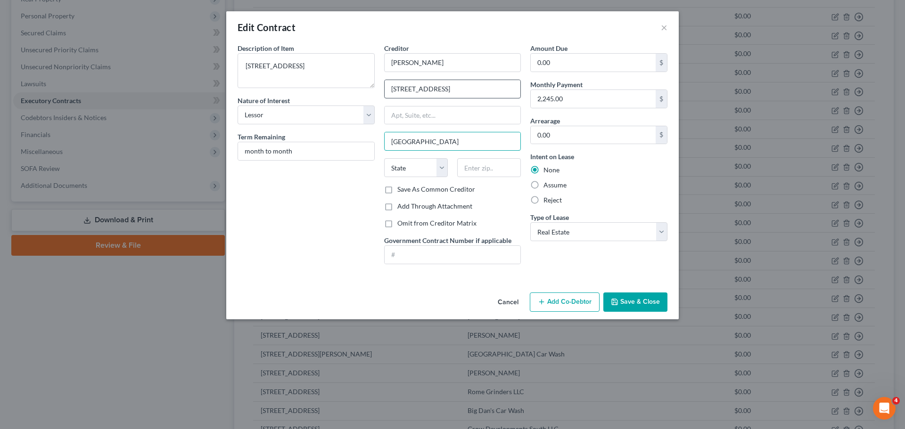
type input "Rome"
select select "10"
type input "30161"
click at [412, 112] on input "text" at bounding box center [453, 116] width 136 height 18
type input "Suite 201"
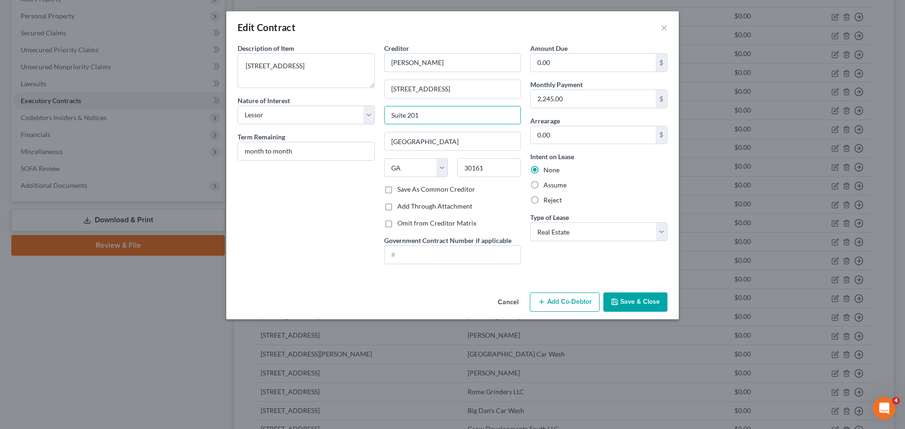
click at [642, 306] on button "Save & Close" at bounding box center [635, 303] width 64 height 20
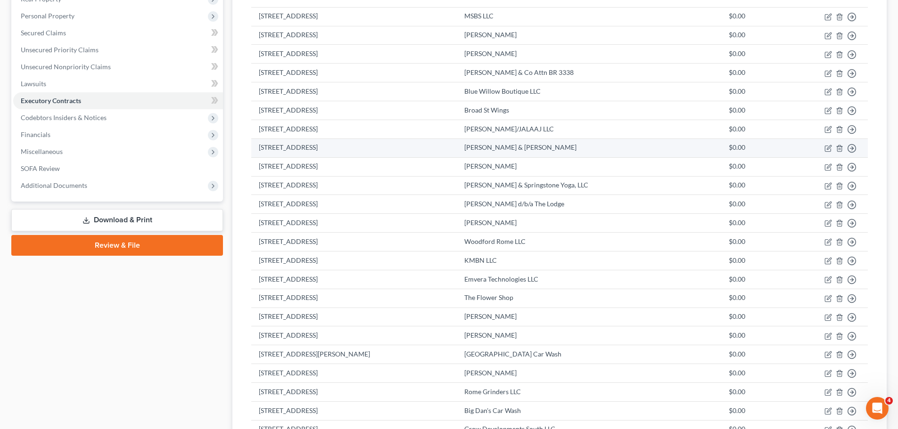
scroll to position [189, 0]
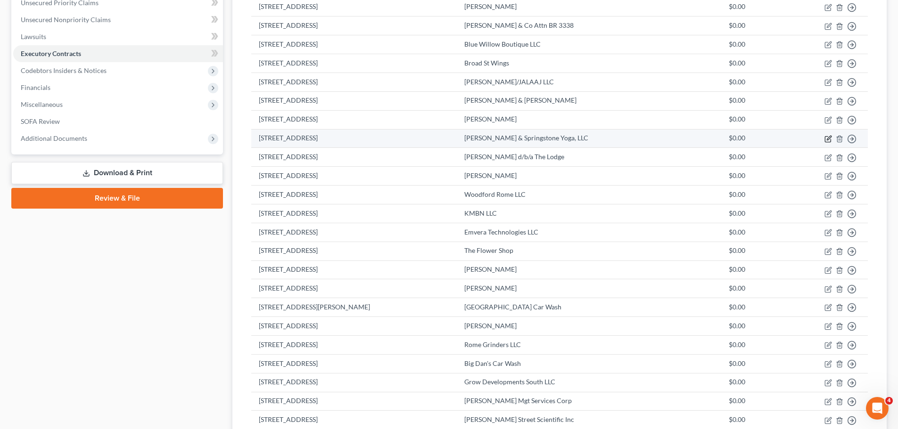
click at [829, 141] on icon "button" at bounding box center [828, 139] width 8 height 8
select select "2"
select select "10"
select select "0"
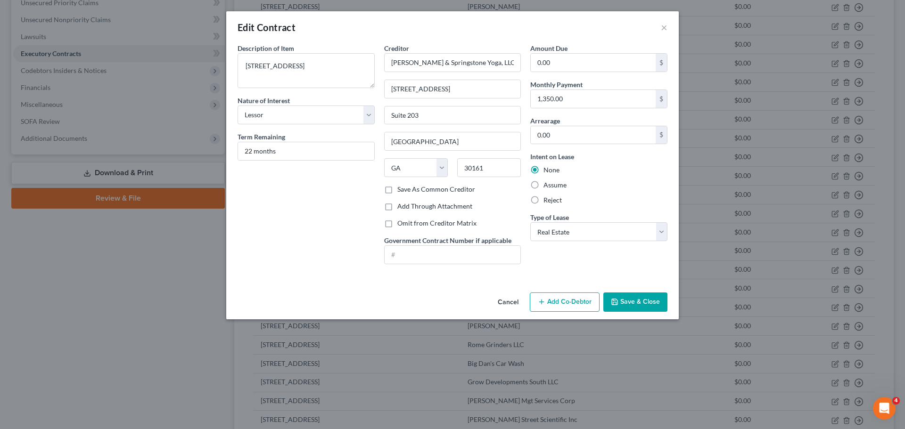
click at [642, 302] on button "Save & Close" at bounding box center [635, 303] width 64 height 20
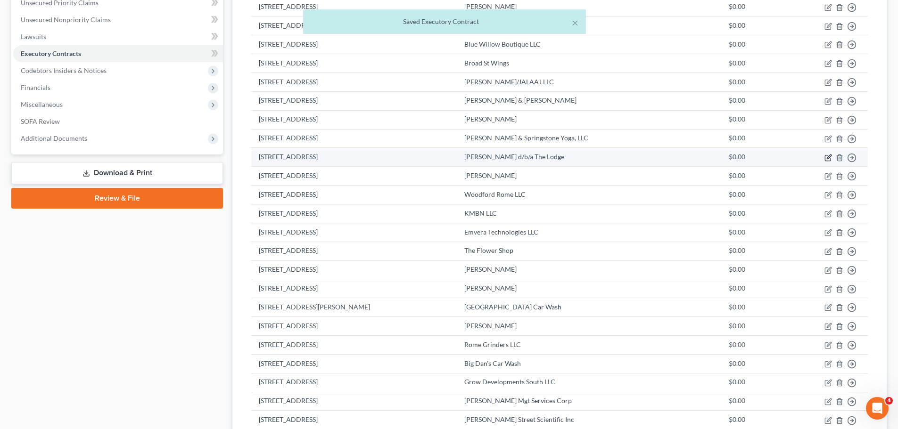
click at [829, 156] on icon "button" at bounding box center [828, 158] width 8 height 8
select select "2"
select select "10"
select select "0"
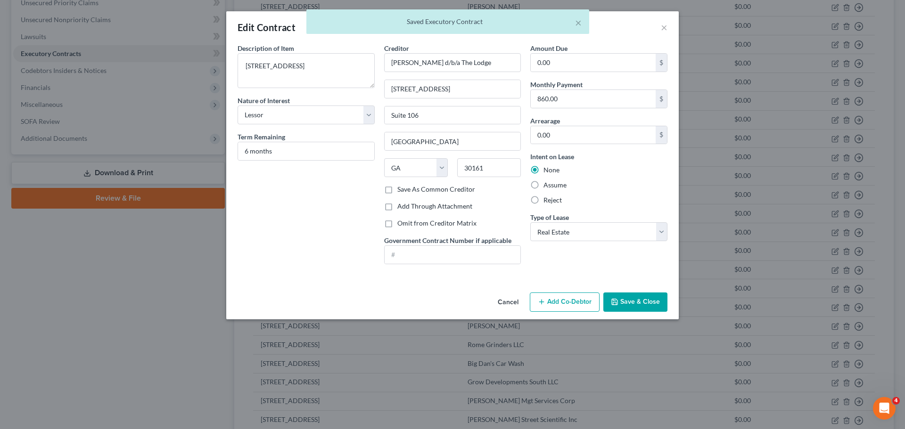
click at [636, 299] on button "Save & Close" at bounding box center [635, 303] width 64 height 20
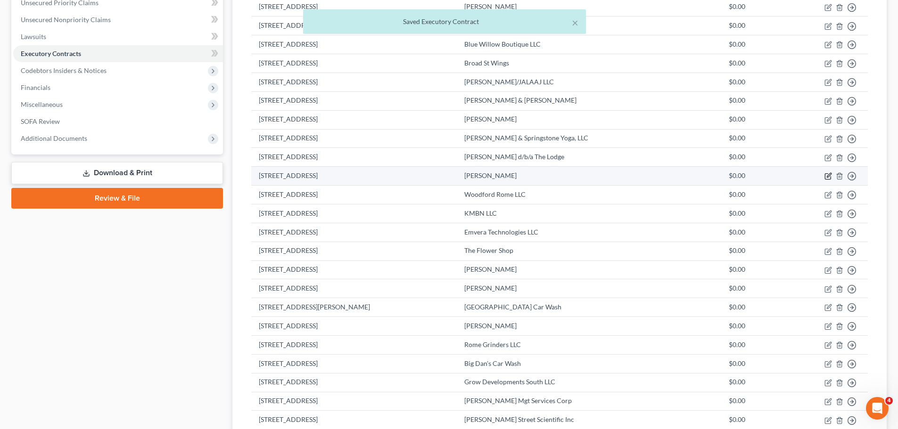
click at [828, 177] on icon "button" at bounding box center [829, 175] width 4 height 4
select select "2"
select select "0"
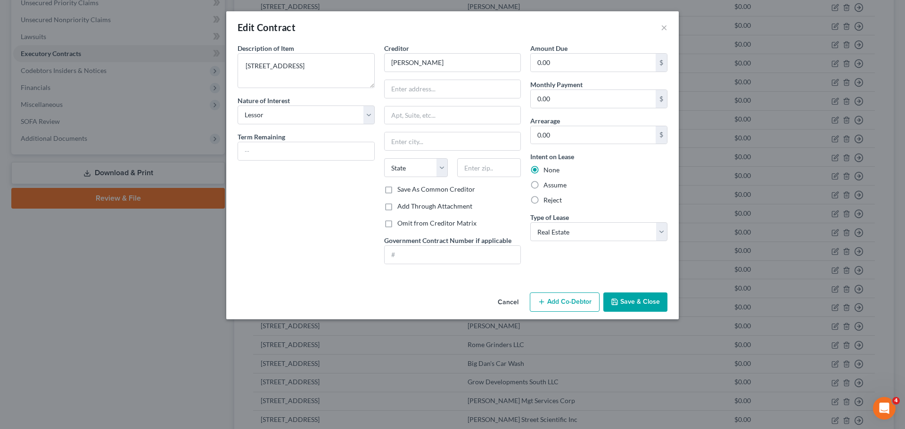
click at [615, 300] on icon "button" at bounding box center [615, 302] width 8 height 8
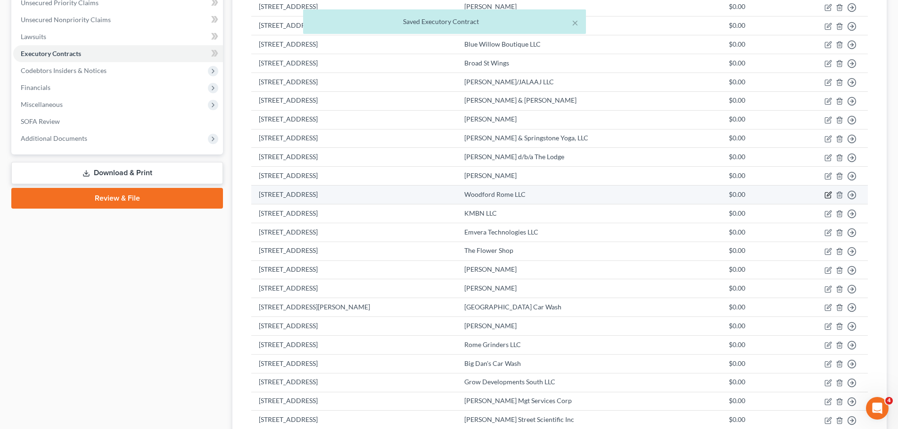
click at [831, 194] on icon "button" at bounding box center [828, 195] width 8 height 8
select select "2"
select select "10"
select select "0"
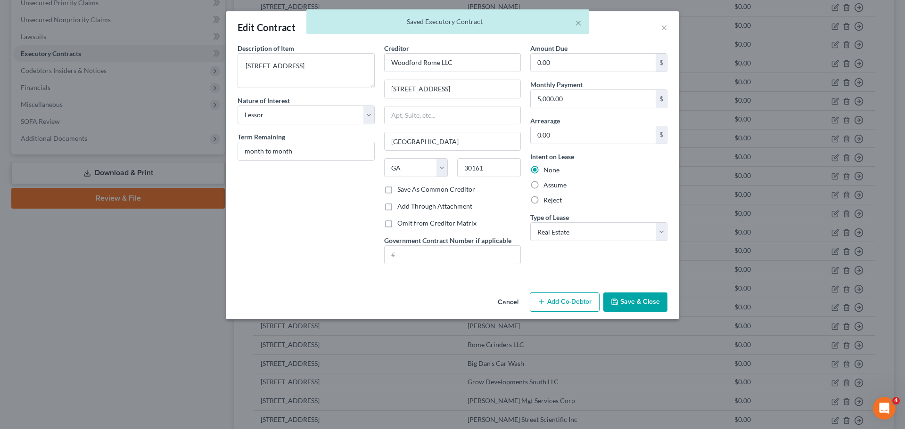
click at [653, 295] on button "Save & Close" at bounding box center [635, 303] width 64 height 20
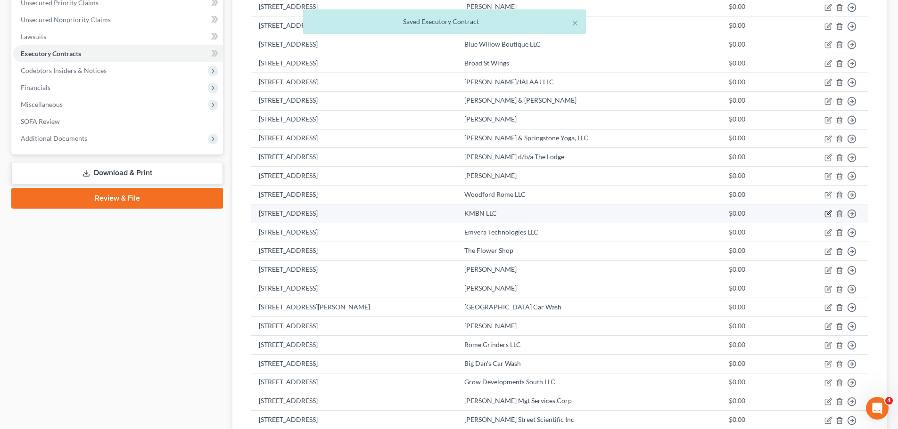
click at [826, 214] on icon "button" at bounding box center [828, 214] width 8 height 8
select select "2"
select select "0"
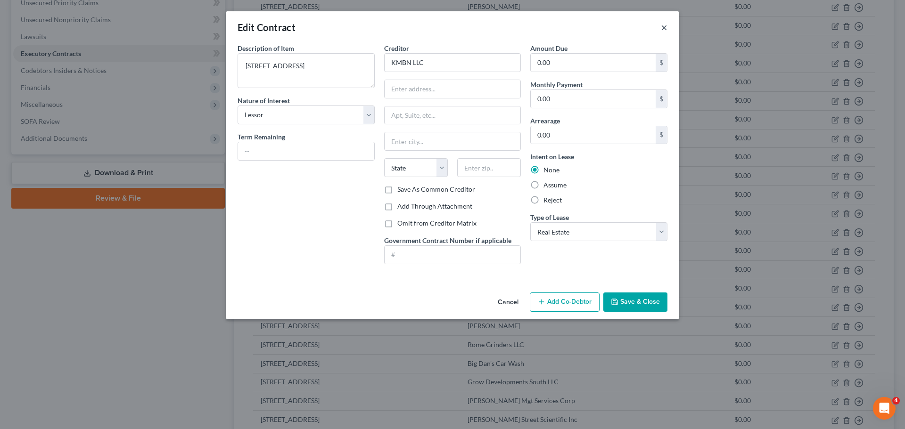
click at [667, 25] on button "×" at bounding box center [664, 27] width 7 height 11
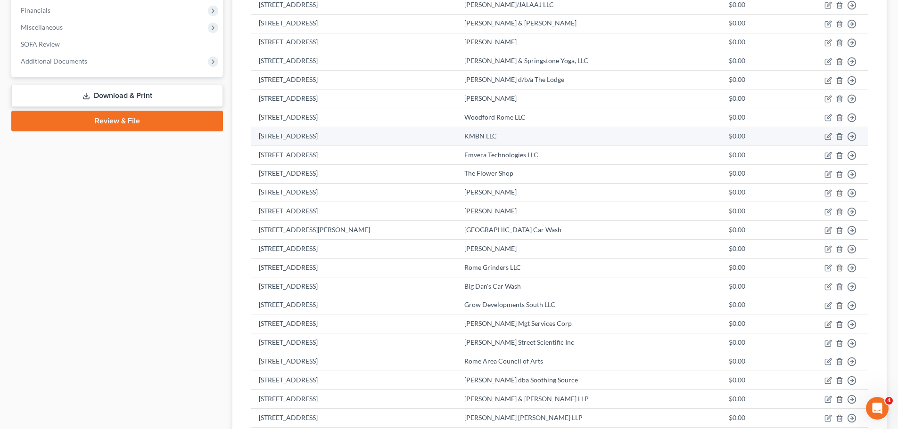
scroll to position [283, 0]
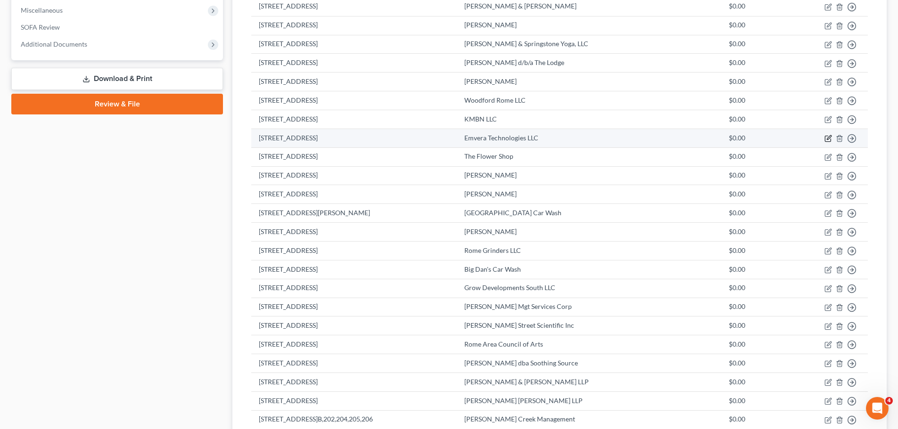
click at [829, 141] on icon "button" at bounding box center [828, 139] width 6 height 6
select select "2"
select select "10"
select select "0"
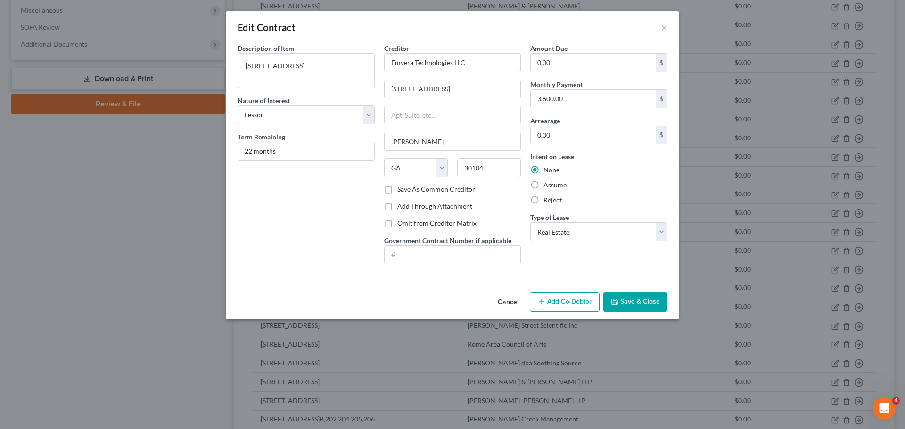
click at [657, 304] on button "Save & Close" at bounding box center [635, 303] width 64 height 20
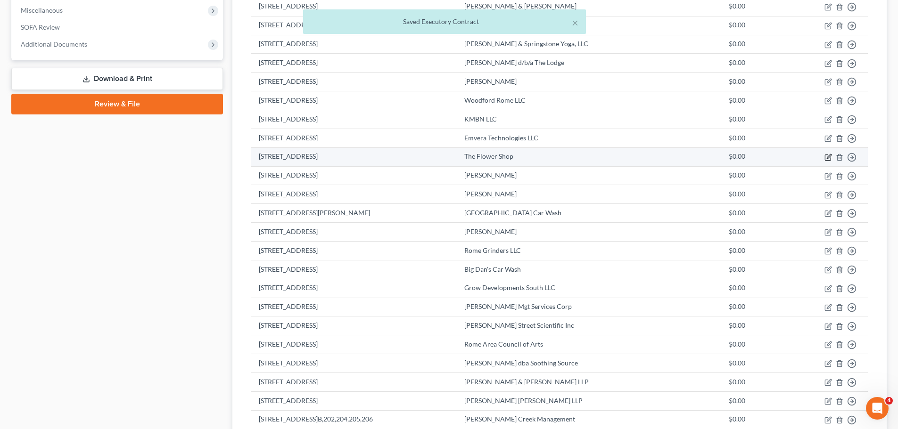
click at [826, 158] on icon "button" at bounding box center [828, 158] width 8 height 8
select select "2"
select select "0"
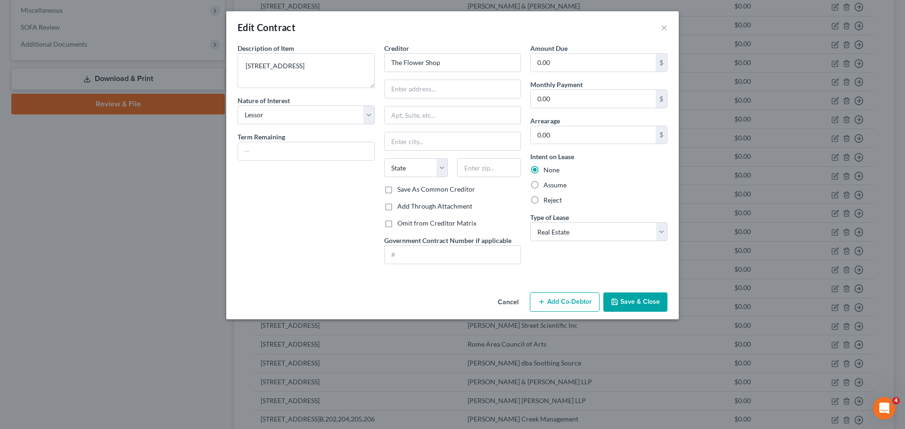
click at [626, 303] on button "Save & Close" at bounding box center [635, 303] width 64 height 20
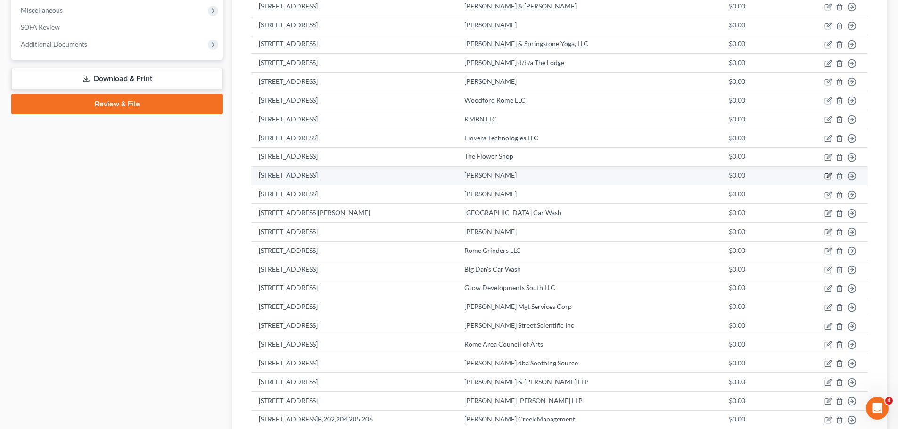
click at [829, 178] on icon "button" at bounding box center [828, 176] width 8 height 8
select select "2"
select select "0"
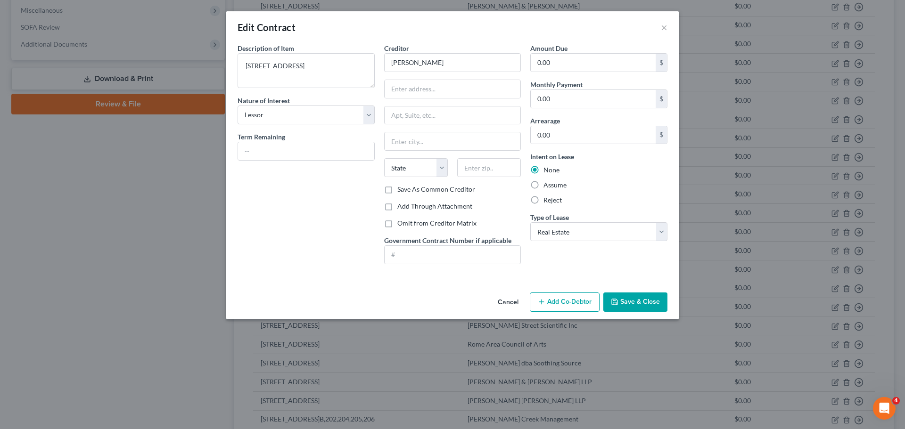
click at [630, 296] on button "Save & Close" at bounding box center [635, 303] width 64 height 20
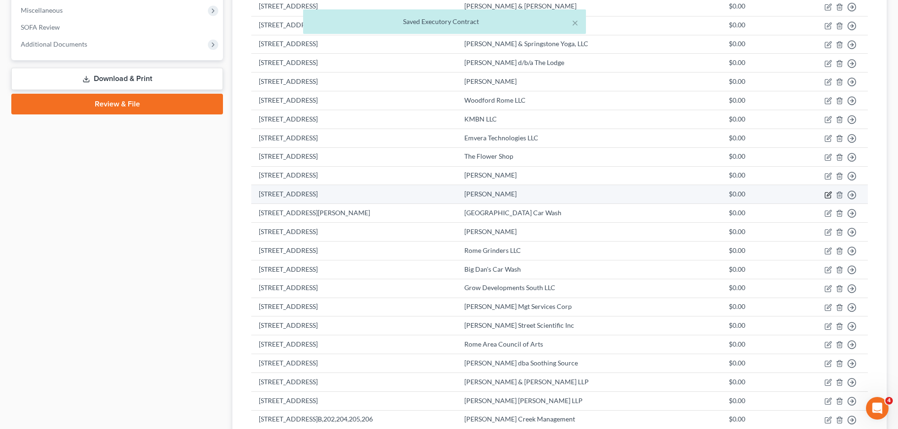
click at [825, 195] on icon "button" at bounding box center [828, 195] width 6 height 6
select select "2"
select select "0"
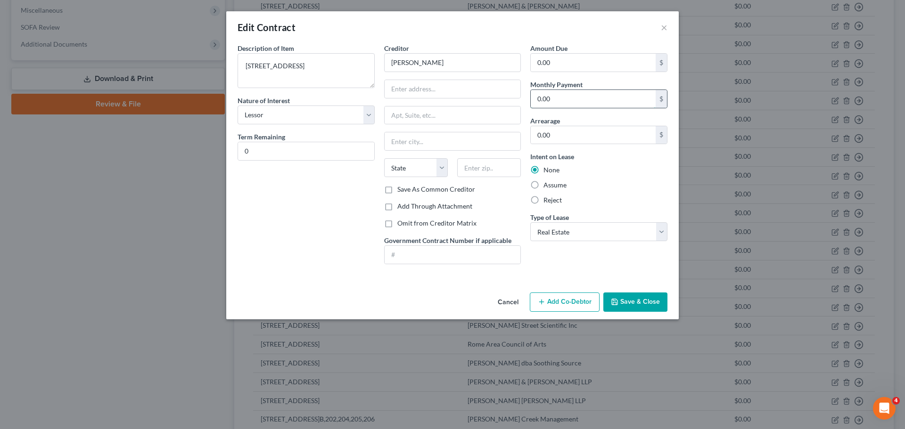
click at [548, 98] on input "0.00" at bounding box center [593, 99] width 125 height 18
type input "1,995"
click at [321, 279] on div "Description of non-residential real property * Description of Item * 113 Broad …" at bounding box center [452, 166] width 452 height 246
click at [296, 149] on input "0" at bounding box center [306, 151] width 136 height 18
type input "month to month"
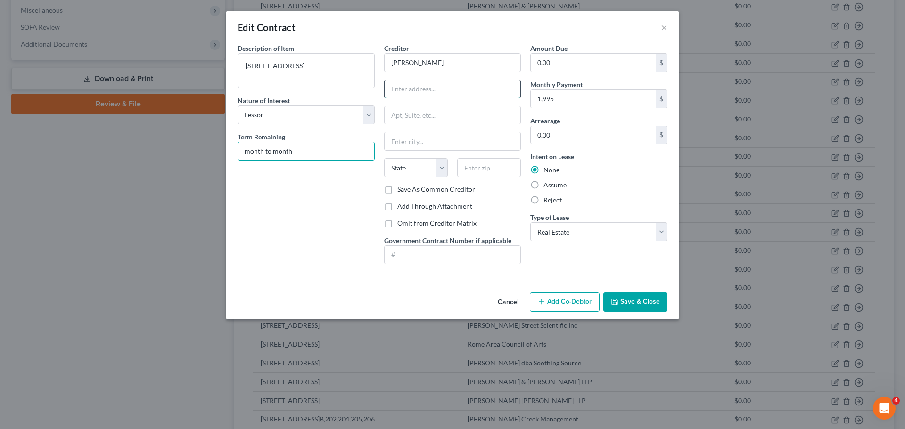
click at [405, 87] on input "text" at bounding box center [453, 89] width 136 height 18
type input "[STREET_ADDRESS]"
type input "Unit 2000"
type input "Rome"
select select "10"
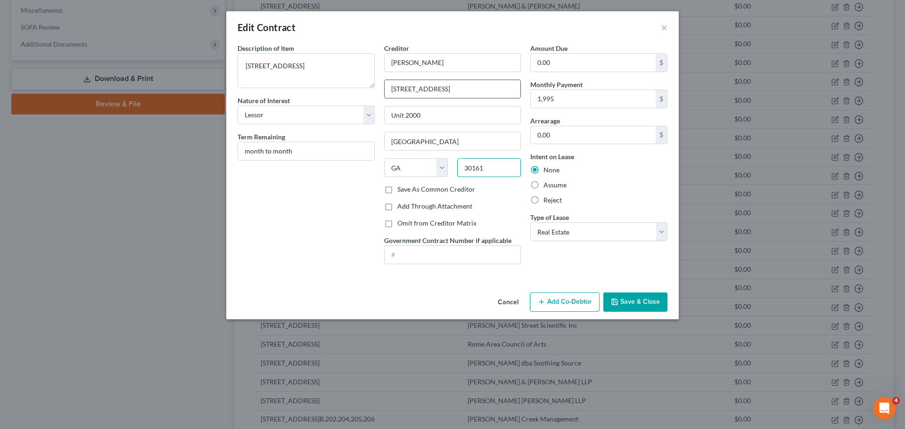
type input "30161"
click at [626, 298] on button "Save & Close" at bounding box center [635, 303] width 64 height 20
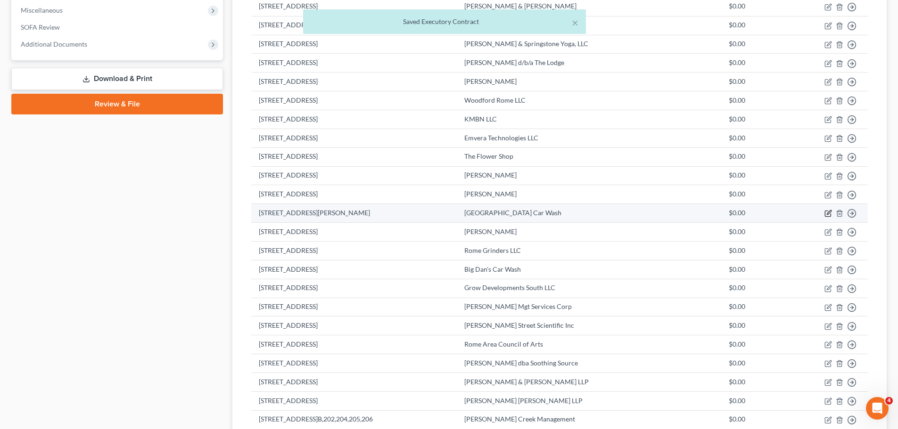
click at [828, 214] on icon "button" at bounding box center [829, 213] width 4 height 4
select select "2"
select select "0"
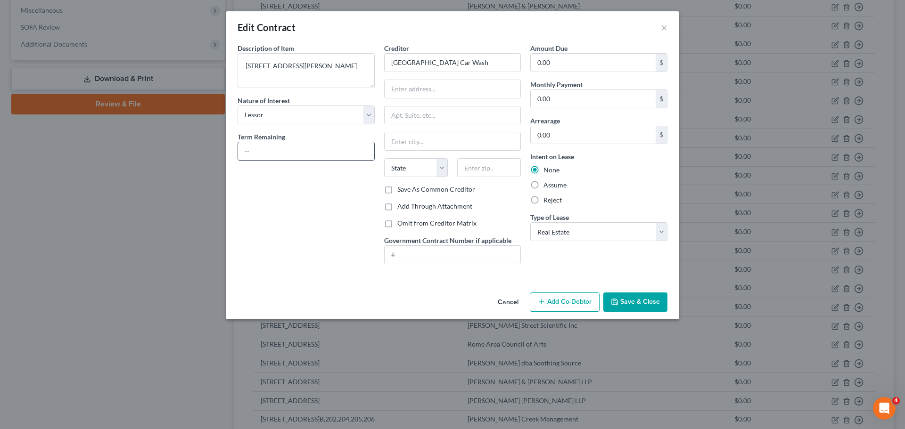
click at [338, 154] on input "text" at bounding box center [306, 151] width 136 height 18
type input "month to month"
click at [568, 103] on input "0.00" at bounding box center [593, 99] width 125 height 18
type input "6,555"
click at [476, 85] on input "text" at bounding box center [453, 89] width 136 height 18
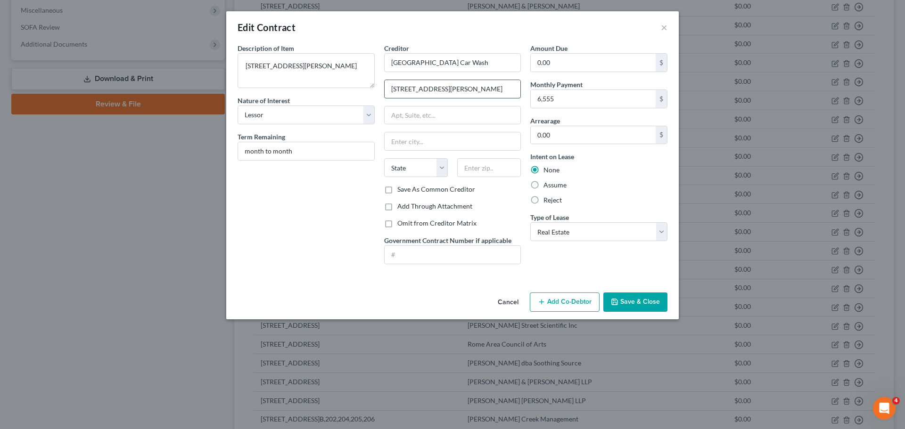
type input "150 Felton Drive"
type input "Rockmart"
select select "10"
type input "30153"
click at [632, 299] on button "Save & Close" at bounding box center [635, 303] width 64 height 20
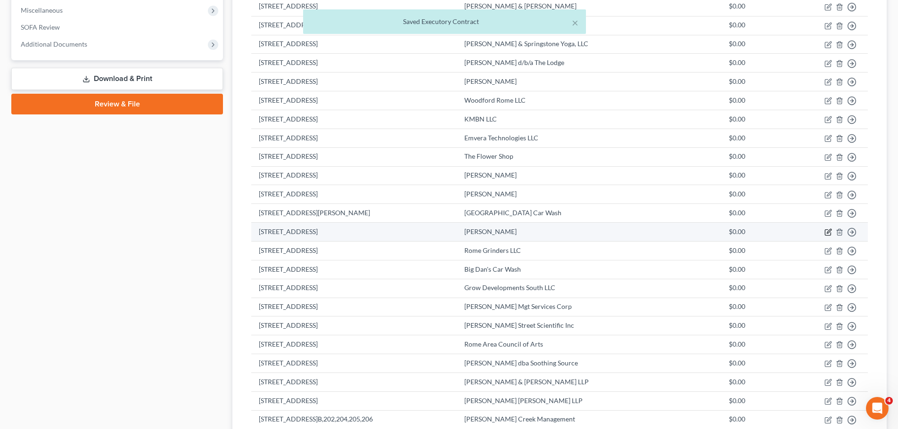
click at [828, 233] on icon "button" at bounding box center [829, 232] width 4 height 4
select select "2"
select select "0"
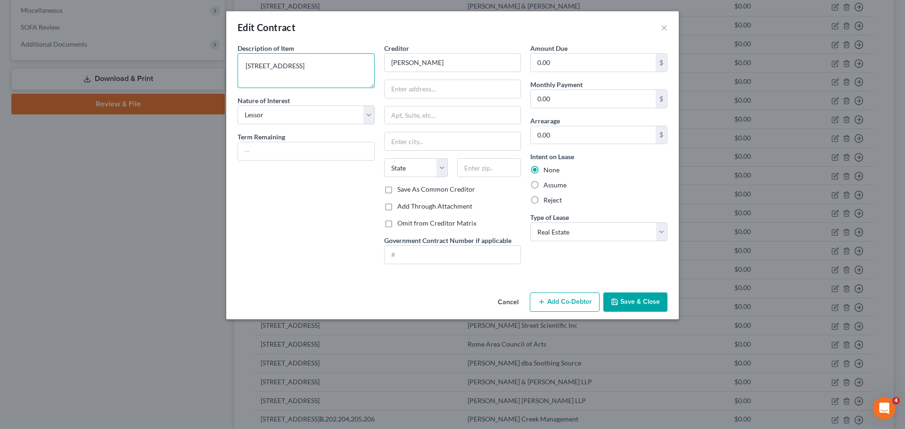
click at [318, 68] on textarea "130 Broad St" at bounding box center [306, 70] width 137 height 35
type textarea "[STREET_ADDRESS]"
click at [565, 98] on input "0.00" at bounding box center [593, 99] width 125 height 18
type input "1,850"
click at [451, 83] on input "text" at bounding box center [453, 89] width 136 height 18
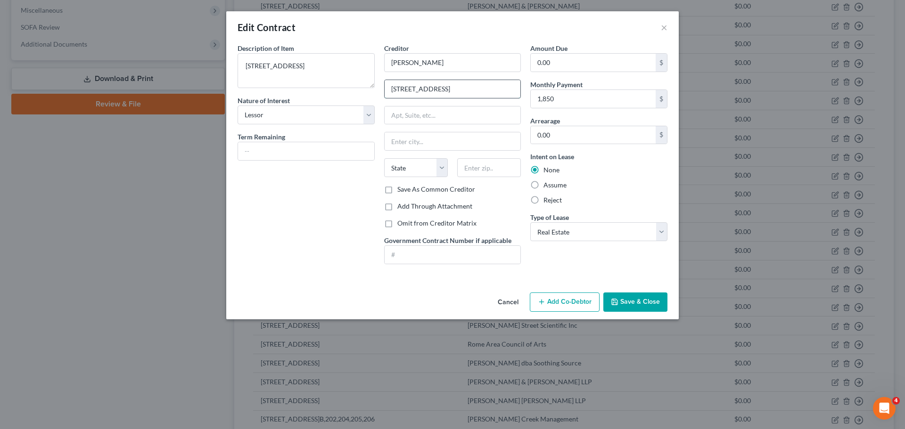
type input "130 Broad Street"
type input "Rome"
select select "10"
click at [440, 118] on input "text" at bounding box center [453, 116] width 136 height 18
type input "u"
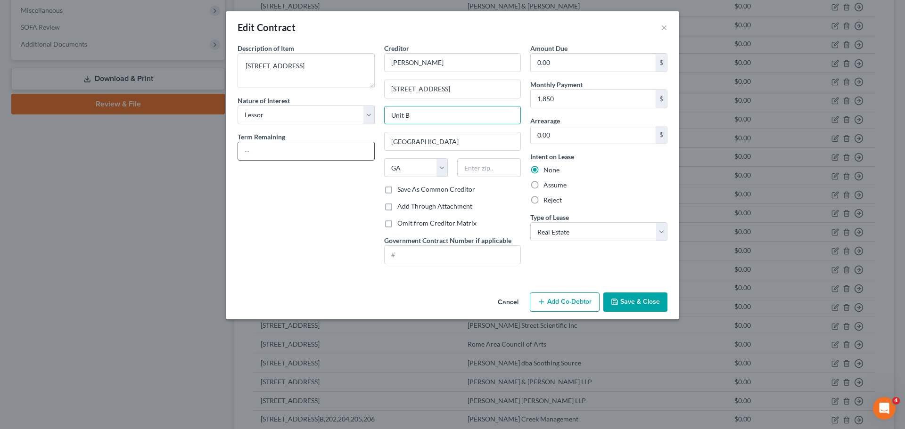
type input "Unit B"
click at [301, 156] on input "text" at bounding box center [306, 151] width 136 height 18
type input "month to month"
click at [235, 256] on div "Description of non-residential real property * Description of Item * 130 Broad …" at bounding box center [306, 157] width 147 height 229
click at [628, 302] on button "Save & Close" at bounding box center [635, 303] width 64 height 20
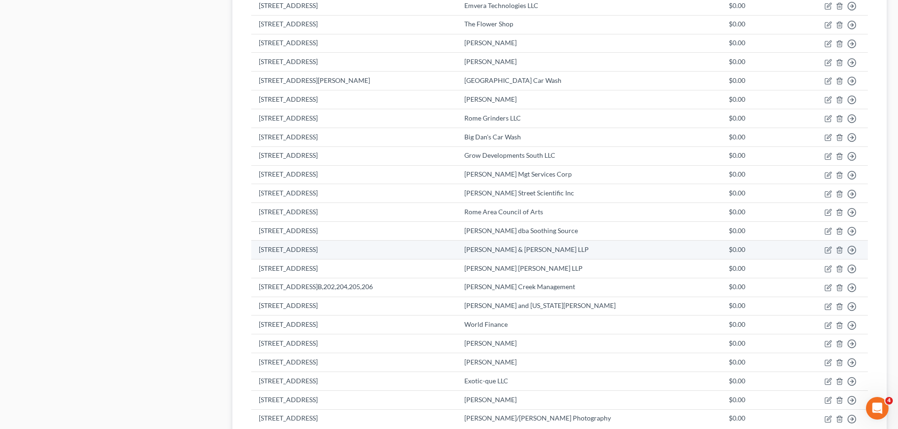
scroll to position [424, 0]
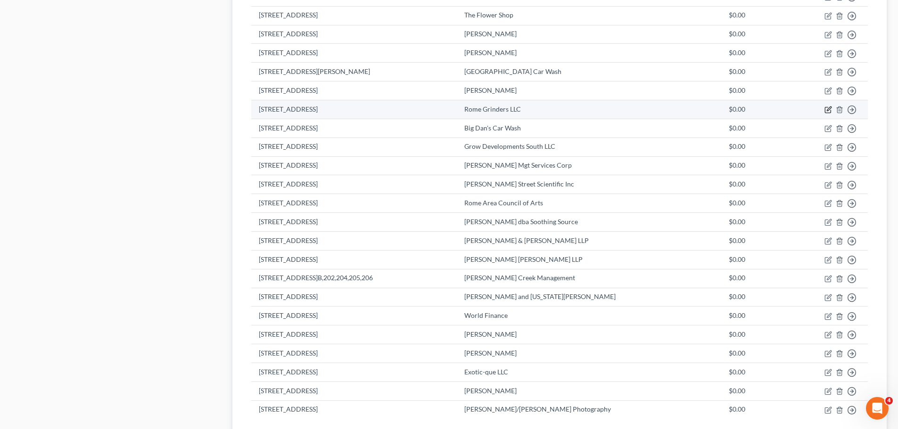
click at [831, 110] on icon "button" at bounding box center [828, 110] width 8 height 8
select select "2"
select select "10"
select select "0"
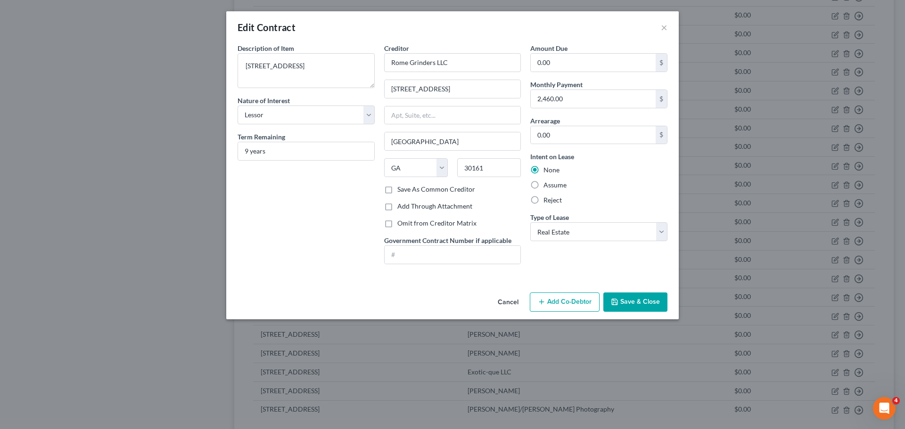
click at [658, 303] on button "Save & Close" at bounding box center [635, 303] width 64 height 20
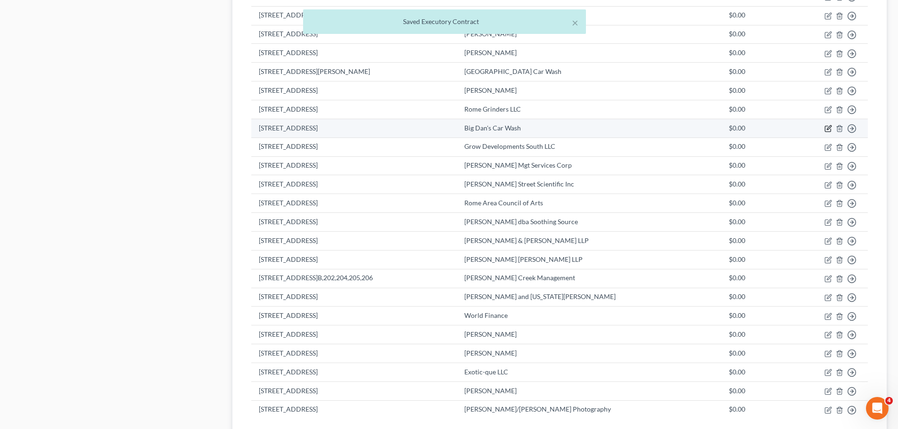
click at [826, 128] on icon "button" at bounding box center [828, 129] width 8 height 8
select select "2"
select select "10"
select select "0"
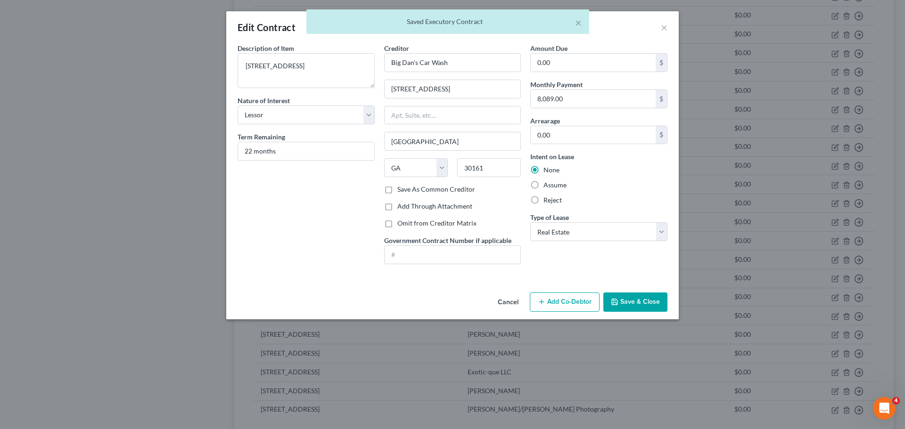
click at [652, 297] on button "Save & Close" at bounding box center [635, 303] width 64 height 20
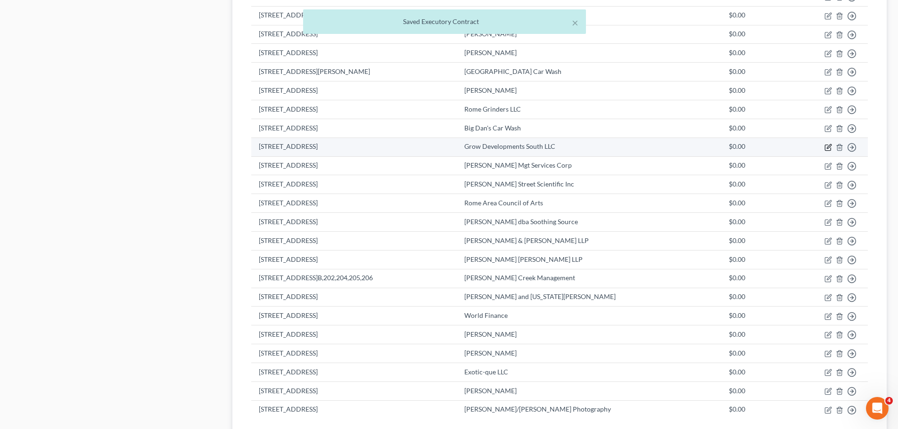
click at [829, 148] on icon "button" at bounding box center [829, 146] width 4 height 4
select select "2"
select select "0"
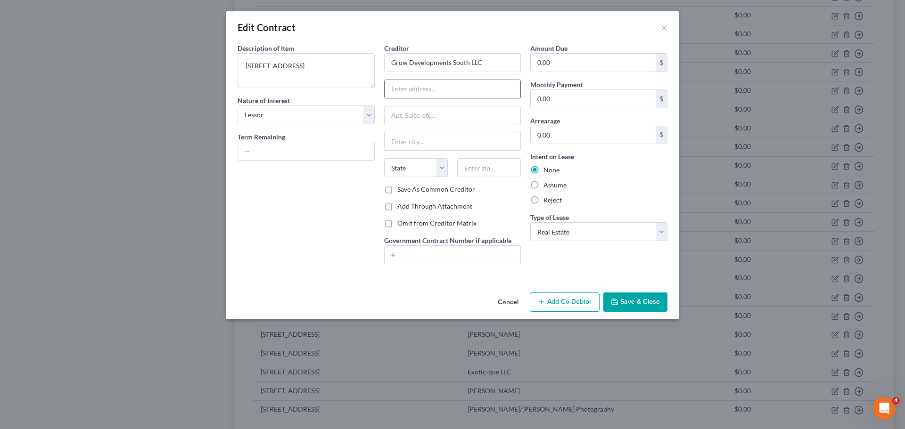
click at [414, 92] on input "text" at bounding box center [453, 89] width 136 height 18
type input "[STREET_ADDRESS]"
type input "Rockmart"
select select "10"
type input "30153"
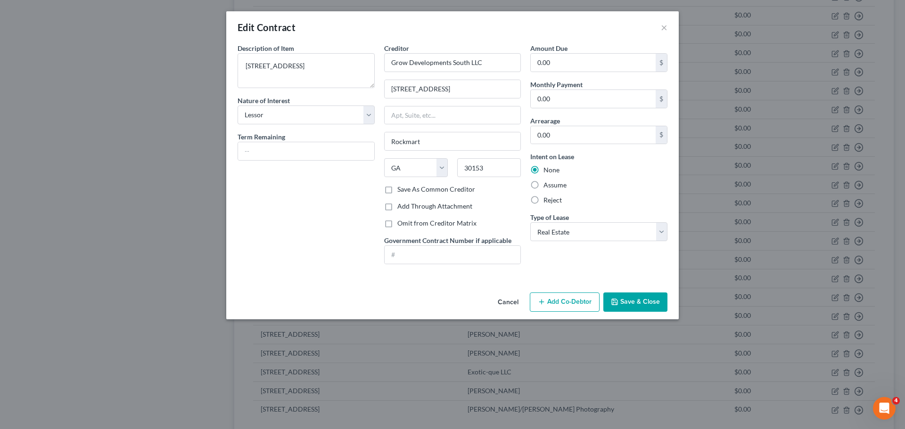
click at [312, 223] on div "Description of non-residential real property * Description of Item * 808 W. Elm…" at bounding box center [306, 157] width 147 height 229
click at [547, 98] on input "0.00" at bounding box center [593, 99] width 125 height 18
type input "1,500"
click at [263, 147] on input "text" at bounding box center [306, 151] width 136 height 18
type input "month to month"
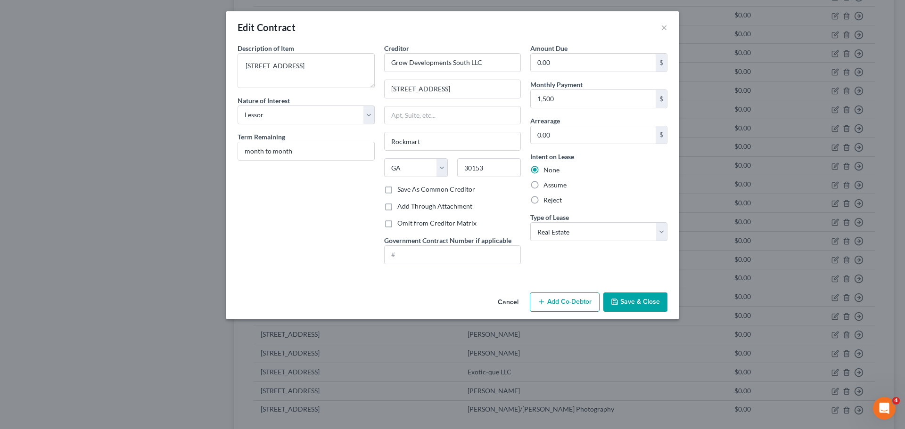
click at [642, 305] on button "Save & Close" at bounding box center [635, 303] width 64 height 20
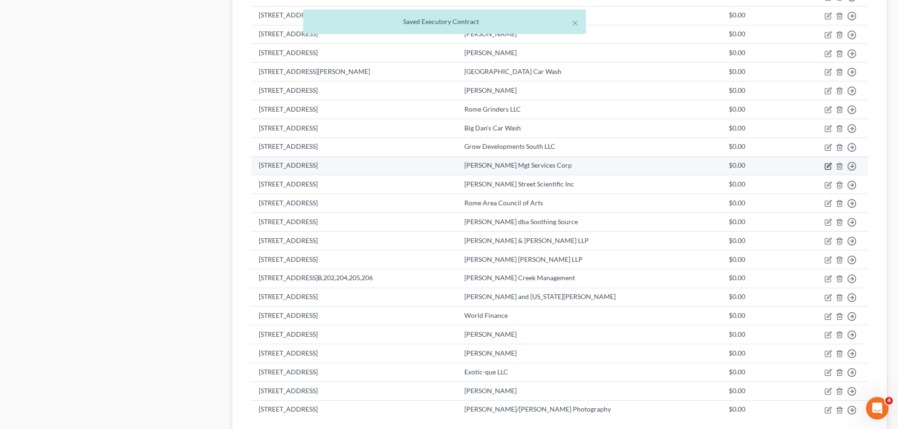
click at [830, 165] on icon "button" at bounding box center [828, 167] width 8 height 8
select select "2"
select select "10"
select select "0"
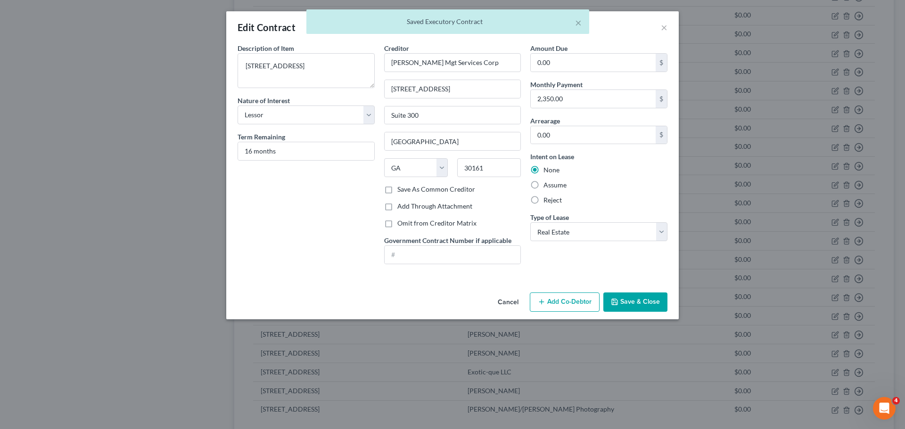
click at [660, 302] on button "Save & Close" at bounding box center [635, 303] width 64 height 20
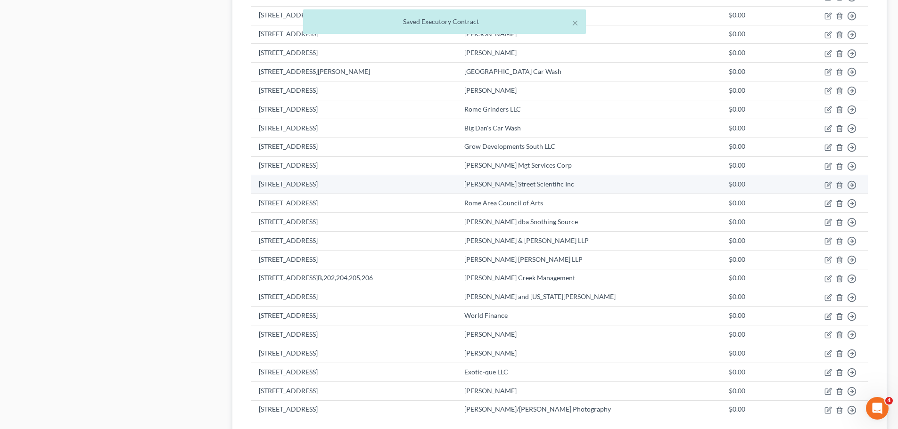
click at [824, 189] on td "Move to D Move to E Move to F Move to Notice Only" at bounding box center [827, 184] width 81 height 19
click at [827, 184] on icon "button" at bounding box center [828, 185] width 8 height 8
select select "2"
select select "0"
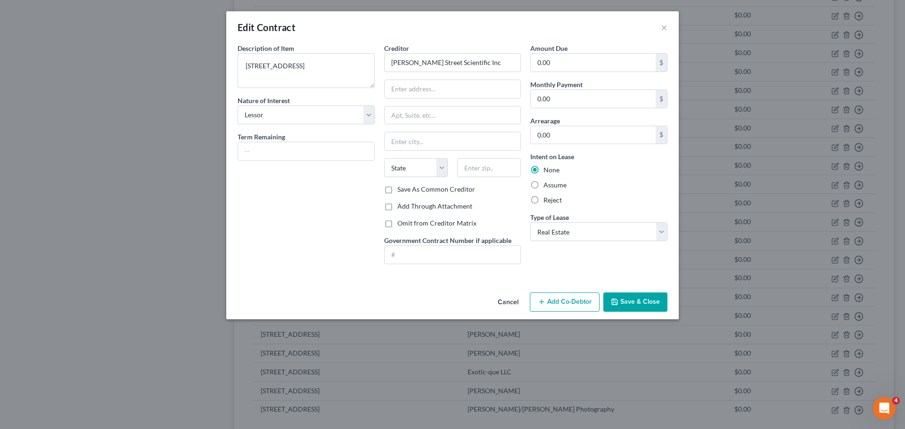
click at [652, 304] on button "Save & Close" at bounding box center [635, 303] width 64 height 20
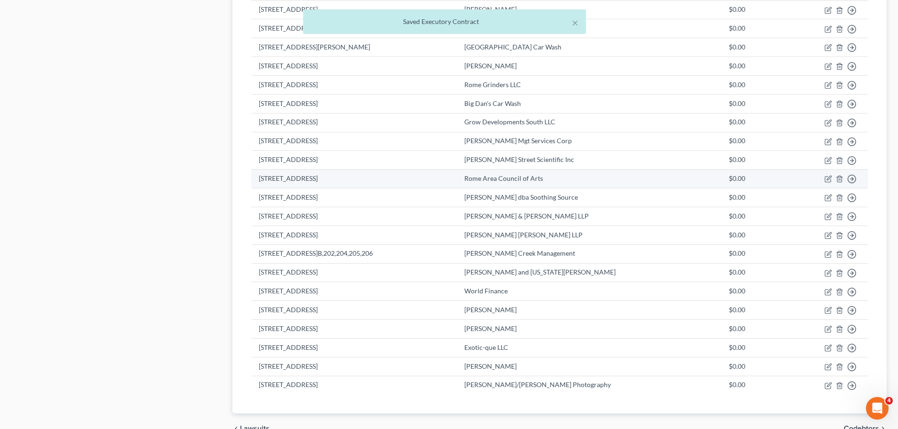
scroll to position [471, 0]
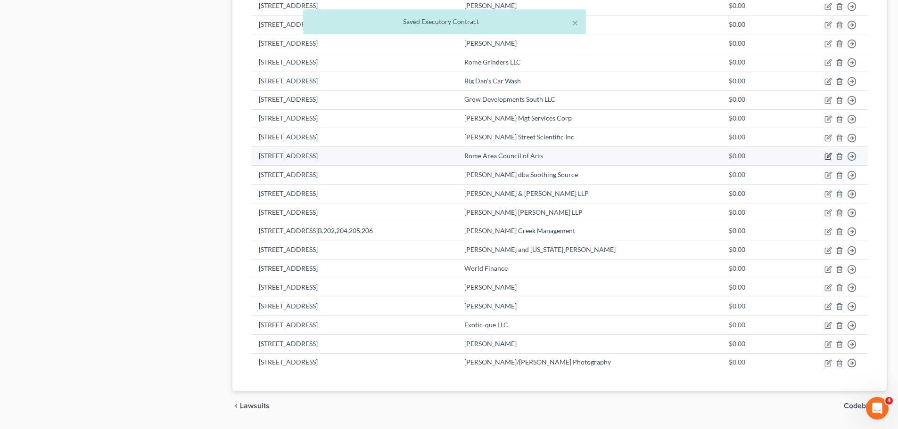
click at [829, 156] on icon "button" at bounding box center [829, 156] width 4 height 4
select select "2"
select select "0"
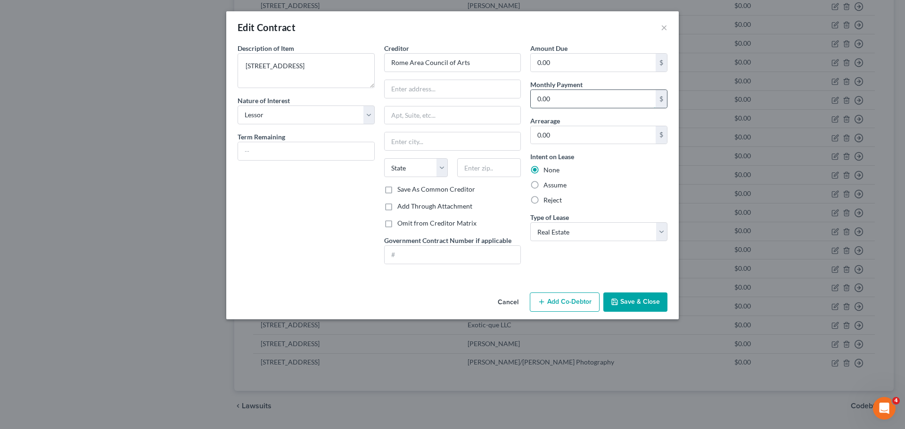
click at [588, 104] on input "0.00" at bounding box center [593, 99] width 125 height 18
type input "575"
click at [269, 153] on input "text" at bounding box center [306, 151] width 136 height 18
type input "month to month"
click at [409, 88] on input "text" at bounding box center [453, 89] width 136 height 18
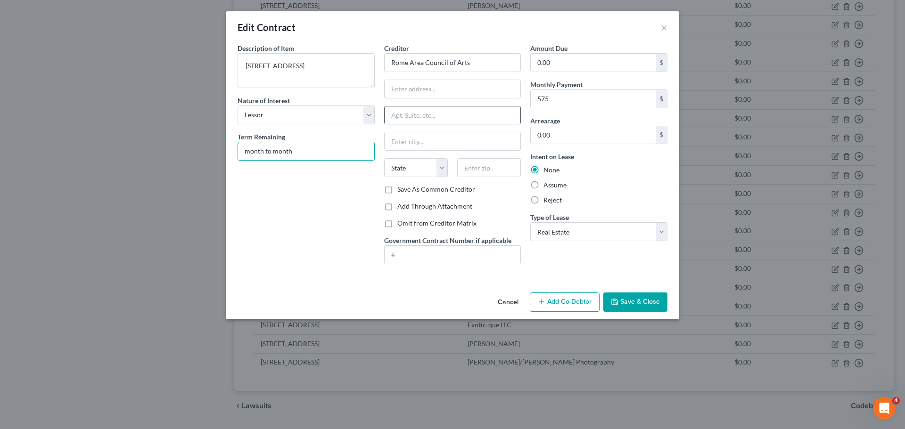
paste input "PO Box 203 Rome, GA 30162"
type input "PO Box 203 Rome, GA 30162"
click at [404, 142] on input "text" at bounding box center [453, 141] width 136 height 18
type input "Rome"
select select "10"
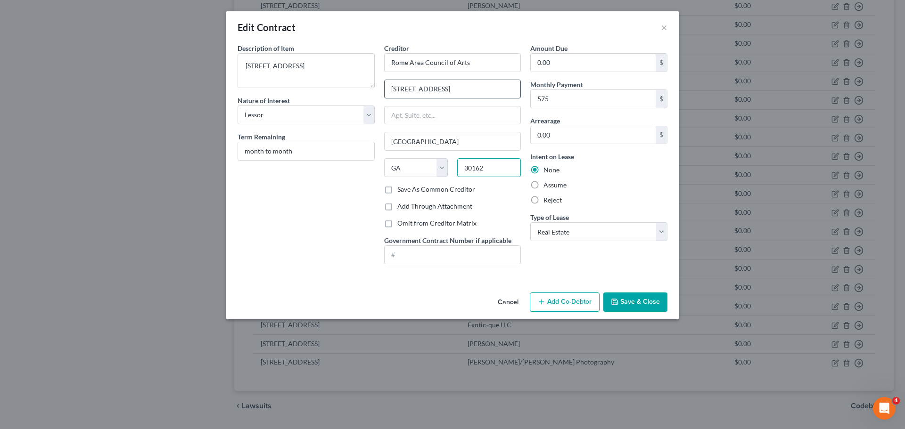
type input "30162"
drag, startPoint x: 500, startPoint y: 89, endPoint x: 427, endPoint y: 89, distance: 72.6
click at [427, 89] on input "PO Box 203 Rome, GA 30162" at bounding box center [453, 89] width 136 height 18
type input "PO Box 203"
click at [298, 228] on div "Description of non-residential real property * Description of Item * 8 E. 4th A…" at bounding box center [306, 157] width 147 height 229
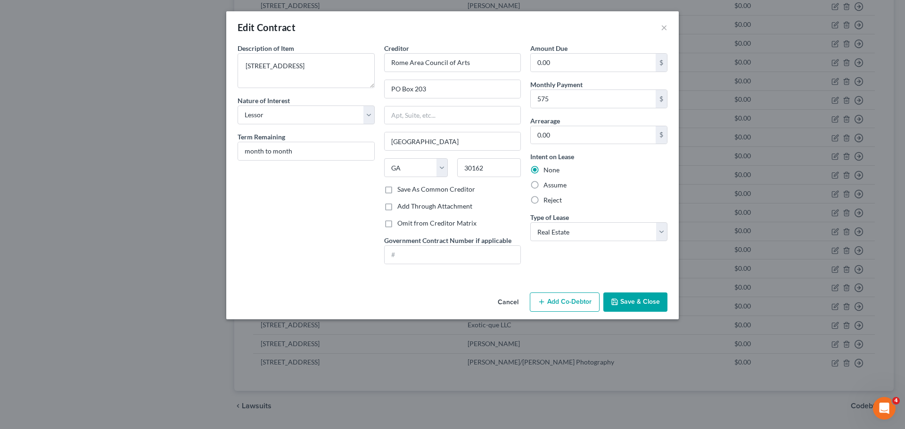
click at [617, 299] on icon "button" at bounding box center [615, 302] width 8 height 8
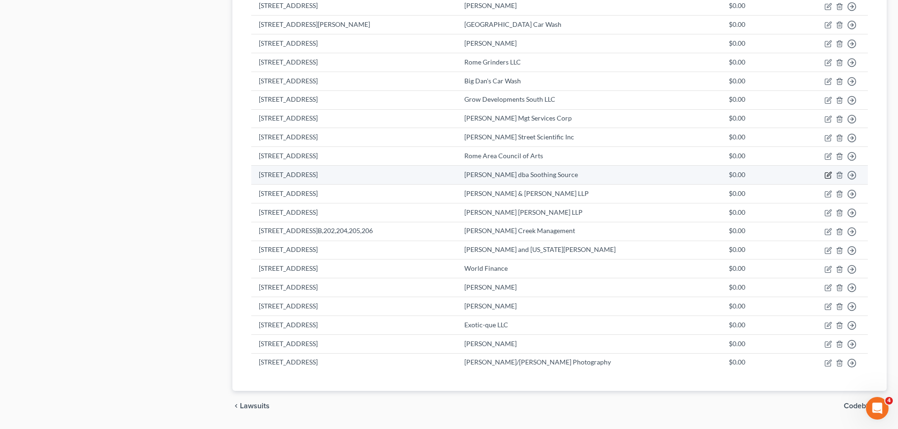
click at [828, 174] on icon "button" at bounding box center [828, 176] width 8 height 8
select select "2"
select select "0"
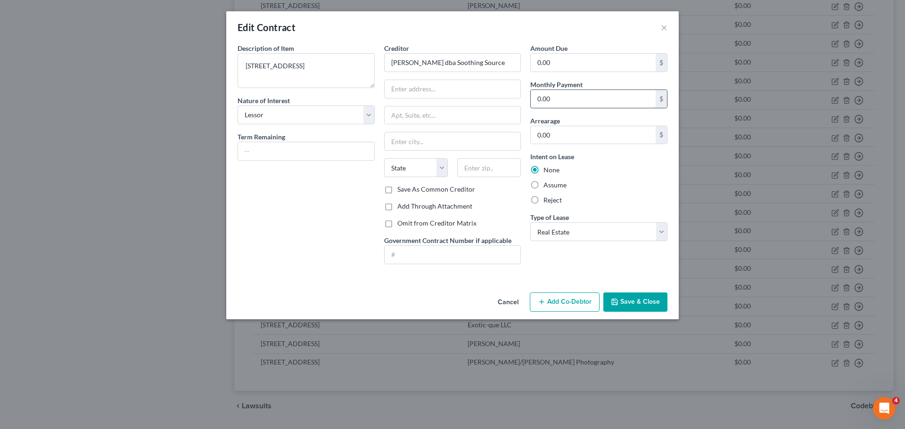
click at [555, 98] on input "0.00" at bounding box center [593, 99] width 125 height 18
type input "550"
click at [407, 93] on input "text" at bounding box center [453, 89] width 136 height 18
type input "[STREET_ADDRESS]"
type input "Rome"
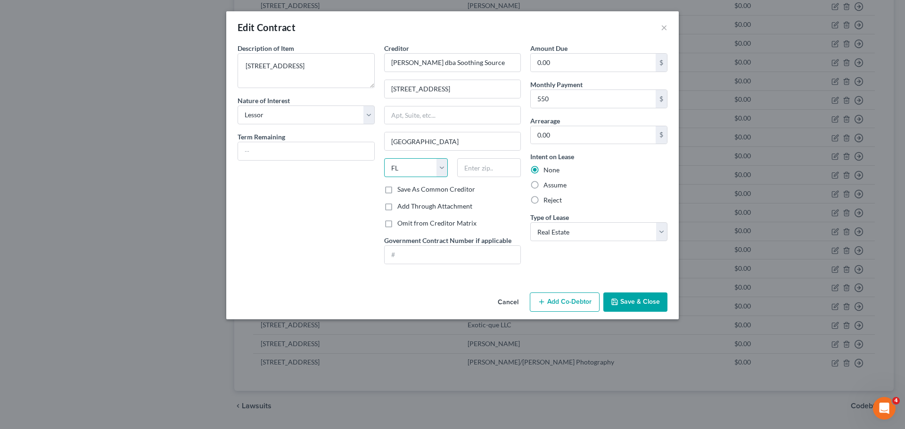
click at [411, 168] on select "State [US_STATE] AK AR AZ CA CO CT DE DC [GEOGRAPHIC_DATA] [GEOGRAPHIC_DATA] GU…" at bounding box center [416, 167] width 64 height 19
select select "10"
click at [384, 158] on select "State [US_STATE] AK AR AZ CA CO CT DE DC [GEOGRAPHIC_DATA] [GEOGRAPHIC_DATA] GU…" at bounding box center [416, 167] width 64 height 19
click at [497, 171] on input "text" at bounding box center [489, 167] width 64 height 19
type input "30161"
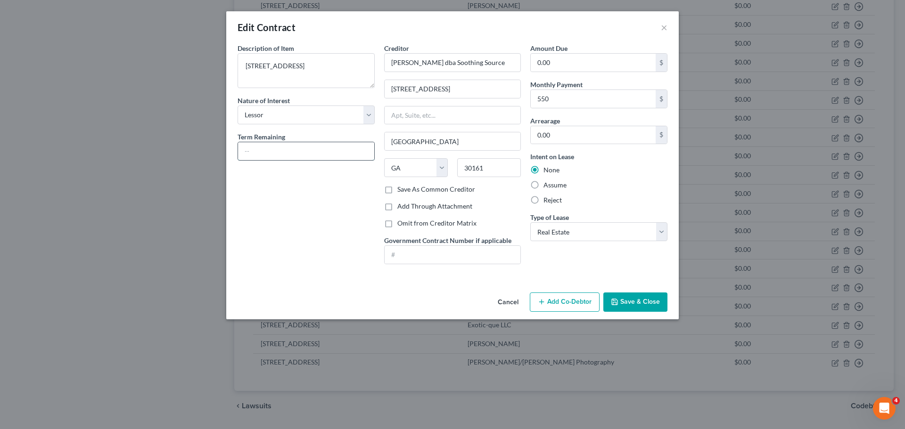
click at [299, 150] on input "text" at bounding box center [306, 151] width 136 height 18
type input "month to month"
click at [635, 301] on button "Save & Close" at bounding box center [635, 303] width 64 height 20
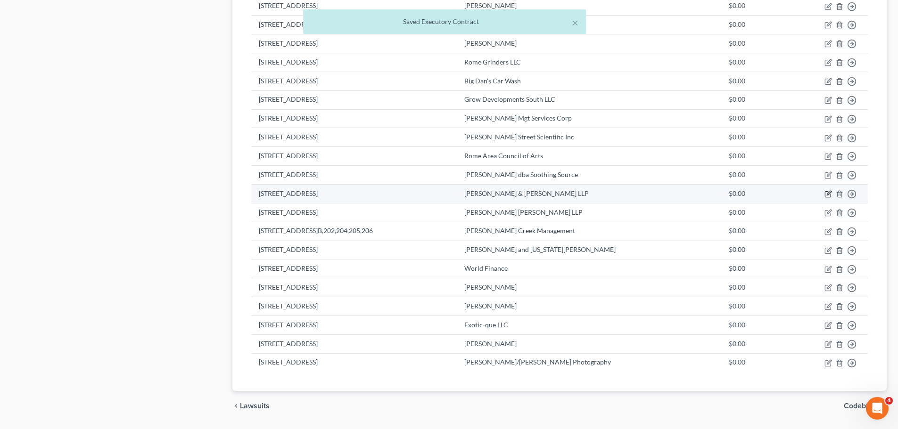
click at [825, 194] on icon "button" at bounding box center [828, 195] width 6 height 6
select select "2"
select select "10"
select select "0"
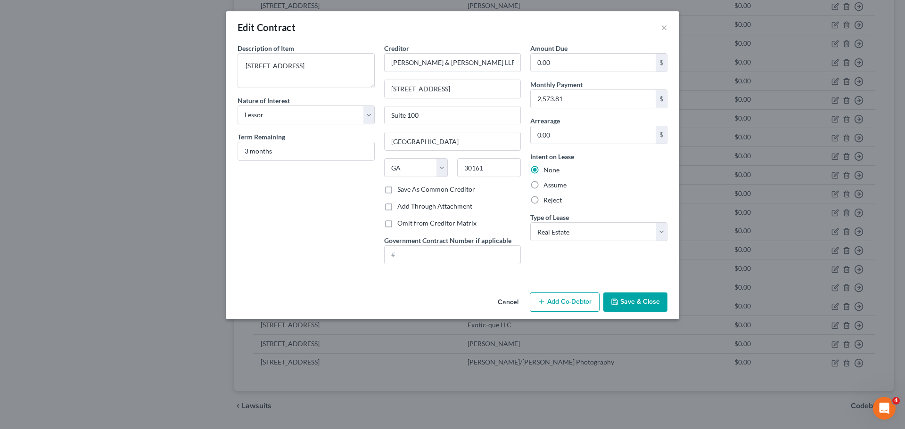
click at [648, 308] on button "Save & Close" at bounding box center [635, 303] width 64 height 20
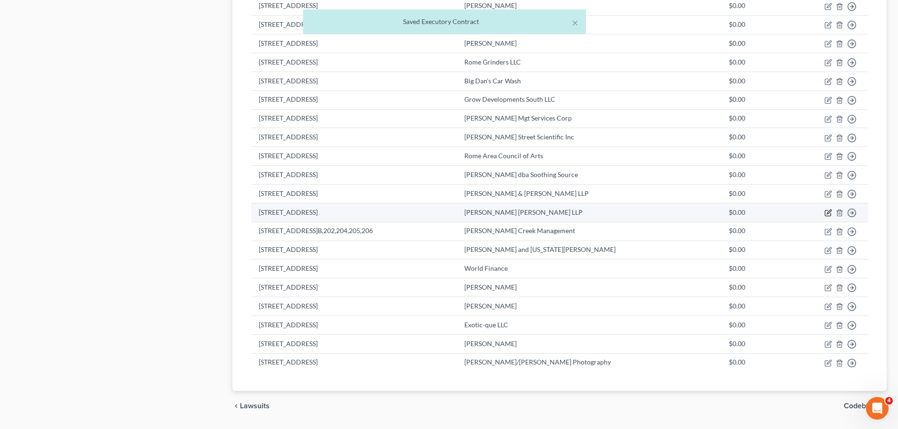
click at [829, 213] on icon "button" at bounding box center [828, 213] width 8 height 8
select select "2"
select select "10"
select select "0"
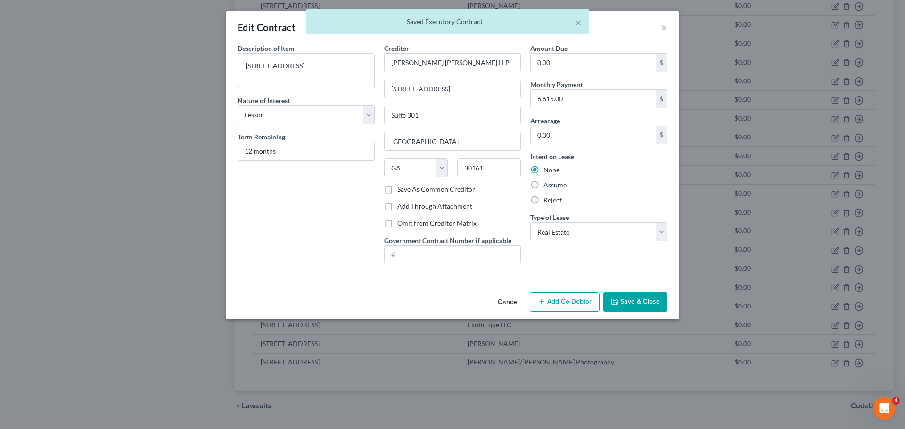
click at [638, 303] on button "Save & Close" at bounding box center [635, 303] width 64 height 20
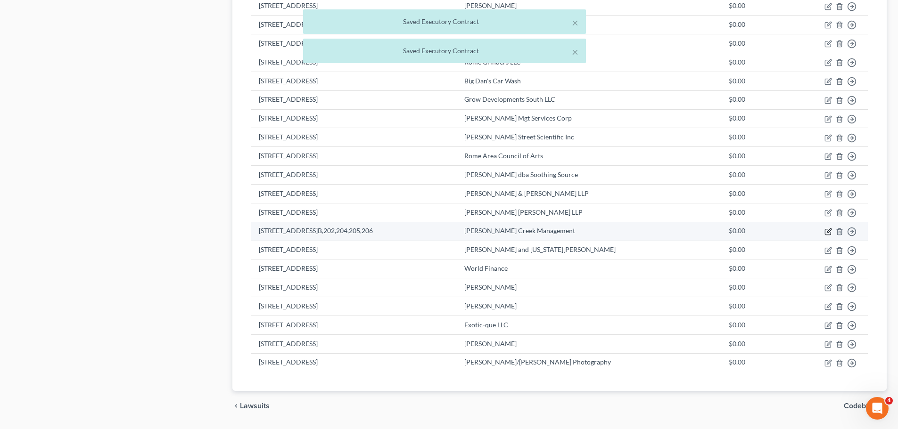
click at [830, 232] on icon "button" at bounding box center [828, 232] width 8 height 8
select select "2"
select select "10"
select select "0"
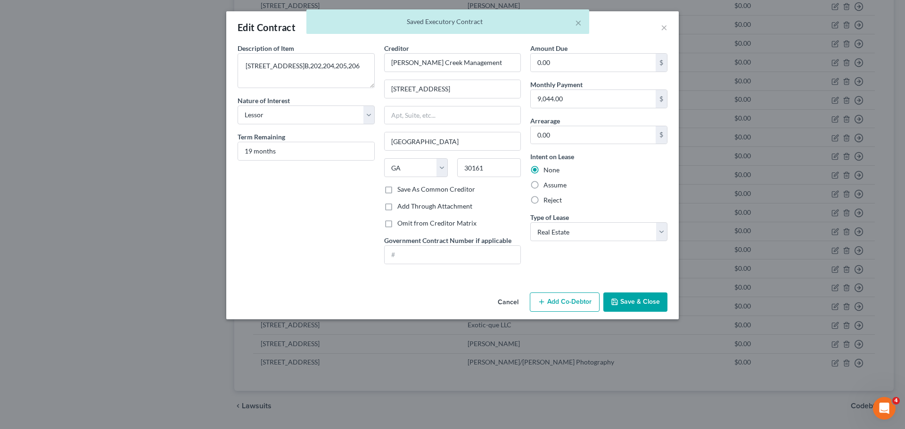
click at [642, 305] on button "Save & Close" at bounding box center [635, 303] width 64 height 20
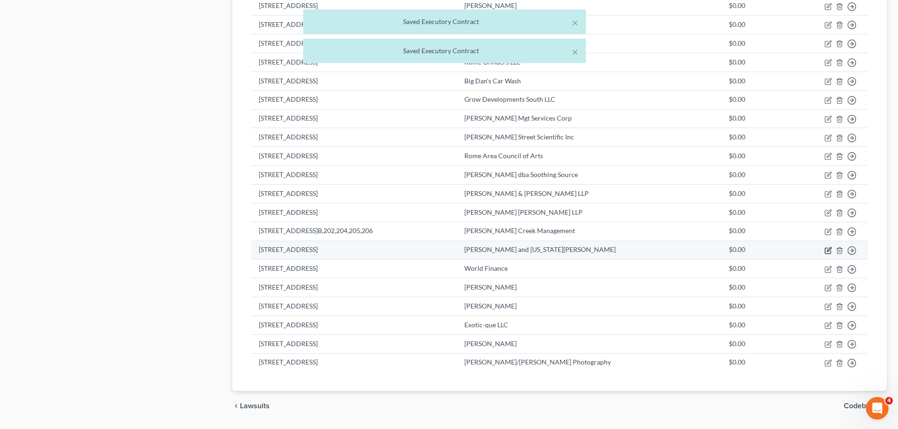
click at [829, 250] on icon "button" at bounding box center [828, 251] width 8 height 8
select select "2"
select select "0"
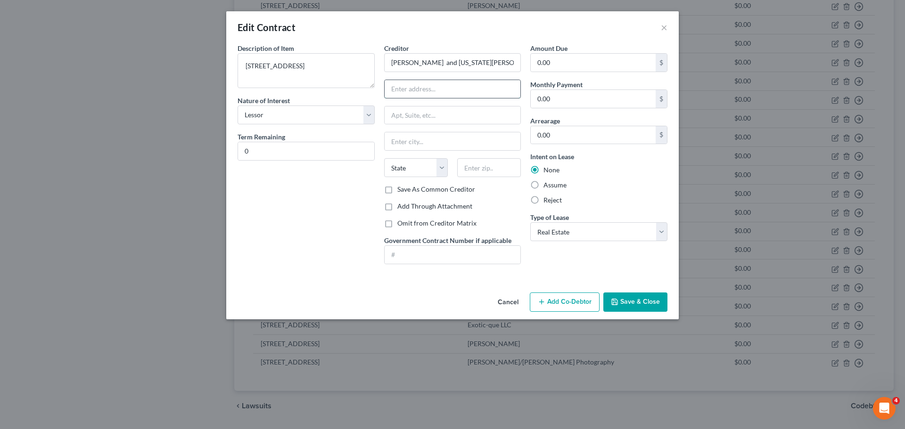
click at [423, 87] on input "text" at bounding box center [453, 89] width 136 height 18
type input "[STREET_ADDRESS]"
type input "Suite 1000"
type input "Rome"
select select "10"
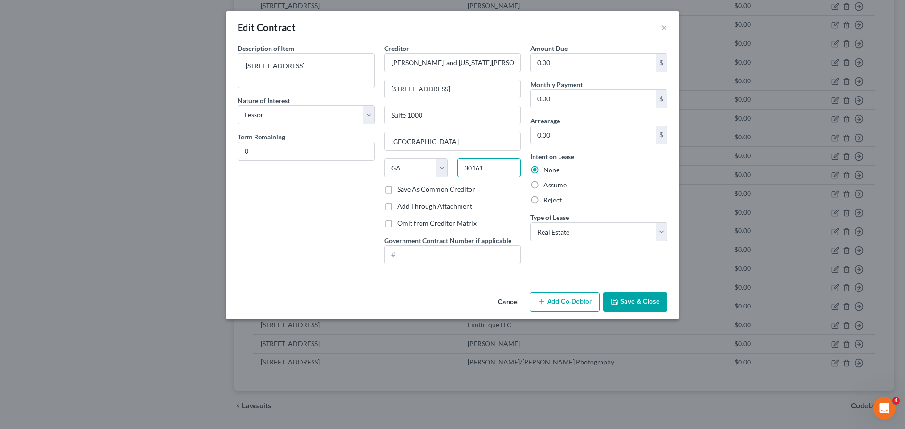
type input "30161"
click at [563, 102] on input "0.00" at bounding box center [593, 99] width 125 height 18
type input "4,500"
click at [314, 221] on div "Description of non-residential real property * Description of Item * 113 Broad …" at bounding box center [306, 157] width 147 height 229
click at [287, 148] on input "0" at bounding box center [306, 151] width 136 height 18
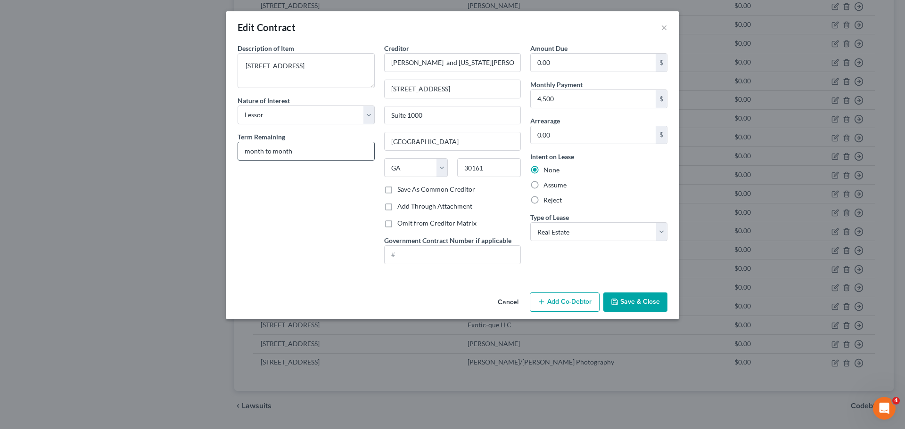
type input "month to month"
click at [648, 295] on button "Save & Close" at bounding box center [635, 303] width 64 height 20
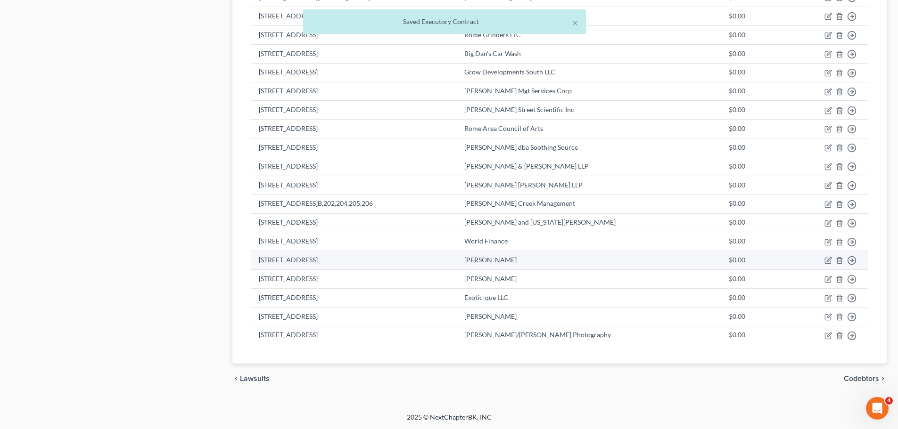
scroll to position [499, 0]
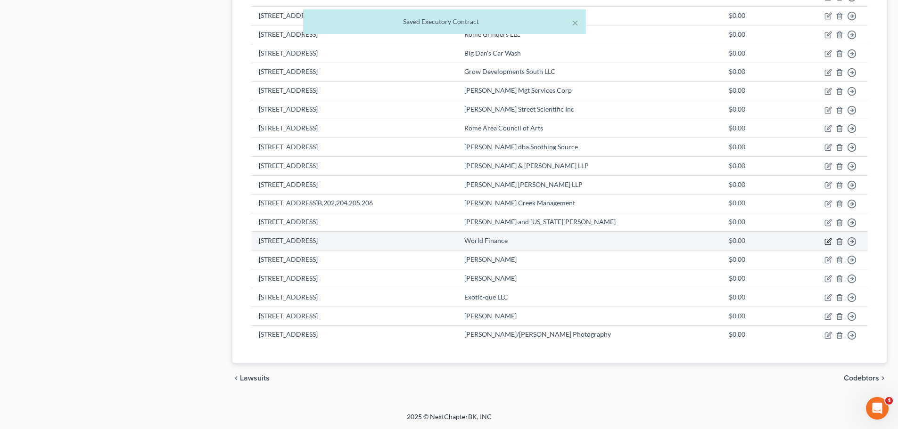
click at [829, 240] on icon "button" at bounding box center [828, 242] width 8 height 8
select select "2"
select select "42"
select select "0"
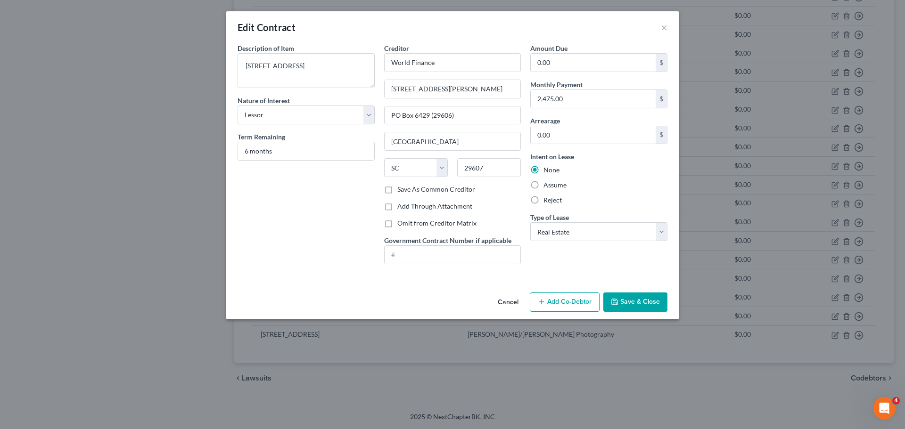
click at [642, 301] on button "Save & Close" at bounding box center [635, 303] width 64 height 20
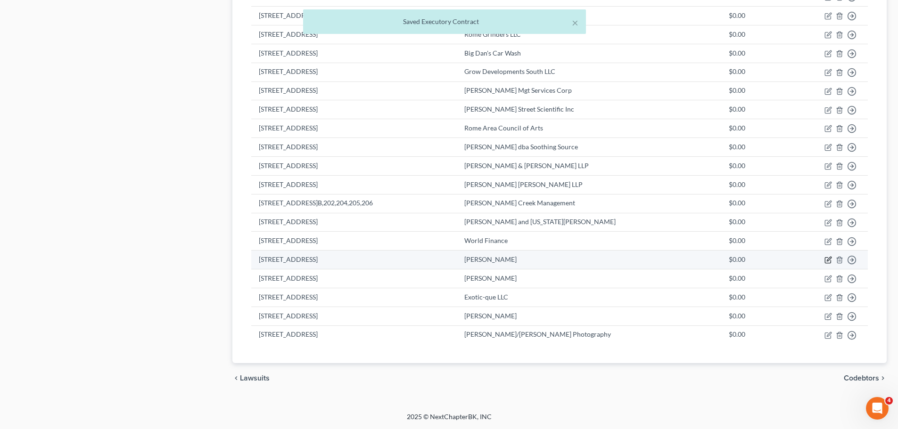
click at [827, 262] on icon "button" at bounding box center [828, 260] width 8 height 8
select select "2"
select select "0"
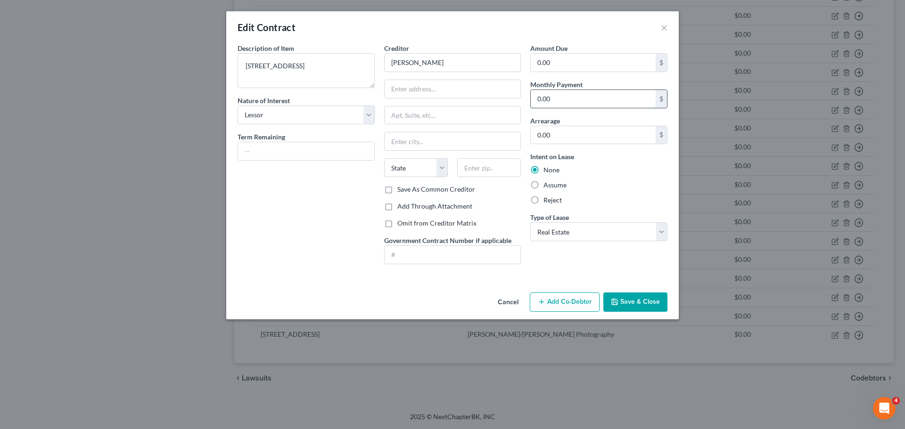
click at [563, 101] on input "0.00" at bounding box center [593, 99] width 125 height 18
type input "550"
click at [264, 150] on input "text" at bounding box center [306, 151] width 136 height 18
type input "month to month"
click at [405, 86] on input "text" at bounding box center [453, 89] width 136 height 18
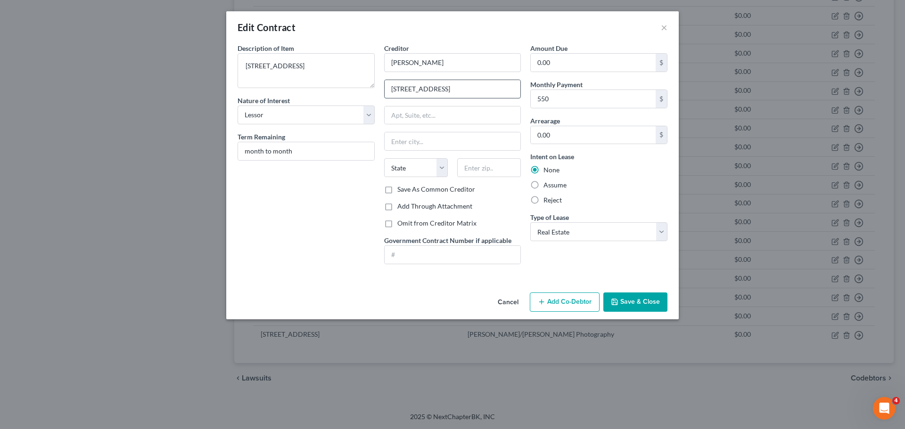
type input "[STREET_ADDRESS]"
type input "Rome"
select select "10"
type input "30161"
click at [345, 213] on div "Description of non-residential real property * Description of Item * 20 East 2n…" at bounding box center [306, 157] width 147 height 229
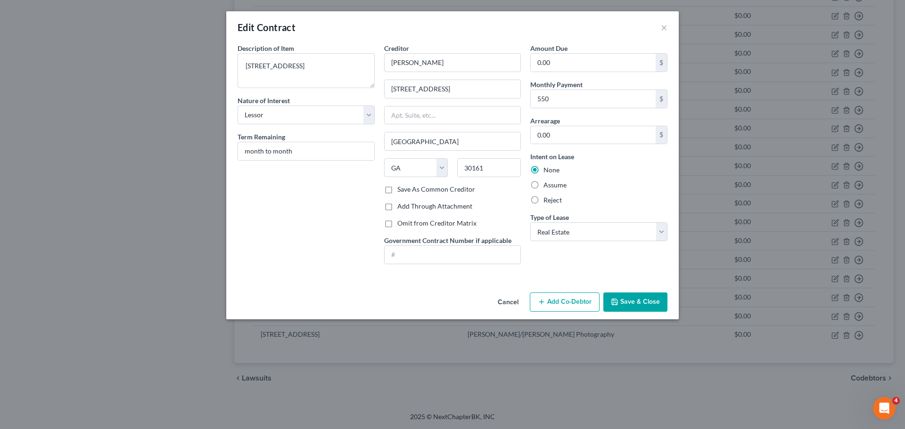
click at [625, 297] on button "Save & Close" at bounding box center [635, 303] width 64 height 20
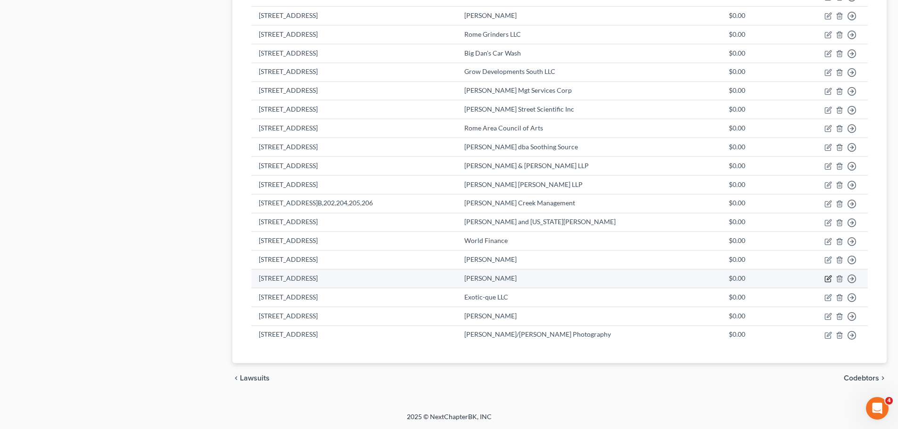
click at [825, 279] on icon "button" at bounding box center [828, 280] width 6 height 6
select select "2"
select select "0"
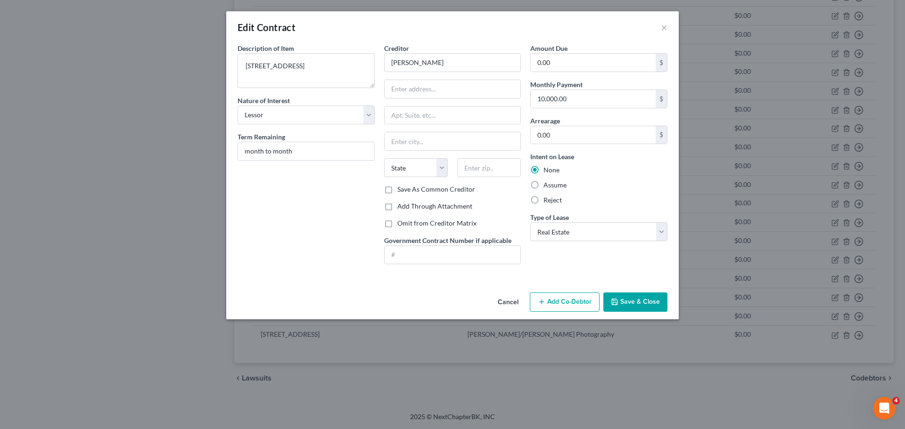
click at [648, 297] on button "Save & Close" at bounding box center [635, 303] width 64 height 20
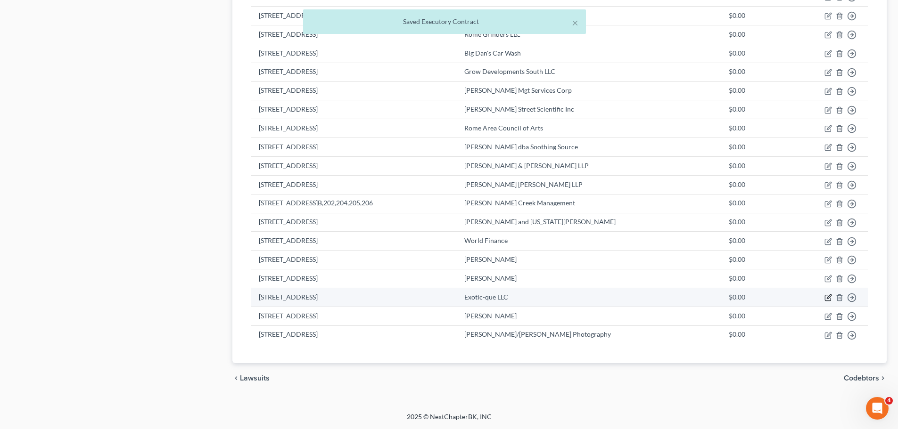
click at [827, 298] on icon "button" at bounding box center [828, 298] width 8 height 8
select select "2"
select select "0"
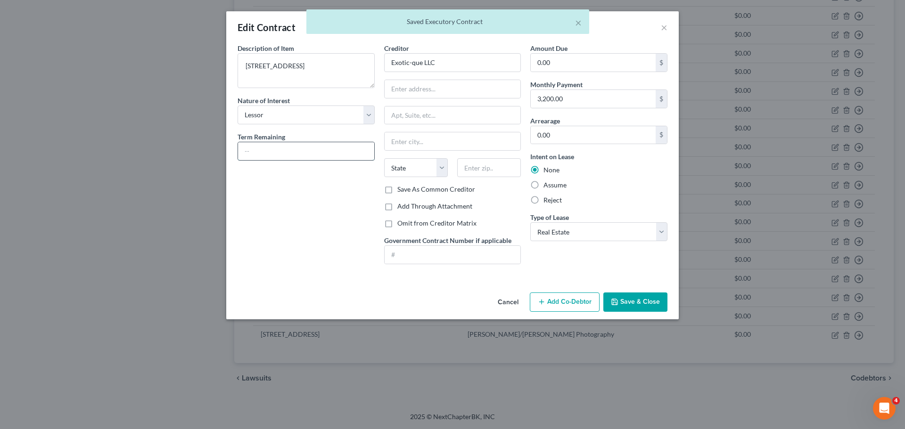
click at [306, 153] on input "text" at bounding box center [306, 151] width 136 height 18
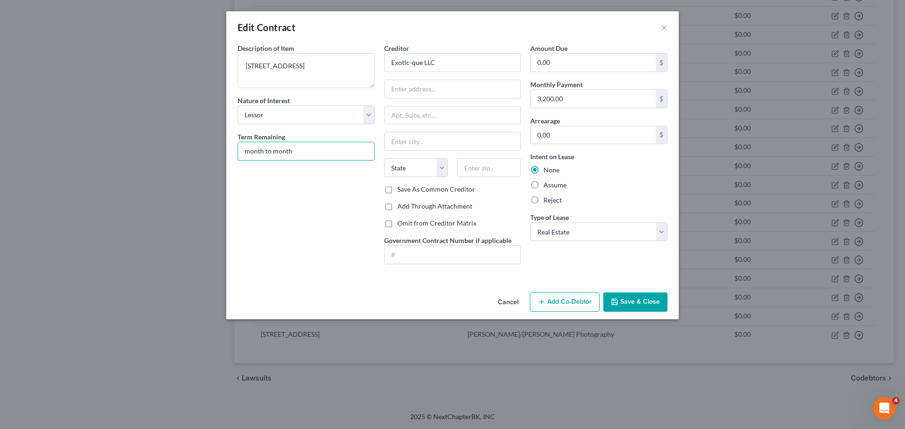
type input "month to month"
click at [634, 302] on button "Save & Close" at bounding box center [635, 303] width 64 height 20
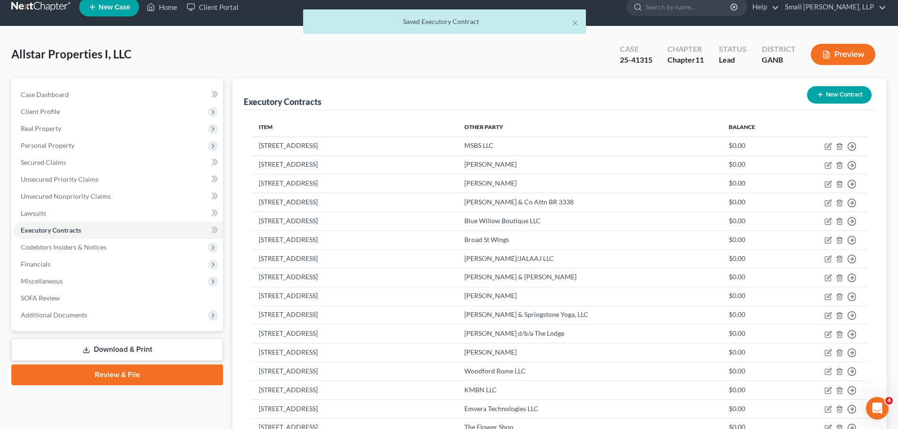
scroll to position [0, 0]
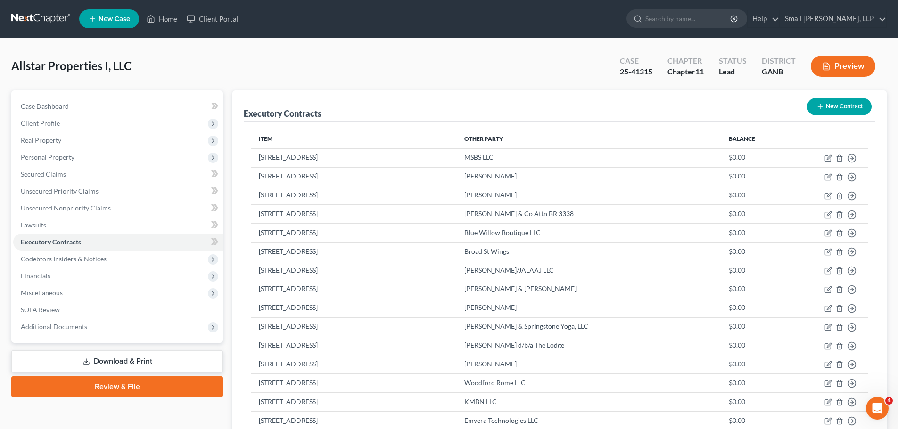
click at [43, 14] on link at bounding box center [41, 18] width 60 height 17
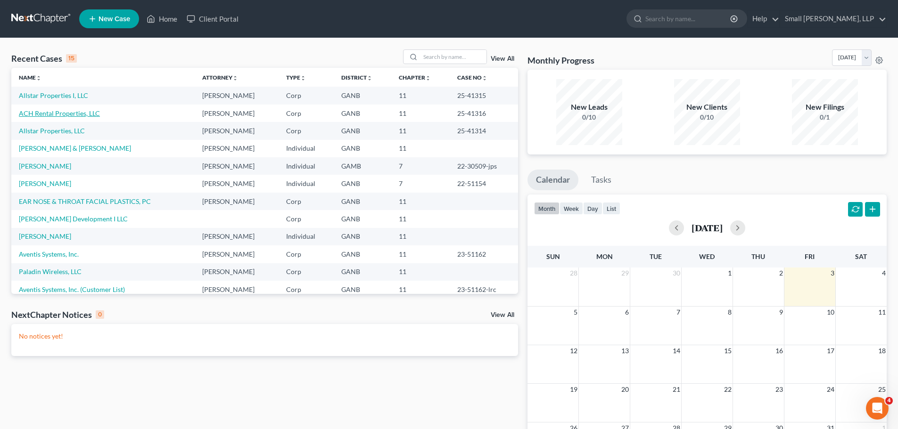
click at [56, 113] on link "ACH Rental Properties, LLC" at bounding box center [59, 113] width 81 height 8
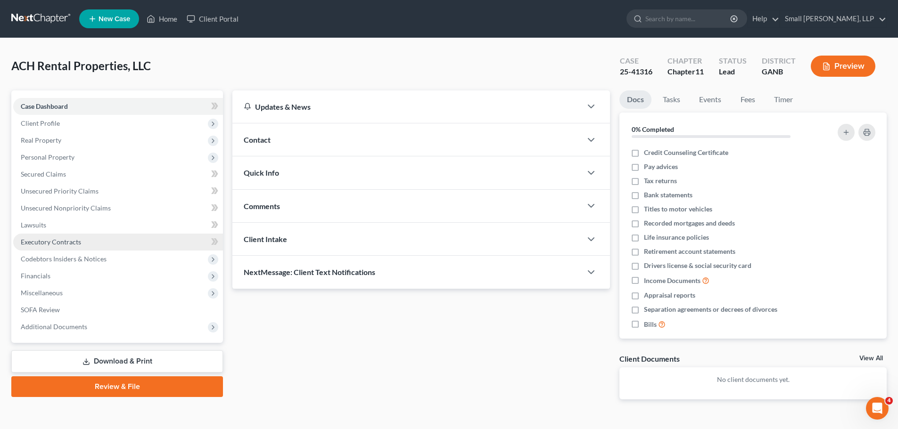
click at [48, 239] on span "Executory Contracts" at bounding box center [51, 242] width 60 height 8
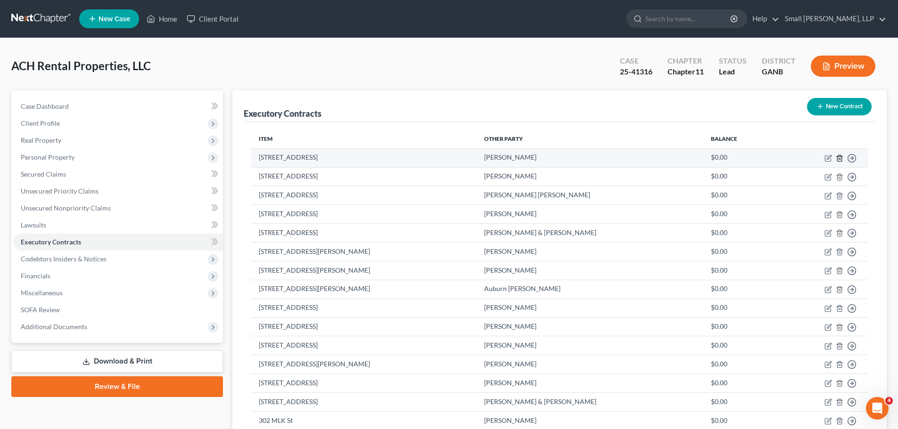
click at [840, 158] on icon "button" at bounding box center [840, 159] width 8 height 8
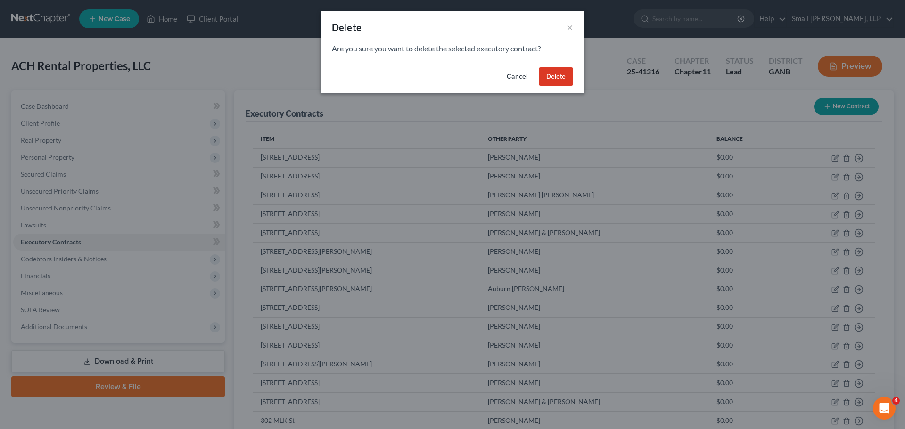
click at [543, 75] on button "Delete" at bounding box center [556, 76] width 34 height 19
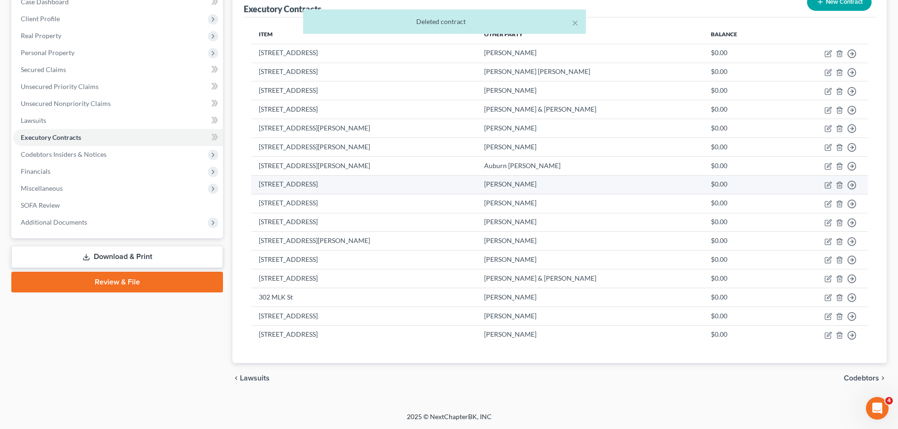
scroll to position [57, 0]
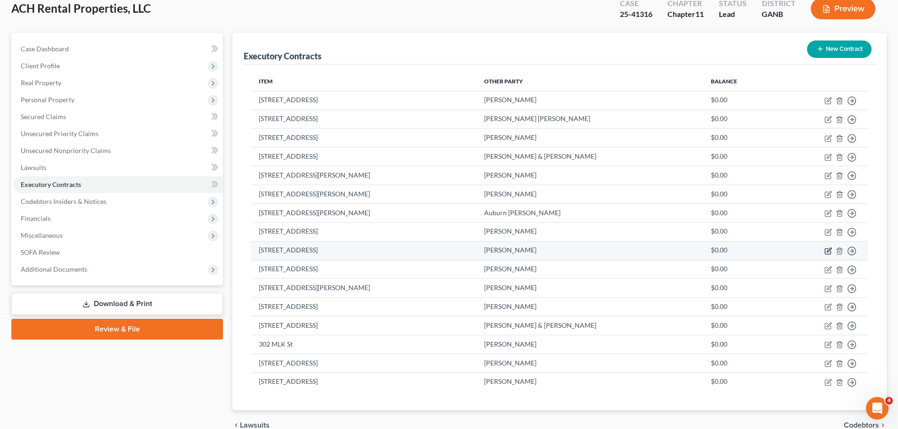
click at [828, 252] on icon "button" at bounding box center [828, 251] width 8 height 8
select select "2"
select select "10"
select select "0"
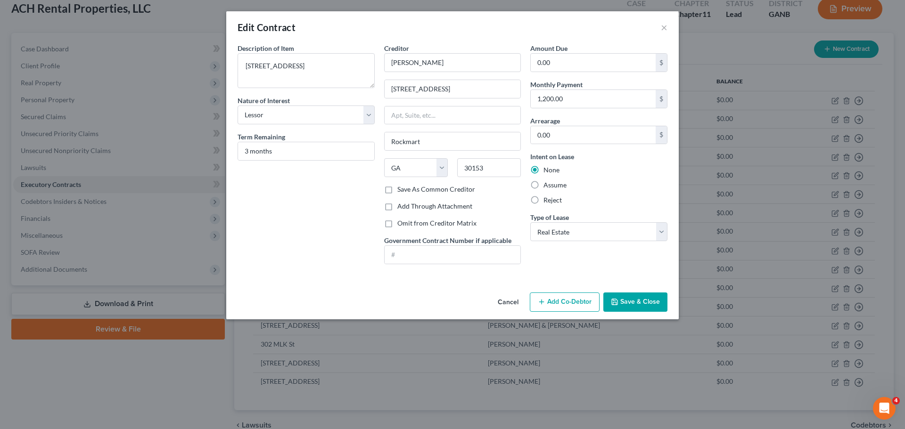
click at [643, 299] on button "Save & Close" at bounding box center [635, 303] width 64 height 20
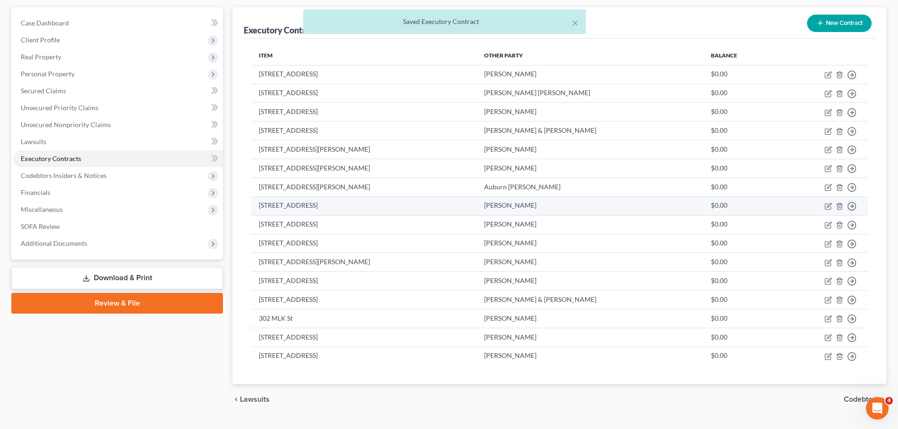
scroll to position [105, 0]
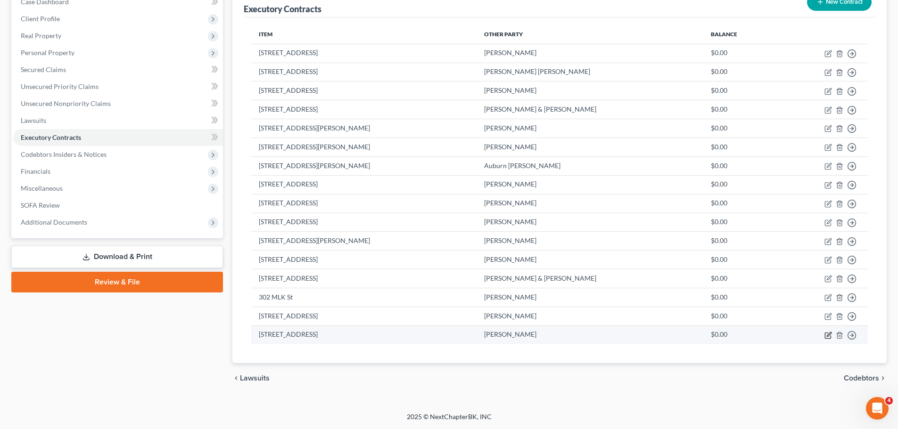
click at [826, 335] on icon "button" at bounding box center [828, 336] width 8 height 8
select select "2"
select select "10"
select select "0"
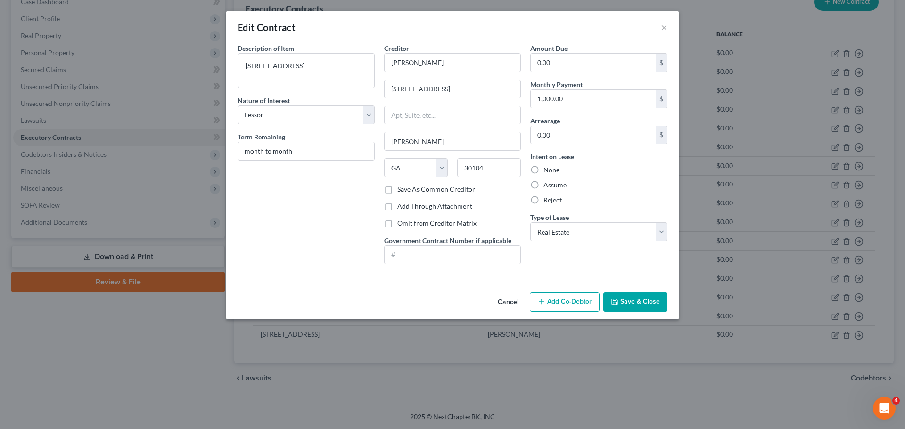
click at [628, 299] on button "Save & Close" at bounding box center [635, 303] width 64 height 20
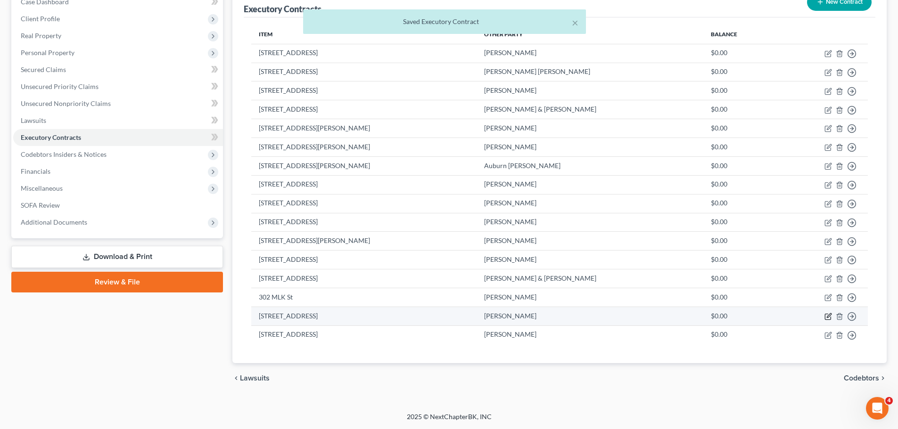
click at [826, 316] on icon "button" at bounding box center [828, 317] width 8 height 8
select select "2"
select select "0"
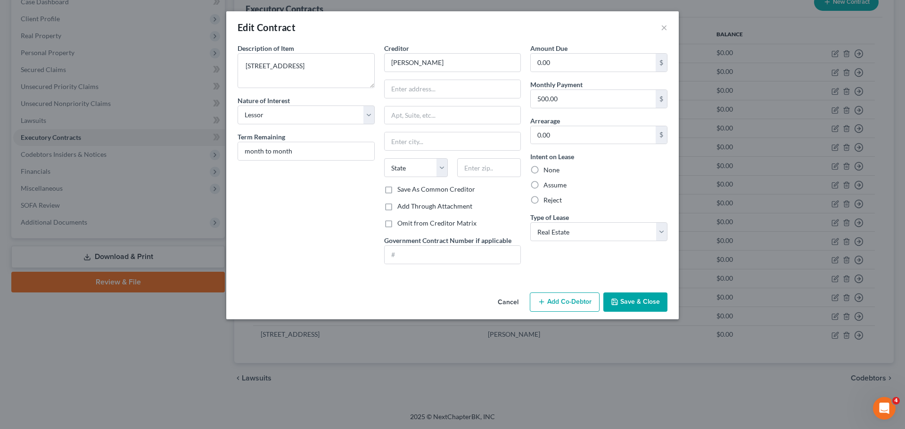
click at [637, 300] on button "Save & Close" at bounding box center [635, 303] width 64 height 20
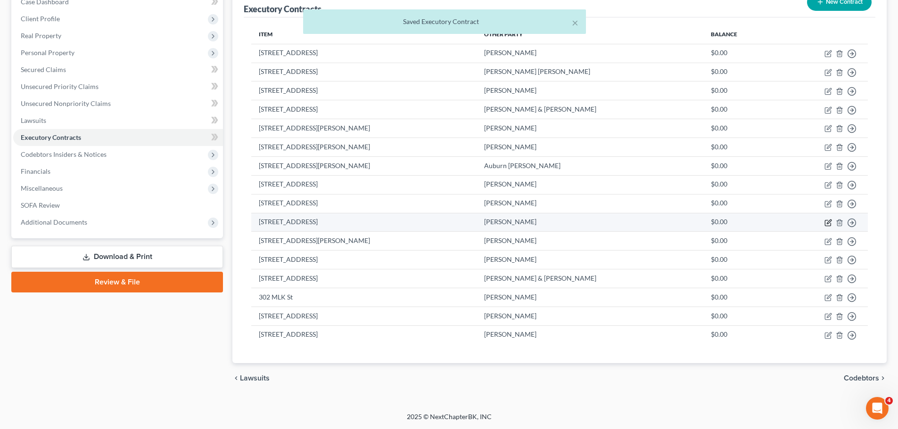
click at [826, 222] on icon "button" at bounding box center [828, 223] width 8 height 8
select select "2"
select select "10"
select select "0"
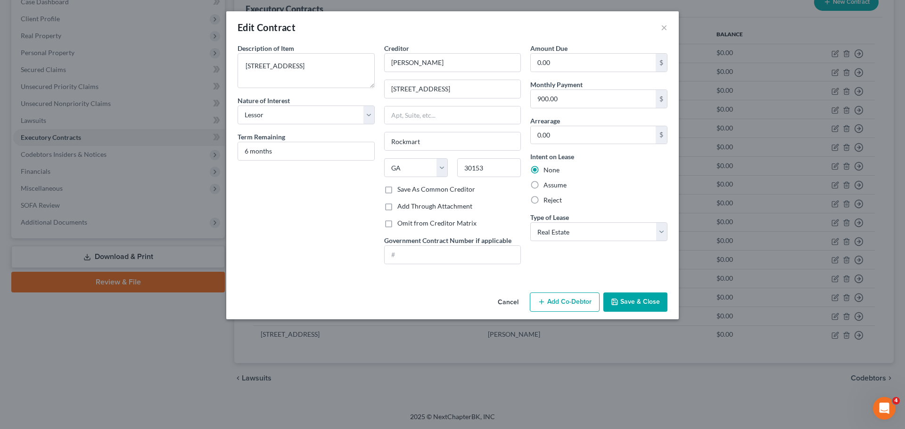
click at [649, 303] on button "Save & Close" at bounding box center [635, 303] width 64 height 20
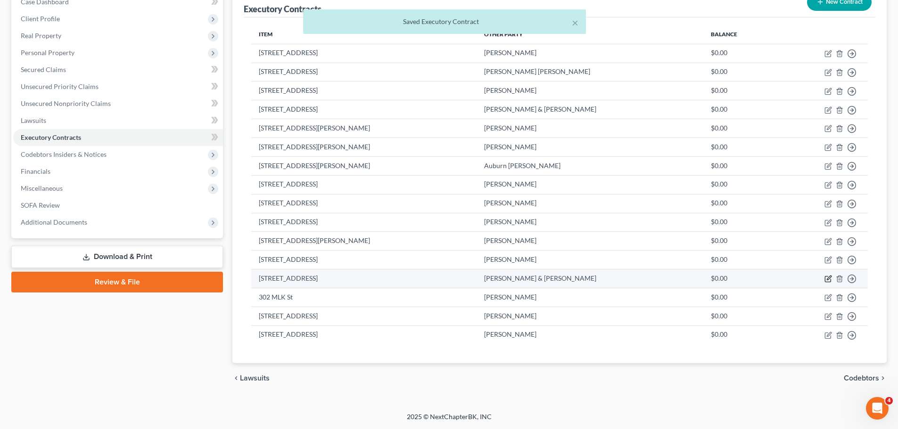
click at [825, 278] on icon "button" at bounding box center [828, 280] width 6 height 6
select select "2"
select select "10"
select select "0"
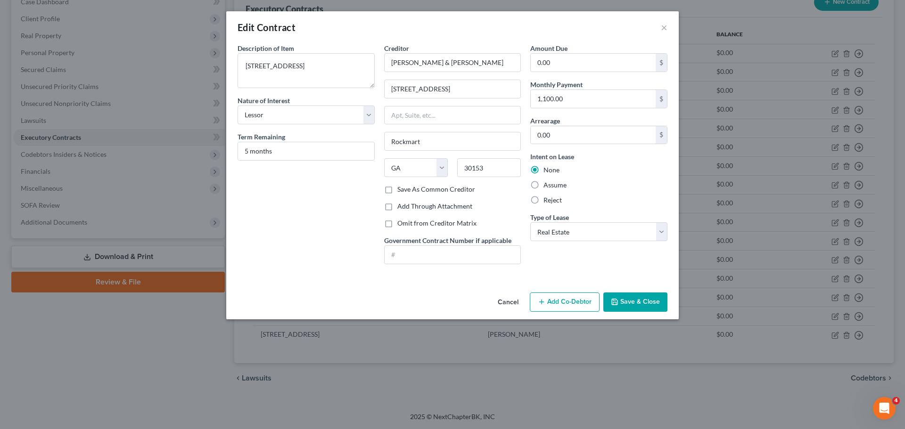
click at [636, 302] on button "Save & Close" at bounding box center [635, 303] width 64 height 20
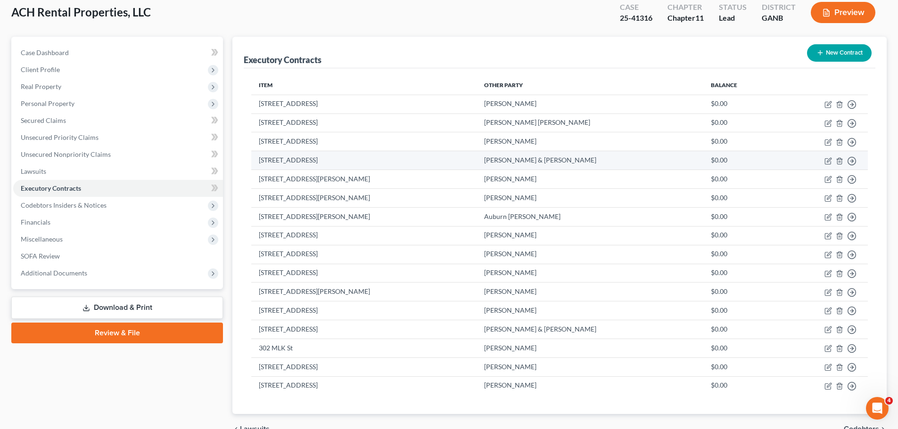
scroll to position [0, 0]
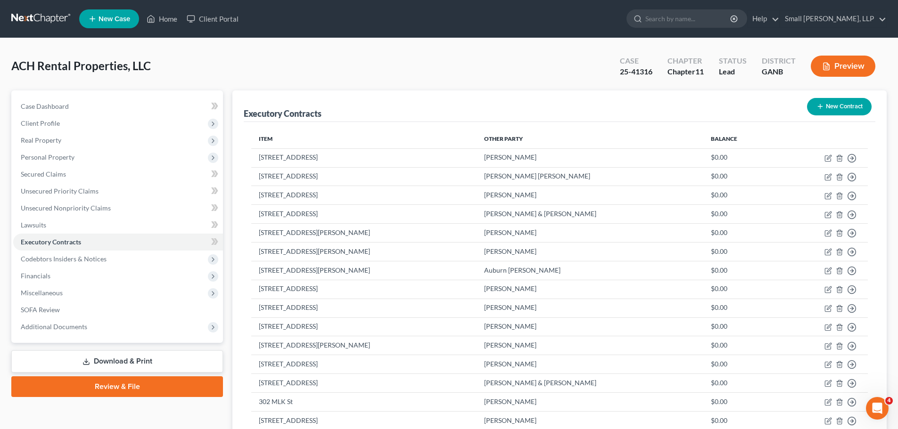
click at [45, 15] on link at bounding box center [41, 18] width 60 height 17
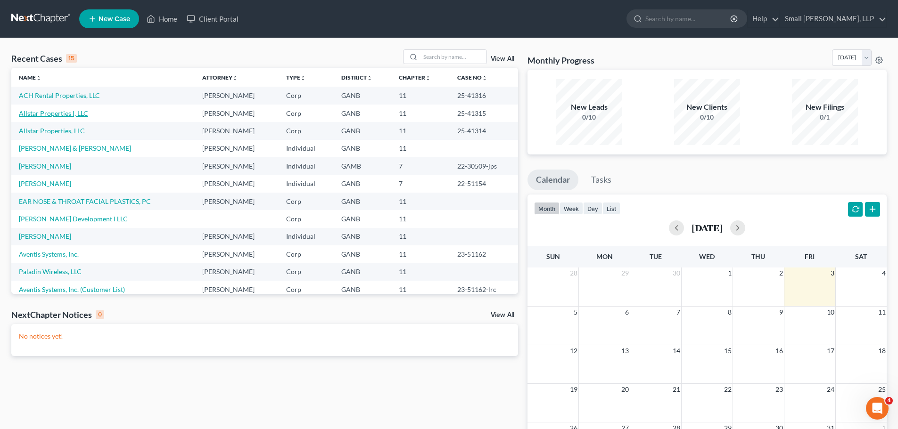
click at [51, 113] on link "Allstar Properties I, LLC" at bounding box center [53, 113] width 69 height 8
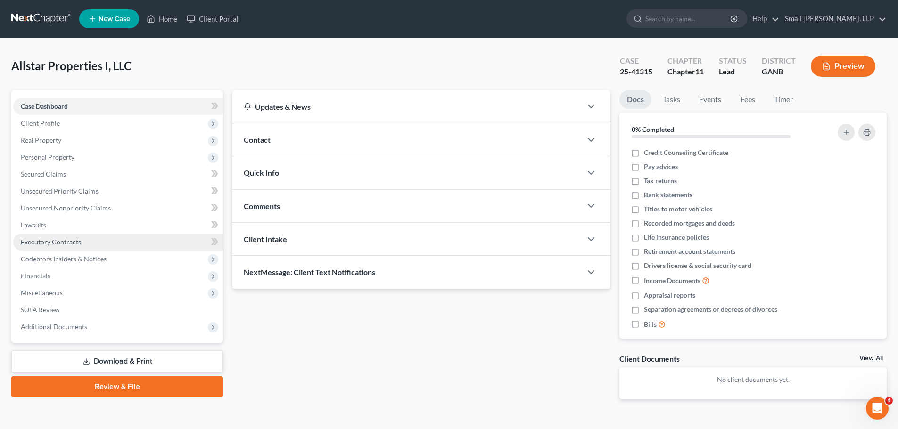
click at [66, 242] on span "Executory Contracts" at bounding box center [51, 242] width 60 height 8
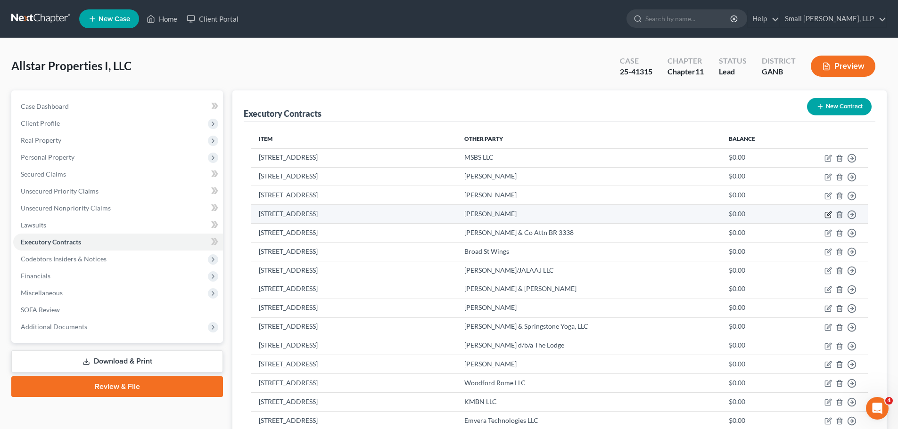
click at [827, 213] on icon "button" at bounding box center [828, 215] width 8 height 8
select select "2"
select select "0"
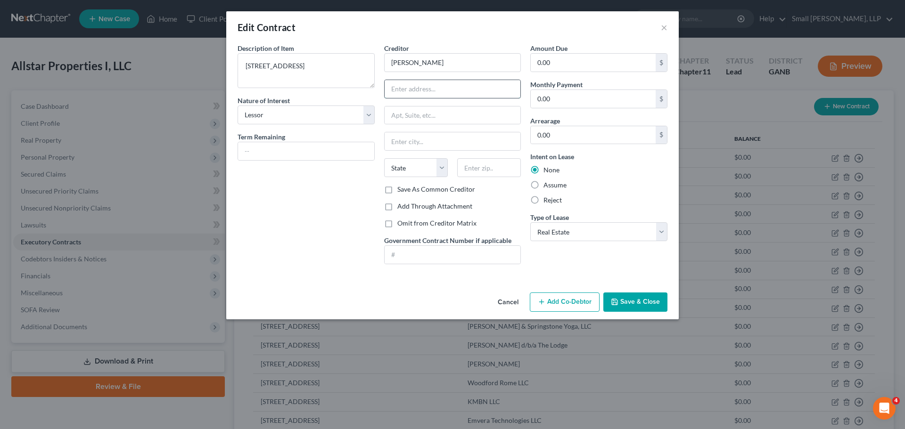
click at [406, 92] on input "text" at bounding box center [453, 89] width 136 height 18
type input "[STREET_ADDRESS]"
type input "Rockmart"
select select "10"
type input "30153"
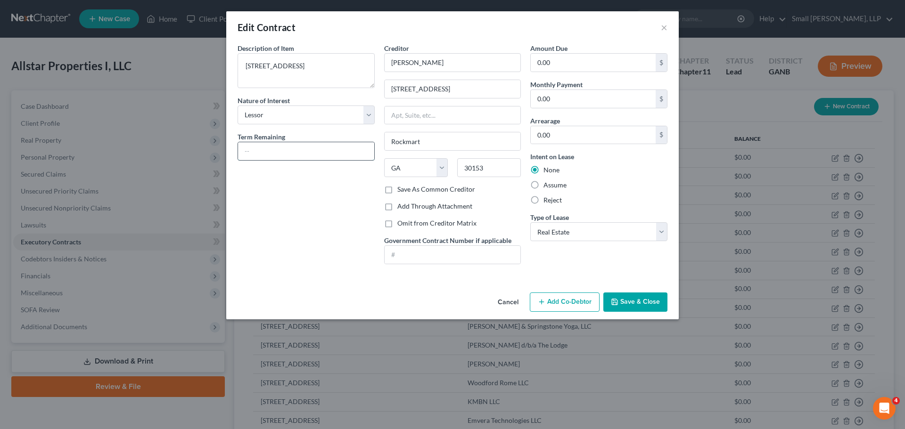
click at [291, 153] on input "text" at bounding box center [306, 151] width 136 height 18
type input "3 months"
click at [549, 99] on input "0.00" at bounding box center [593, 99] width 125 height 18
type input "1,200"
click at [636, 302] on button "Save & Close" at bounding box center [635, 303] width 64 height 20
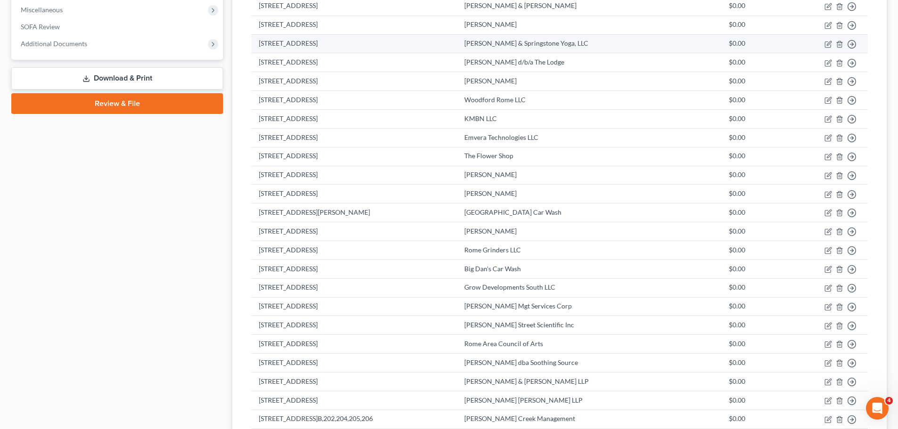
scroll to position [283, 0]
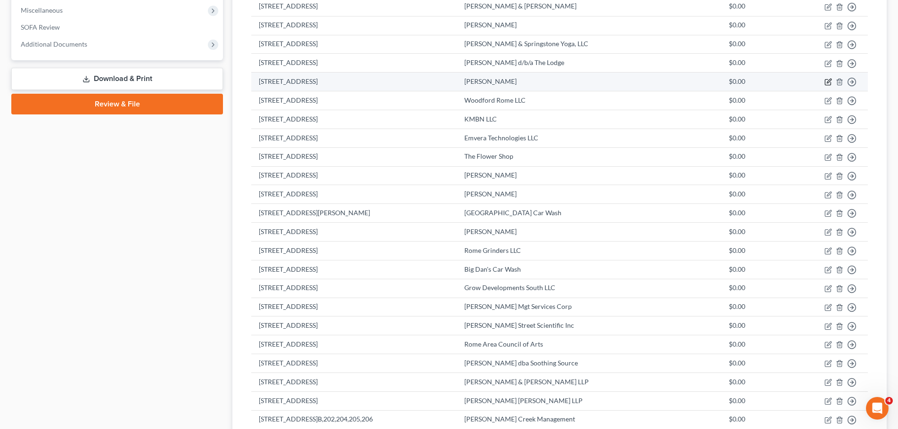
click at [828, 82] on icon "button" at bounding box center [829, 81] width 4 height 4
select select "2"
select select "0"
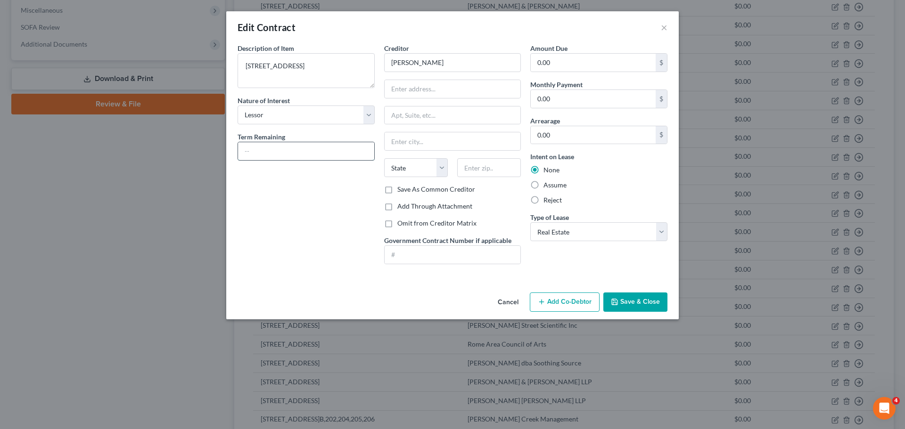
click at [290, 149] on input "text" at bounding box center [306, 151] width 136 height 18
type input "month to month"
click at [578, 98] on input "0.00" at bounding box center [593, 99] width 125 height 18
type input "1,000"
click at [642, 303] on button "Save & Close" at bounding box center [635, 303] width 64 height 20
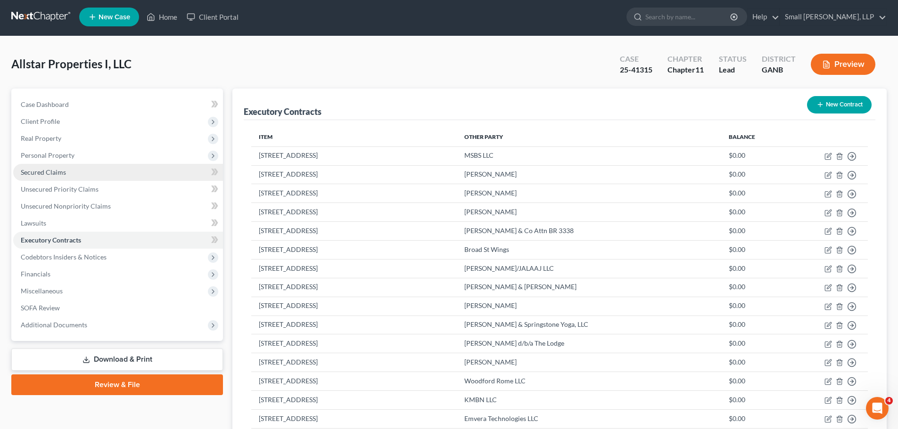
scroll to position [0, 0]
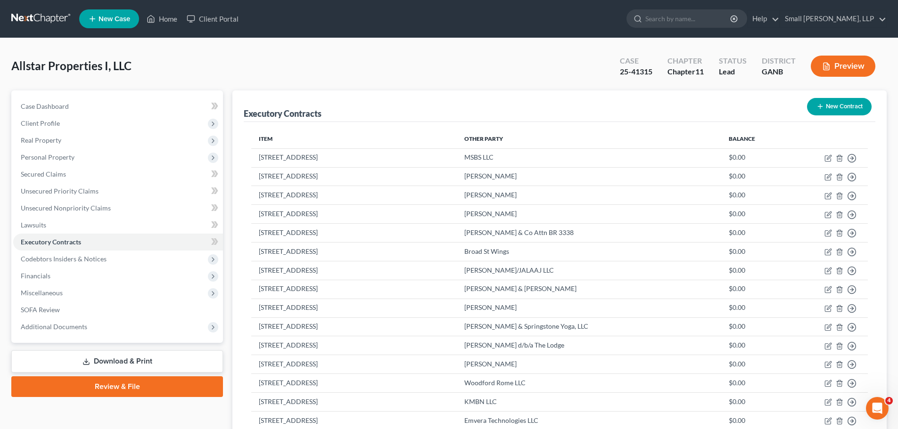
click at [32, 16] on link at bounding box center [41, 18] width 60 height 17
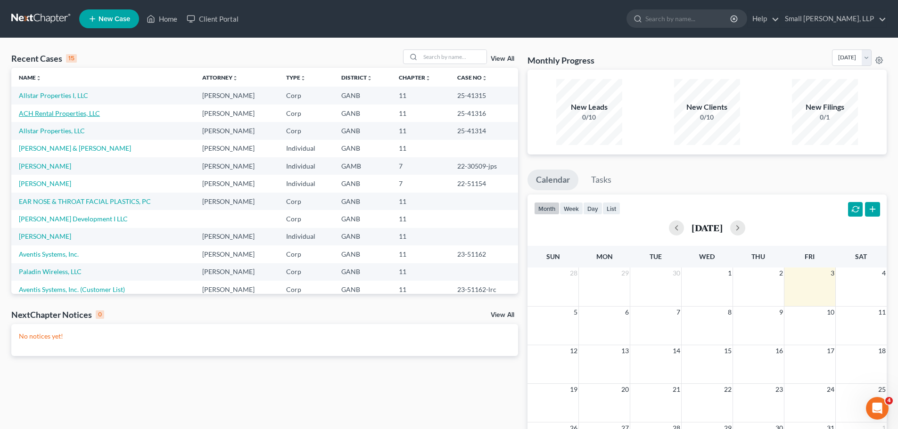
click at [69, 115] on link "ACH Rental Properties, LLC" at bounding box center [59, 113] width 81 height 8
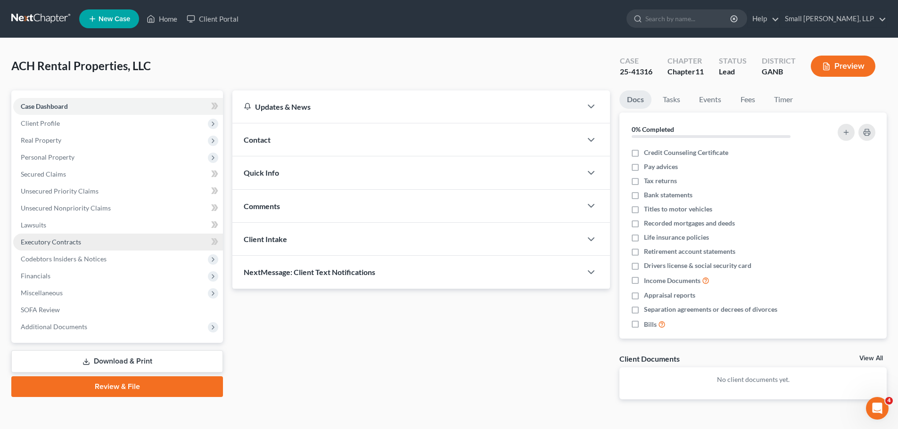
click at [47, 244] on span "Executory Contracts" at bounding box center [51, 242] width 60 height 8
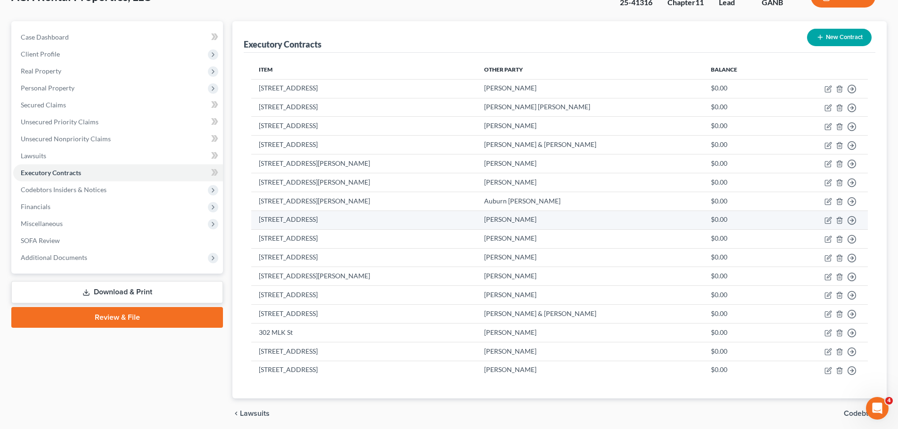
scroll to position [94, 0]
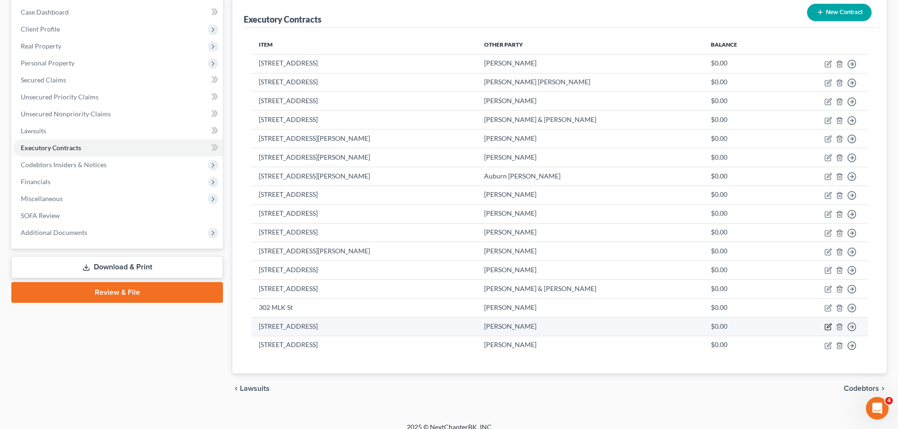
click at [829, 330] on icon "button" at bounding box center [828, 328] width 6 height 6
select select "2"
select select "0"
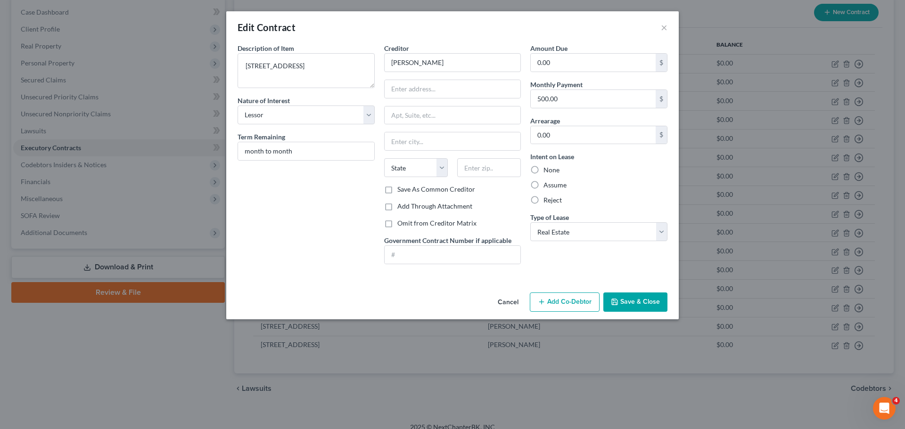
click at [645, 304] on button "Save & Close" at bounding box center [635, 303] width 64 height 20
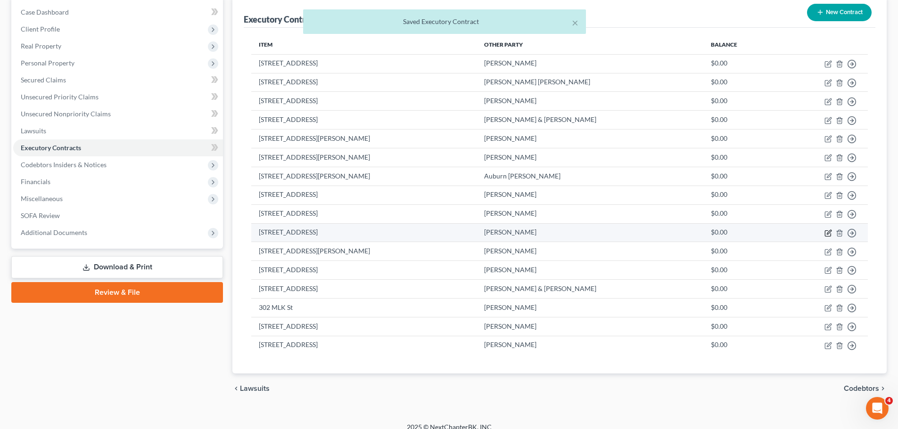
click at [830, 234] on icon "button" at bounding box center [828, 233] width 6 height 6
select select "2"
select select "10"
select select "0"
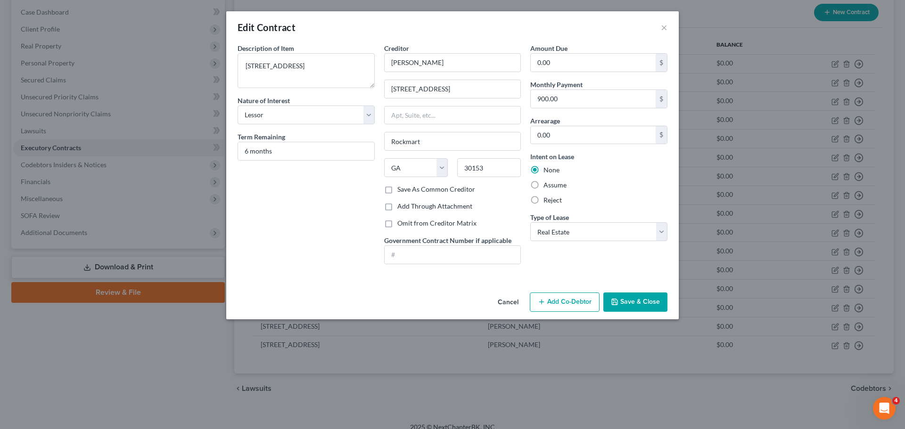
click at [649, 304] on button "Save & Close" at bounding box center [635, 303] width 64 height 20
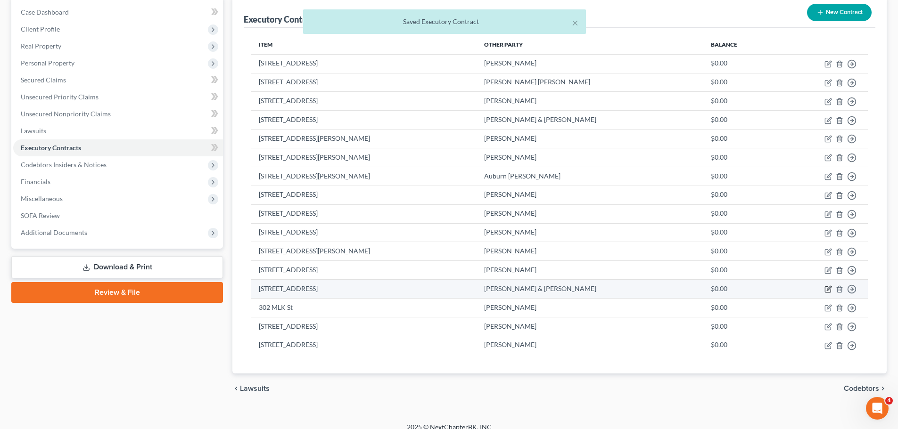
click at [826, 289] on icon "button" at bounding box center [828, 290] width 8 height 8
select select "2"
select select "10"
select select "0"
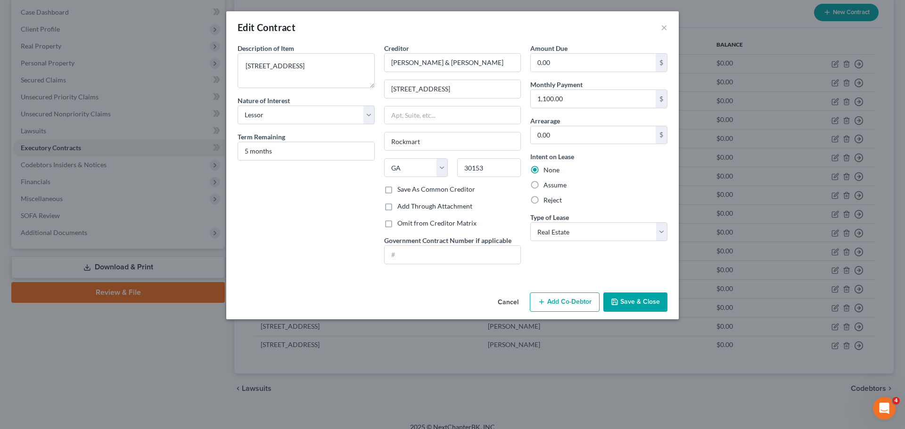
click at [641, 299] on button "Save & Close" at bounding box center [635, 303] width 64 height 20
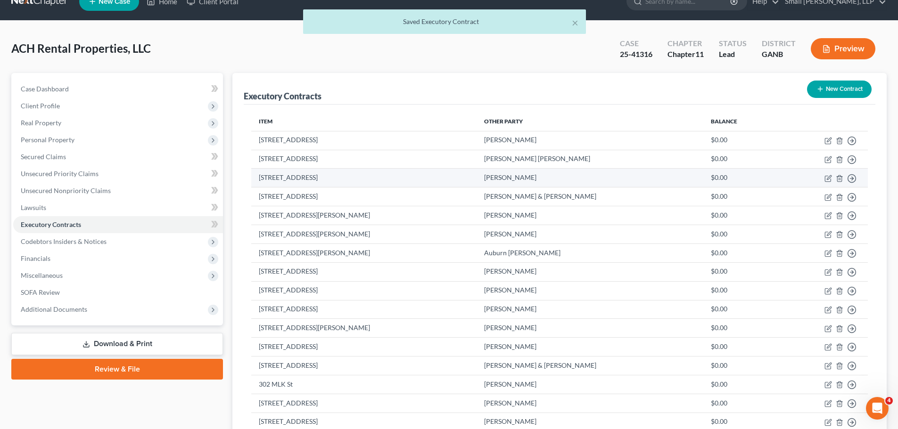
scroll to position [0, 0]
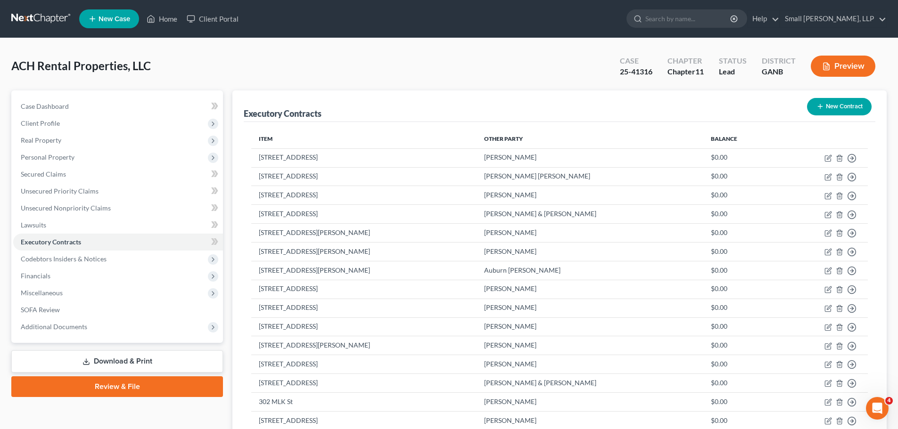
click at [42, 18] on link at bounding box center [41, 18] width 60 height 17
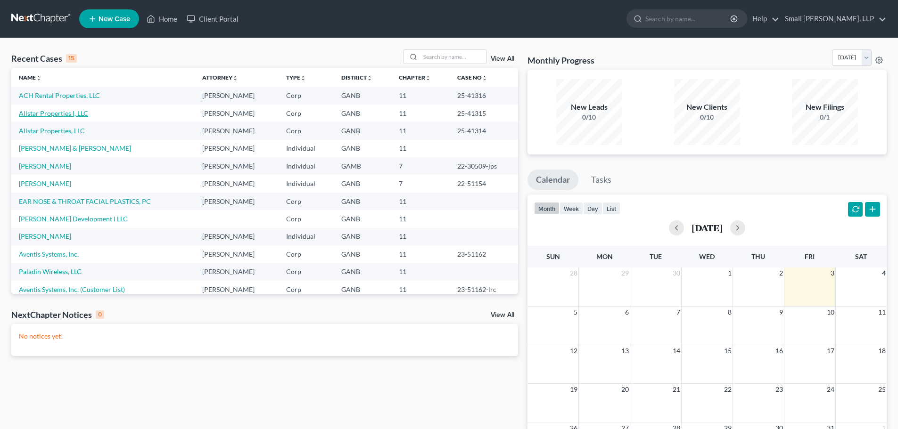
click at [34, 114] on link "Allstar Properties I, LLC" at bounding box center [53, 113] width 69 height 8
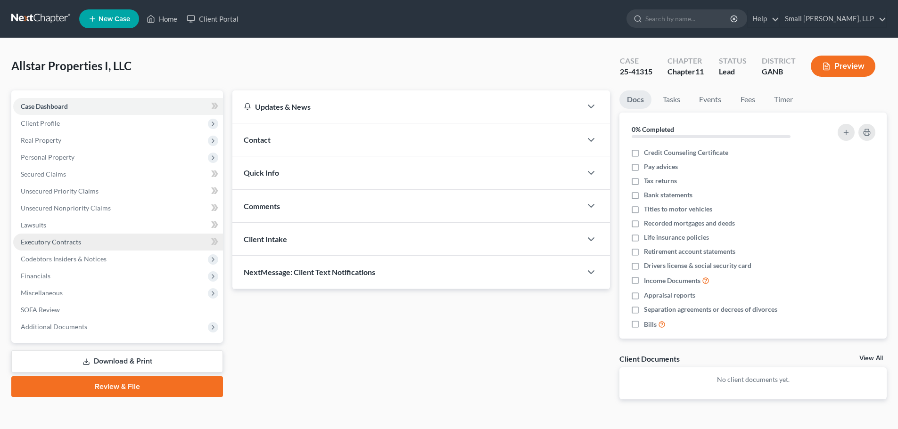
click at [65, 240] on span "Executory Contracts" at bounding box center [51, 242] width 60 height 8
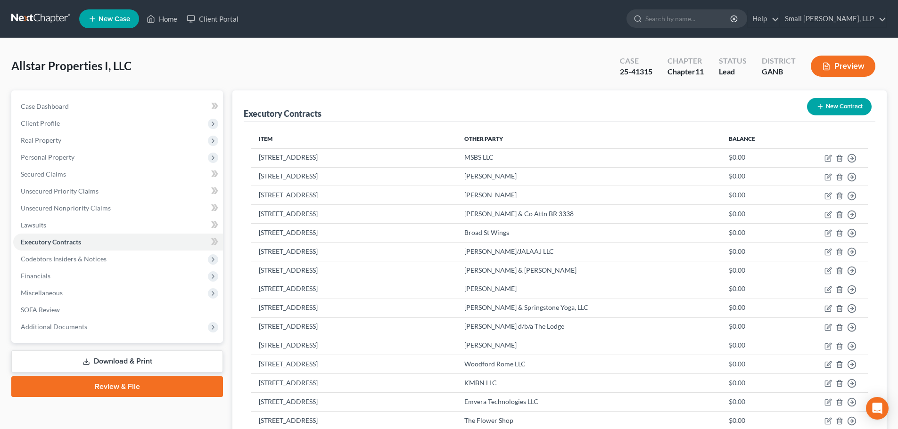
click at [824, 107] on button "New Contract" at bounding box center [839, 106] width 65 height 17
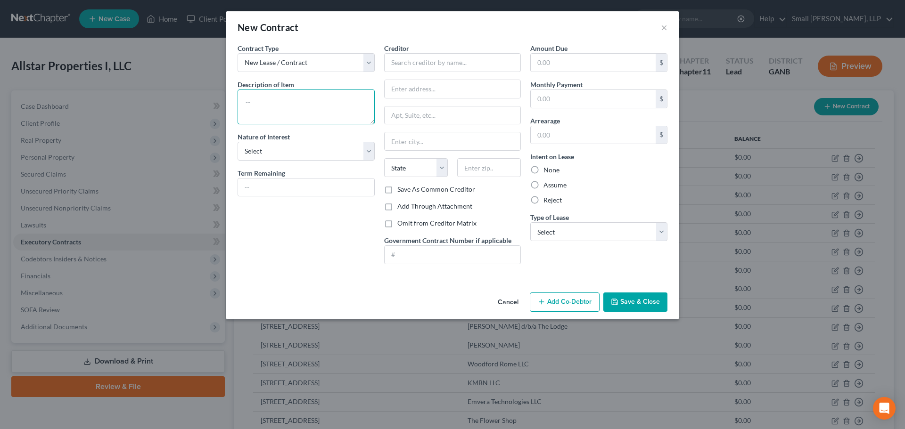
click at [278, 95] on textarea at bounding box center [306, 107] width 137 height 35
type textarea "[STREET_ADDRESS]"
drag, startPoint x: 271, startPoint y: 145, endPoint x: 274, endPoint y: 155, distance: 10.2
click at [271, 145] on select "Select Purchaser Agent Lessor Lessee" at bounding box center [306, 151] width 137 height 19
select select "2"
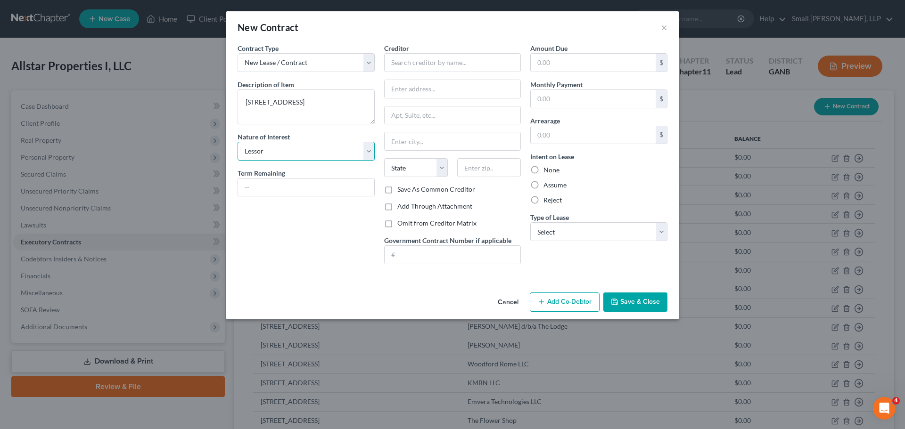
click at [238, 142] on select "Select Purchaser Agent Lessor Lessee" at bounding box center [306, 151] width 137 height 19
click at [412, 63] on input "text" at bounding box center [452, 62] width 137 height 19
type input "[PERSON_NAME]"
click at [310, 190] on input "text" at bounding box center [306, 188] width 136 height 18
type input "month to month"
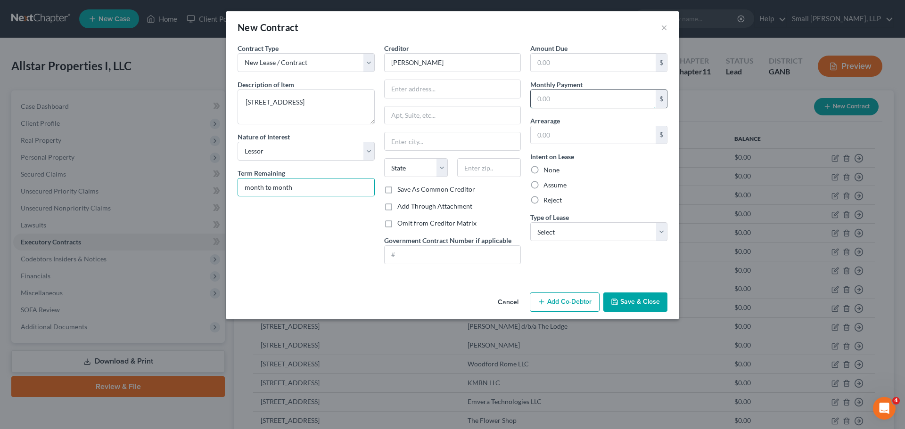
click at [545, 97] on input "text" at bounding box center [593, 99] width 125 height 18
type input "500"
click at [552, 172] on label "None" at bounding box center [551, 169] width 16 height 9
click at [552, 172] on input "None" at bounding box center [550, 168] width 6 height 6
radio input "true"
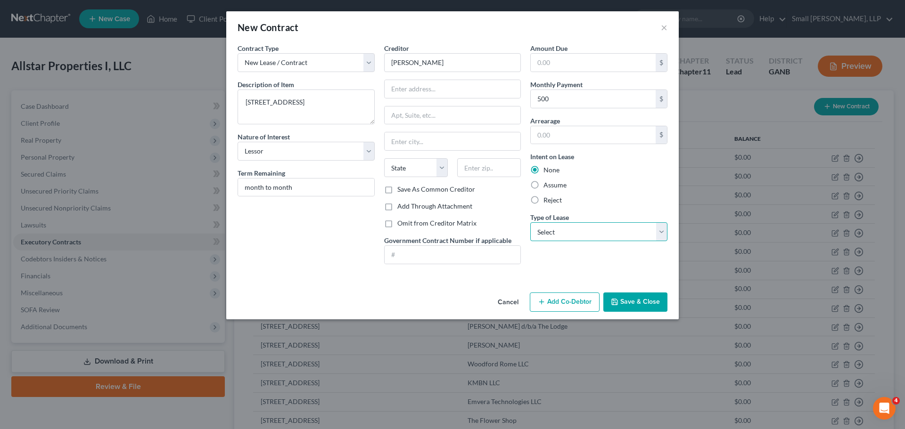
click at [563, 233] on select "Select Real Estate Car Other" at bounding box center [598, 231] width 137 height 19
select select "0"
click at [530, 222] on select "Select Real Estate Car Other" at bounding box center [598, 231] width 137 height 19
click at [624, 303] on button "Save & Close" at bounding box center [635, 303] width 64 height 20
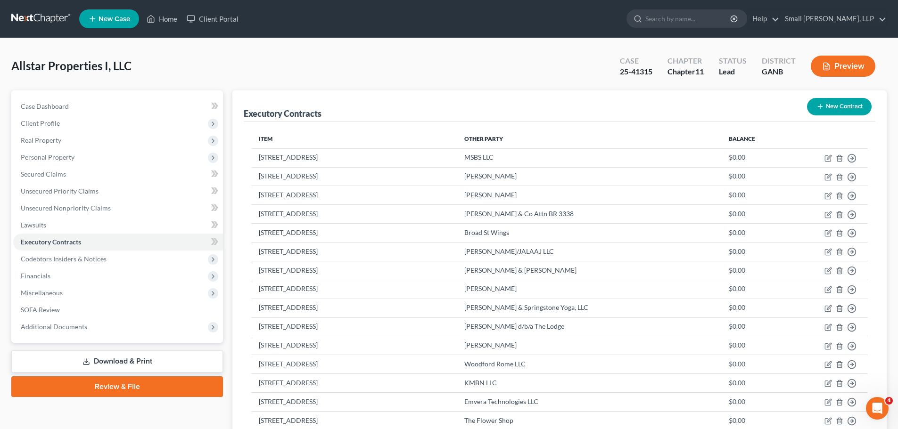
click at [837, 105] on button "New Contract" at bounding box center [839, 106] width 65 height 17
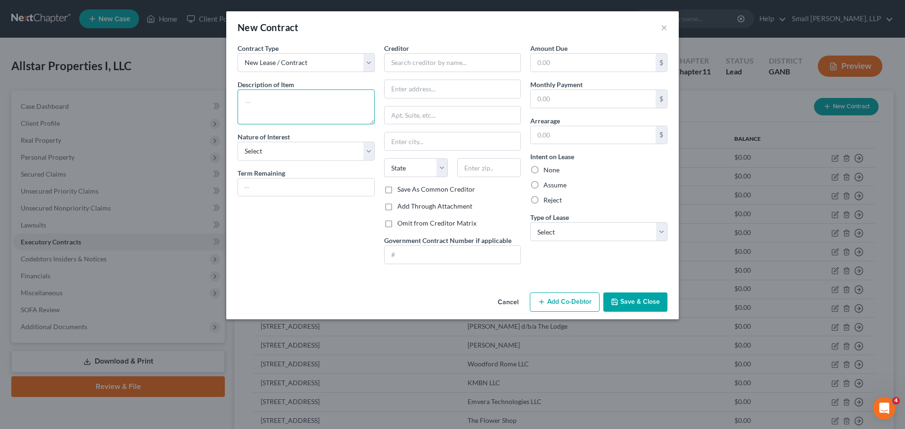
click at [295, 100] on textarea at bounding box center [306, 107] width 137 height 35
type textarea "[STREET_ADDRESS]"
click at [328, 148] on select "Select Purchaser Agent Lessor Lessee" at bounding box center [306, 151] width 137 height 19
select select "2"
click at [238, 142] on select "Select Purchaser Agent Lessor Lessee" at bounding box center [306, 151] width 137 height 19
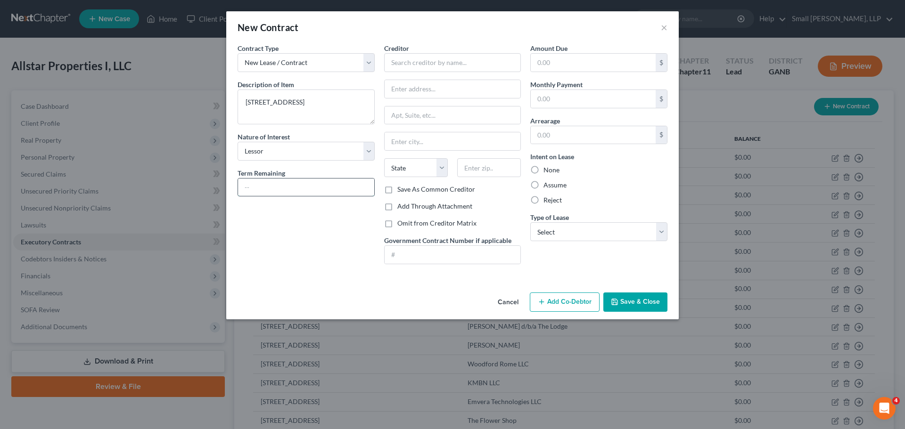
click at [304, 185] on input "text" at bounding box center [306, 188] width 136 height 18
type input "6 months"
click at [417, 61] on input "text" at bounding box center [452, 62] width 137 height 19
type input "[PERSON_NAME]"
type input "[STREET_ADDRESS]"
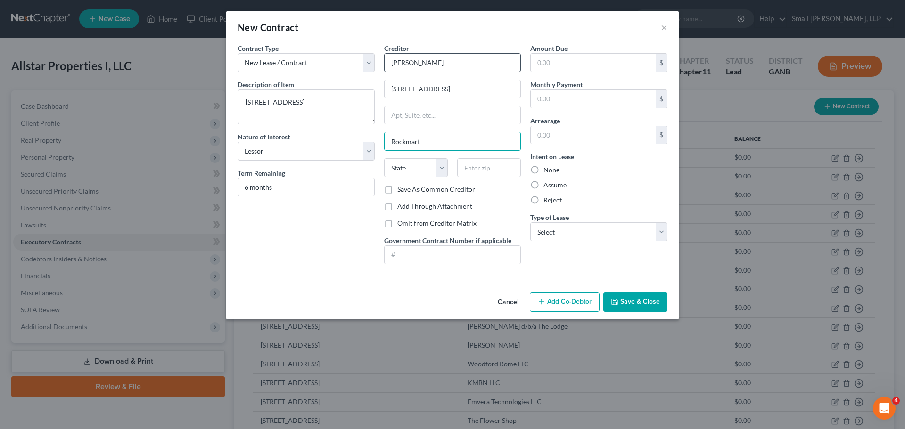
type input "Rockmart"
select select "10"
type input "30153"
click at [560, 233] on select "Select Real Estate Car Other" at bounding box center [598, 231] width 137 height 19
select select "0"
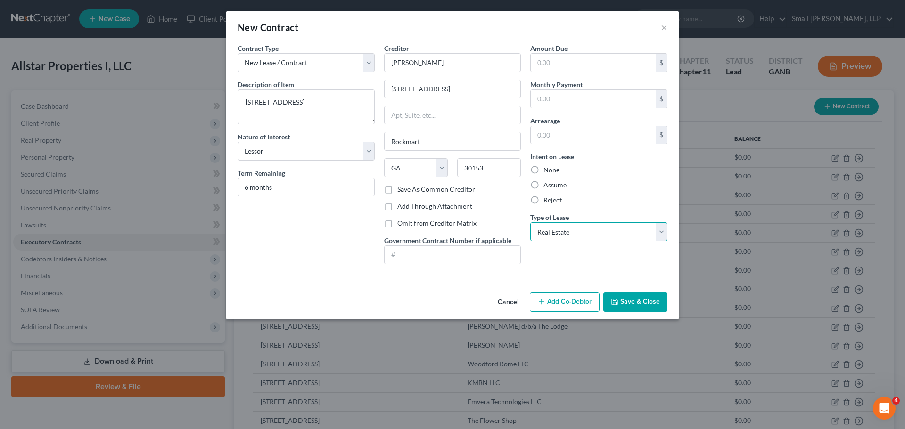
click at [530, 222] on select "Select Real Estate Car Other" at bounding box center [598, 231] width 137 height 19
click at [551, 63] on input "text" at bounding box center [593, 63] width 125 height 18
click at [549, 101] on input "text" at bounding box center [593, 99] width 125 height 18
type input "900"
click at [634, 298] on button "Save & Close" at bounding box center [635, 303] width 64 height 20
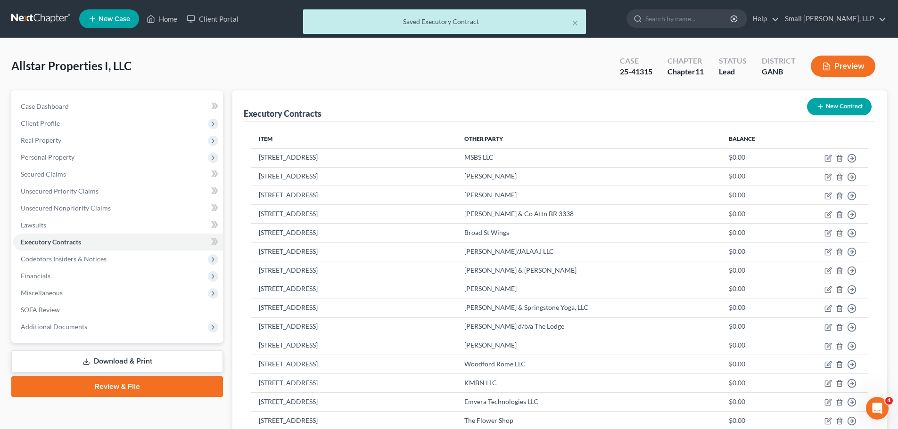
click at [817, 108] on icon "button" at bounding box center [820, 107] width 8 height 8
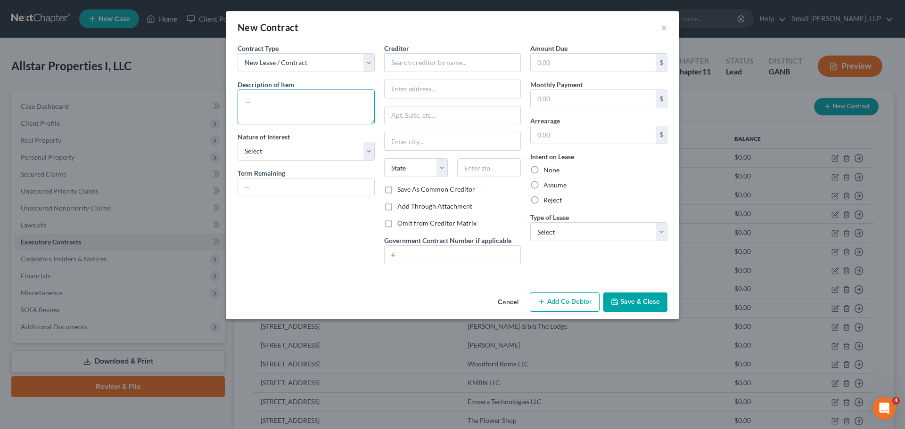
click at [277, 105] on textarea at bounding box center [306, 107] width 137 height 35
click at [319, 107] on textarea at bounding box center [306, 107] width 137 height 35
type textarea "[STREET_ADDRESS]"
click at [305, 148] on select "Select Purchaser Agent Lessor Lessee" at bounding box center [306, 151] width 137 height 19
select select "2"
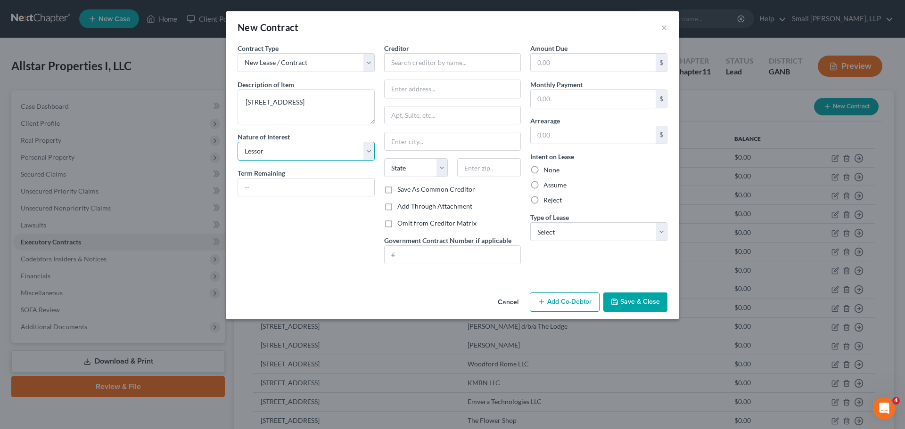
click at [238, 142] on select "Select Purchaser Agent Lessor Lessee" at bounding box center [306, 151] width 137 height 19
click at [337, 189] on input "text" at bounding box center [306, 188] width 136 height 18
type input "5 months"
click at [469, 63] on input "text" at bounding box center [452, 62] width 137 height 19
type input "[PERSON_NAME] & [PERSON_NAME]"
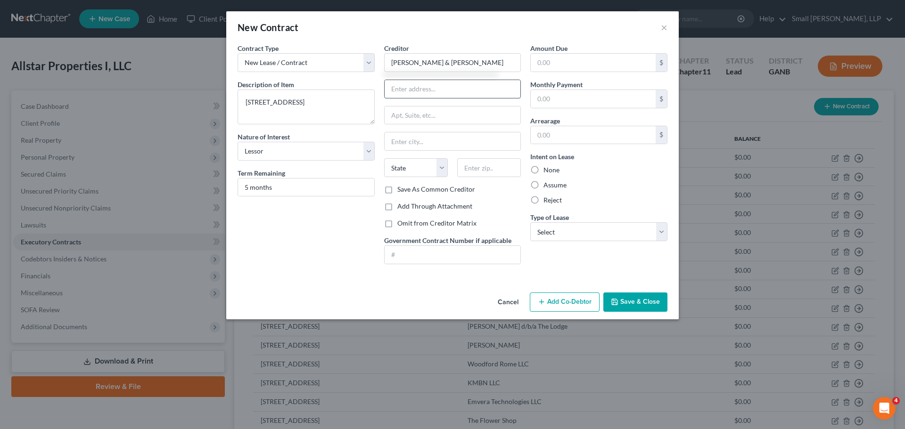
click at [421, 90] on input "text" at bounding box center [453, 89] width 136 height 18
type input "[STREET_ADDRESS]"
type input "Rockmart"
select select "10"
type input "30153"
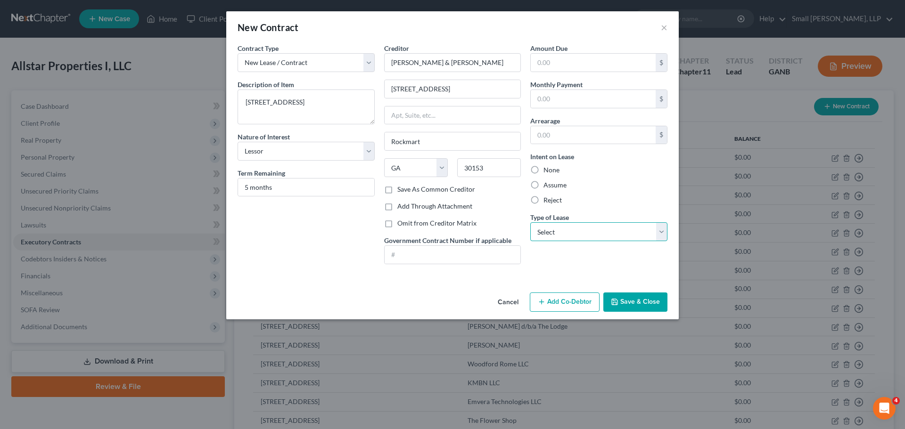
click at [559, 236] on select "Select Real Estate Car Other" at bounding box center [598, 231] width 137 height 19
select select "0"
click at [530, 222] on select "Select Real Estate Car Other" at bounding box center [598, 231] width 137 height 19
click at [553, 171] on label "None" at bounding box center [551, 169] width 16 height 9
click at [553, 171] on input "None" at bounding box center [550, 168] width 6 height 6
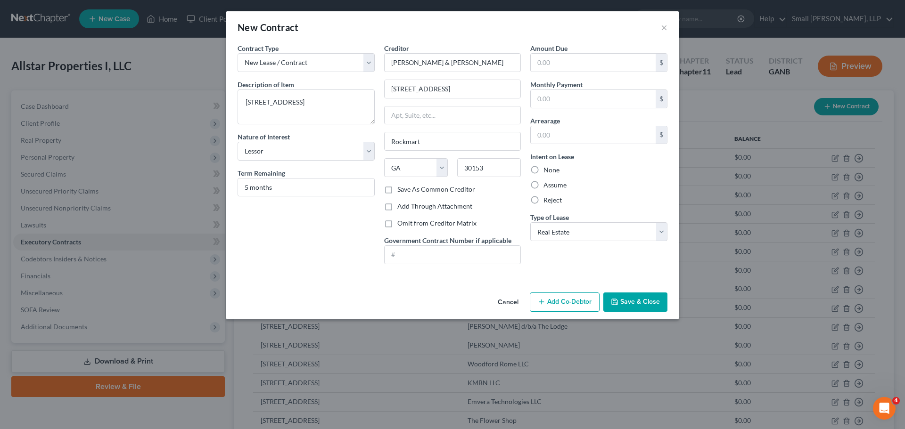
radio input "true"
click at [553, 102] on input "text" at bounding box center [593, 99] width 125 height 18
type input "1,100"
click at [642, 297] on button "Save & Close" at bounding box center [635, 303] width 64 height 20
